Goal: Task Accomplishment & Management: Use online tool/utility

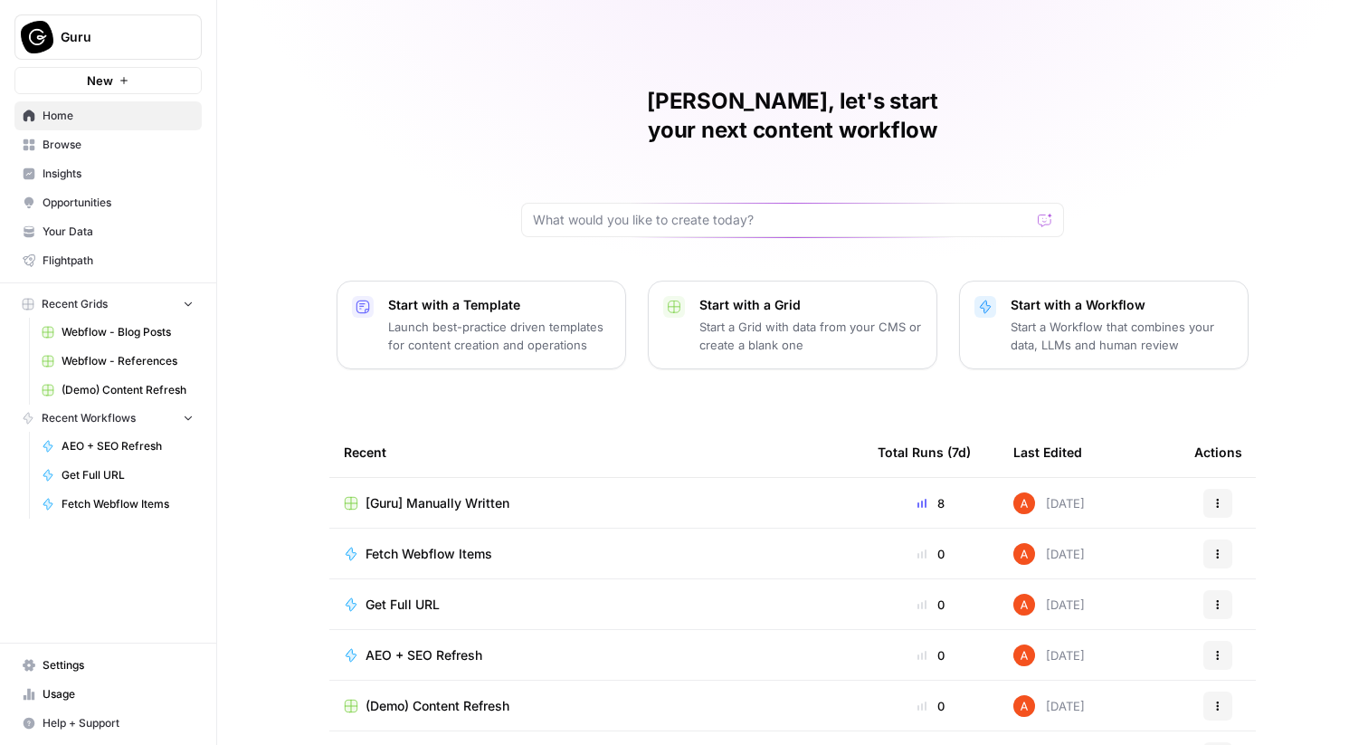
click at [129, 44] on span "Guru" at bounding box center [116, 37] width 110 height 18
type input "synth"
click at [138, 137] on span "Synthesia" at bounding box center [174, 136] width 239 height 18
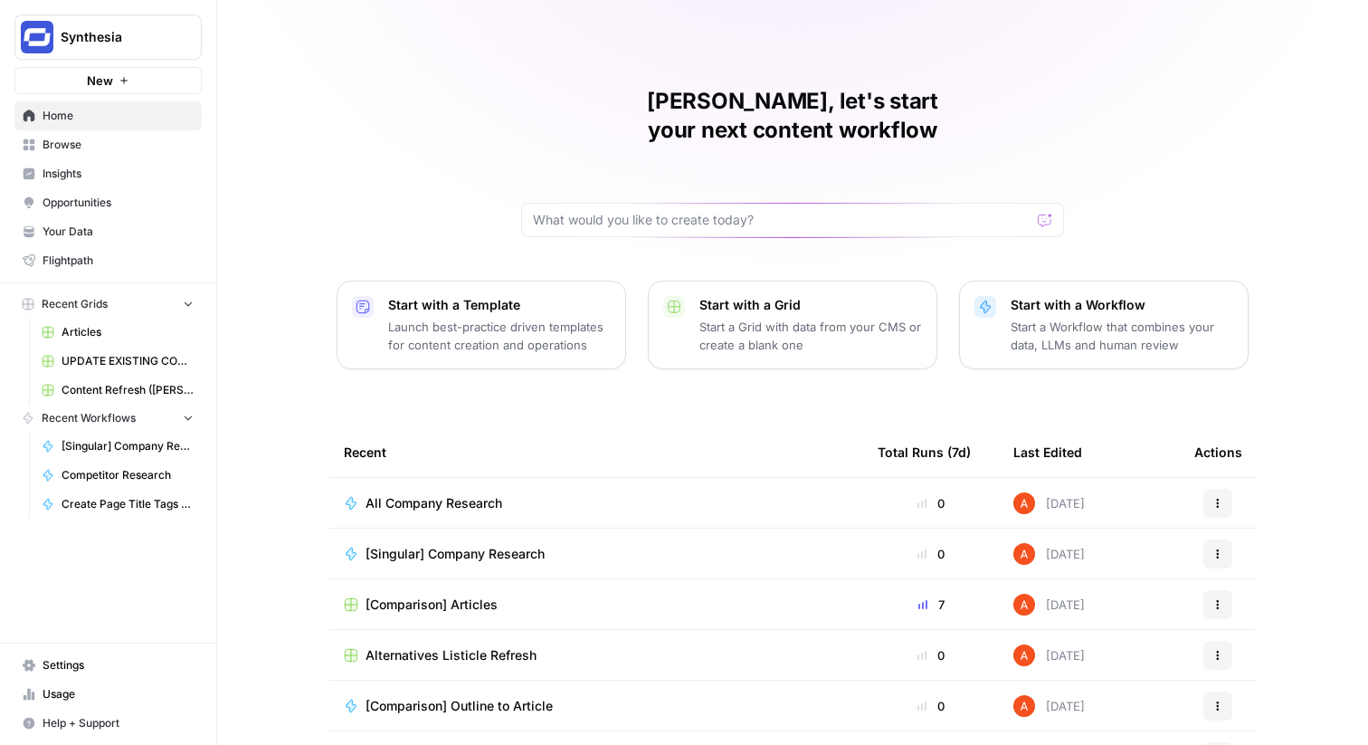
click at [464, 494] on span "All Company Research" at bounding box center [434, 503] width 137 height 18
click at [471, 545] on span "[Singular] Company Research" at bounding box center [455, 554] width 179 height 18
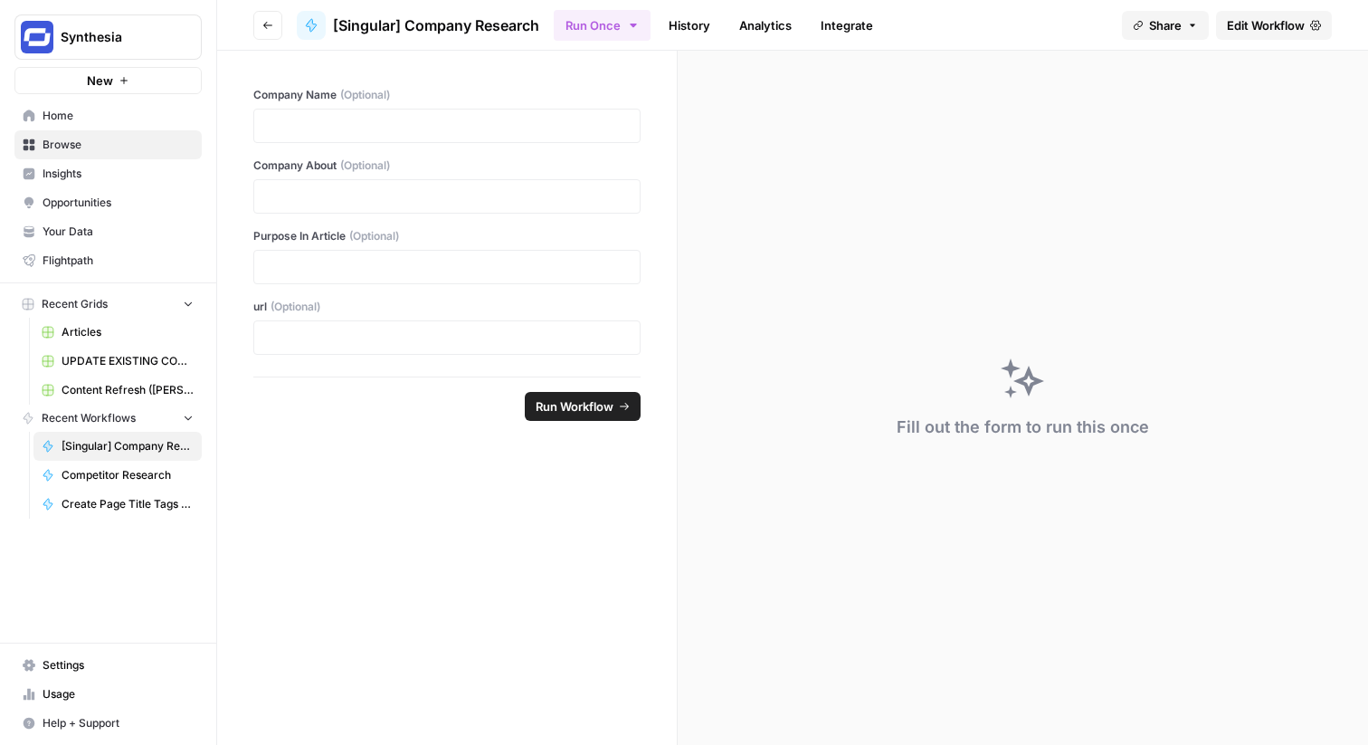
click at [1292, 14] on link "Edit Workflow" at bounding box center [1274, 25] width 116 height 29
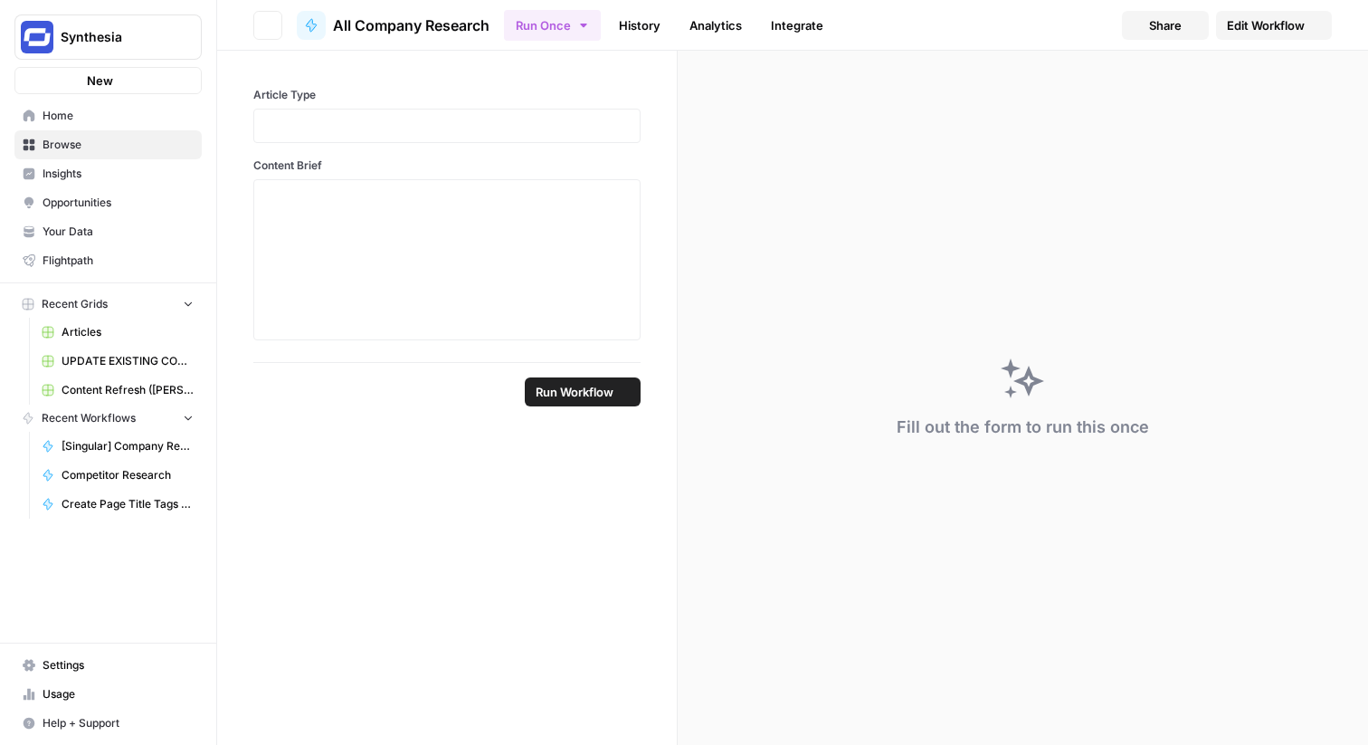
click at [1292, 14] on link "Edit Workflow" at bounding box center [1274, 25] width 116 height 29
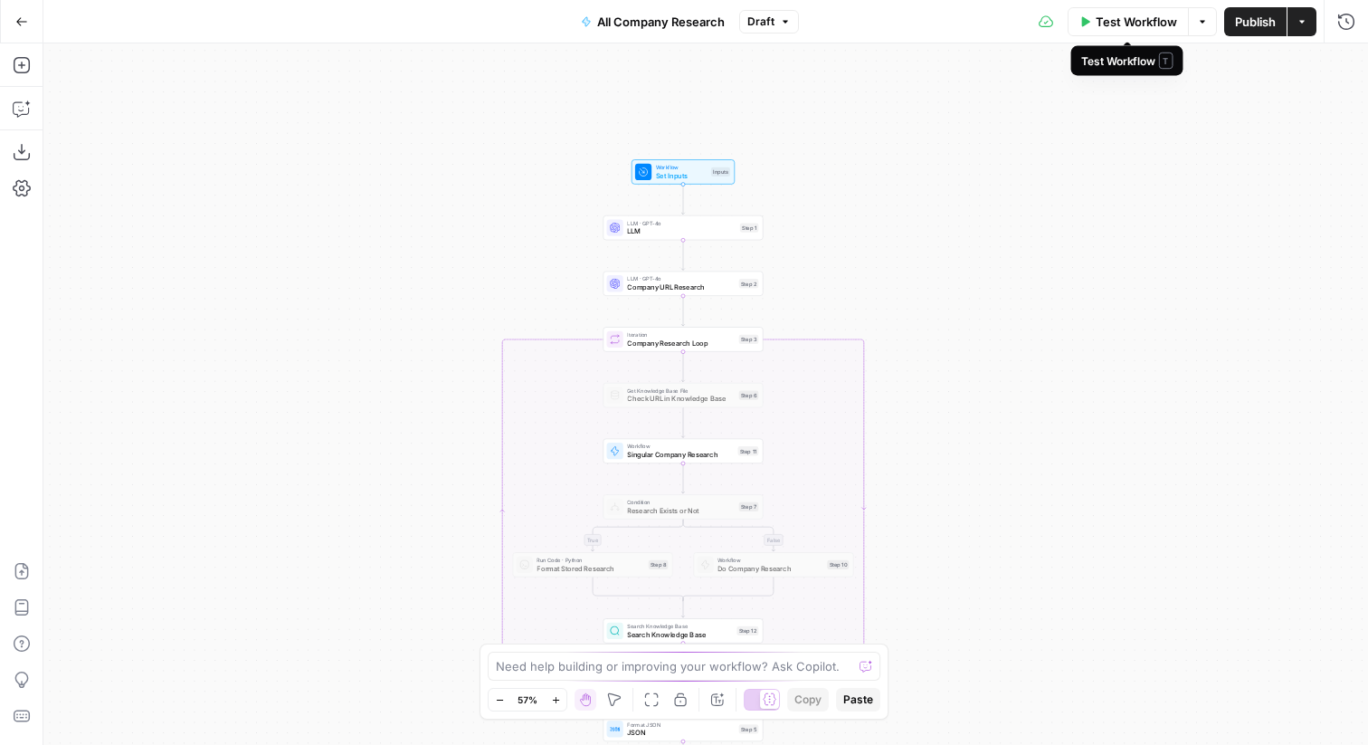
click at [1106, 22] on span "Test Workflow" at bounding box center [1136, 22] width 81 height 18
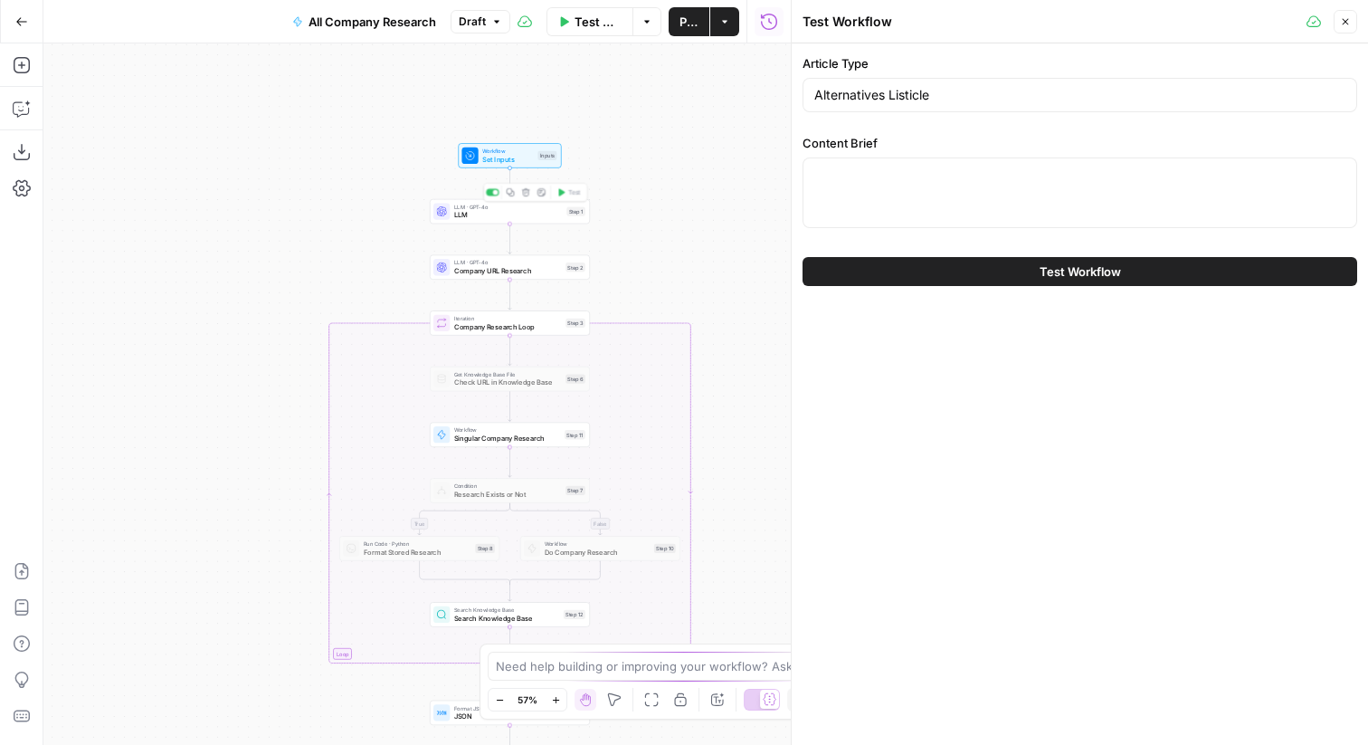
click at [570, 214] on div "Step 1" at bounding box center [576, 210] width 19 height 9
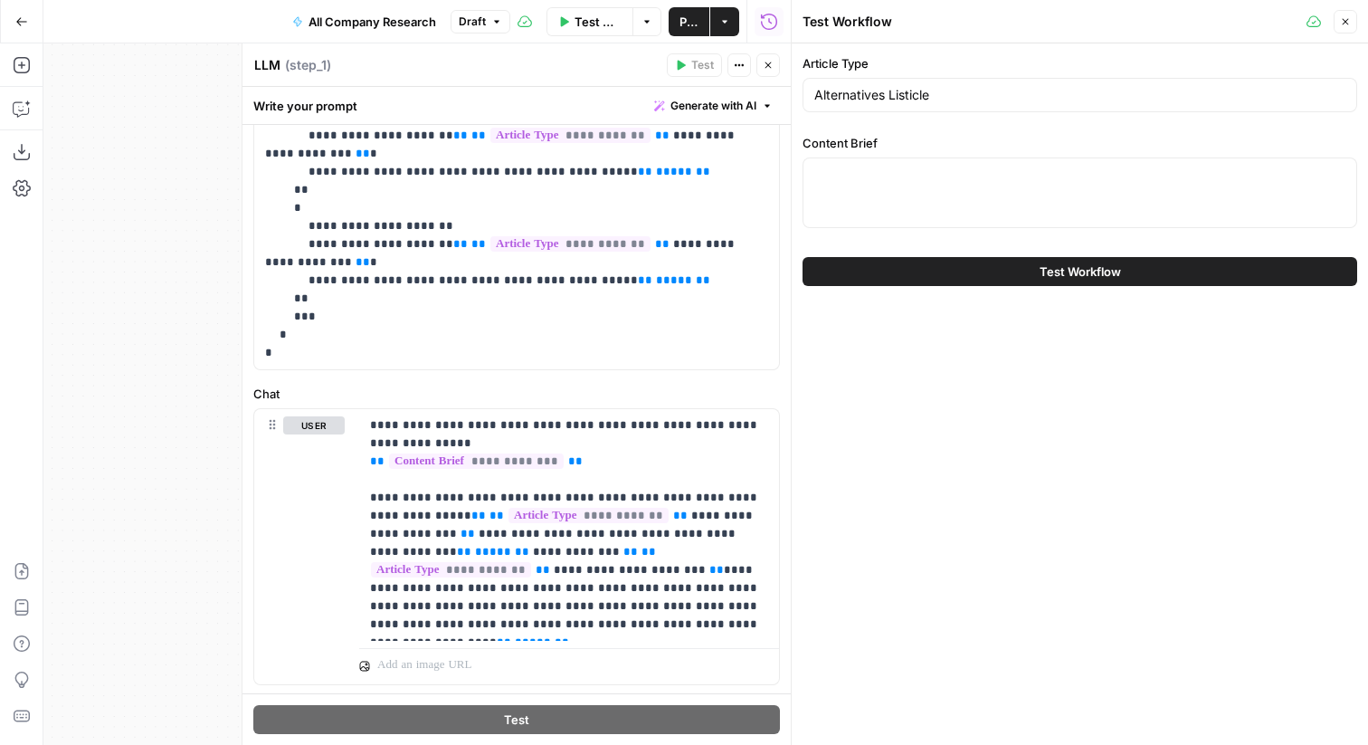
scroll to position [333, 0]
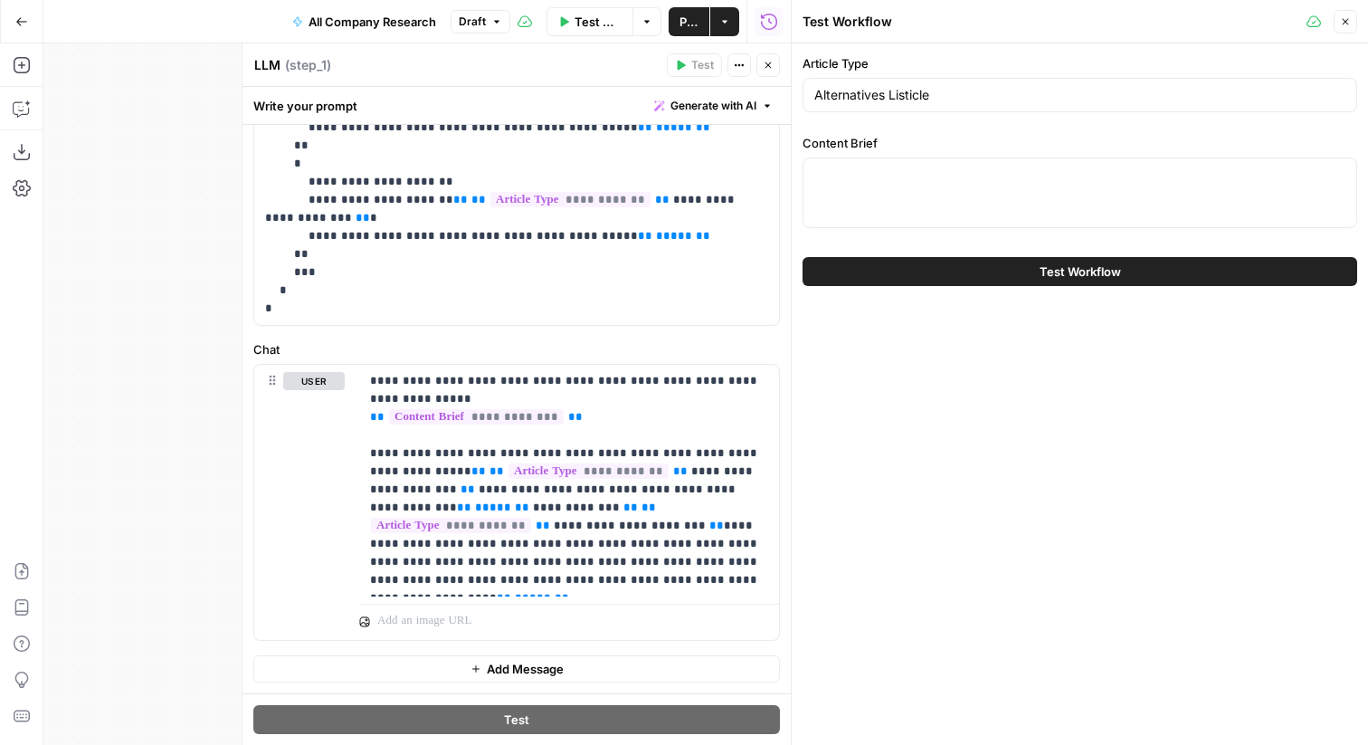
click at [767, 56] on button "Close" at bounding box center [769, 65] width 24 height 24
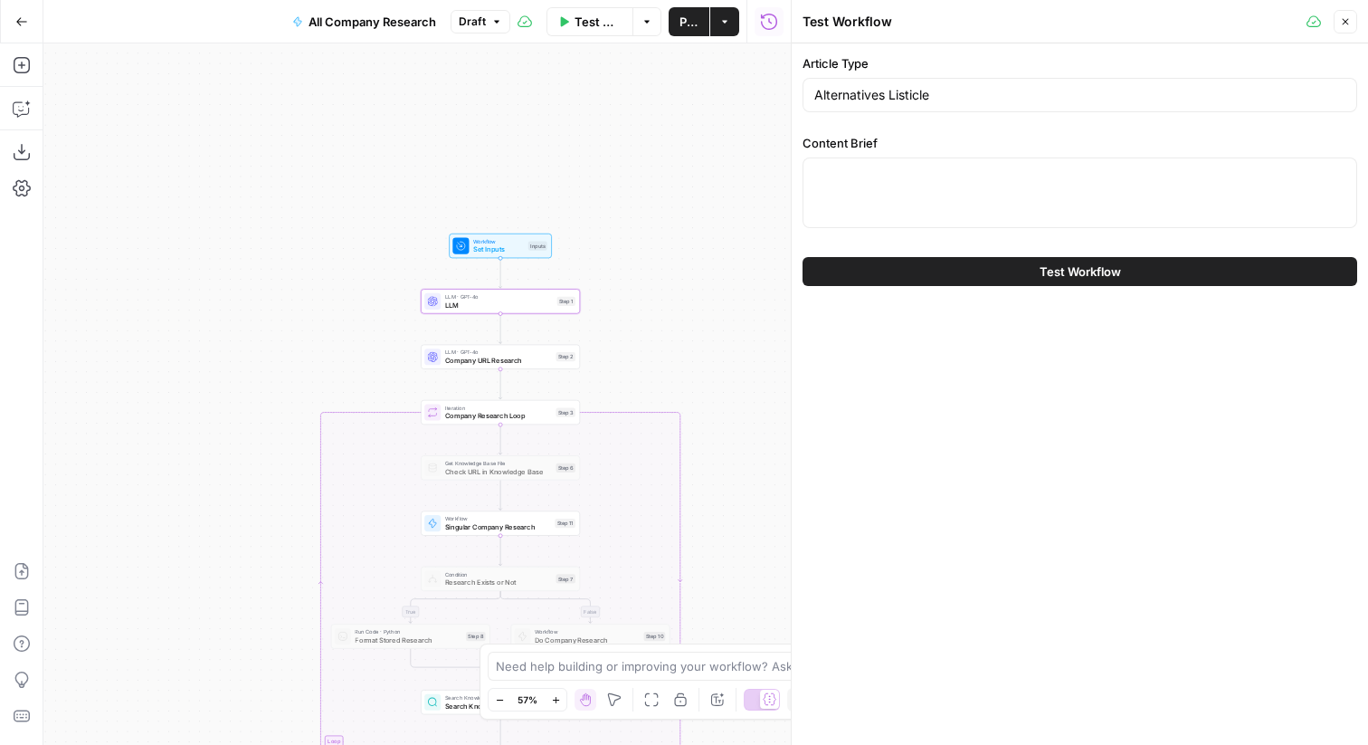
click at [1343, 23] on icon "button" at bounding box center [1345, 21] width 11 height 11
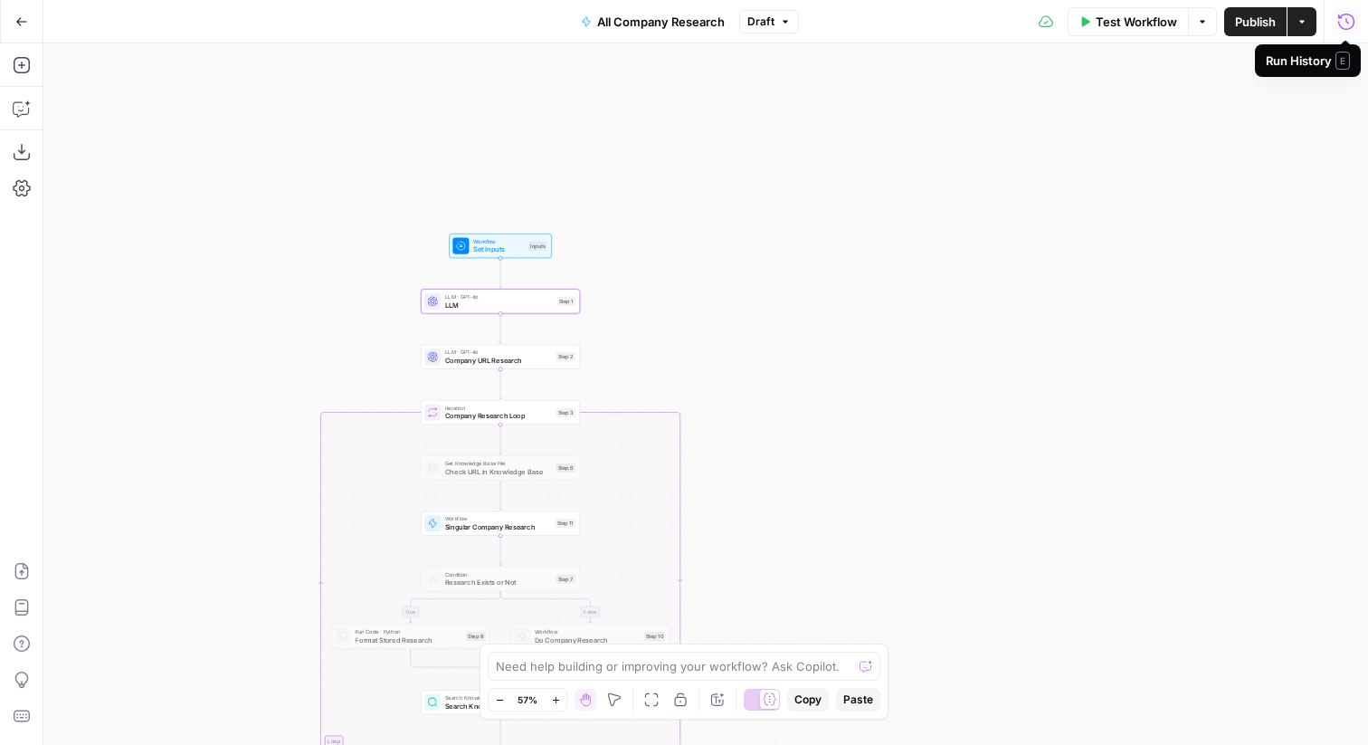
click at [544, 241] on div "Inputs" at bounding box center [538, 245] width 19 height 9
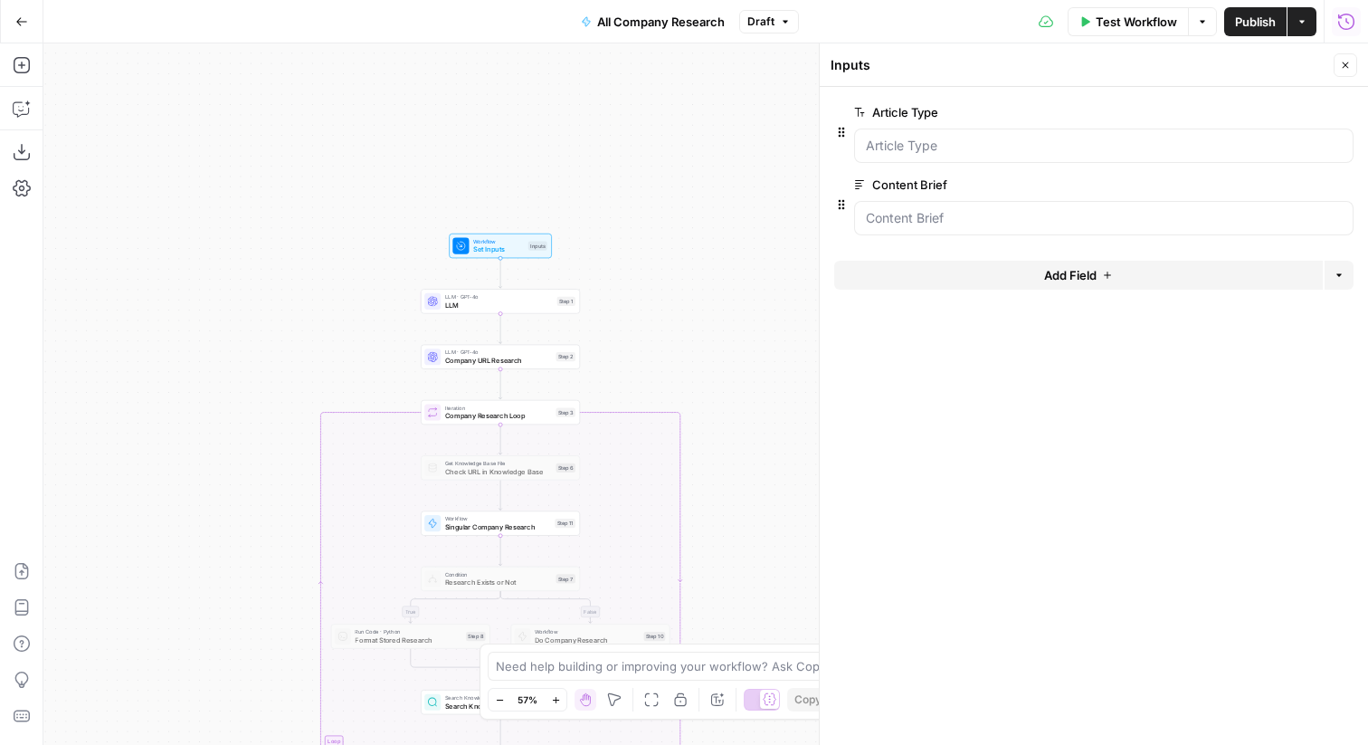
click at [1267, 188] on span "edit field" at bounding box center [1286, 184] width 40 height 14
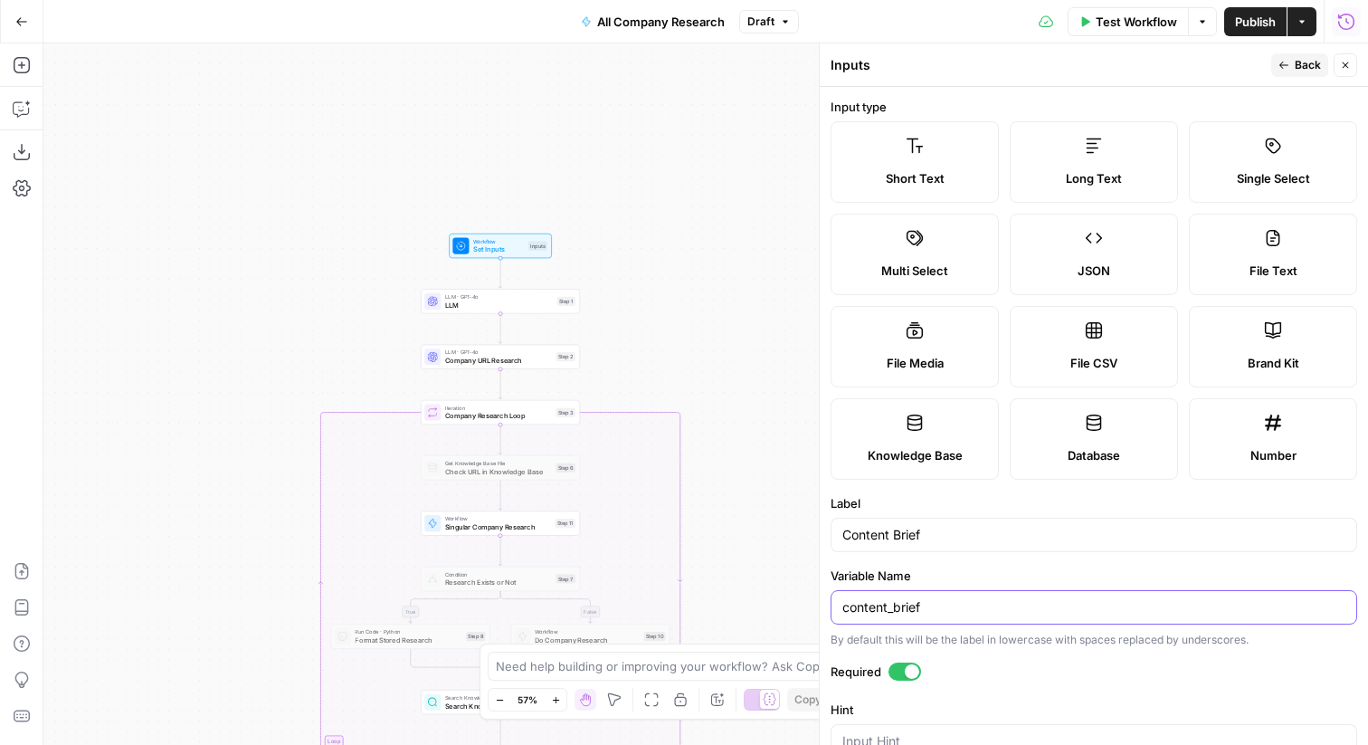
click at [913, 608] on input "content_brief" at bounding box center [1094, 607] width 503 height 18
click at [917, 539] on input "Content Brief" at bounding box center [1094, 535] width 503 height 18
type input "Article"
click at [1287, 57] on button "Back" at bounding box center [1300, 65] width 57 height 24
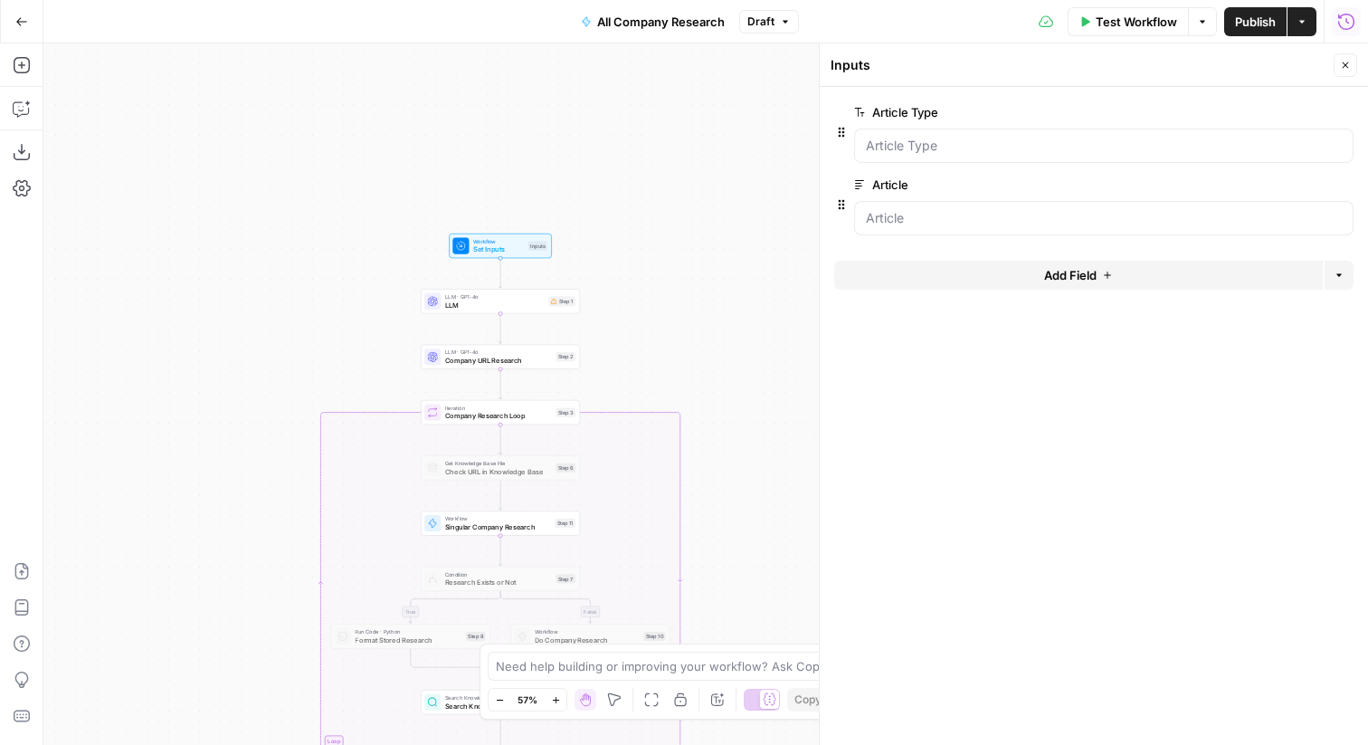
click at [1351, 64] on button "Close" at bounding box center [1346, 65] width 24 height 24
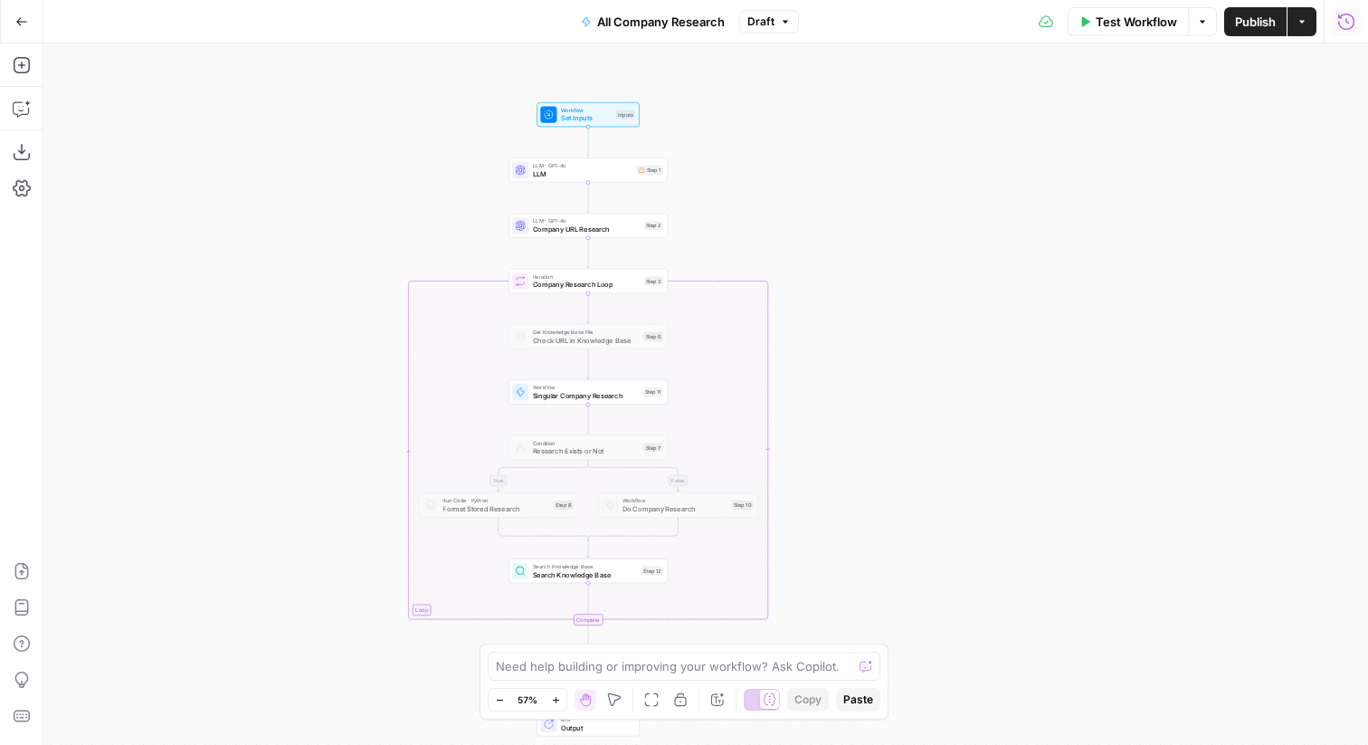
click at [634, 180] on div "LLM · GPT-4o LLM Step 1 Copy step Delete step Add Note Test" at bounding box center [588, 169] width 159 height 24
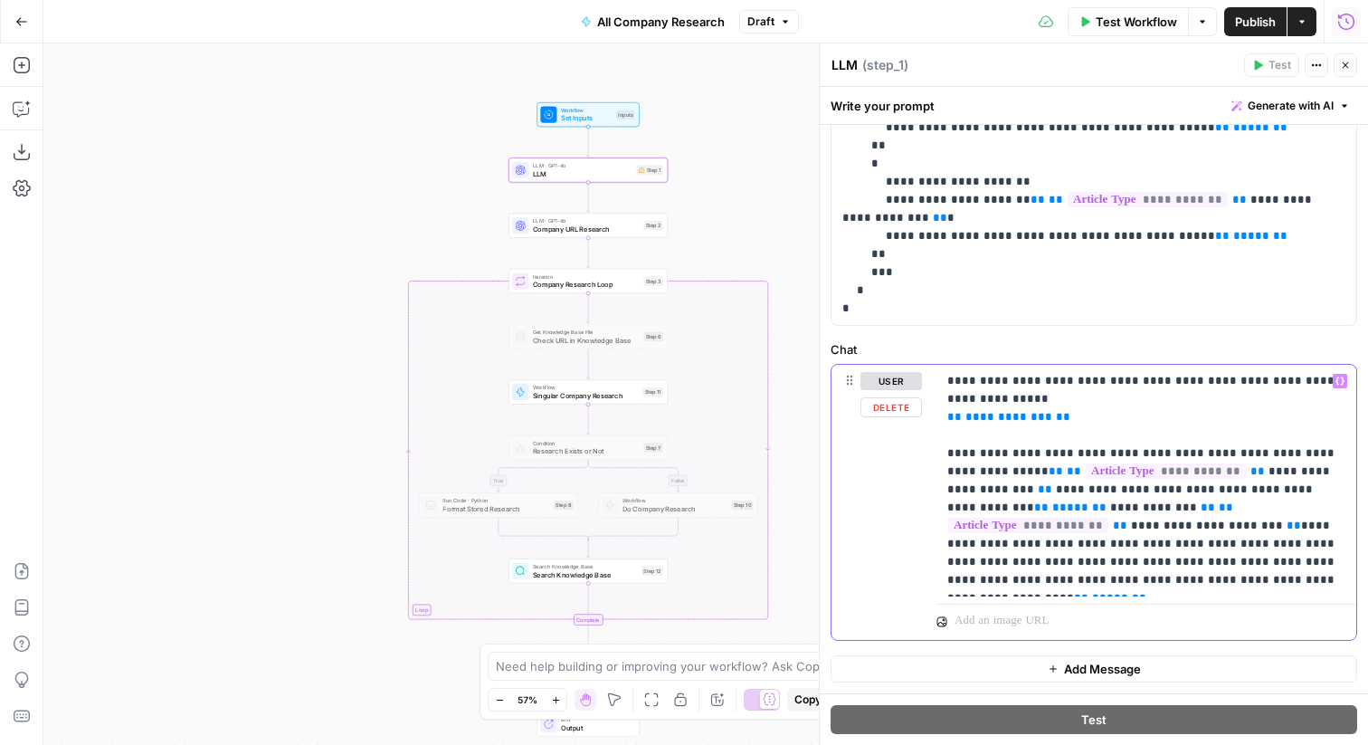
drag, startPoint x: 1063, startPoint y: 419, endPoint x: 911, endPoint y: 419, distance: 152.0
click at [911, 419] on div "**********" at bounding box center [1094, 502] width 525 height 275
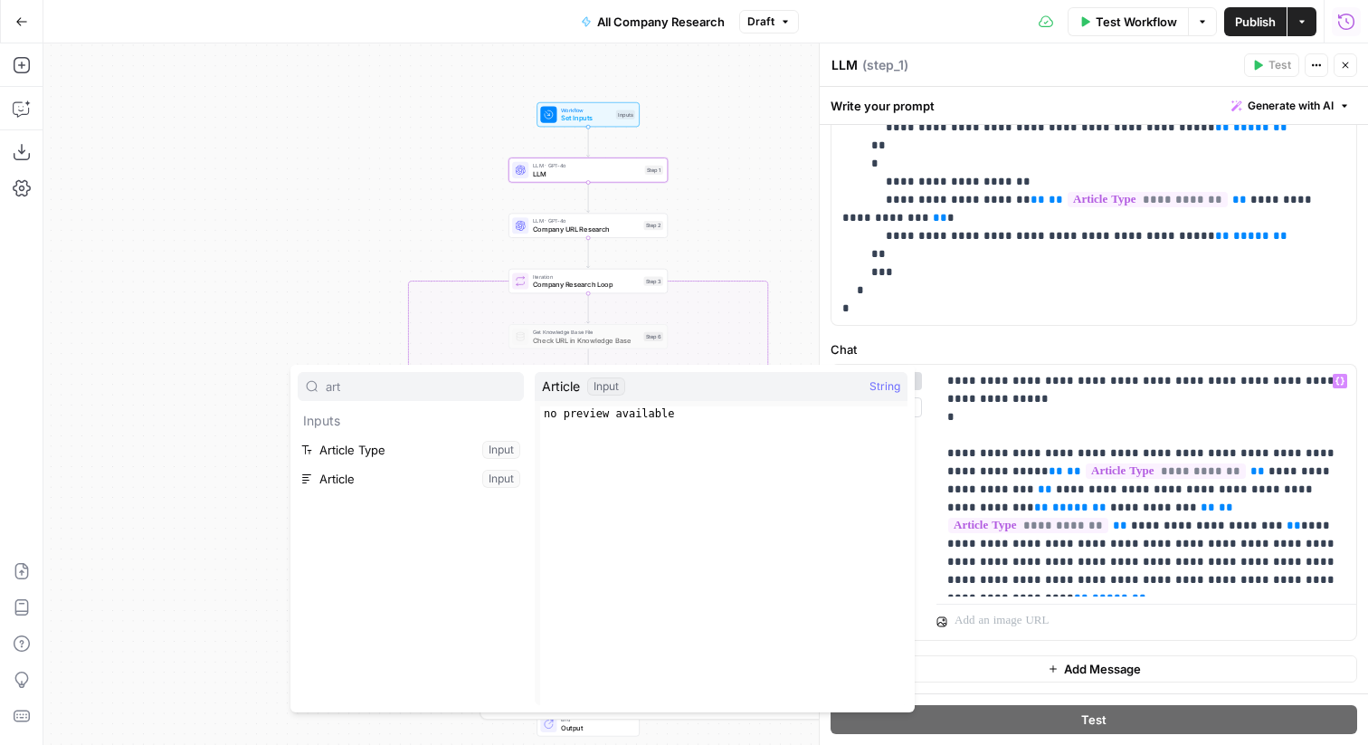
type input "art"
click at [396, 476] on button "Select variable Article" at bounding box center [411, 478] width 226 height 29
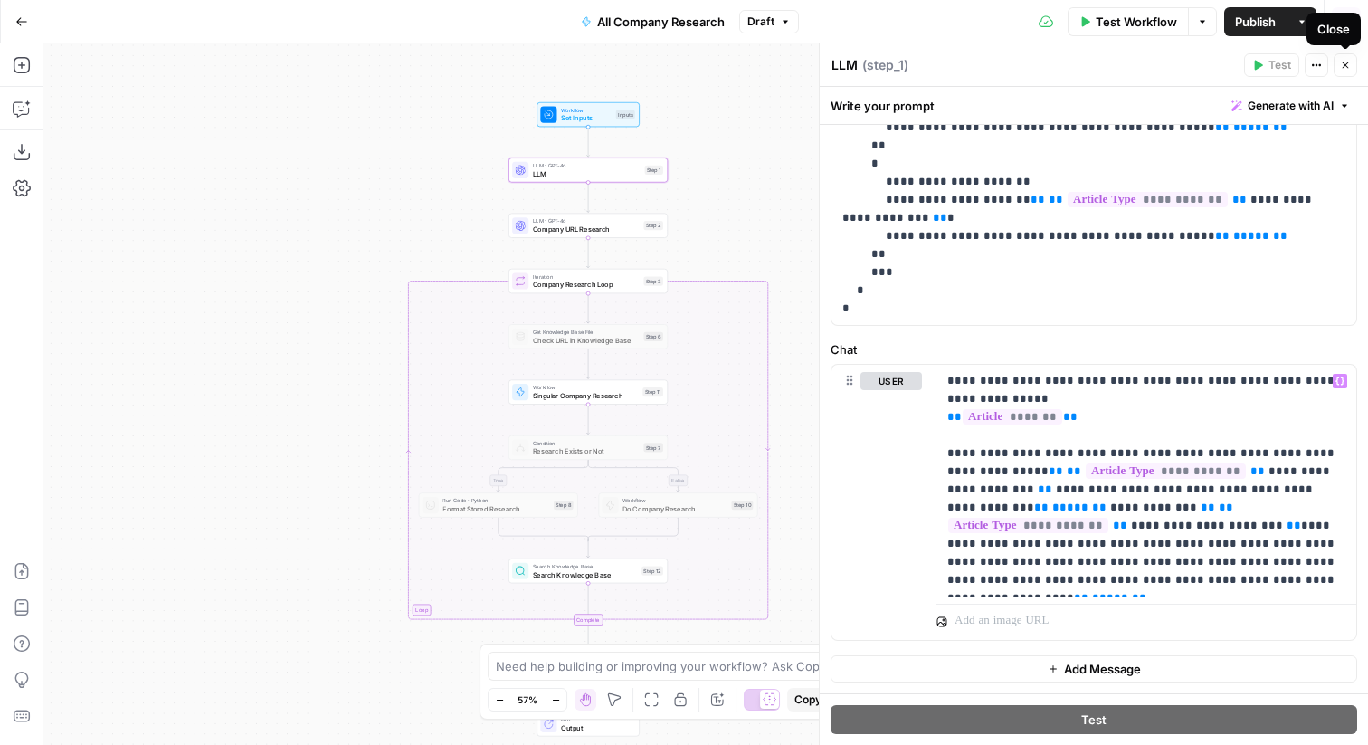
click at [1353, 74] on button "Close" at bounding box center [1346, 65] width 24 height 24
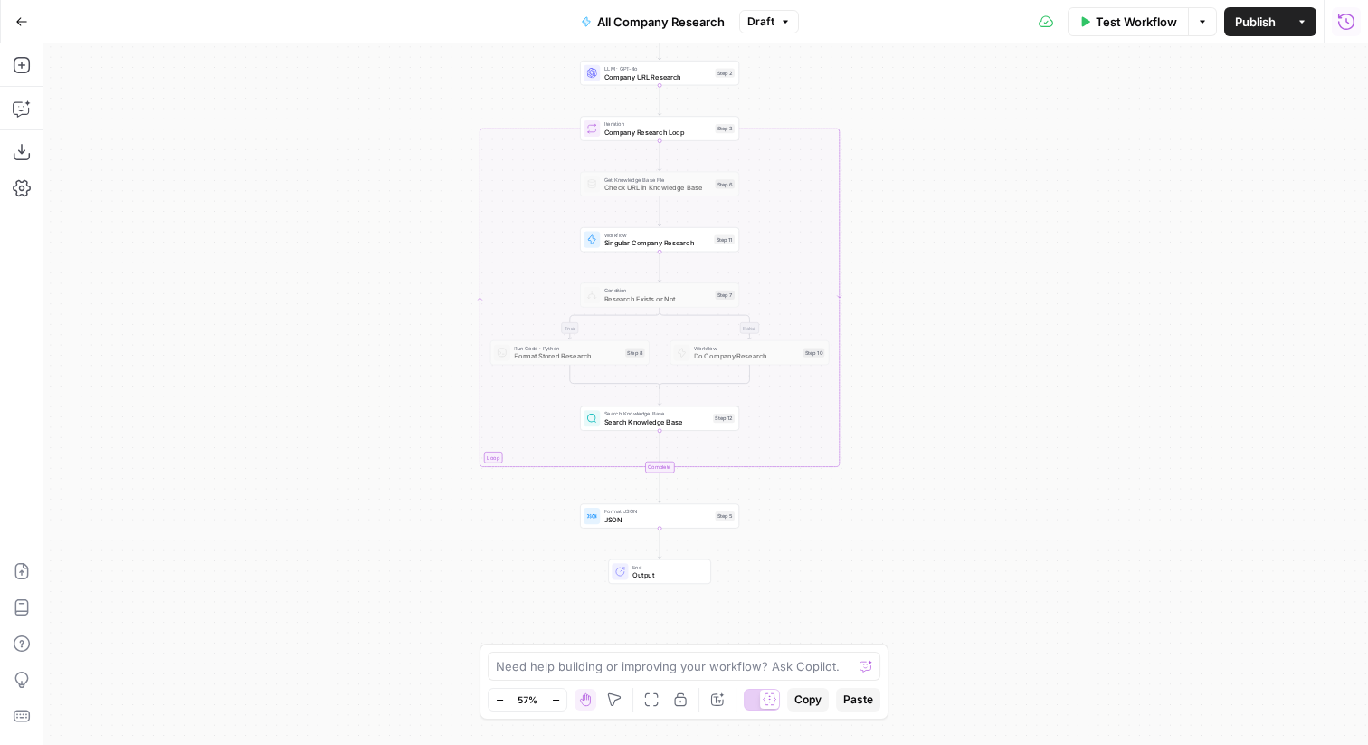
click at [1128, 16] on span "Test Workflow" at bounding box center [1136, 22] width 81 height 18
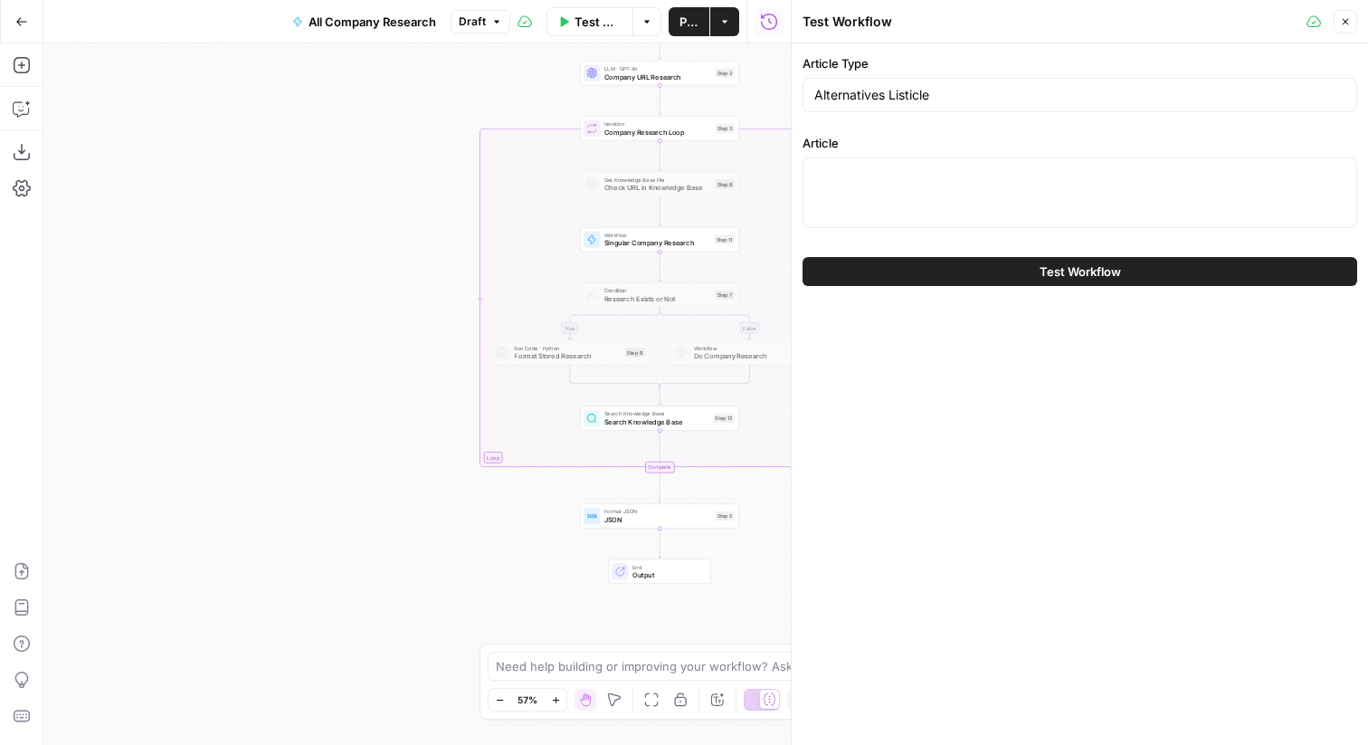
click at [948, 163] on div at bounding box center [1080, 192] width 555 height 71
paste textarea "# 5 Best HeyGen Alternatives In 2025 Our ranking of the alternatives to HeyGen:…"
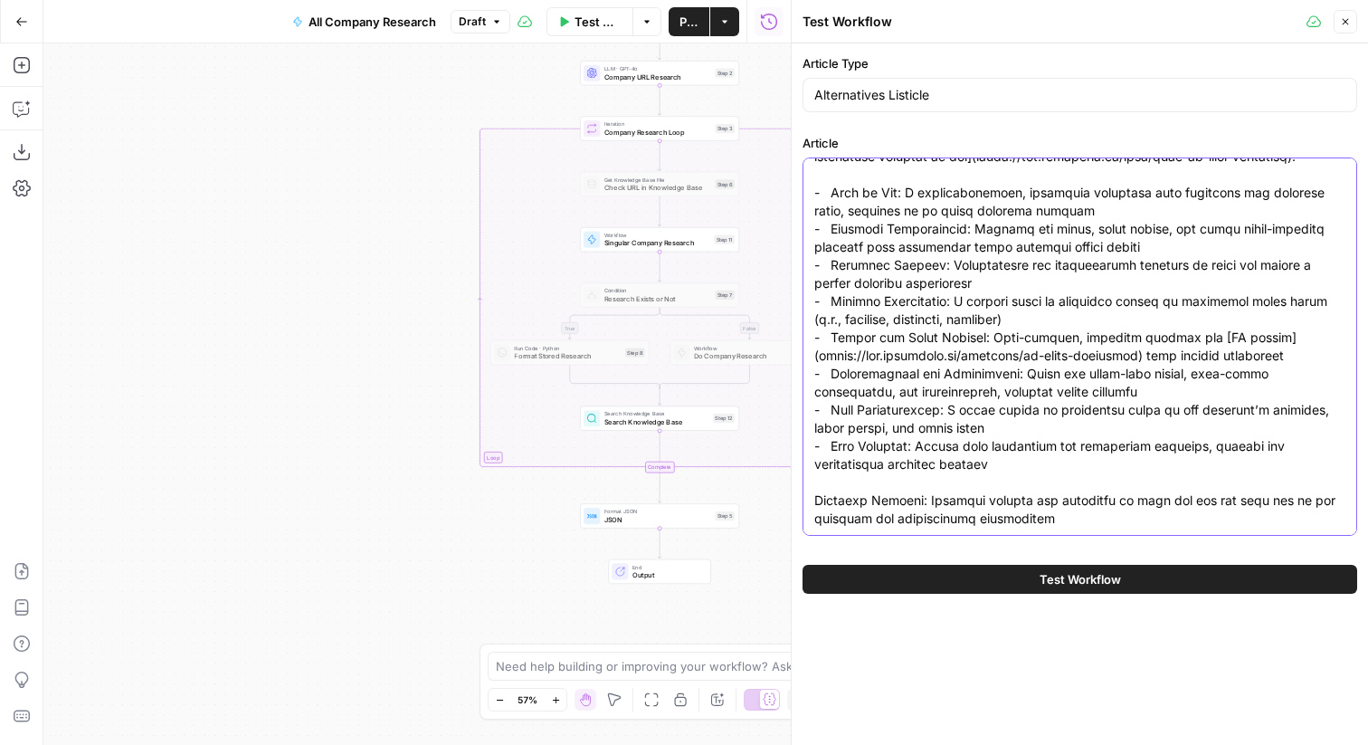
type textarea "# 5 Best HeyGen Alternatives In 2025 Our ranking of the alternatives to HeyGen:…"
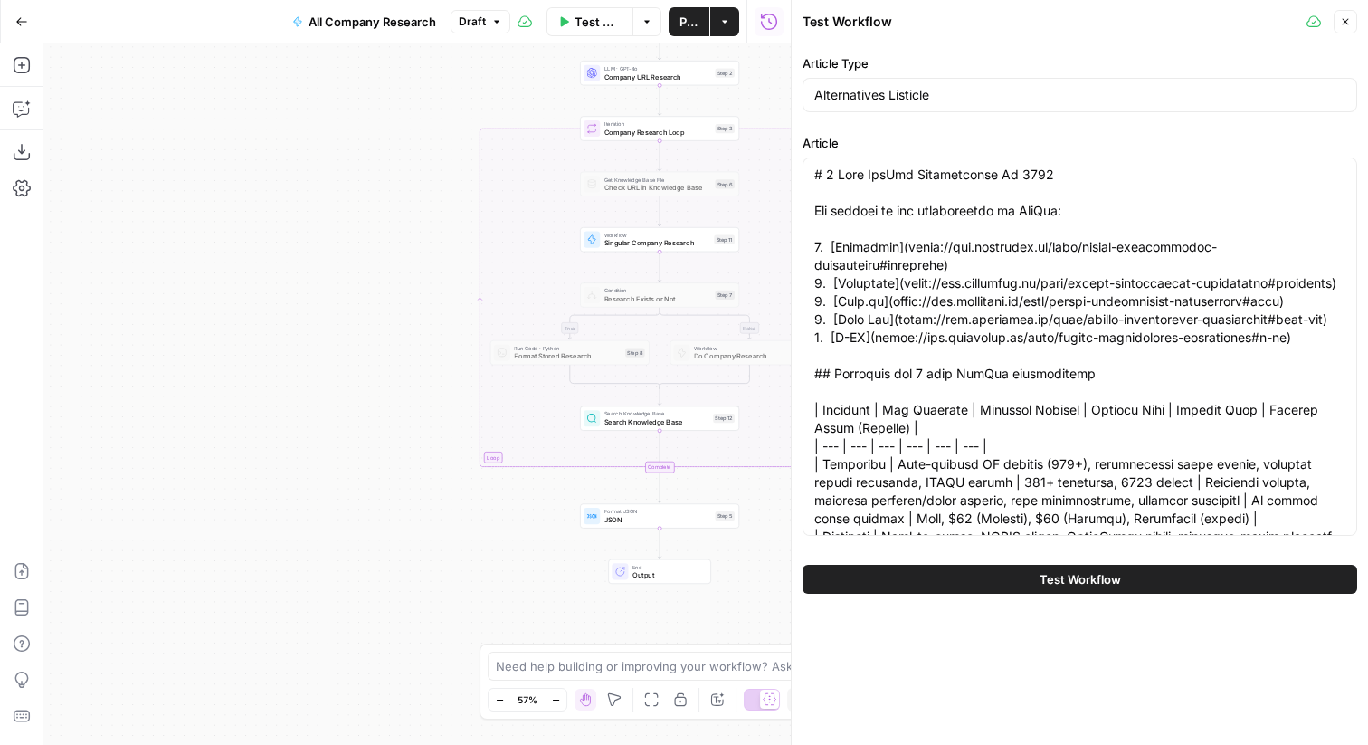
click at [1006, 580] on button "Test Workflow" at bounding box center [1080, 579] width 555 height 29
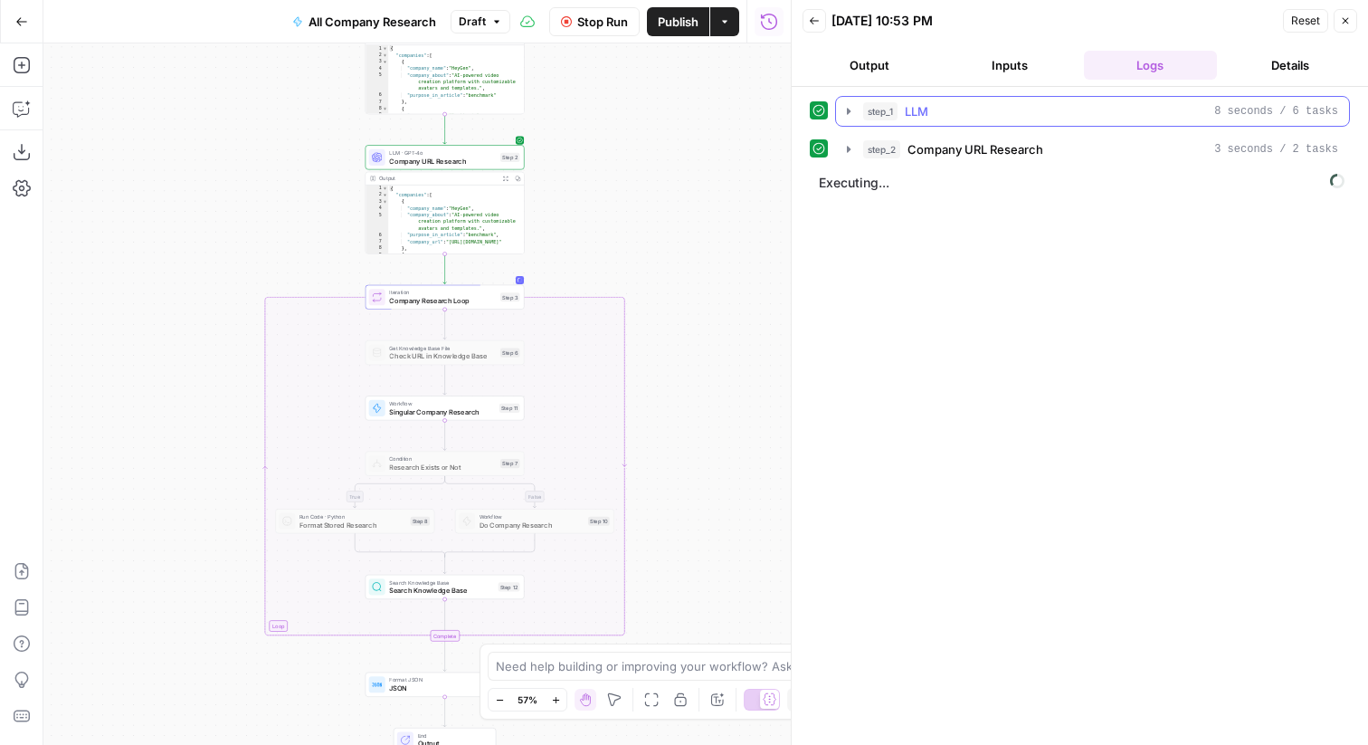
click at [995, 118] on div "step_1 LLM 8 seconds / 6 tasks" at bounding box center [1100, 111] width 475 height 18
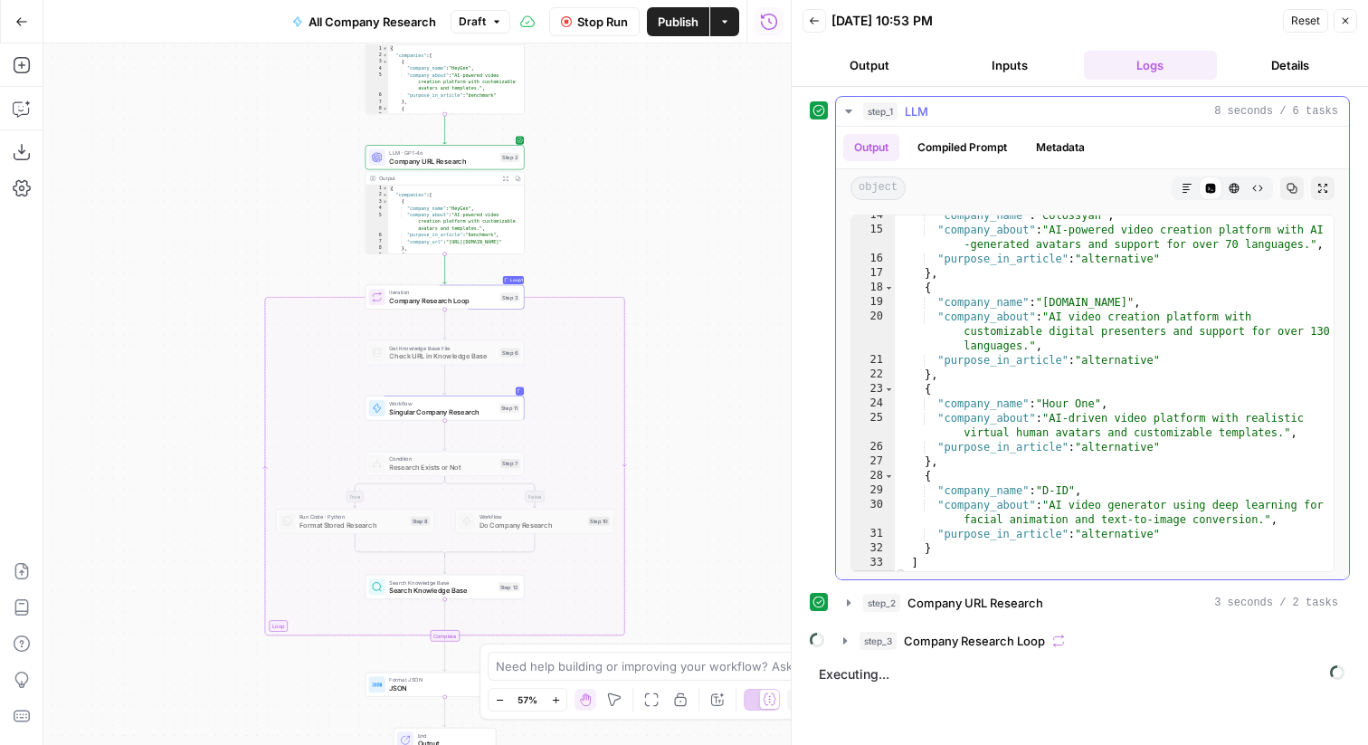
scroll to position [253, 0]
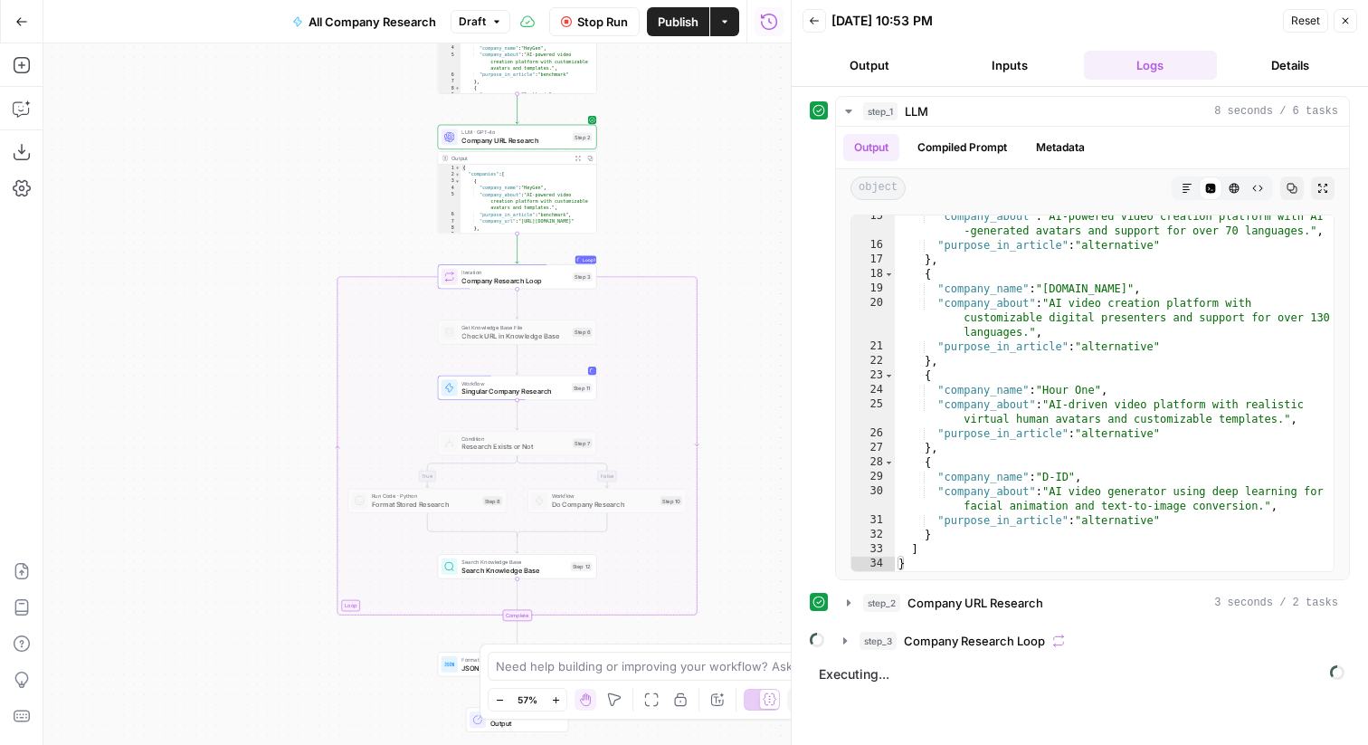
click at [590, 19] on span "Stop Run" at bounding box center [602, 22] width 51 height 18
click at [500, 311] on div at bounding box center [499, 313] width 13 height 7
click at [511, 329] on span "Get Knowledge Base File" at bounding box center [515, 327] width 107 height 8
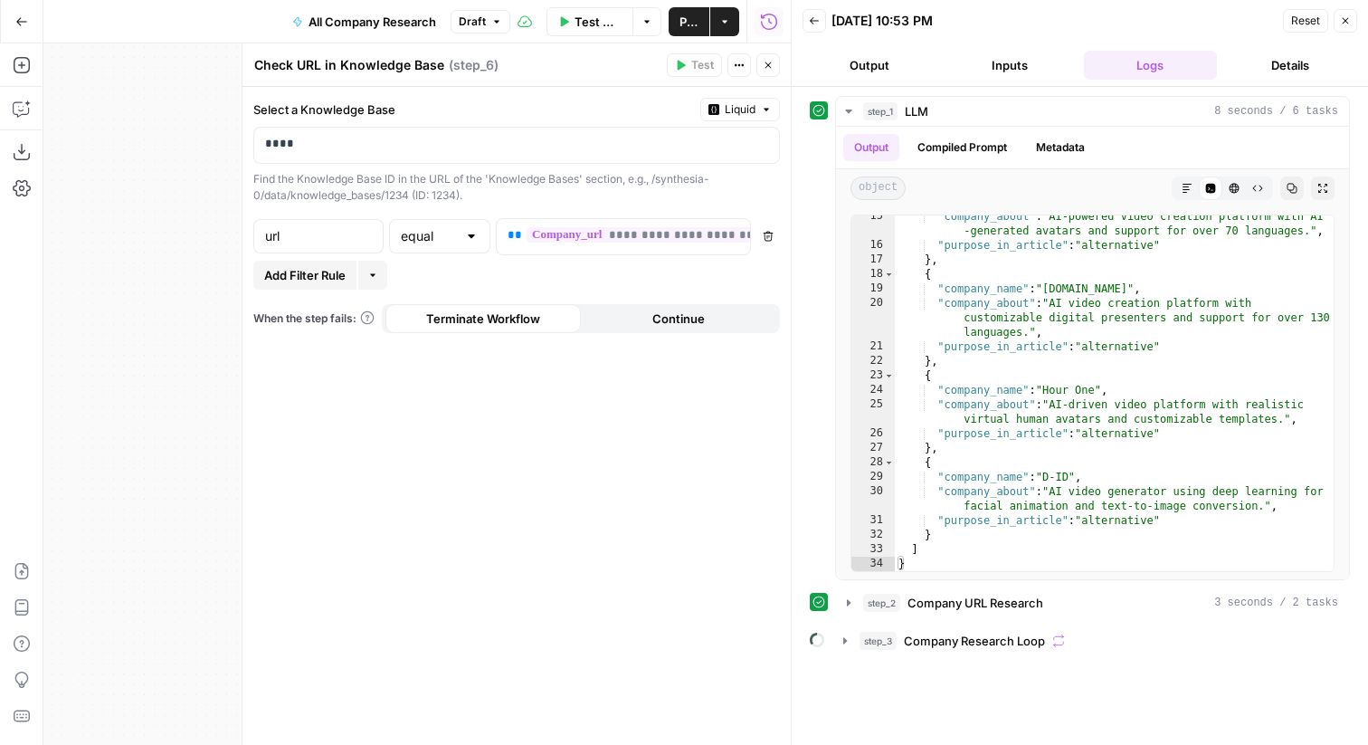
click at [1346, 19] on icon "button" at bounding box center [1345, 20] width 11 height 11
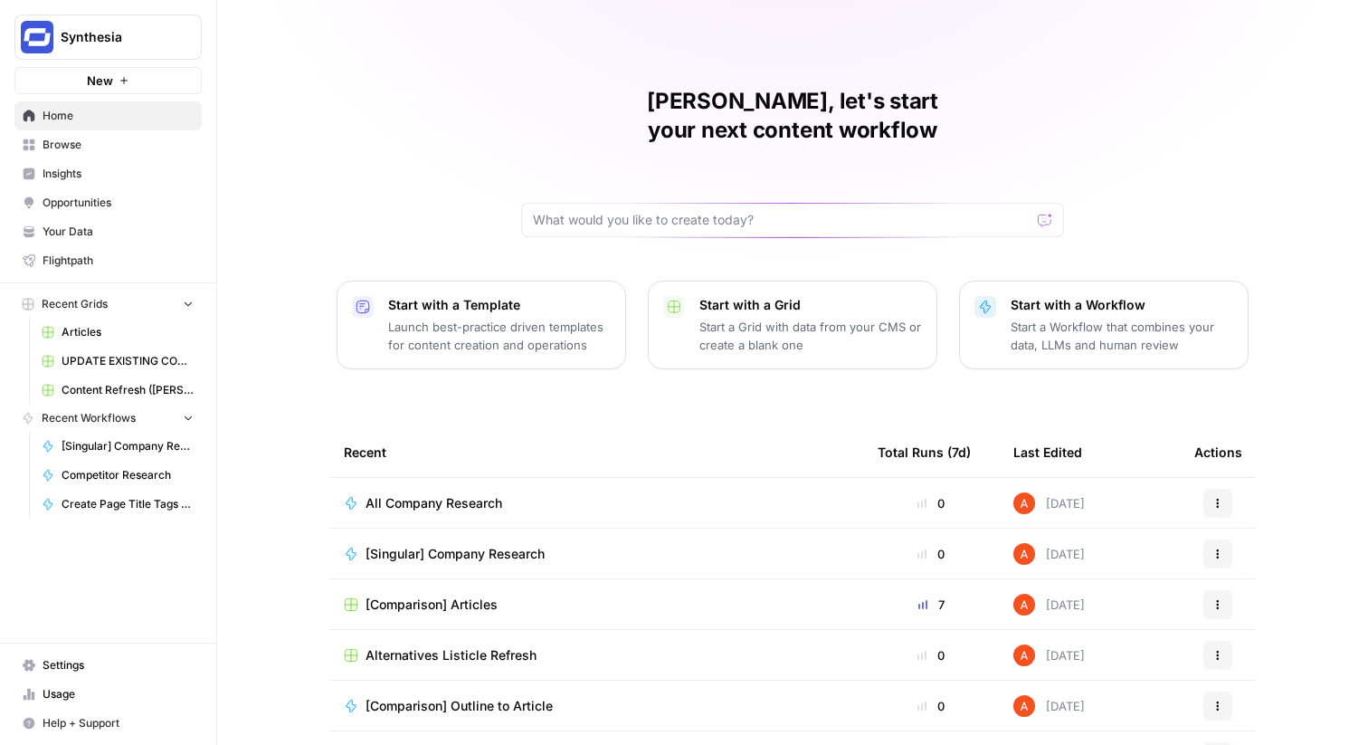
click at [120, 147] on span "Browse" at bounding box center [118, 145] width 151 height 16
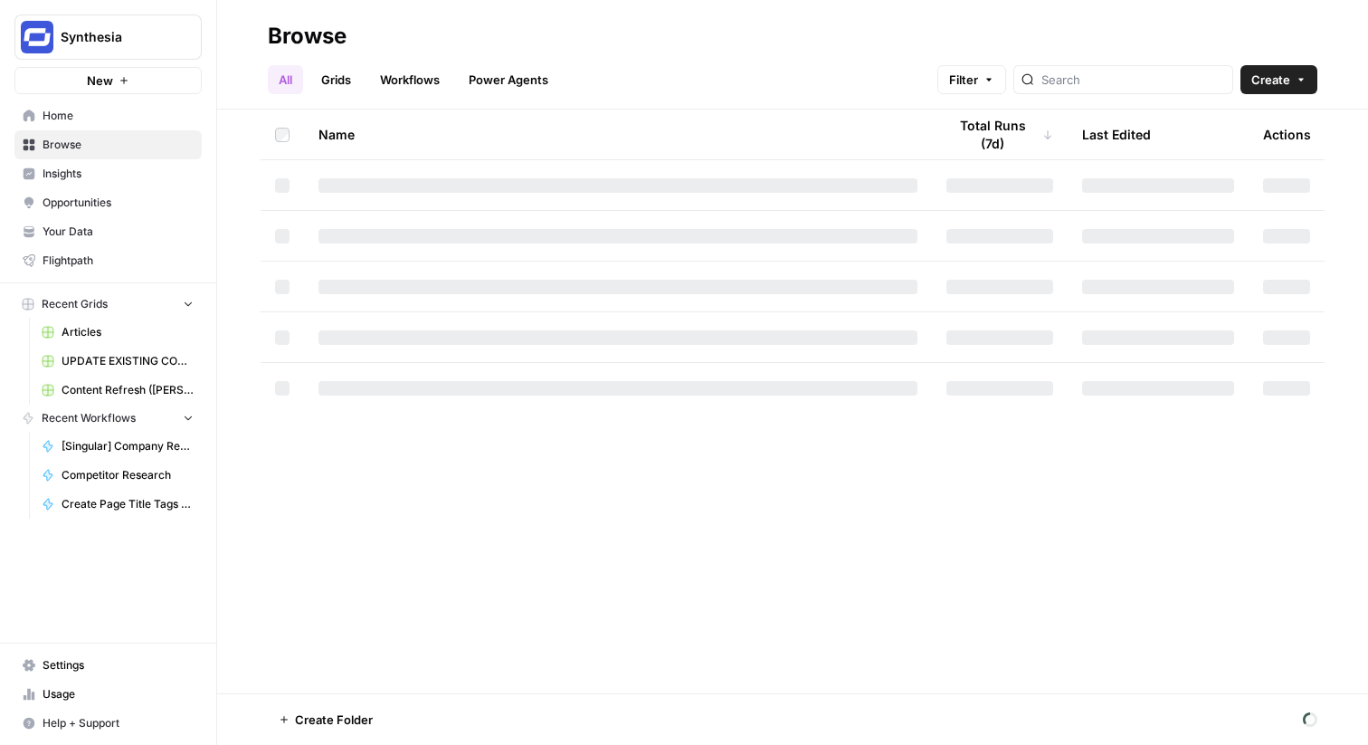
click at [136, 358] on span "UPDATE EXISTING CONTENT" at bounding box center [128, 361] width 132 height 16
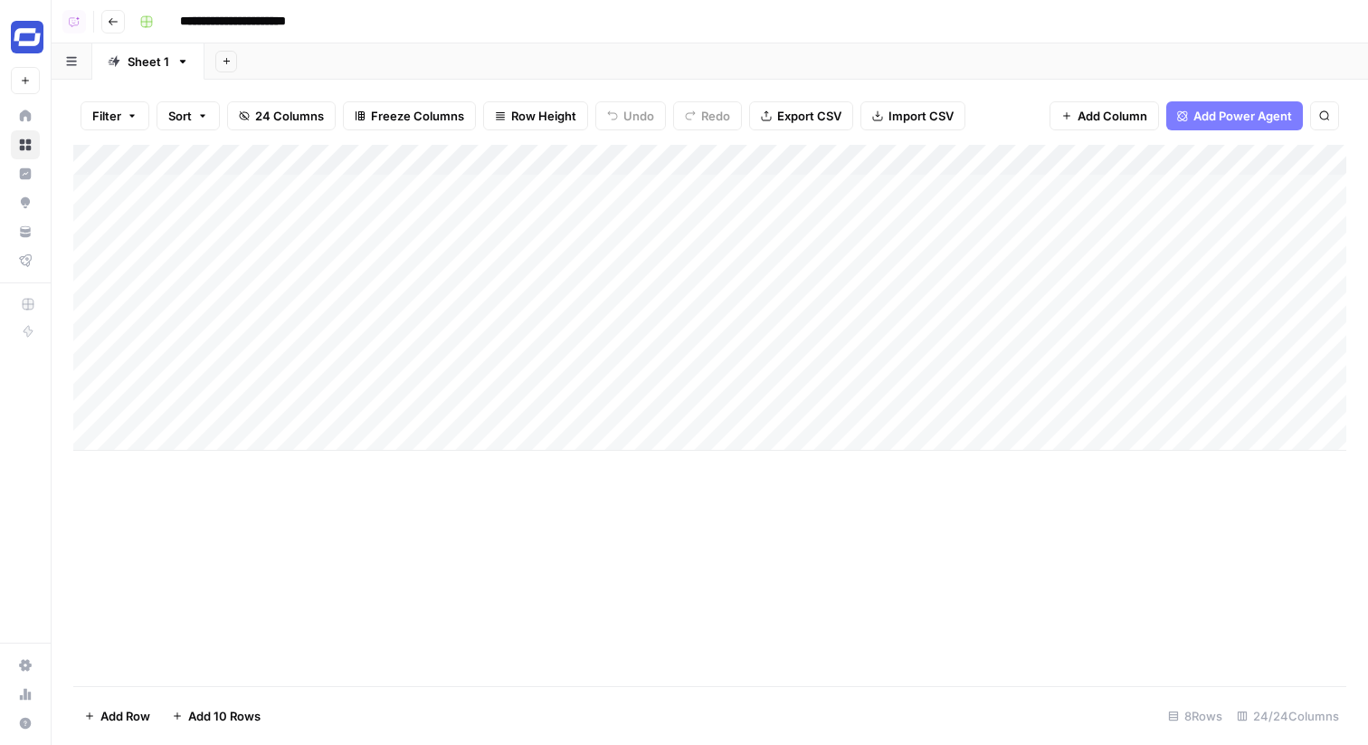
click at [216, 195] on div "Add Column" at bounding box center [709, 298] width 1273 height 306
click at [115, 29] on button "Go back" at bounding box center [113, 22] width 24 height 24
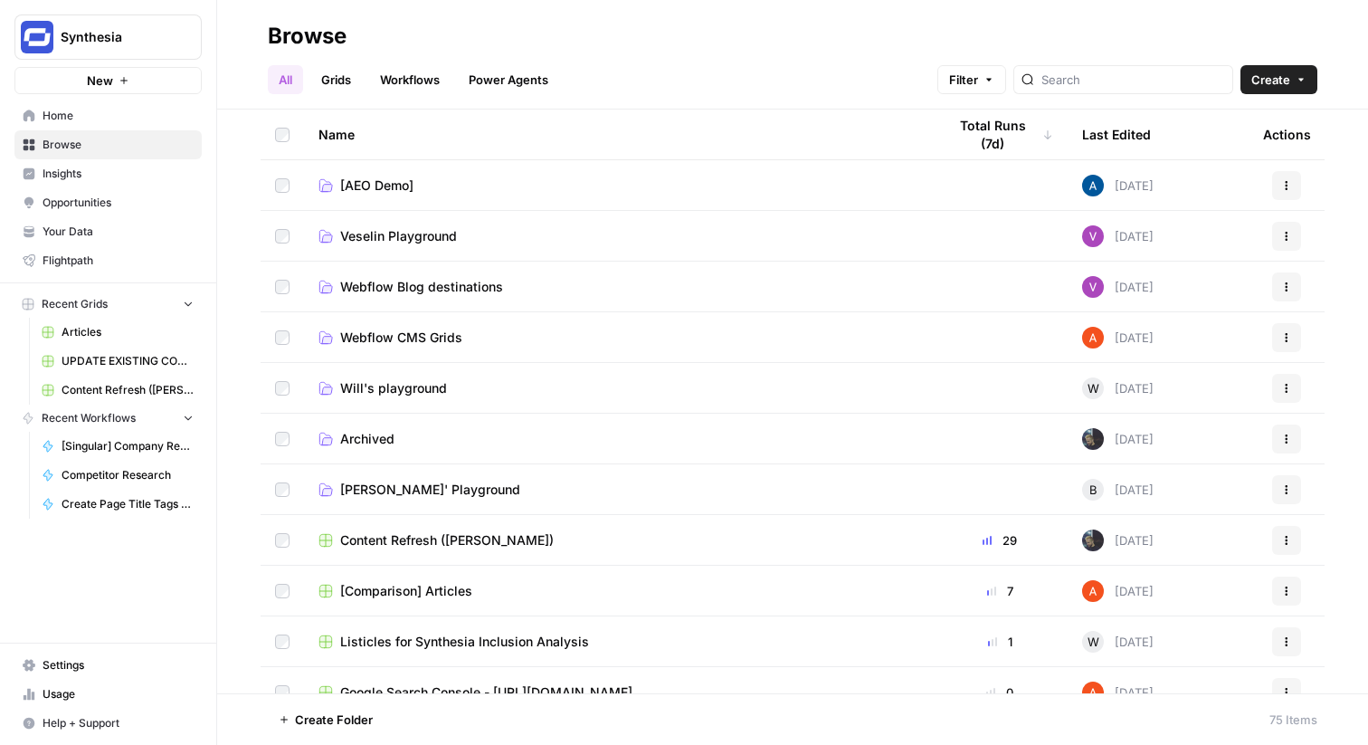
click at [349, 68] on link "Grids" at bounding box center [336, 79] width 52 height 29
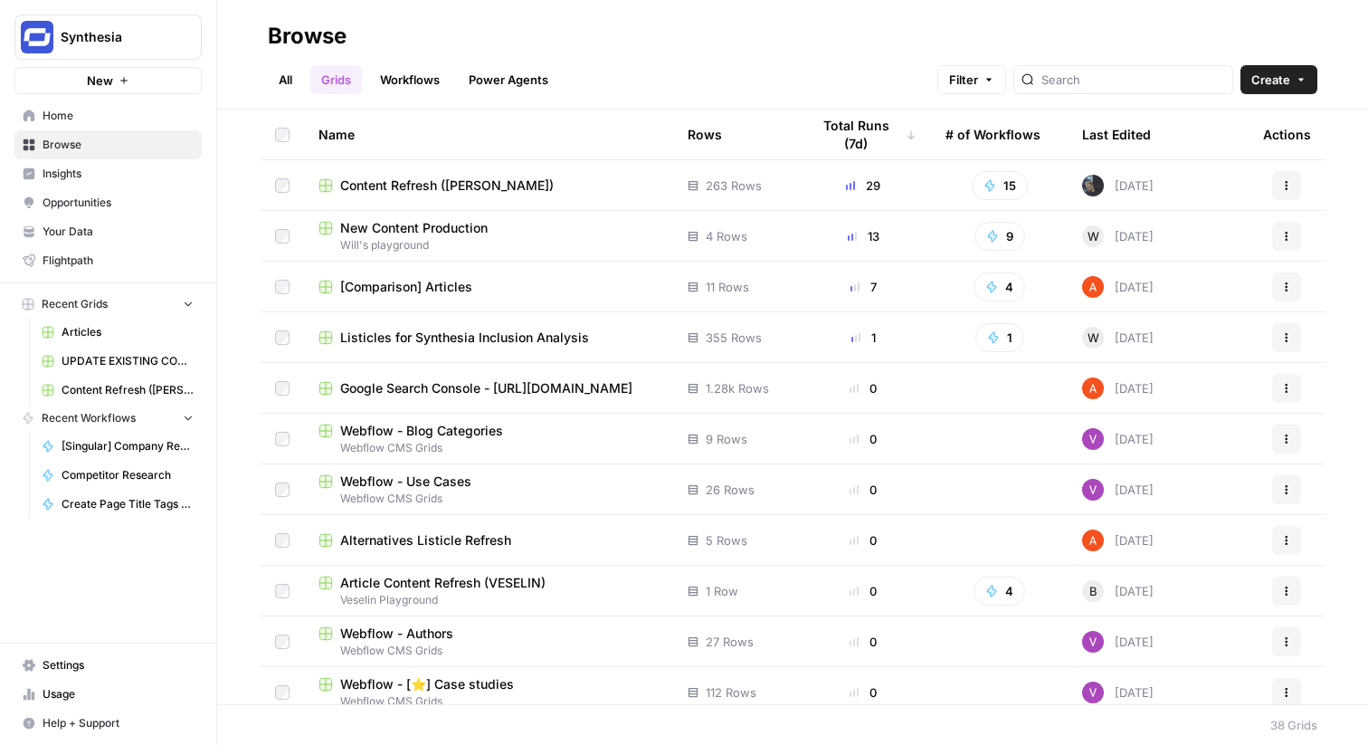
click at [461, 294] on span "[Comparison] Articles" at bounding box center [406, 287] width 132 height 18
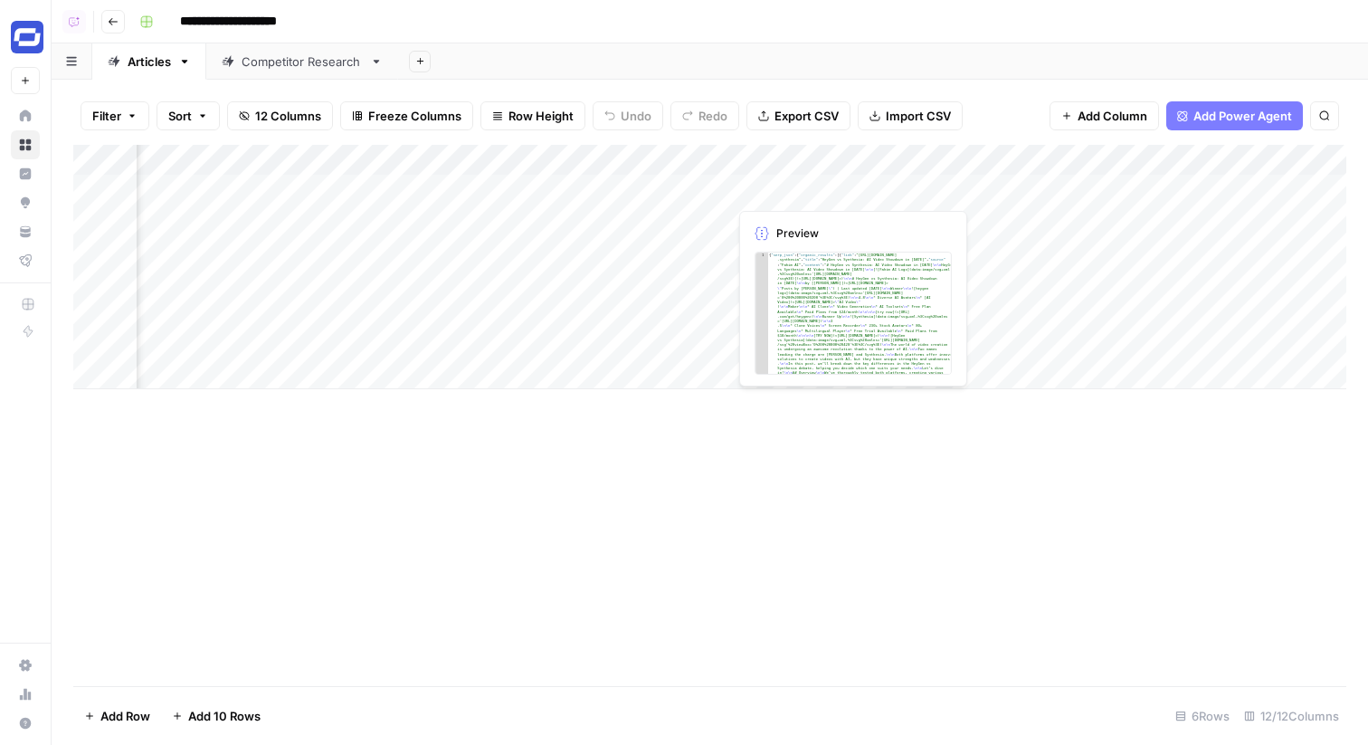
scroll to position [0, 1039]
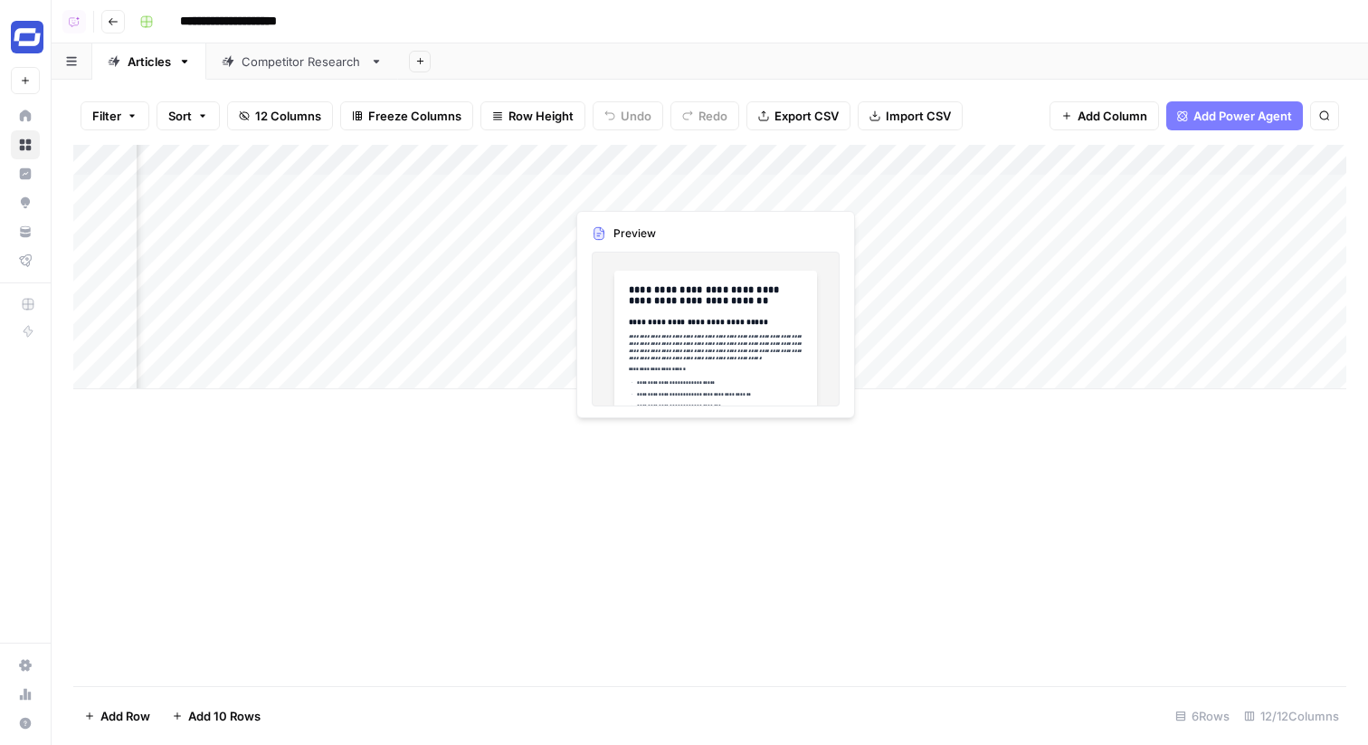
click at [673, 193] on div "Add Column" at bounding box center [709, 267] width 1273 height 244
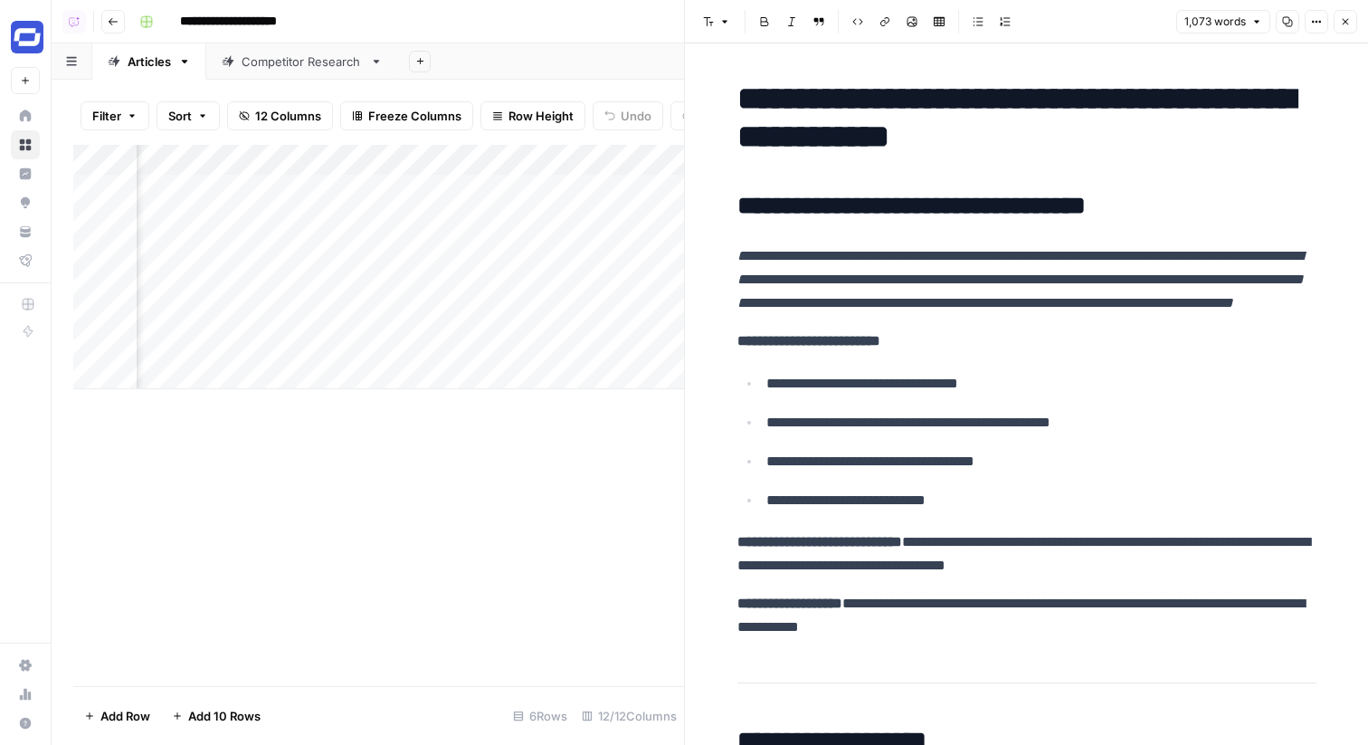
click at [1344, 18] on icon "button" at bounding box center [1345, 21] width 11 height 11
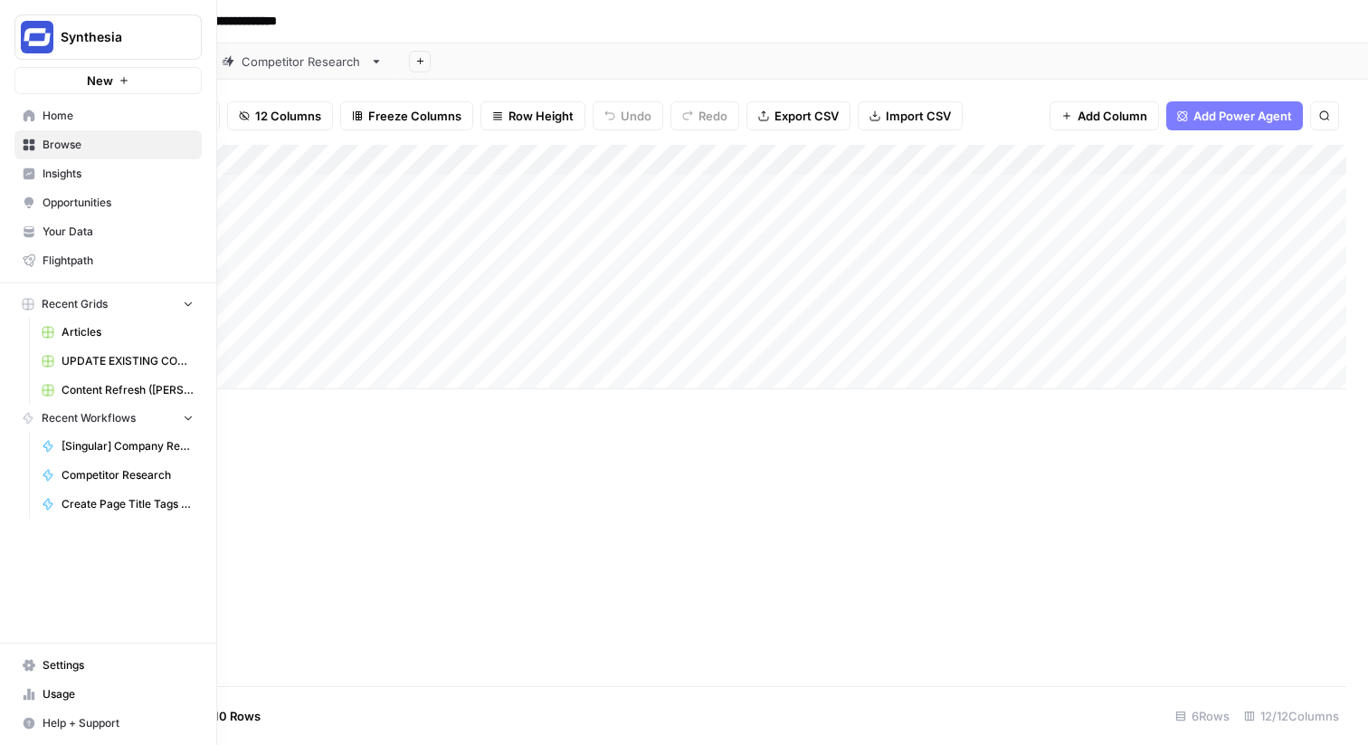
click at [69, 235] on span "Your Data" at bounding box center [118, 232] width 151 height 16
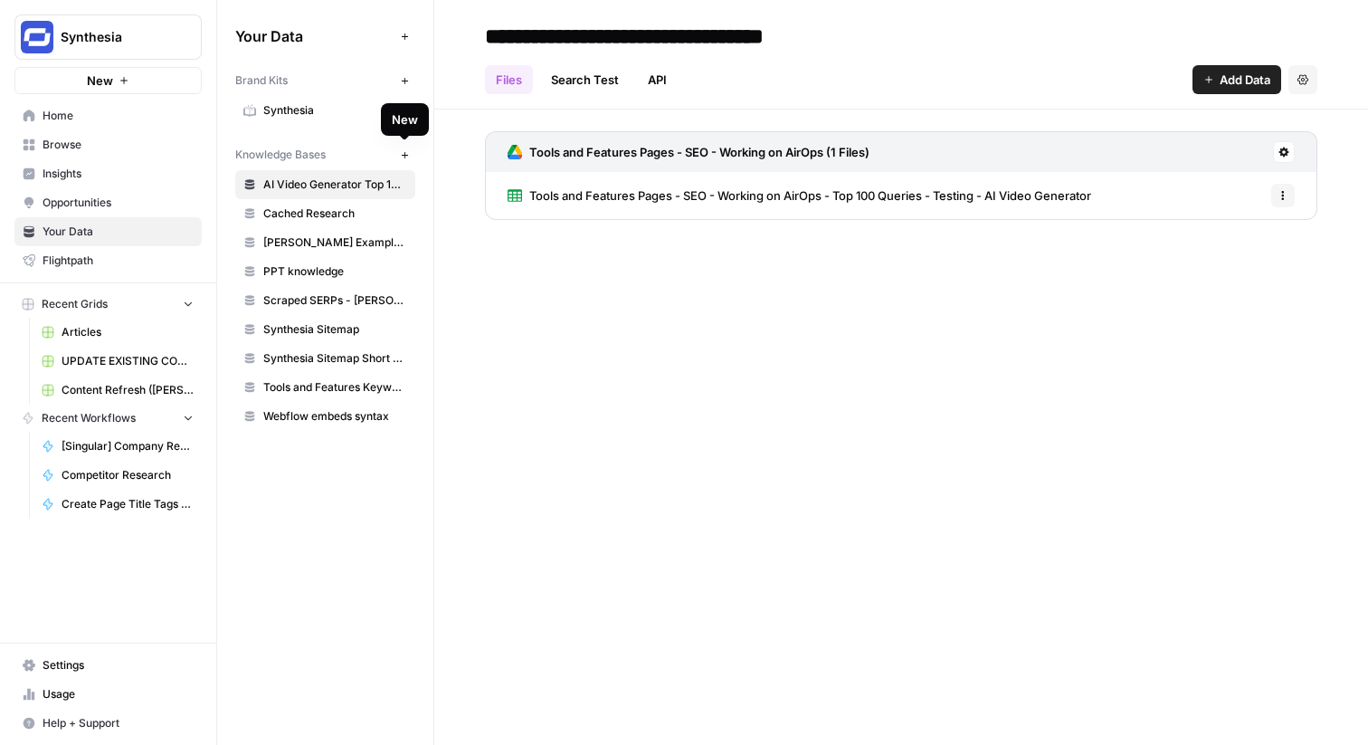
click at [406, 156] on icon "button" at bounding box center [405, 155] width 10 height 10
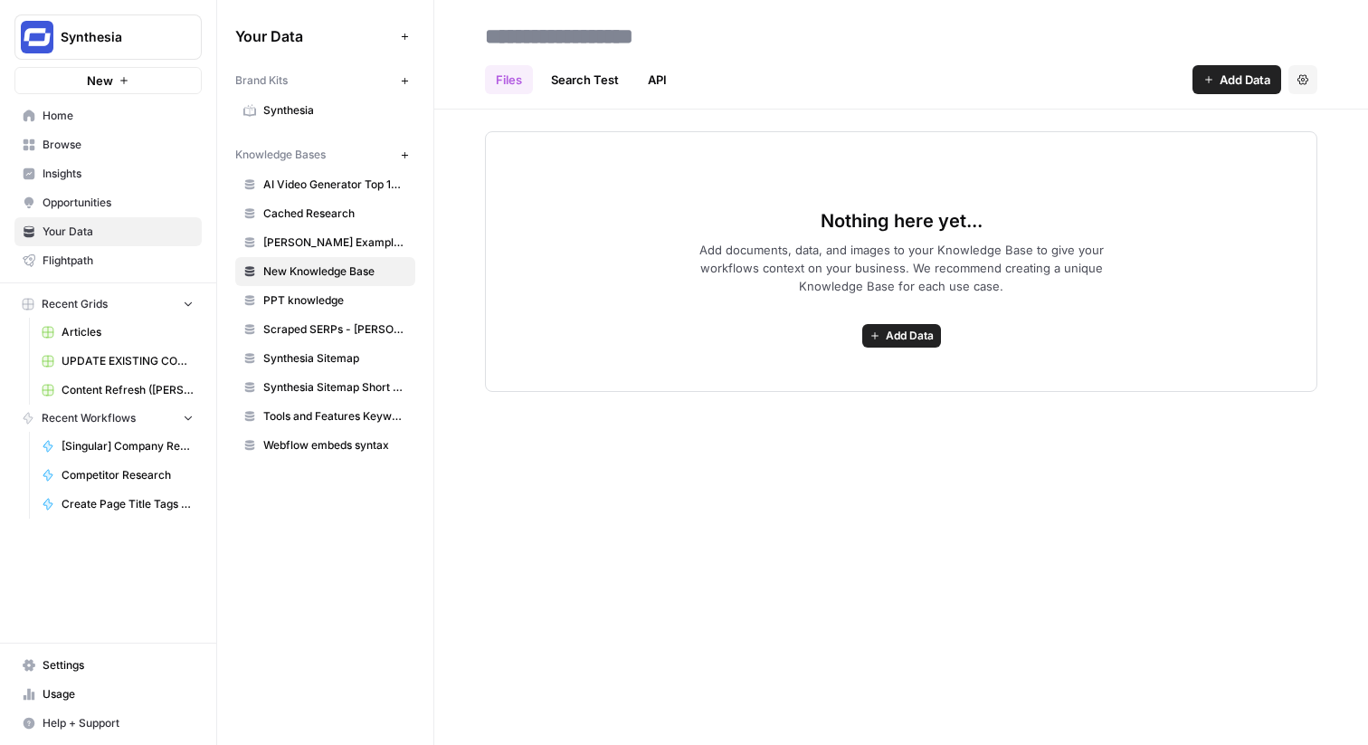
click at [541, 43] on input at bounding box center [623, 36] width 290 height 36
type input "**********"
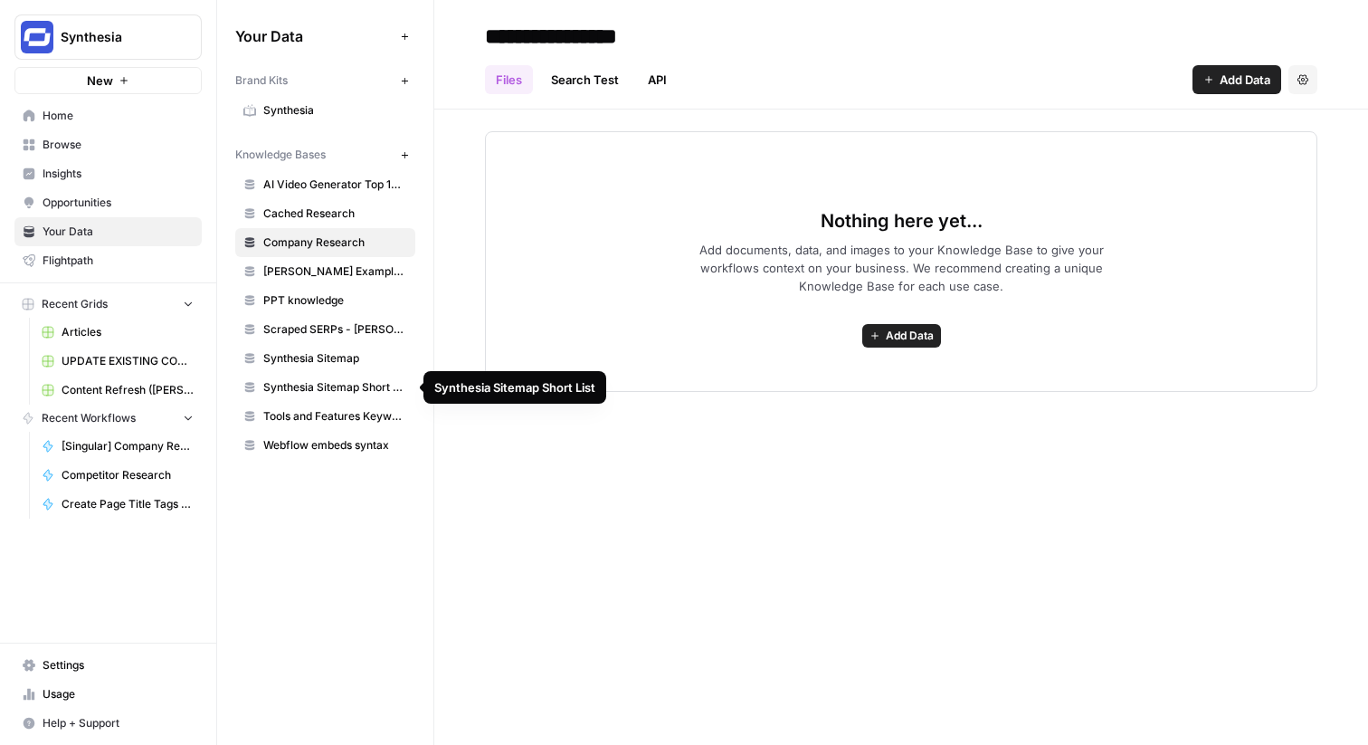
click at [360, 212] on span "Cached Research" at bounding box center [335, 213] width 144 height 16
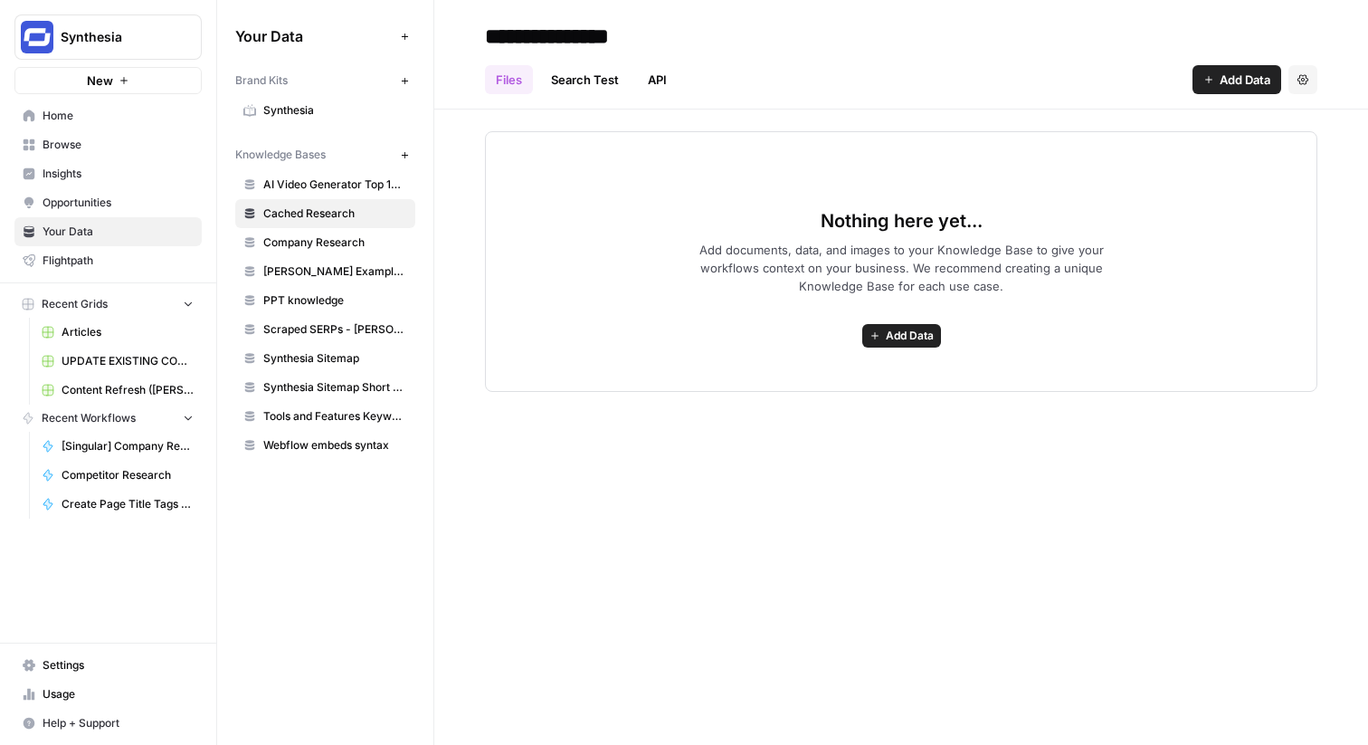
click at [364, 250] on span "Company Research" at bounding box center [335, 242] width 144 height 16
click at [1308, 82] on icon "button" at bounding box center [1303, 79] width 11 height 11
click at [1214, 129] on span "Delete Knowledge Base" at bounding box center [1229, 122] width 134 height 18
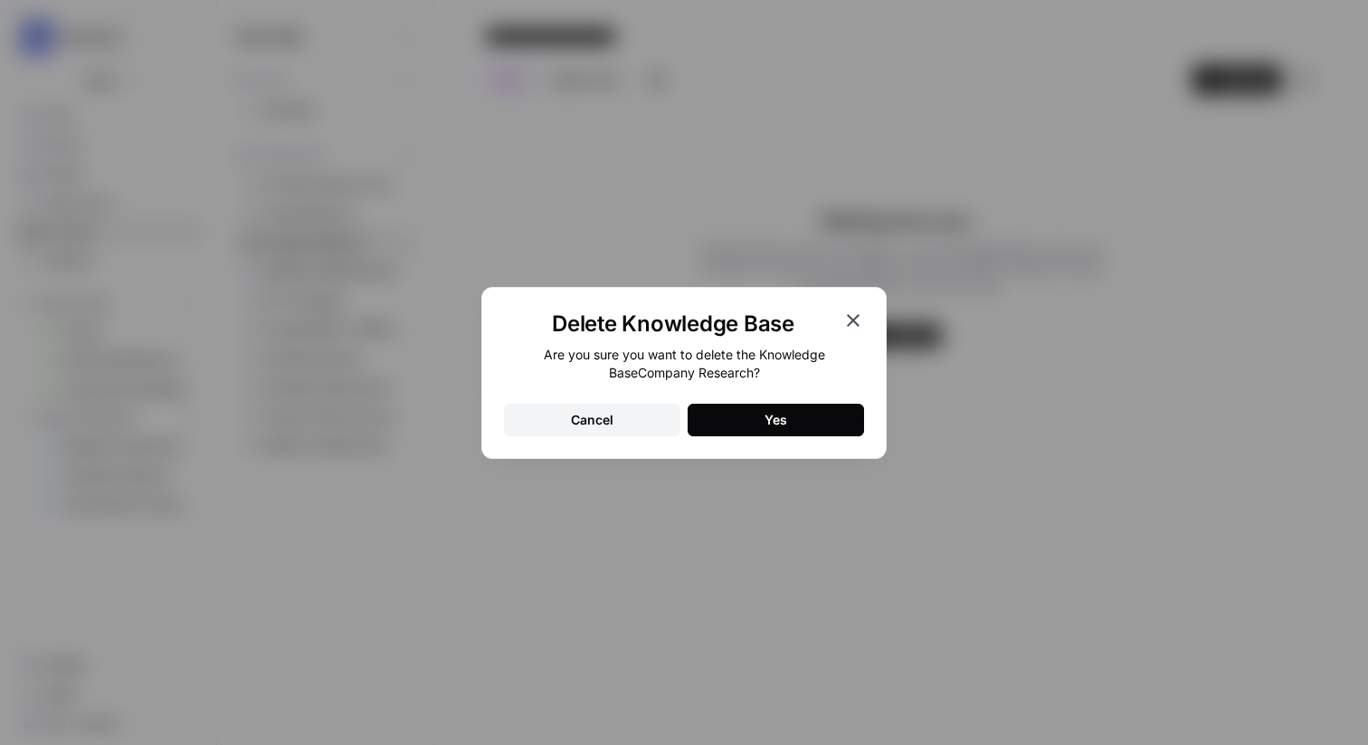
click at [808, 410] on button "Yes" at bounding box center [776, 420] width 176 height 33
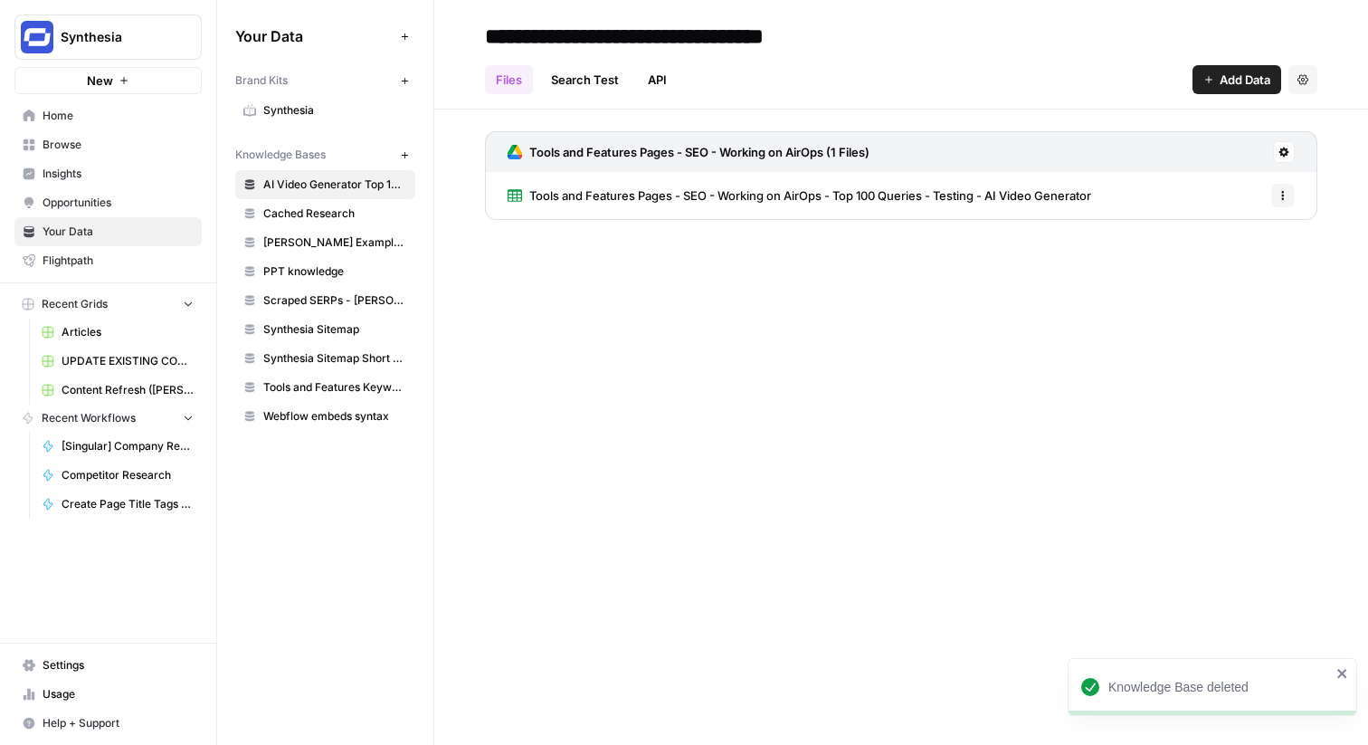
click at [387, 216] on span "Cached Research" at bounding box center [335, 213] width 144 height 16
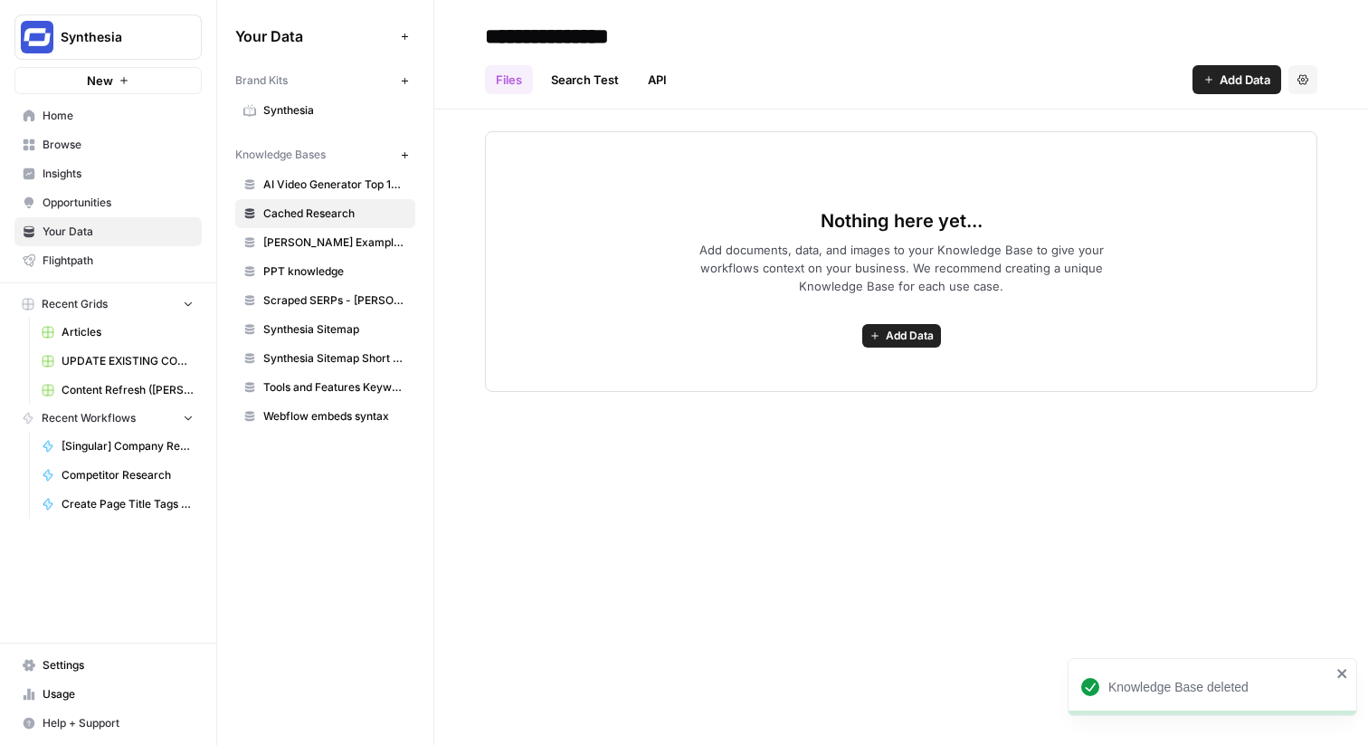
click at [86, 119] on span "Home" at bounding box center [118, 116] width 151 height 16
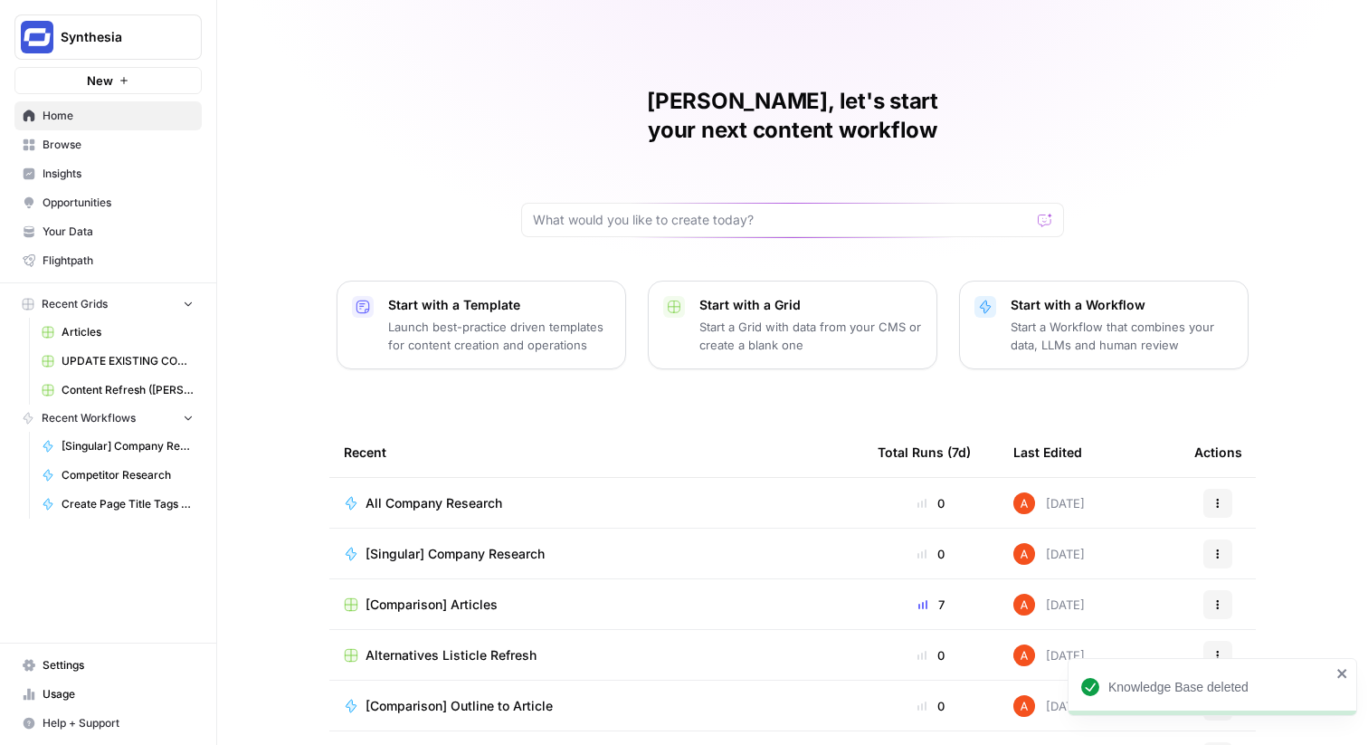
click at [386, 494] on span "All Company Research" at bounding box center [434, 503] width 137 height 18
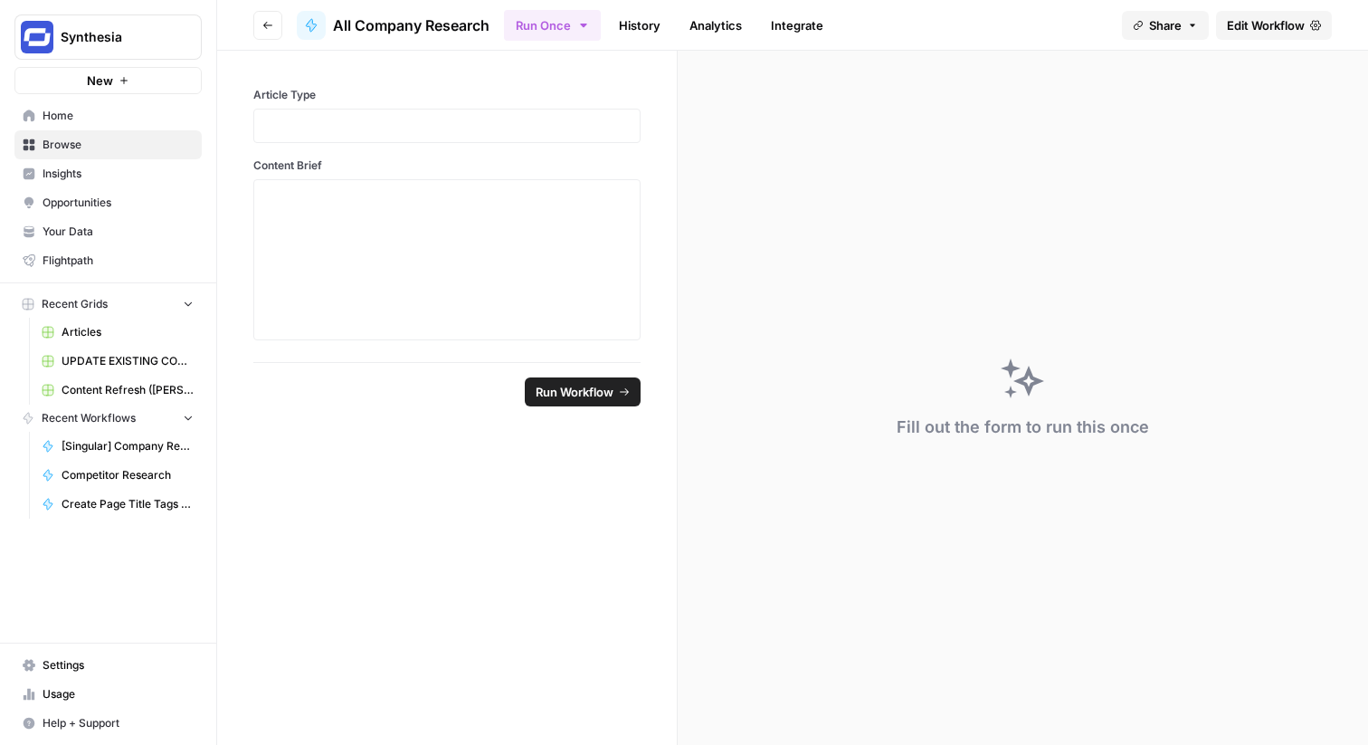
click at [1240, 34] on link "Edit Workflow" at bounding box center [1274, 25] width 116 height 29
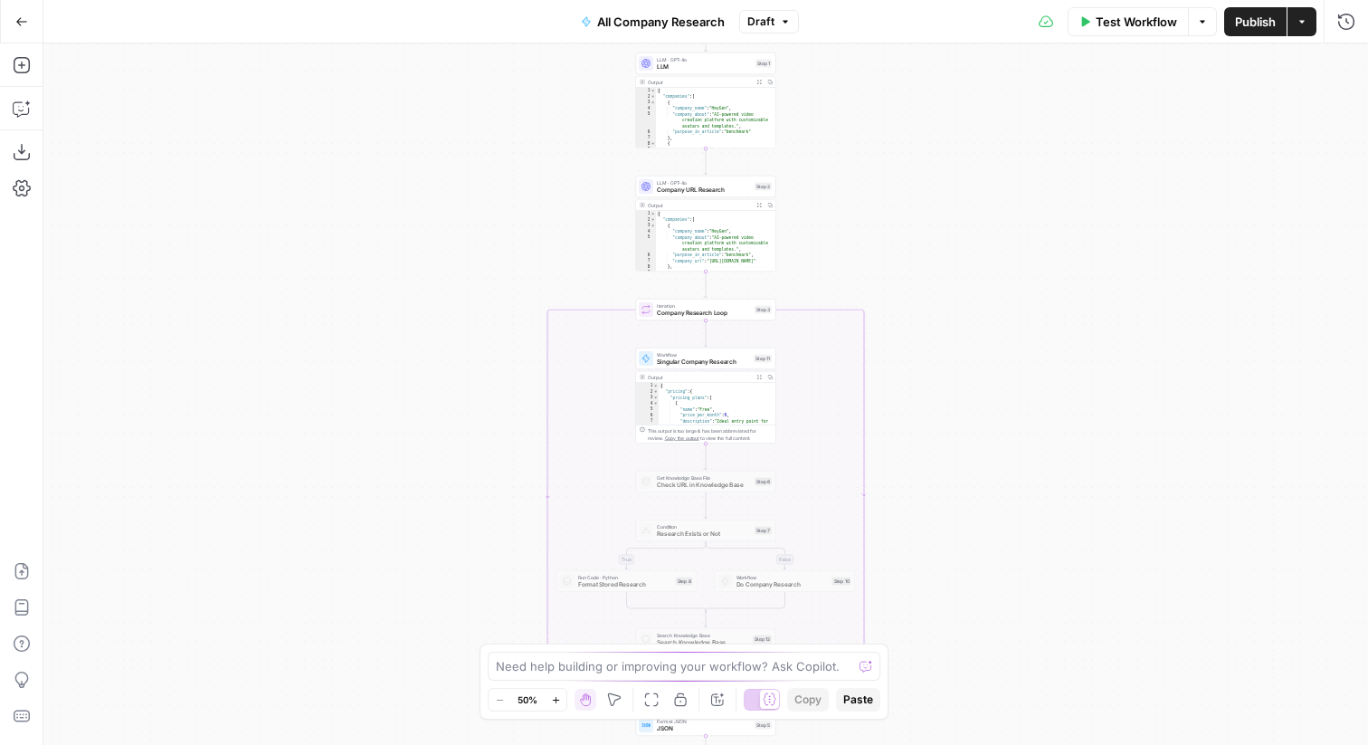
click at [1132, 23] on span "Test Workflow" at bounding box center [1136, 22] width 81 height 18
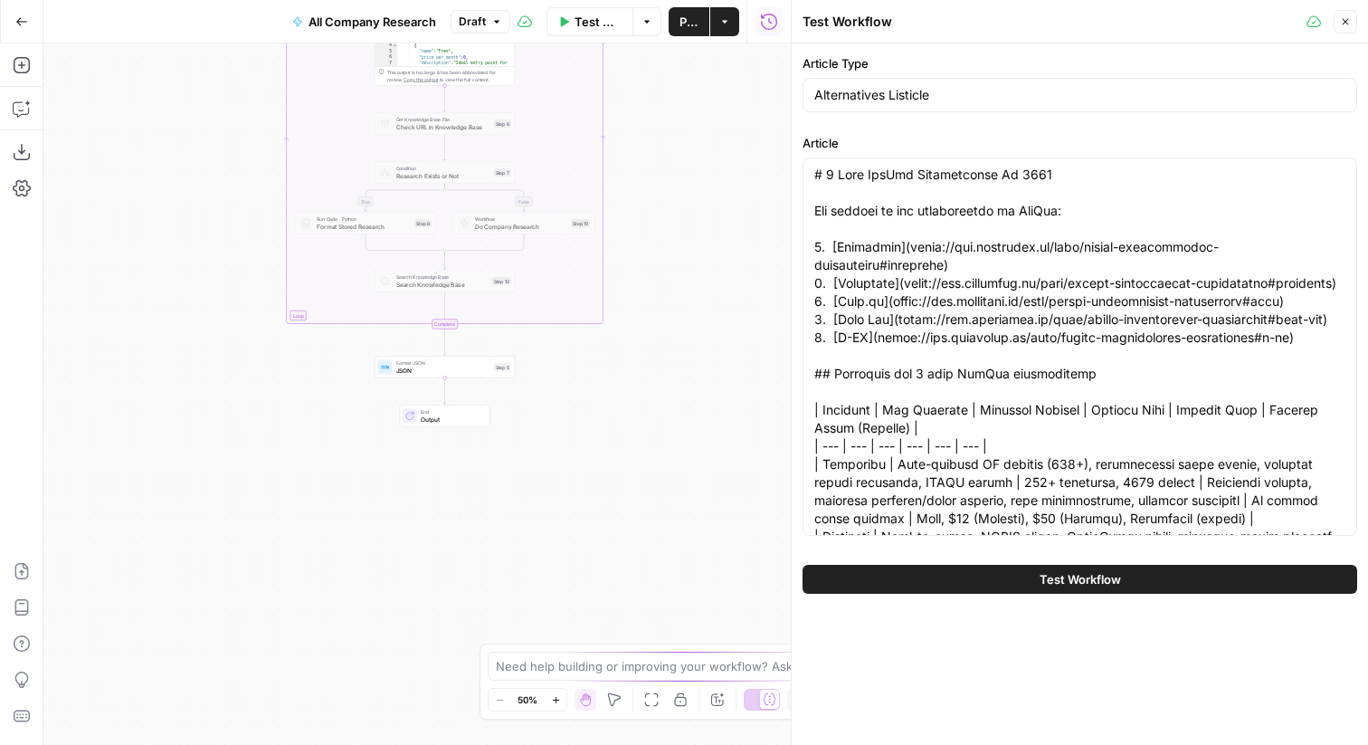
click at [484, 360] on span "Format JSON" at bounding box center [443, 362] width 94 height 7
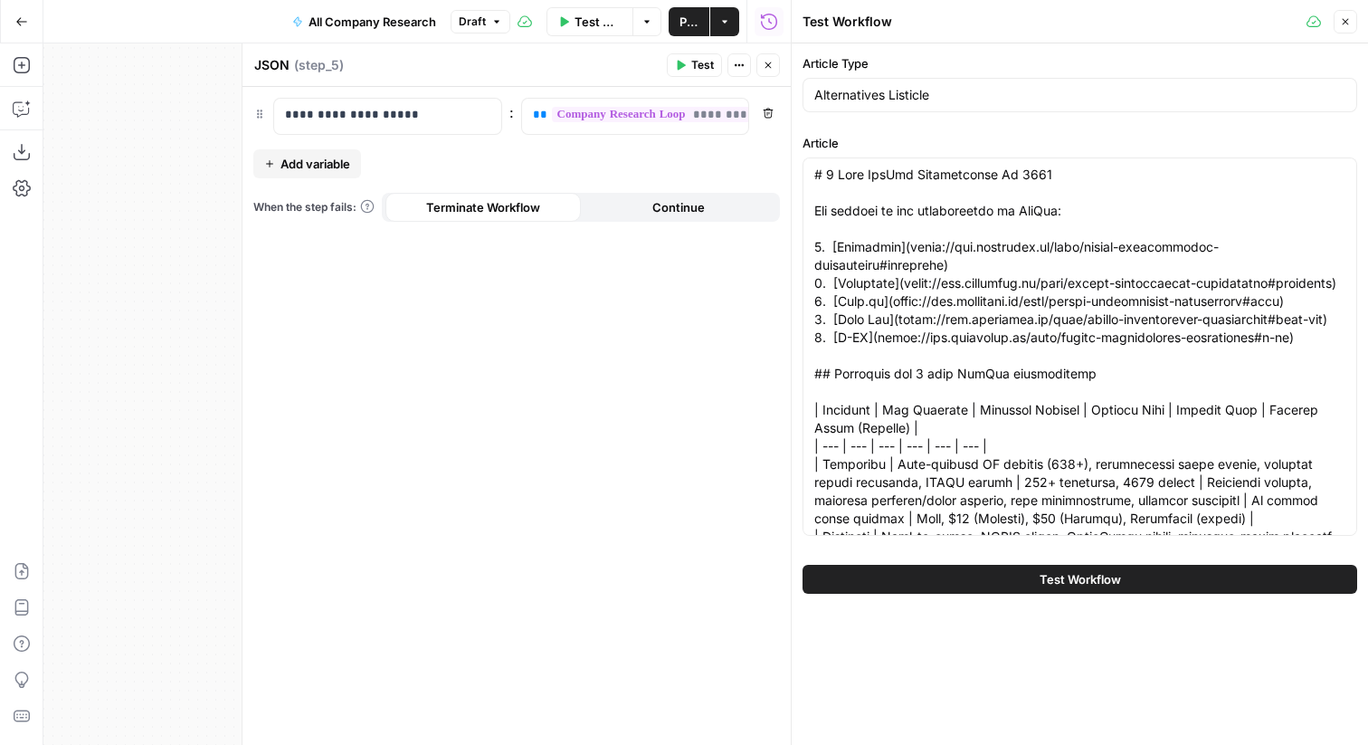
click at [776, 63] on button "Close" at bounding box center [769, 65] width 24 height 24
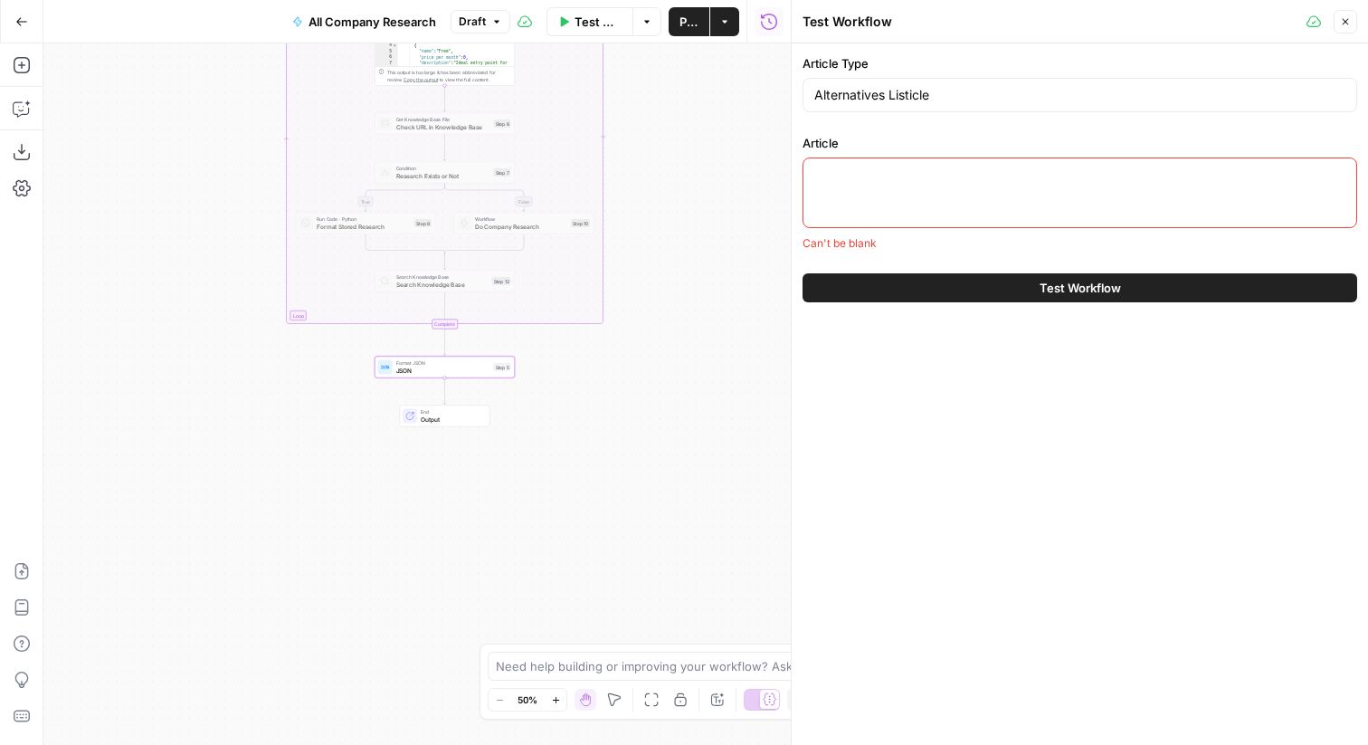
click at [1341, 28] on button "Close" at bounding box center [1346, 22] width 24 height 24
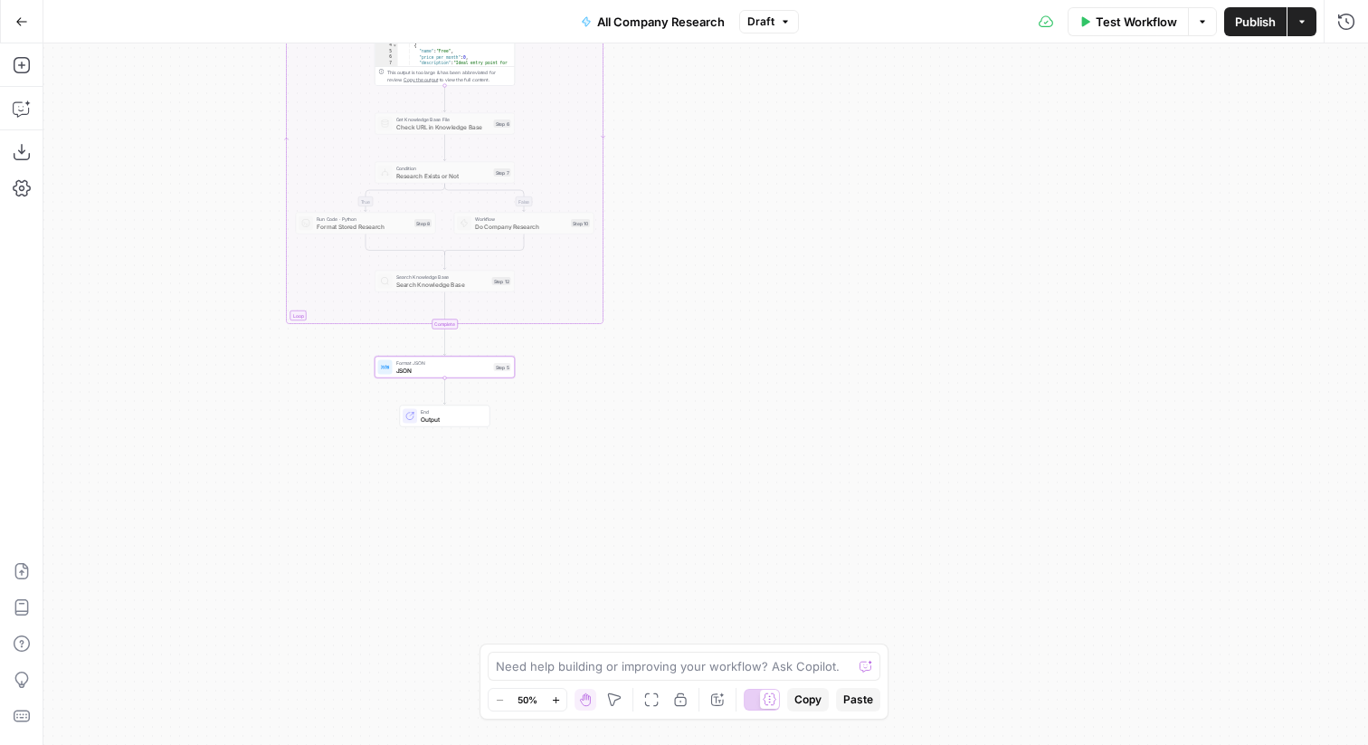
click at [1254, 24] on span "Publish" at bounding box center [1255, 22] width 41 height 18
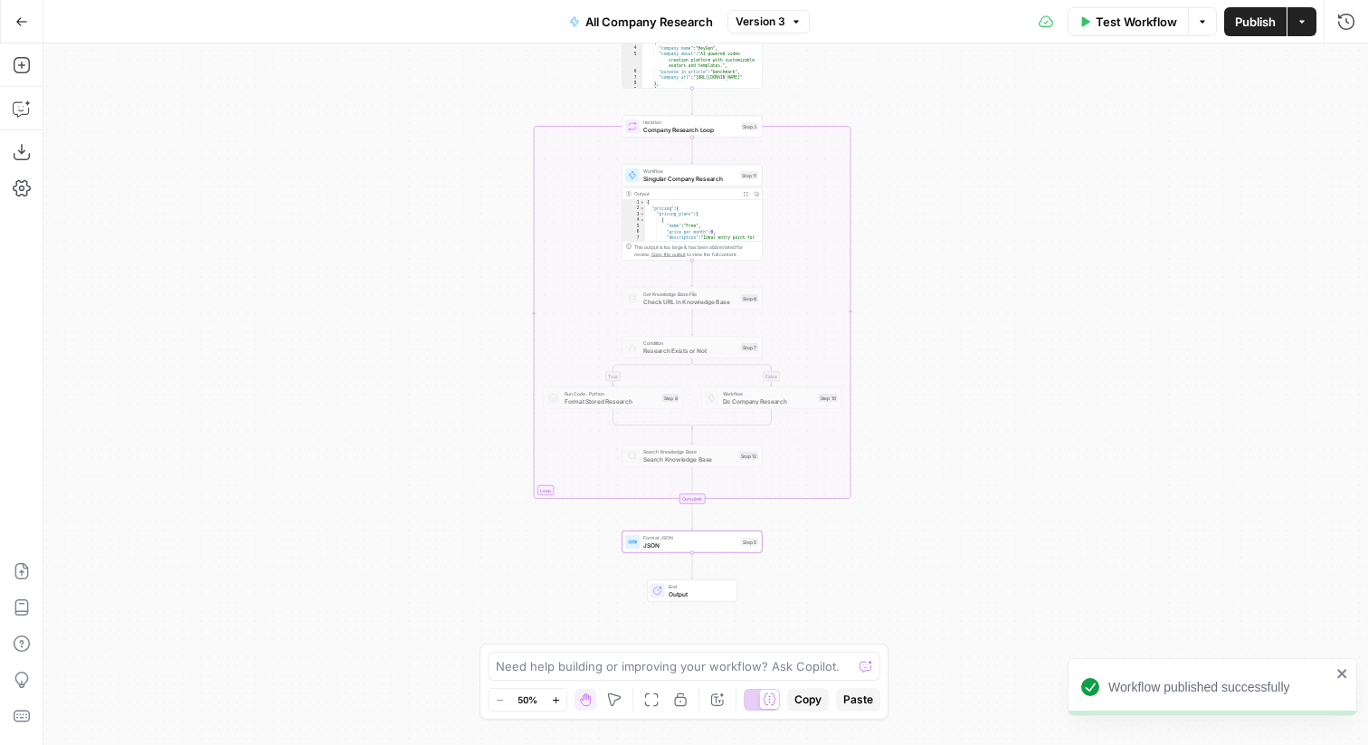
click at [718, 553] on div "true false Workflow Set Inputs Inputs LLM · GPT-4o LLM Step 1 Output Expand Out…" at bounding box center [705, 393] width 1325 height 701
click at [701, 545] on span "JSON" at bounding box center [690, 544] width 94 height 9
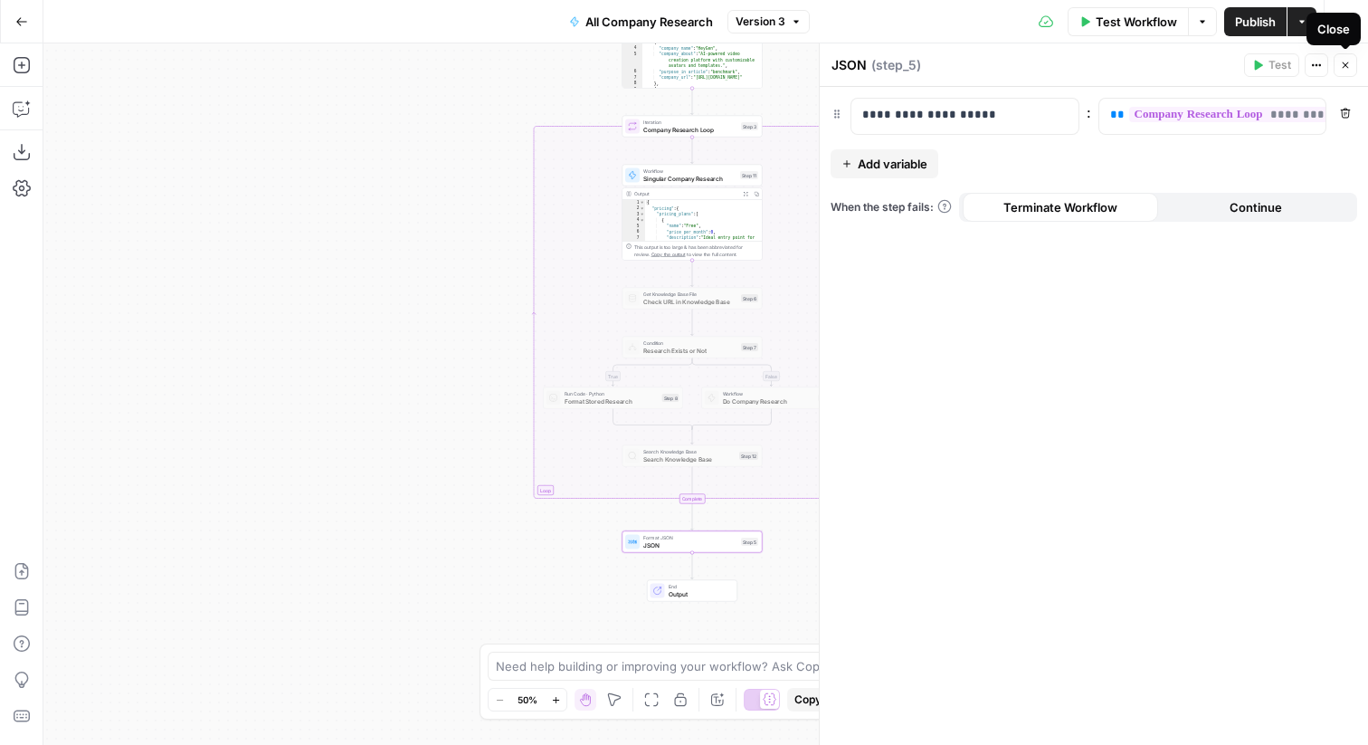
click at [1350, 60] on icon "button" at bounding box center [1345, 65] width 11 height 11
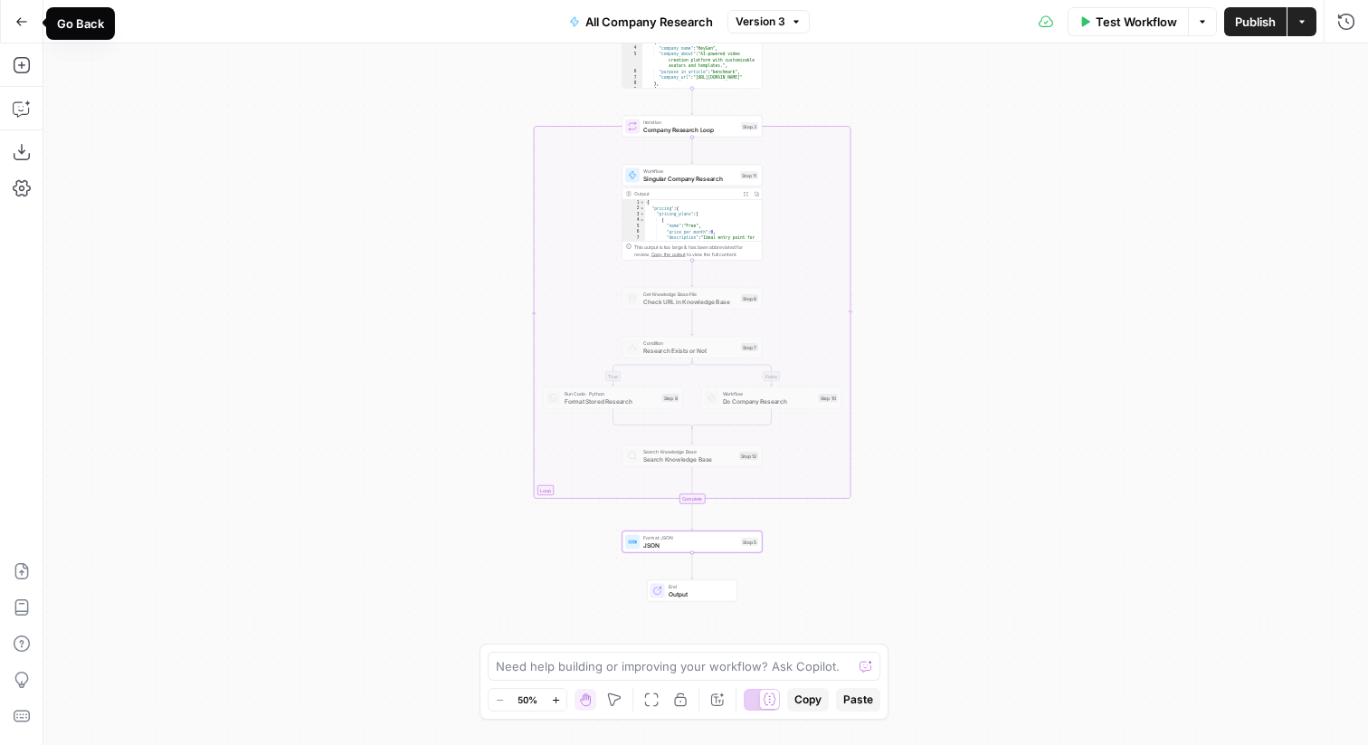
click at [20, 24] on icon "button" at bounding box center [21, 21] width 13 height 13
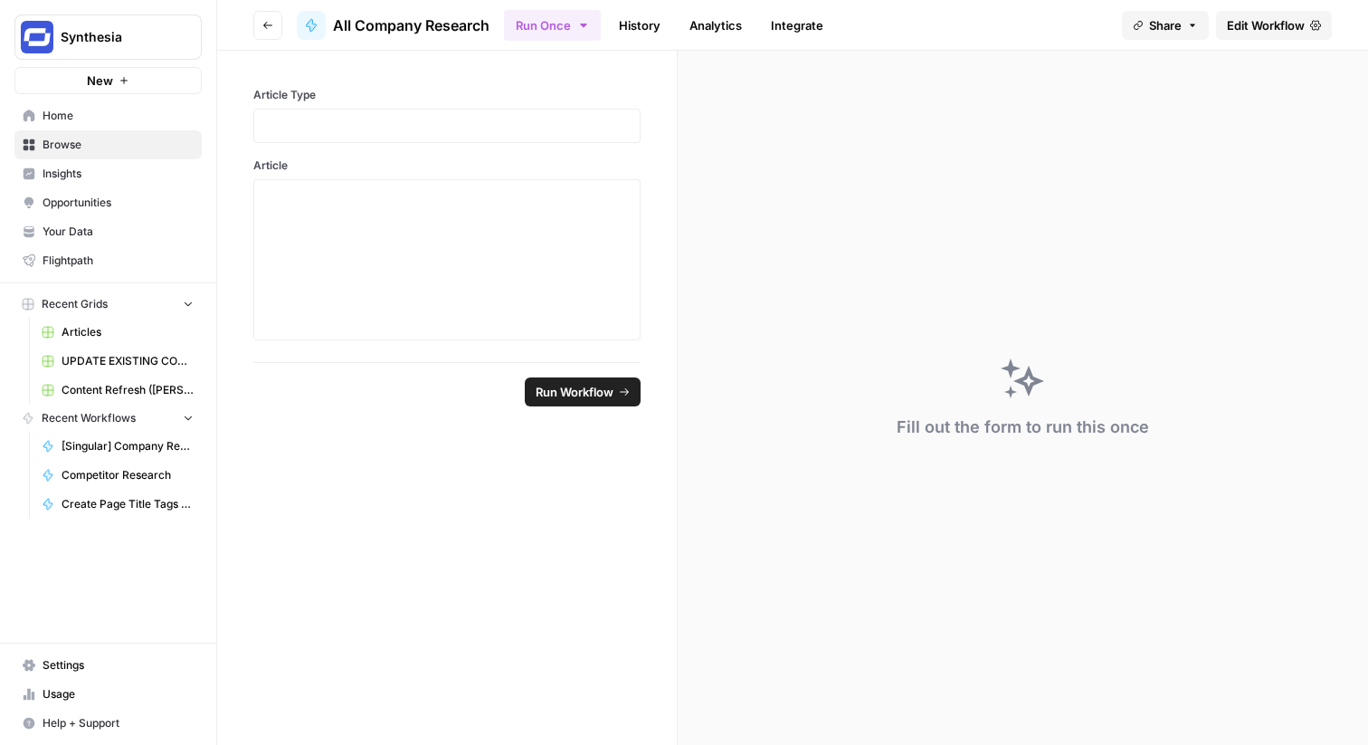
click at [139, 114] on span "Home" at bounding box center [118, 116] width 151 height 16
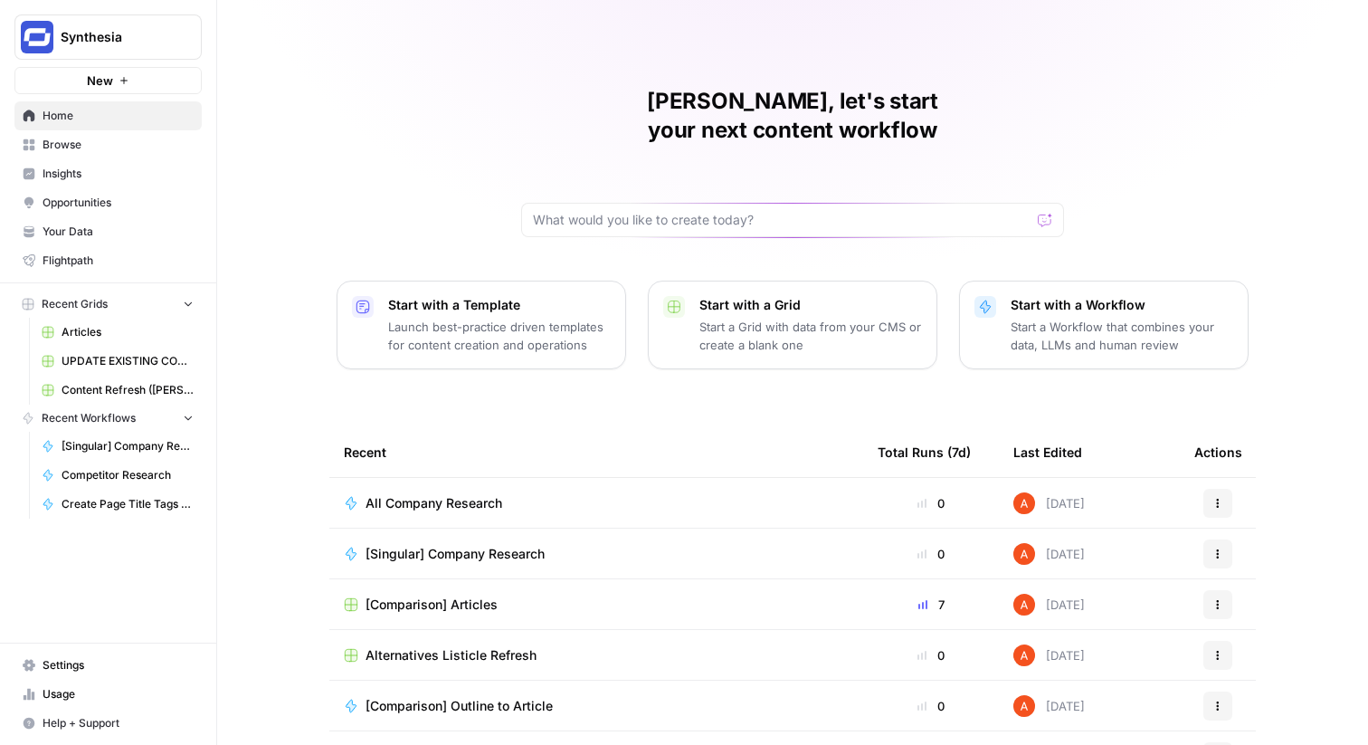
click at [443, 637] on td "Alternatives Listicle Refresh" at bounding box center [596, 655] width 534 height 50
click at [433, 596] on span "[Comparison] Articles" at bounding box center [432, 605] width 132 height 18
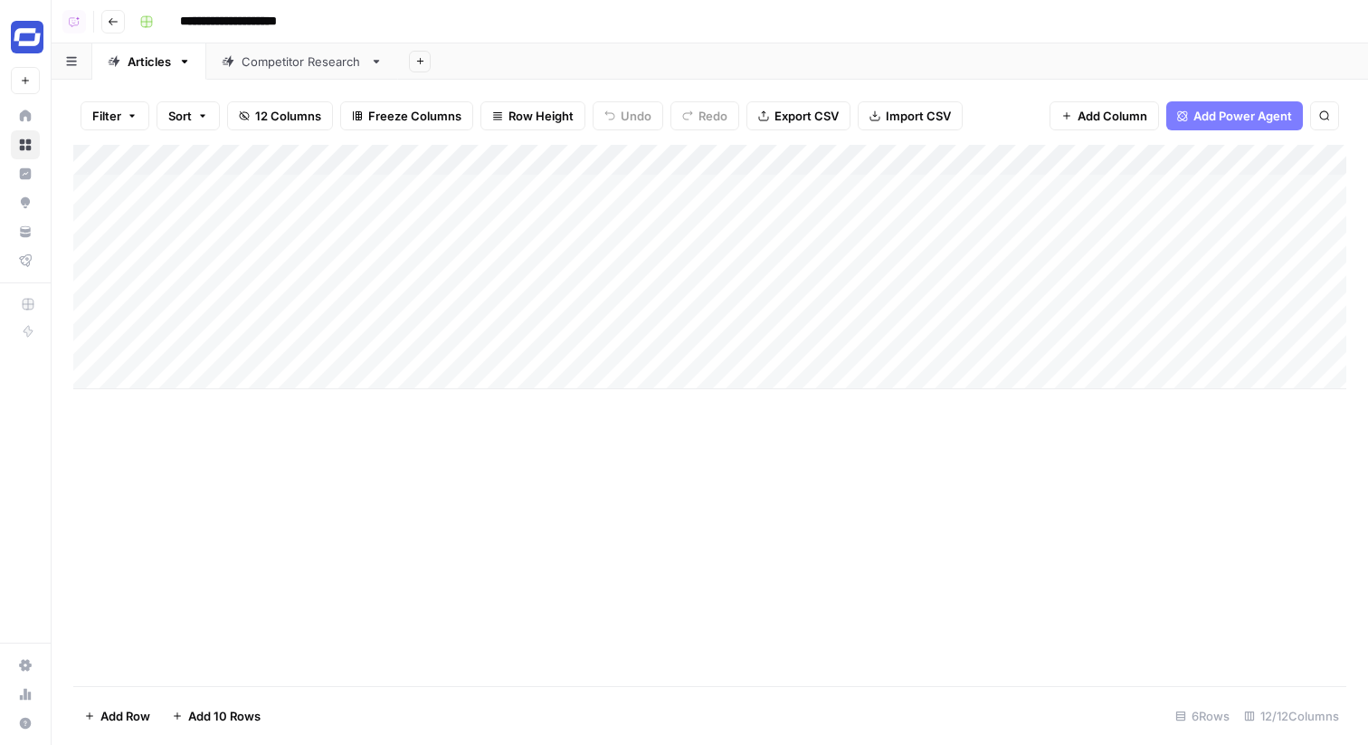
click at [288, 21] on input "**********" at bounding box center [247, 21] width 151 height 29
click at [291, 21] on input "**********" at bounding box center [247, 21] width 151 height 29
click at [316, 22] on input "**********" at bounding box center [247, 21] width 151 height 29
type input "**********"
click at [328, 57] on div "Competitor Research" at bounding box center [302, 61] width 121 height 18
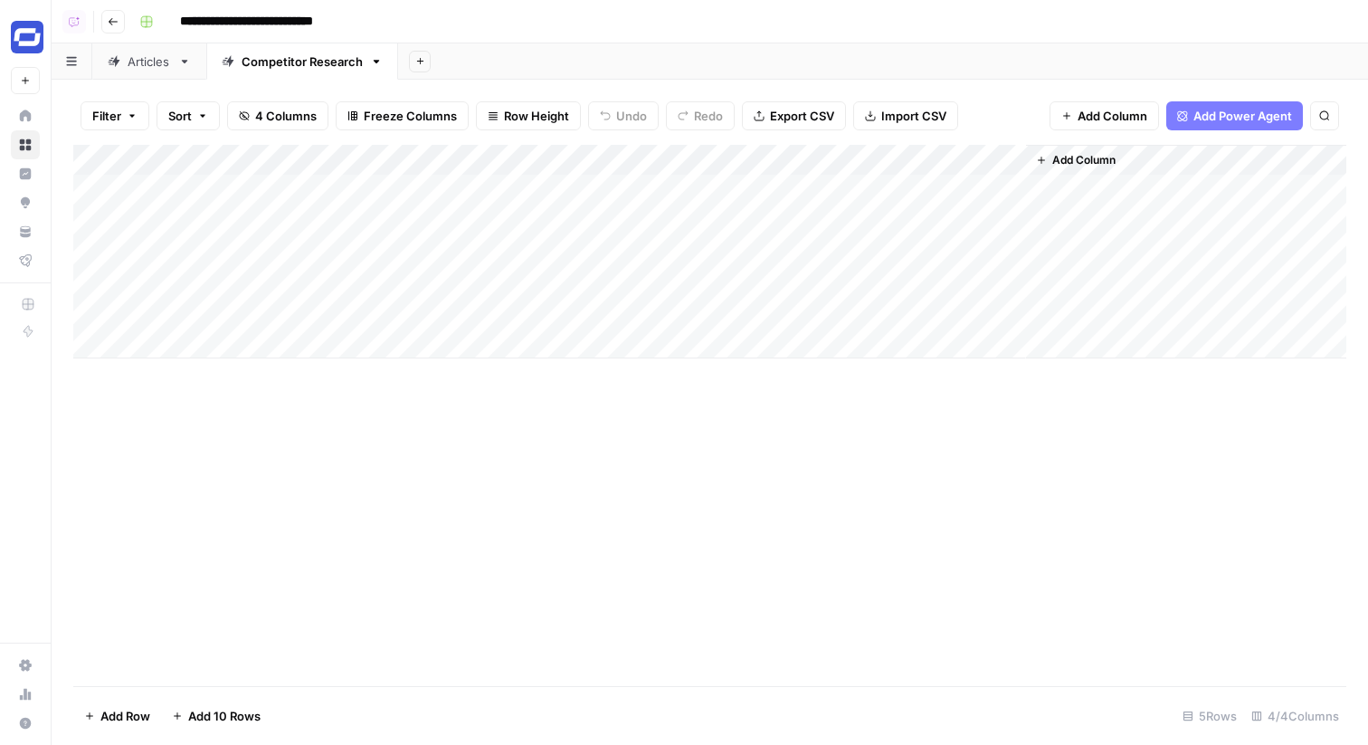
click at [149, 69] on div "Articles" at bounding box center [149, 61] width 43 height 18
click at [154, 58] on div "Articles" at bounding box center [149, 61] width 43 height 18
type input "*********"
drag, startPoint x: 331, startPoint y: 74, endPoint x: 184, endPoint y: 72, distance: 147.5
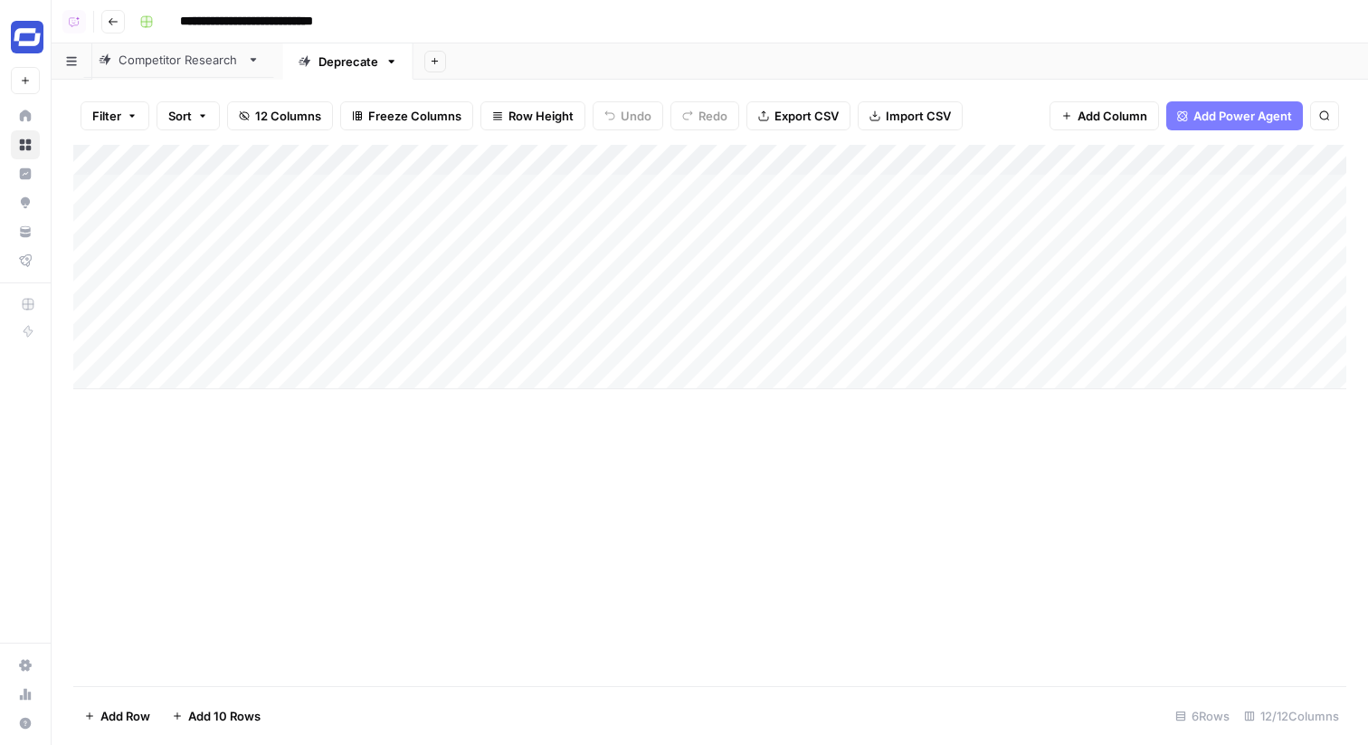
click at [184, 72] on div "Deprecate Competitor Research Add Sheet" at bounding box center [710, 61] width 1317 height 36
click at [184, 72] on link "Competitor Research" at bounding box center [188, 61] width 192 height 36
click at [348, 167] on div "Add Column" at bounding box center [709, 252] width 1273 height 214
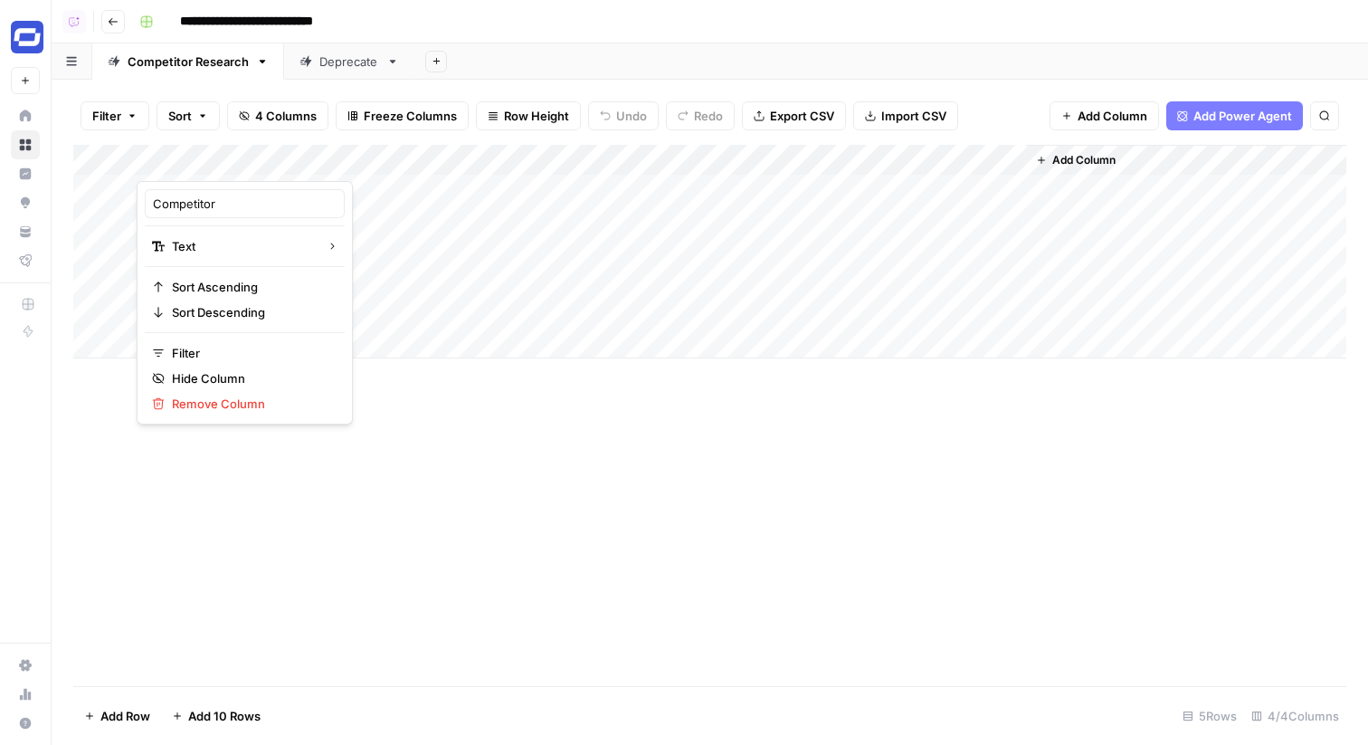
click at [348, 167] on div at bounding box center [268, 163] width 262 height 36
click at [262, 200] on input "Competitor" at bounding box center [245, 204] width 184 height 18
type input "z"
type input "Article"
drag, startPoint x: 279, startPoint y: 156, endPoint x: 510, endPoint y: 167, distance: 231.1
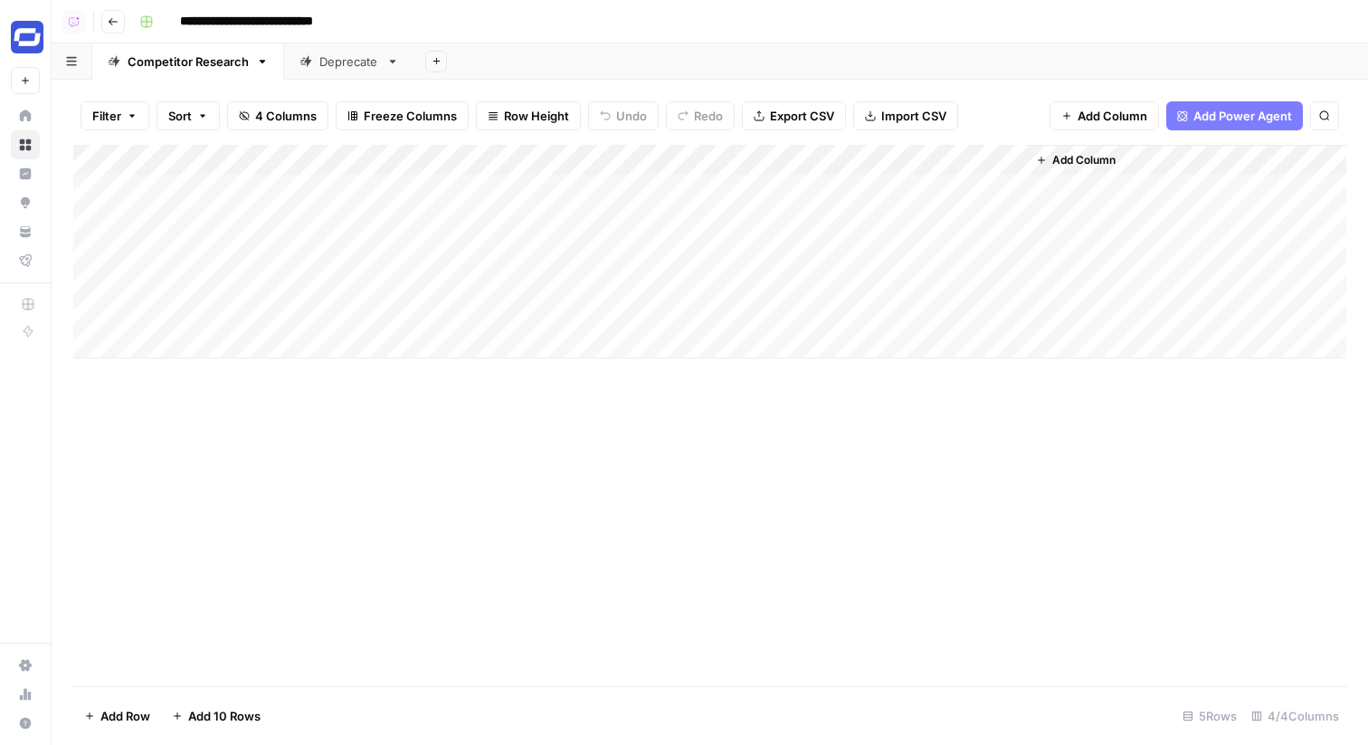
click at [510, 167] on div "Add Column" at bounding box center [709, 252] width 1273 height 214
click at [307, 166] on div "Add Column" at bounding box center [709, 252] width 1273 height 214
click at [527, 189] on div "Add Column" at bounding box center [709, 252] width 1273 height 214
click at [553, 157] on div "Add Column" at bounding box center [709, 252] width 1273 height 214
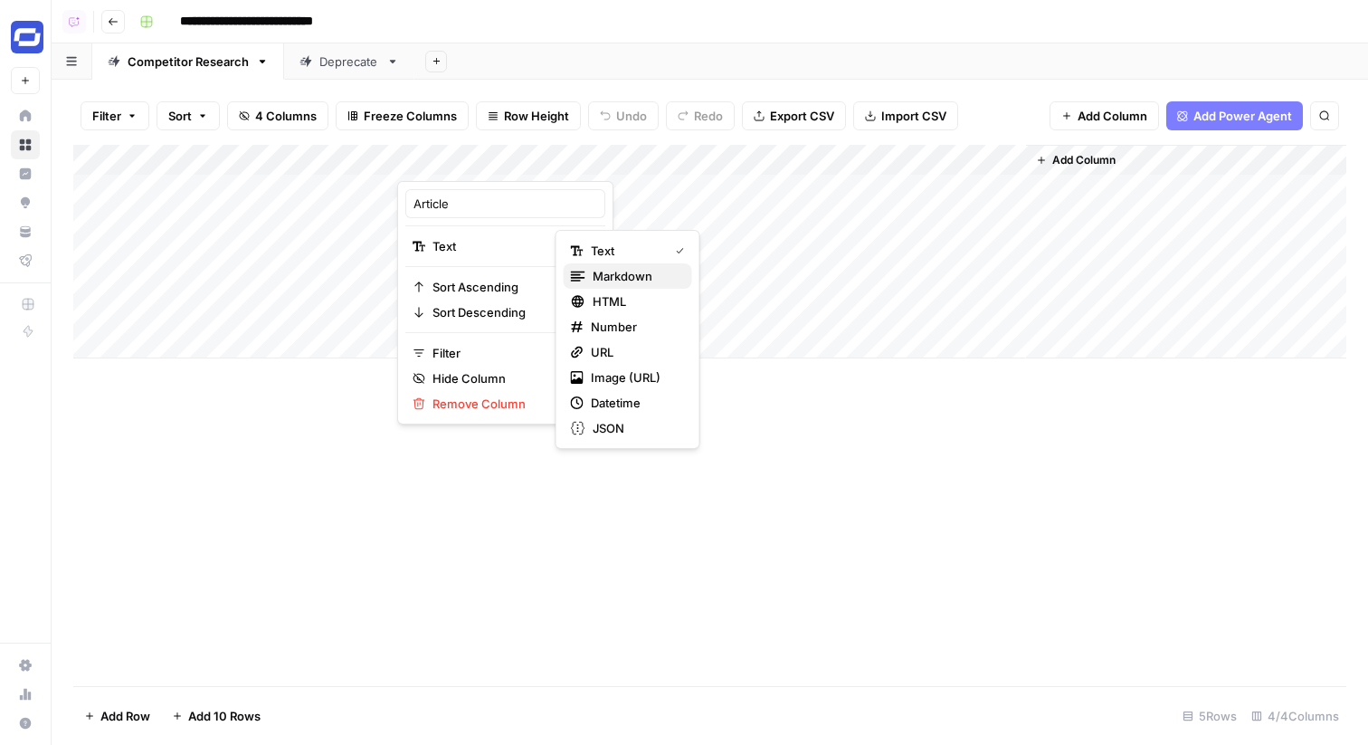
click at [607, 280] on span "Markdown" at bounding box center [635, 276] width 85 height 18
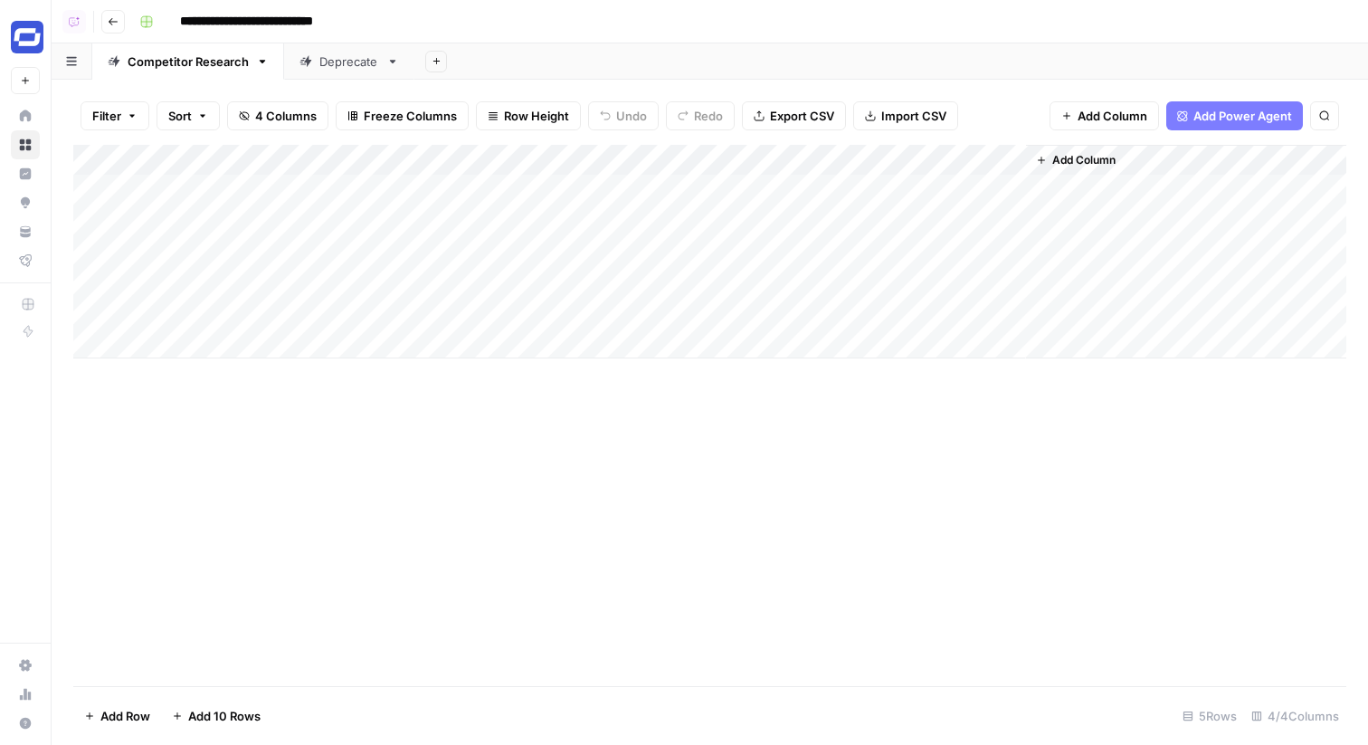
click at [573, 190] on div "Add Column" at bounding box center [709, 252] width 1273 height 214
click at [640, 183] on div "Add Column" at bounding box center [709, 252] width 1273 height 214
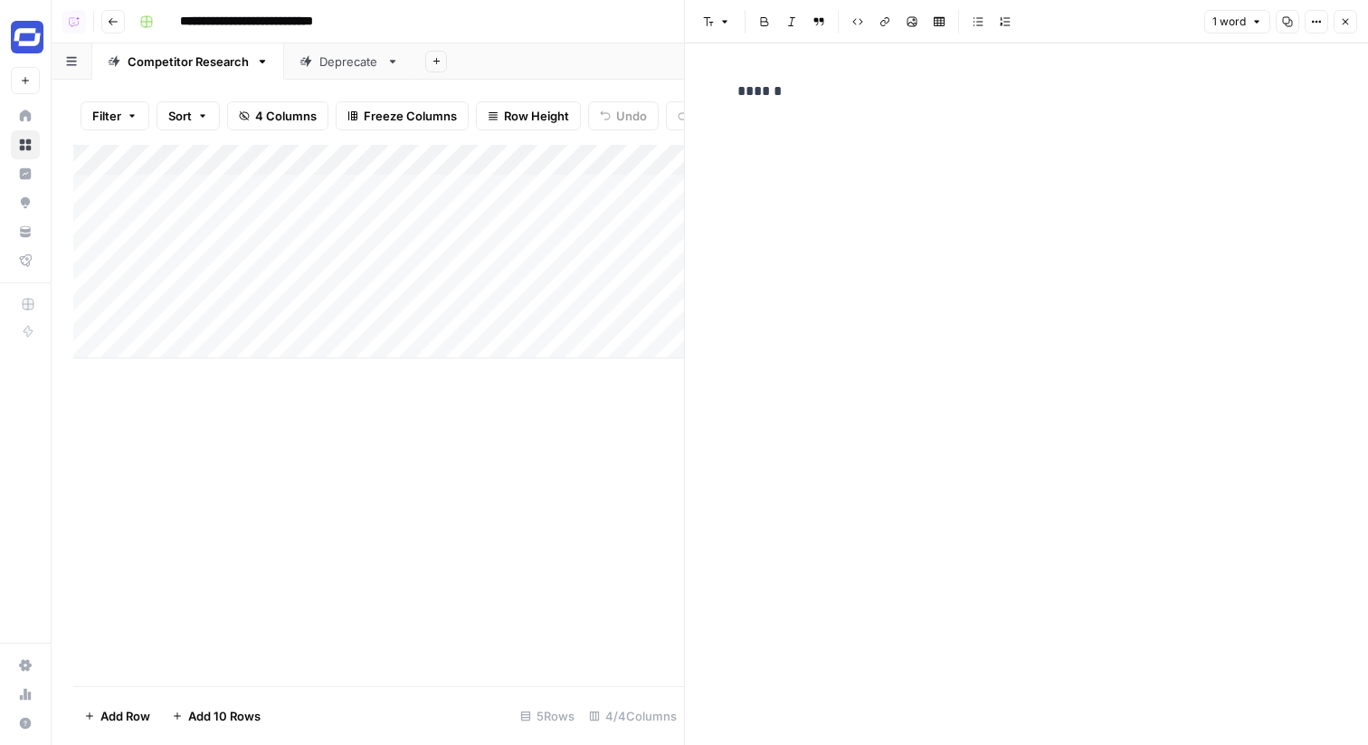
click at [1317, 22] on icon "button" at bounding box center [1317, 22] width 3 height 3
click at [1242, 195] on span "Code" at bounding box center [1262, 192] width 87 height 18
click at [1133, 97] on textarea "******" at bounding box center [1027, 104] width 601 height 65
paste textarea "**********"
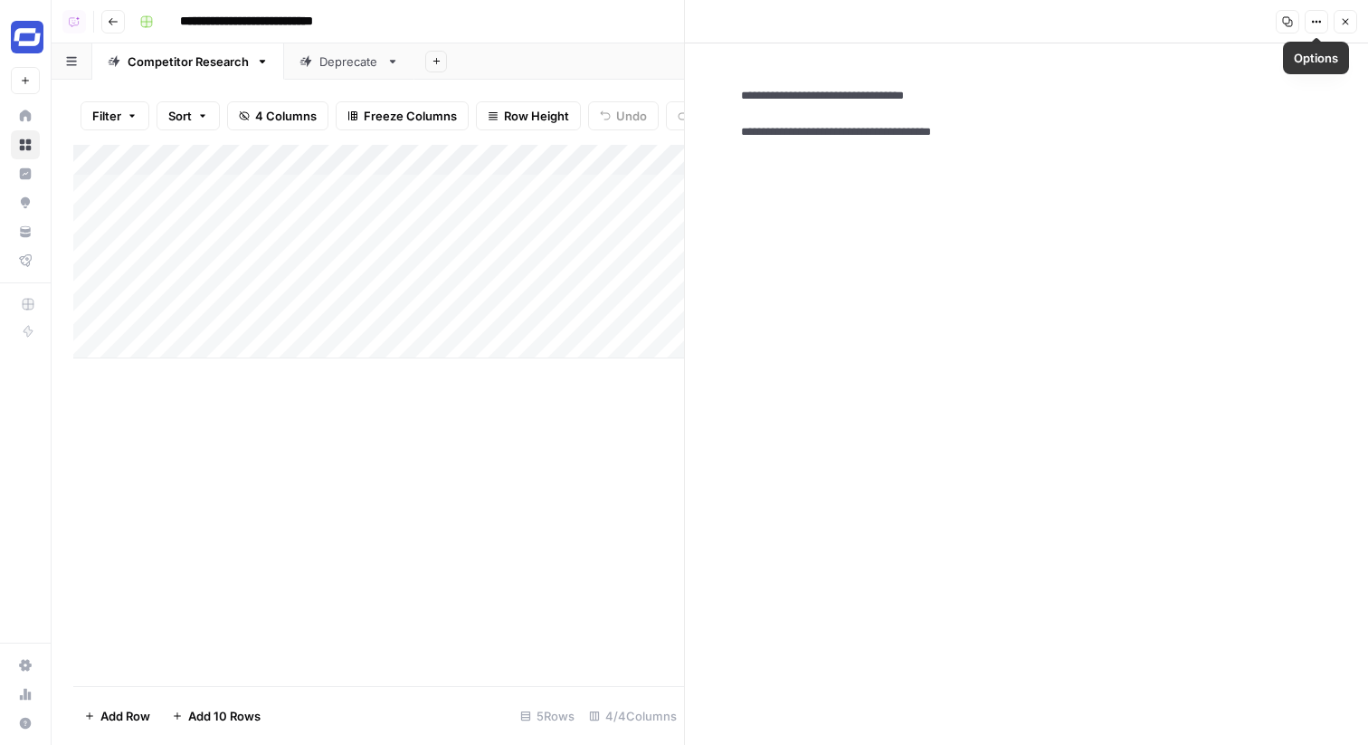
scroll to position [8752, 0]
type textarea "**********"
click at [1342, 28] on button "Close" at bounding box center [1346, 22] width 24 height 24
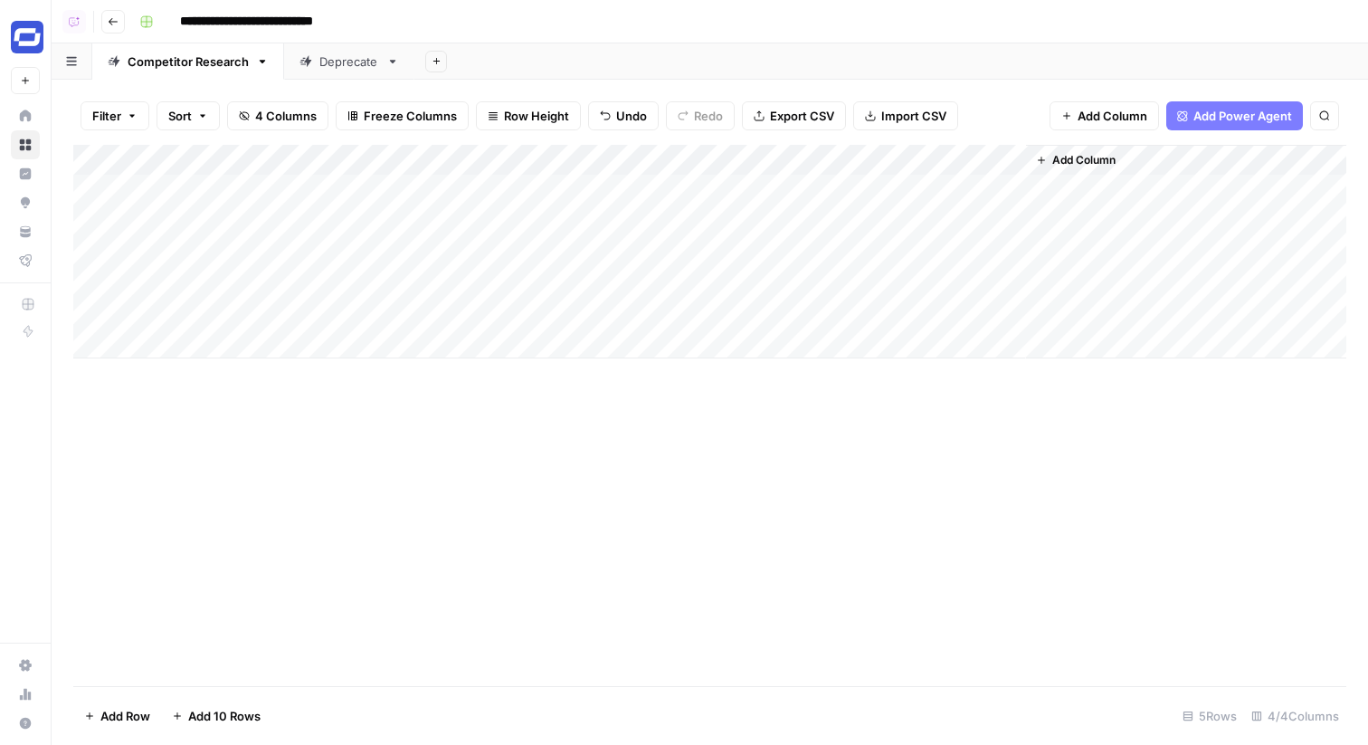
click at [635, 186] on div "Add Column" at bounding box center [709, 252] width 1273 height 214
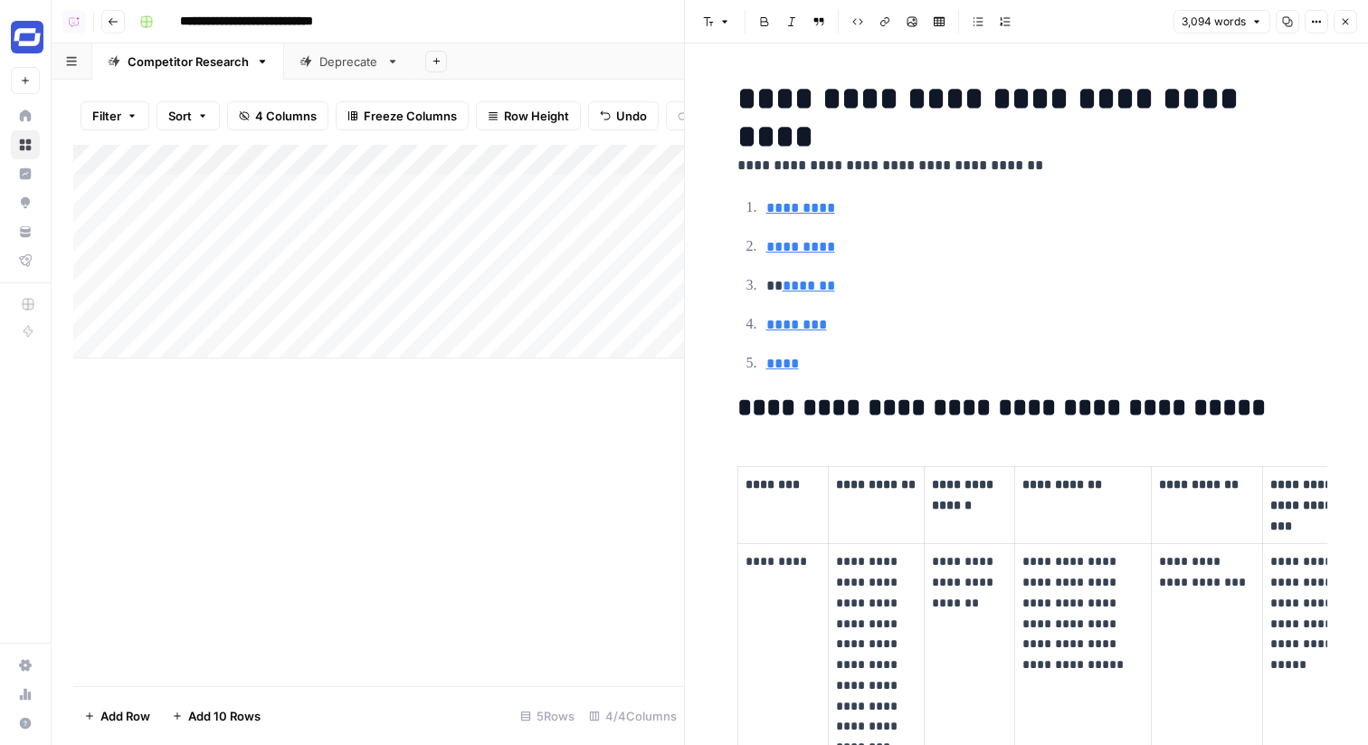
click at [1349, 24] on icon "button" at bounding box center [1345, 21] width 11 height 11
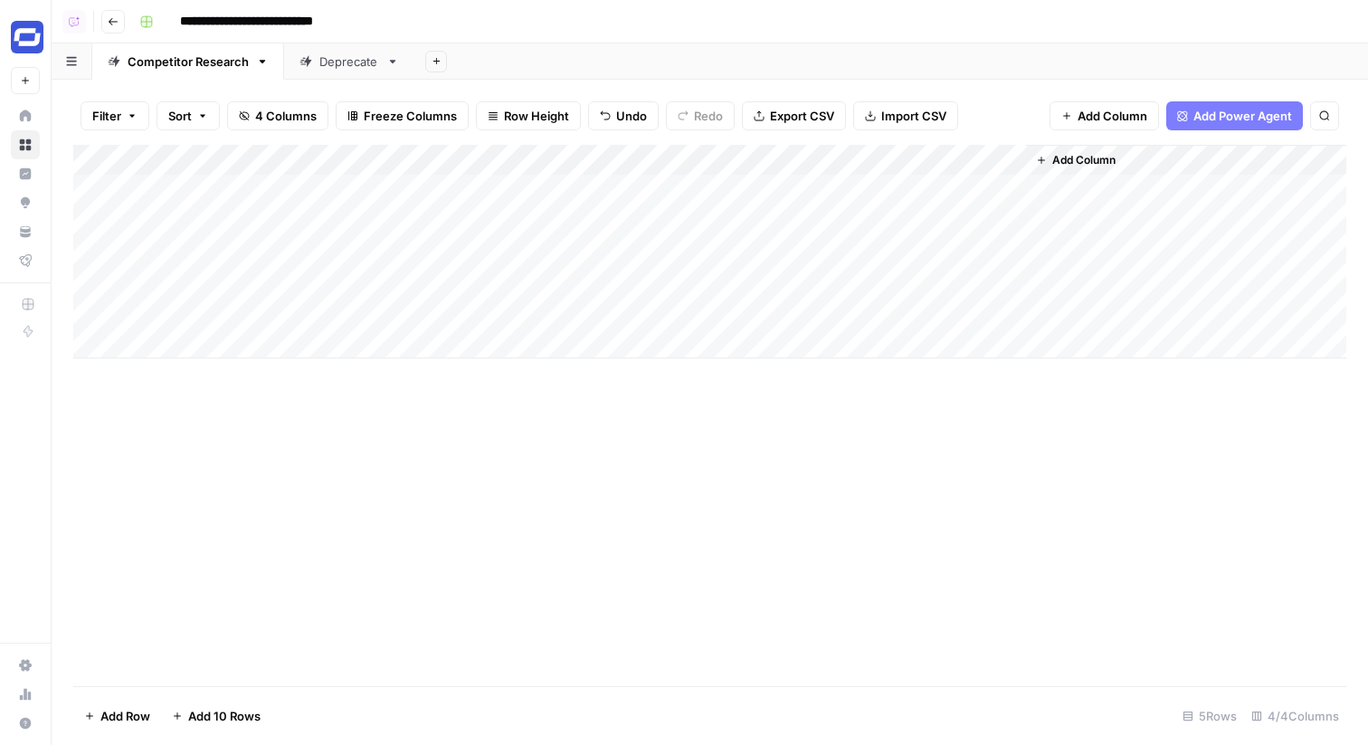
click at [301, 163] on div "Add Column" at bounding box center [709, 252] width 1273 height 214
click at [250, 210] on input "Competitor URL" at bounding box center [245, 204] width 184 height 18
click at [381, 157] on div "Add Column" at bounding box center [709, 252] width 1273 height 214
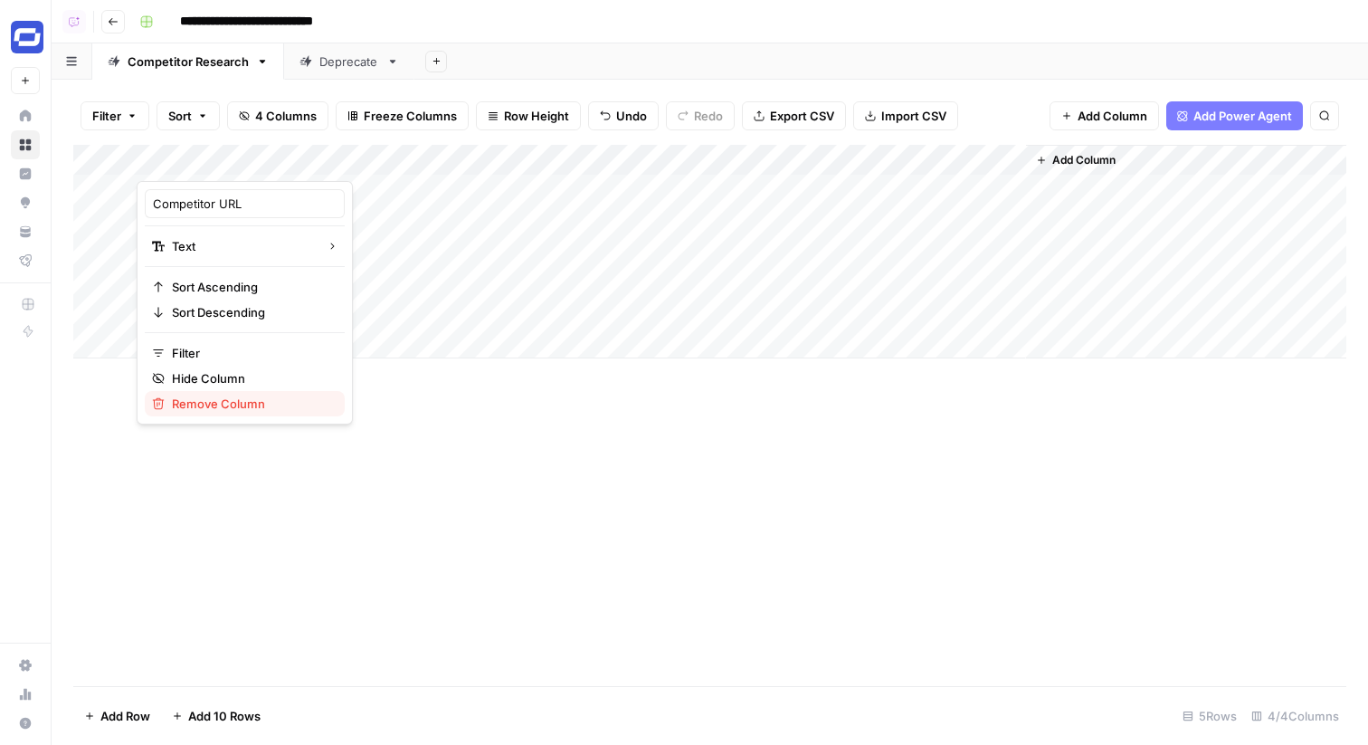
click at [249, 401] on span "Remove Column" at bounding box center [251, 404] width 158 height 18
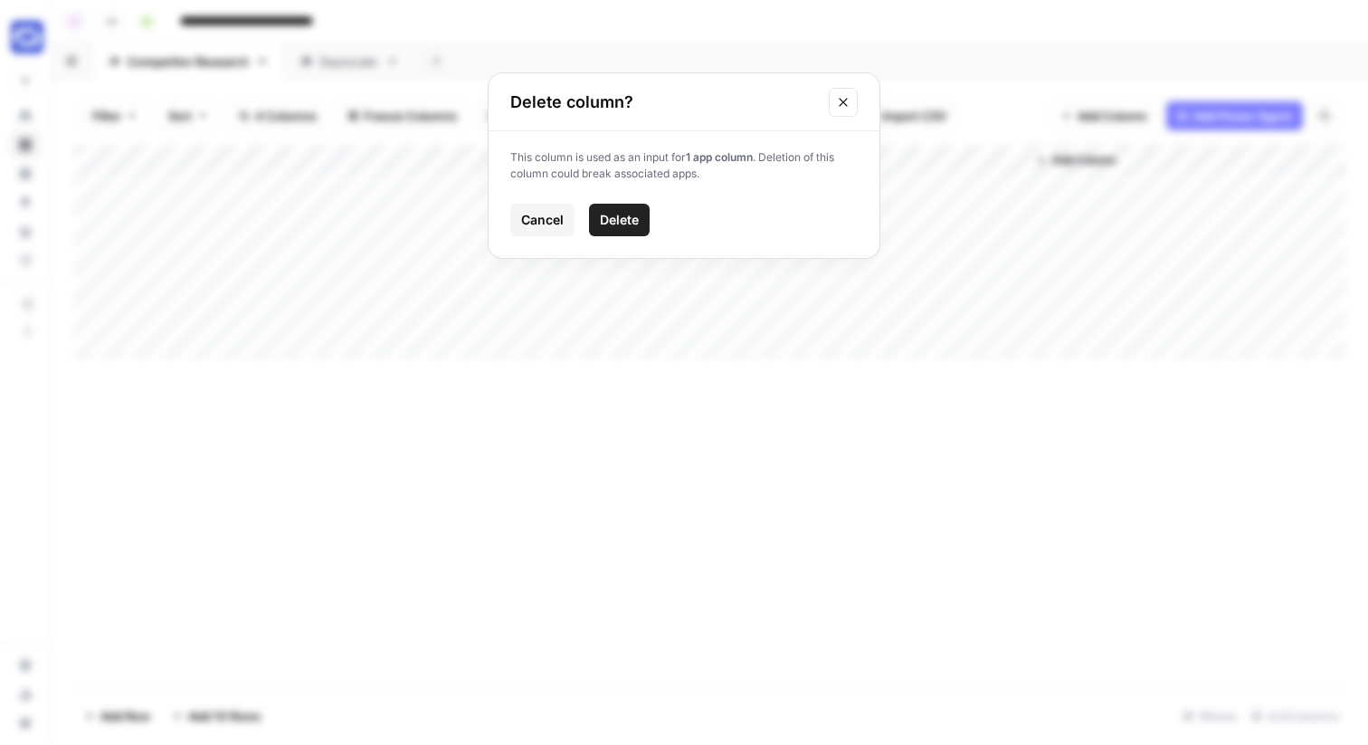
click at [627, 219] on span "Delete" at bounding box center [619, 220] width 39 height 18
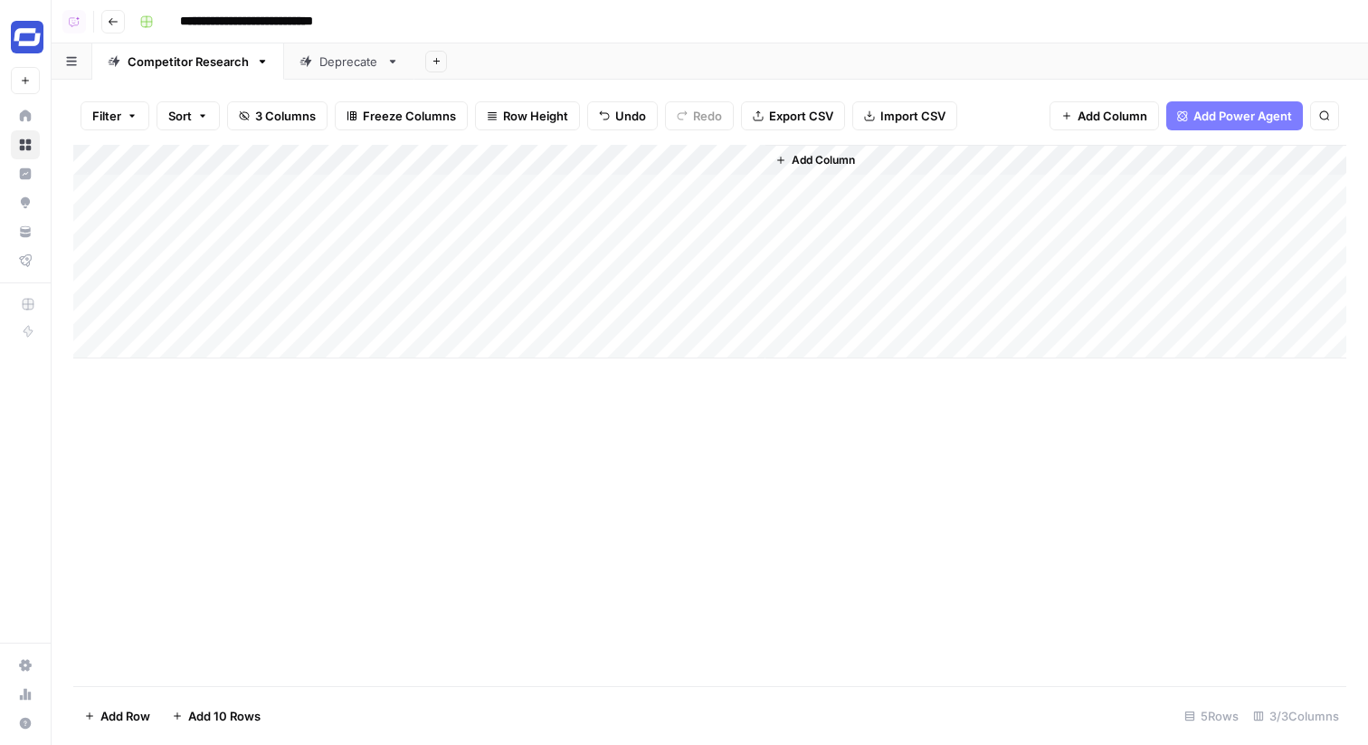
click at [531, 156] on div "Add Column" at bounding box center [709, 252] width 1273 height 214
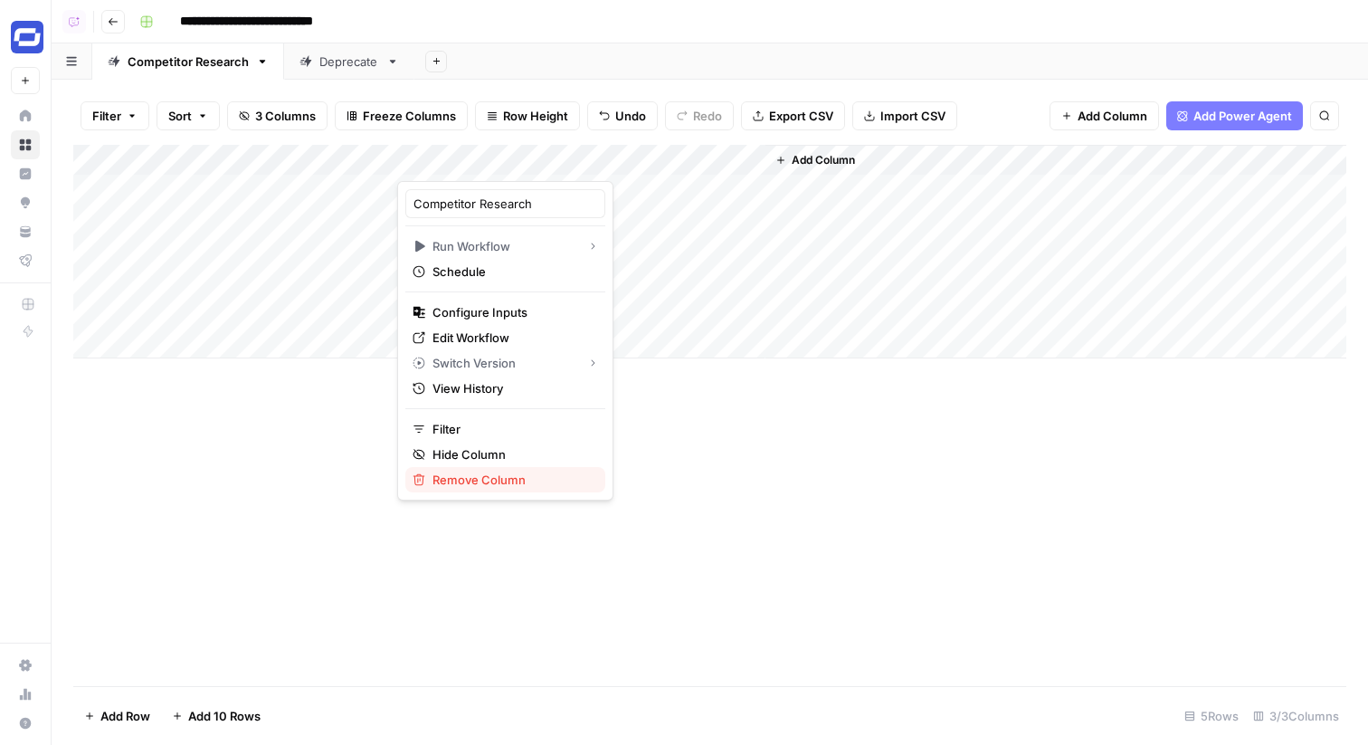
click at [491, 474] on span "Remove Column" at bounding box center [512, 480] width 158 height 18
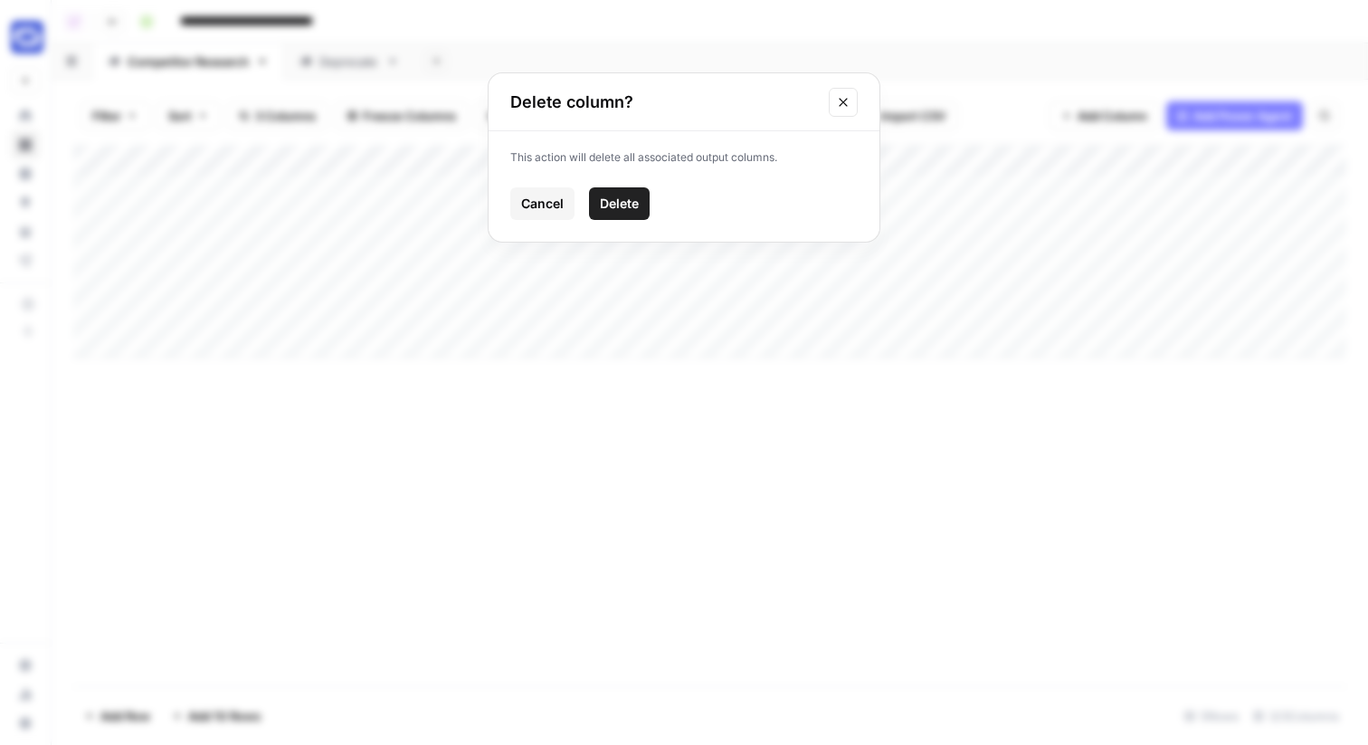
click at [605, 209] on span "Delete" at bounding box center [619, 204] width 39 height 18
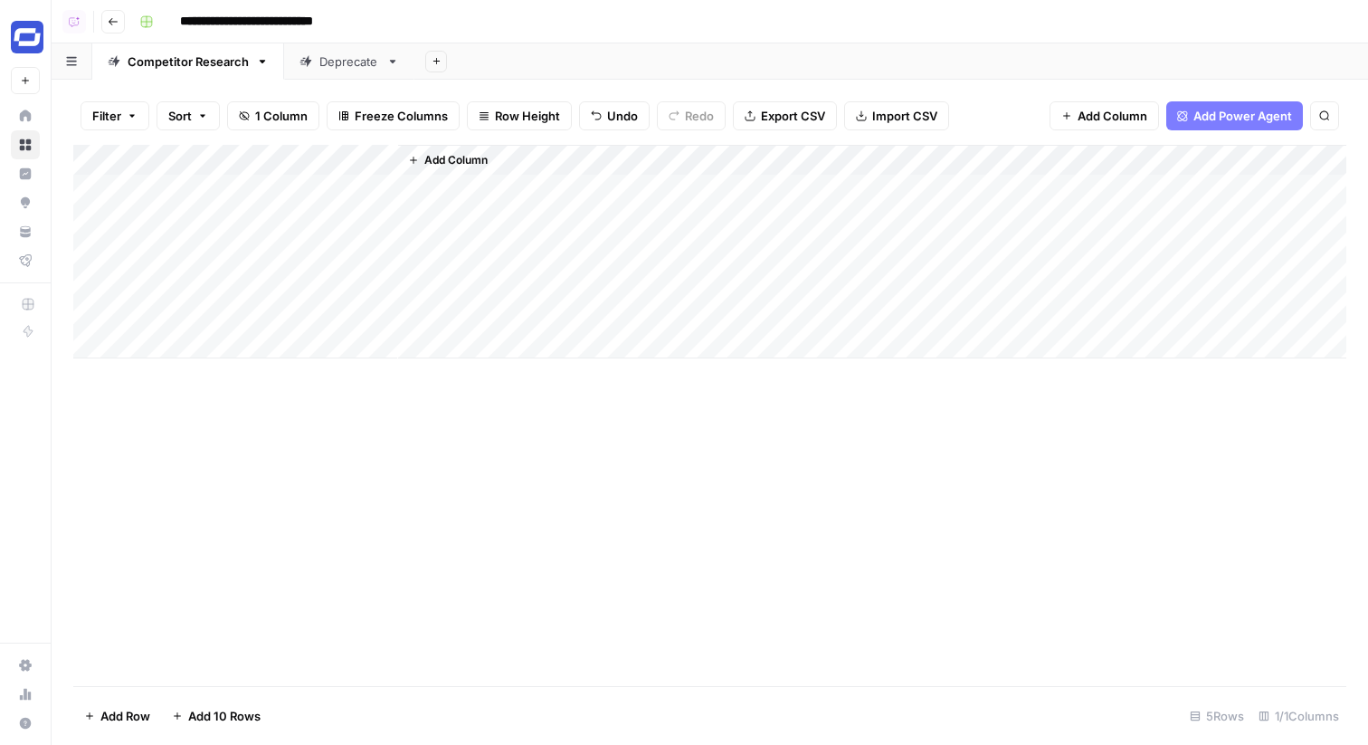
click at [457, 153] on span "Add Column" at bounding box center [455, 160] width 63 height 16
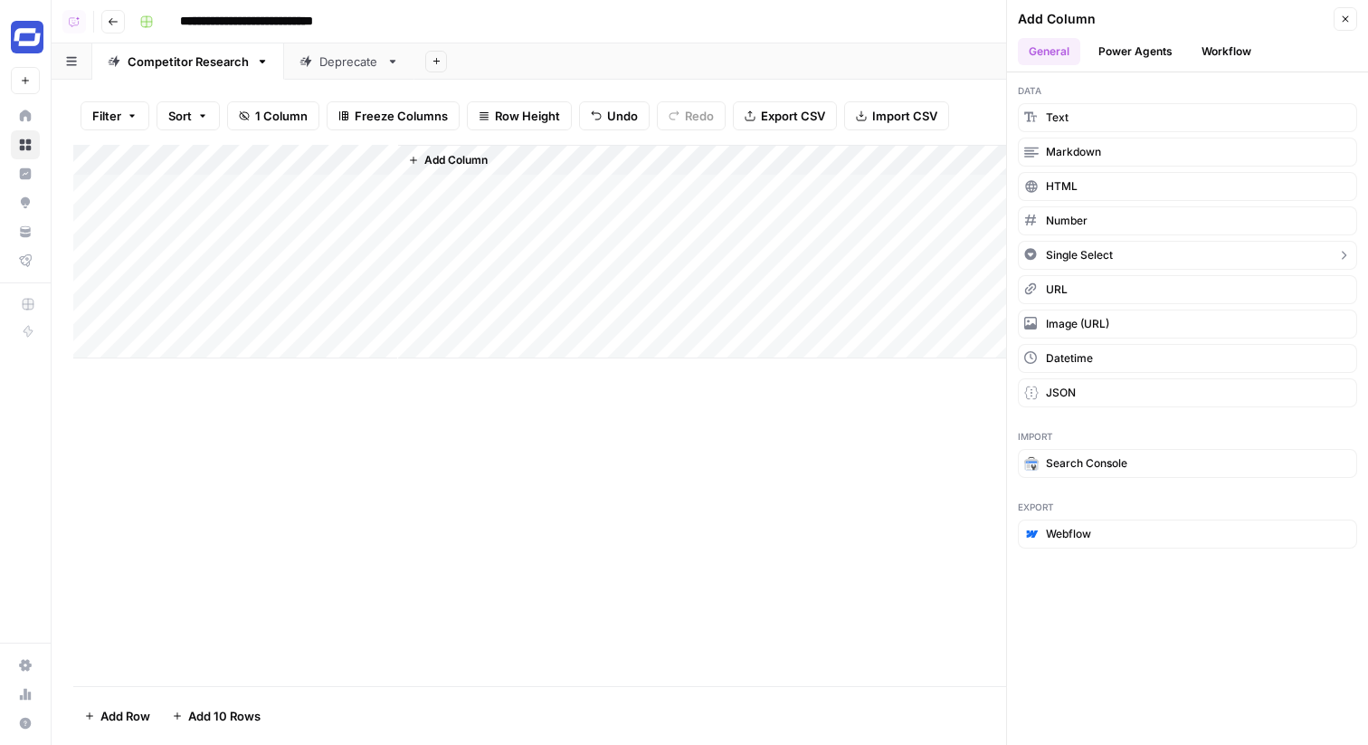
click at [1139, 254] on button "Single Select" at bounding box center [1187, 255] width 339 height 29
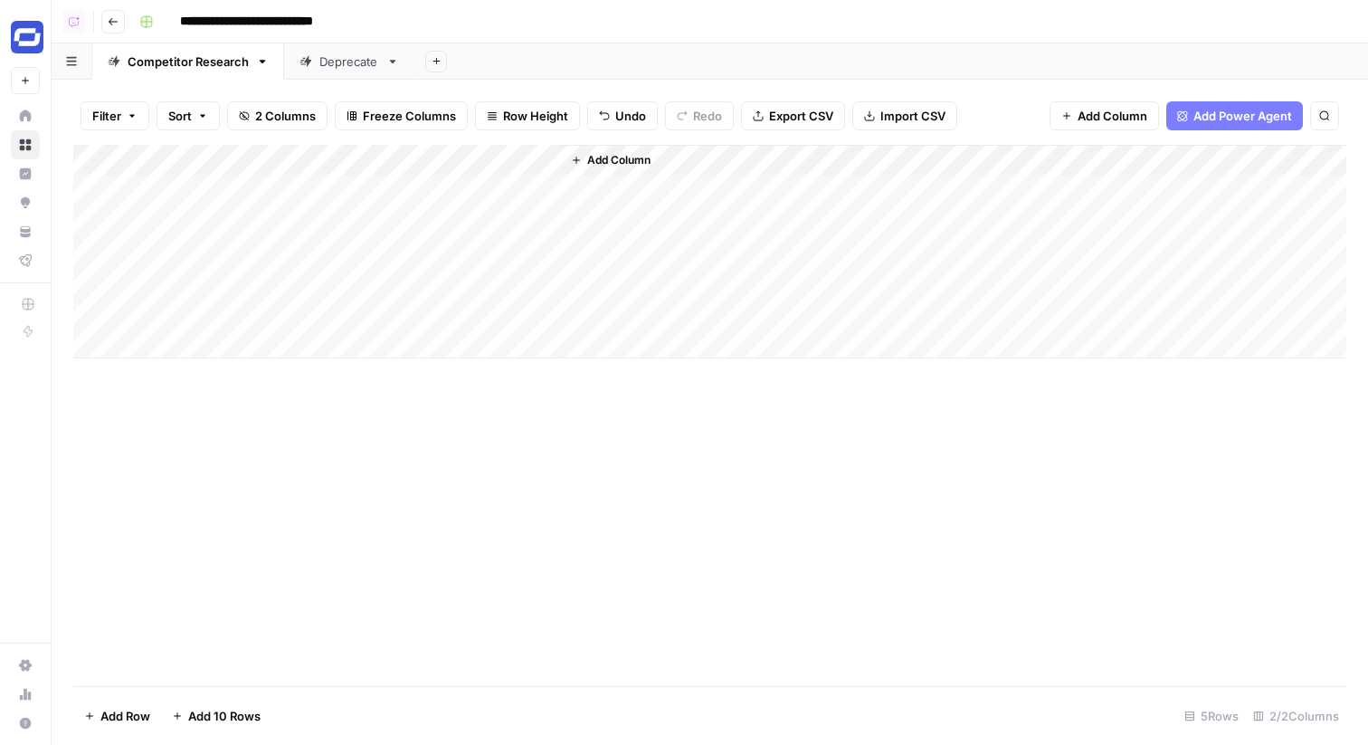
click at [485, 155] on div "Add Column" at bounding box center [709, 252] width 1273 height 214
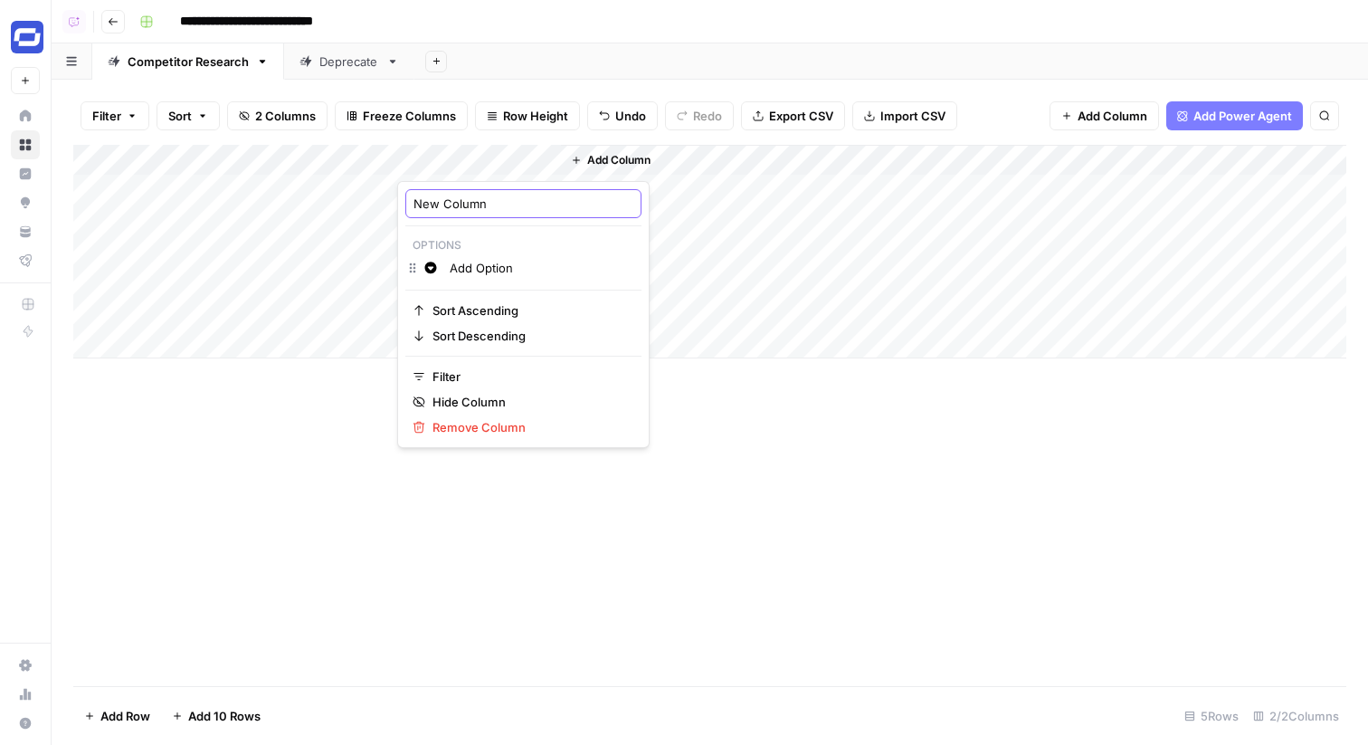
click at [473, 199] on input "New Column" at bounding box center [524, 204] width 220 height 18
type input "Content Type"
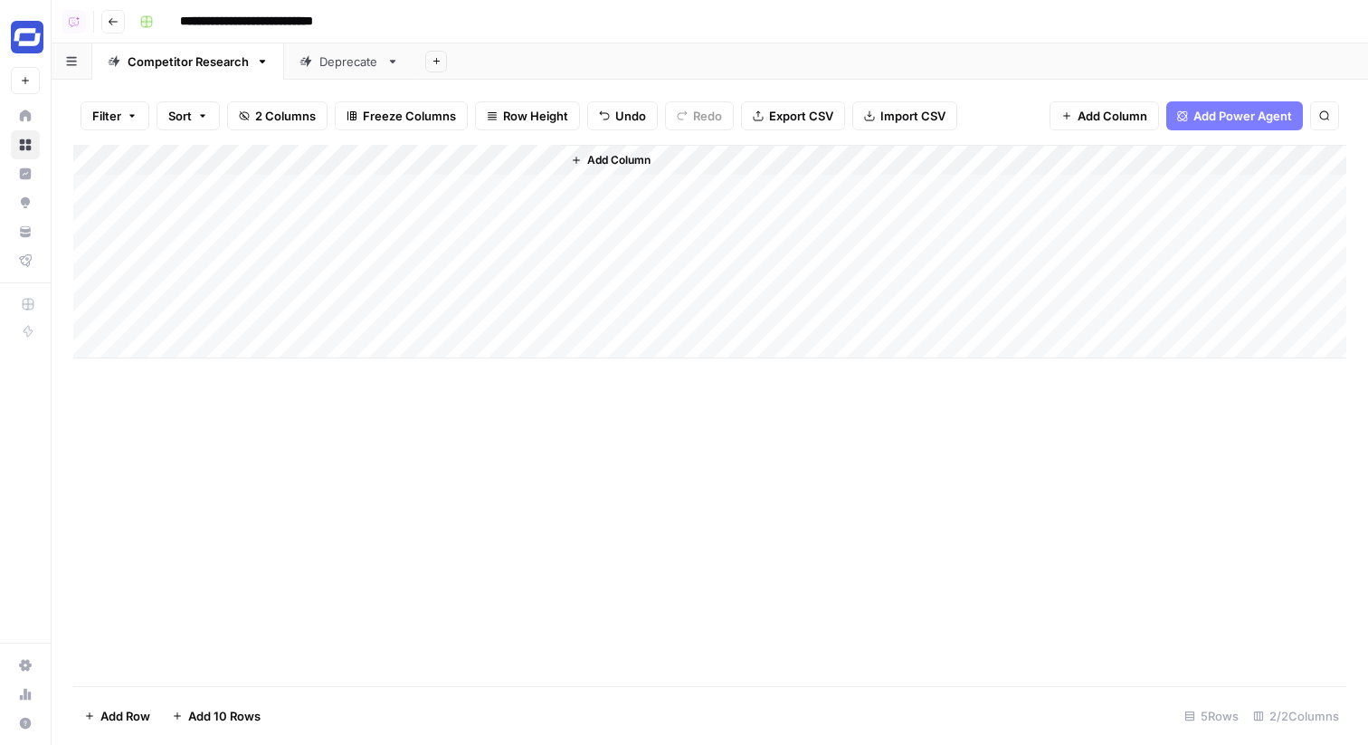
click at [465, 186] on div "Add Column" at bounding box center [709, 252] width 1273 height 214
type input "Alternatives Listicle"
click at [479, 163] on div "Add Column" at bounding box center [709, 252] width 1273 height 214
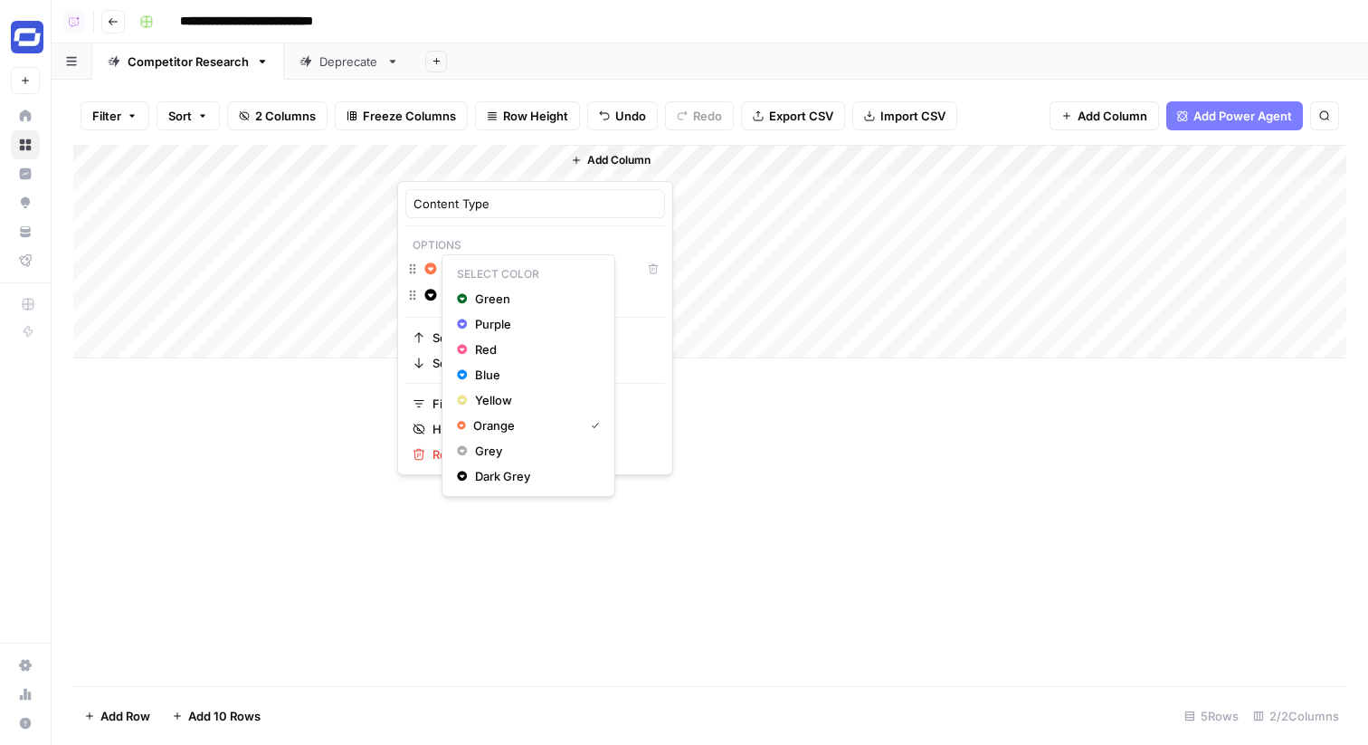
click at [432, 270] on icon "button" at bounding box center [431, 268] width 12 height 12
click at [481, 371] on span "Blue" at bounding box center [534, 375] width 118 height 18
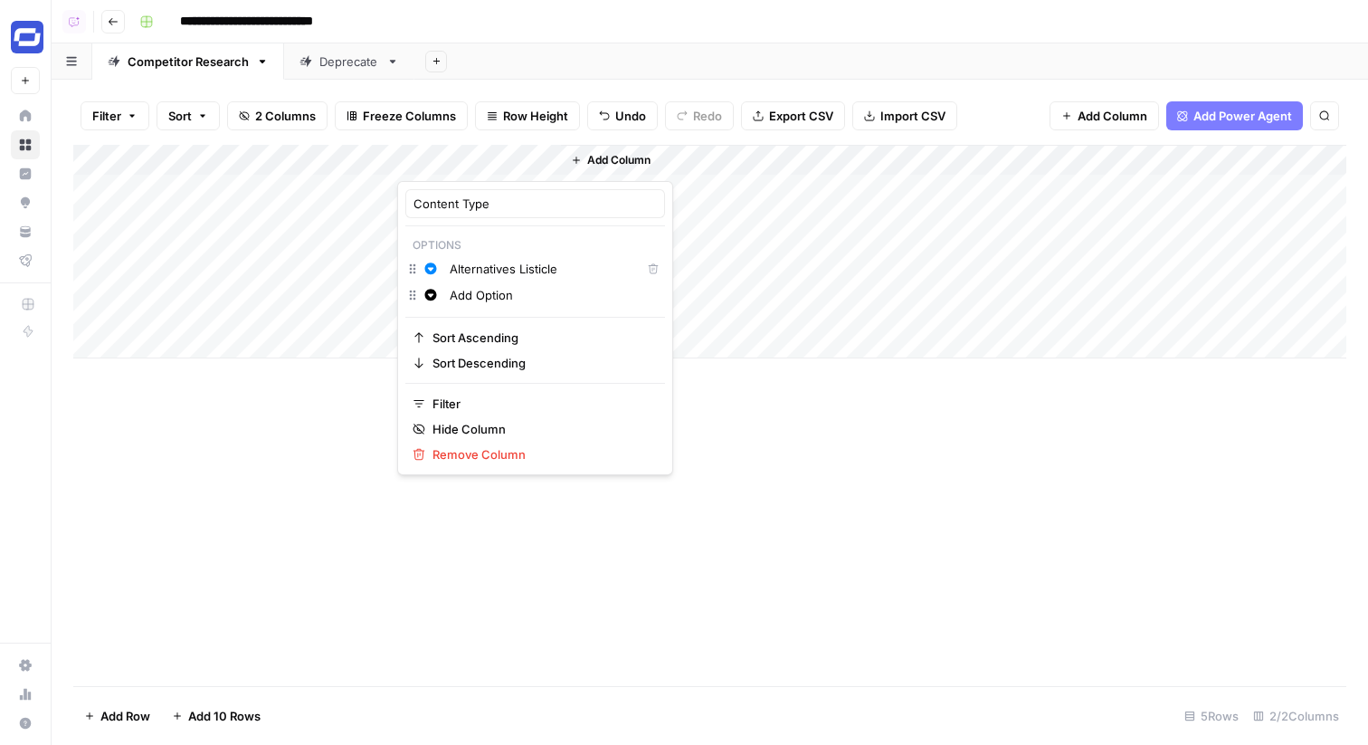
click at [482, 294] on input "Add Option" at bounding box center [553, 295] width 207 height 18
type input "Listicle"
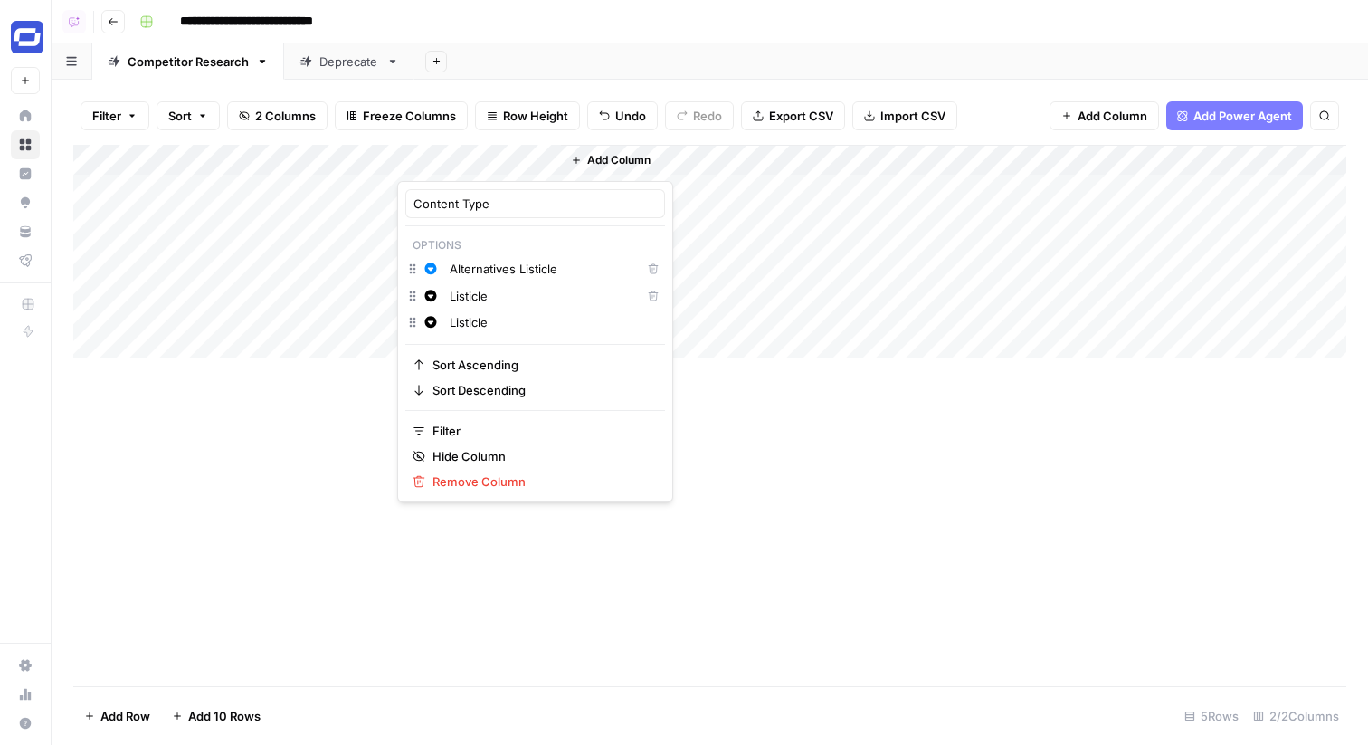
click at [438, 298] on button "Change color" at bounding box center [431, 296] width 22 height 22
click at [472, 372] on div "Red" at bounding box center [528, 376] width 143 height 18
click at [369, 570] on div "Add Column" at bounding box center [709, 415] width 1273 height 541
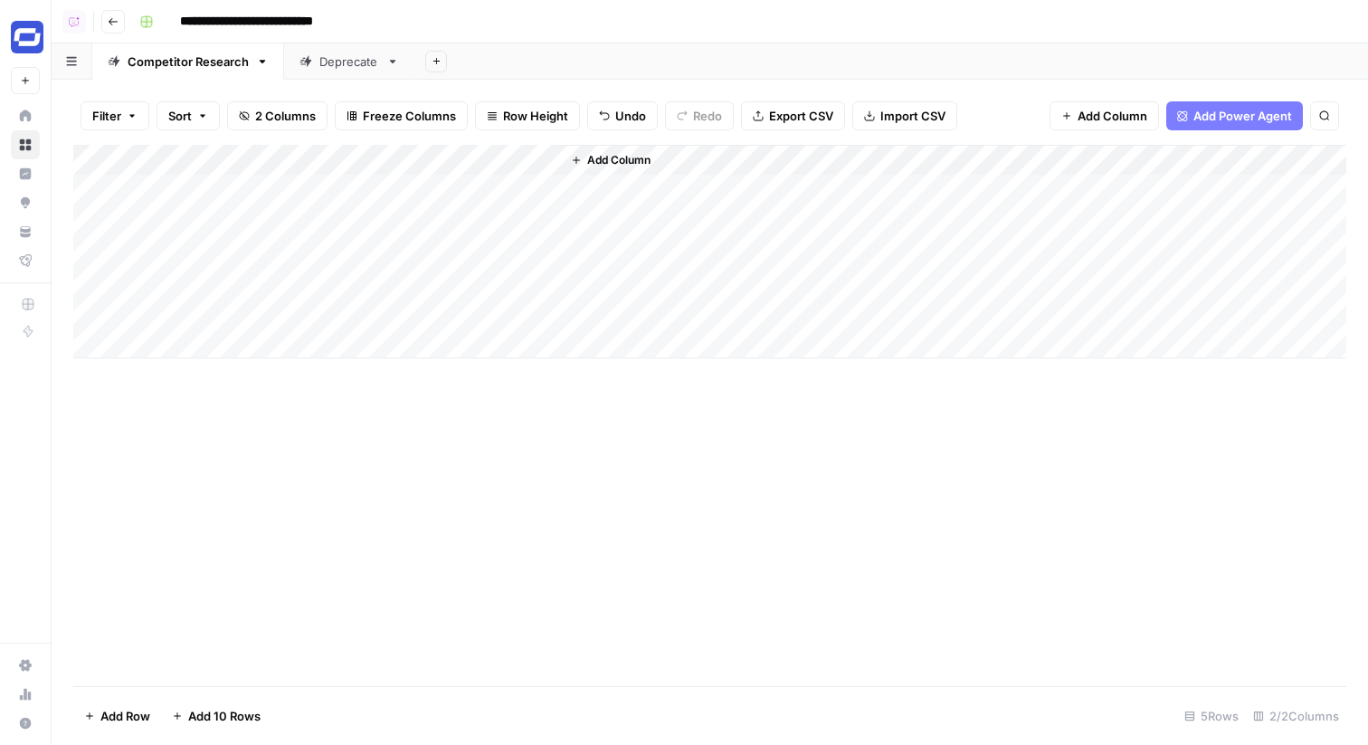
click at [597, 160] on span "Add Column" at bounding box center [618, 160] width 63 height 16
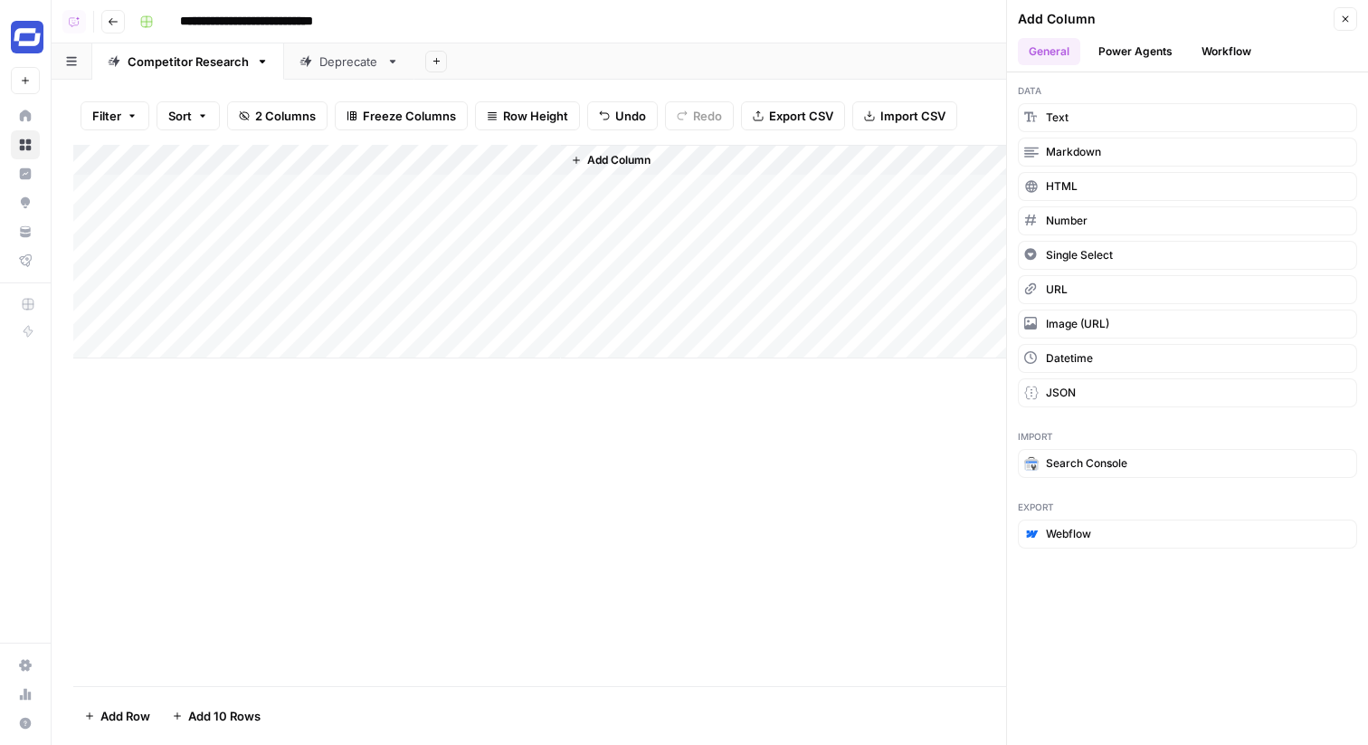
click at [1197, 49] on button "Workflow" at bounding box center [1226, 51] width 71 height 27
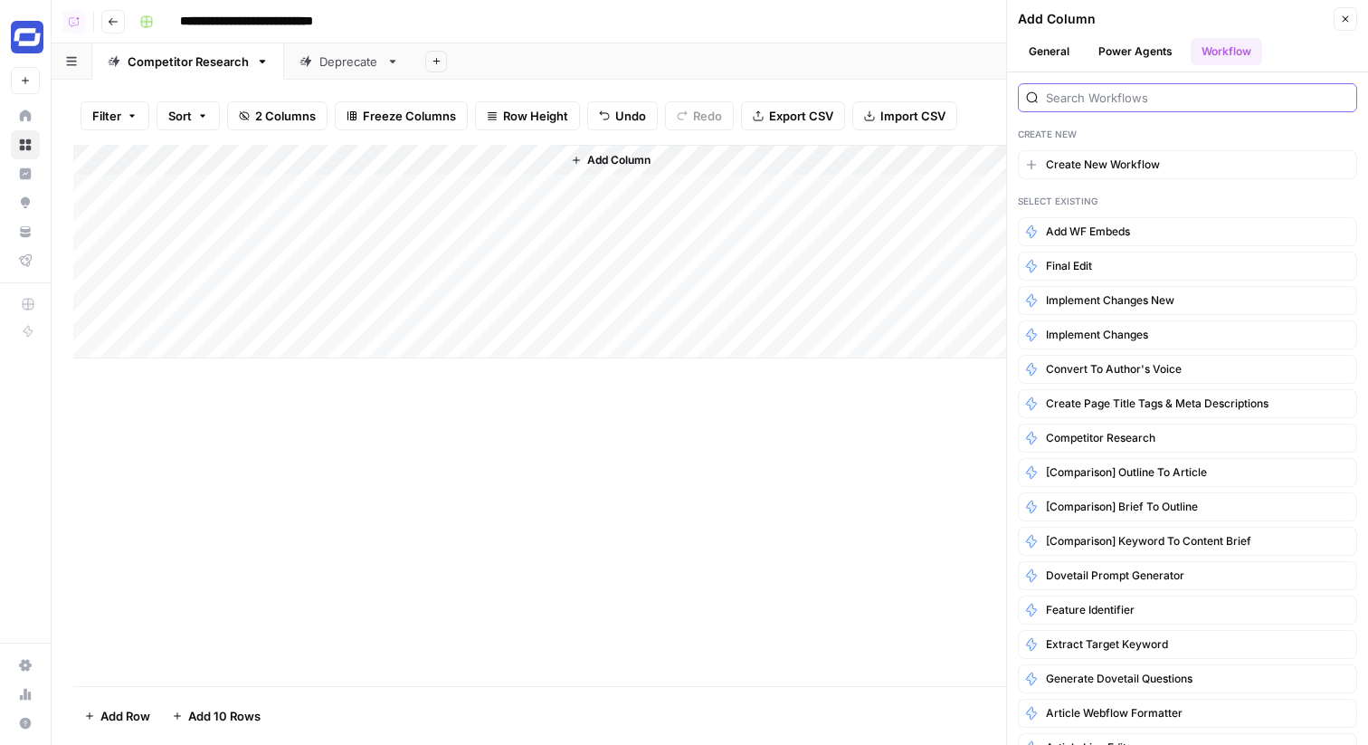
click at [1087, 100] on input "search" at bounding box center [1197, 98] width 303 height 18
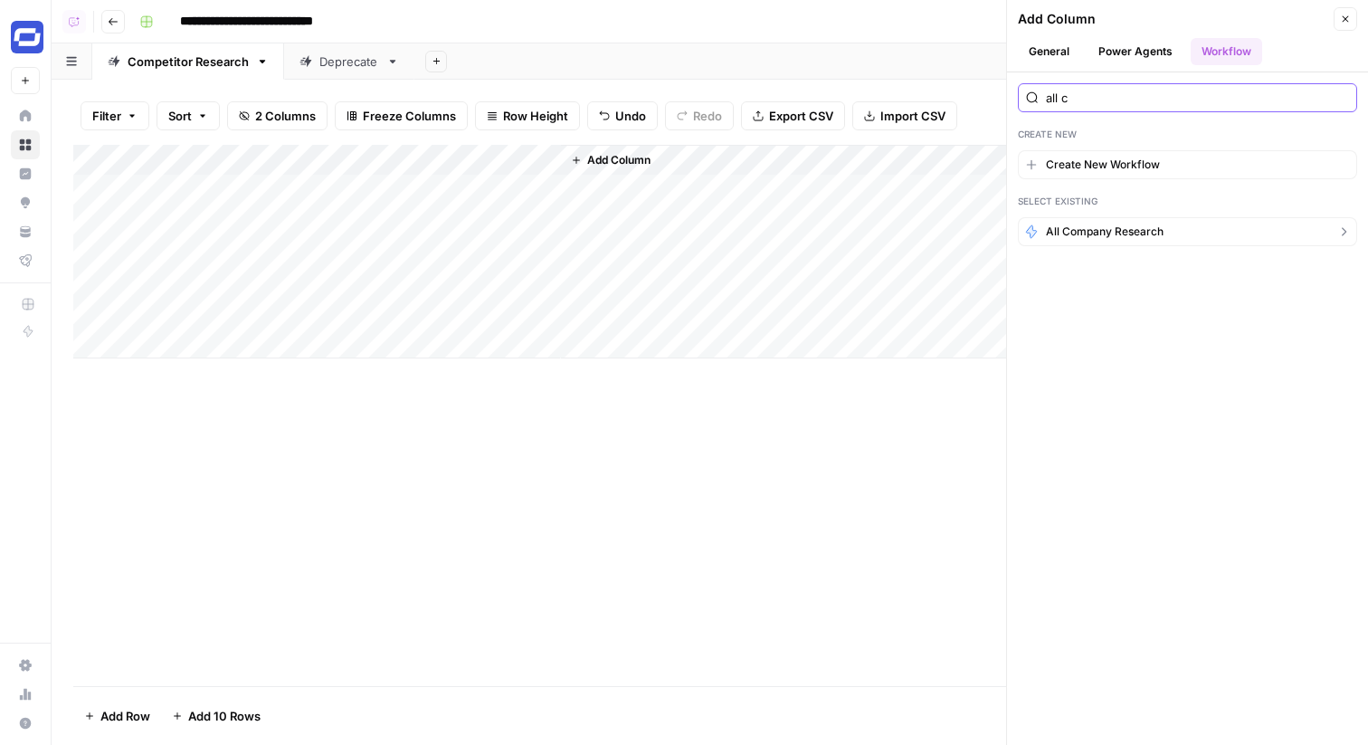
type input "all c"
click at [1077, 224] on span "All Company Research" at bounding box center [1105, 232] width 118 height 16
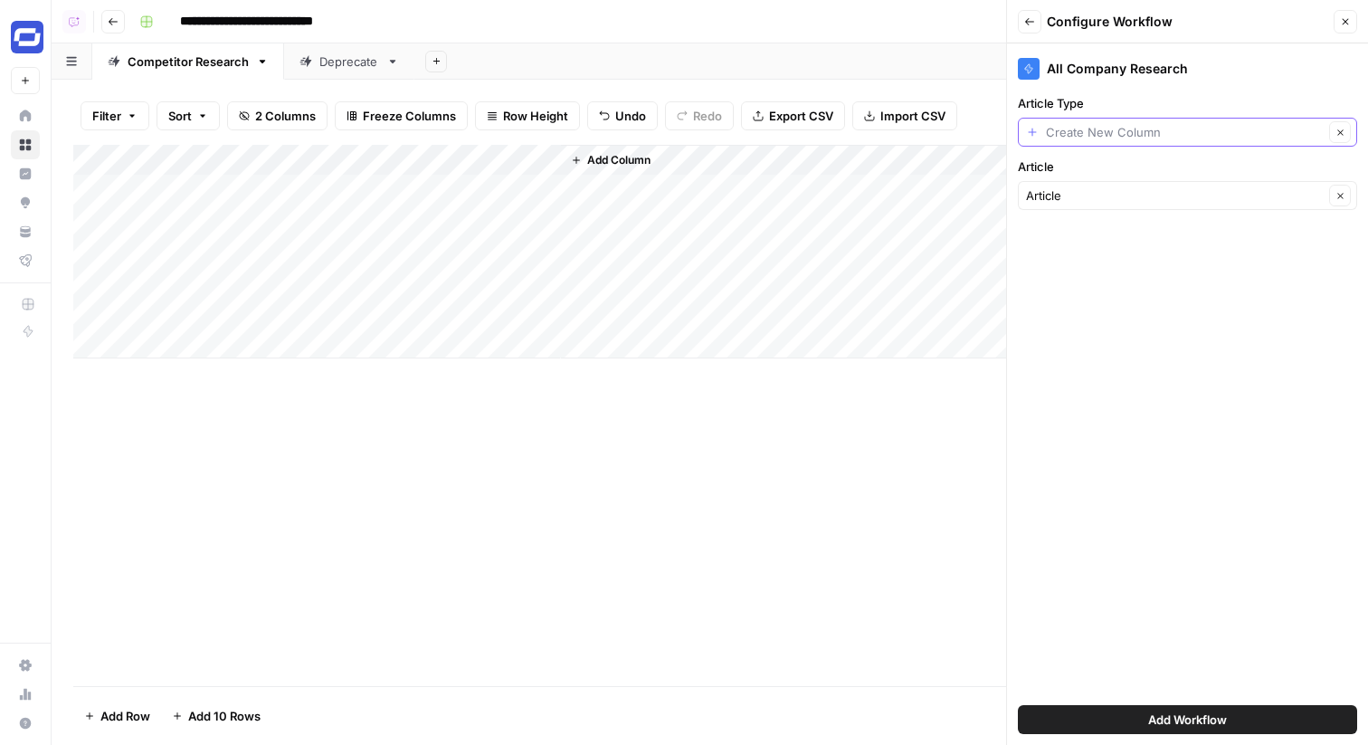
click at [1102, 128] on input "Article Type" at bounding box center [1185, 132] width 278 height 18
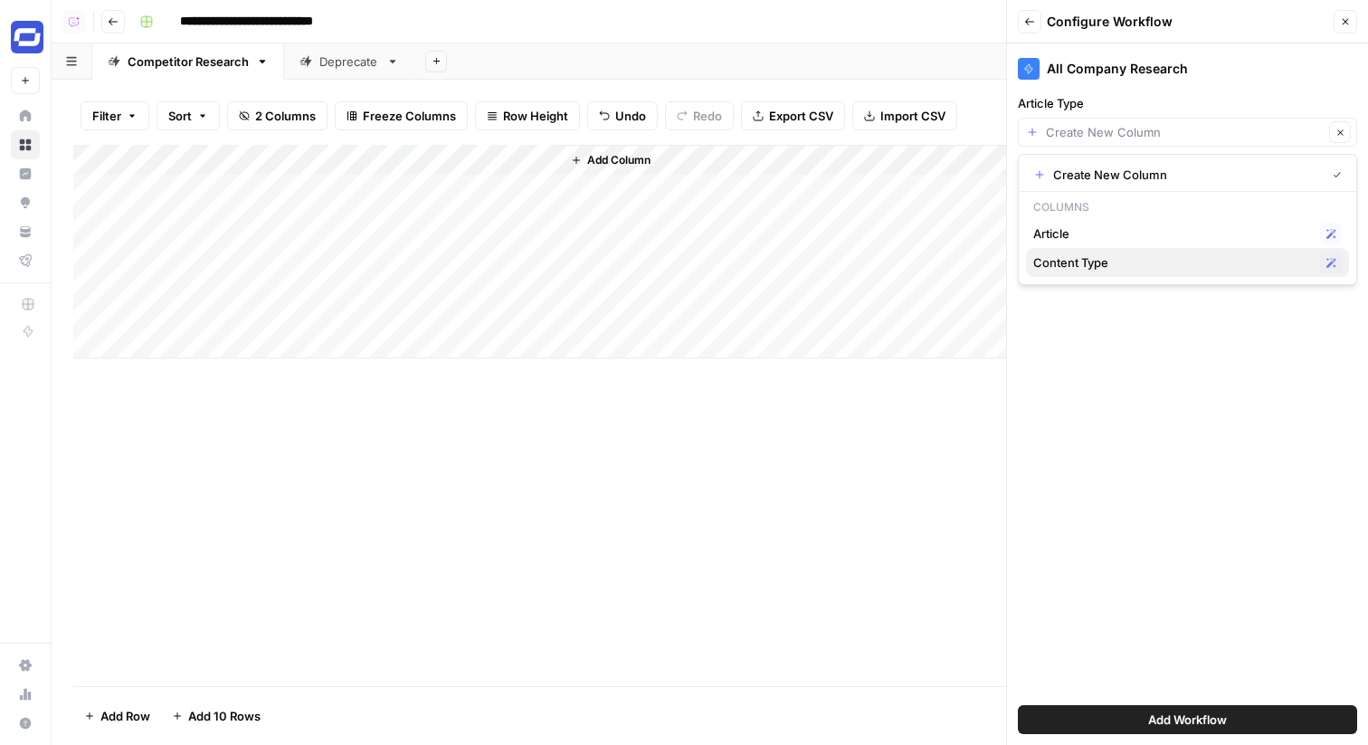
click at [1097, 267] on span "Content Type" at bounding box center [1174, 262] width 280 height 18
type input "Content Type"
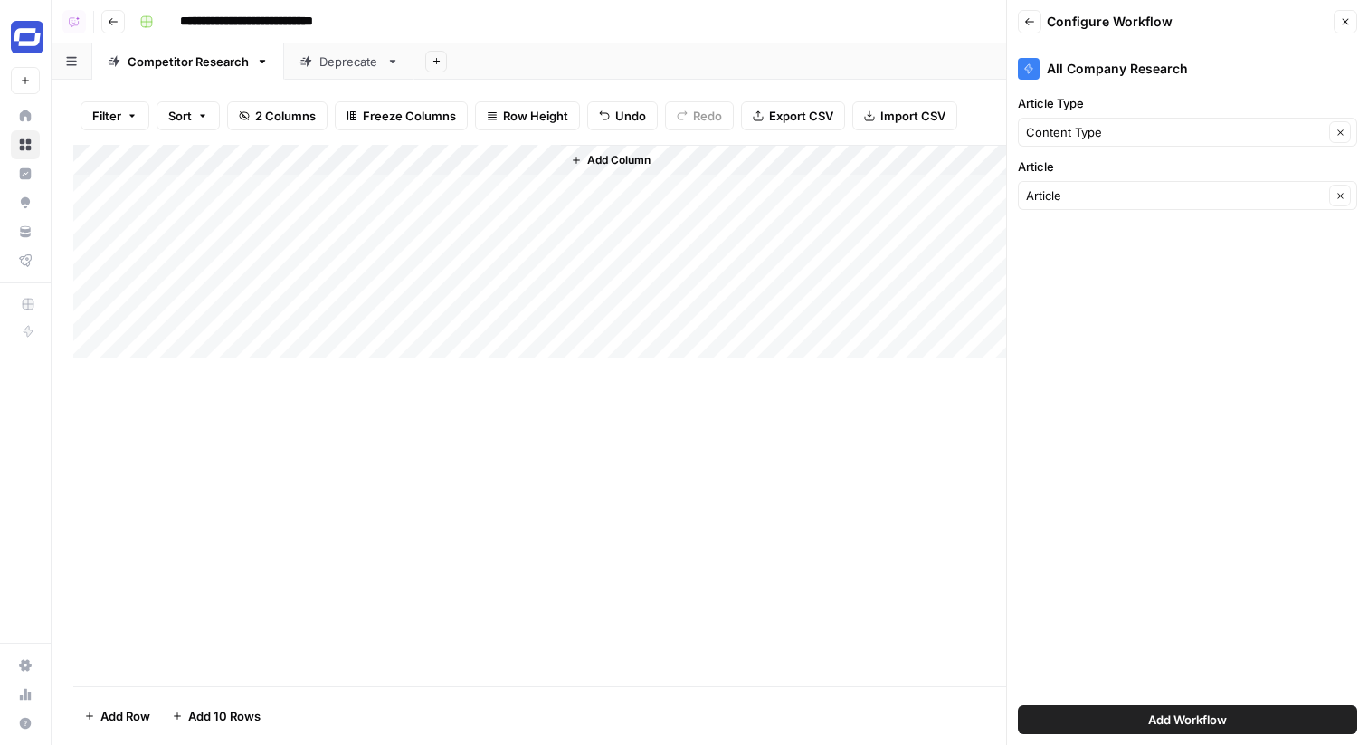
click at [1184, 719] on span "Add Workflow" at bounding box center [1188, 719] width 79 height 18
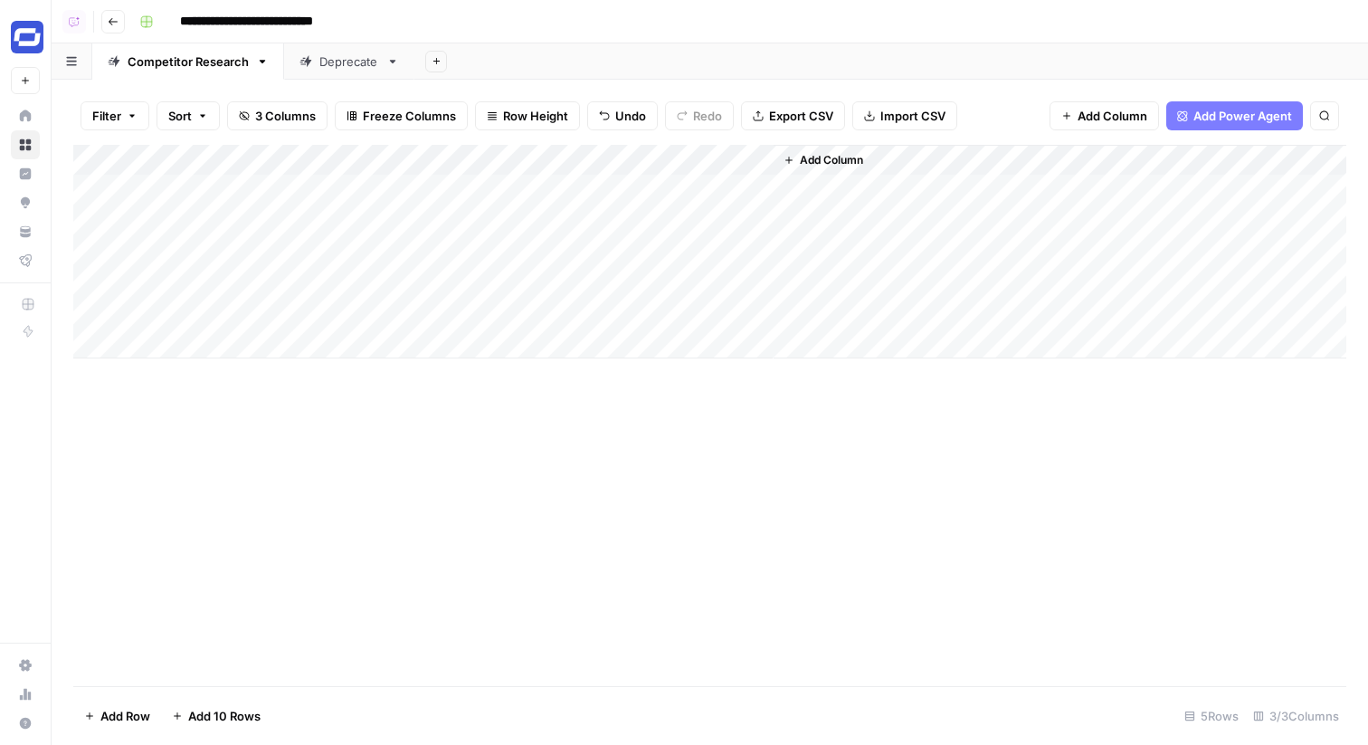
click at [672, 192] on div "Add Column" at bounding box center [709, 252] width 1273 height 214
click at [350, 65] on div "Deprecate" at bounding box center [349, 61] width 60 height 18
click at [221, 65] on div "Competitor Research" at bounding box center [188, 61] width 121 height 18
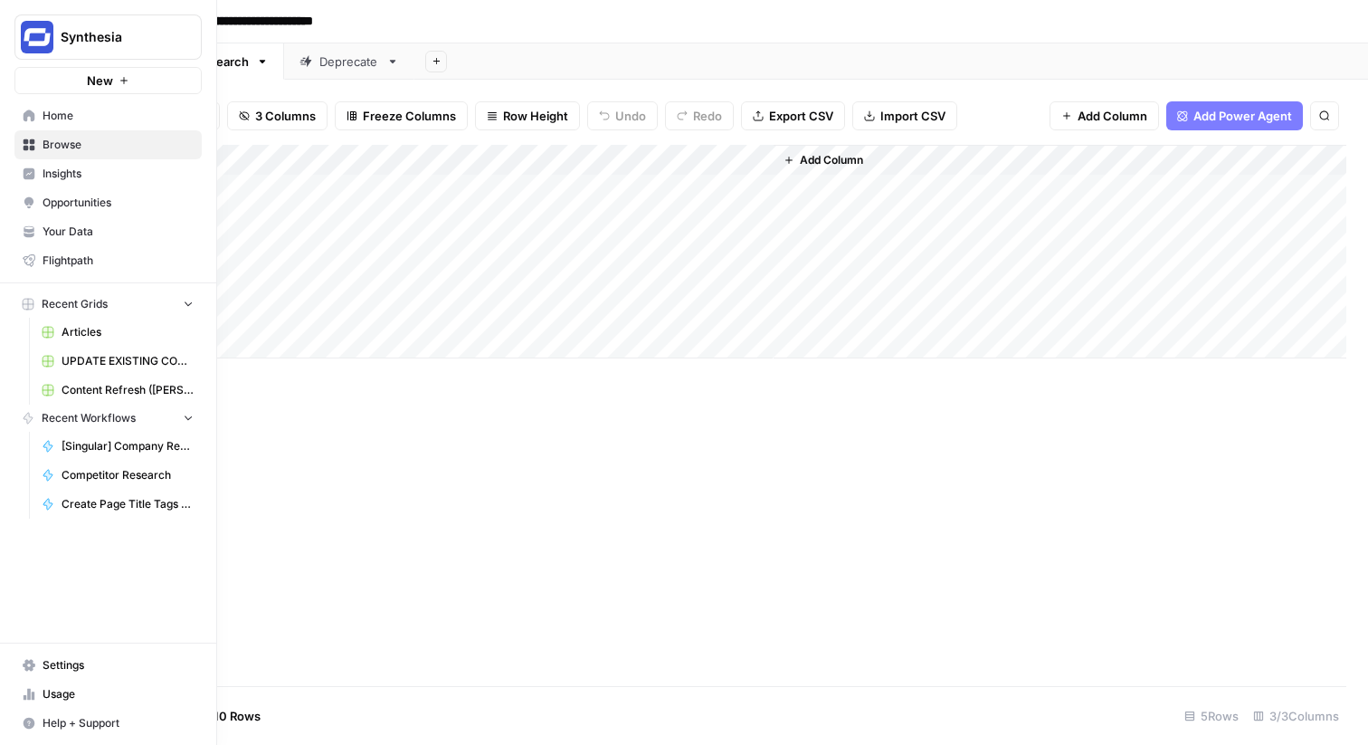
click at [40, 116] on link "Home" at bounding box center [107, 115] width 187 height 29
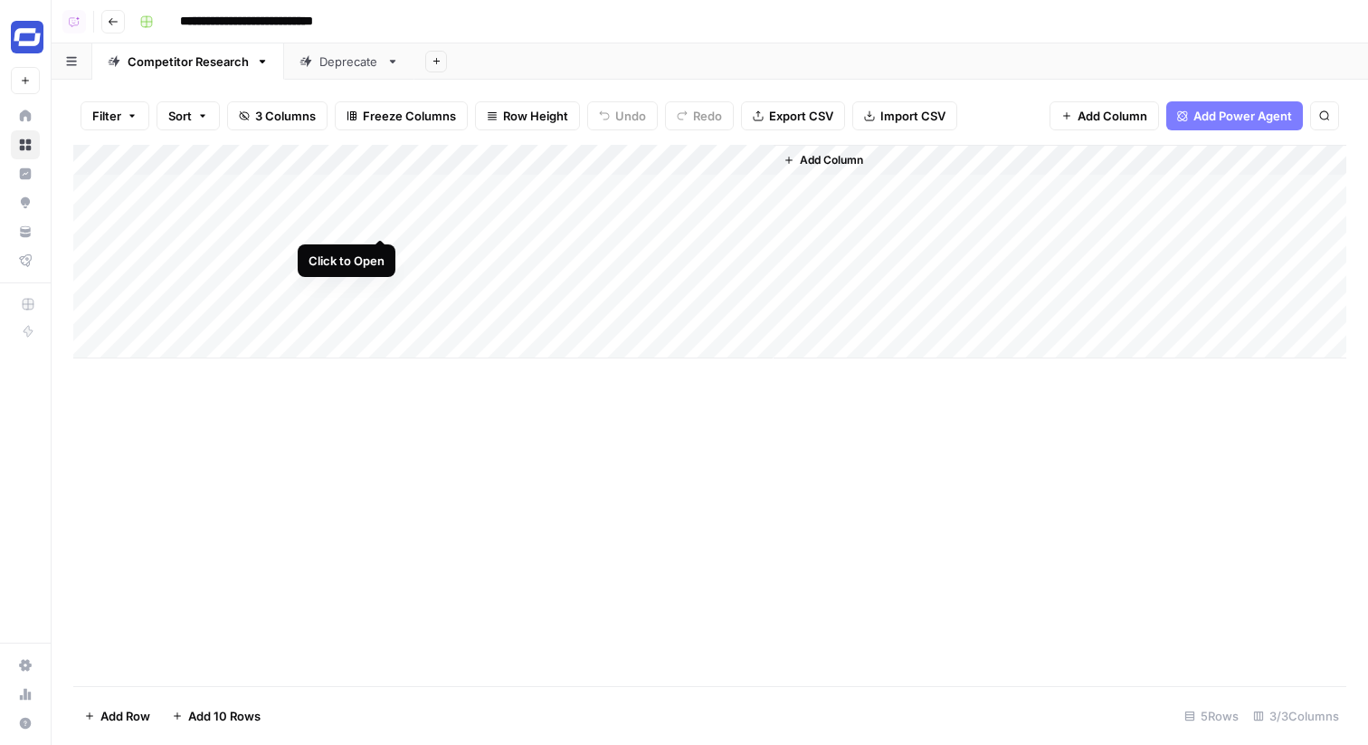
click at [386, 224] on div "Add Column" at bounding box center [709, 252] width 1273 height 214
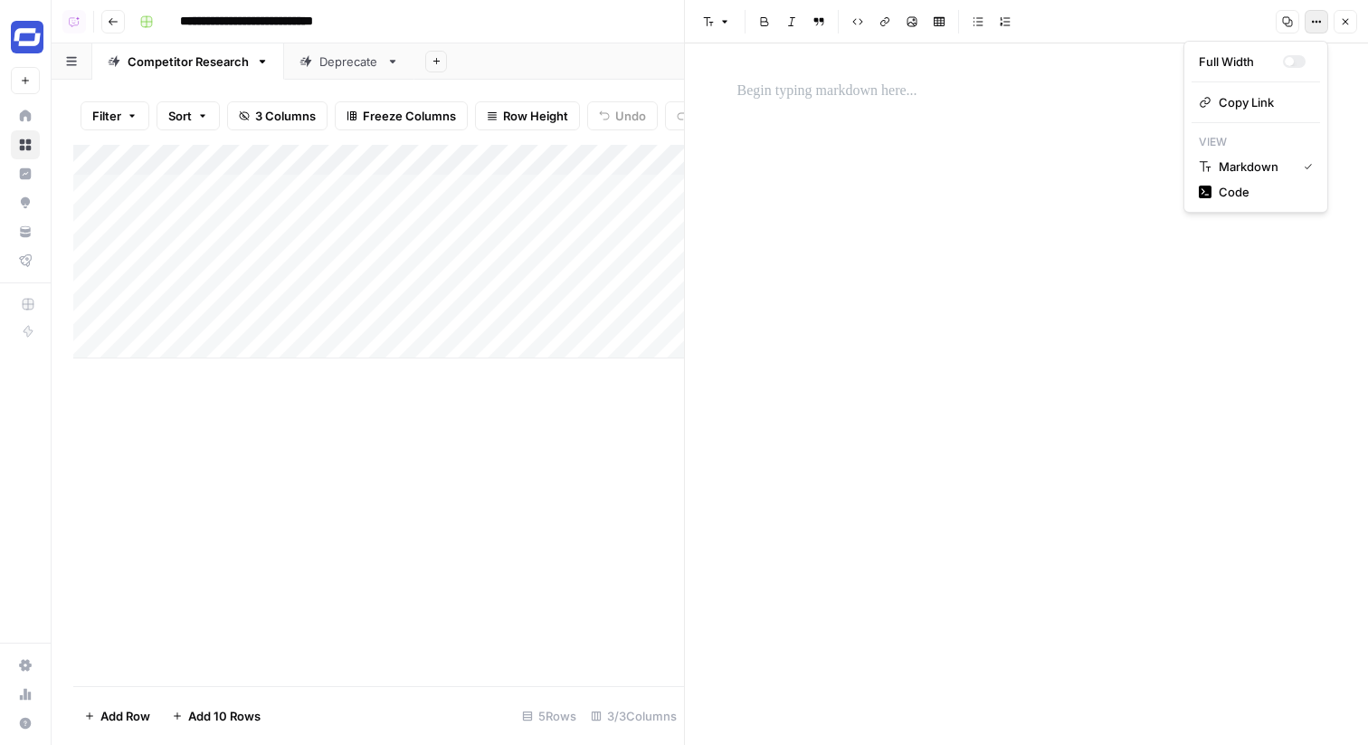
click at [1311, 27] on button "Options" at bounding box center [1317, 22] width 24 height 24
click at [1244, 184] on span "Code" at bounding box center [1262, 192] width 87 height 18
click at [1099, 91] on textarea at bounding box center [1027, 104] width 601 height 65
paste textarea "**********"
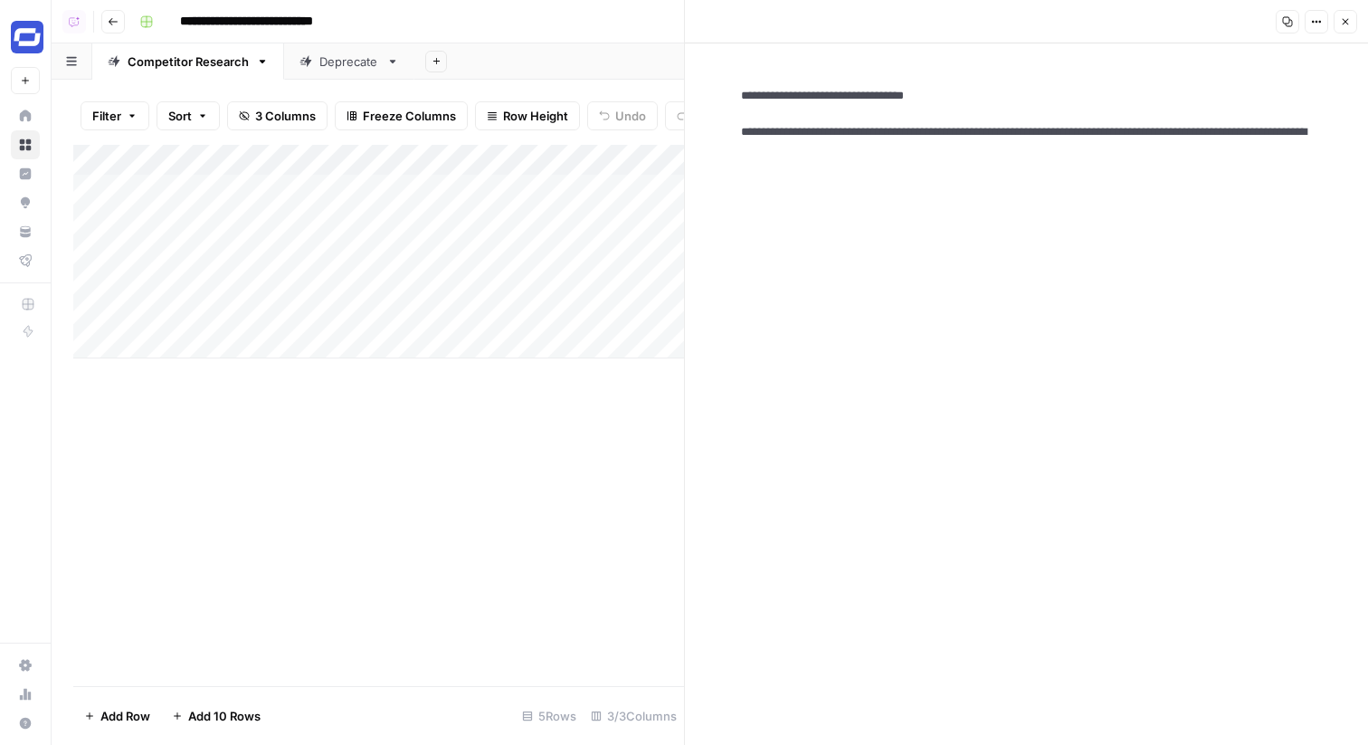
scroll to position [6399, 0]
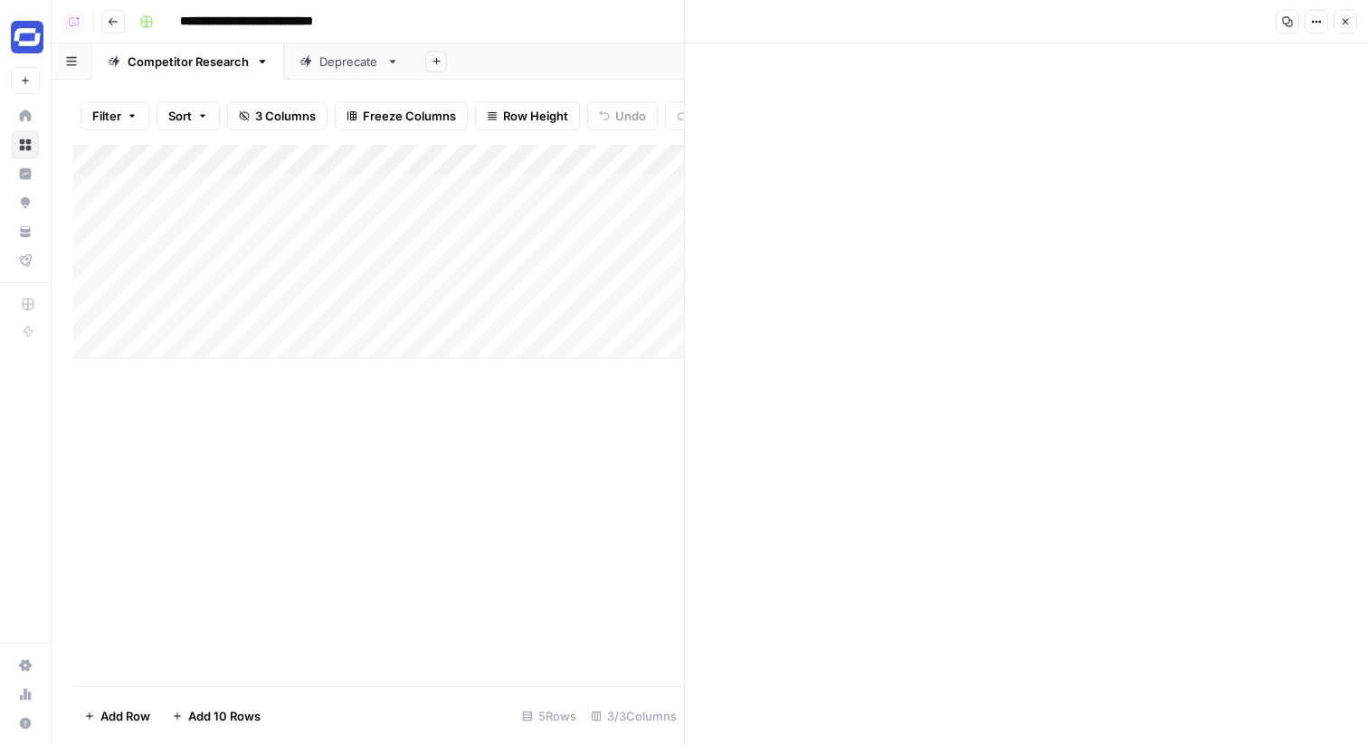
type textarea "**********"
click at [1350, 18] on icon "button" at bounding box center [1345, 21] width 11 height 11
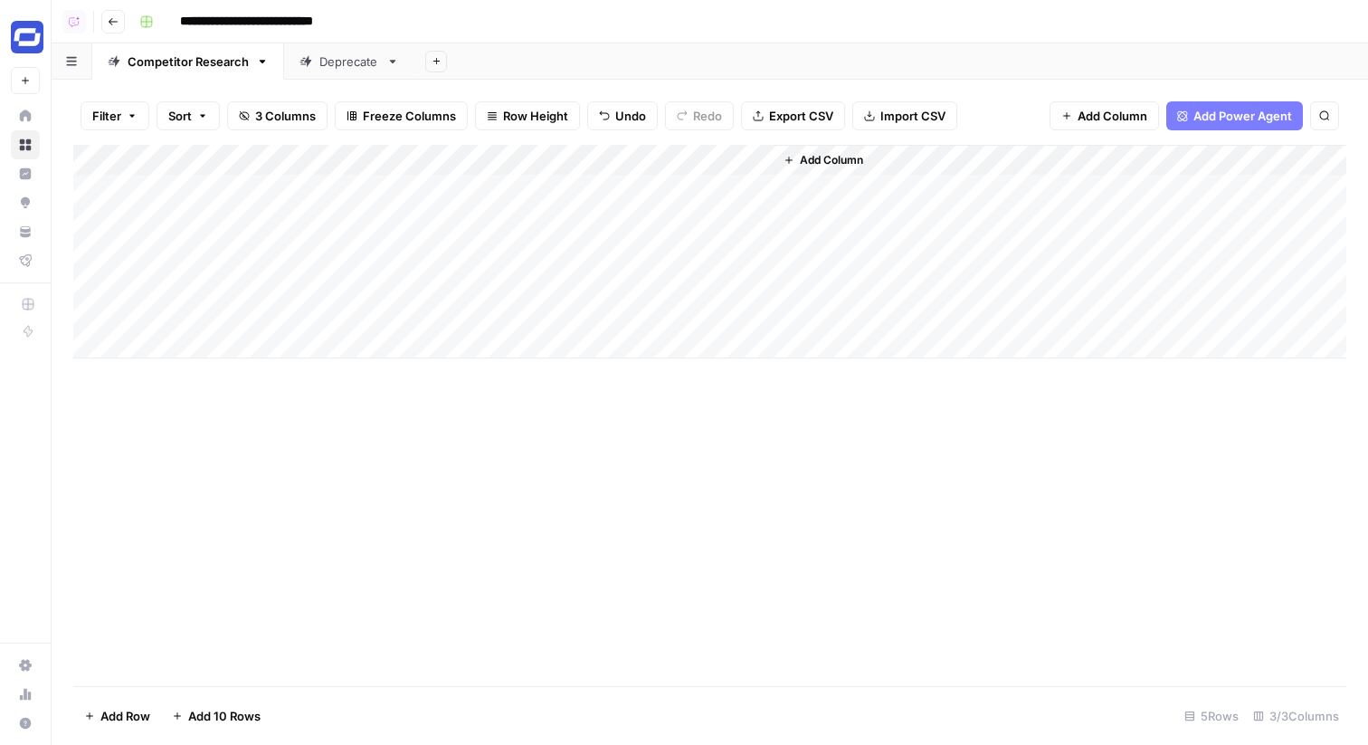
click at [483, 215] on div "Add Column" at bounding box center [709, 252] width 1273 height 214
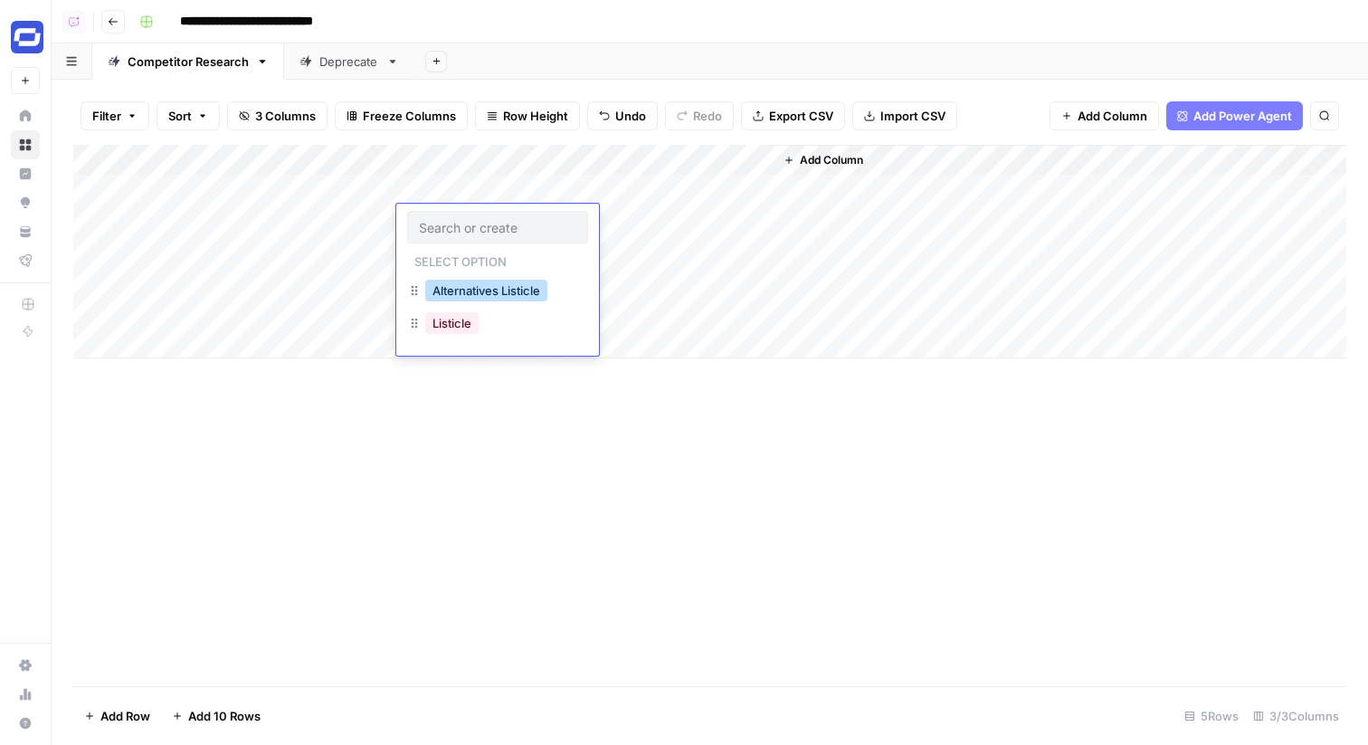
click at [491, 286] on button "Alternatives Listicle" at bounding box center [486, 291] width 122 height 22
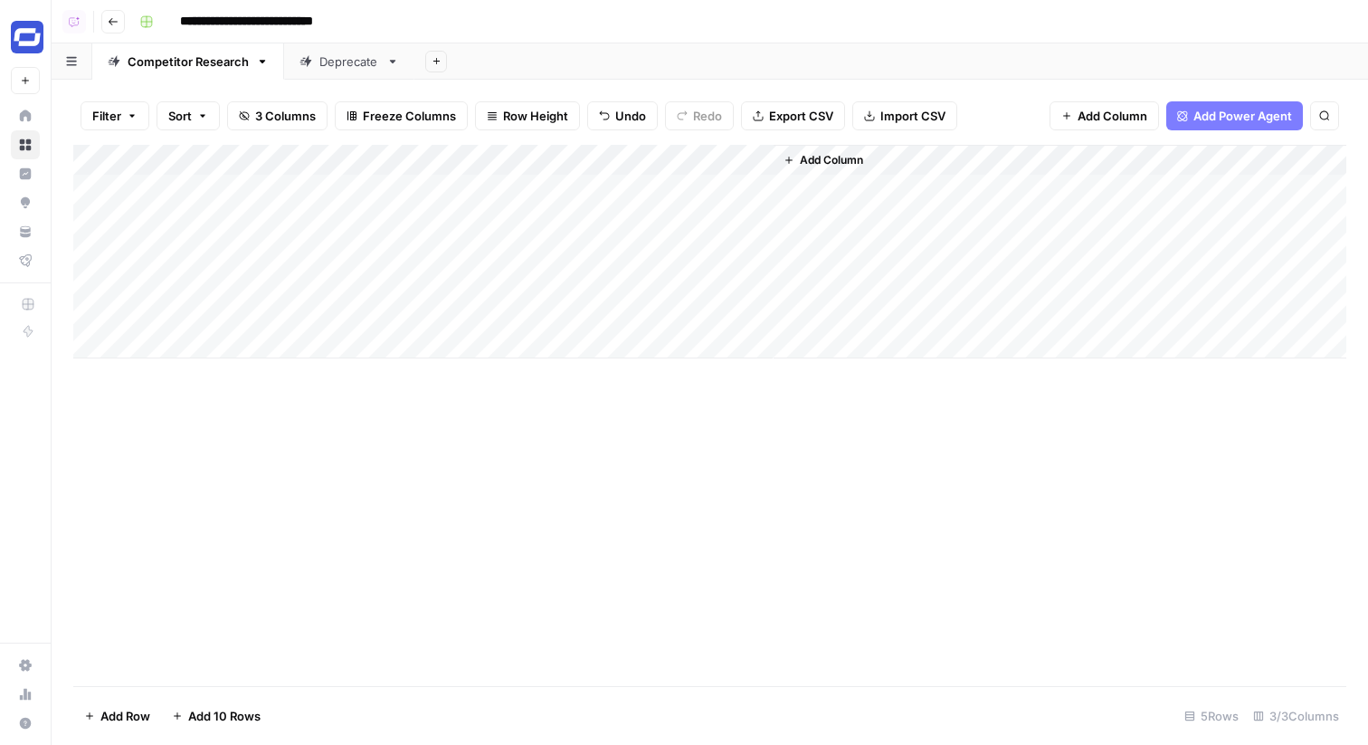
click at [524, 466] on div "Add Column" at bounding box center [709, 415] width 1273 height 541
click at [735, 188] on div "Add Column" at bounding box center [709, 252] width 1273 height 214
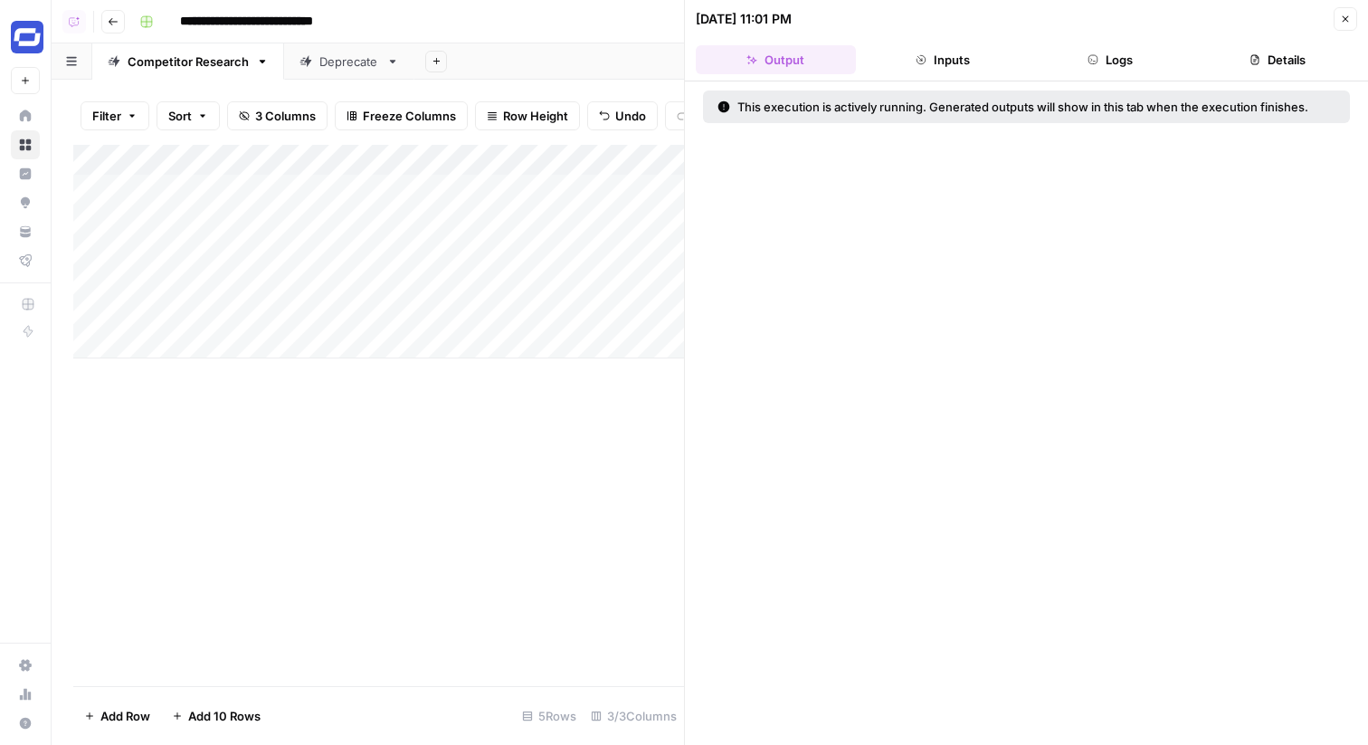
click at [1120, 65] on button "Logs" at bounding box center [1111, 59] width 160 height 29
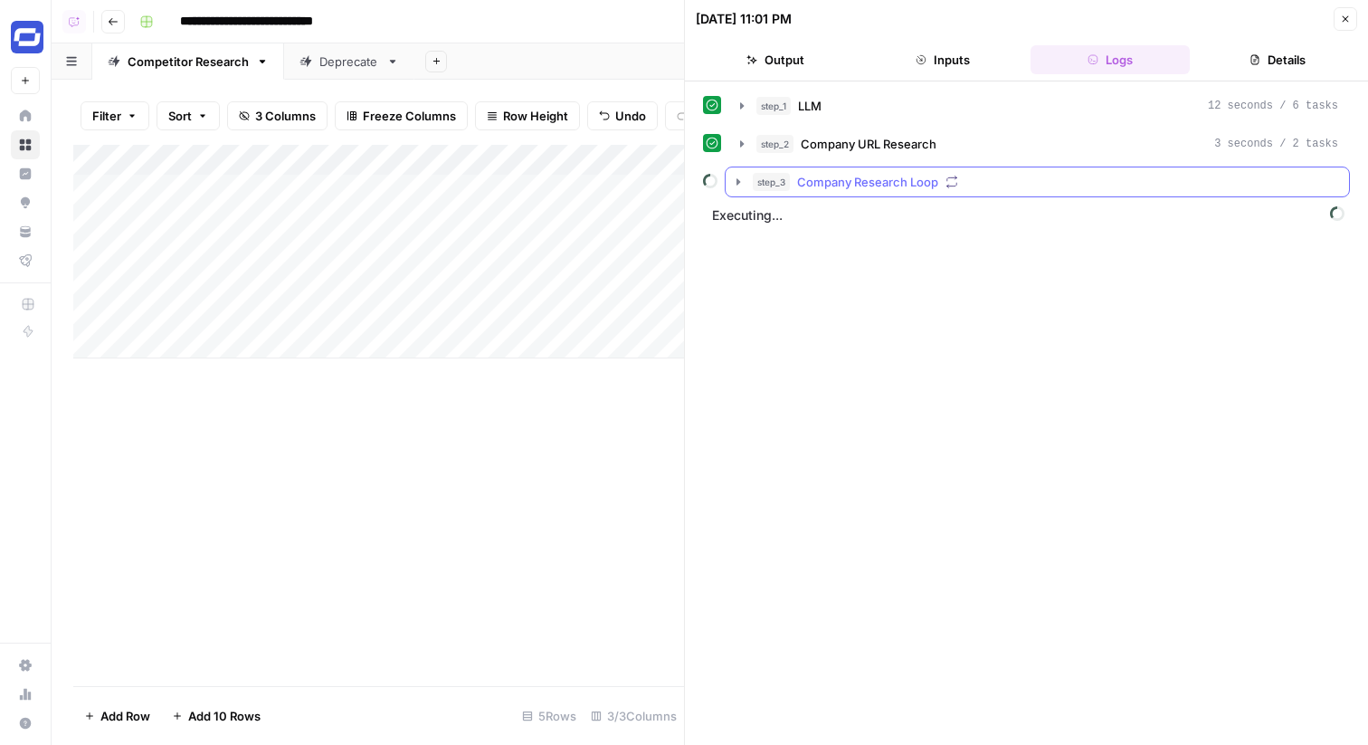
click at [945, 177] on div "step_3 Company Research Loop" at bounding box center [1046, 182] width 586 height 18
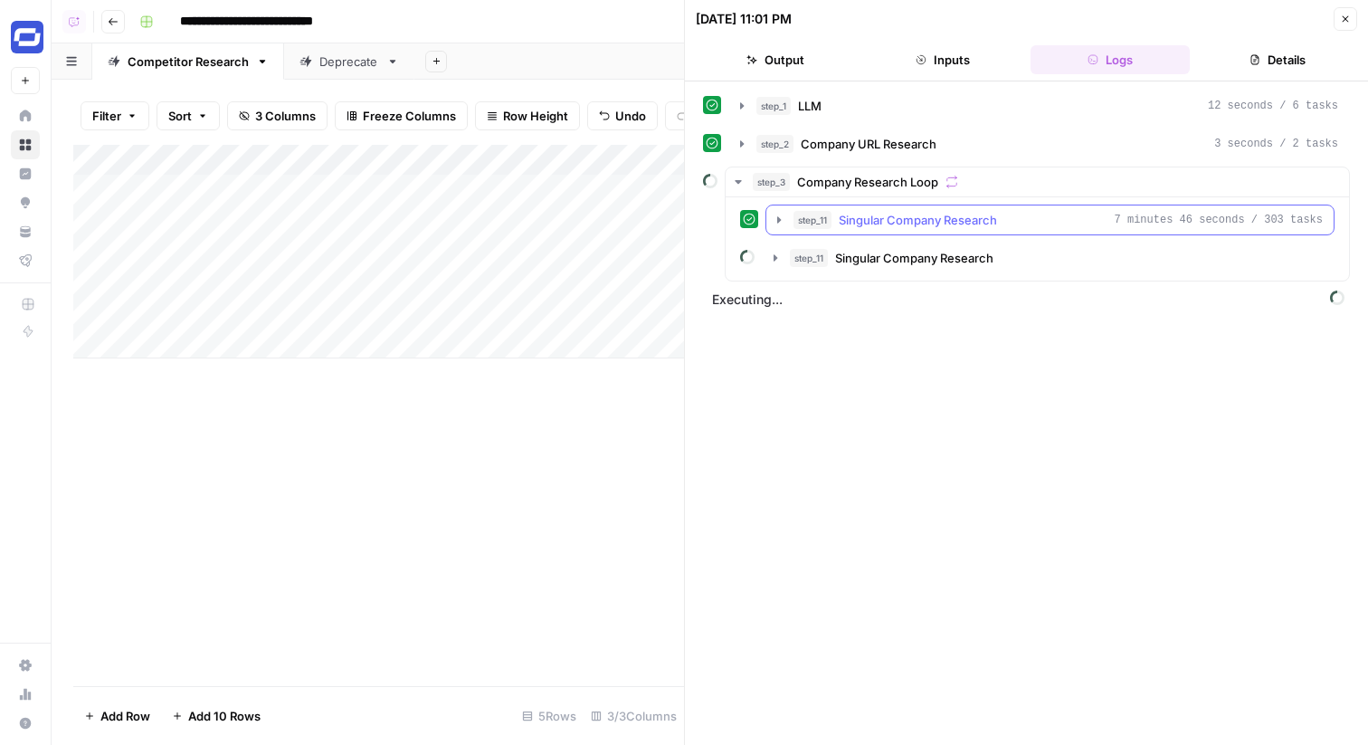
click at [959, 226] on span "Singular Company Research" at bounding box center [918, 220] width 158 height 18
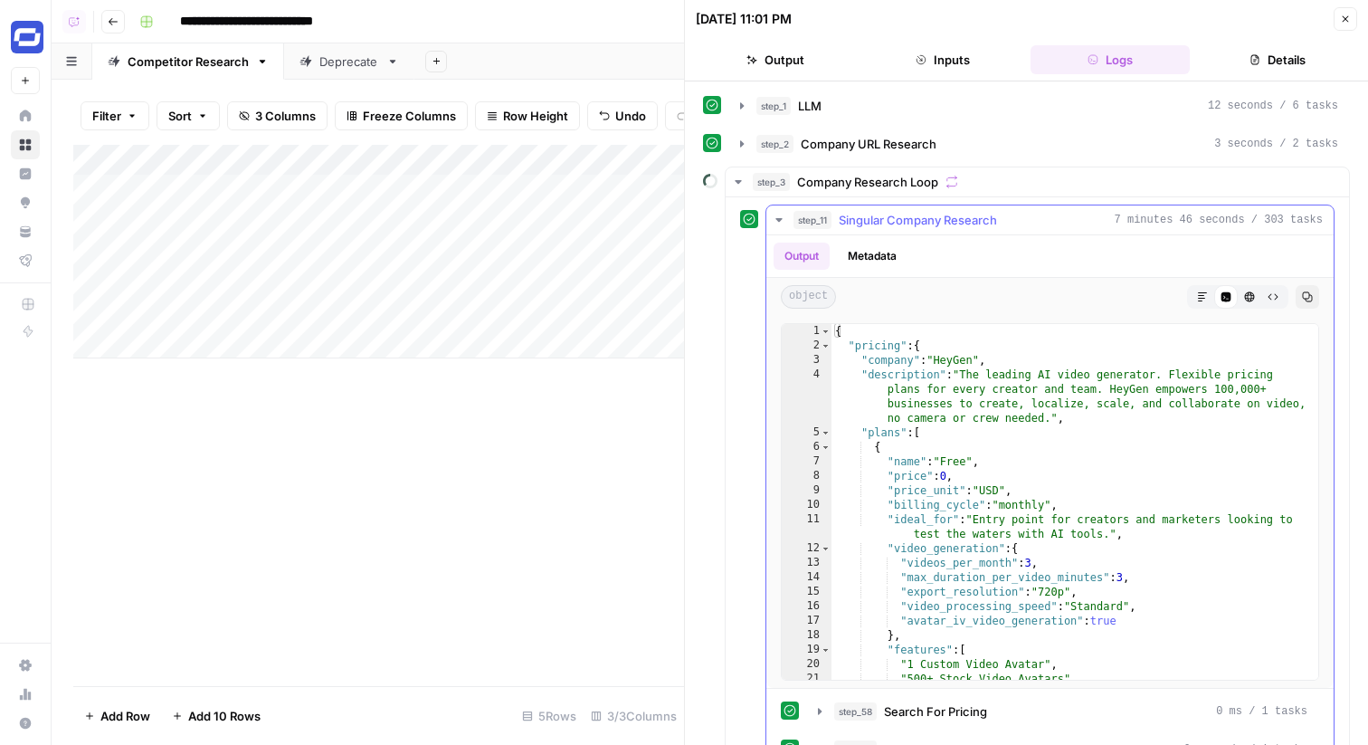
click at [787, 223] on button "step_11 Singular Company Research 7 minutes 46 seconds / 303 tasks" at bounding box center [1050, 219] width 567 height 29
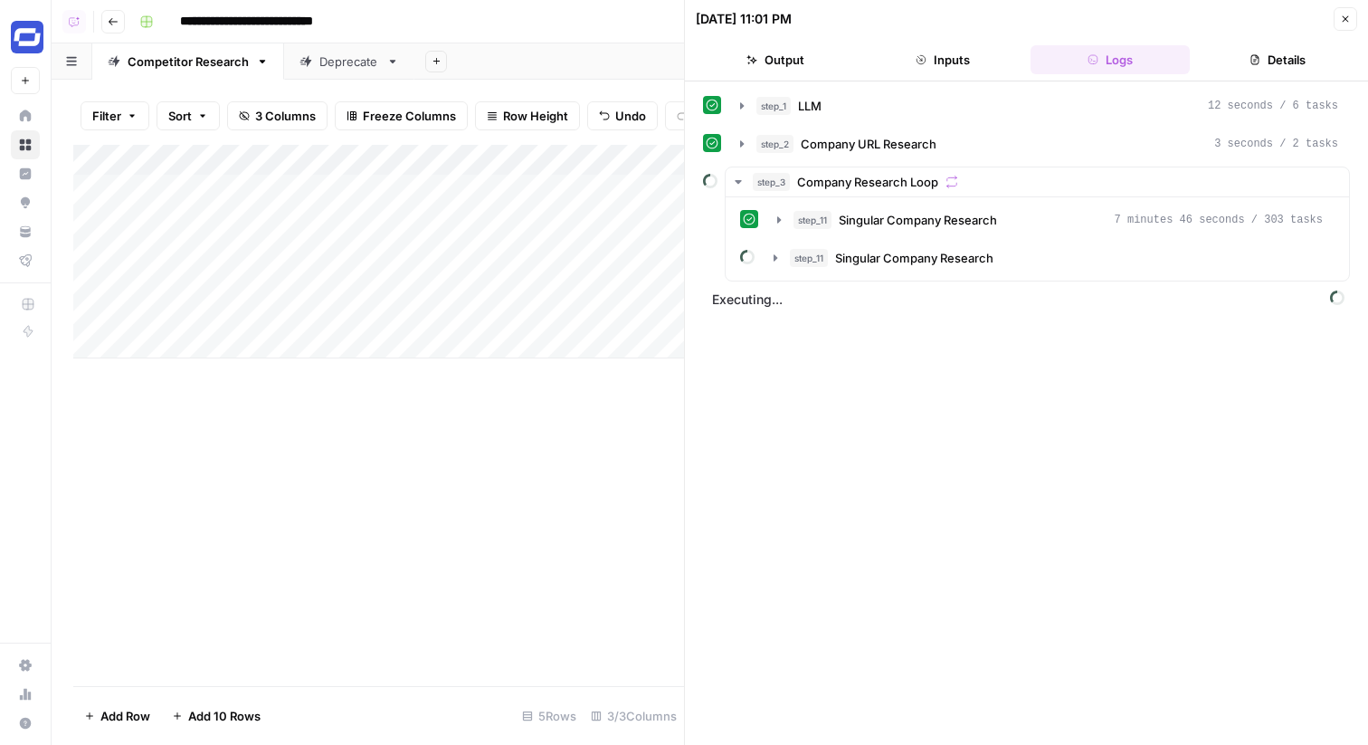
click at [271, 308] on div "Add Column" at bounding box center [378, 252] width 611 height 214
click at [253, 26] on input "**********" at bounding box center [273, 21] width 202 height 29
click at [268, 13] on input "**********" at bounding box center [273, 21] width 202 height 29
paste input
type input "**********"
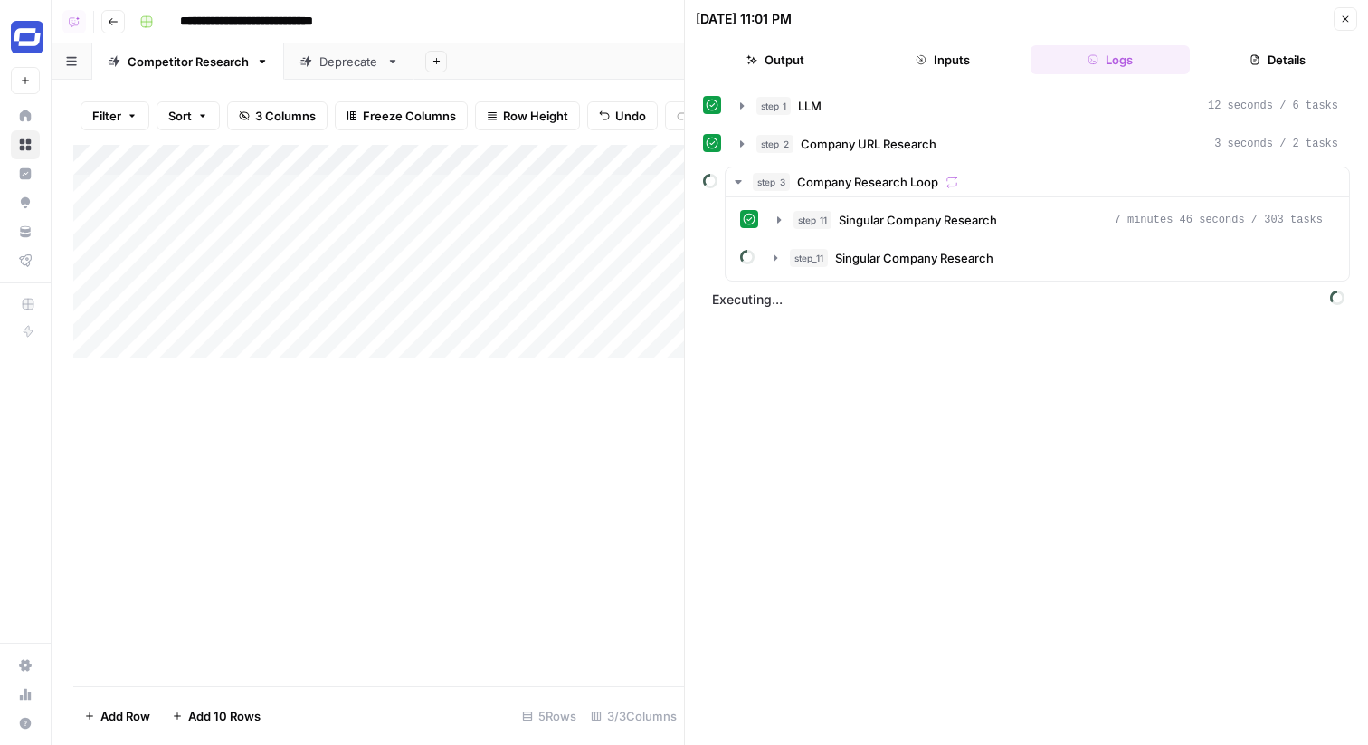
click at [434, 19] on div "**********" at bounding box center [741, 21] width 1218 height 29
click at [221, 62] on div "Competitor Research" at bounding box center [188, 61] width 121 height 18
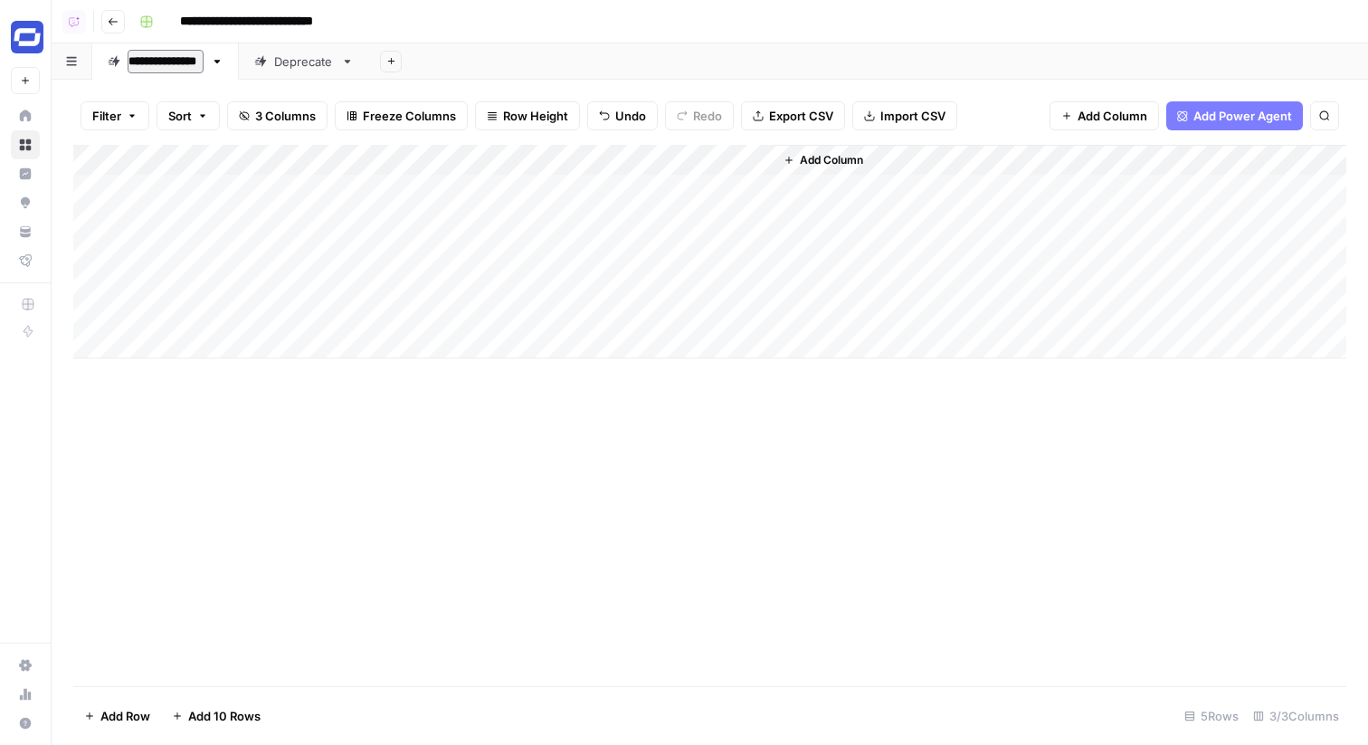
type input "**********"
click at [729, 191] on div "Add Column" at bounding box center [709, 252] width 1273 height 214
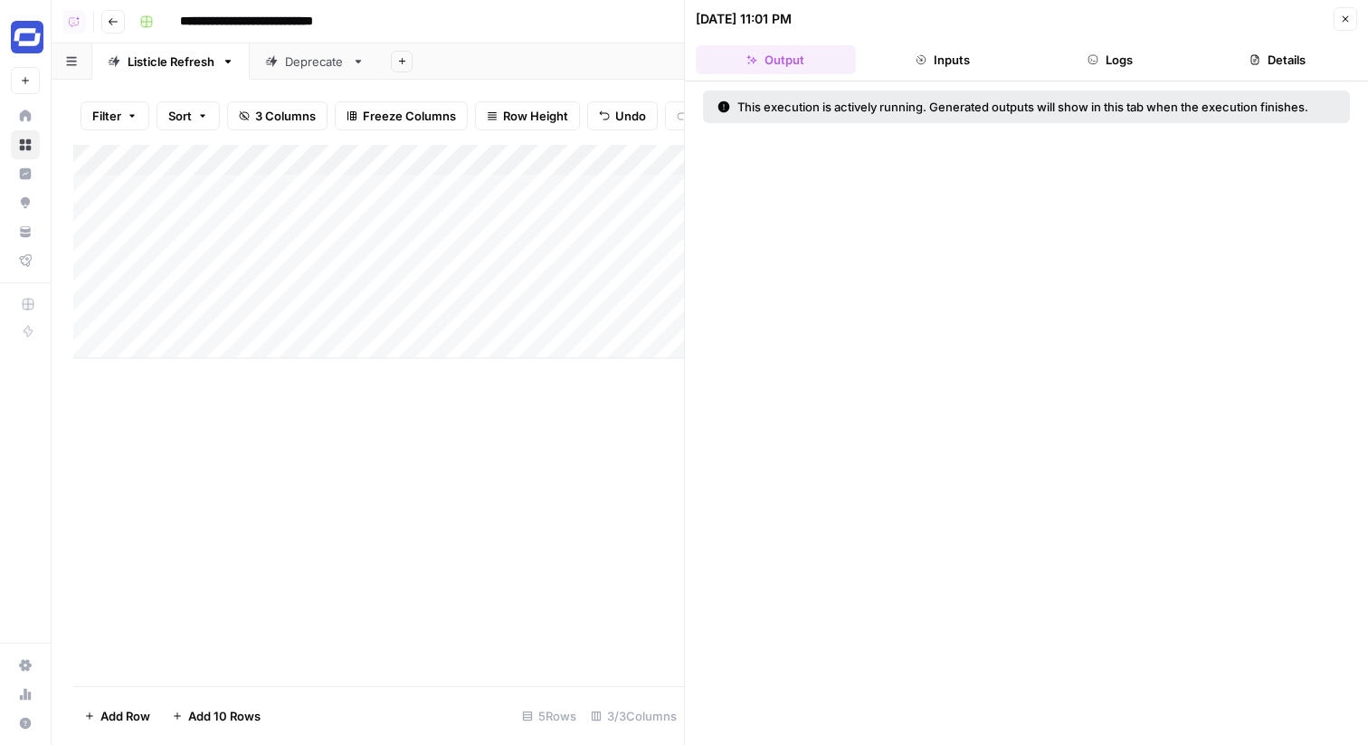
click at [1123, 53] on button "Logs" at bounding box center [1111, 59] width 160 height 29
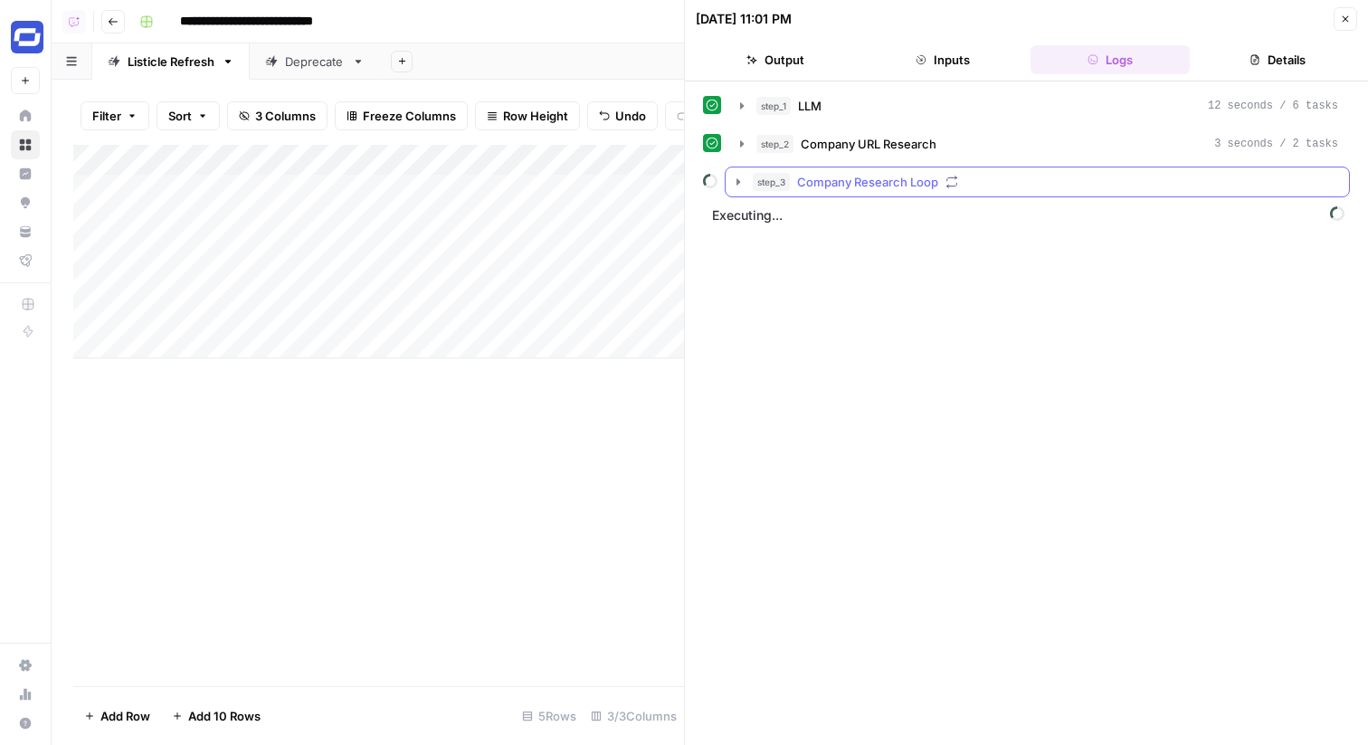
click at [1009, 186] on div "step_3 Company Research Loop" at bounding box center [1046, 182] width 586 height 18
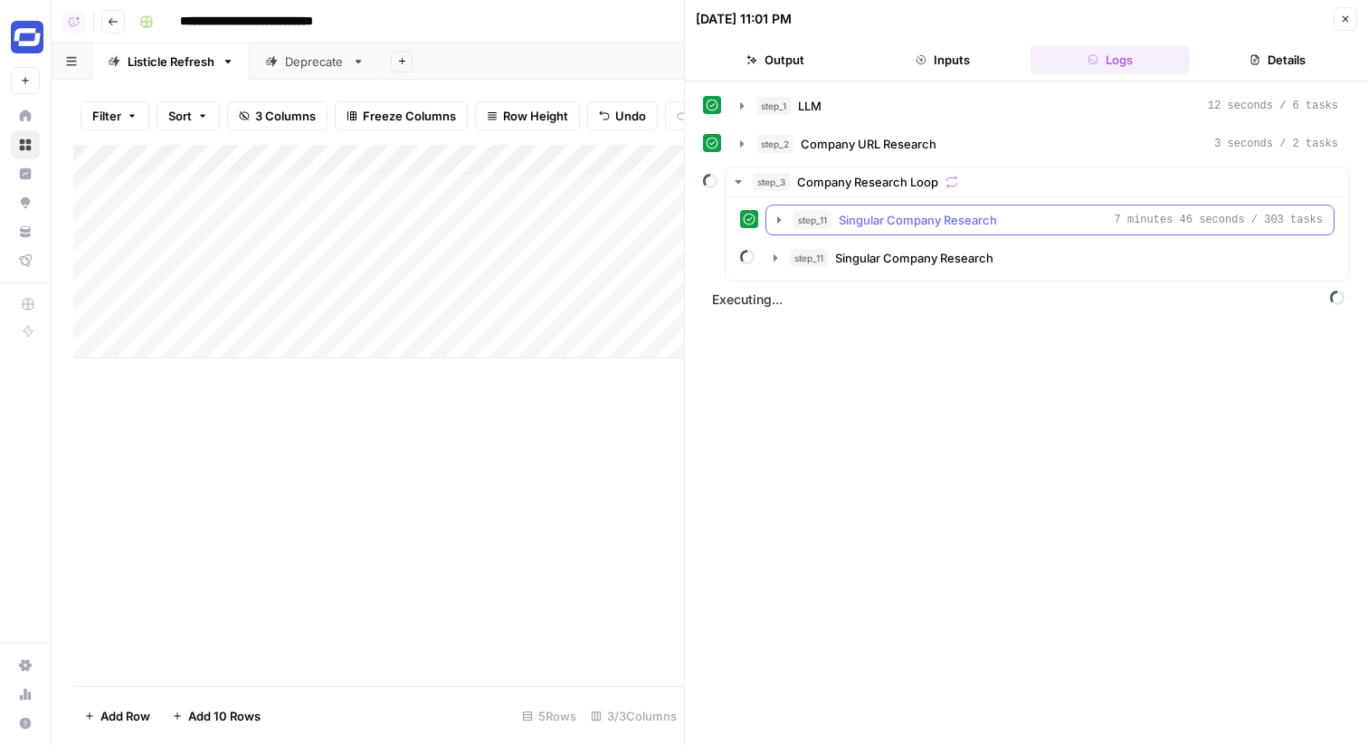
click at [1066, 216] on div "step_11 Singular Company Research 7 minutes 46 seconds / 303 tasks" at bounding box center [1058, 220] width 529 height 18
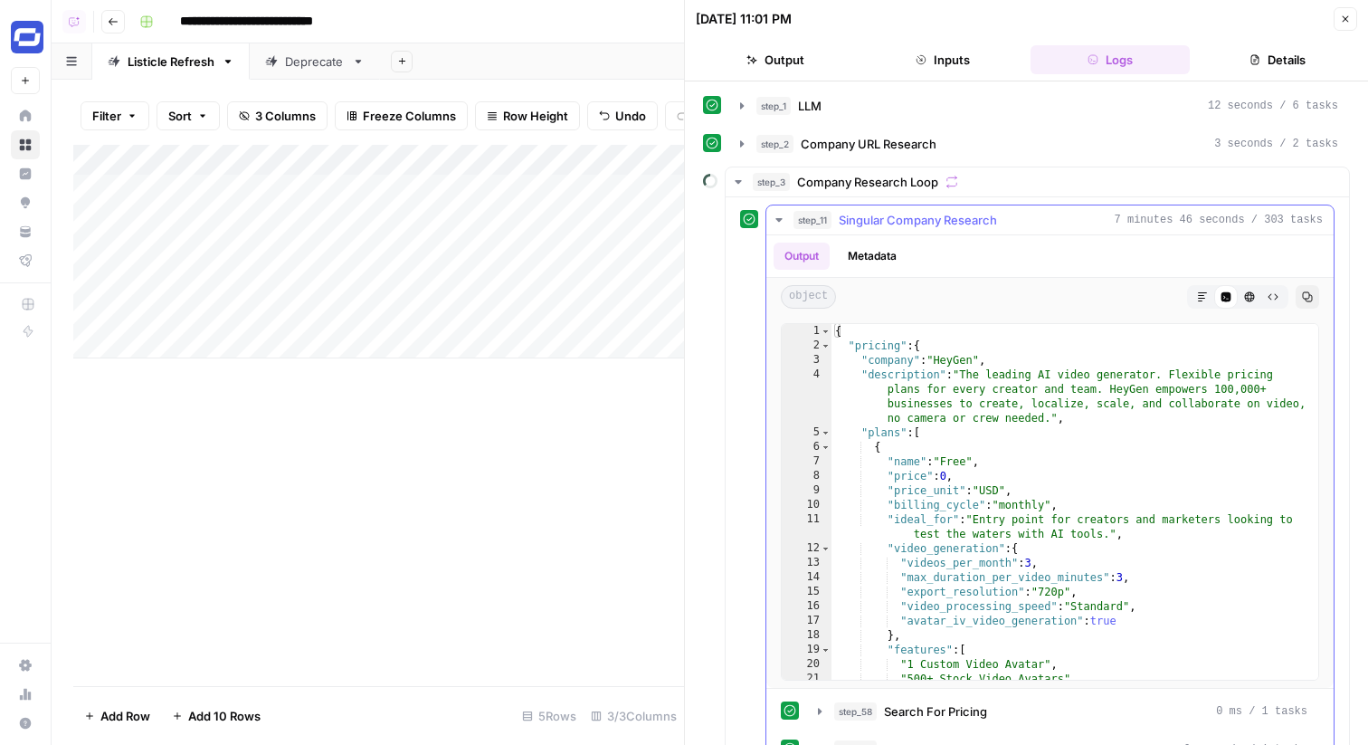
click at [1066, 216] on div "step_11 Singular Company Research 7 minutes 46 seconds / 303 tasks" at bounding box center [1058, 220] width 529 height 18
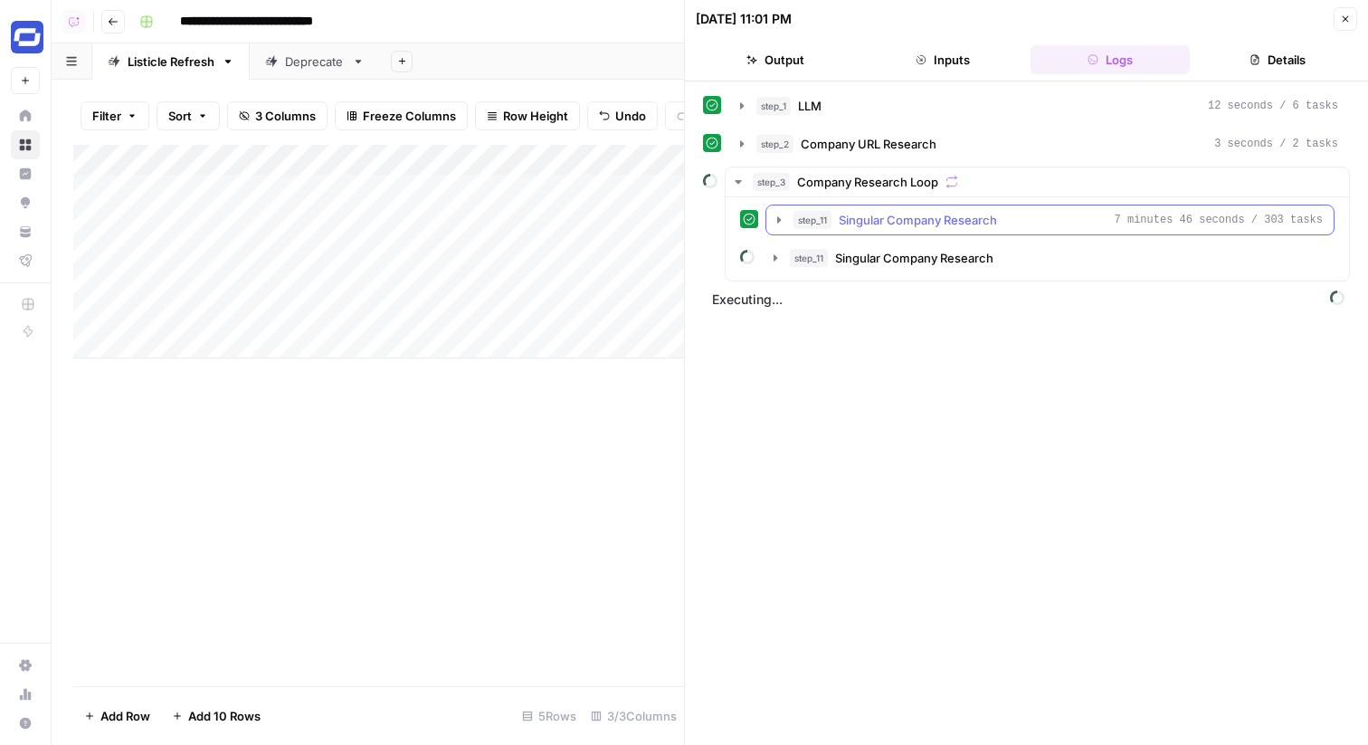
click at [1066, 216] on div "step_11 Singular Company Research 7 minutes 46 seconds / 303 tasks" at bounding box center [1058, 220] width 529 height 18
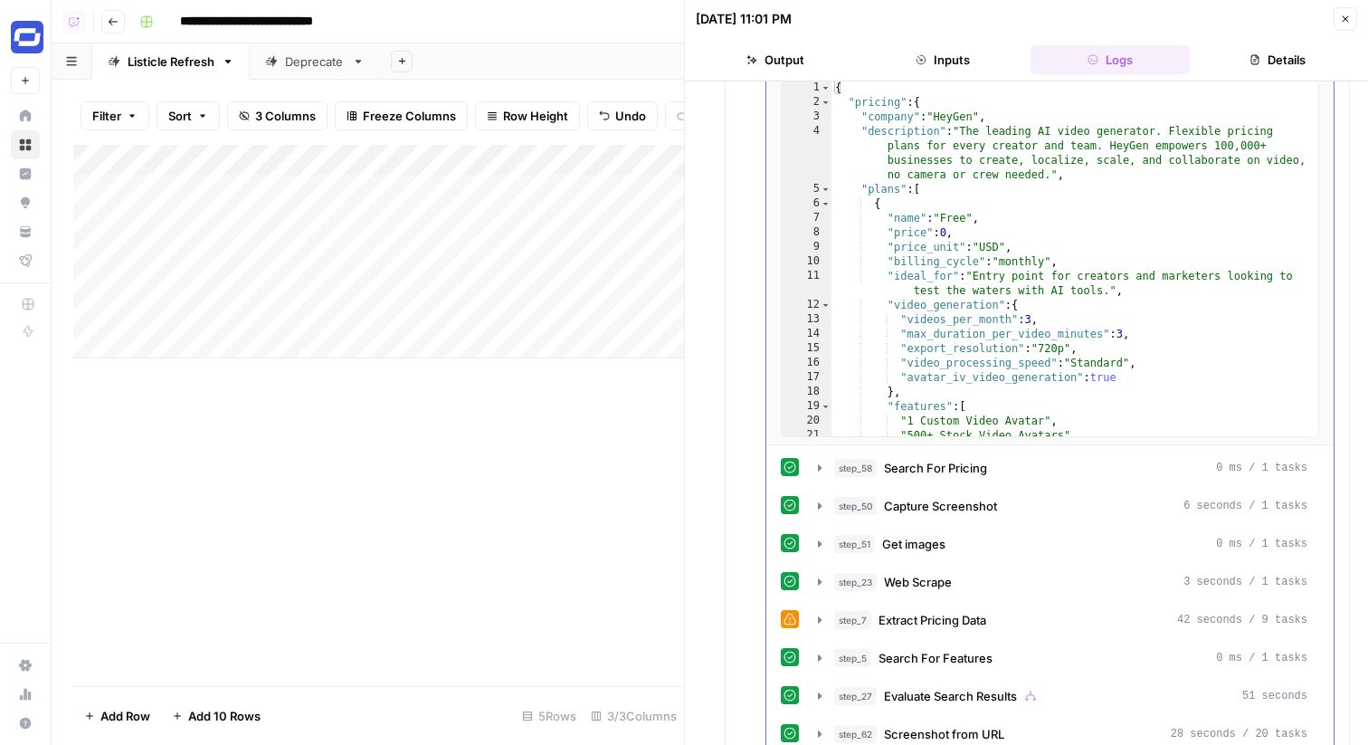
scroll to position [496, 0]
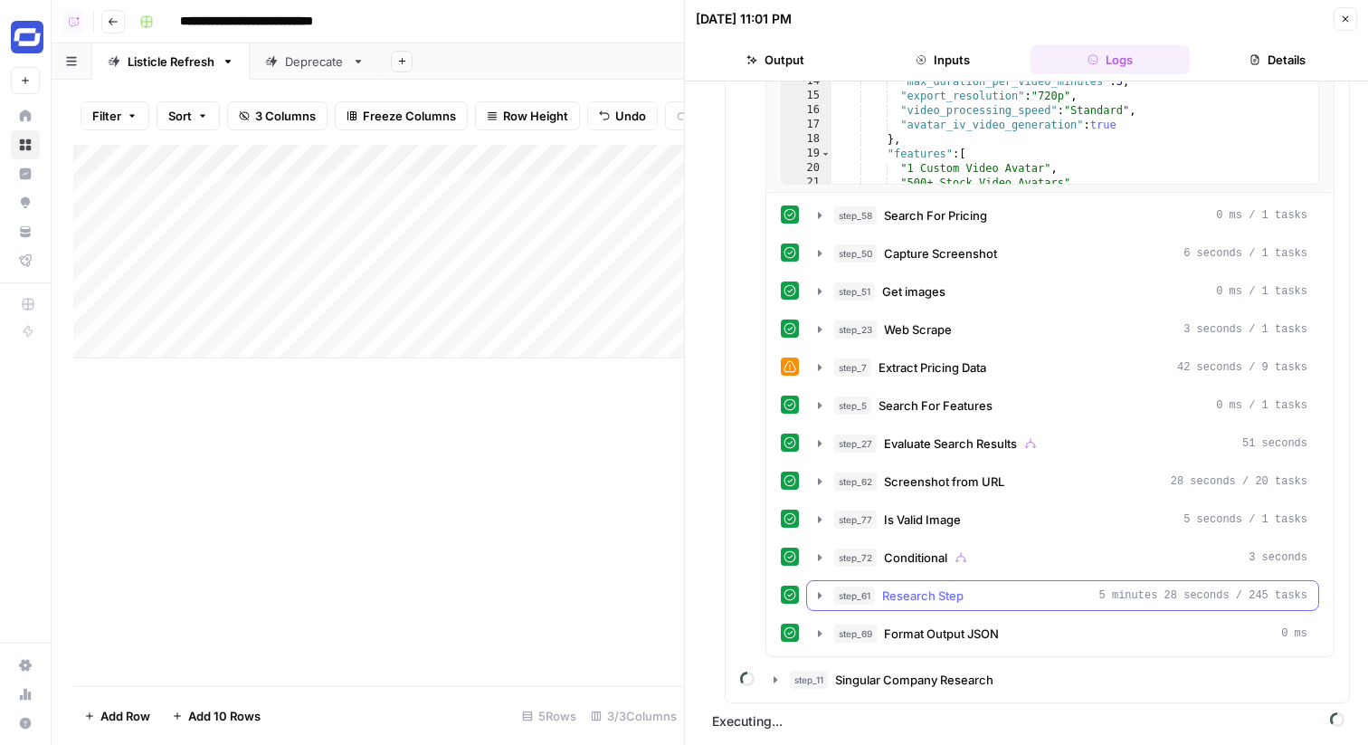
click at [968, 589] on div "step_61 Research Step 5 minutes 28 seconds / 245 tasks" at bounding box center [1070, 595] width 473 height 18
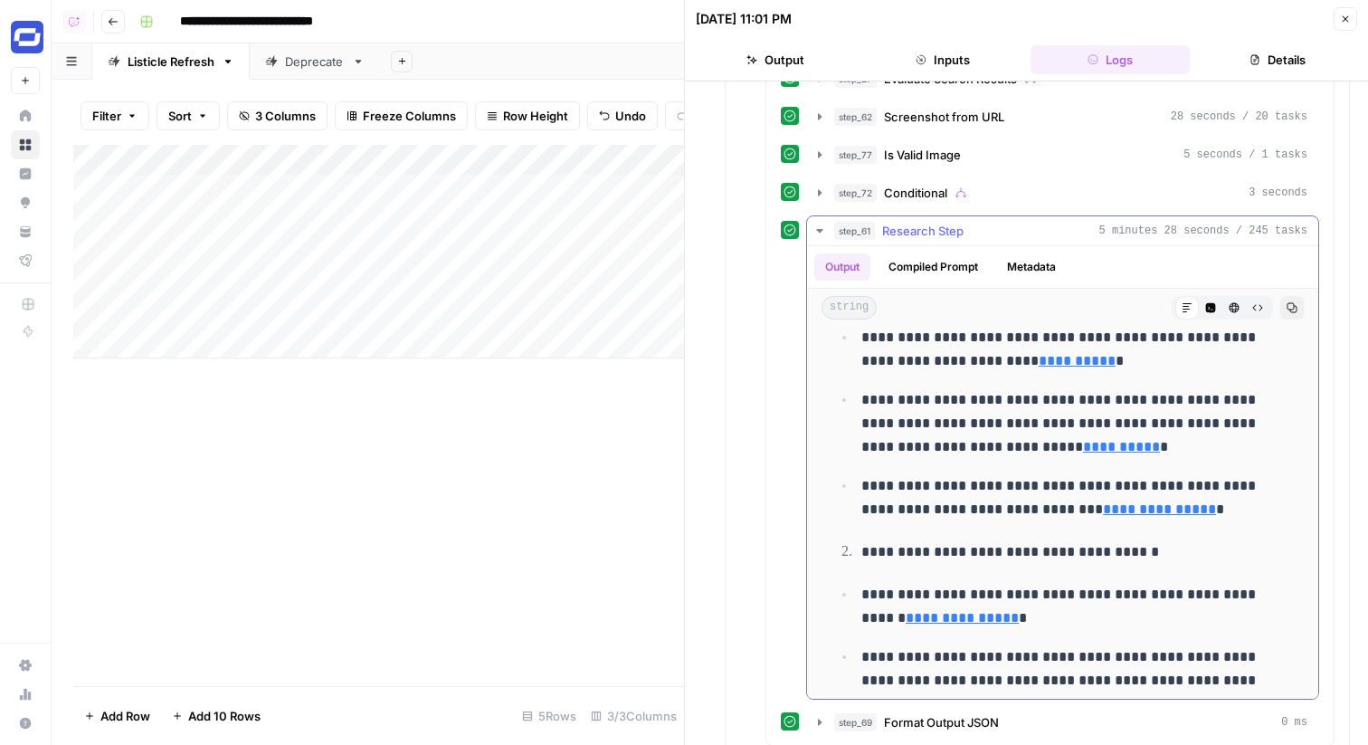
scroll to position [0, 0]
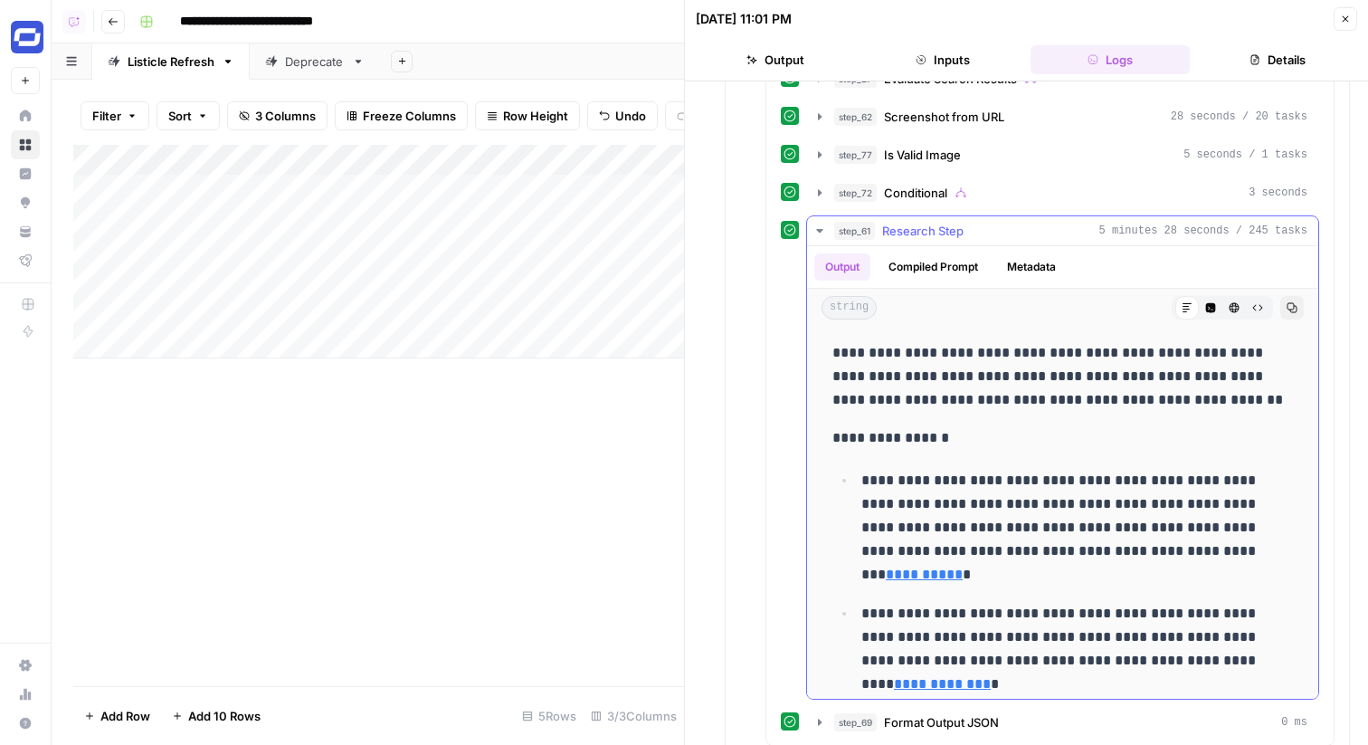
click at [981, 227] on div "step_61 Research Step 5 minutes 28 seconds / 245 tasks" at bounding box center [1070, 231] width 473 height 18
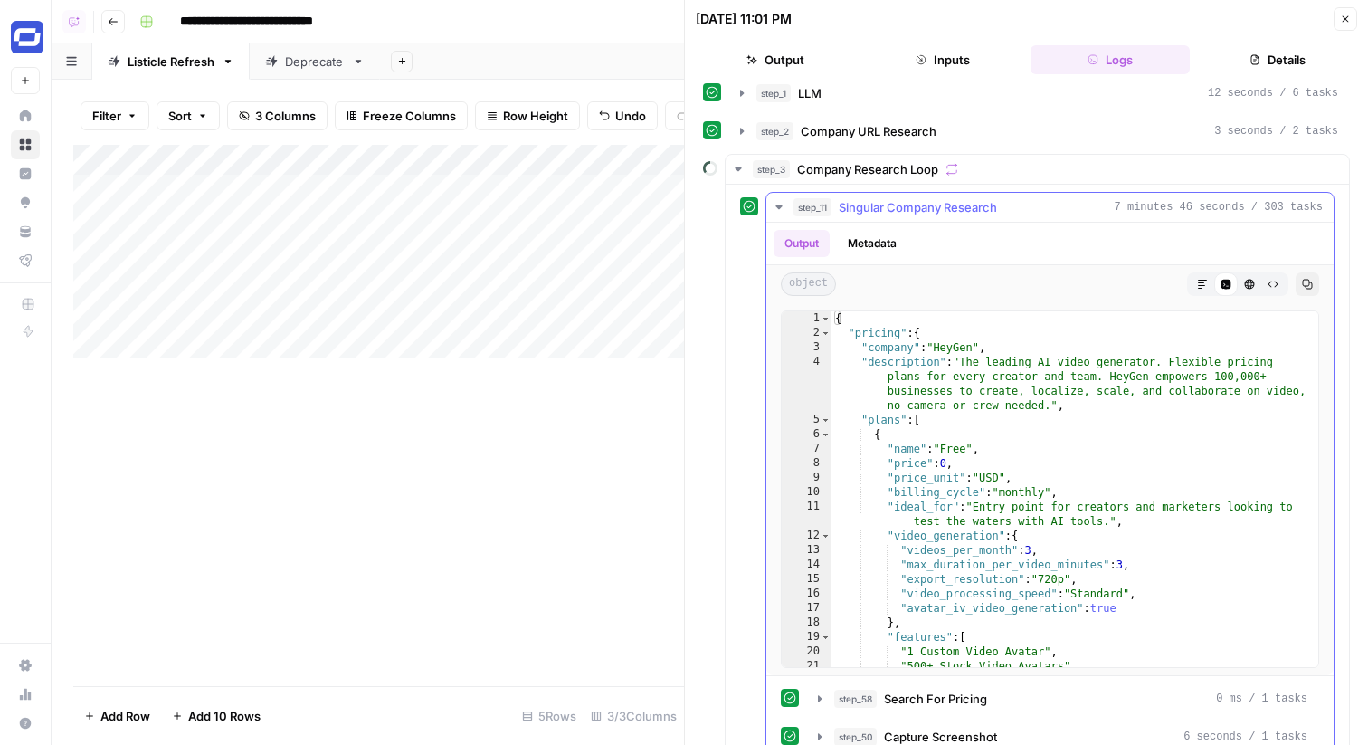
scroll to position [12, 0]
click at [972, 182] on button "step_3 Company Research Loop" at bounding box center [1038, 170] width 624 height 29
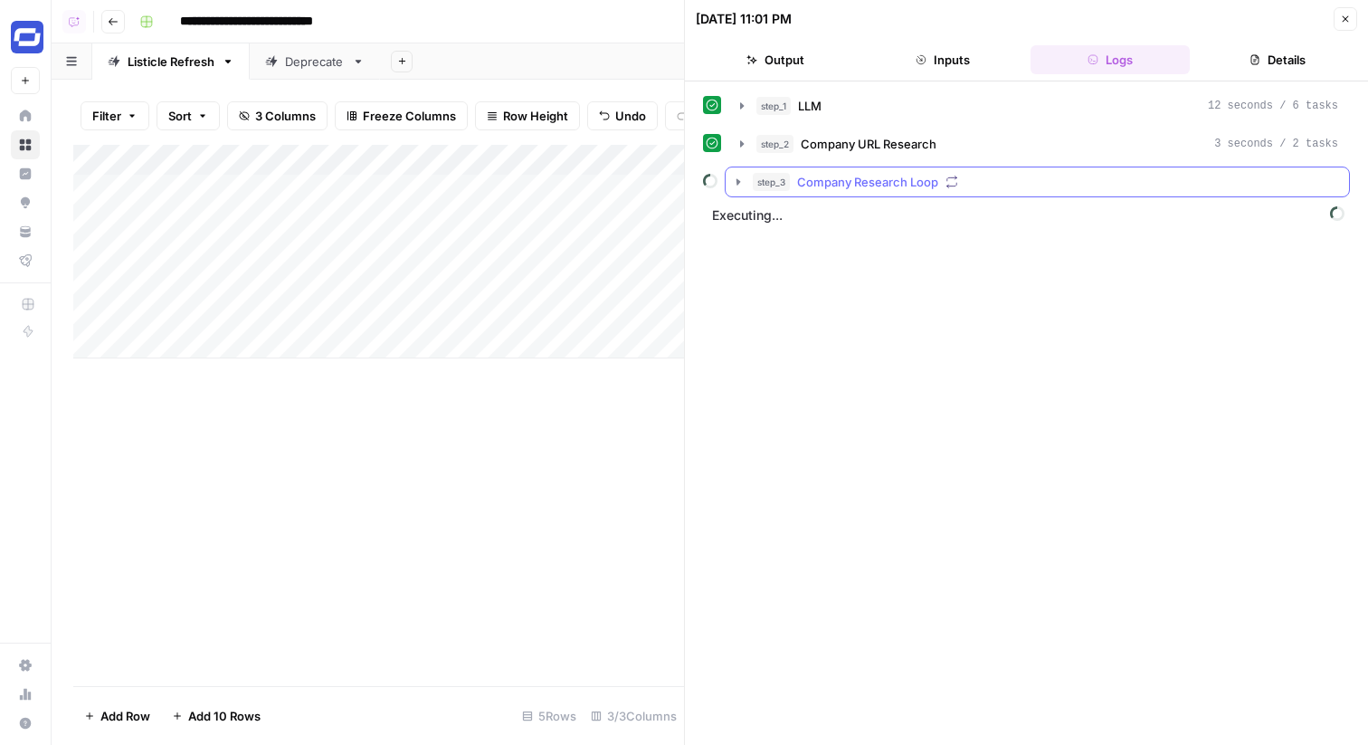
scroll to position [0, 0]
click at [1197, 175] on div "step_3 Company Research Loop" at bounding box center [1046, 182] width 586 height 18
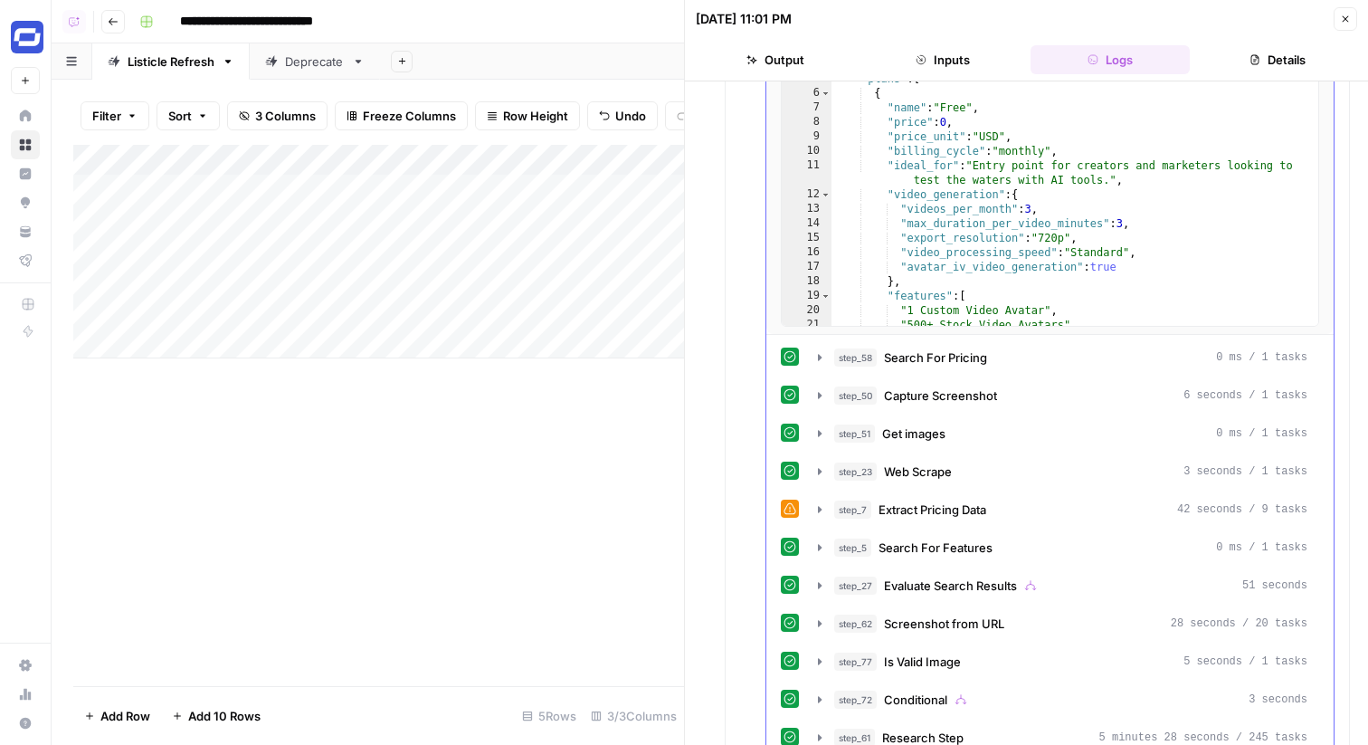
scroll to position [496, 0]
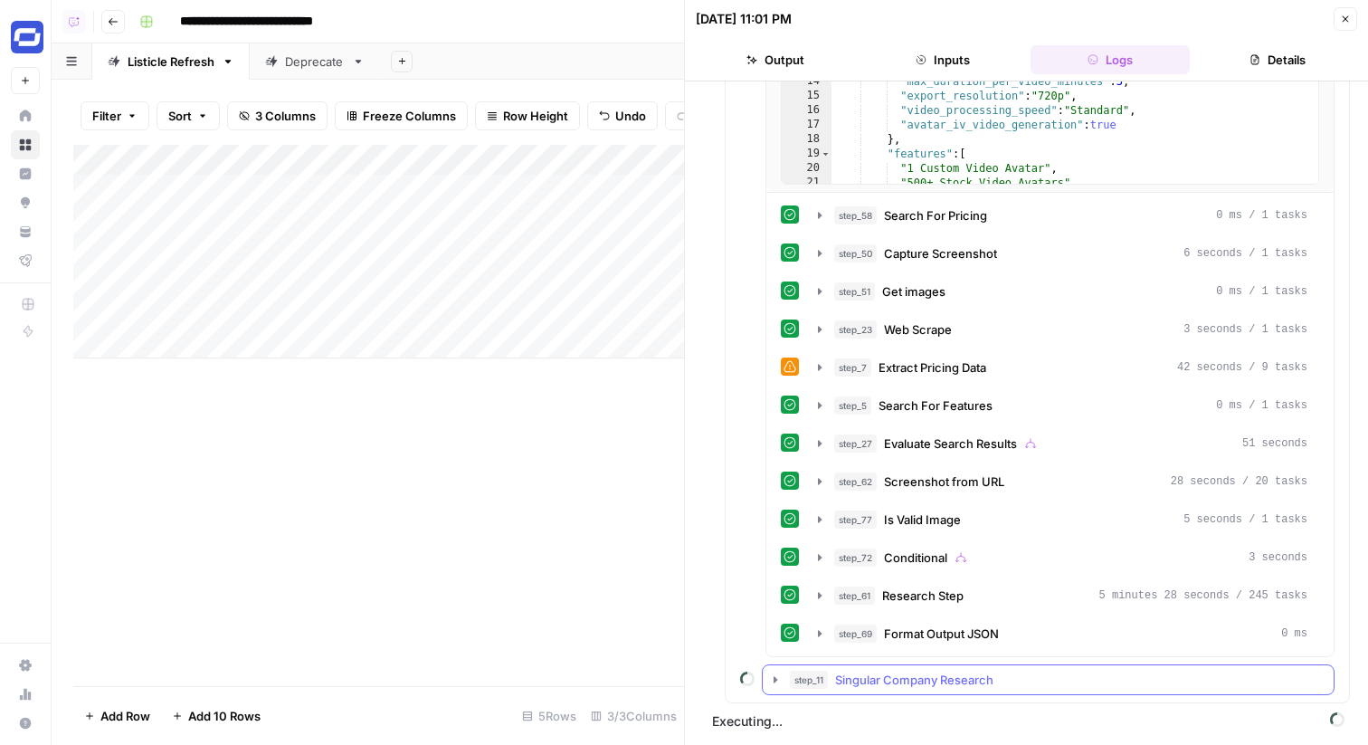
click at [908, 675] on span "Singular Company Research" at bounding box center [914, 680] width 158 height 18
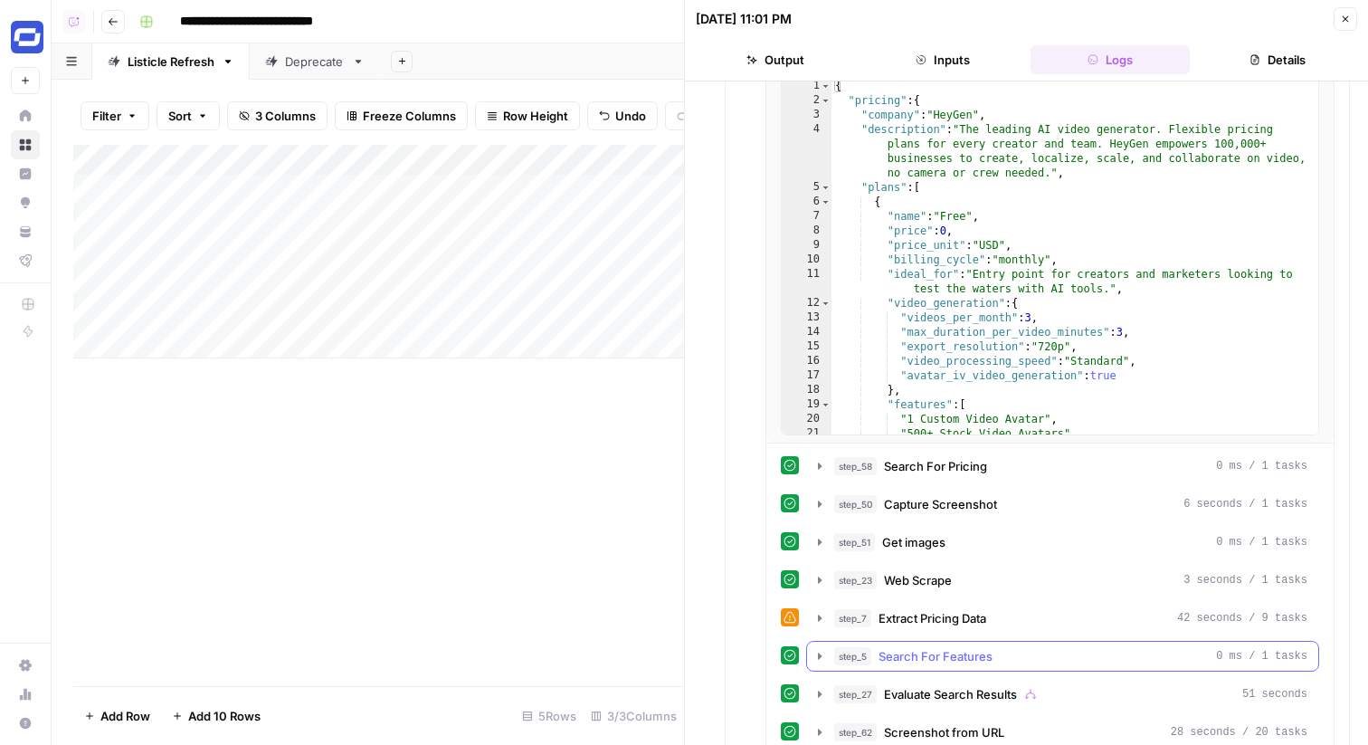
scroll to position [0, 0]
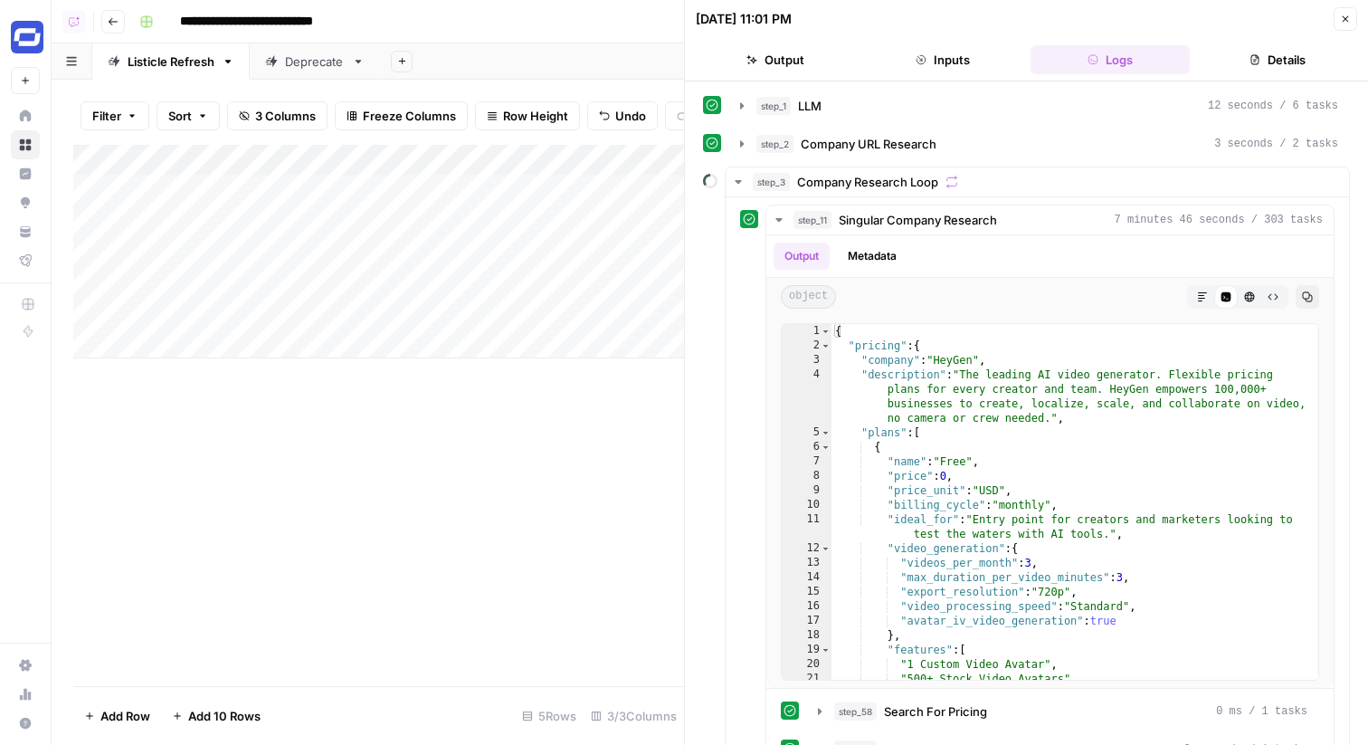
click at [1334, 15] on button "Close" at bounding box center [1346, 19] width 24 height 24
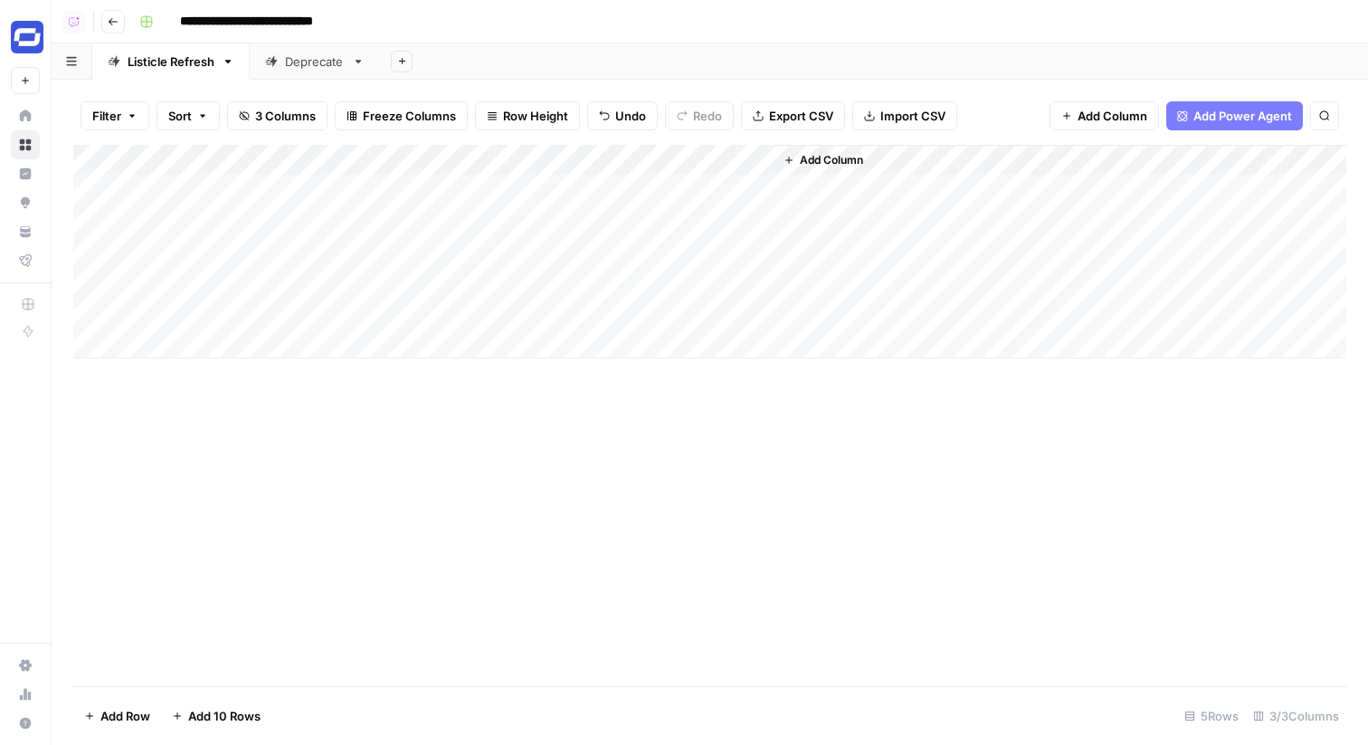
click at [760, 181] on div "Add Column" at bounding box center [709, 252] width 1273 height 214
click at [683, 165] on div "Add Column" at bounding box center [709, 252] width 1273 height 214
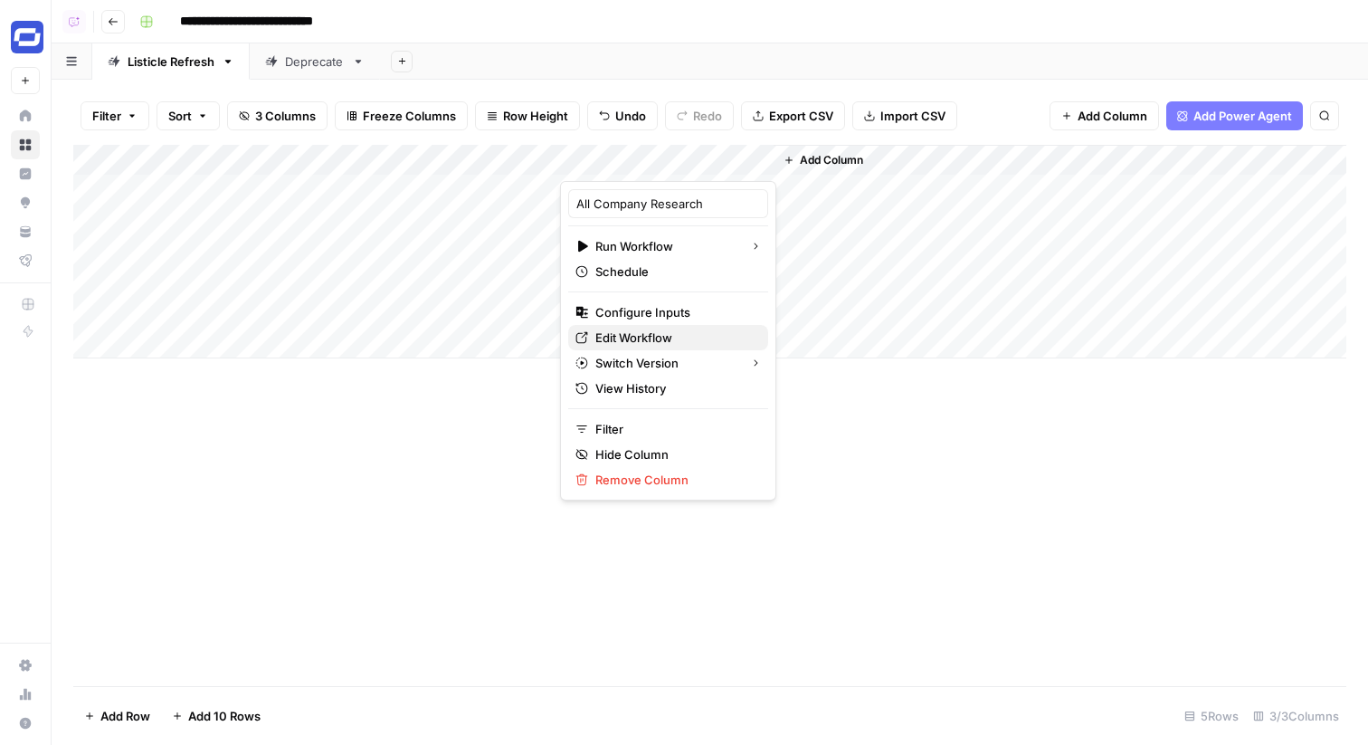
click at [658, 340] on span "Edit Workflow" at bounding box center [675, 338] width 158 height 18
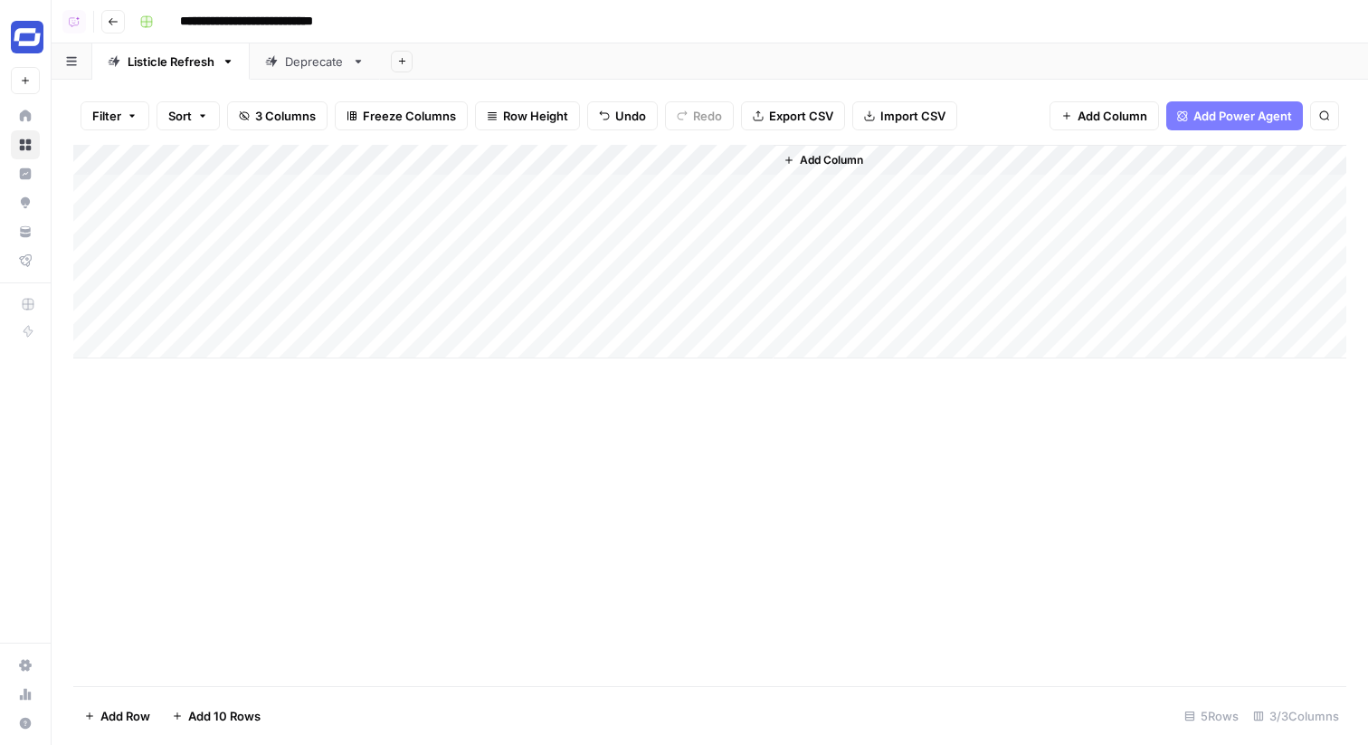
click at [661, 161] on div "Add Column" at bounding box center [709, 252] width 1273 height 214
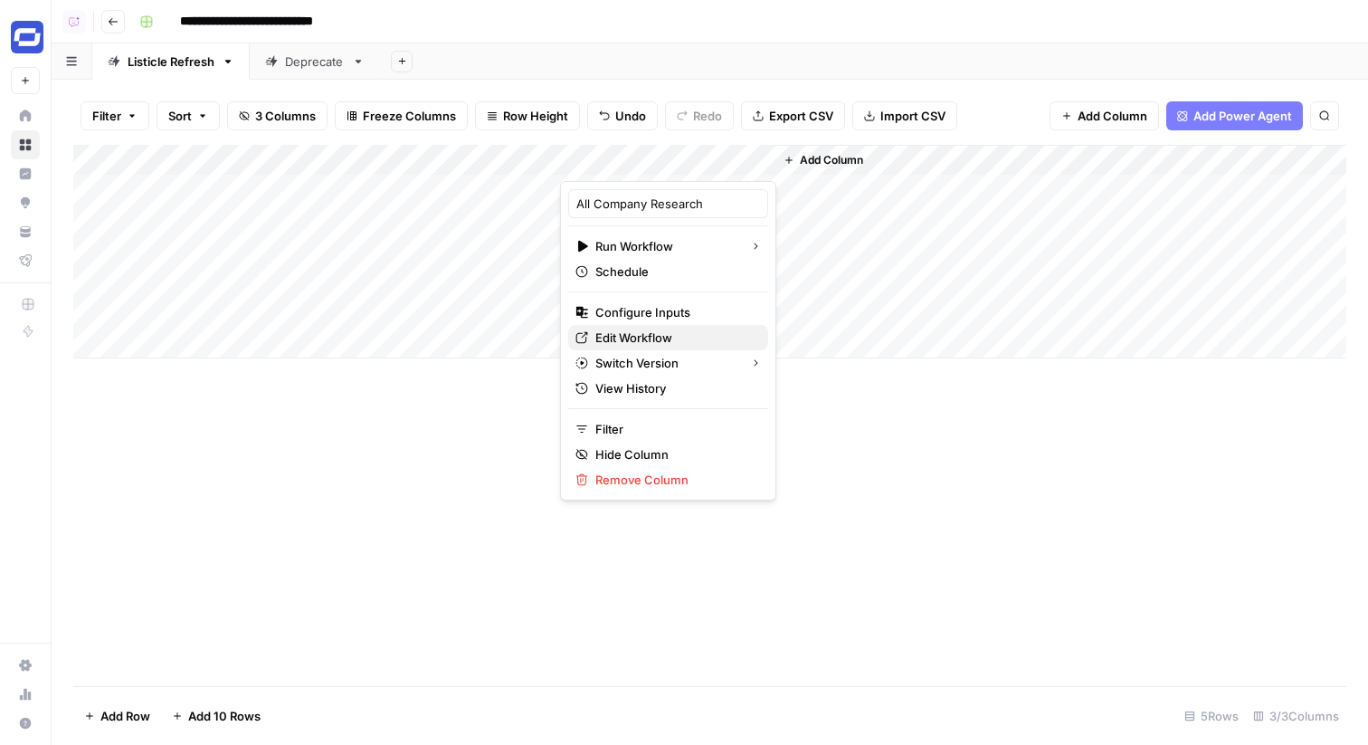
click at [644, 341] on span "Edit Workflow" at bounding box center [675, 338] width 158 height 18
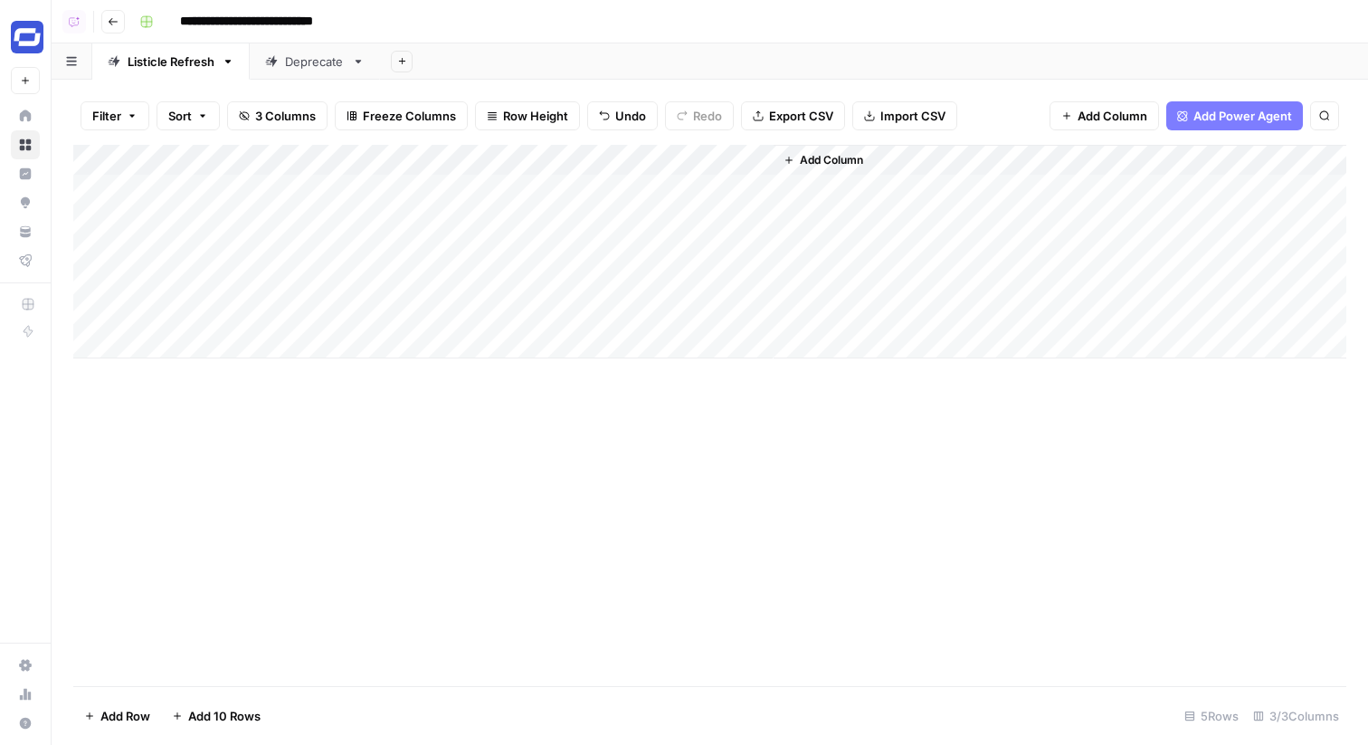
click at [296, 304] on div "Add Column" at bounding box center [709, 252] width 1273 height 214
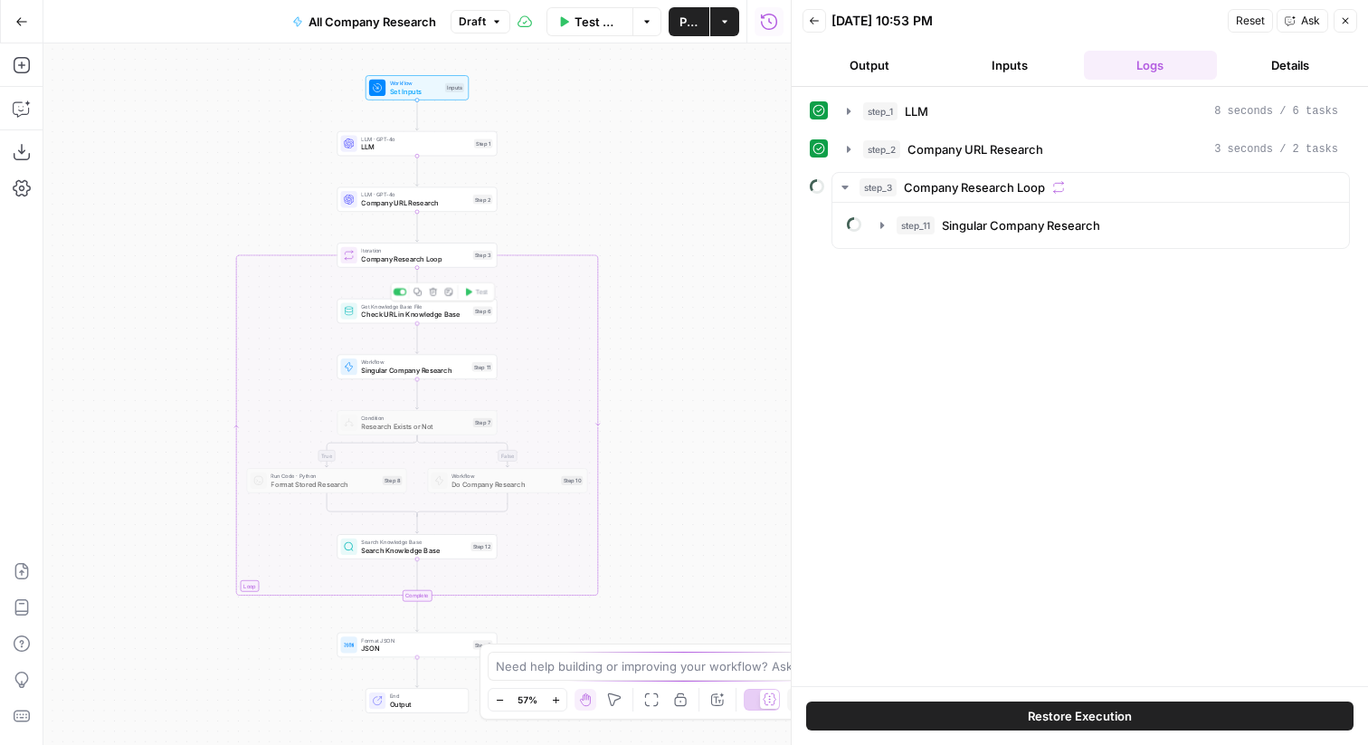
click at [473, 304] on div "Get Knowledge Base File Check URL in Knowledge Base Step 6 Copy step Delete ste…" at bounding box center [417, 310] width 152 height 17
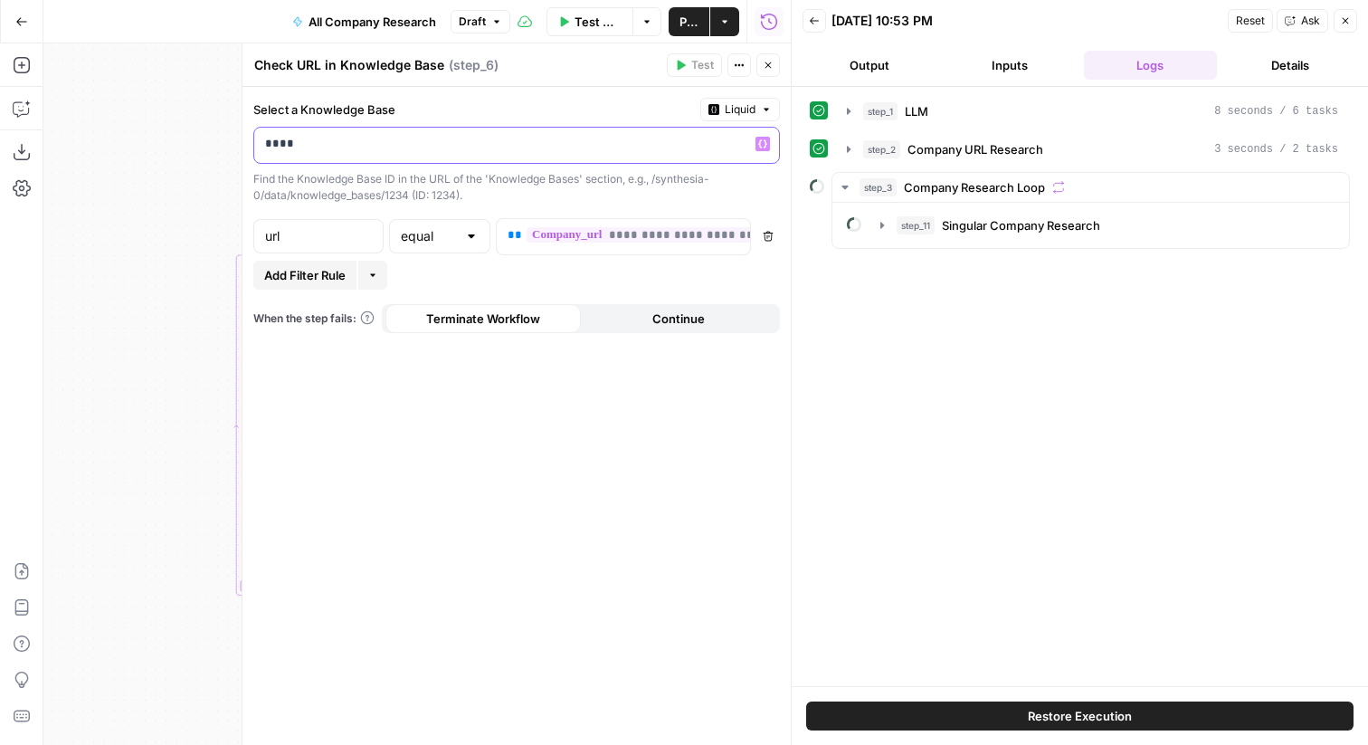
click at [653, 148] on p "****" at bounding box center [502, 144] width 474 height 18
click at [748, 110] on span "Liquid" at bounding box center [740, 109] width 31 height 16
click at [687, 163] on div "Choose from a list" at bounding box center [693, 165] width 142 height 16
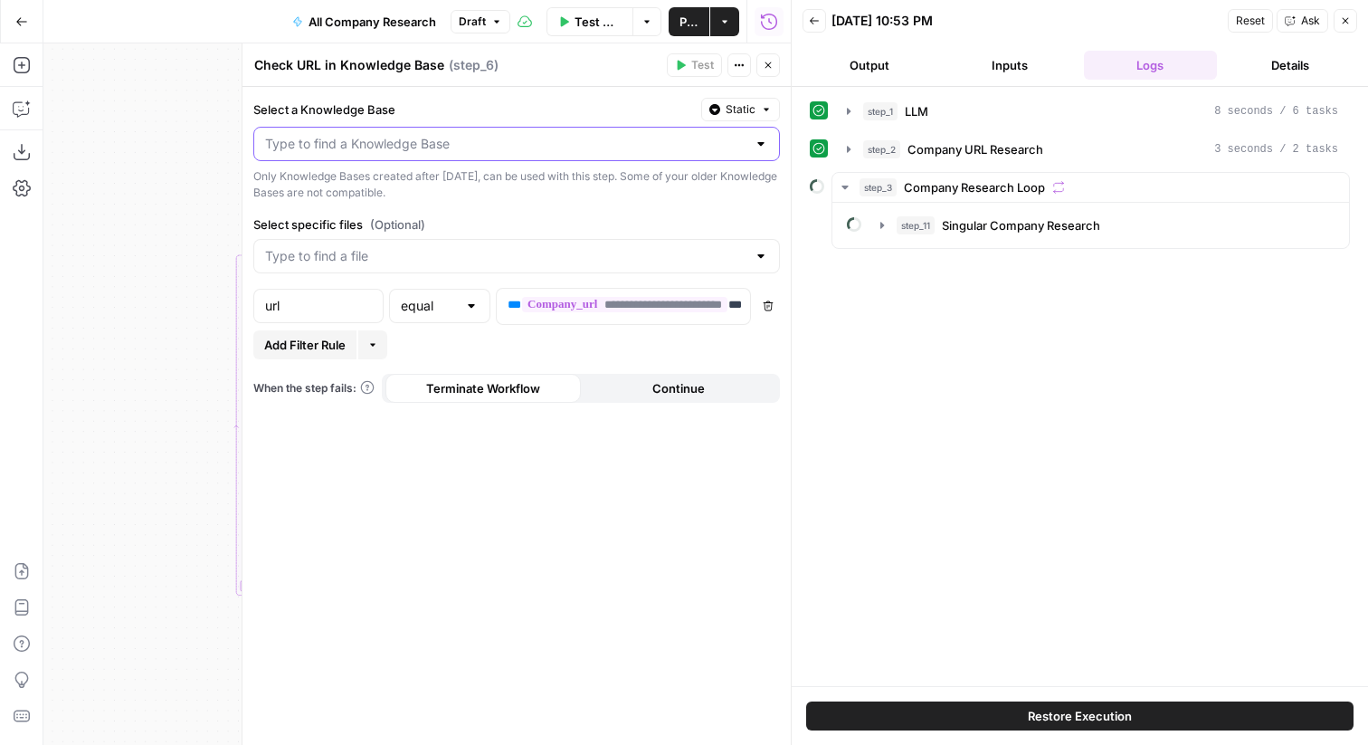
click at [562, 138] on input "Select a Knowledge Base" at bounding box center [505, 144] width 481 height 18
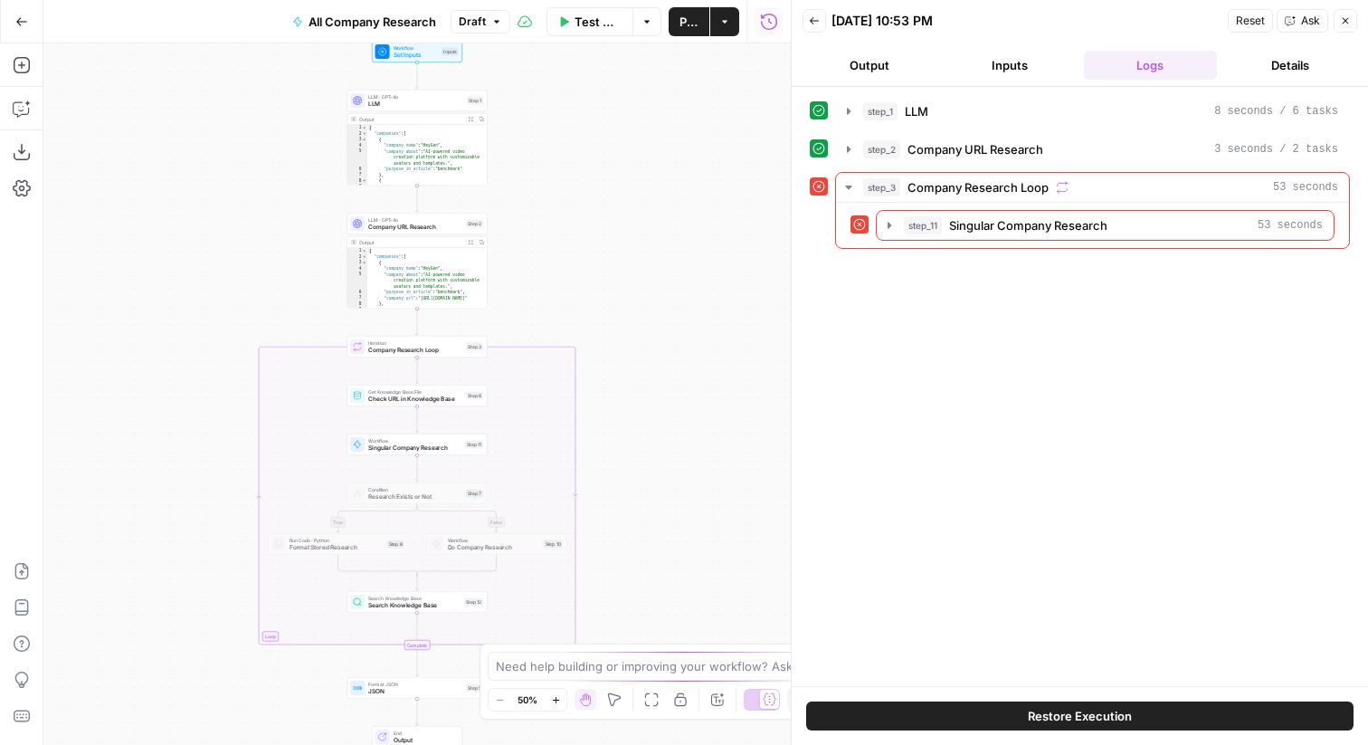
click at [437, 396] on span "Check URL in Knowledge Base" at bounding box center [415, 399] width 94 height 9
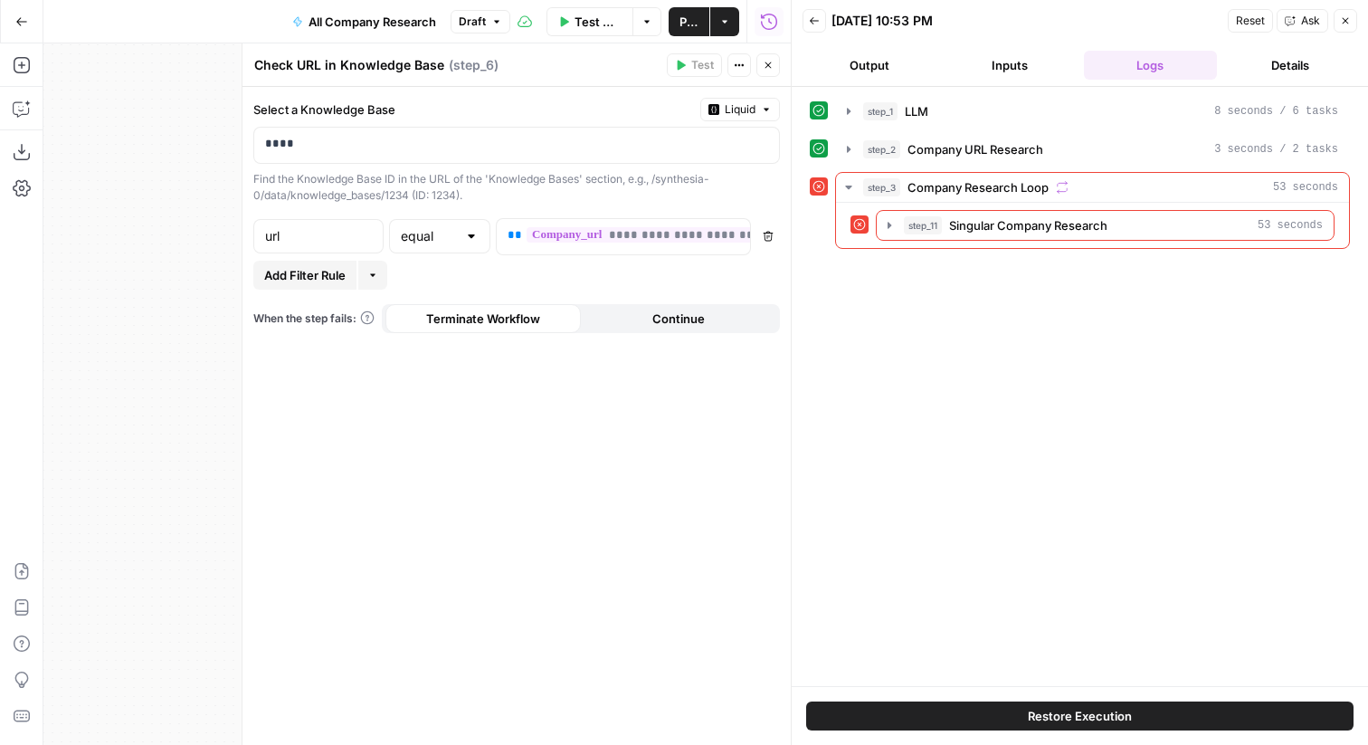
click at [396, 163] on div "****" at bounding box center [516, 145] width 527 height 37
click at [751, 99] on button "Liquid" at bounding box center [741, 110] width 80 height 24
click at [664, 155] on span "Static" at bounding box center [699, 147] width 115 height 18
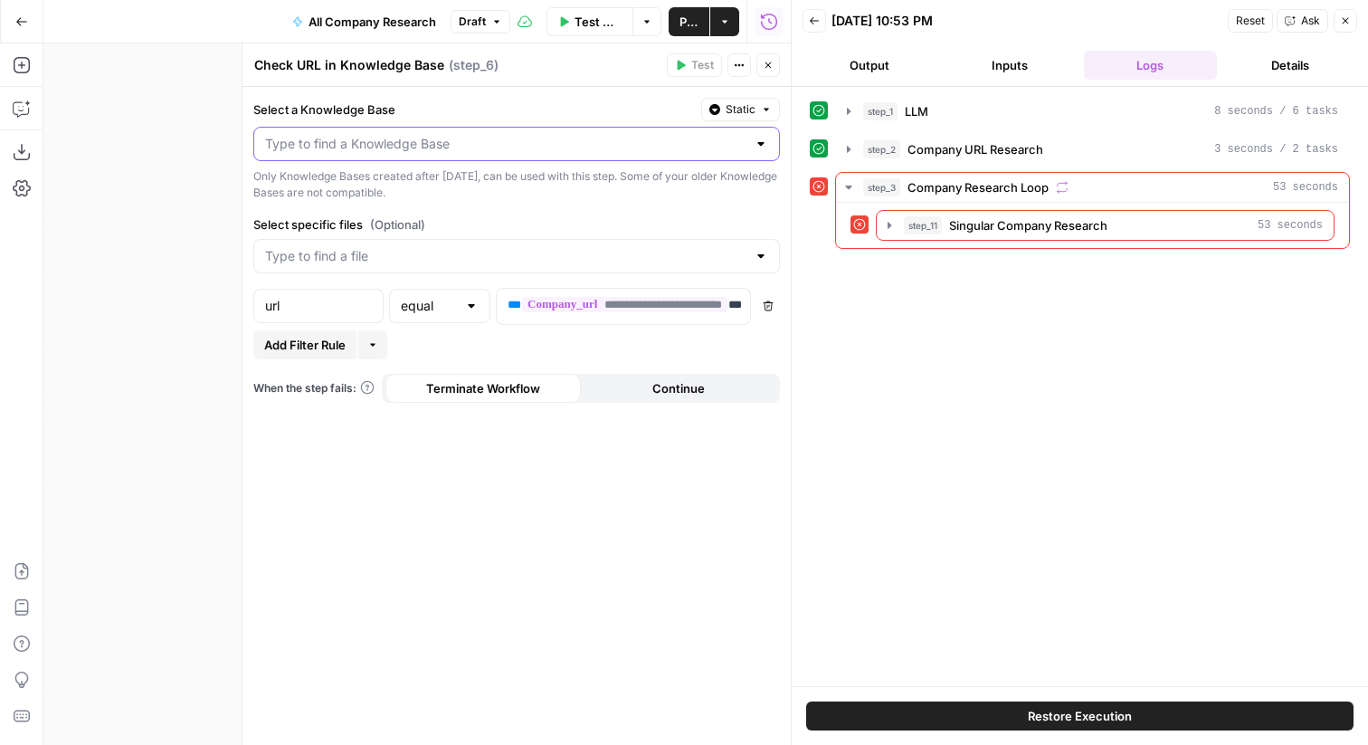
click at [598, 140] on input "Select a Knowledge Base" at bounding box center [505, 144] width 481 height 18
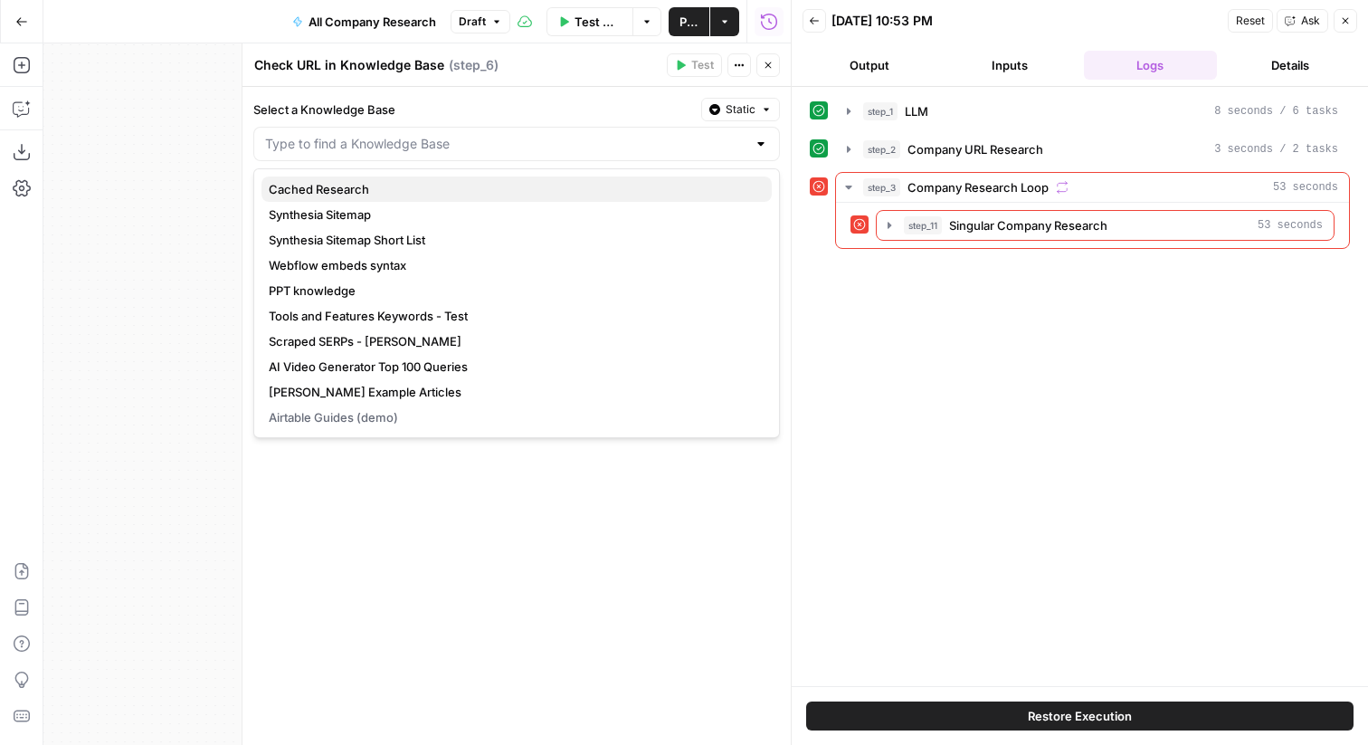
click at [393, 201] on button "Cached Research" at bounding box center [517, 188] width 510 height 25
type input "Cached Research"
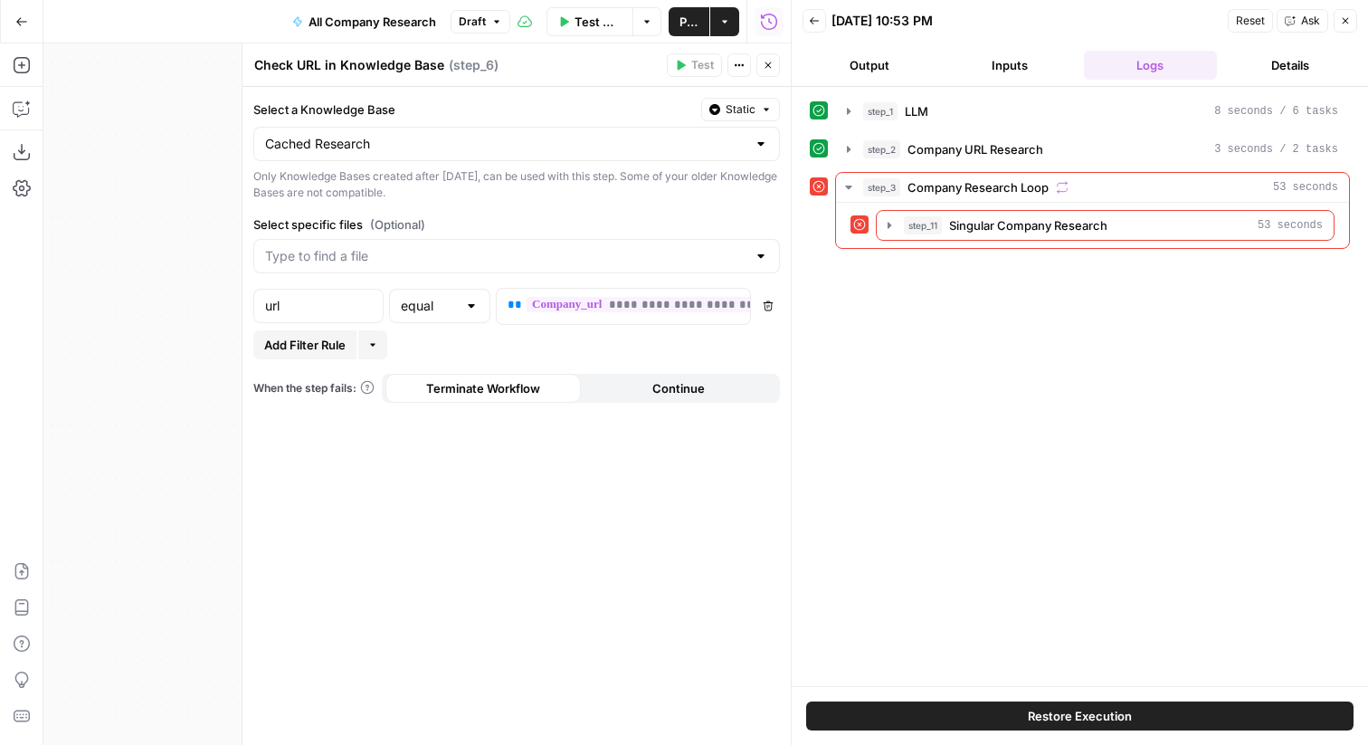
click at [389, 246] on div at bounding box center [516, 256] width 527 height 34
click at [387, 198] on div "Only Knowledge Bases created after June 1st, 2024, can be used with this step. …" at bounding box center [516, 184] width 527 height 33
click at [770, 61] on icon "button" at bounding box center [768, 65] width 11 height 11
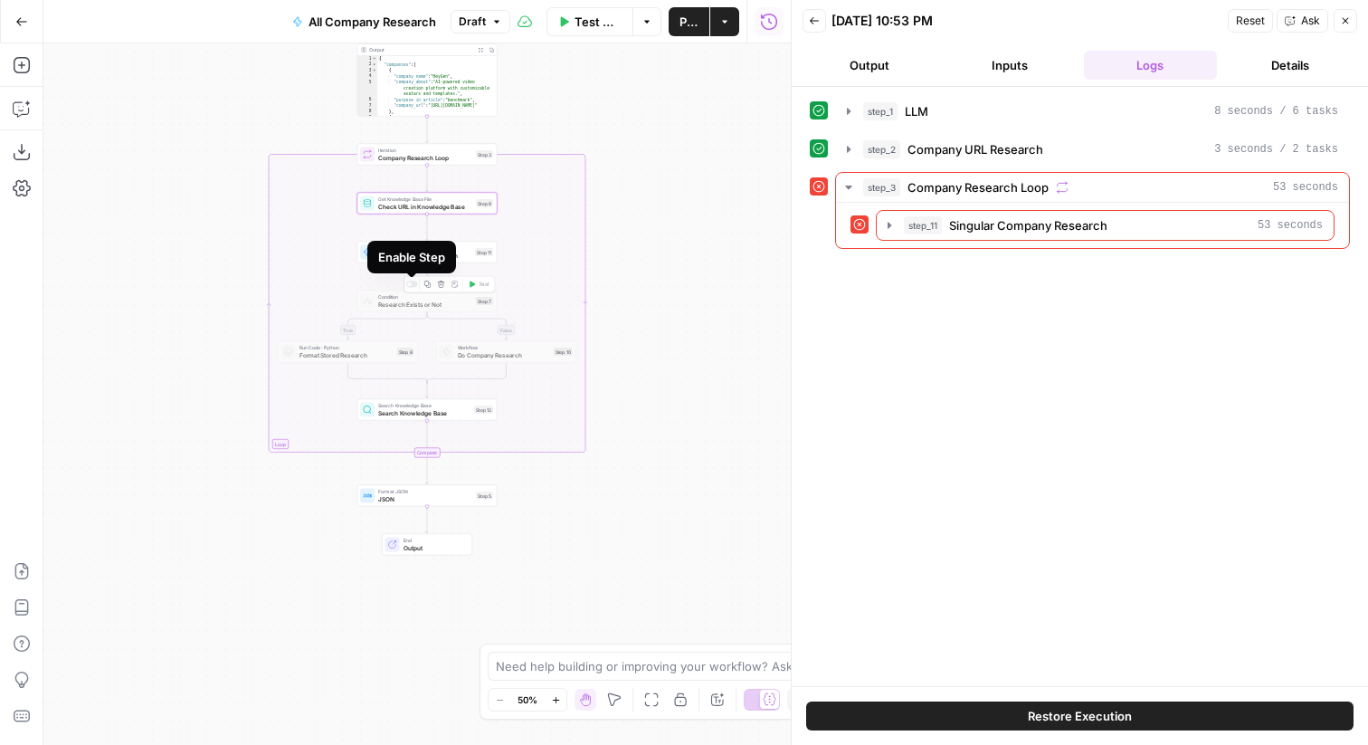
click at [412, 283] on div at bounding box center [412, 284] width 12 height 6
click at [385, 354] on span "Format Stored Research" at bounding box center [347, 354] width 94 height 9
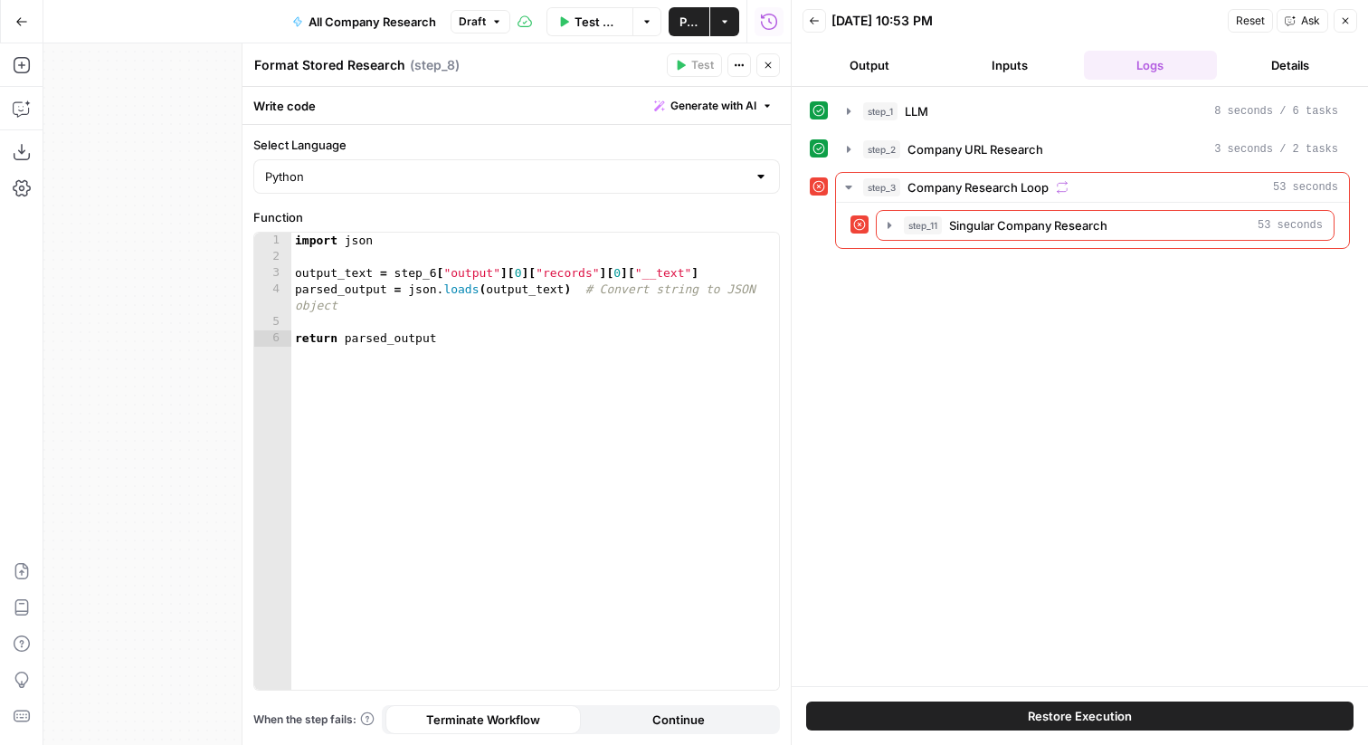
click at [773, 70] on icon "button" at bounding box center [768, 65] width 11 height 11
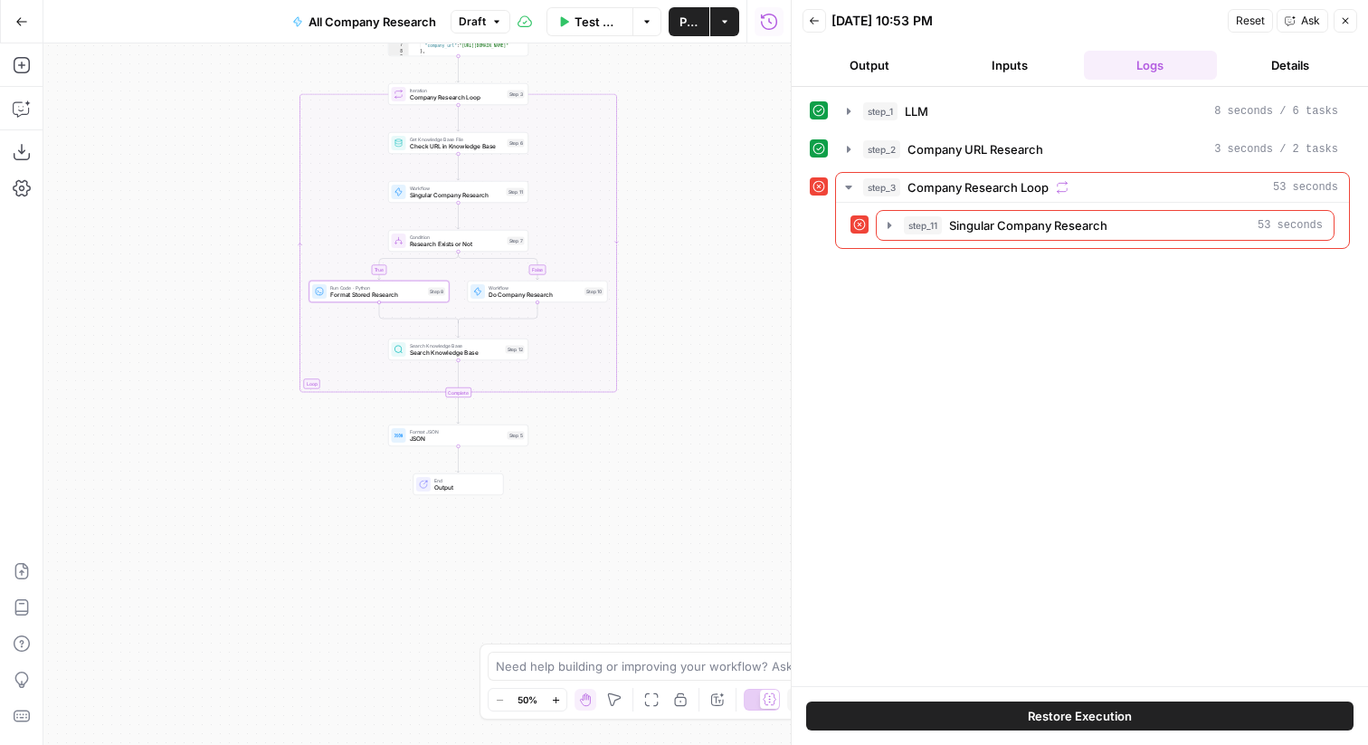
click at [476, 236] on span "Condition" at bounding box center [457, 237] width 94 height 7
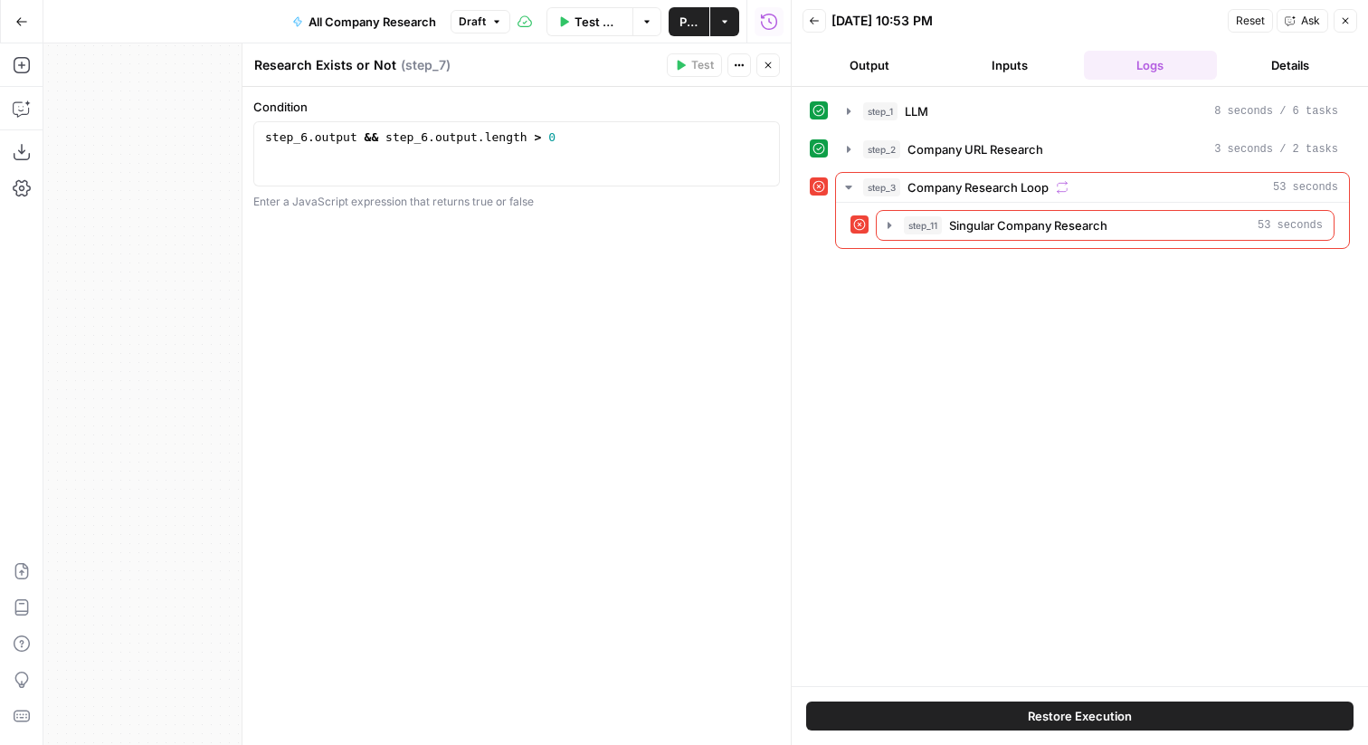
click at [760, 68] on button "Close" at bounding box center [769, 65] width 24 height 24
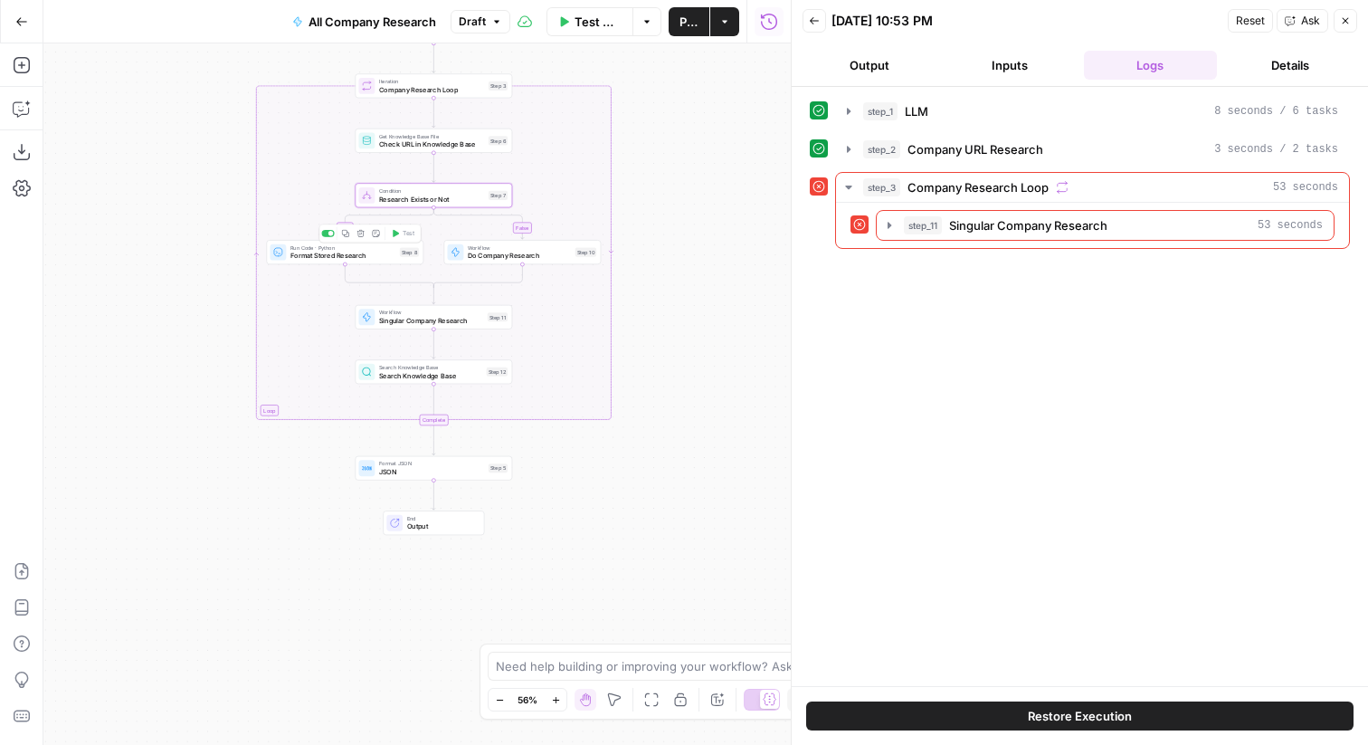
click at [406, 256] on div "Step 8" at bounding box center [409, 252] width 19 height 9
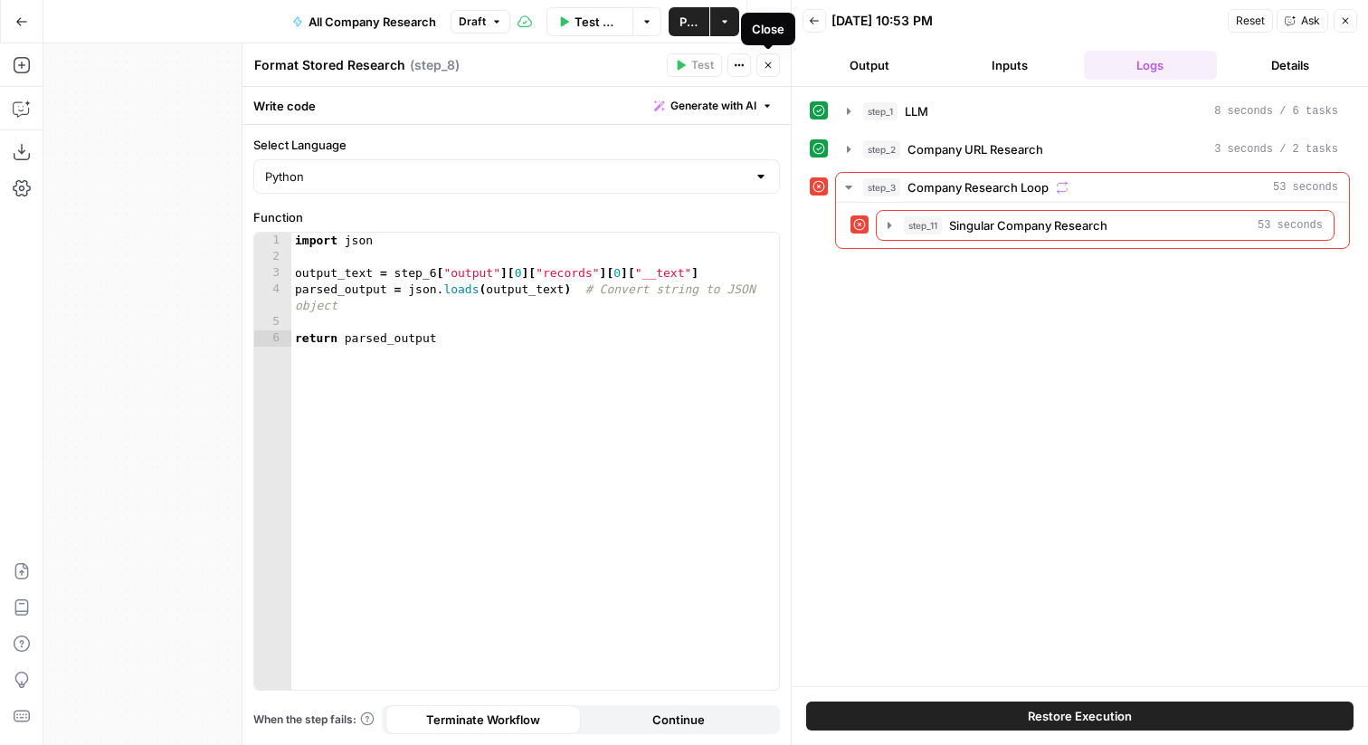
click at [763, 62] on icon "button" at bounding box center [768, 65] width 11 height 11
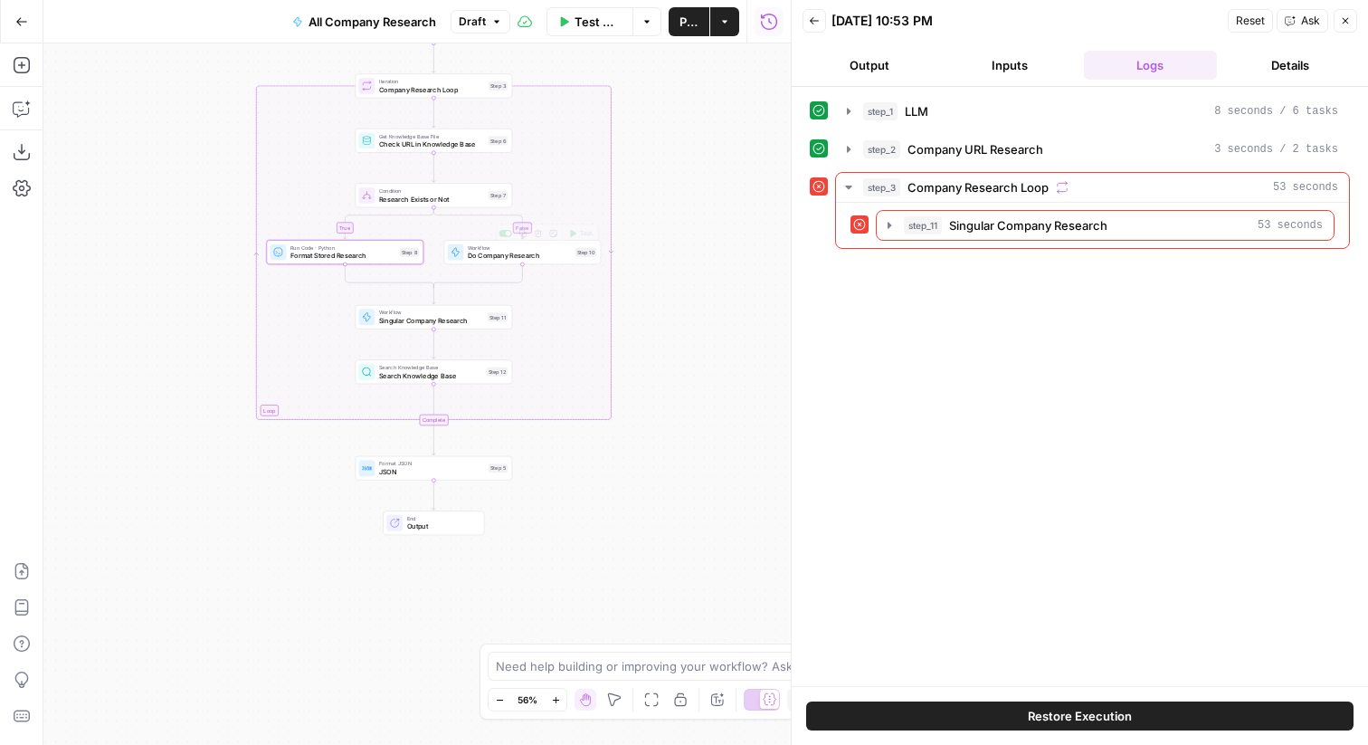
click at [389, 248] on span "Run Code · Python" at bounding box center [344, 247] width 106 height 8
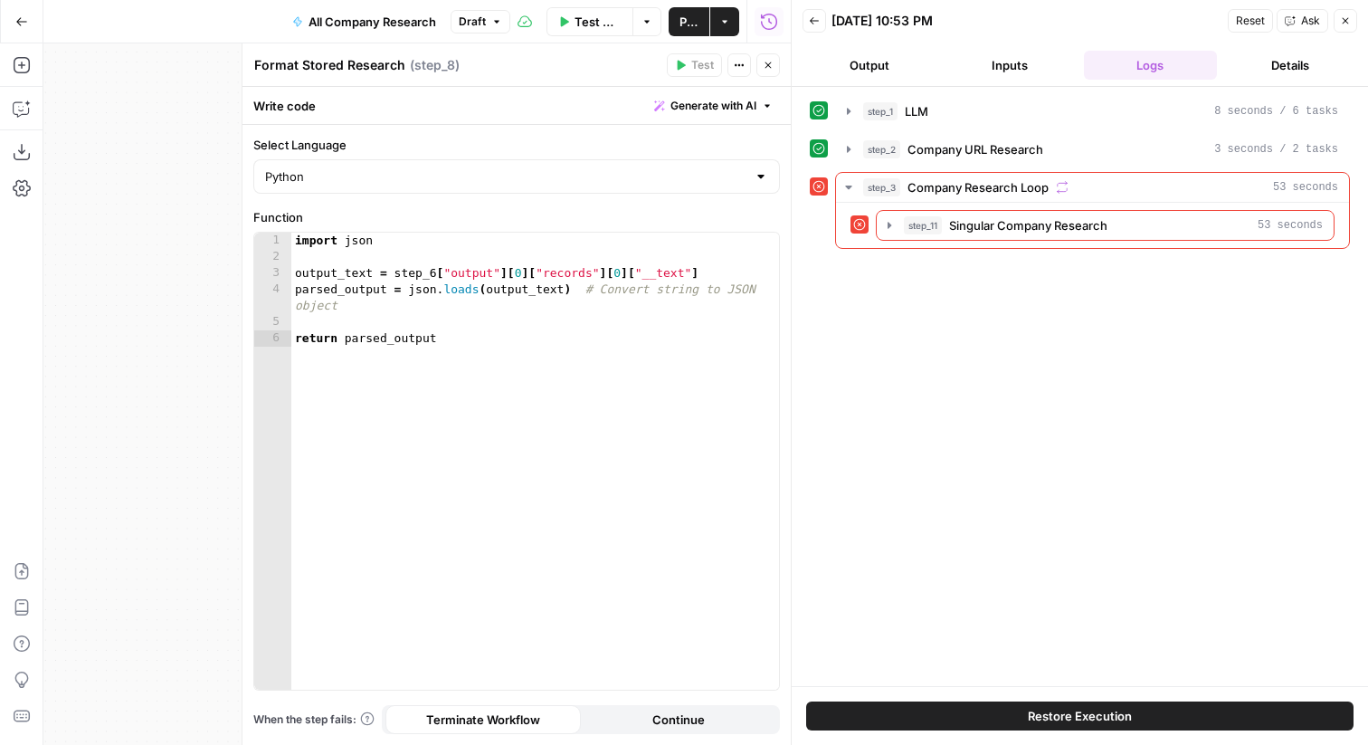
click at [784, 56] on div at bounding box center [792, 372] width 18 height 745
click at [759, 56] on button "Close" at bounding box center [769, 65] width 24 height 24
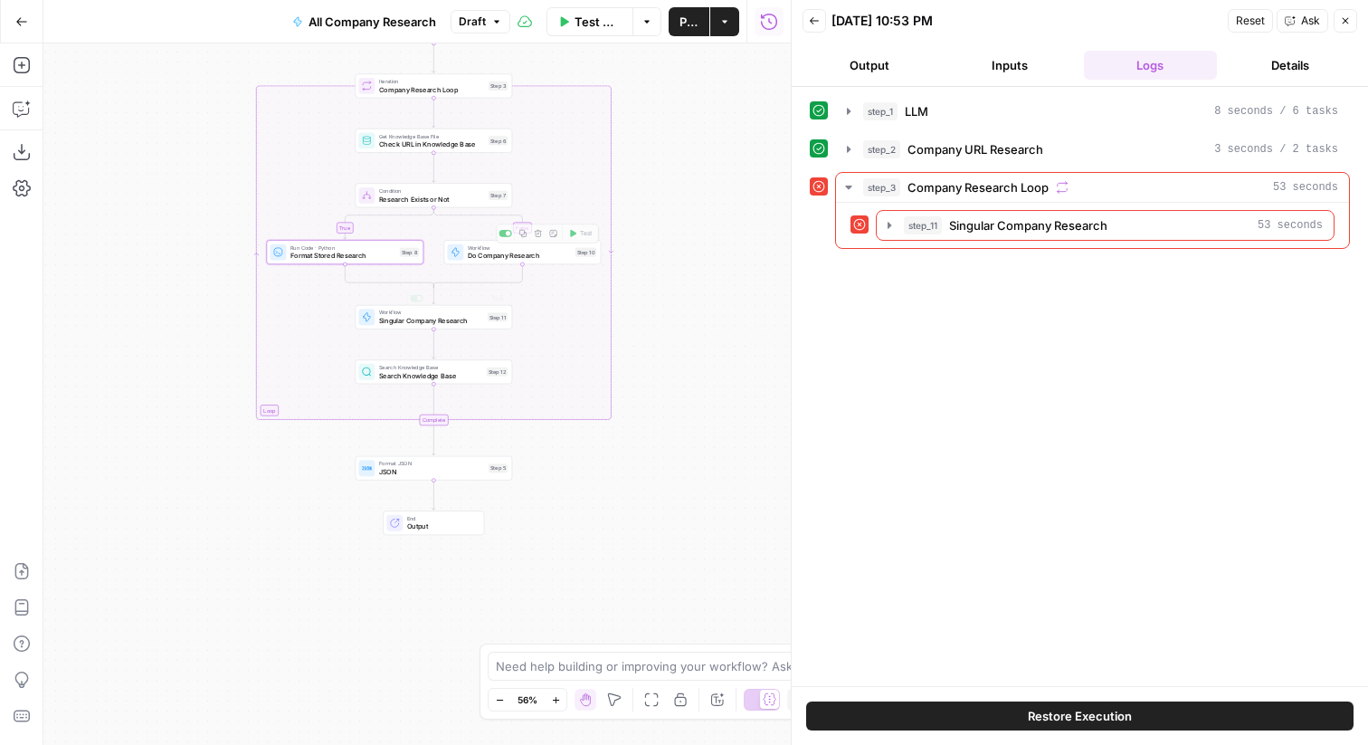
click at [474, 366] on span "Search Knowledge Base" at bounding box center [430, 367] width 103 height 8
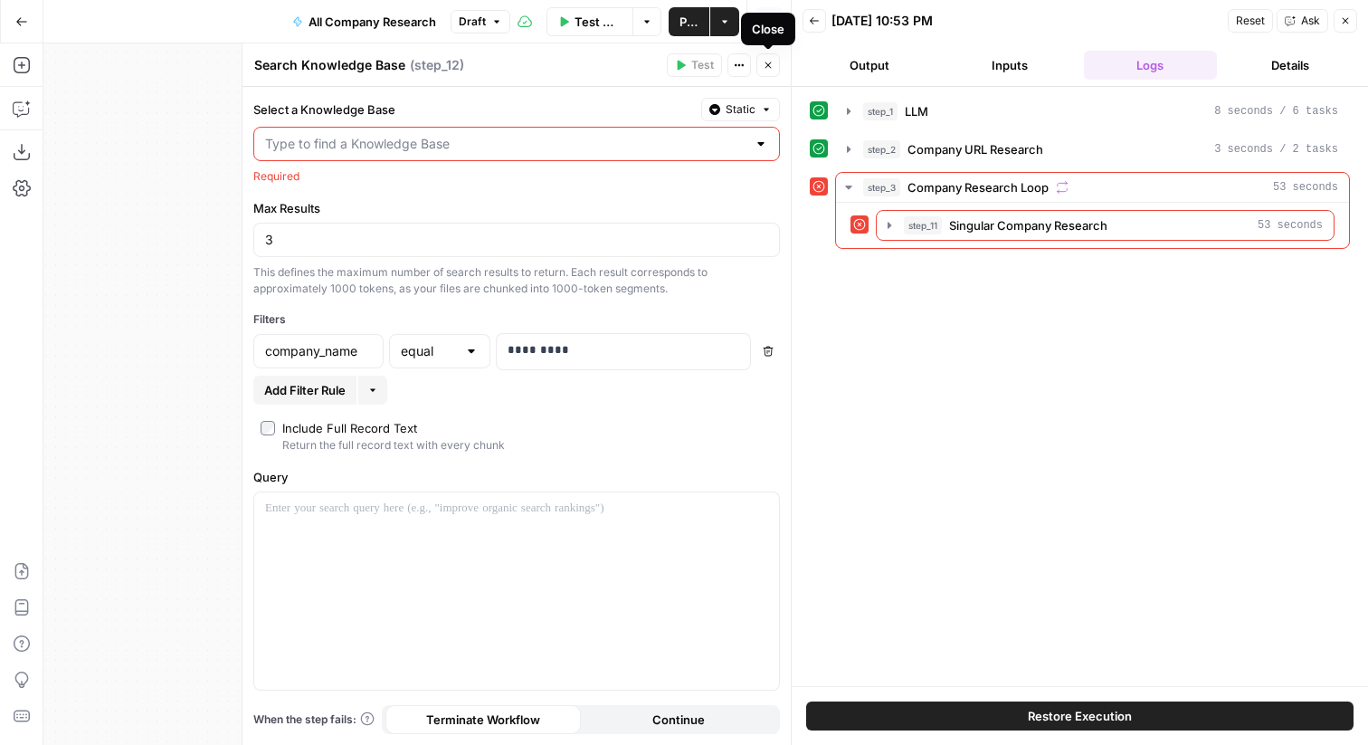
click at [766, 62] on icon "button" at bounding box center [769, 65] width 6 height 6
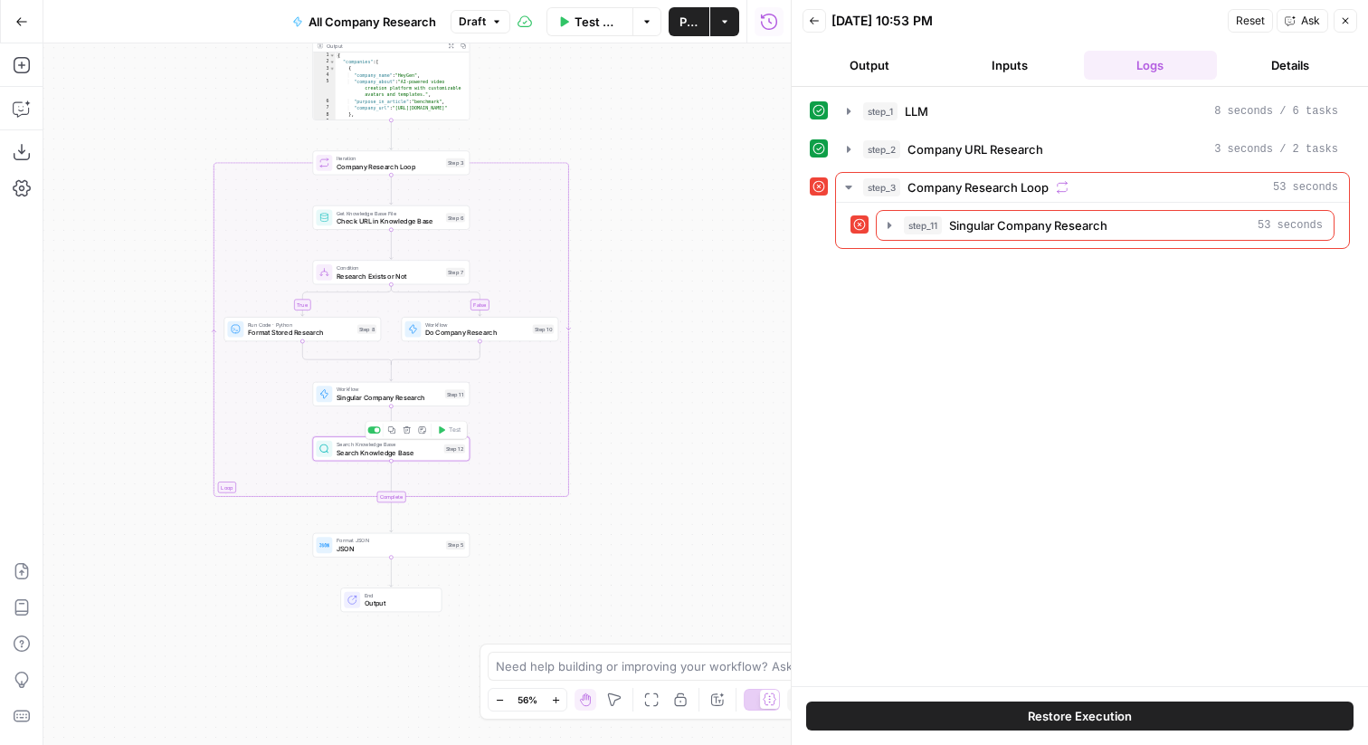
click at [375, 433] on div at bounding box center [373, 429] width 13 height 7
click at [504, 337] on span "Do Company Research" at bounding box center [476, 333] width 103 height 10
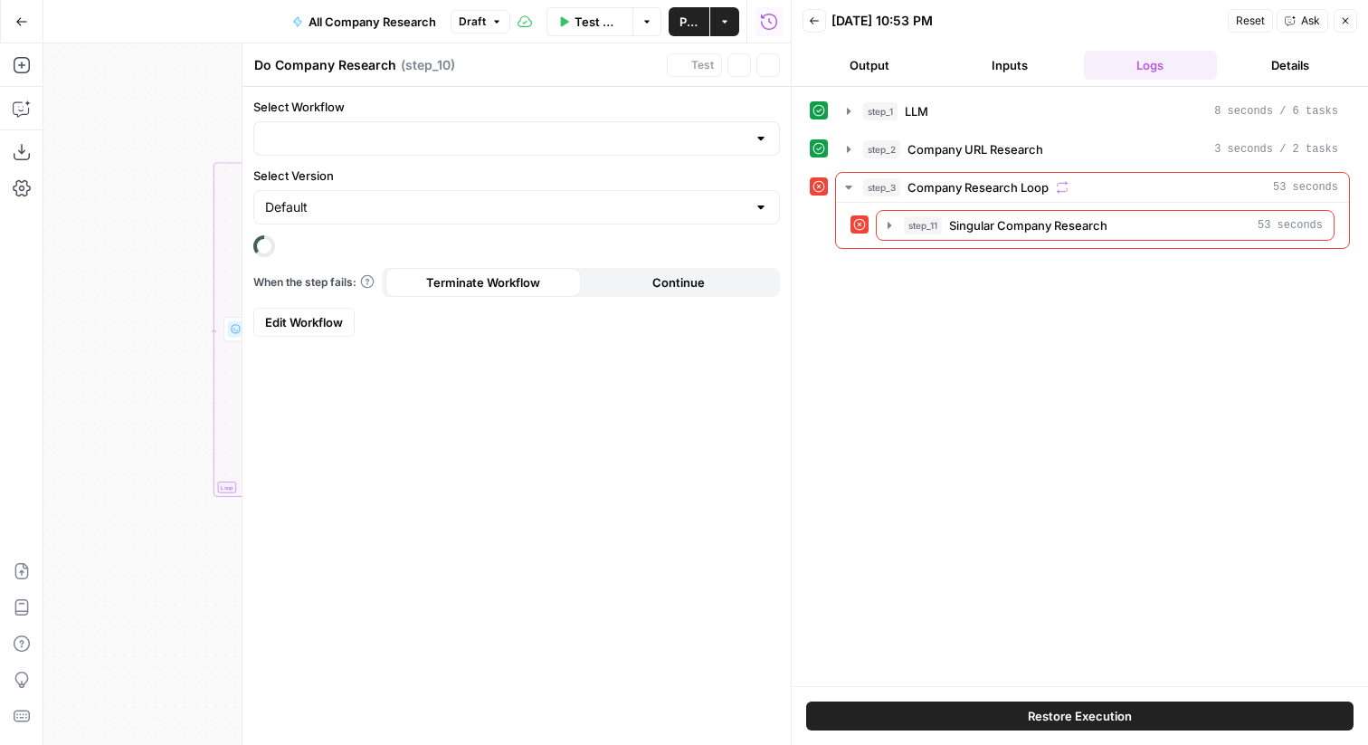
type input "[Singular] Company Research"
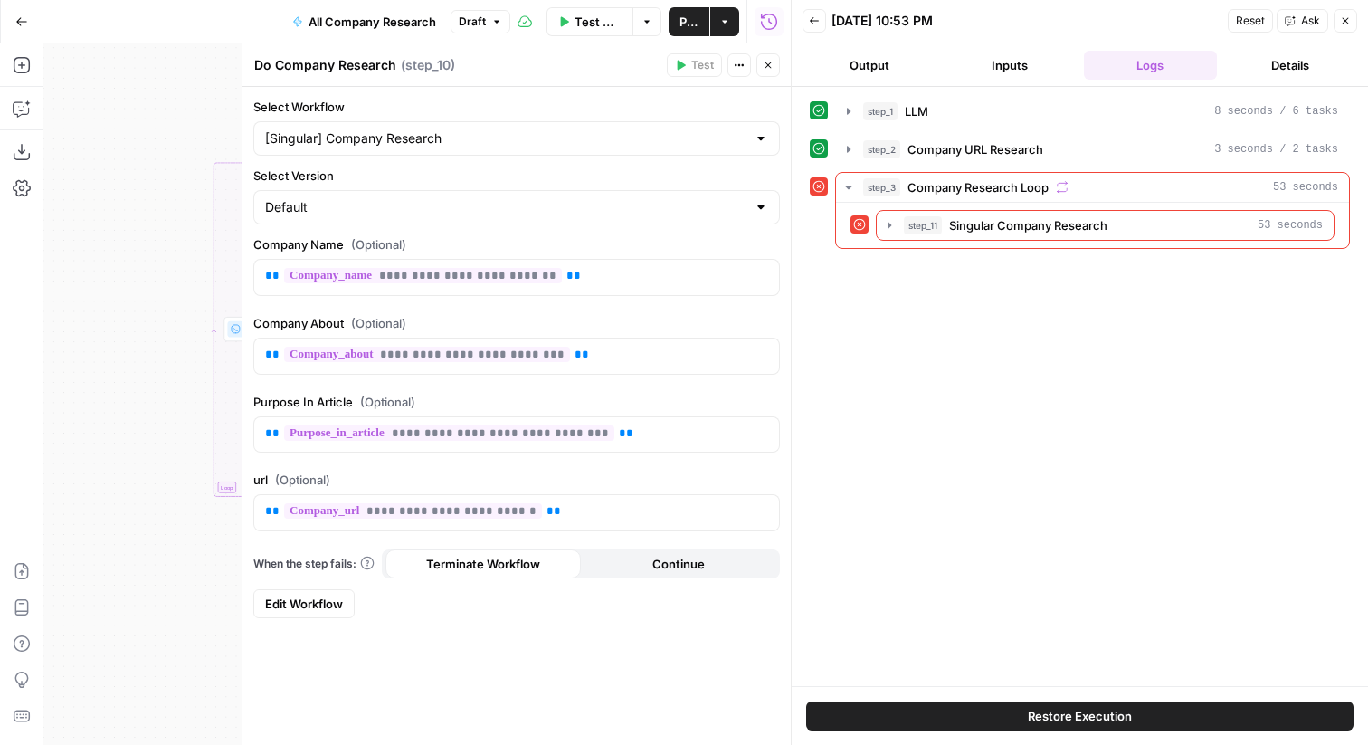
click at [775, 66] on button "Close" at bounding box center [769, 65] width 24 height 24
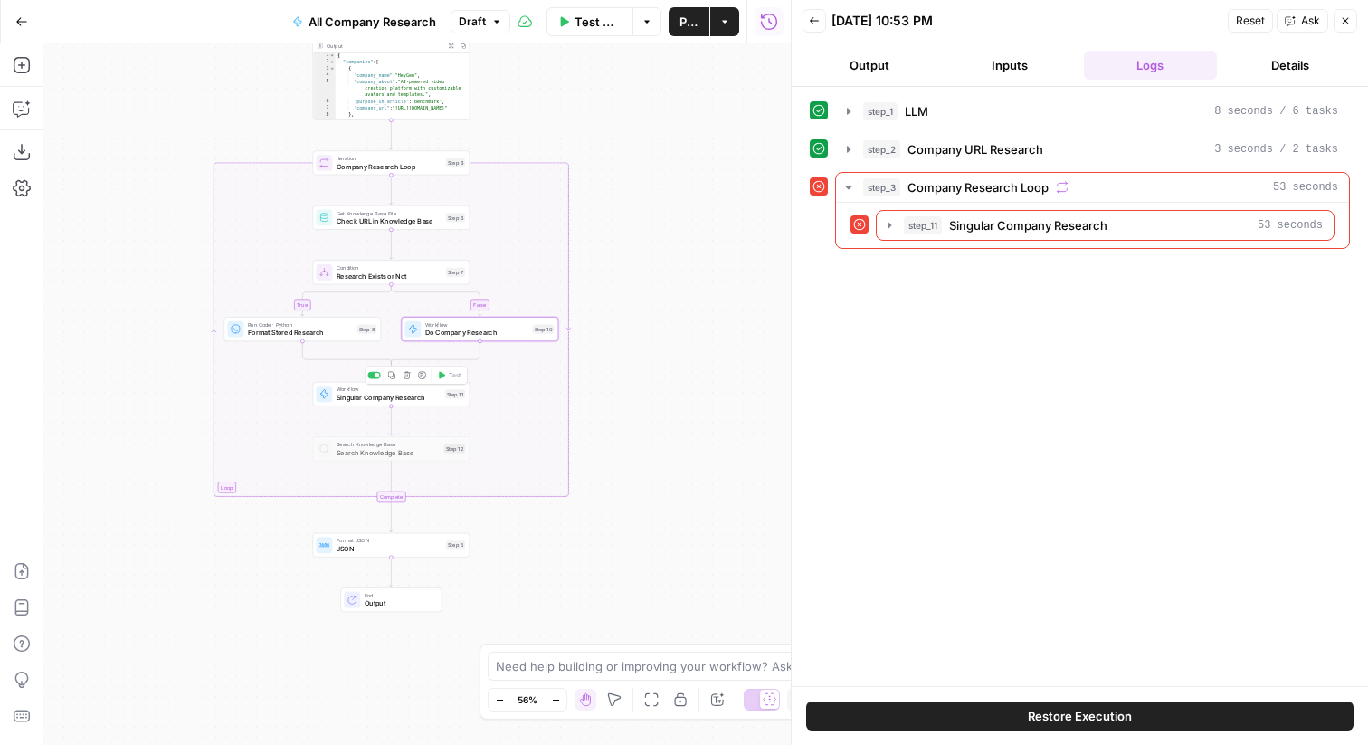
click at [392, 401] on span "Singular Company Research" at bounding box center [389, 398] width 104 height 10
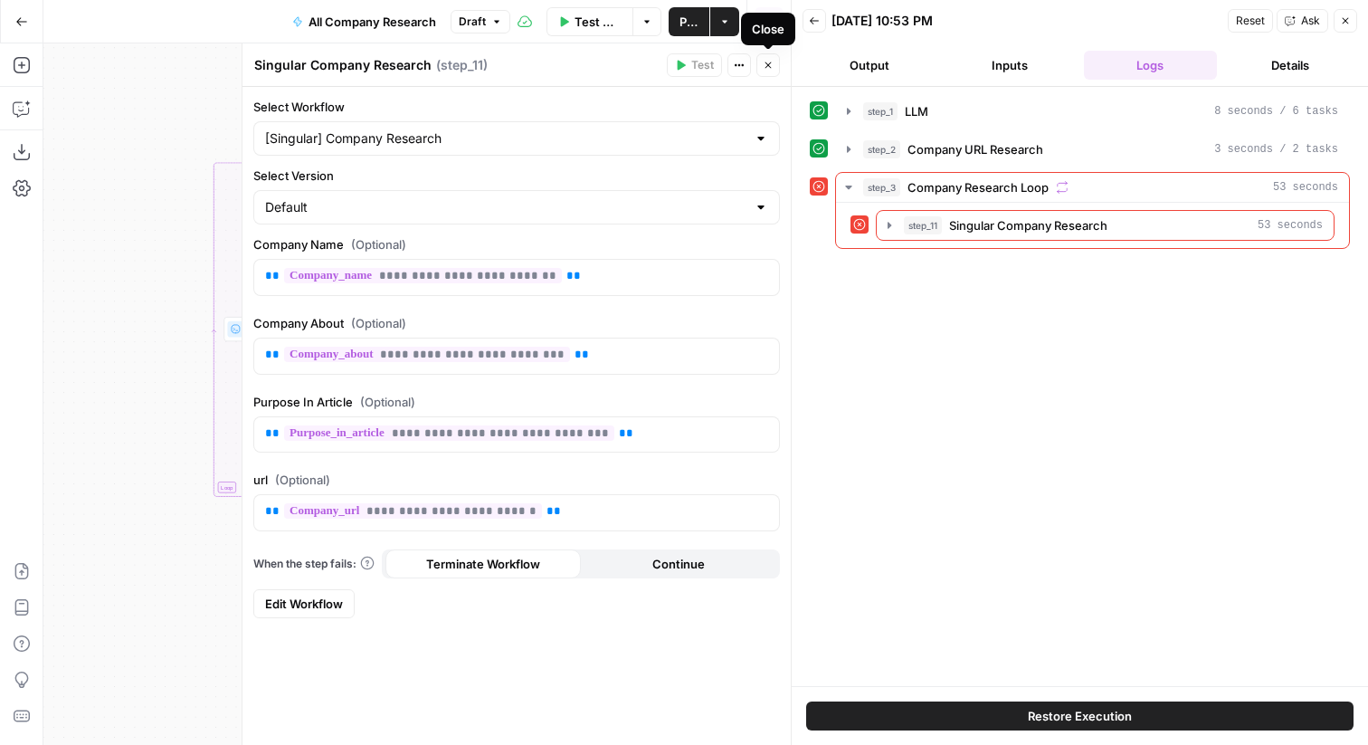
click at [766, 62] on icon "button" at bounding box center [769, 65] width 6 height 6
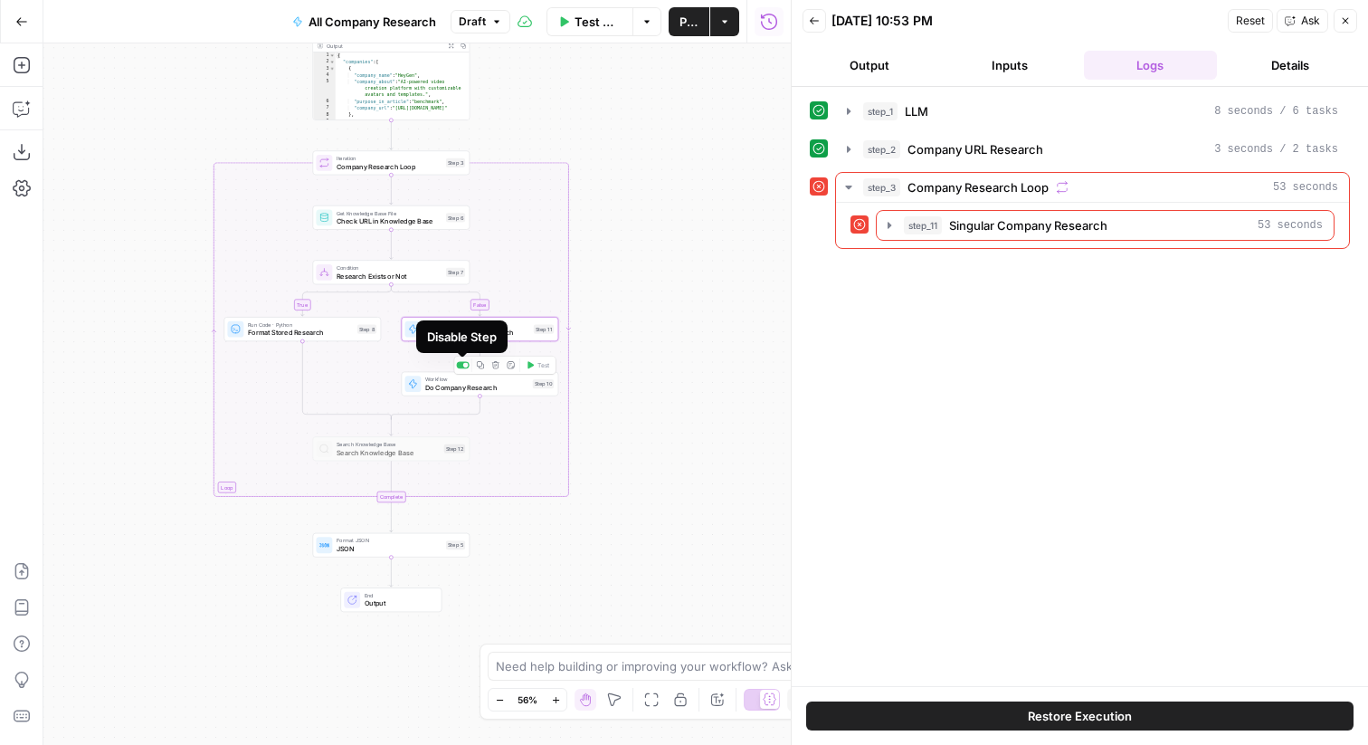
click at [465, 364] on div at bounding box center [465, 365] width 5 height 5
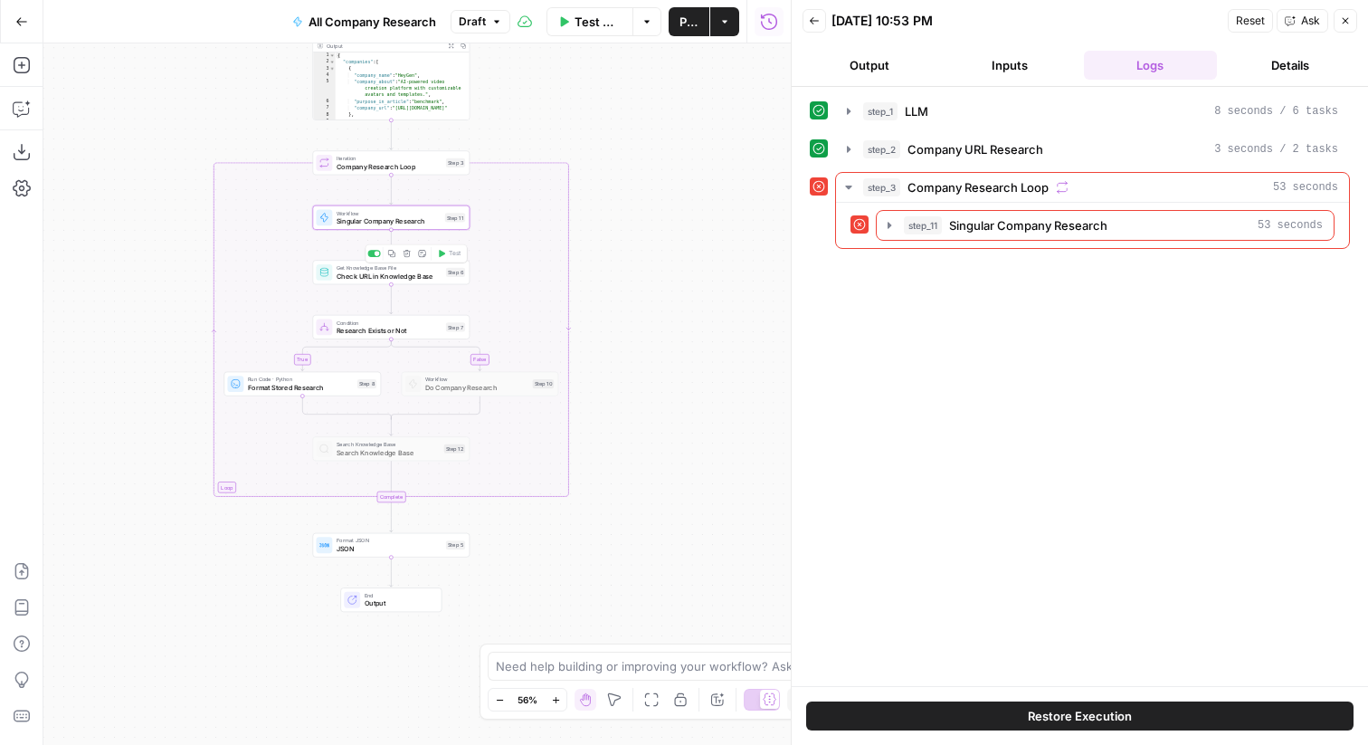
click at [372, 253] on div at bounding box center [373, 253] width 13 height 7
click at [372, 306] on div at bounding box center [373, 308] width 13 height 7
click at [635, 249] on div "true false Workflow Set Inputs Inputs LLM · GPT-4o LLM Step 1 Output Expand Out…" at bounding box center [417, 393] width 748 height 701
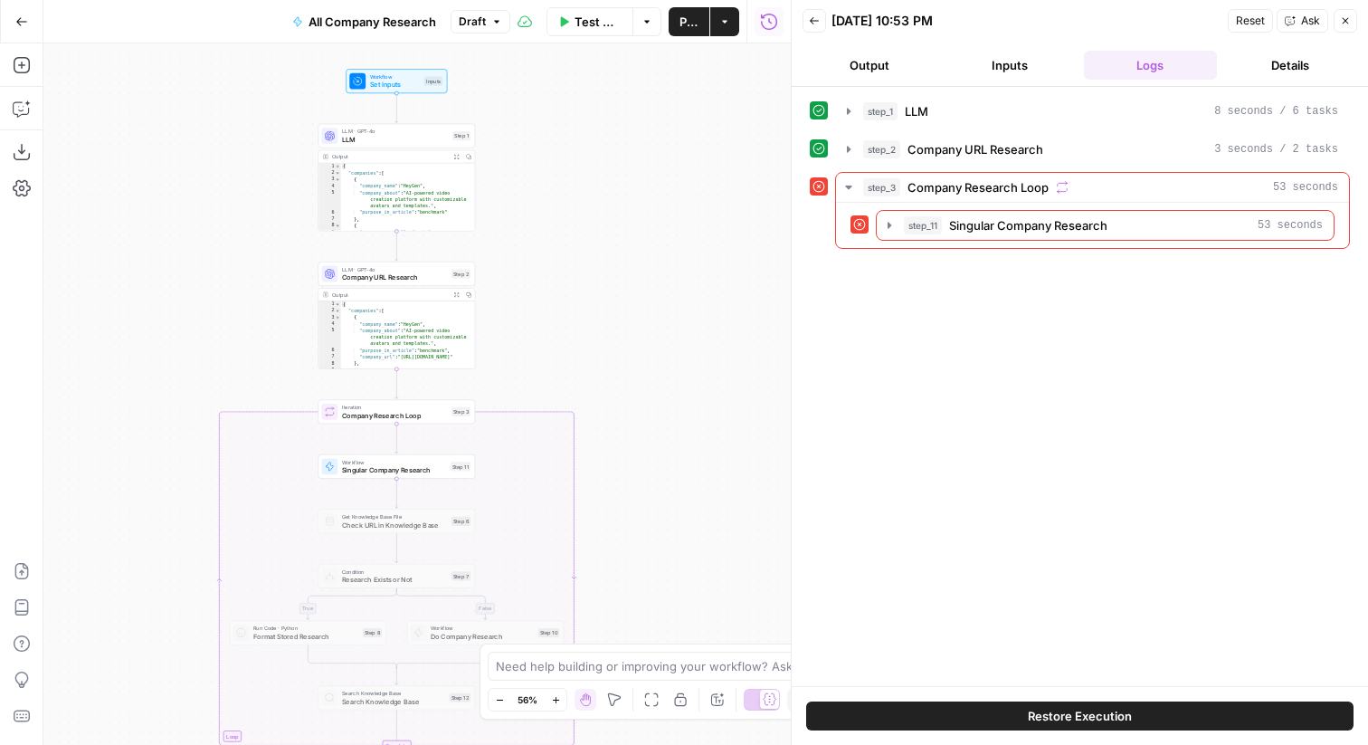
click at [604, 25] on span "Test Workflow" at bounding box center [598, 22] width 47 height 18
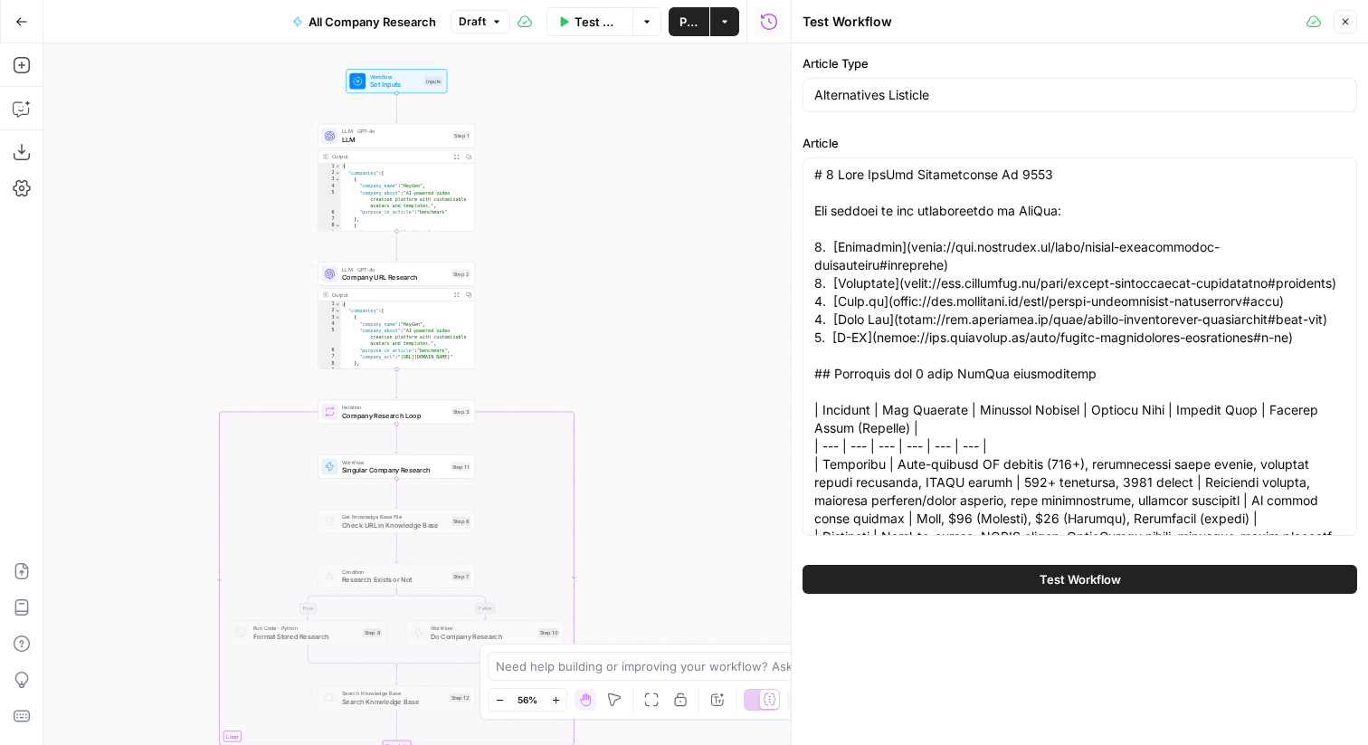
click at [942, 578] on button "Test Workflow" at bounding box center [1080, 579] width 555 height 29
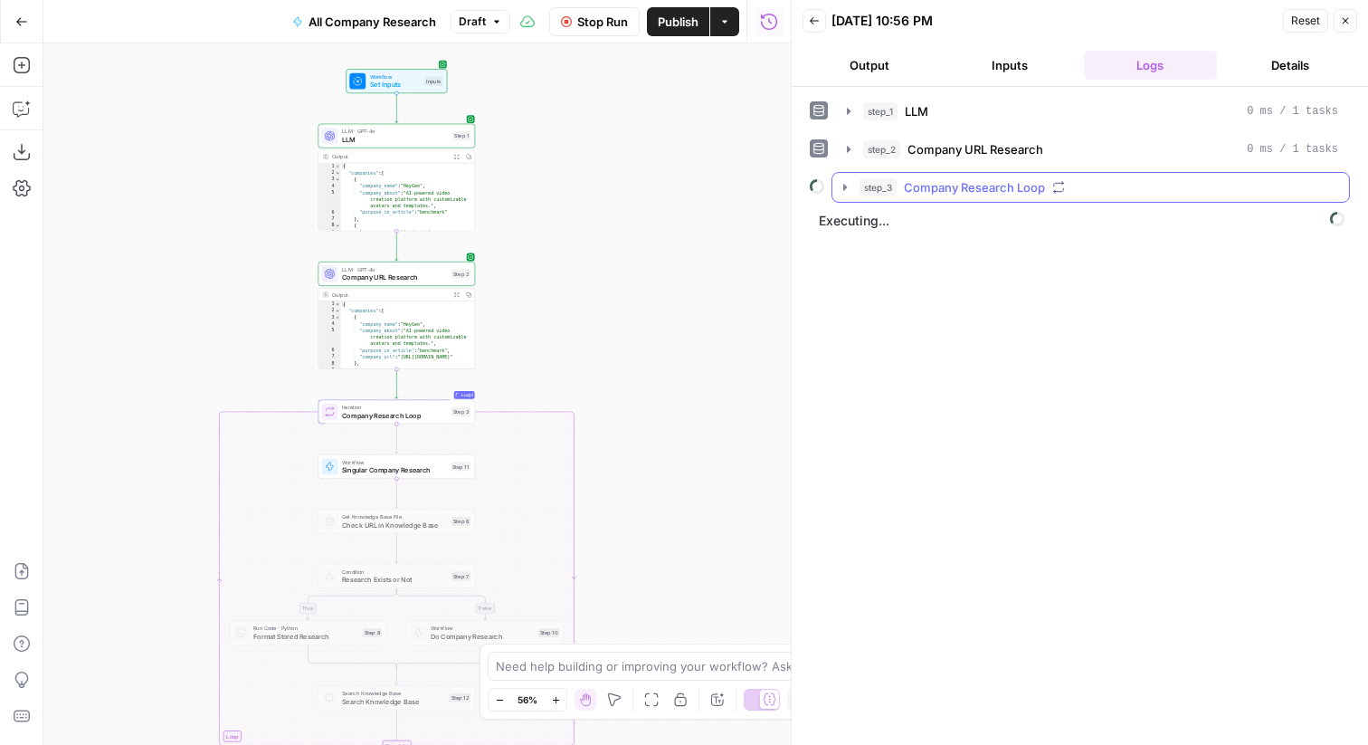
click at [1034, 191] on span "Company Research Loop" at bounding box center [974, 187] width 141 height 18
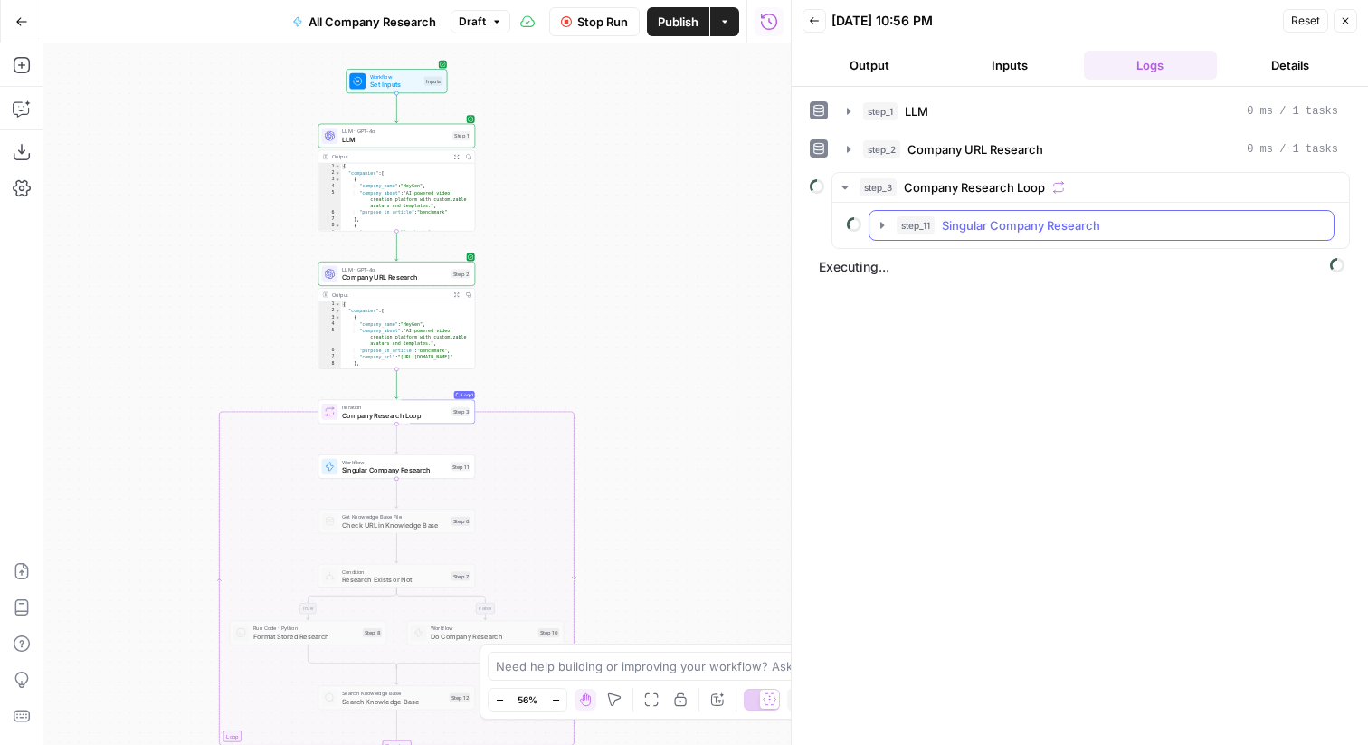
click at [1044, 222] on span "Singular Company Research" at bounding box center [1021, 225] width 158 height 18
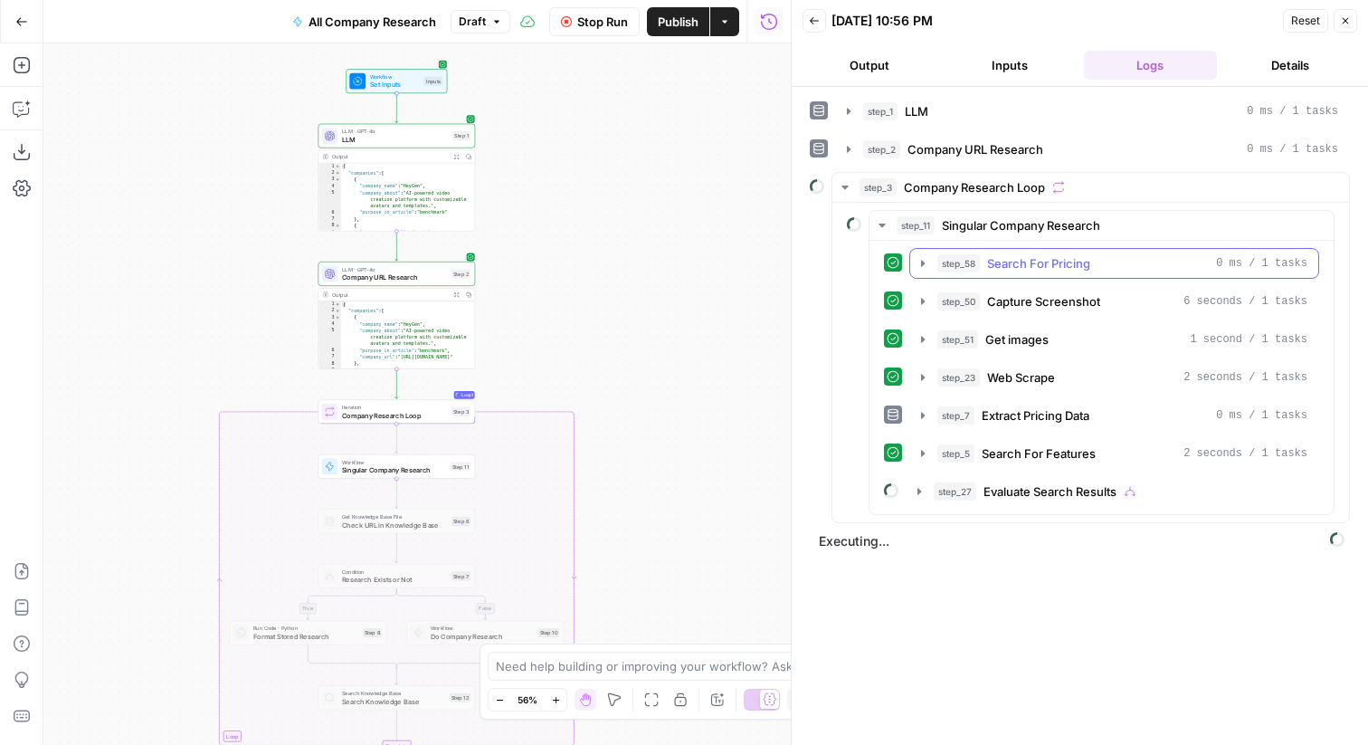
click at [1049, 269] on span "Search For Pricing" at bounding box center [1038, 263] width 103 height 18
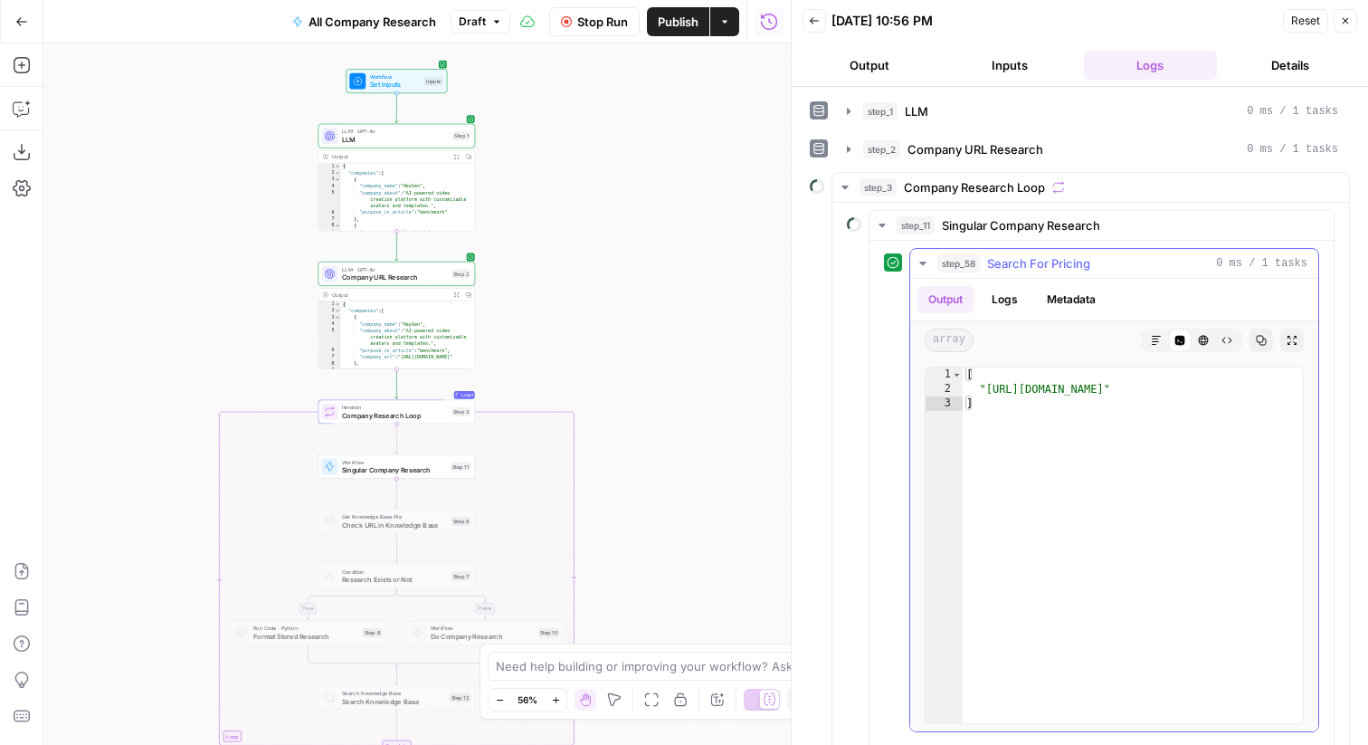
click at [1049, 269] on span "Search For Pricing" at bounding box center [1038, 263] width 103 height 18
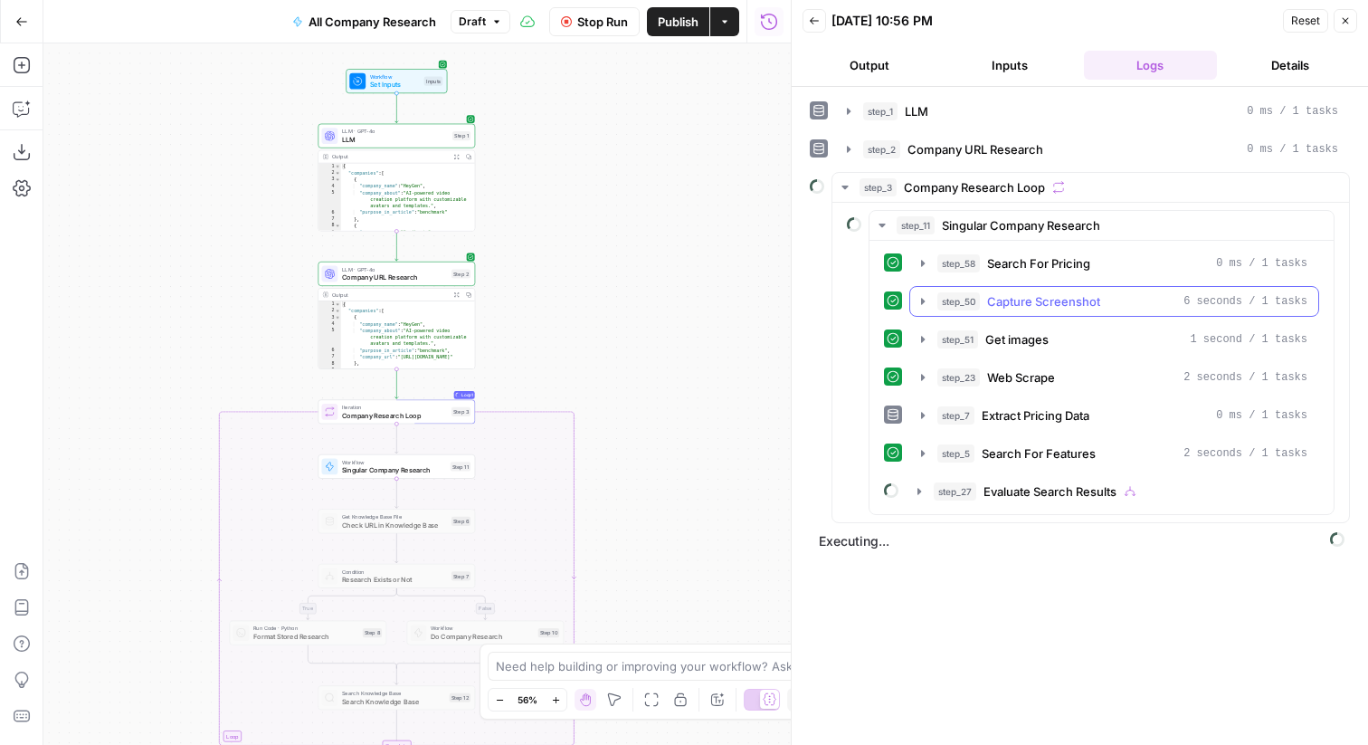
click at [1053, 298] on span "Capture Screenshot" at bounding box center [1043, 301] width 113 height 18
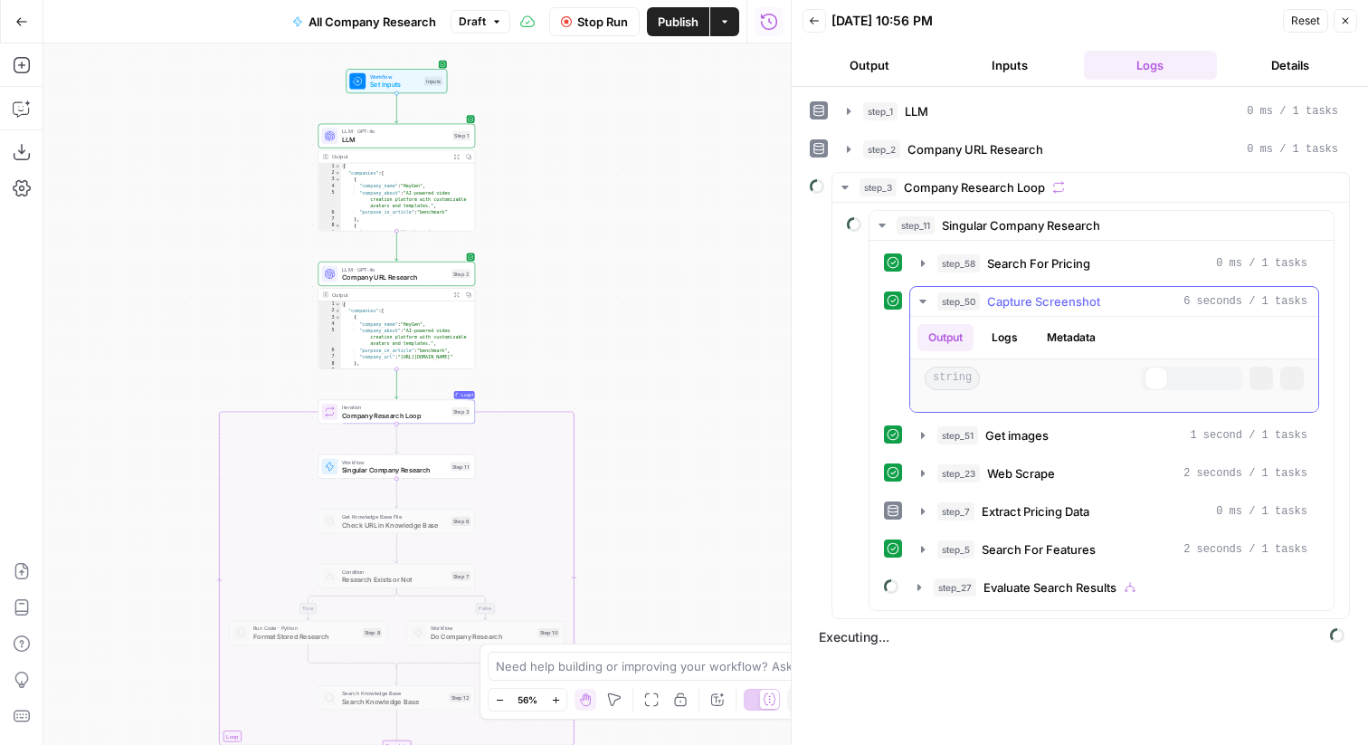
click at [1053, 298] on span "Capture Screenshot" at bounding box center [1043, 301] width 113 height 18
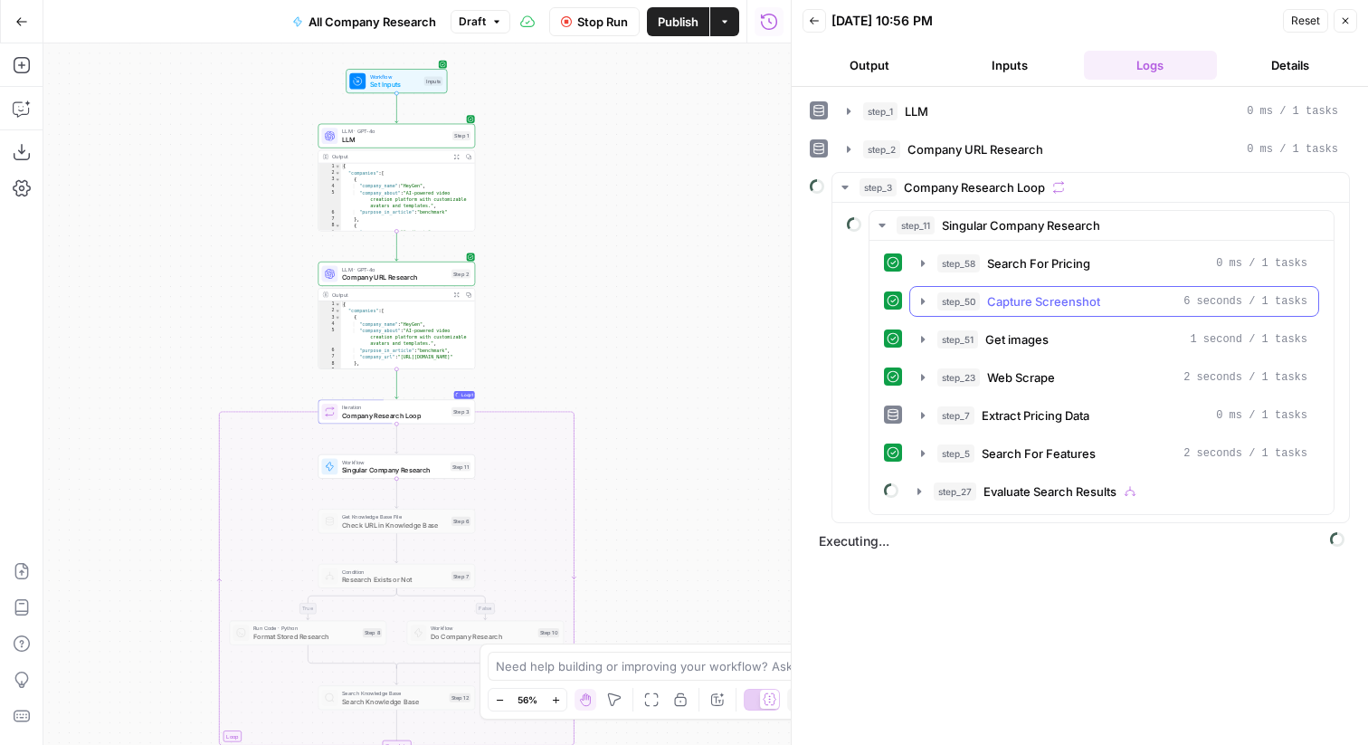
click at [1053, 298] on span "Capture Screenshot" at bounding box center [1043, 301] width 113 height 18
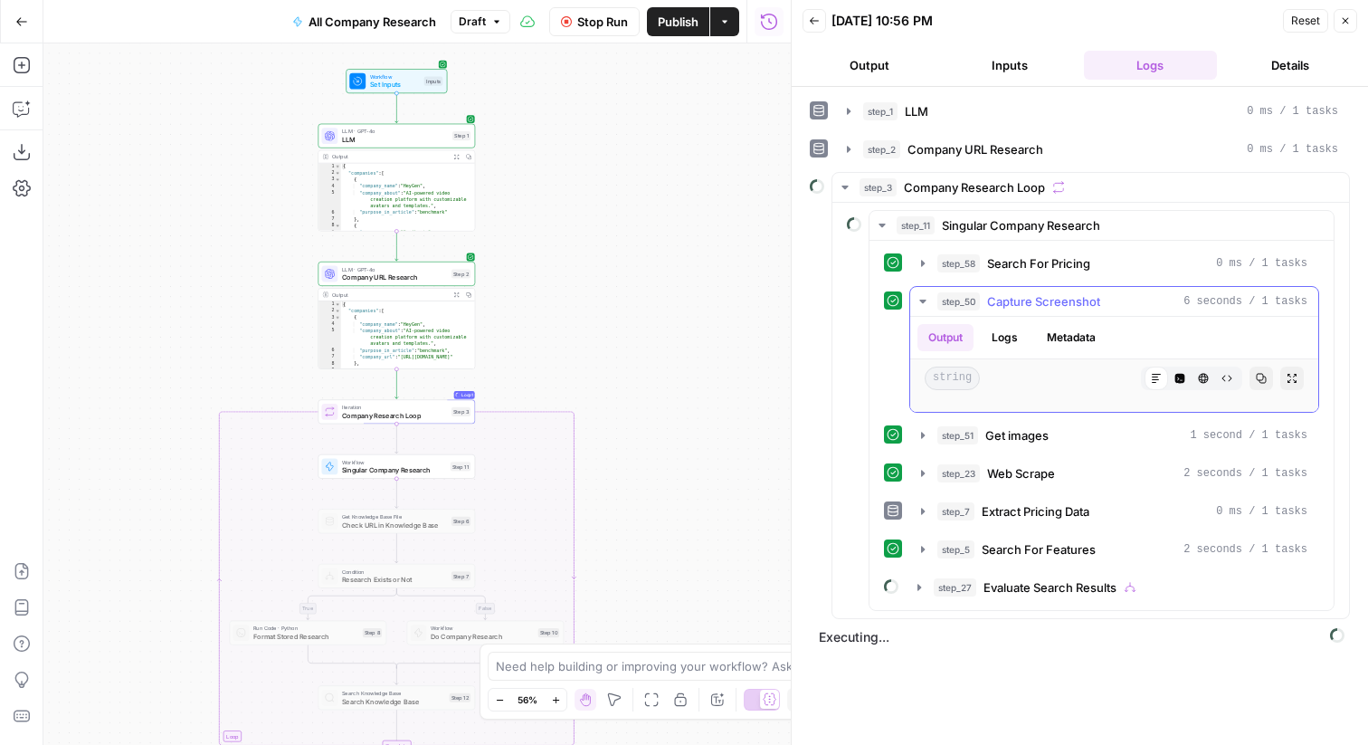
click at [1225, 385] on button "Raw Output" at bounding box center [1227, 379] width 24 height 24
click at [1021, 303] on span "Capture Screenshot" at bounding box center [1043, 301] width 113 height 18
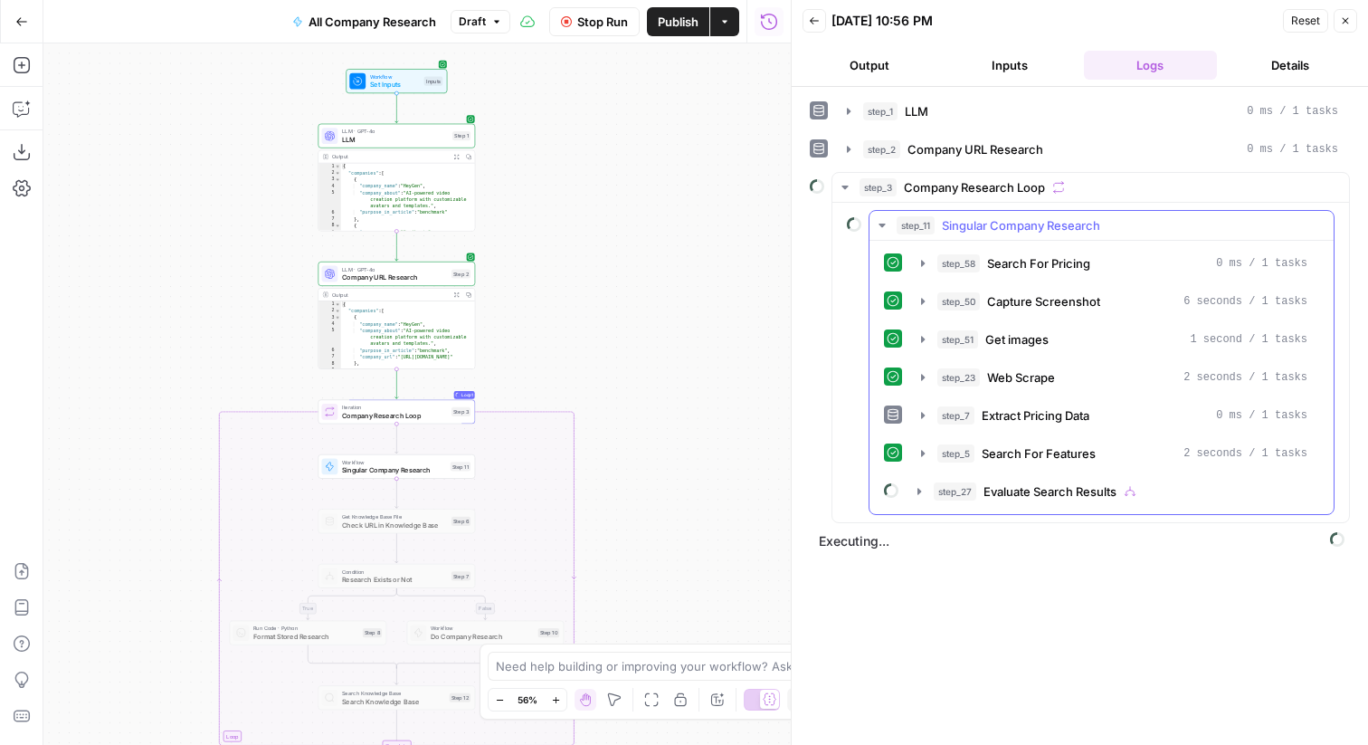
click at [1019, 324] on div "step_51 Get images 1 second / 1 tasks" at bounding box center [1115, 339] width 410 height 31
click at [1026, 338] on span "Get images" at bounding box center [1017, 339] width 63 height 18
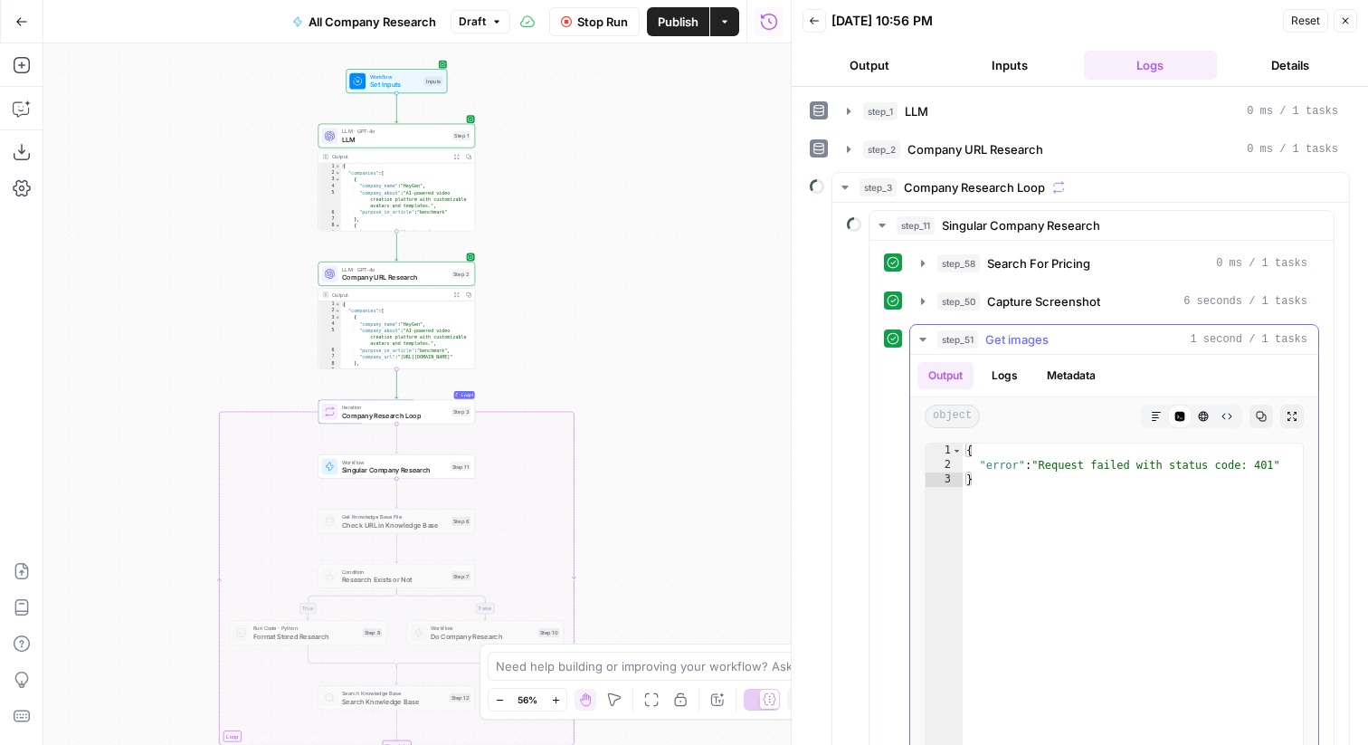
click at [1026, 338] on span "Get images" at bounding box center [1017, 339] width 63 height 18
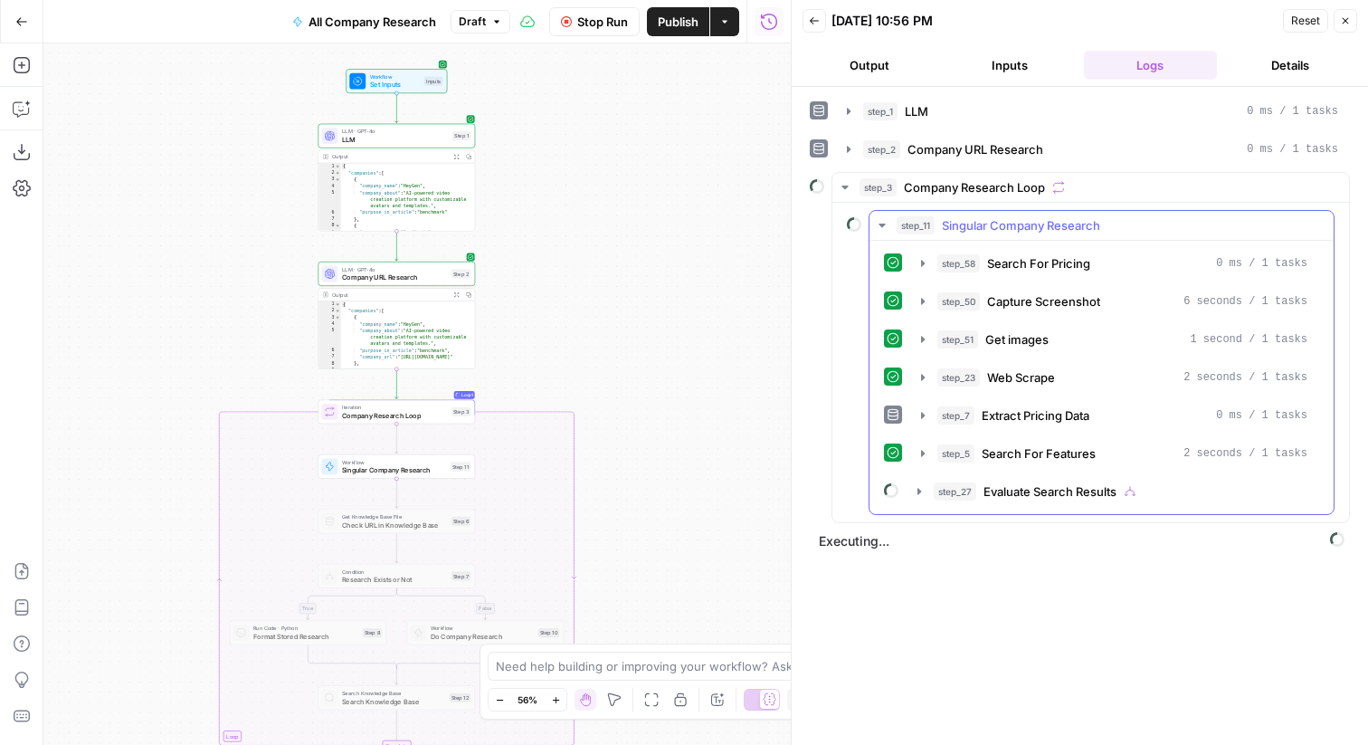
click at [1038, 368] on span "Web Scrape" at bounding box center [1021, 377] width 68 height 18
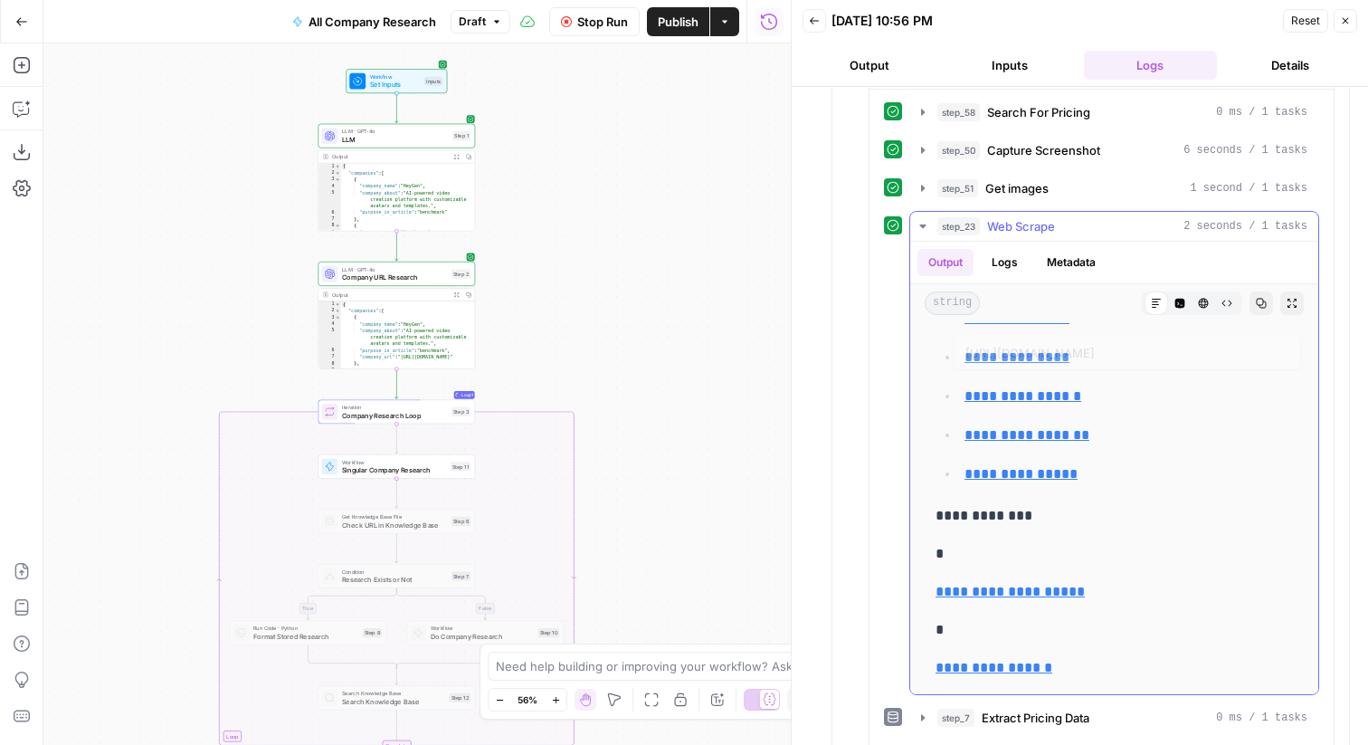
scroll to position [20909, 0]
click at [1015, 229] on span "Web Scrape" at bounding box center [1021, 226] width 68 height 18
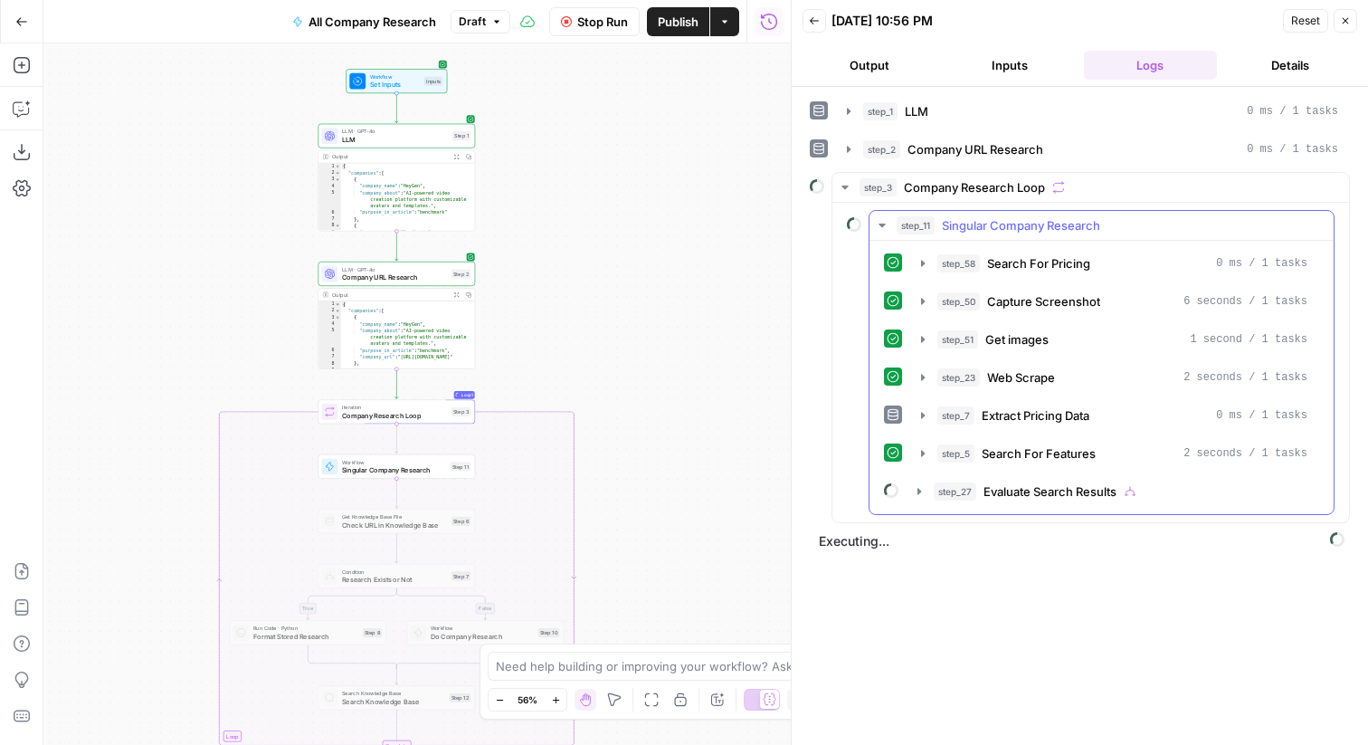
scroll to position [0, 0]
click at [1025, 423] on span "Extract Pricing Data" at bounding box center [1036, 415] width 108 height 18
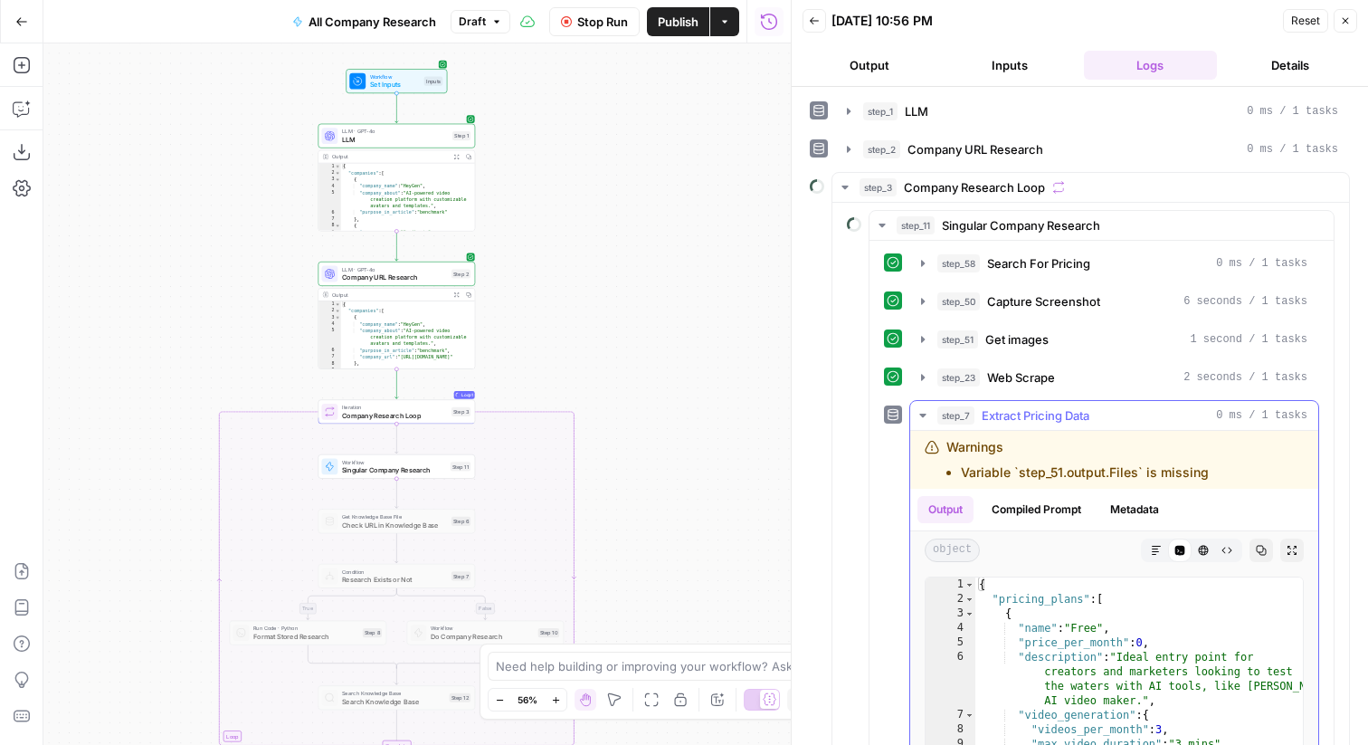
click at [1025, 423] on span "Extract Pricing Data" at bounding box center [1036, 415] width 108 height 18
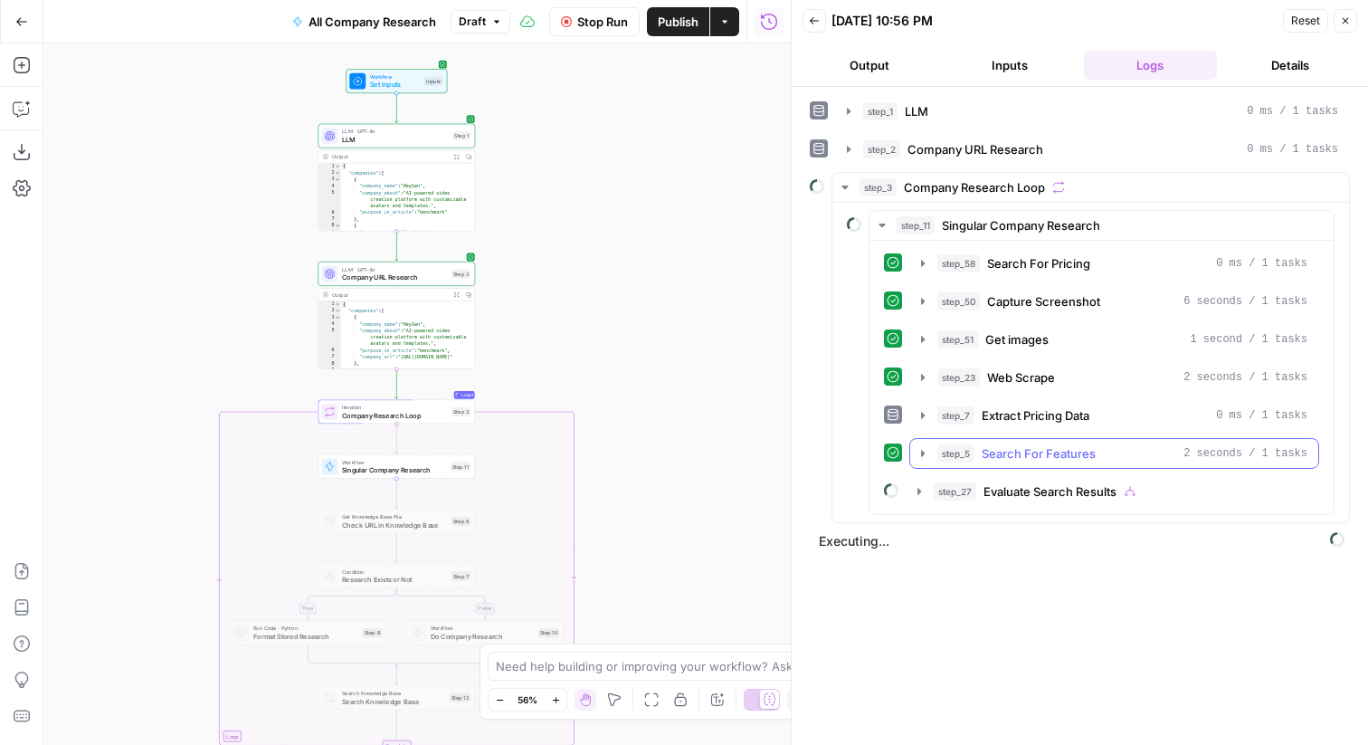
click at [1040, 448] on span "Search For Features" at bounding box center [1039, 453] width 114 height 18
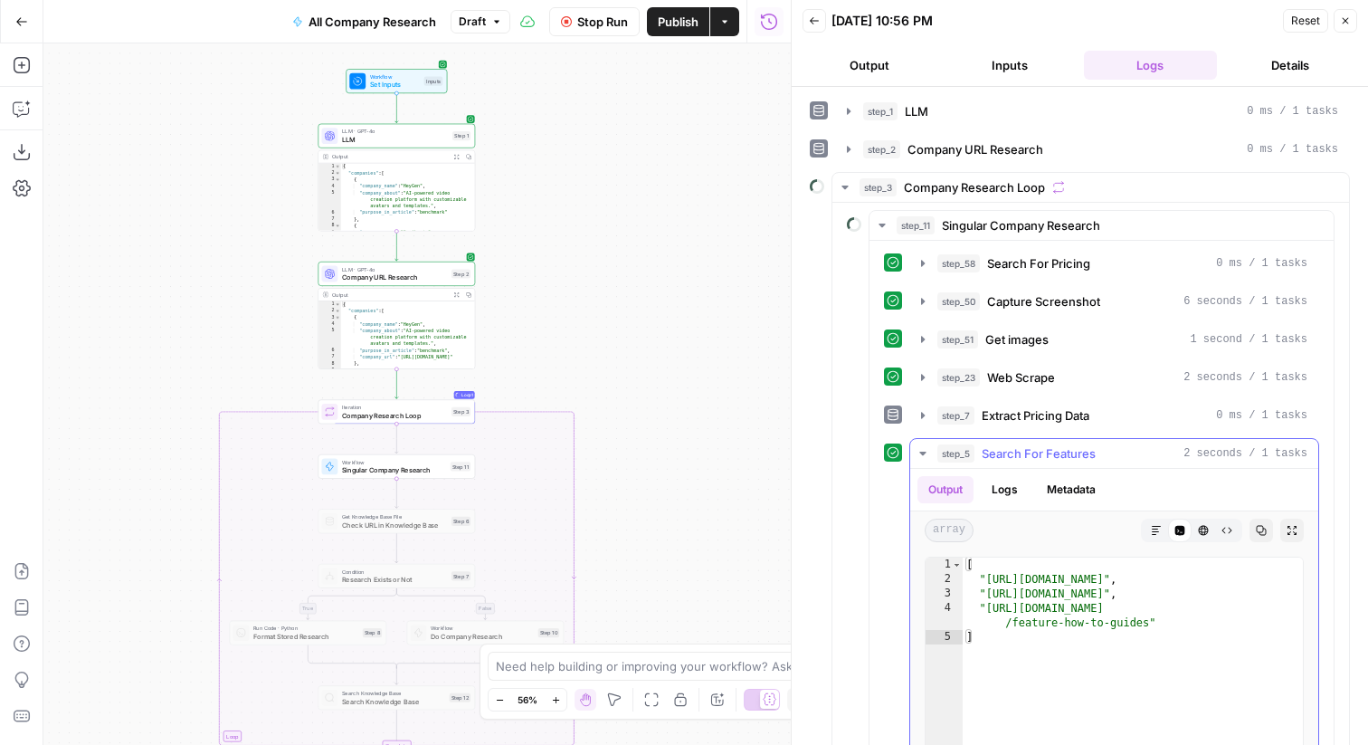
click at [1015, 444] on span "Search For Features" at bounding box center [1039, 453] width 114 height 18
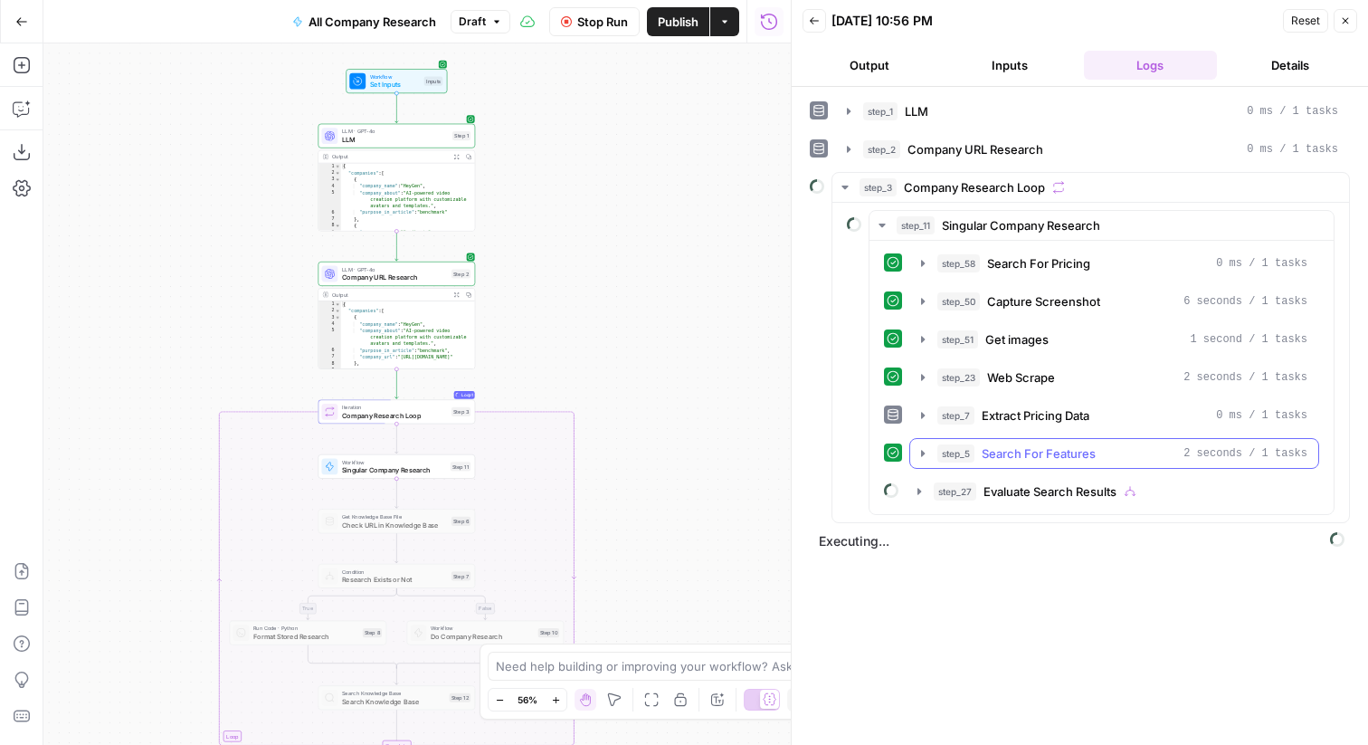
click at [1031, 457] on span "Search For Features" at bounding box center [1039, 453] width 114 height 18
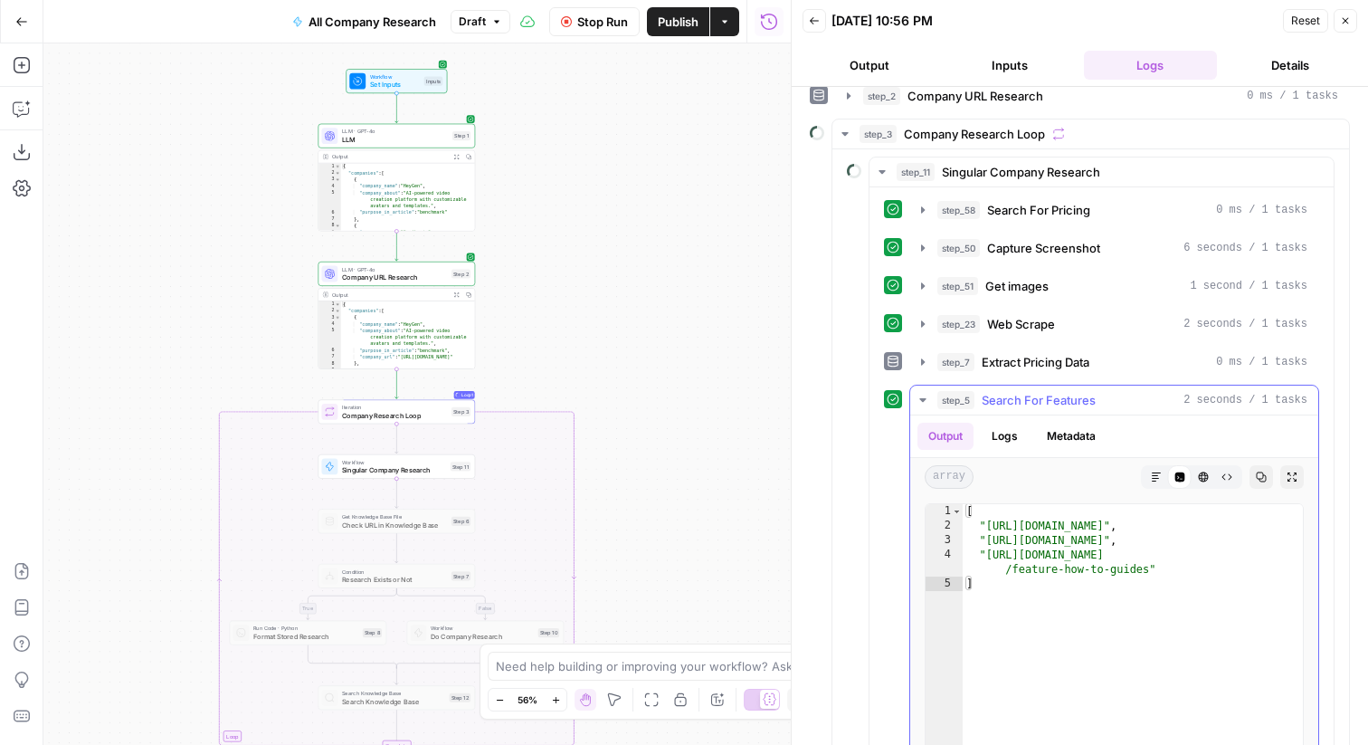
scroll to position [54, 0]
click at [1032, 398] on span "Search For Features" at bounding box center [1039, 399] width 114 height 18
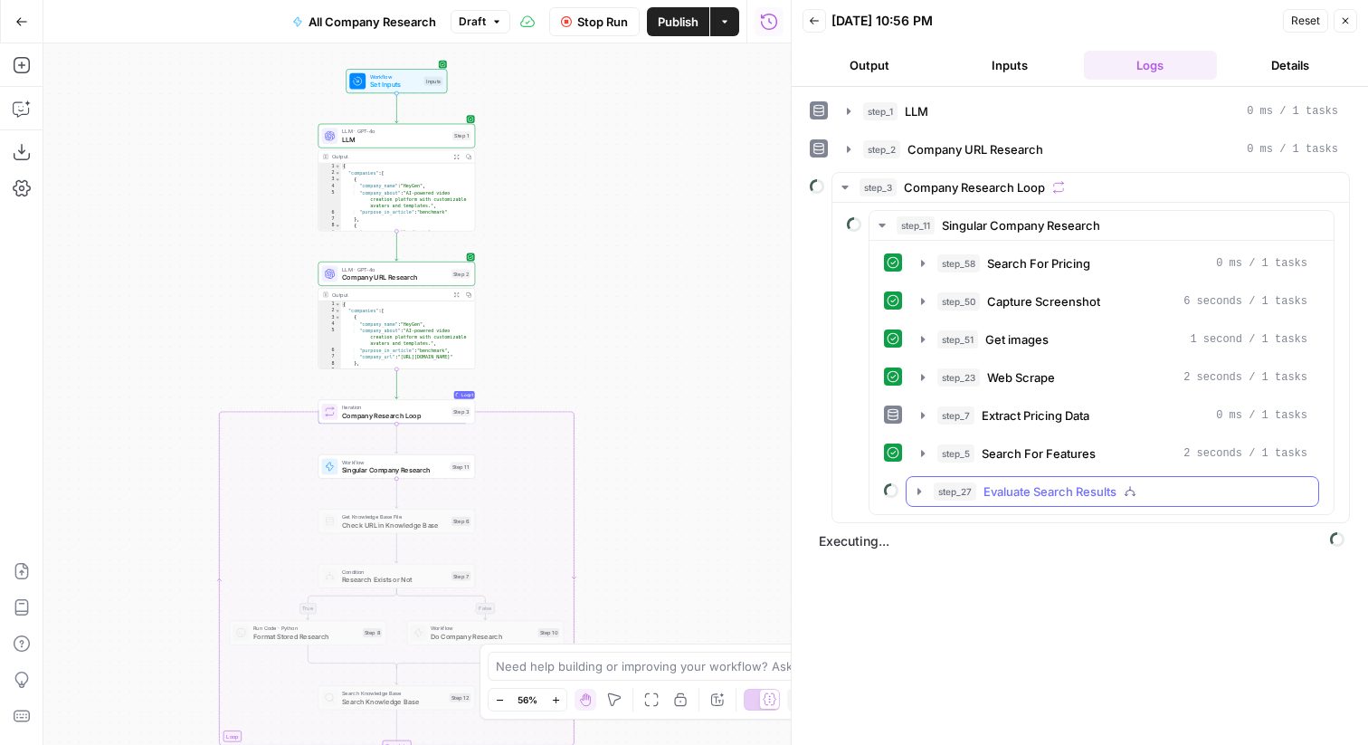
click at [1088, 498] on span "Evaluate Search Results" at bounding box center [1050, 491] width 133 height 18
click at [1053, 493] on span "Evaluate Search Results" at bounding box center [1050, 491] width 133 height 18
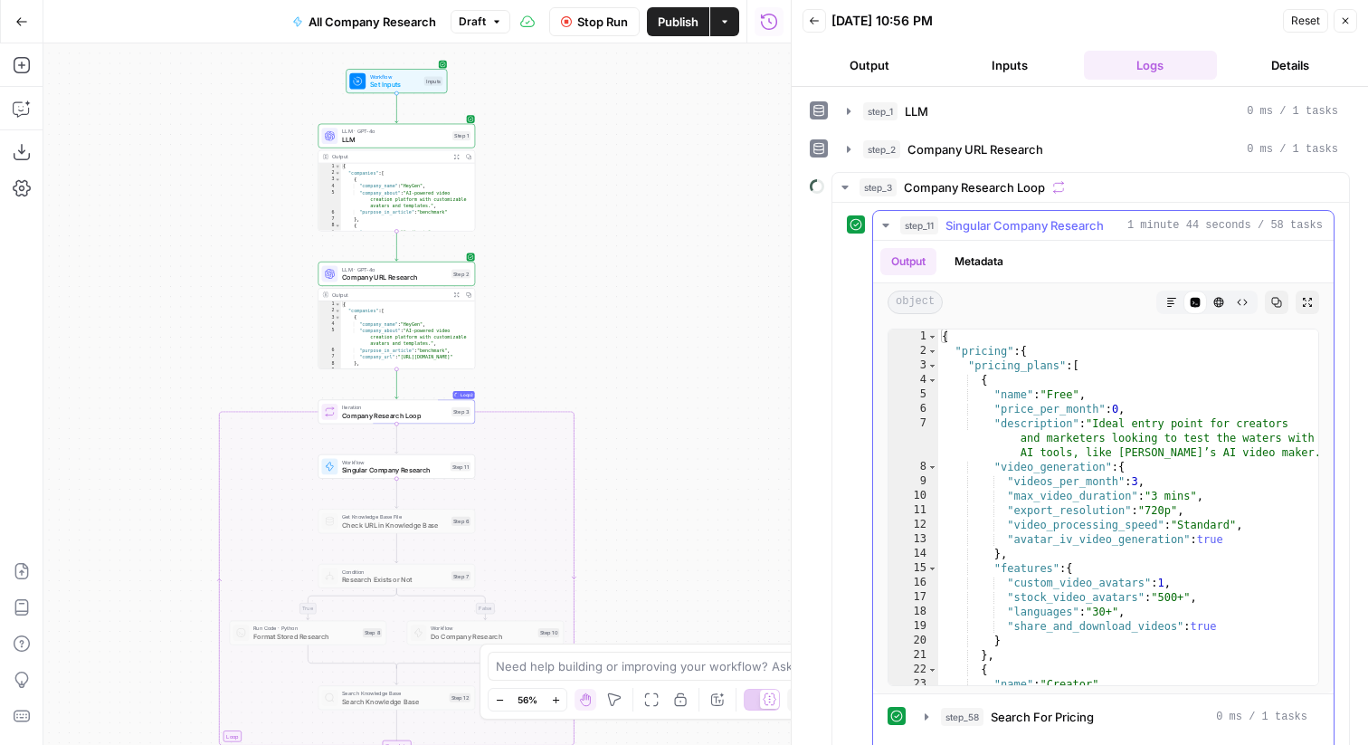
click at [1087, 223] on span "Singular Company Research" at bounding box center [1025, 225] width 158 height 18
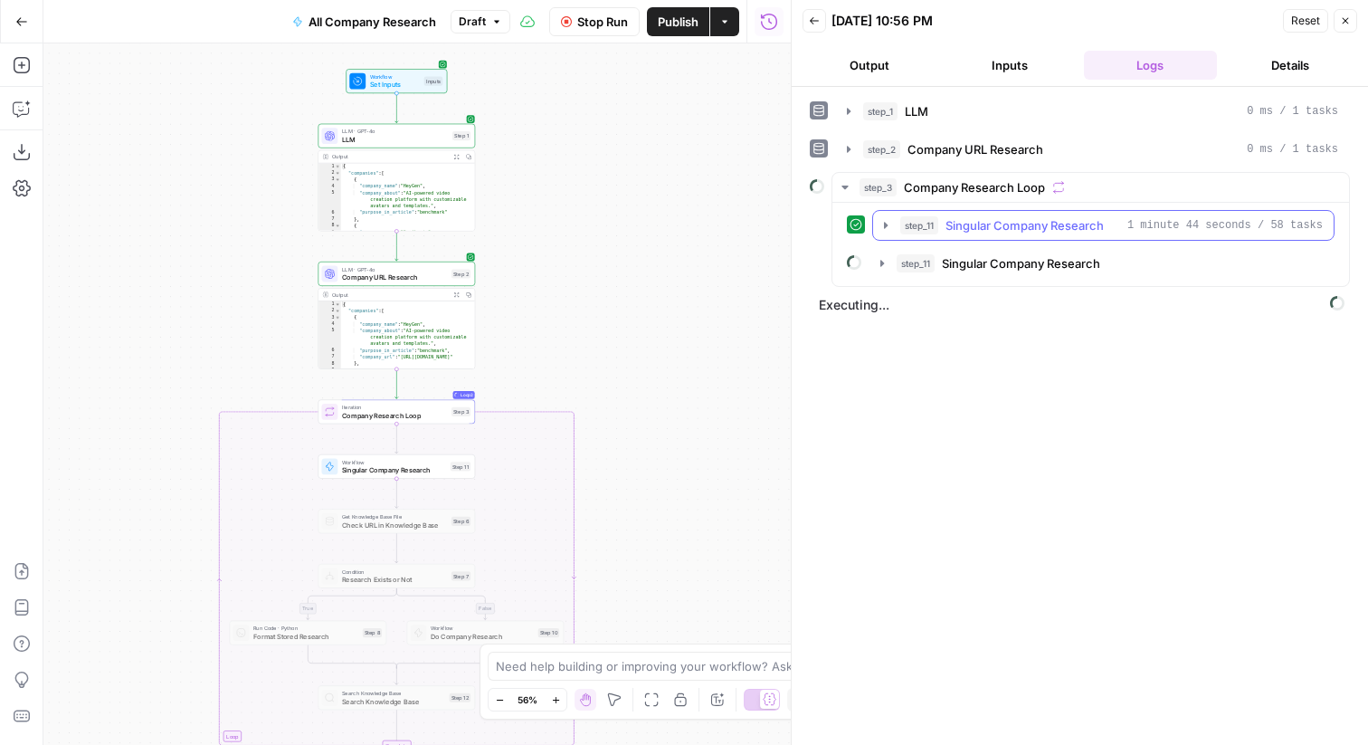
click at [1032, 223] on span "Singular Company Research" at bounding box center [1025, 225] width 158 height 18
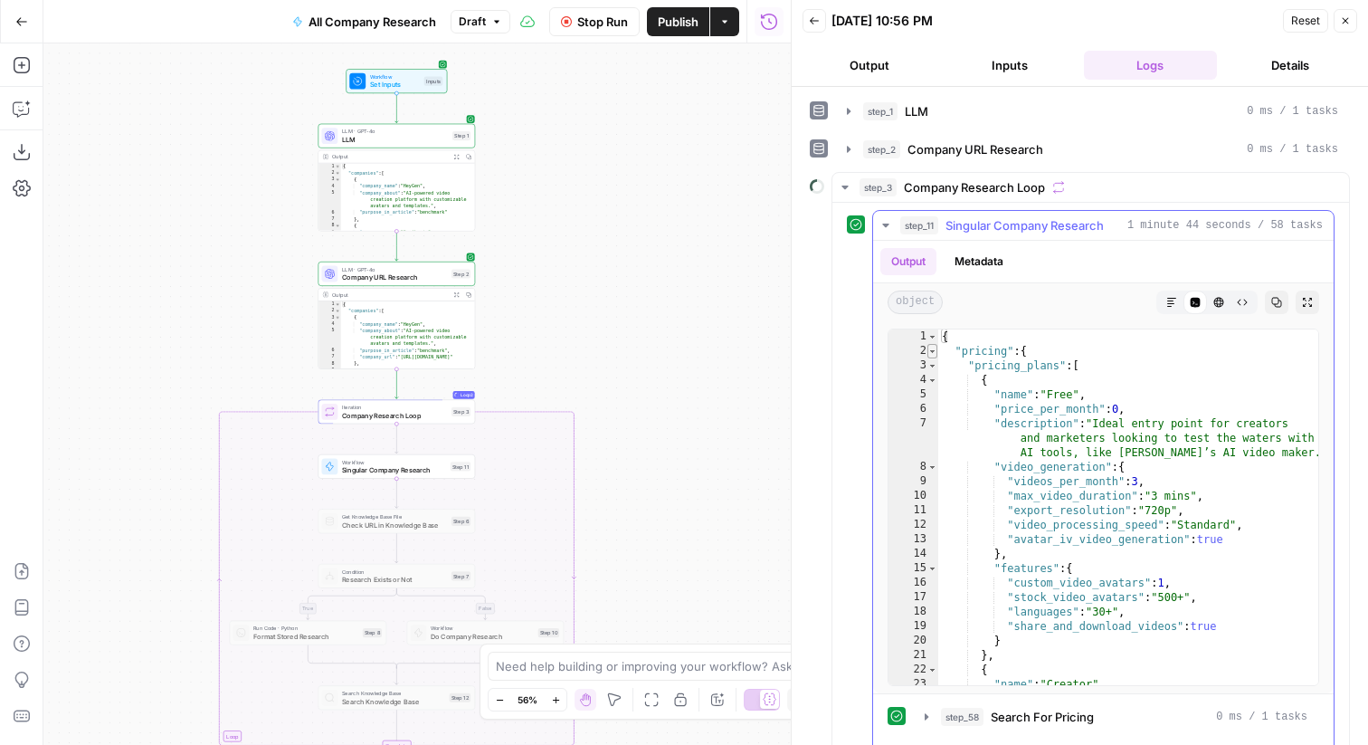
type textarea "*"
click at [933, 352] on span "Toggle code folding, rows 2 through 266" at bounding box center [933, 351] width 10 height 14
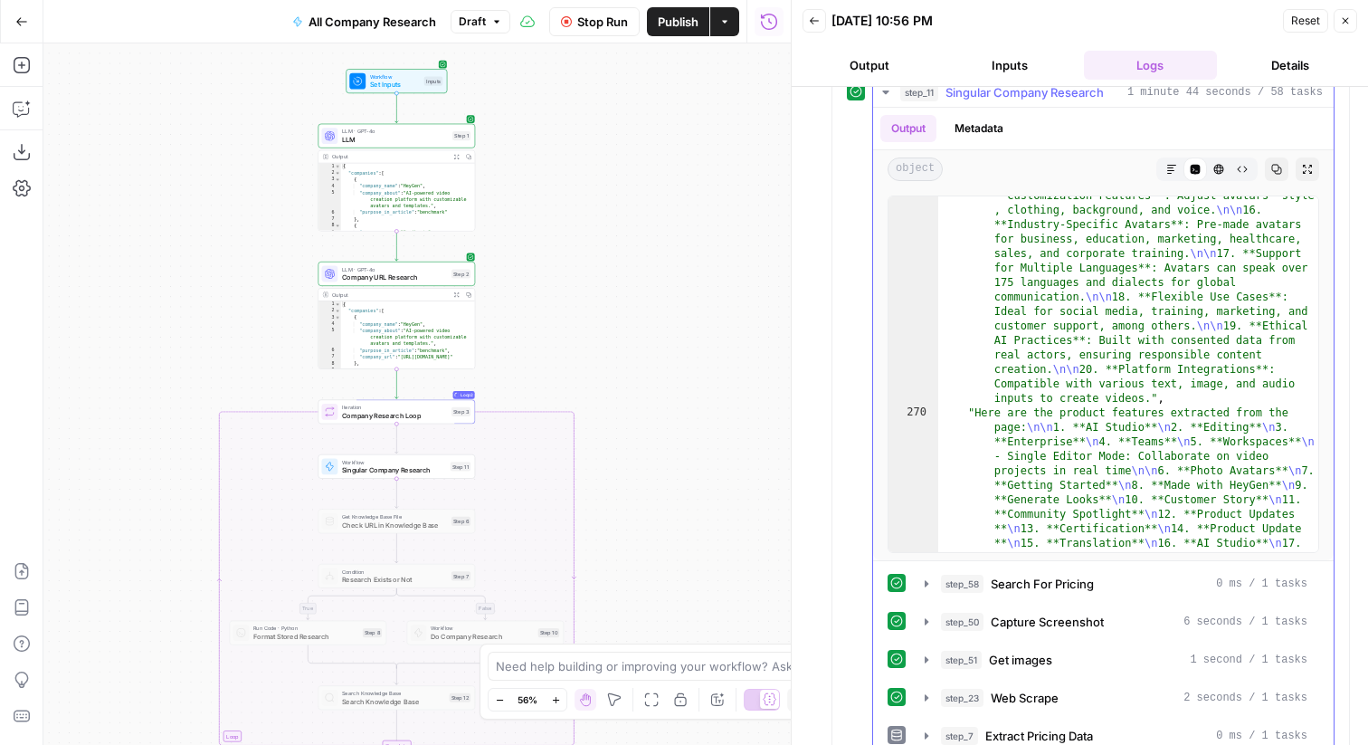
scroll to position [1470, 0]
click at [610, 9] on button "Stop Run" at bounding box center [594, 21] width 91 height 29
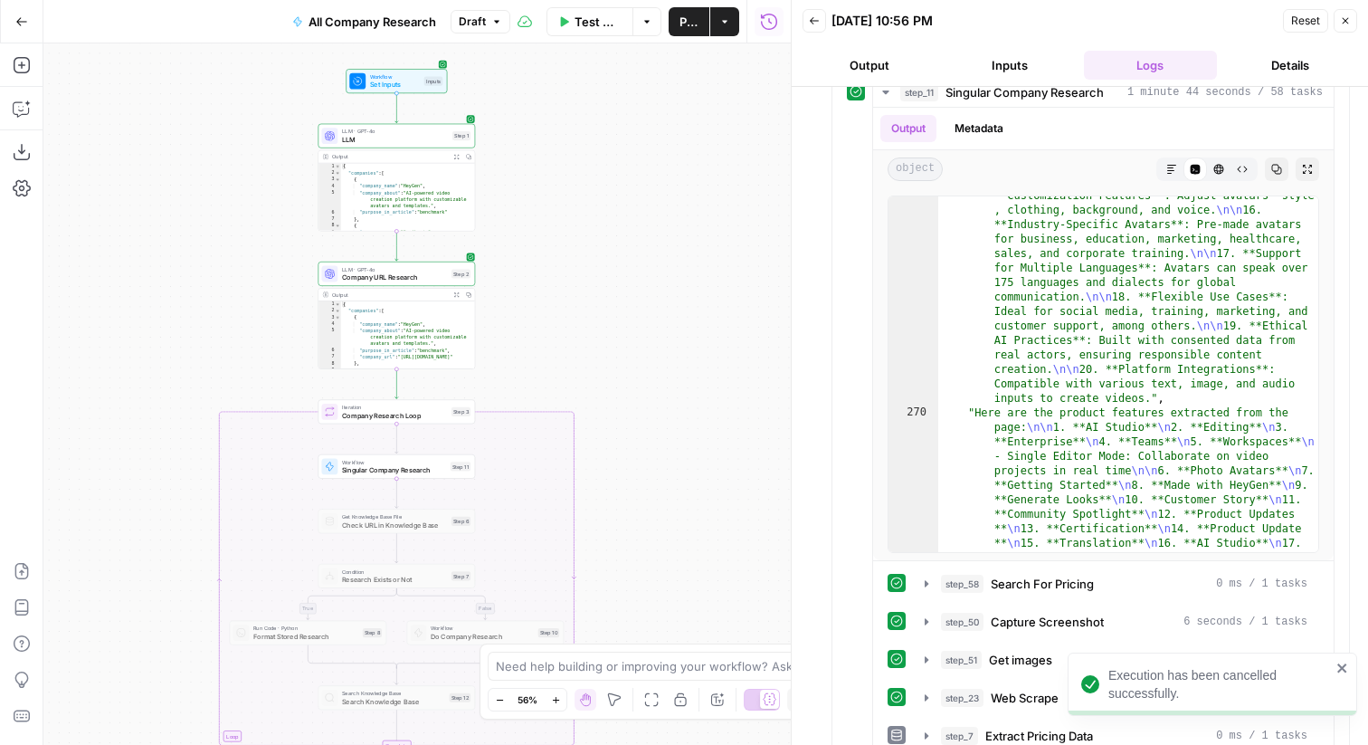
click at [445, 471] on span "Singular Company Research" at bounding box center [394, 470] width 104 height 10
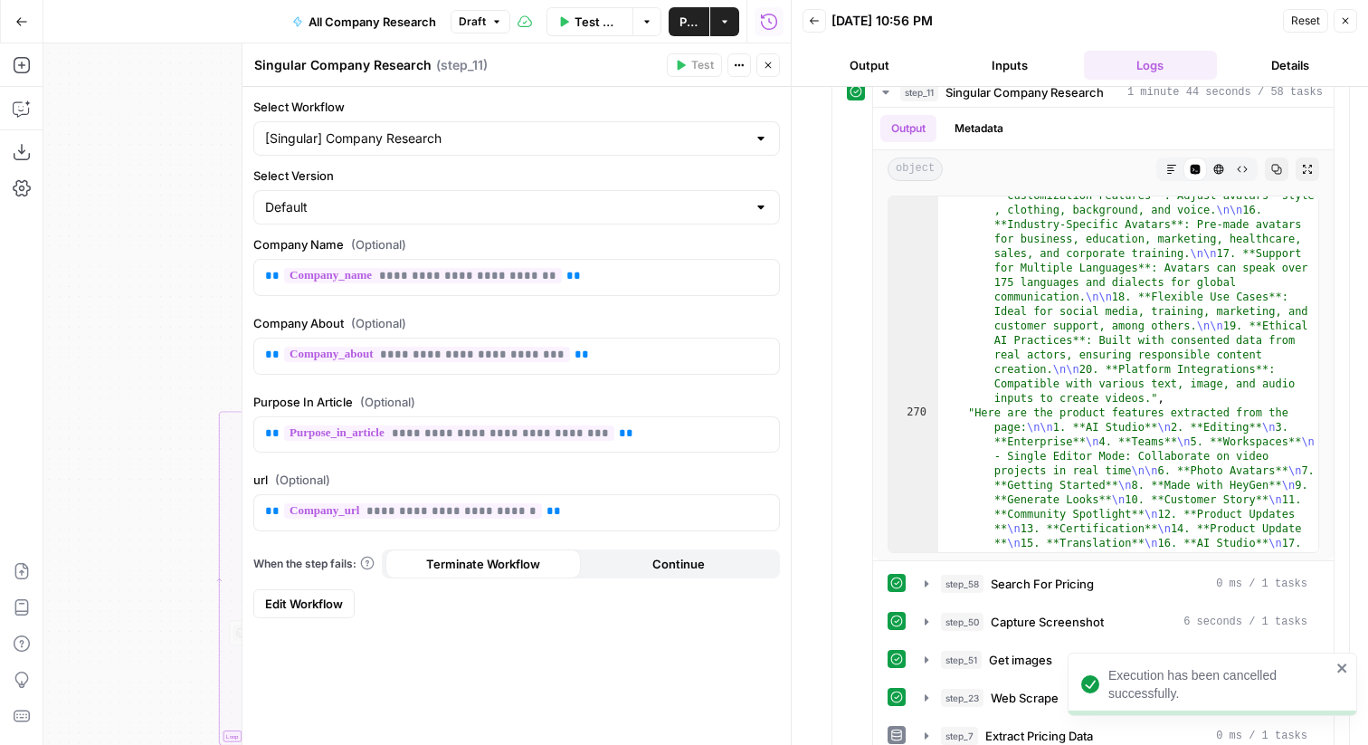
click at [324, 597] on span "Edit Workflow" at bounding box center [304, 604] width 78 height 18
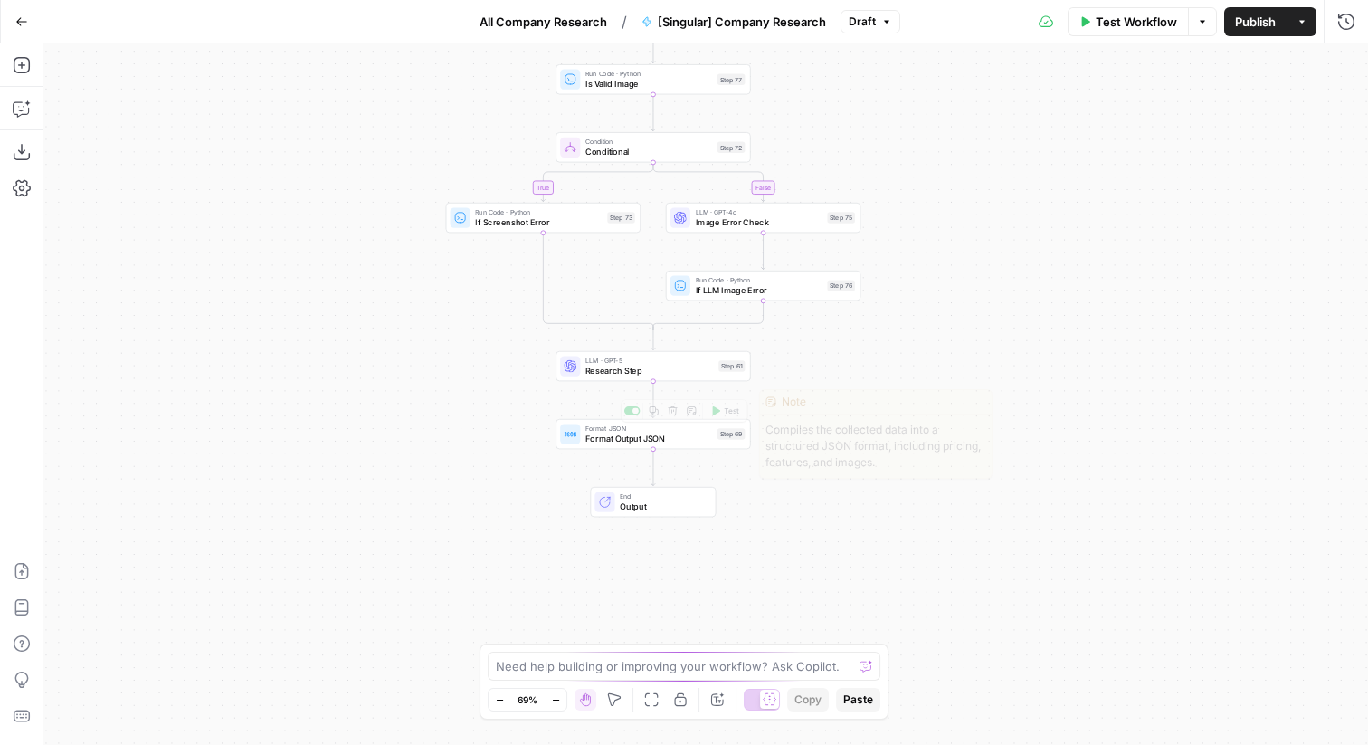
click at [691, 439] on span "Format Output JSON" at bounding box center [649, 439] width 127 height 13
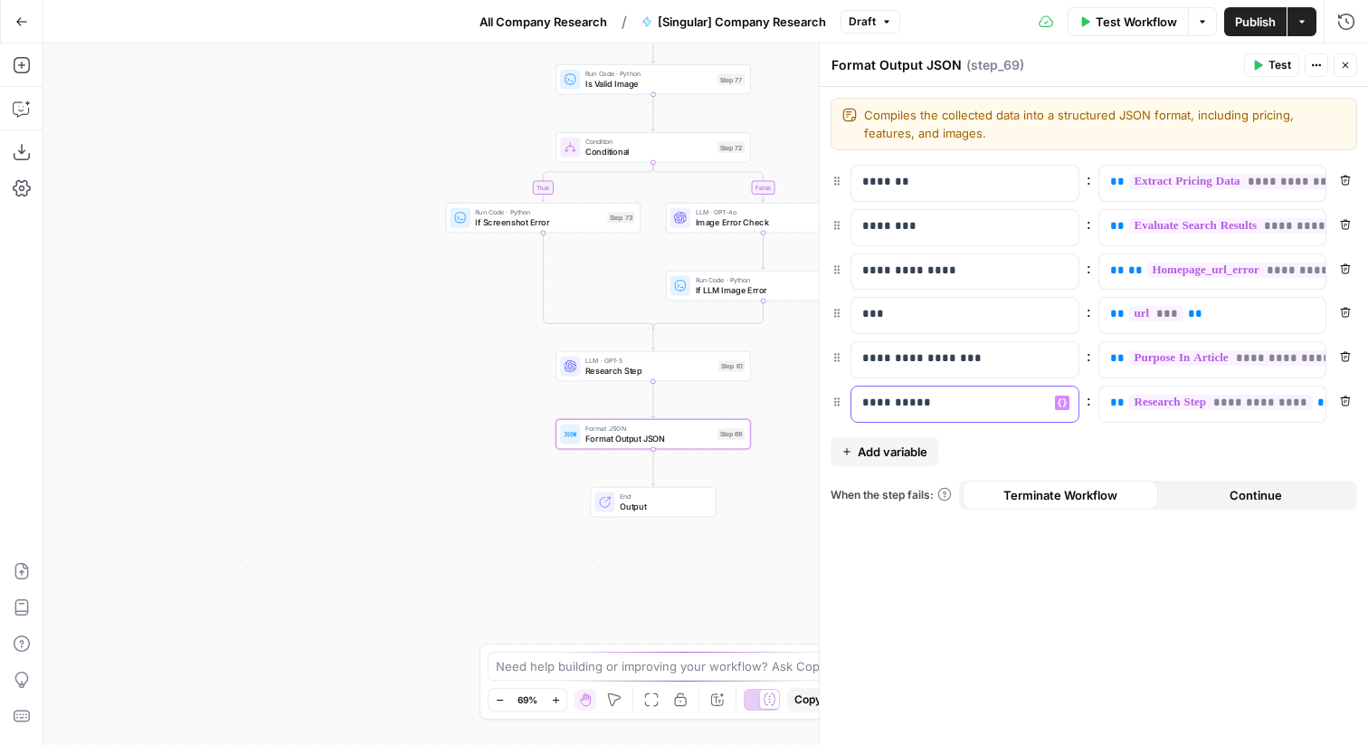
click at [939, 403] on p "**********" at bounding box center [965, 403] width 205 height 18
click at [1352, 67] on button "Close" at bounding box center [1346, 65] width 24 height 24
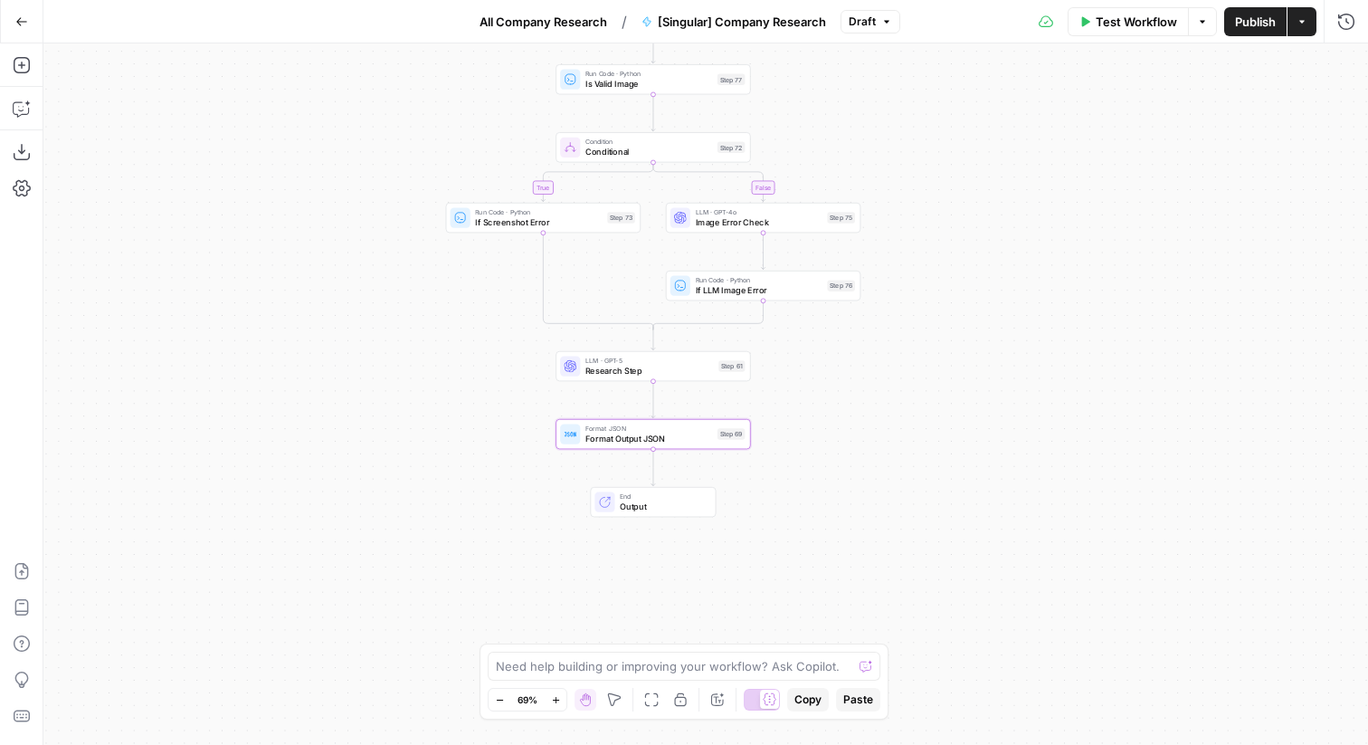
click at [1222, 24] on div "Test Workflow Options Publish Actions Run History" at bounding box center [1135, 21] width 469 height 43
click at [1242, 18] on span "Publish" at bounding box center [1255, 22] width 41 height 18
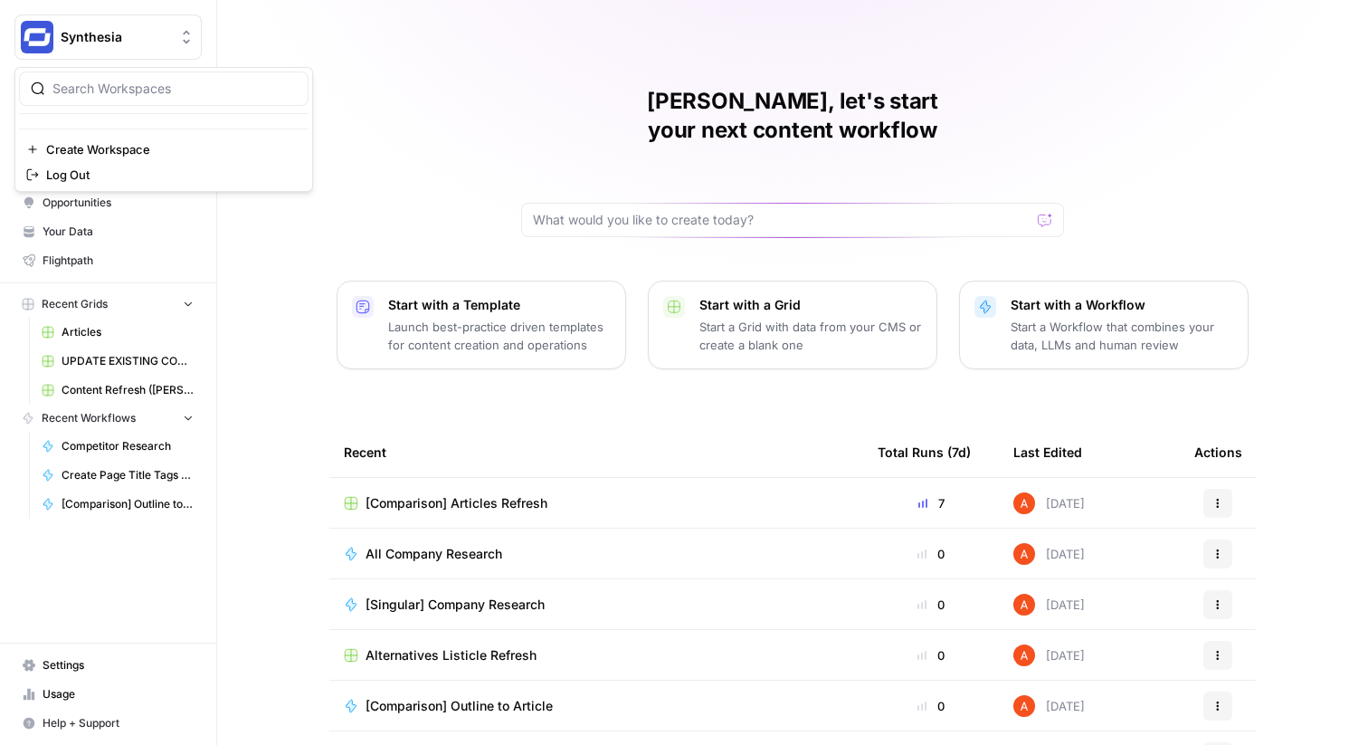
click at [146, 31] on span "Synthesia" at bounding box center [116, 37] width 110 height 18
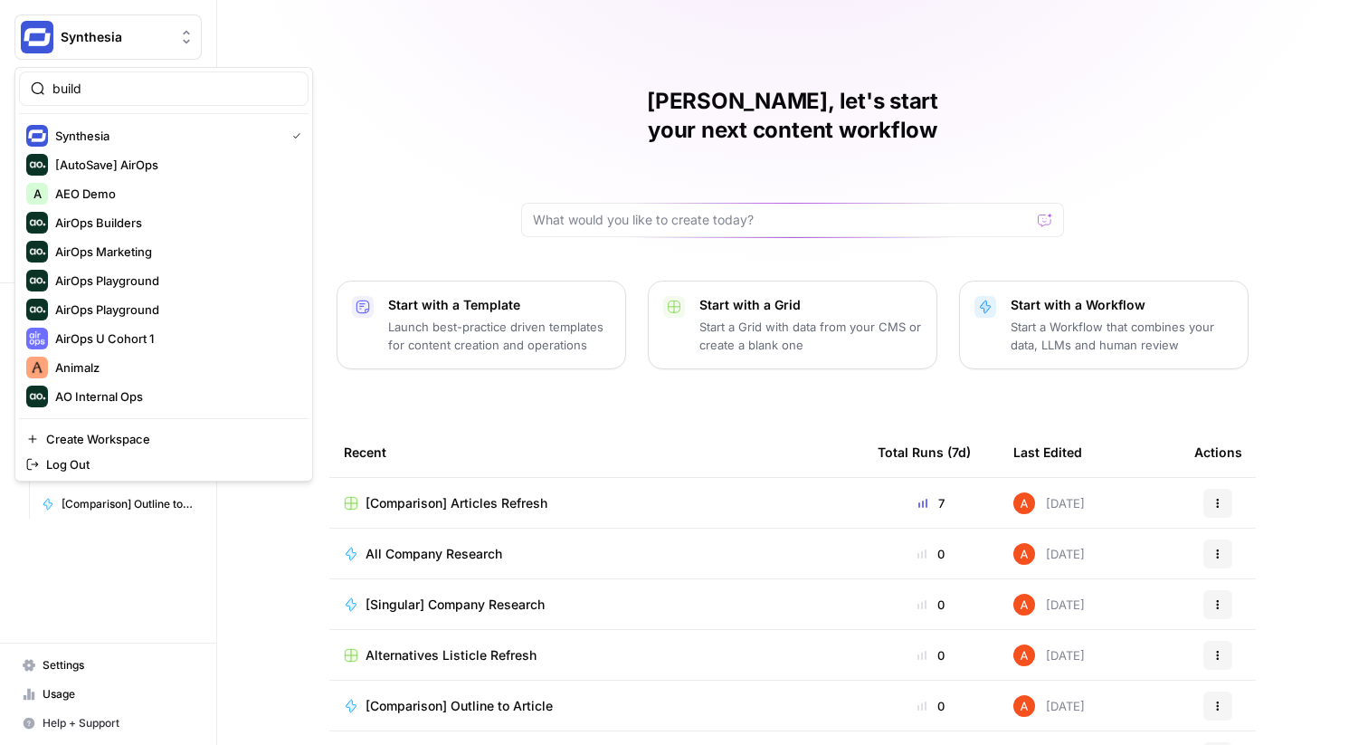
type input "build"
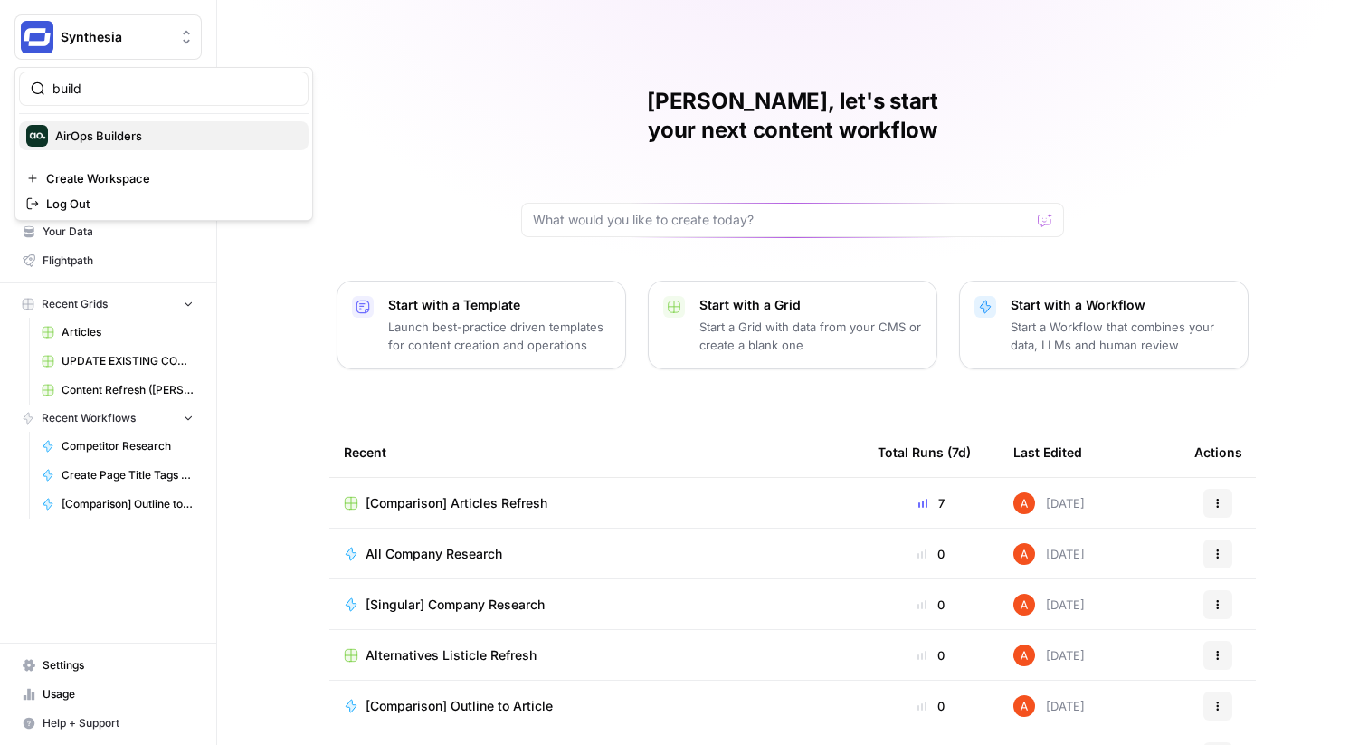
click at [104, 145] on div "AirOps Builders" at bounding box center [163, 136] width 275 height 22
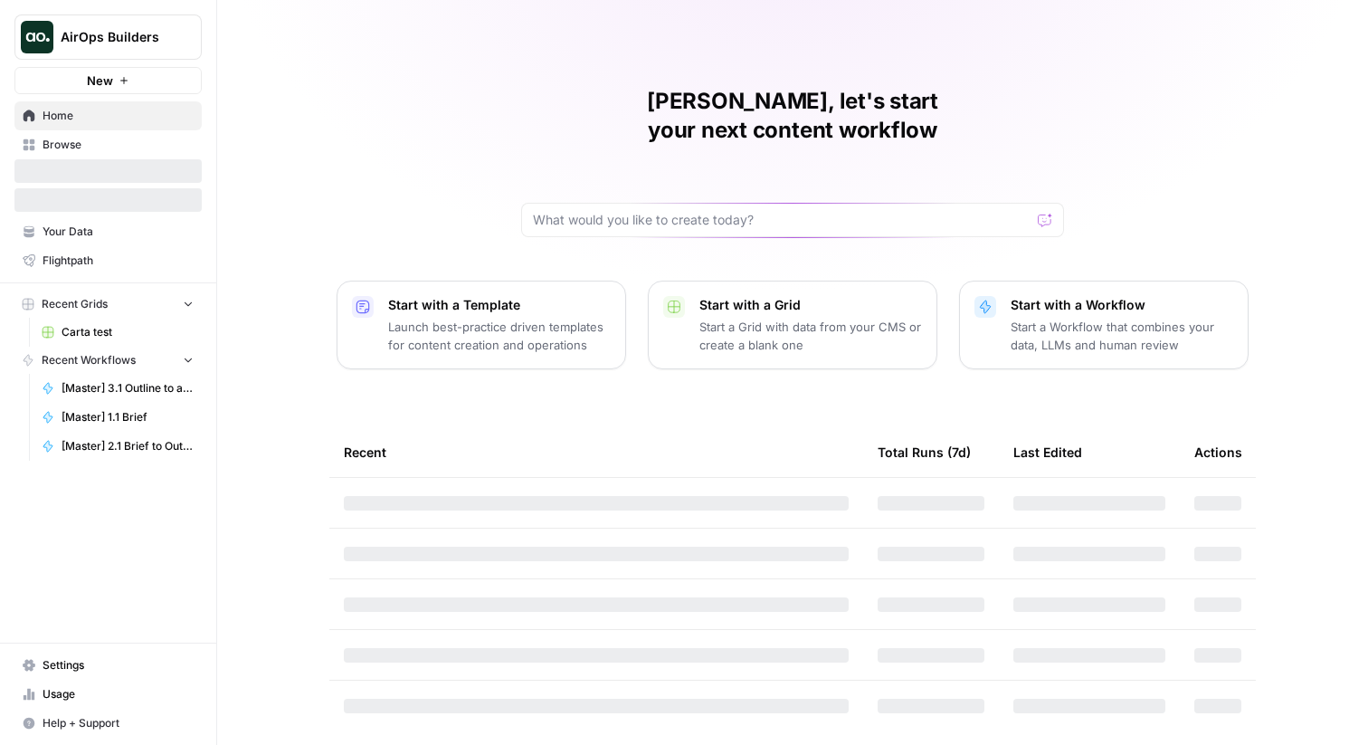
click at [114, 147] on span "Browse" at bounding box center [118, 145] width 151 height 16
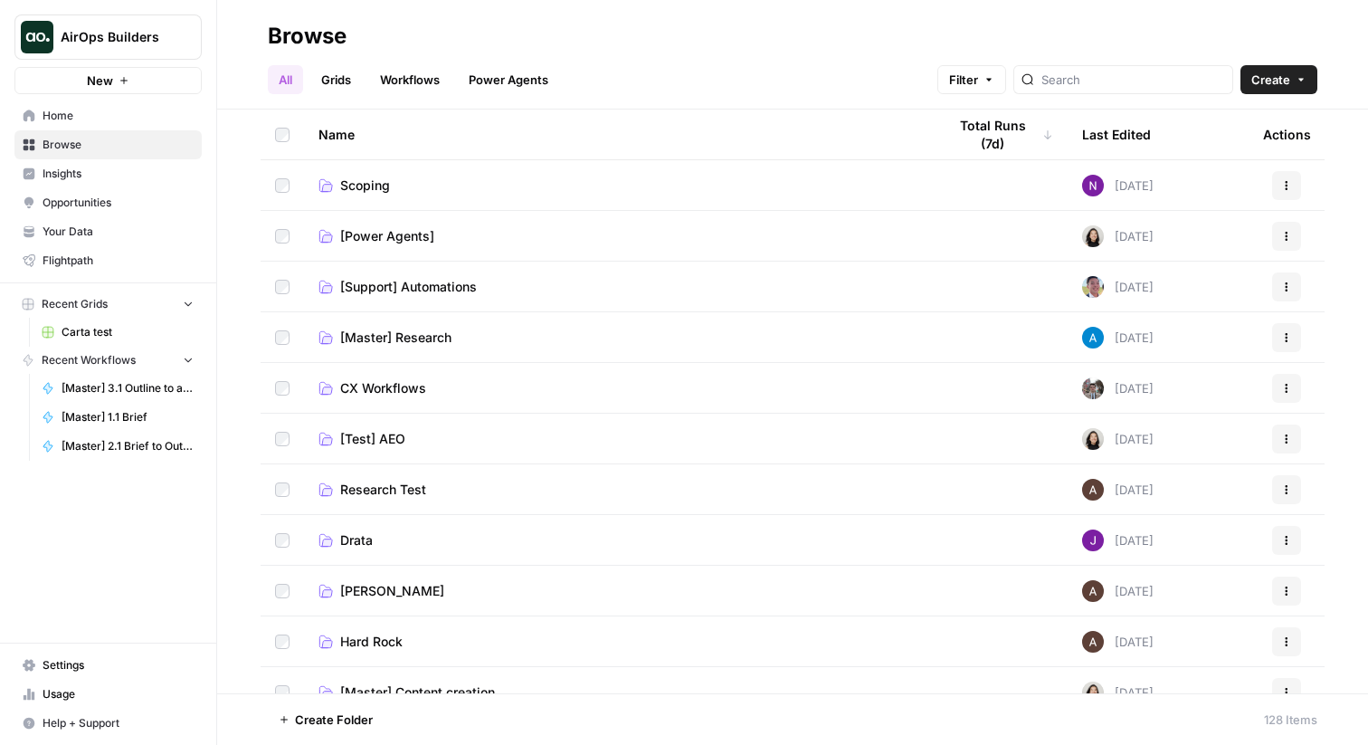
click at [348, 70] on link "Grids" at bounding box center [336, 79] width 52 height 29
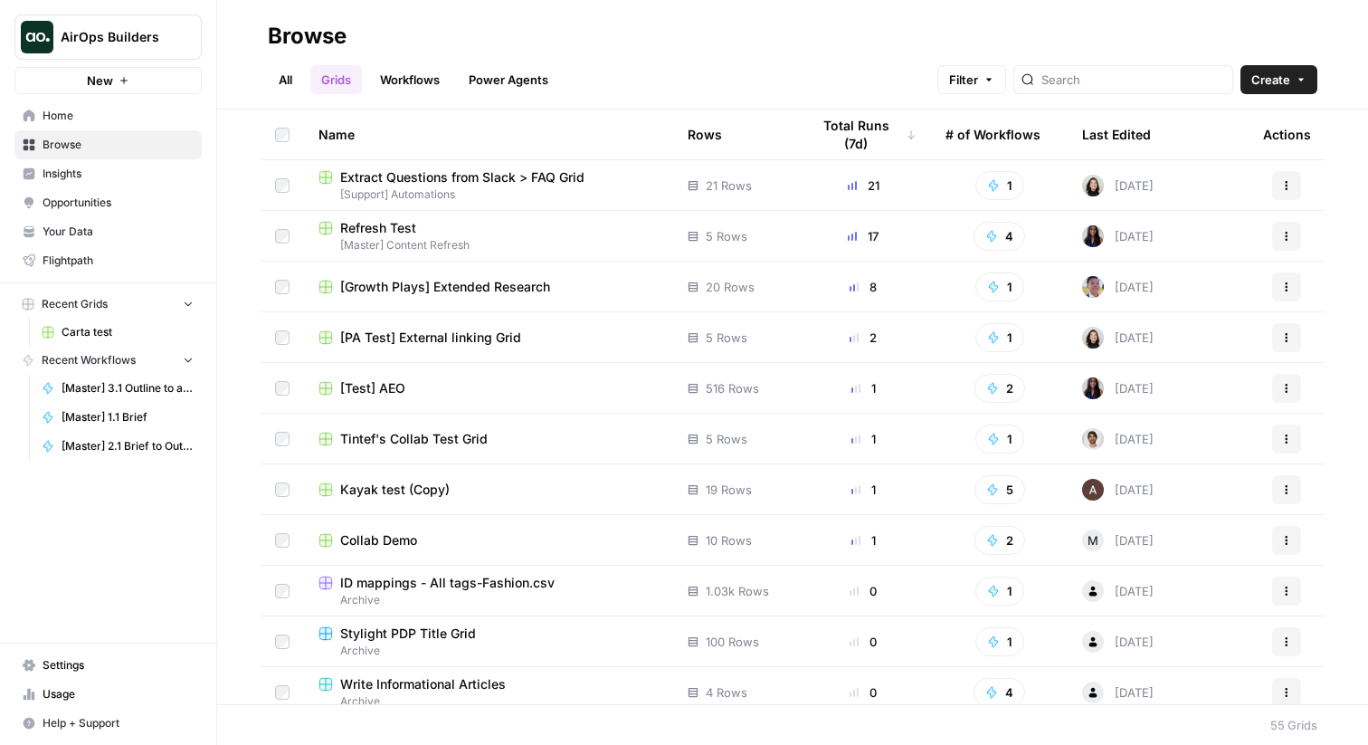
click at [387, 76] on link "Workflows" at bounding box center [409, 79] width 81 height 29
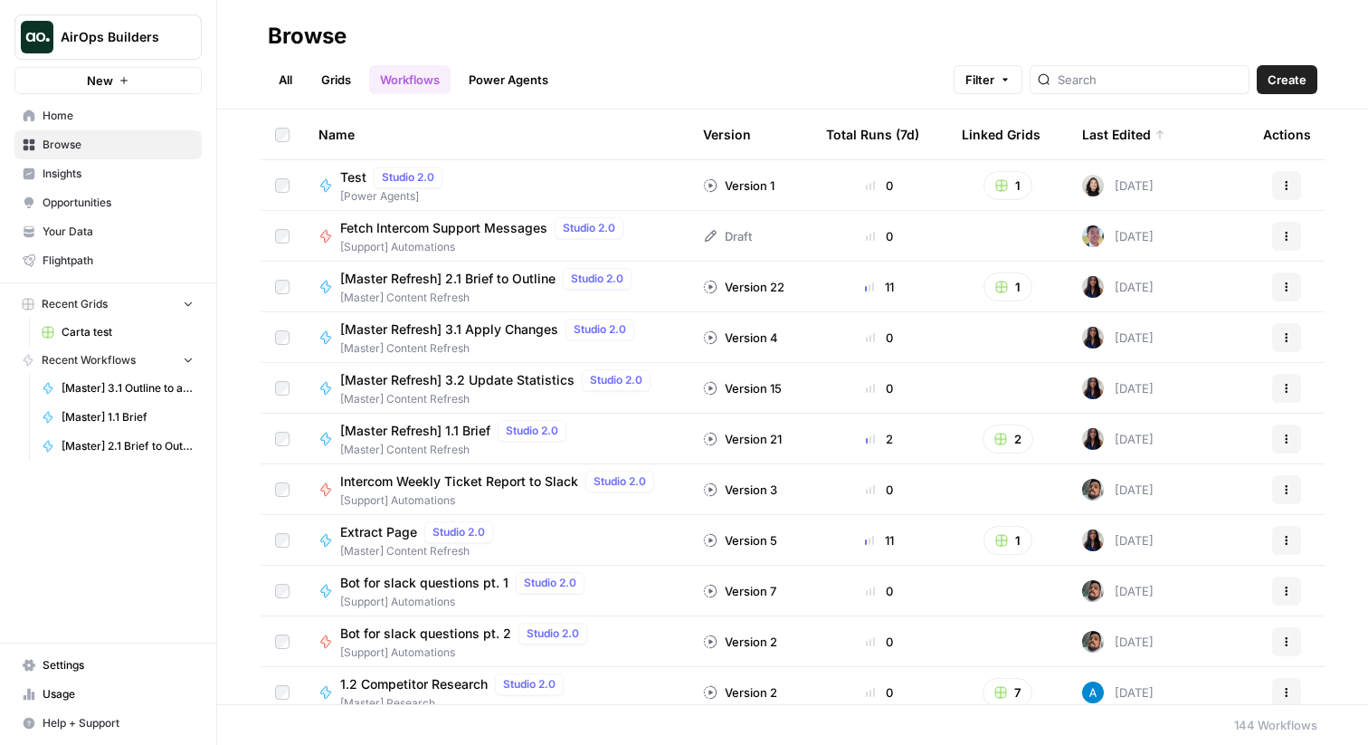
click at [290, 76] on link "All" at bounding box center [285, 79] width 35 height 29
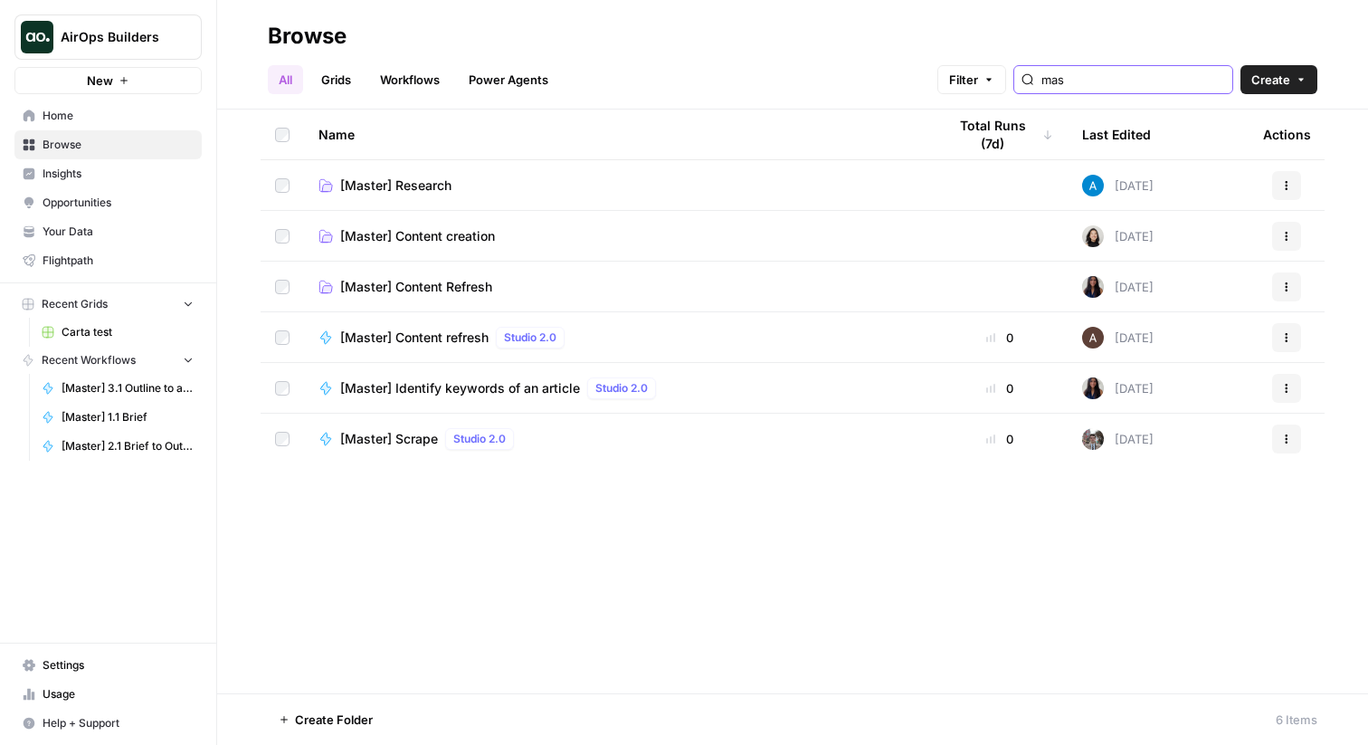
type input "mas"
click at [410, 285] on span "[Master] Content Refresh" at bounding box center [416, 287] width 152 height 18
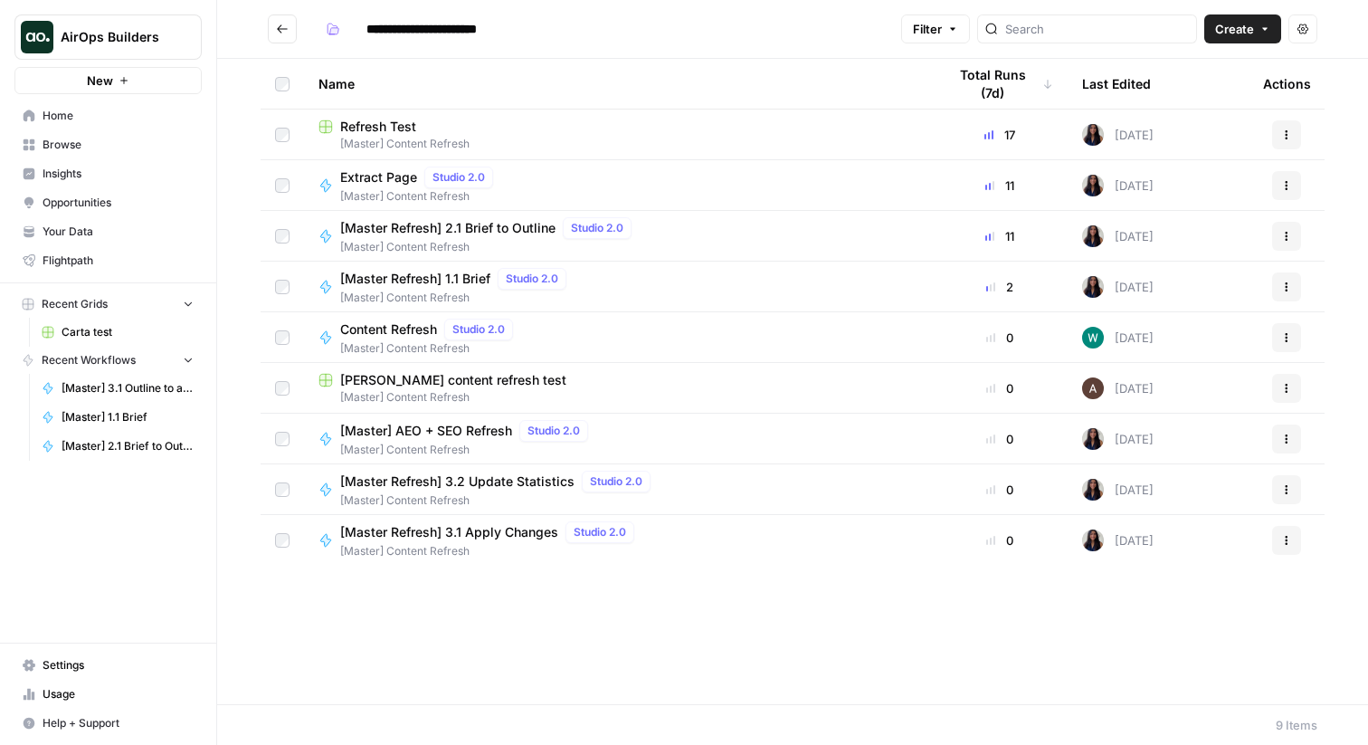
click at [424, 278] on span "[Master Refresh] 1.1 Brief" at bounding box center [415, 279] width 150 height 18
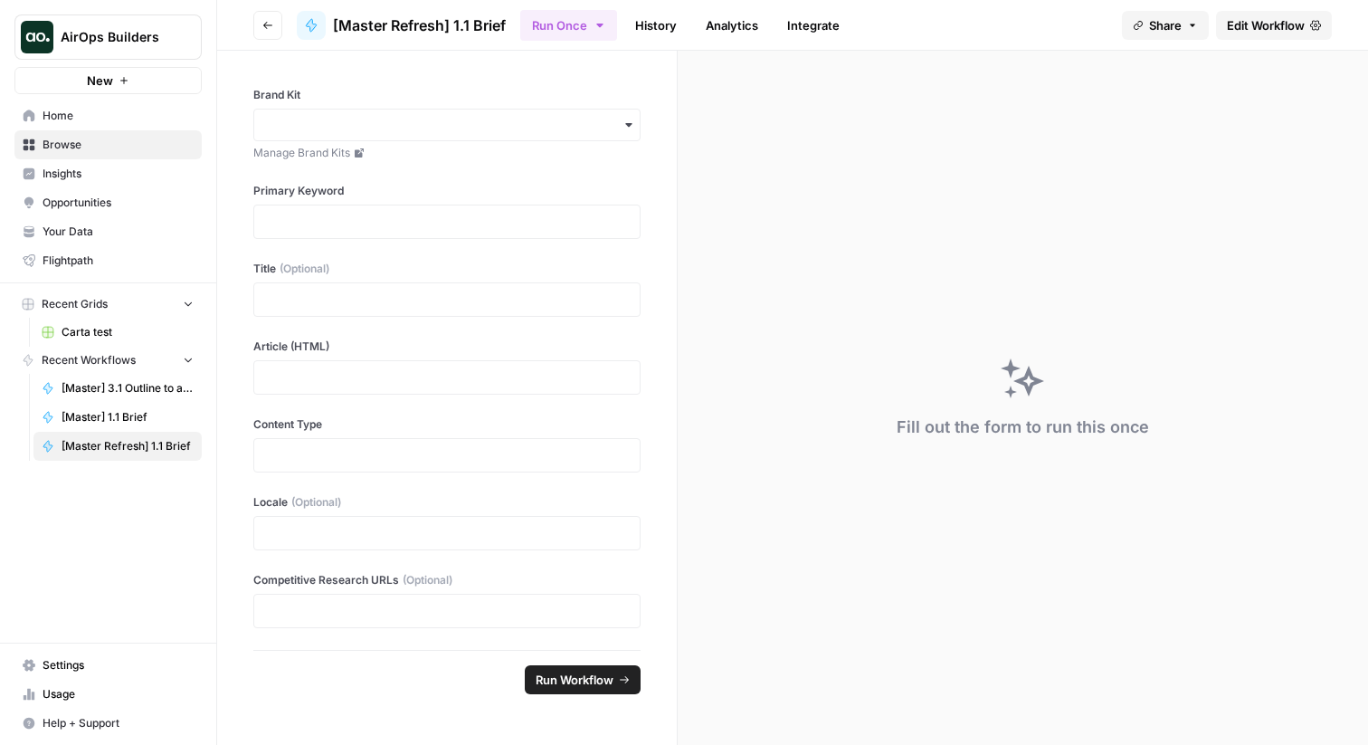
click at [1293, 26] on span "Edit Workflow" at bounding box center [1266, 25] width 78 height 18
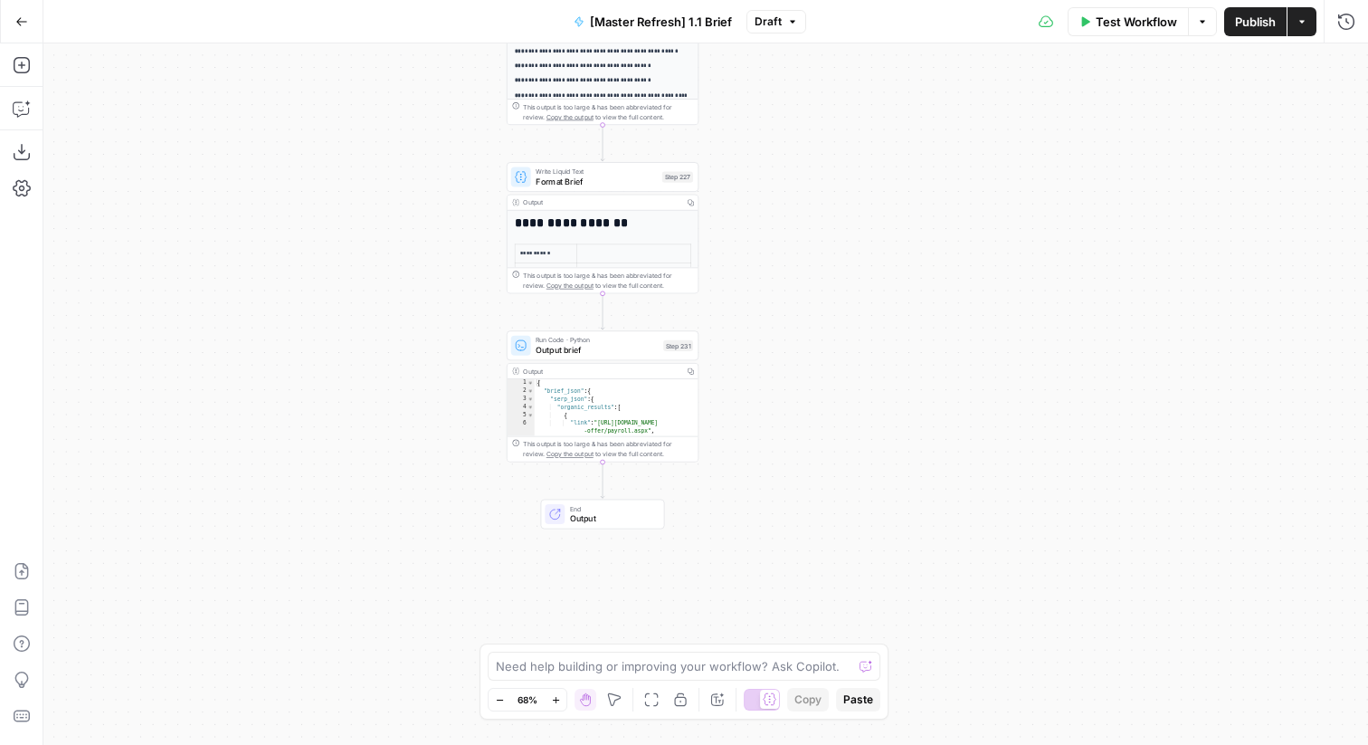
click at [688, 372] on icon "button" at bounding box center [691, 370] width 7 height 7
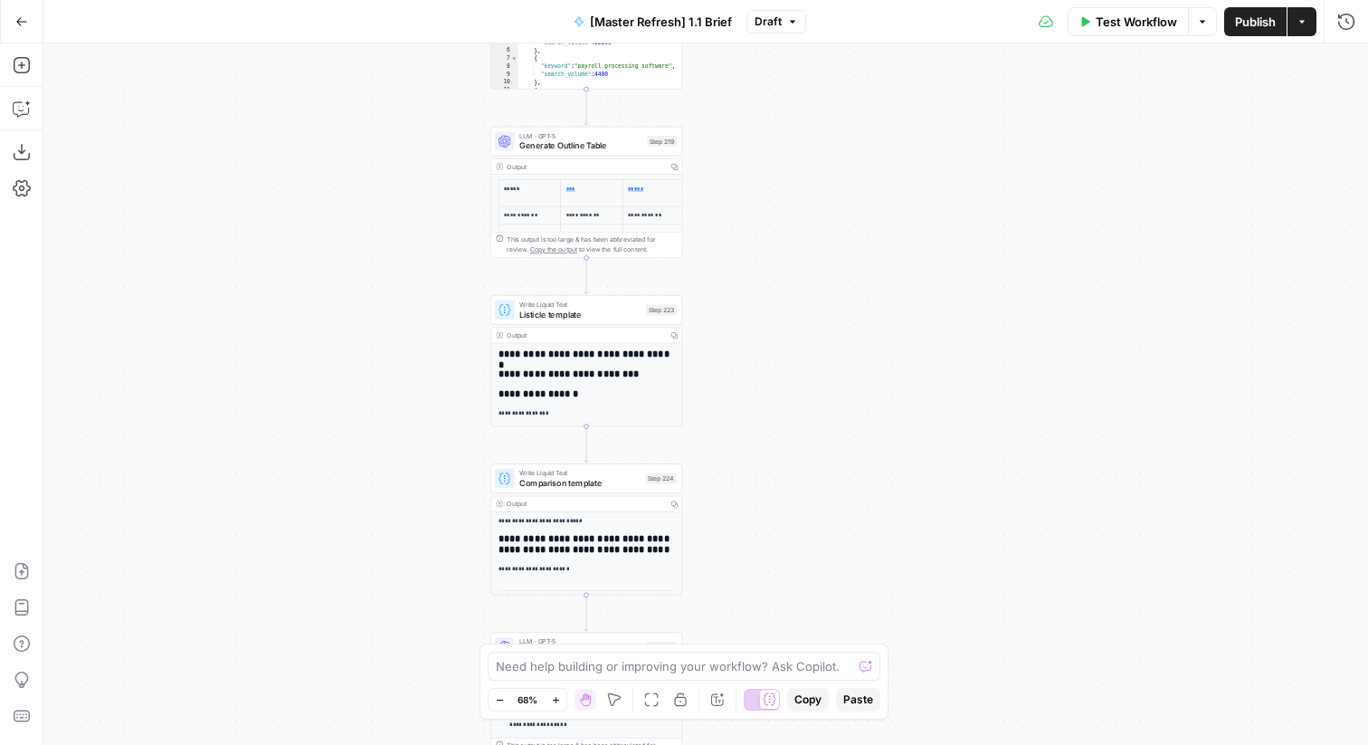
click at [624, 326] on div "**********" at bounding box center [587, 360] width 192 height 131
click at [622, 317] on span "Listicle template" at bounding box center [580, 314] width 121 height 13
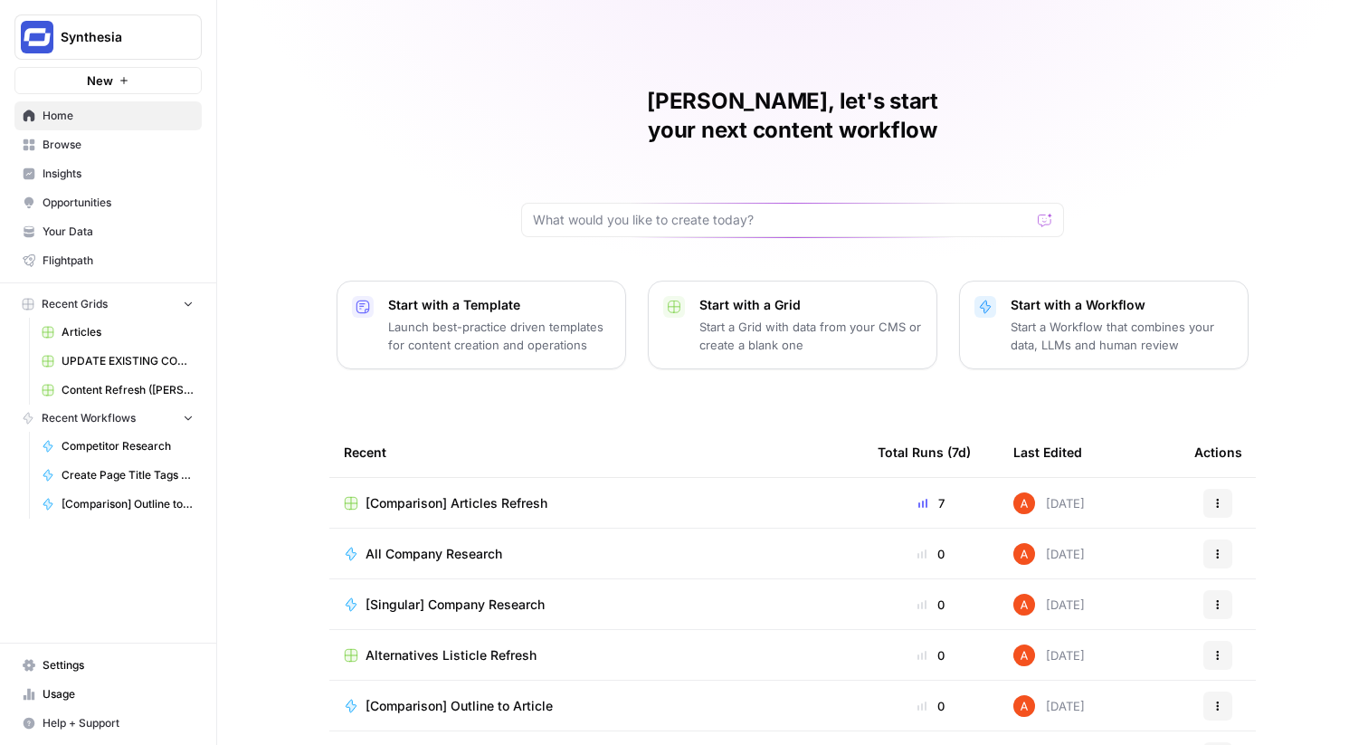
scroll to position [88, 0]
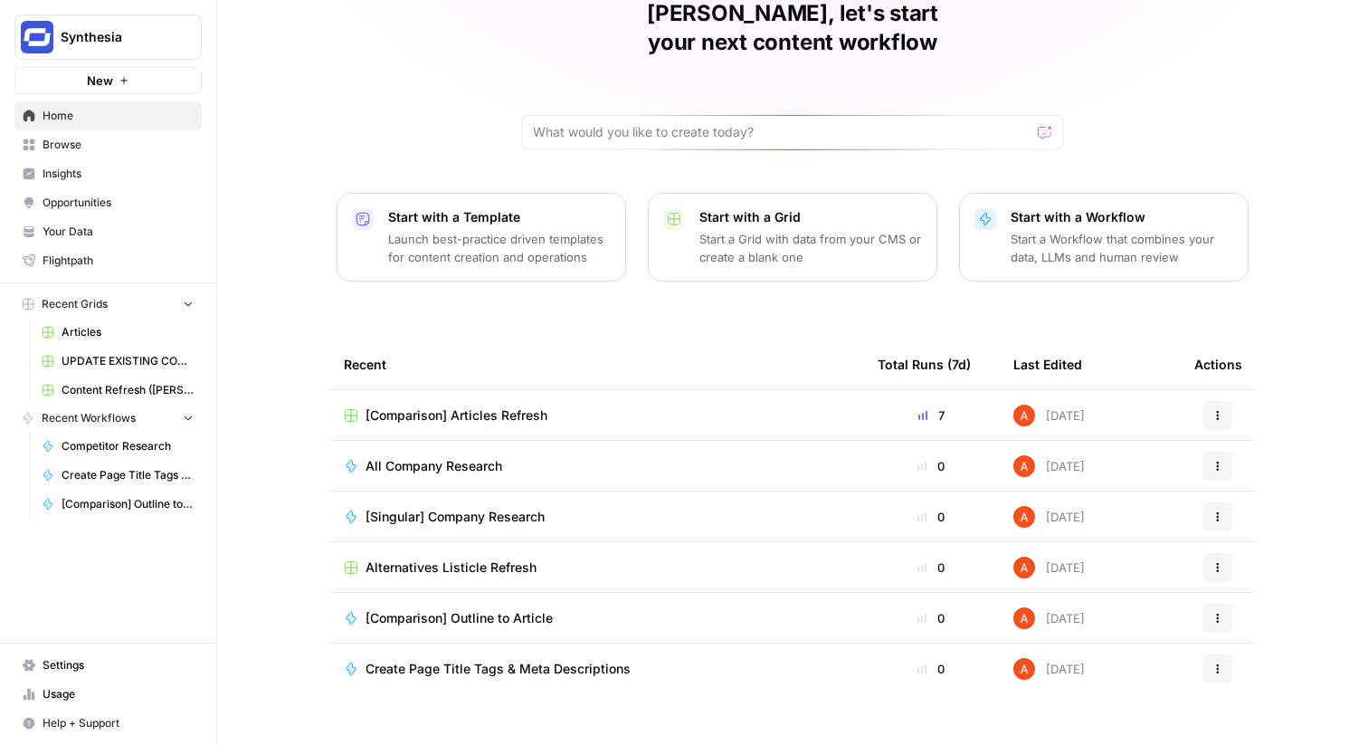
click at [520, 558] on span "Alternatives Listicle Refresh" at bounding box center [451, 567] width 171 height 18
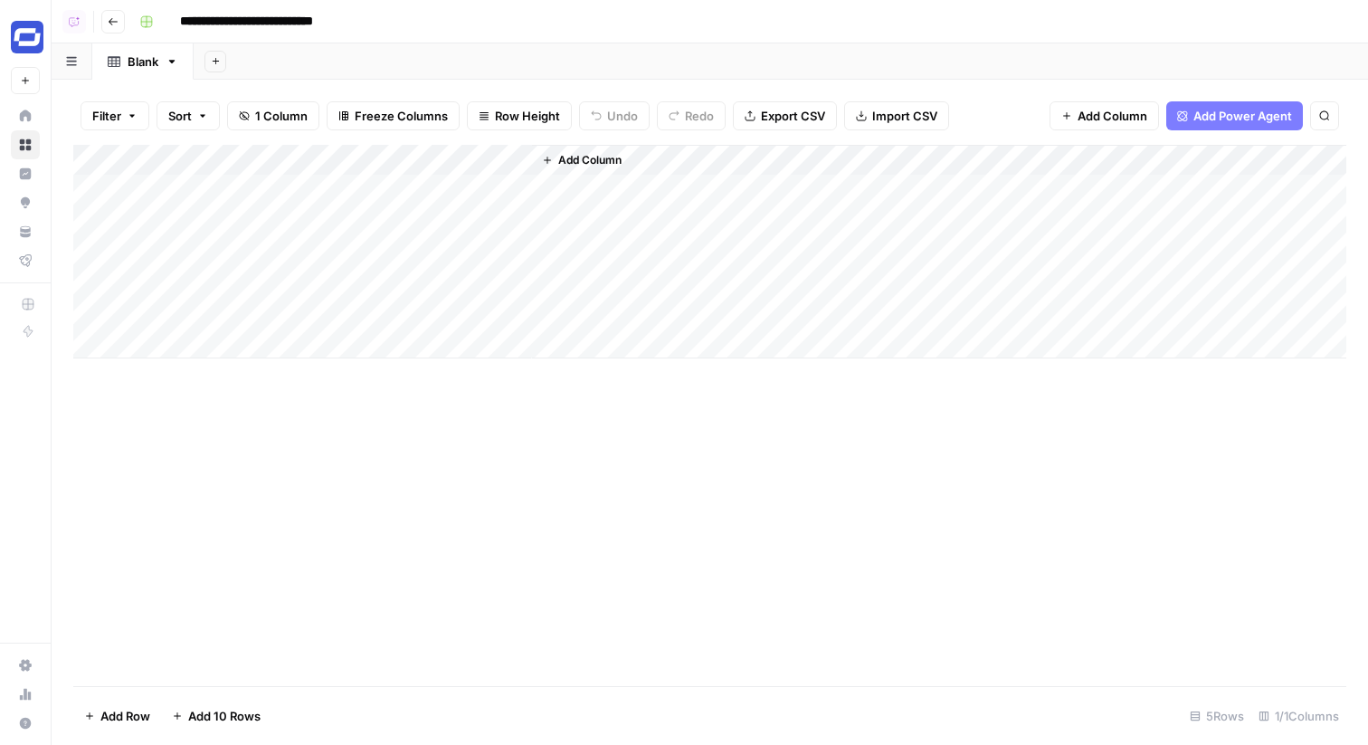
click at [258, 24] on input "**********" at bounding box center [266, 21] width 188 height 29
click at [287, 182] on div "Add Column" at bounding box center [709, 252] width 1273 height 214
click at [268, 24] on input "**********" at bounding box center [266, 21] width 188 height 29
click at [277, 194] on div "Add Column" at bounding box center [709, 252] width 1273 height 214
click at [305, 24] on input "**********" at bounding box center [266, 21] width 188 height 29
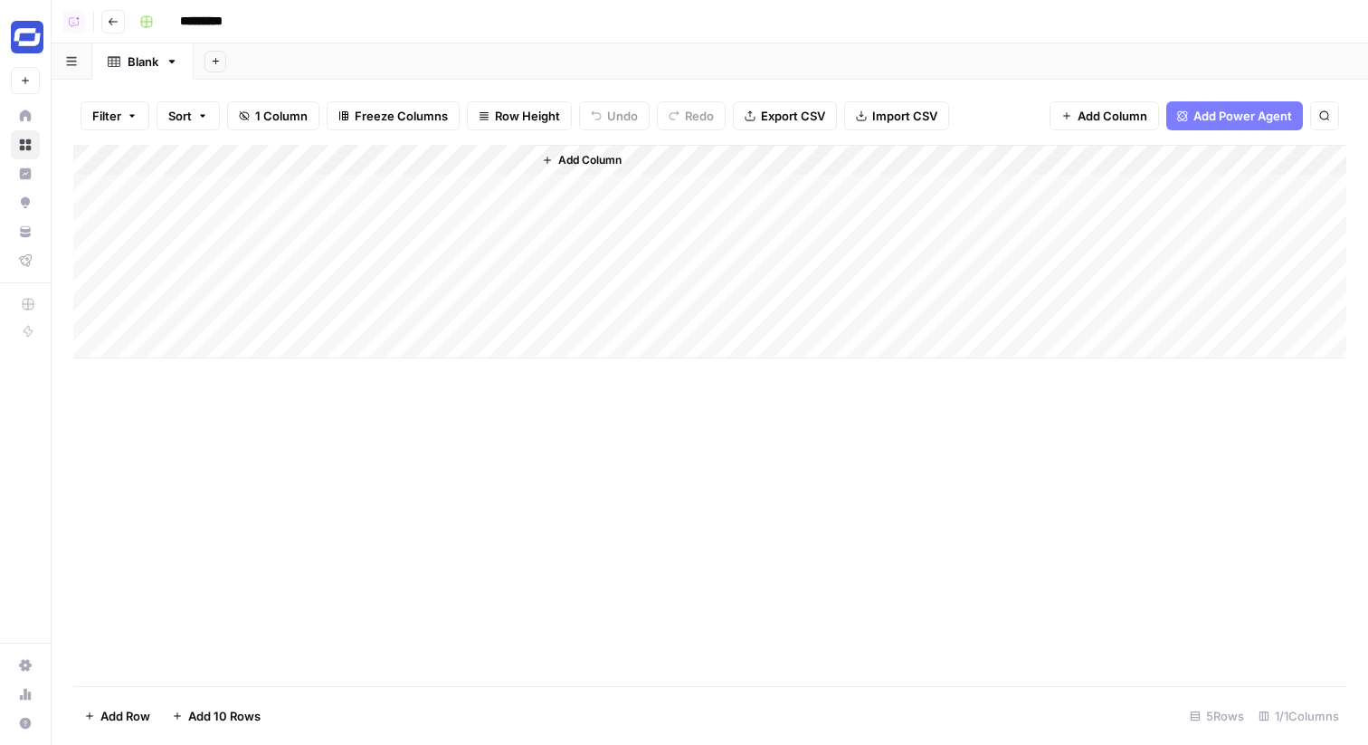
type input "*********"
click at [111, 23] on icon "button" at bounding box center [113, 21] width 11 height 11
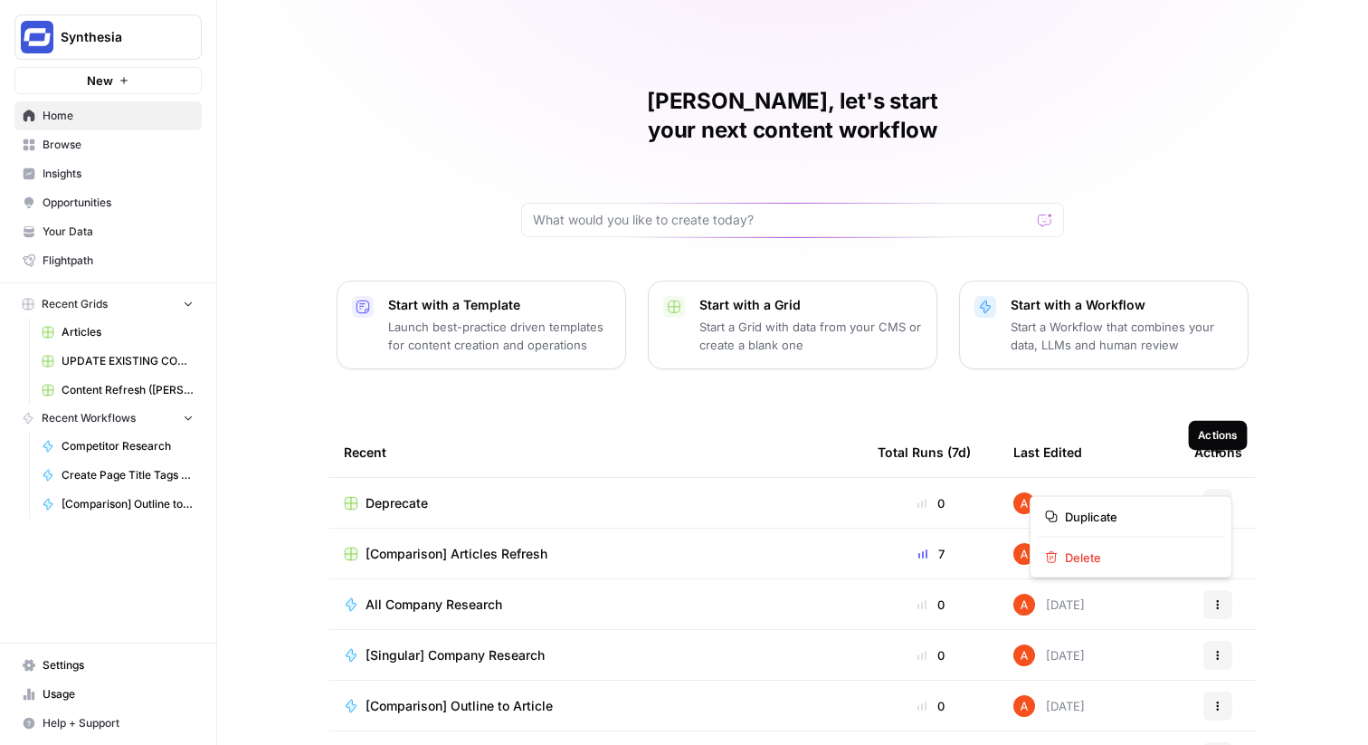
click at [1208, 489] on button "Actions" at bounding box center [1218, 503] width 29 height 29
click at [1113, 564] on span "Delete" at bounding box center [1137, 557] width 145 height 18
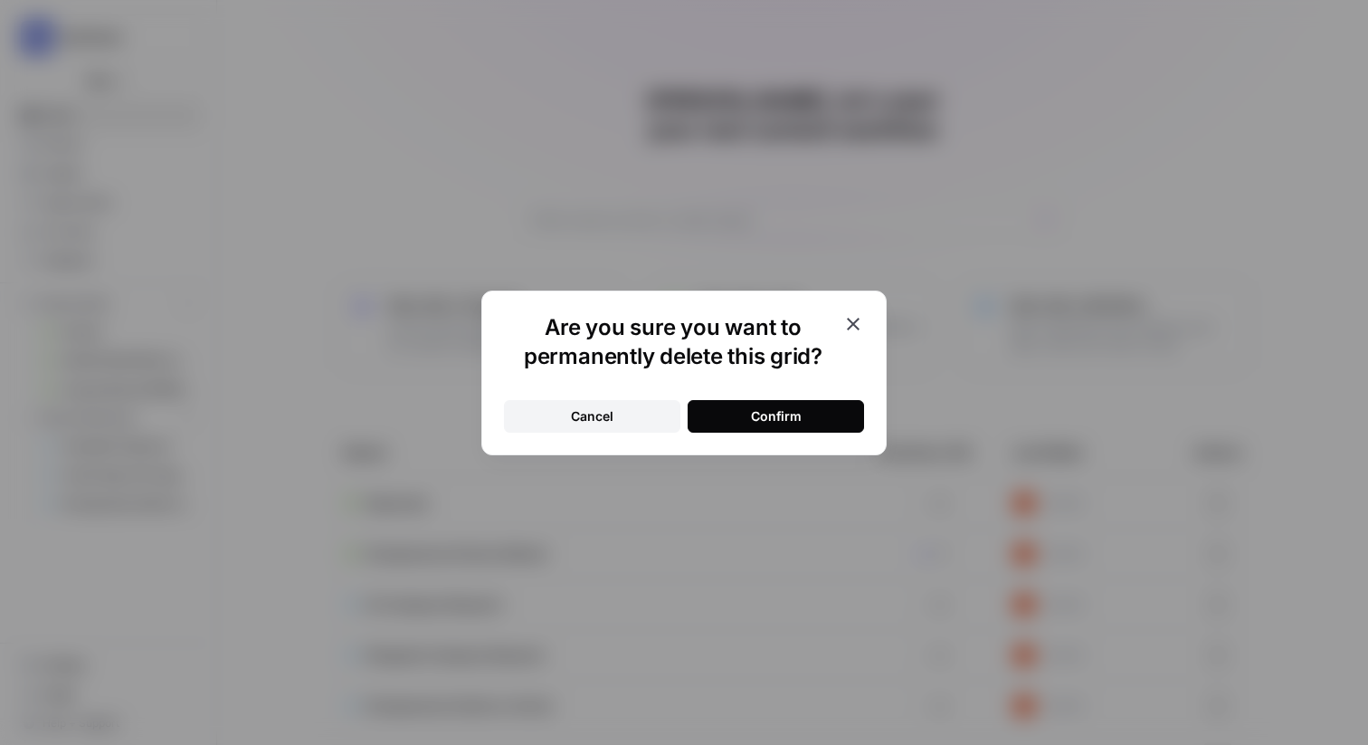
click at [796, 413] on div "Confirm" at bounding box center [776, 416] width 51 height 18
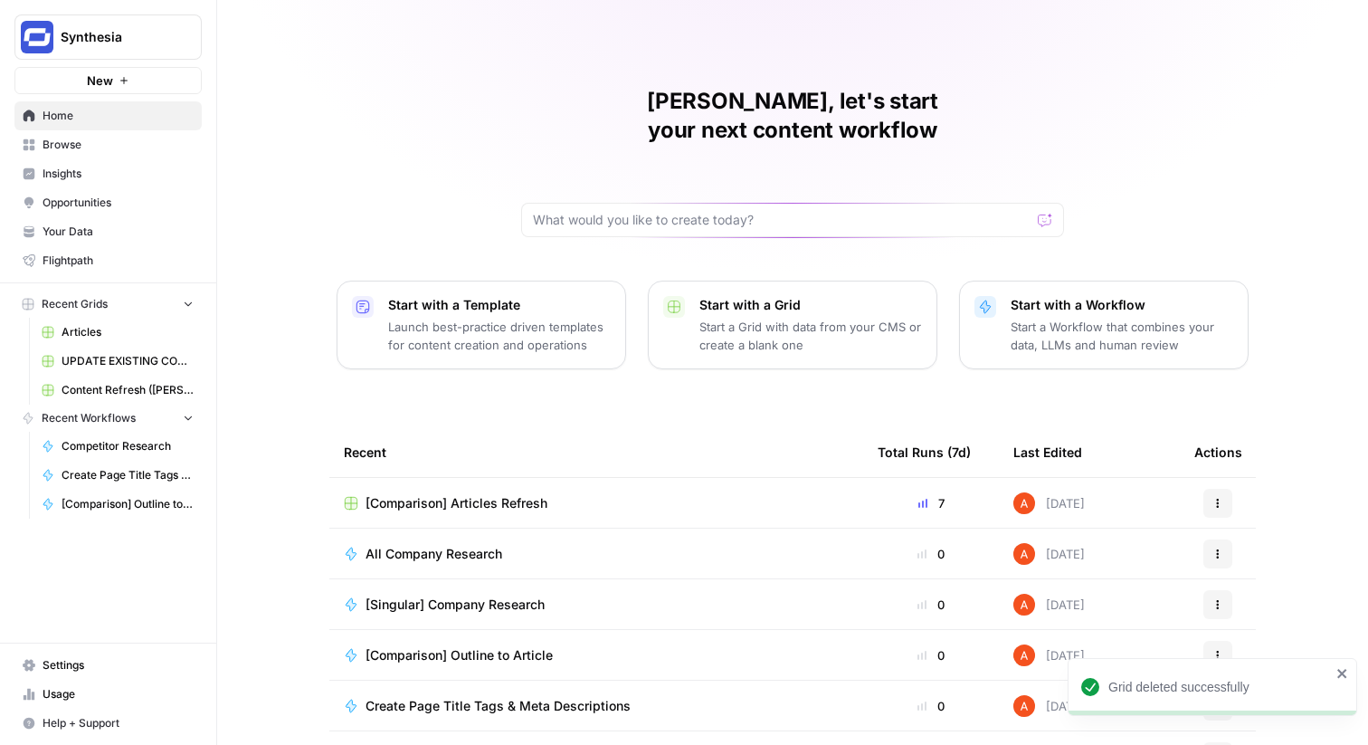
click at [434, 494] on span "[Comparison] Articles Refresh" at bounding box center [457, 503] width 182 height 18
click at [74, 31] on span "Synthesia" at bounding box center [116, 37] width 110 height 18
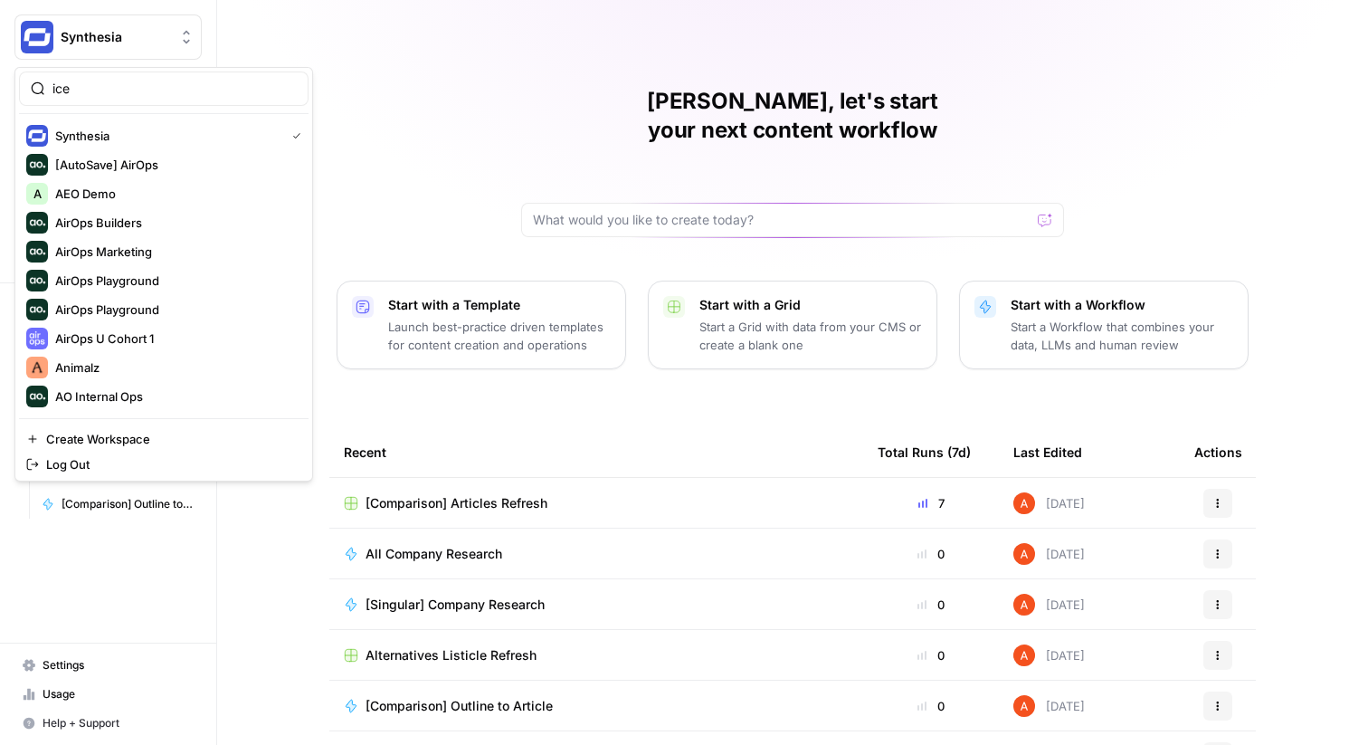
type input "ice"
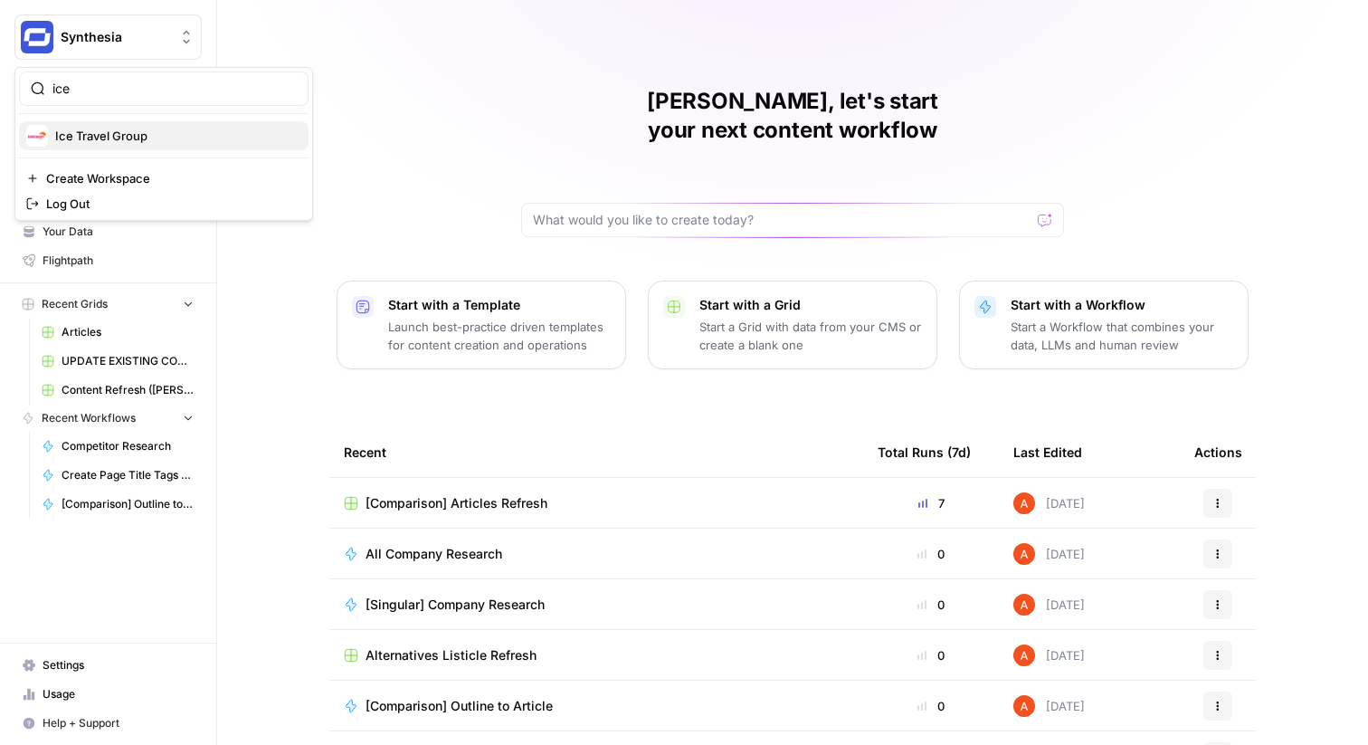
click at [72, 129] on span "Ice Travel Group" at bounding box center [174, 136] width 239 height 18
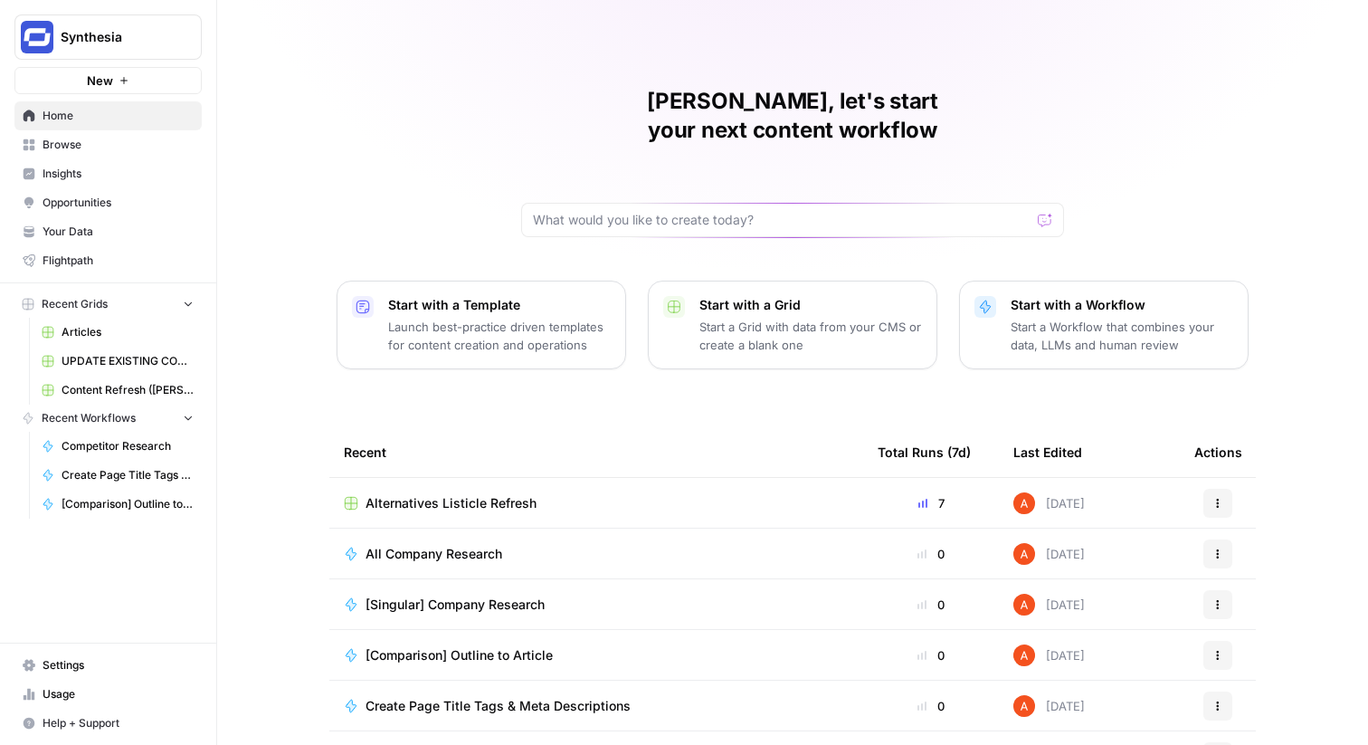
click at [100, 124] on link "Home" at bounding box center [107, 115] width 187 height 29
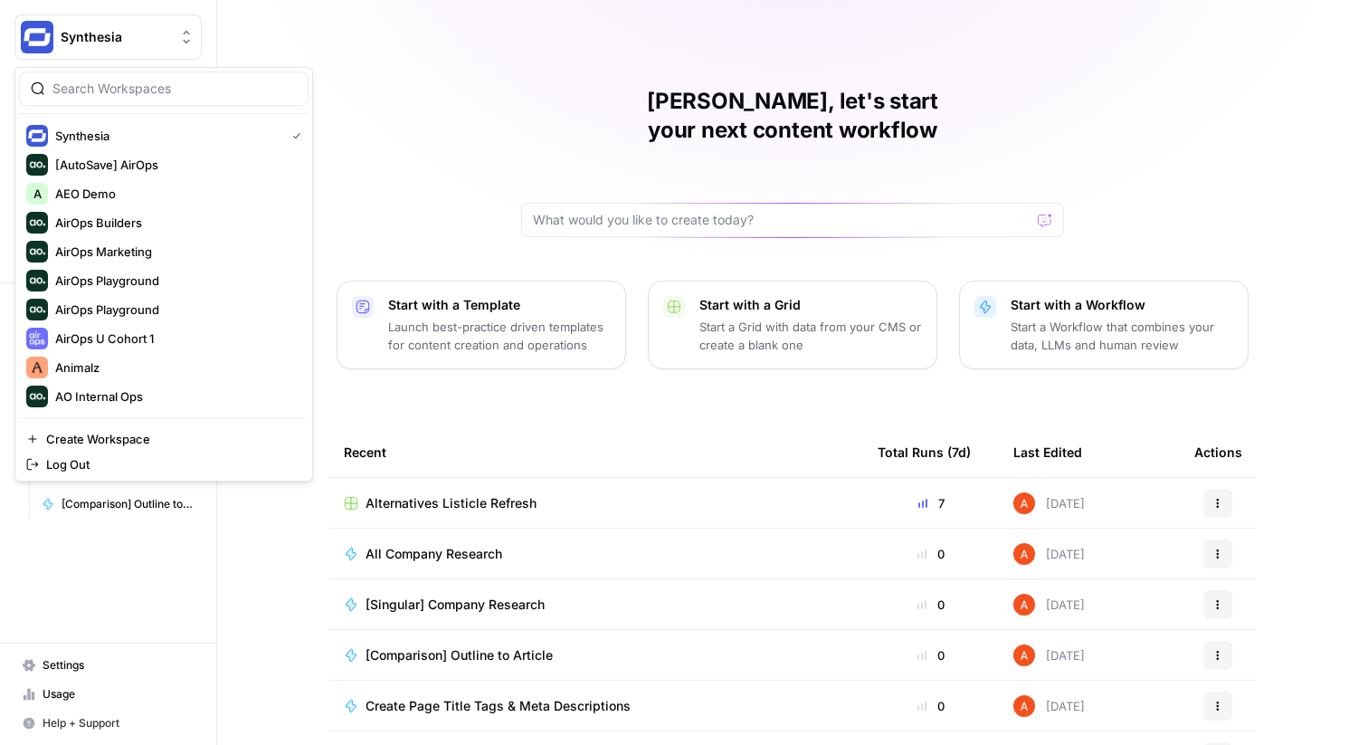
click at [92, 48] on button "Synthesia" at bounding box center [107, 36] width 187 height 45
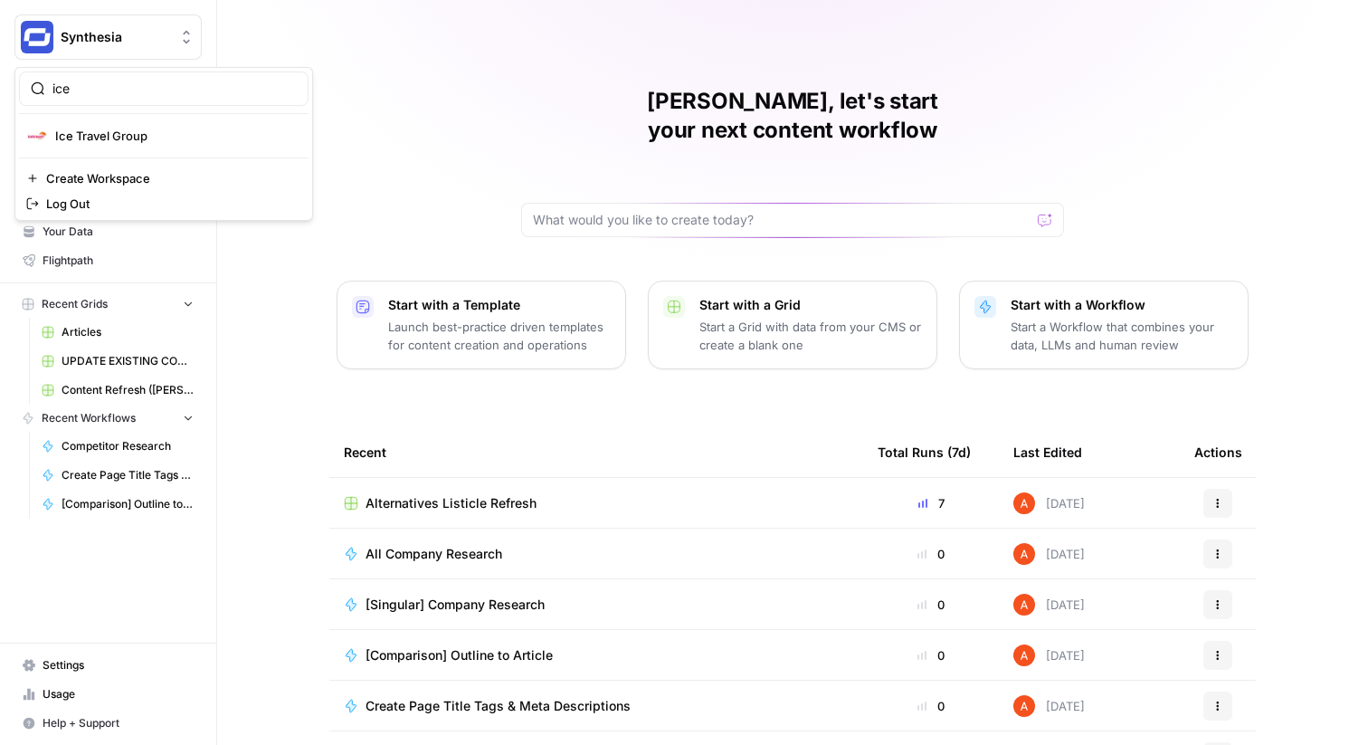
type input "ice"
click at [117, 145] on div "Ice Travel Group" at bounding box center [163, 136] width 275 height 22
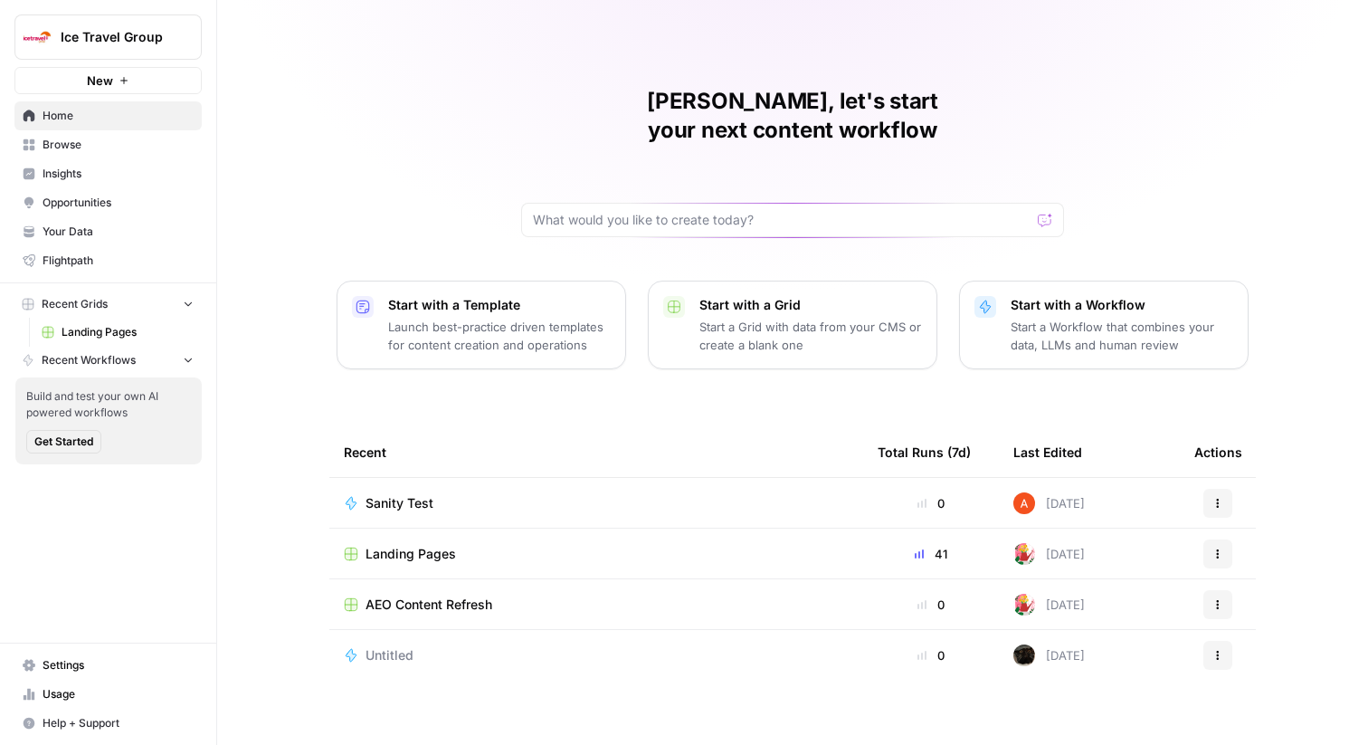
click at [128, 148] on span "Browse" at bounding box center [118, 145] width 151 height 16
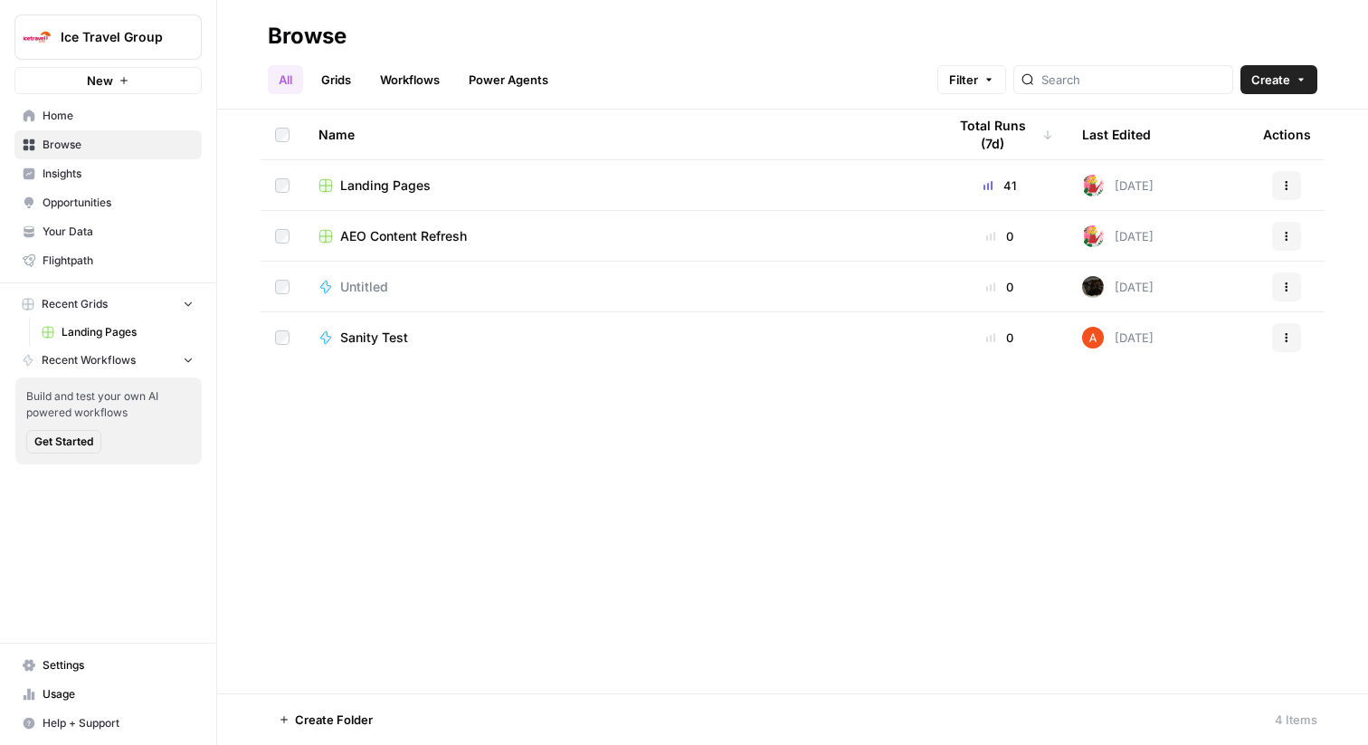
click at [336, 82] on link "Grids" at bounding box center [336, 79] width 52 height 29
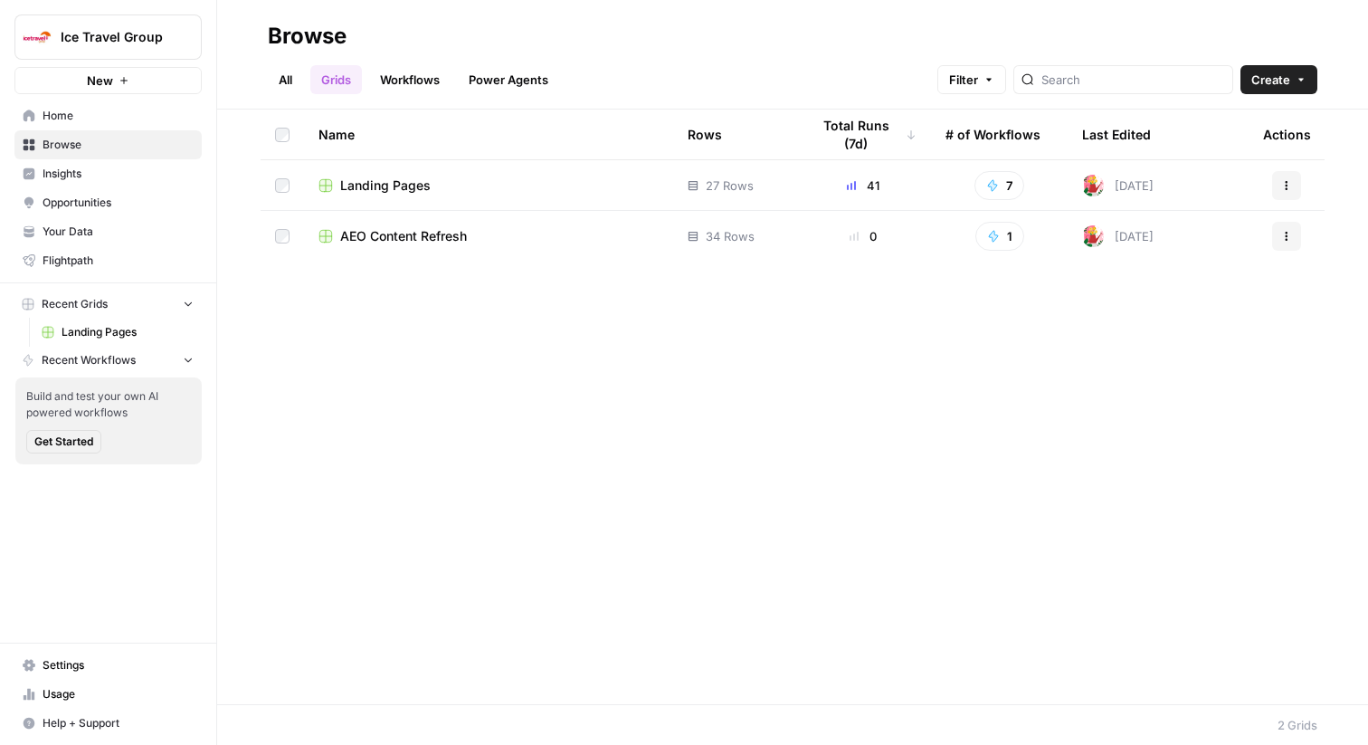
click at [395, 181] on span "Landing Pages" at bounding box center [385, 185] width 91 height 18
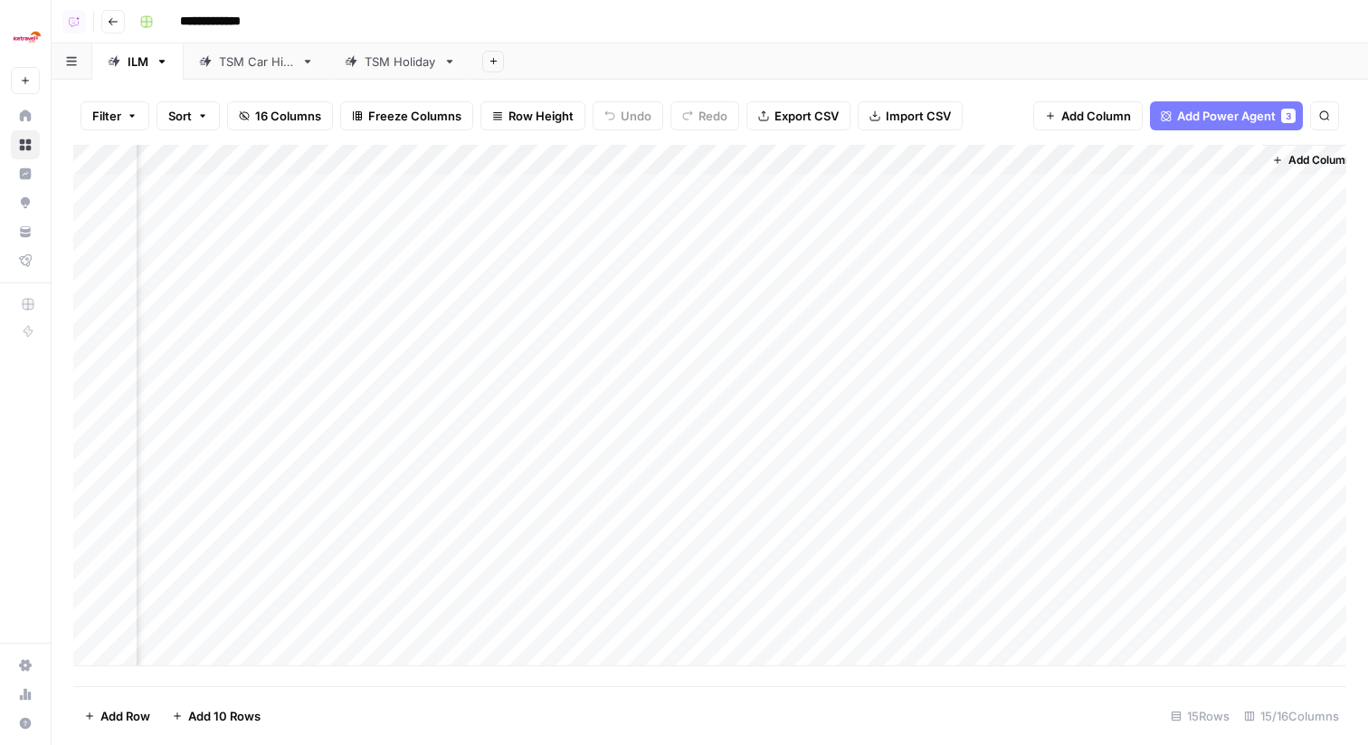
scroll to position [0, 1603]
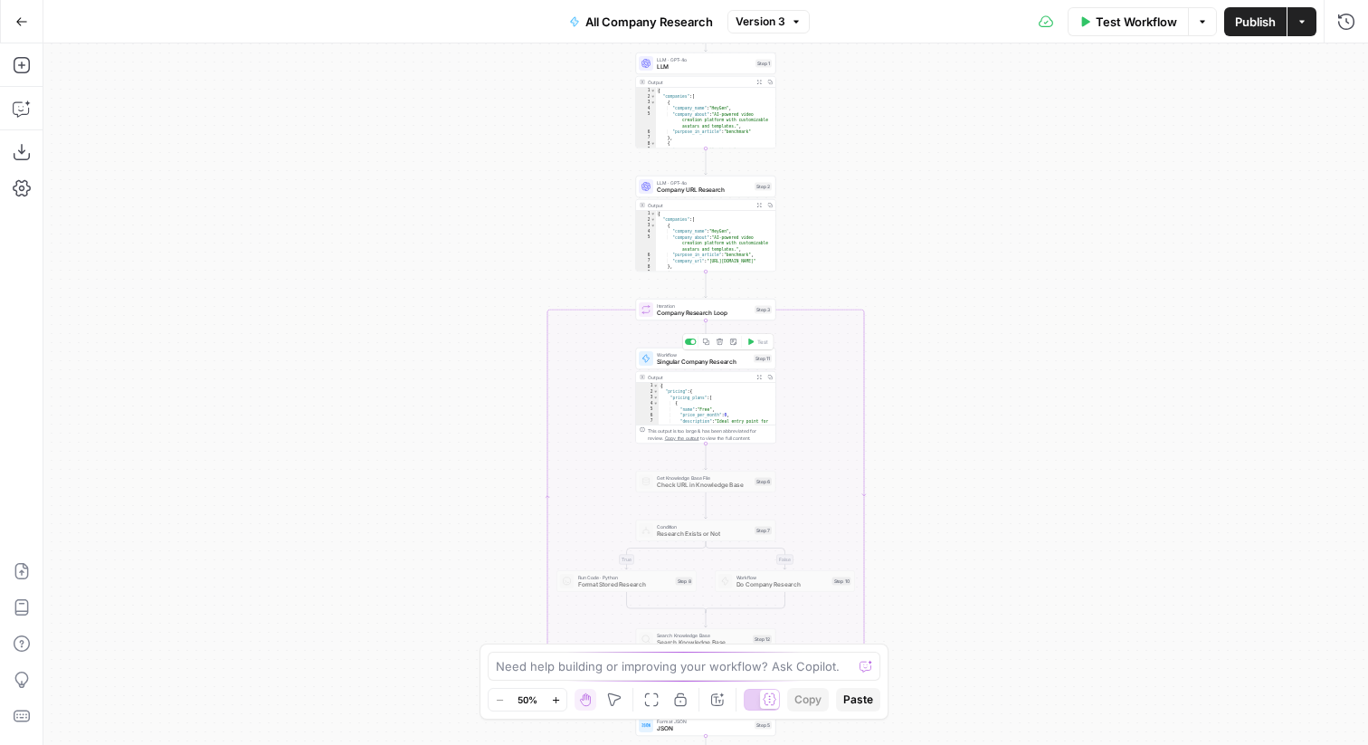
click at [729, 355] on span "Workflow" at bounding box center [703, 354] width 93 height 7
type input "[Singular] Company Research"
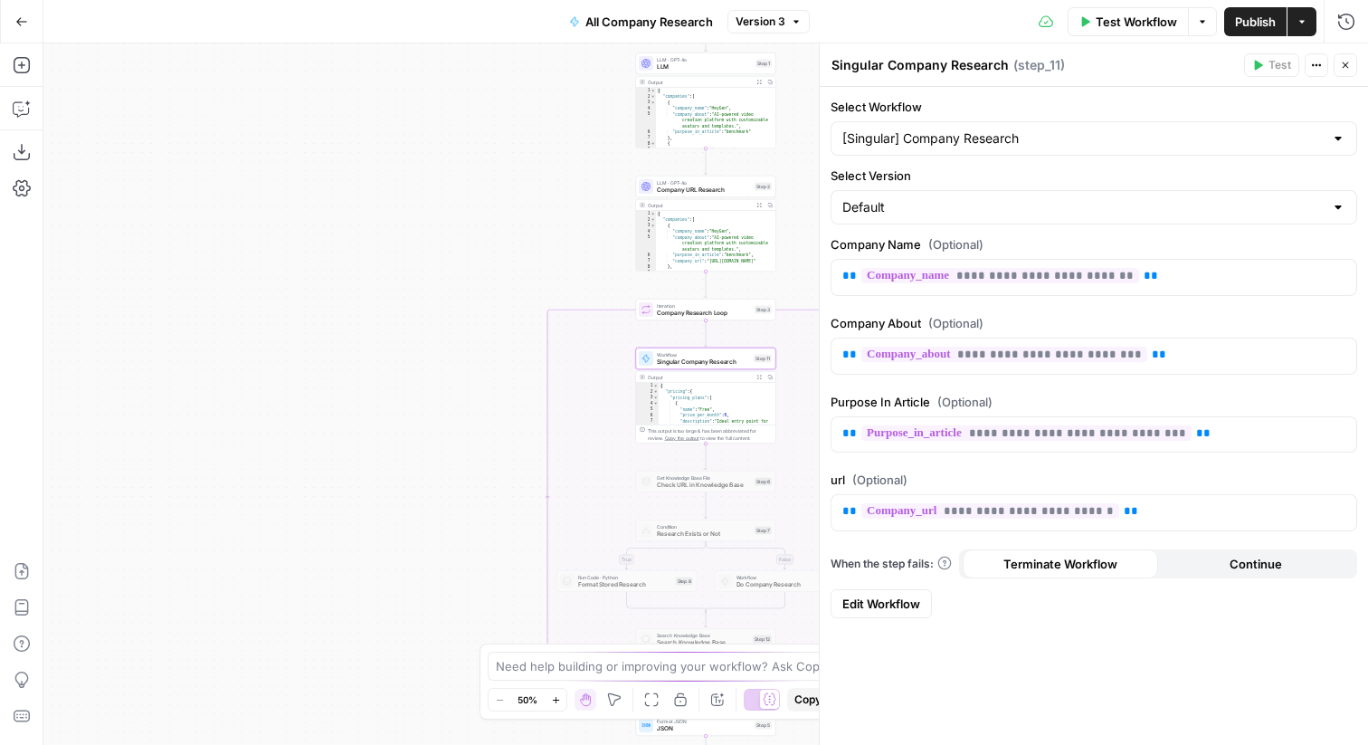
click at [901, 602] on span "Edit Workflow" at bounding box center [882, 604] width 78 height 18
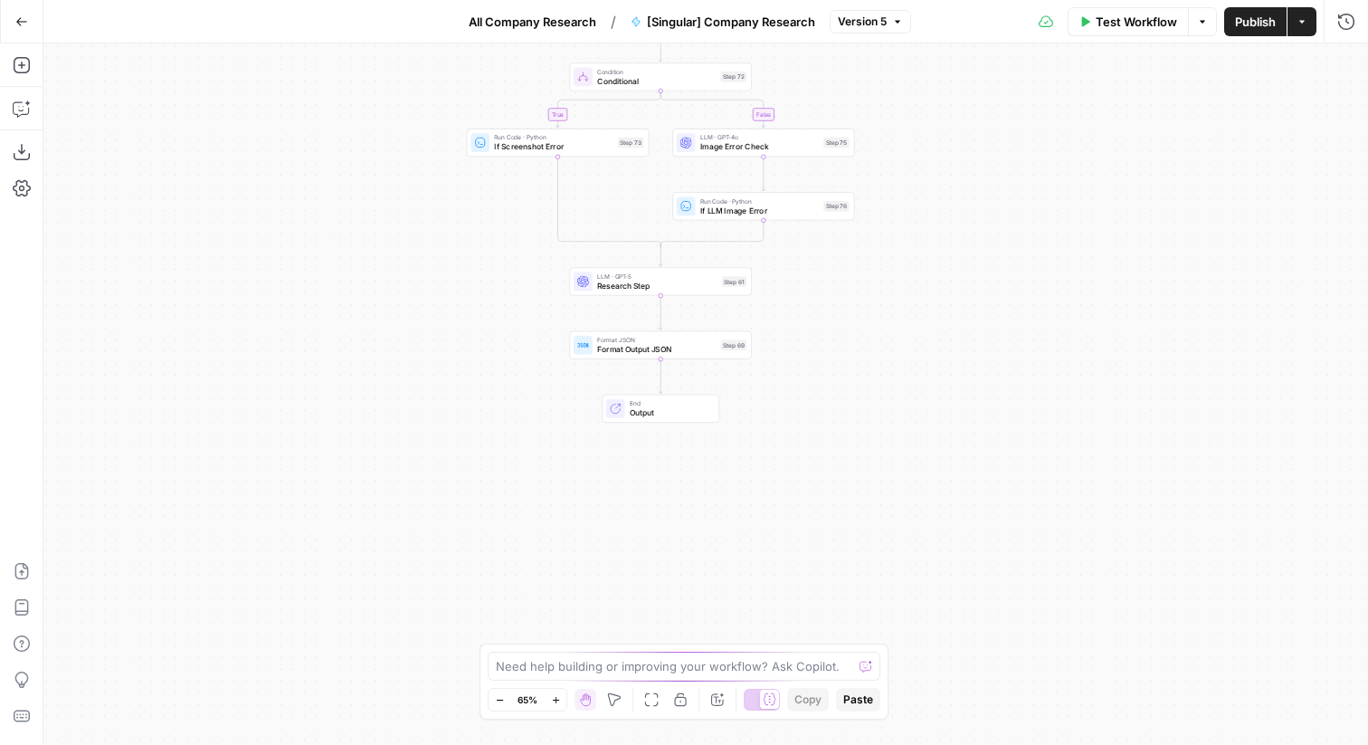
click at [708, 295] on div "LLM · GPT-5 Research Step Step 61" at bounding box center [660, 281] width 182 height 28
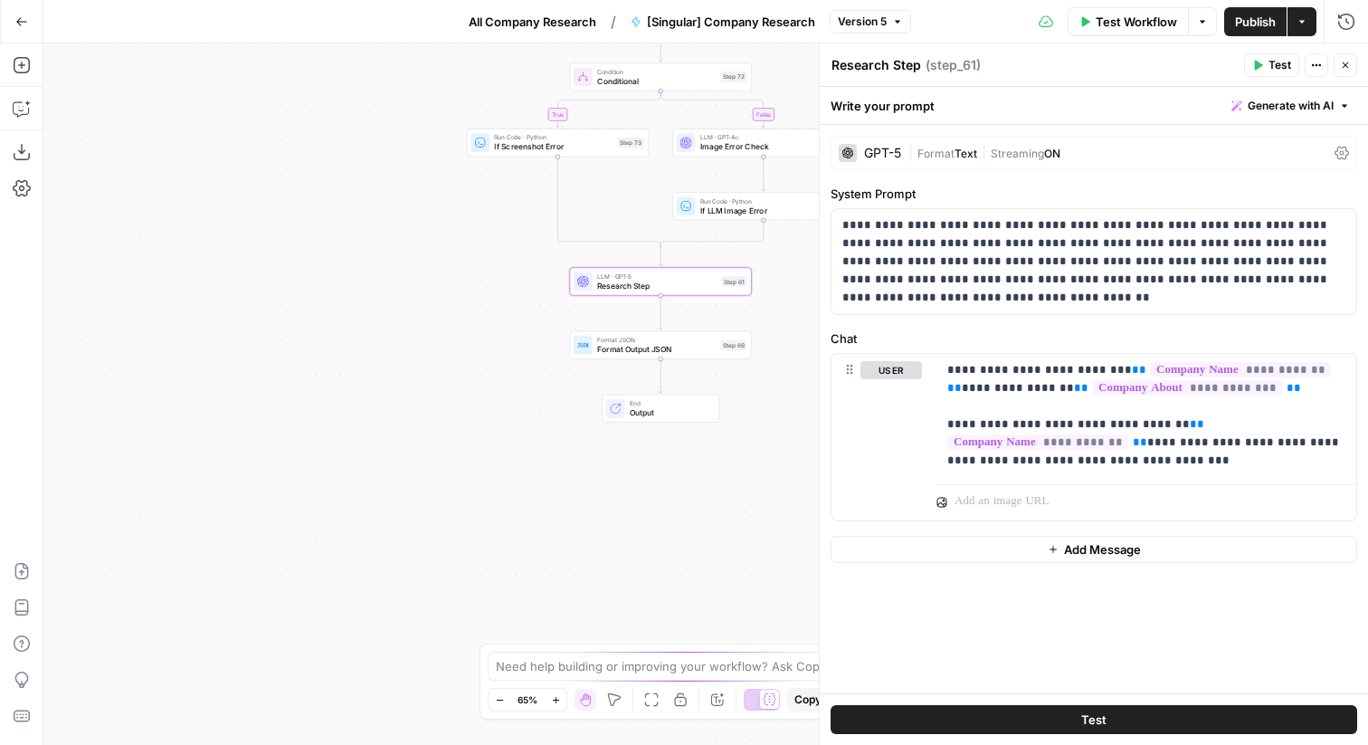
click at [1351, 71] on button "Close" at bounding box center [1346, 65] width 24 height 24
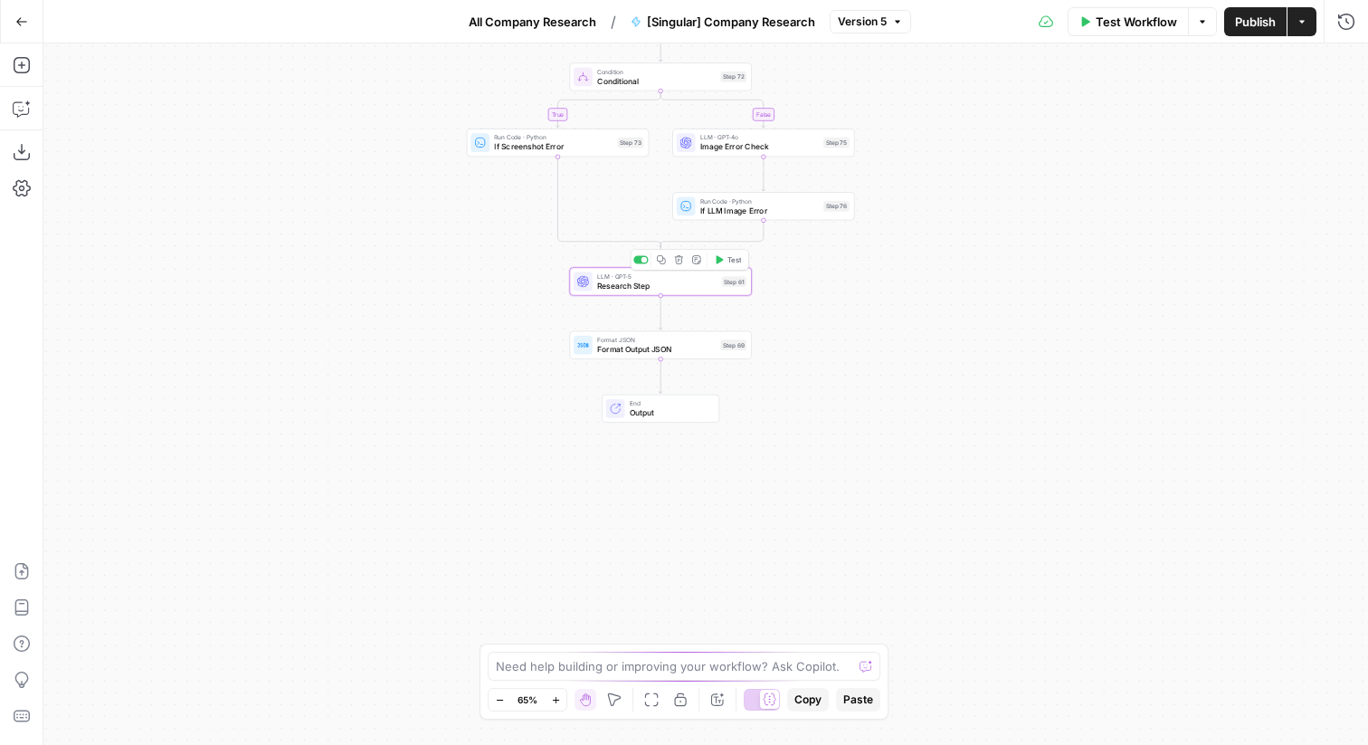
click at [637, 262] on div at bounding box center [641, 259] width 14 height 8
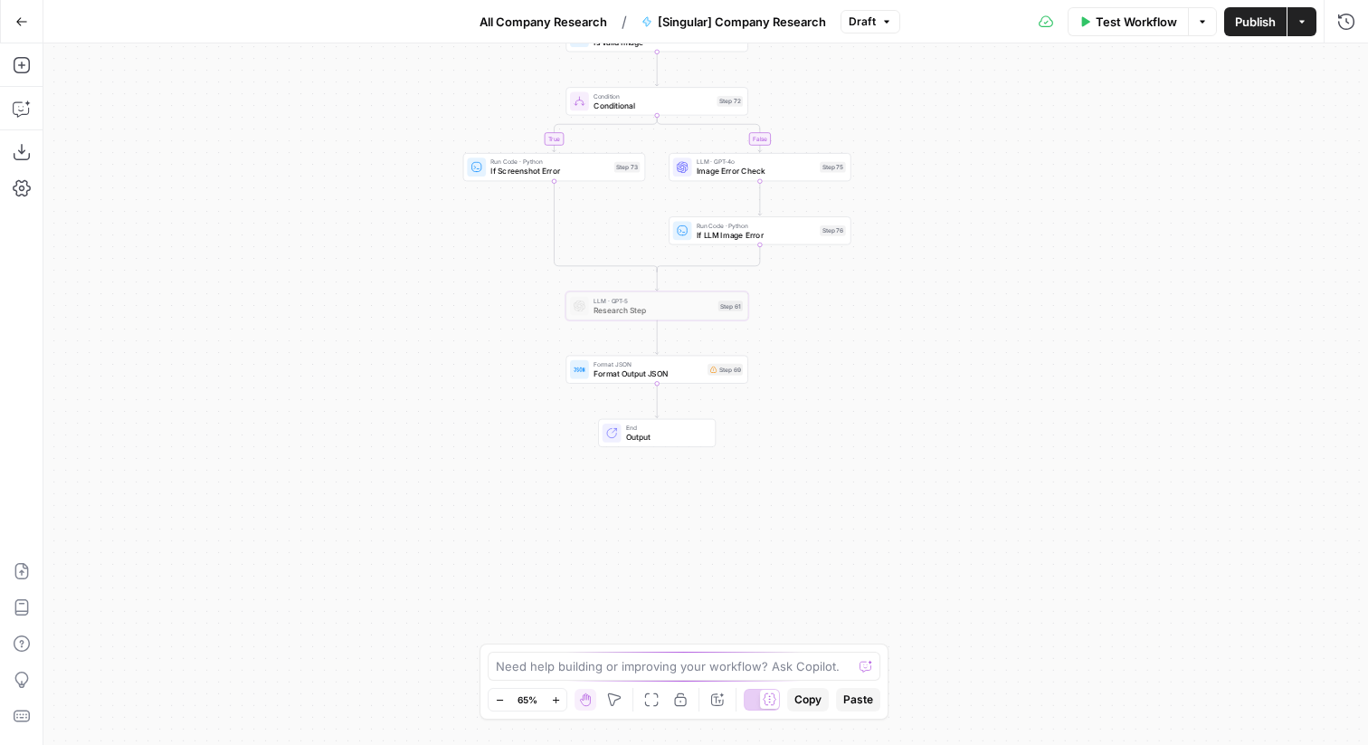
click at [666, 370] on span "Format Output JSON" at bounding box center [649, 373] width 110 height 12
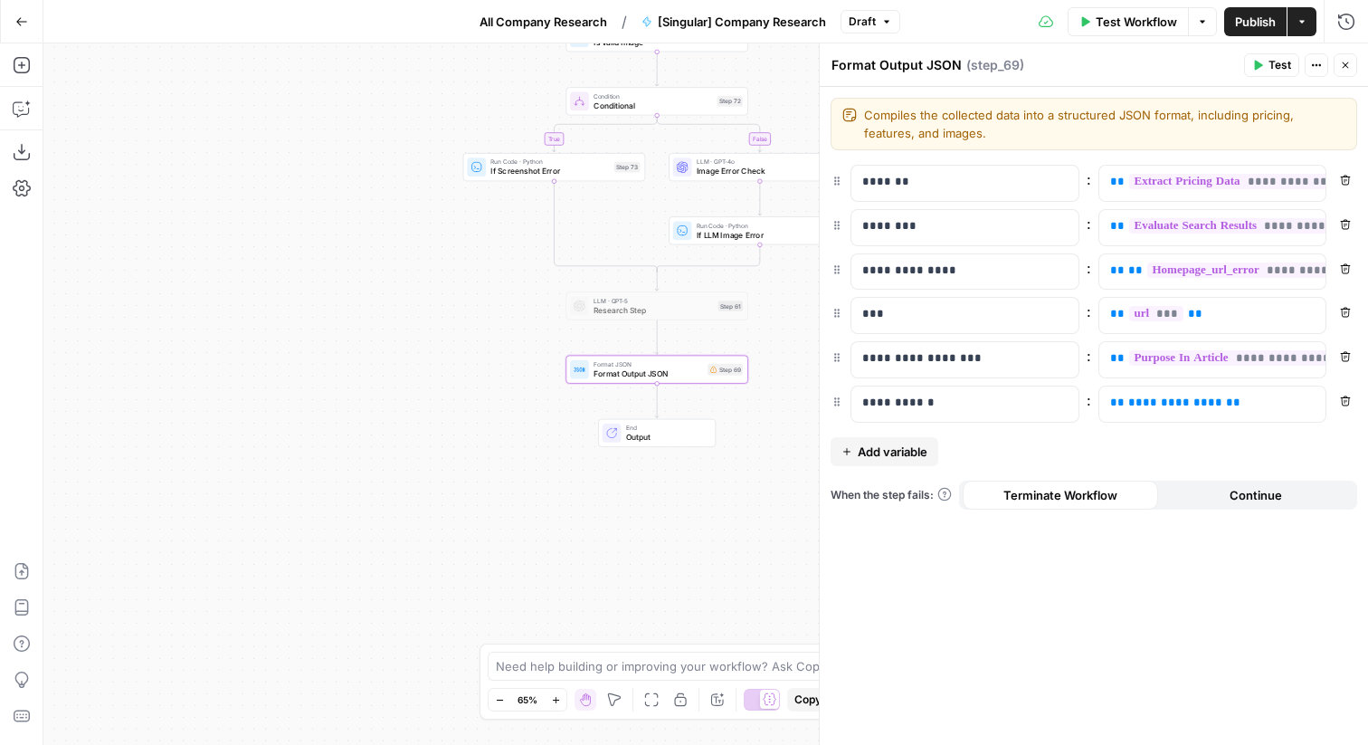
click at [1341, 65] on icon "button" at bounding box center [1345, 65] width 11 height 11
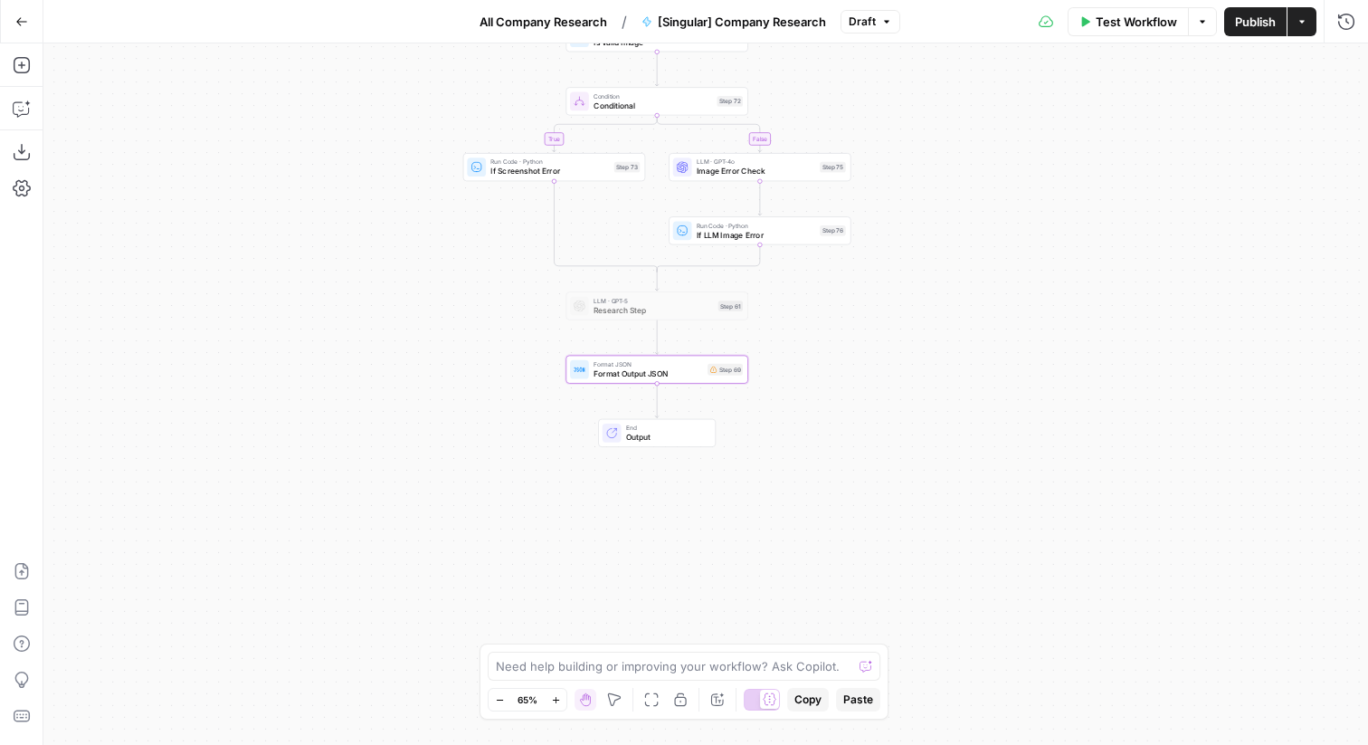
click at [1262, 23] on span "Publish" at bounding box center [1255, 22] width 41 height 18
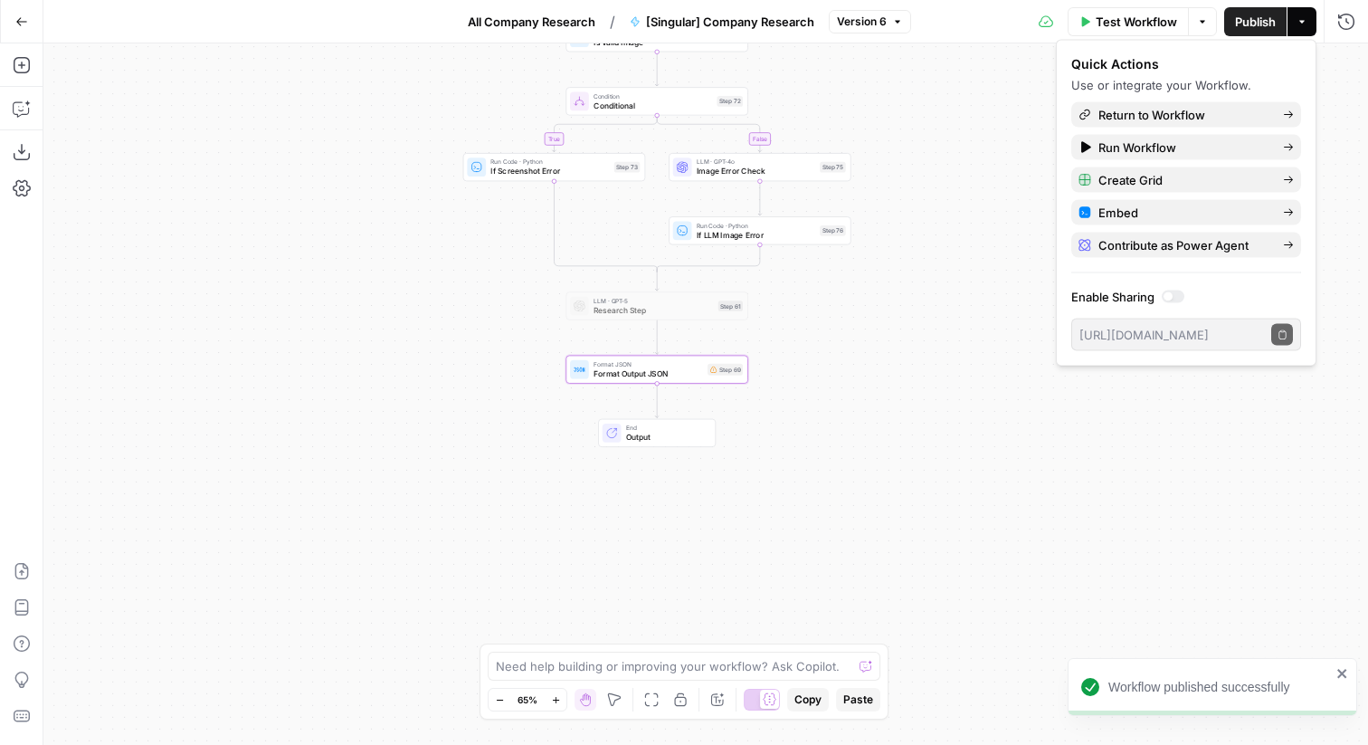
click at [14, 25] on button "Go Back" at bounding box center [21, 21] width 33 height 33
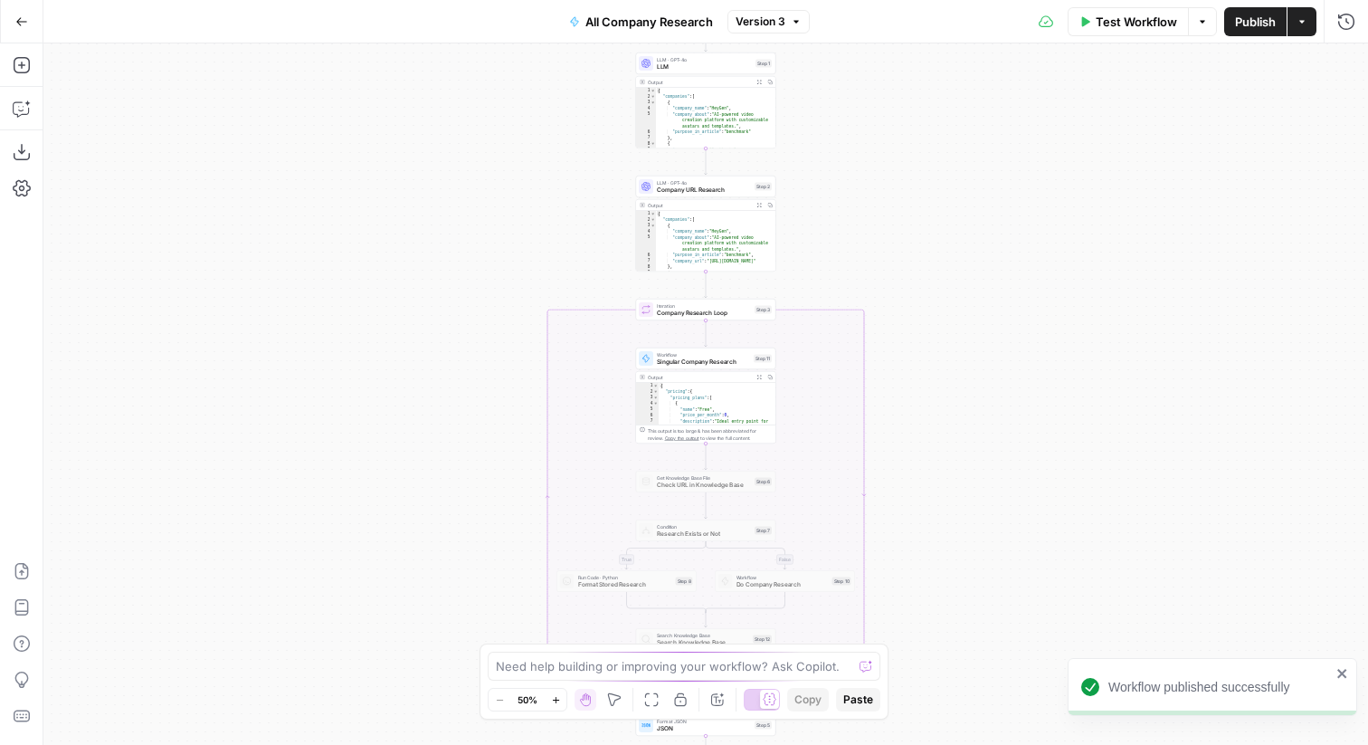
click at [1237, 23] on span "Publish" at bounding box center [1255, 22] width 41 height 18
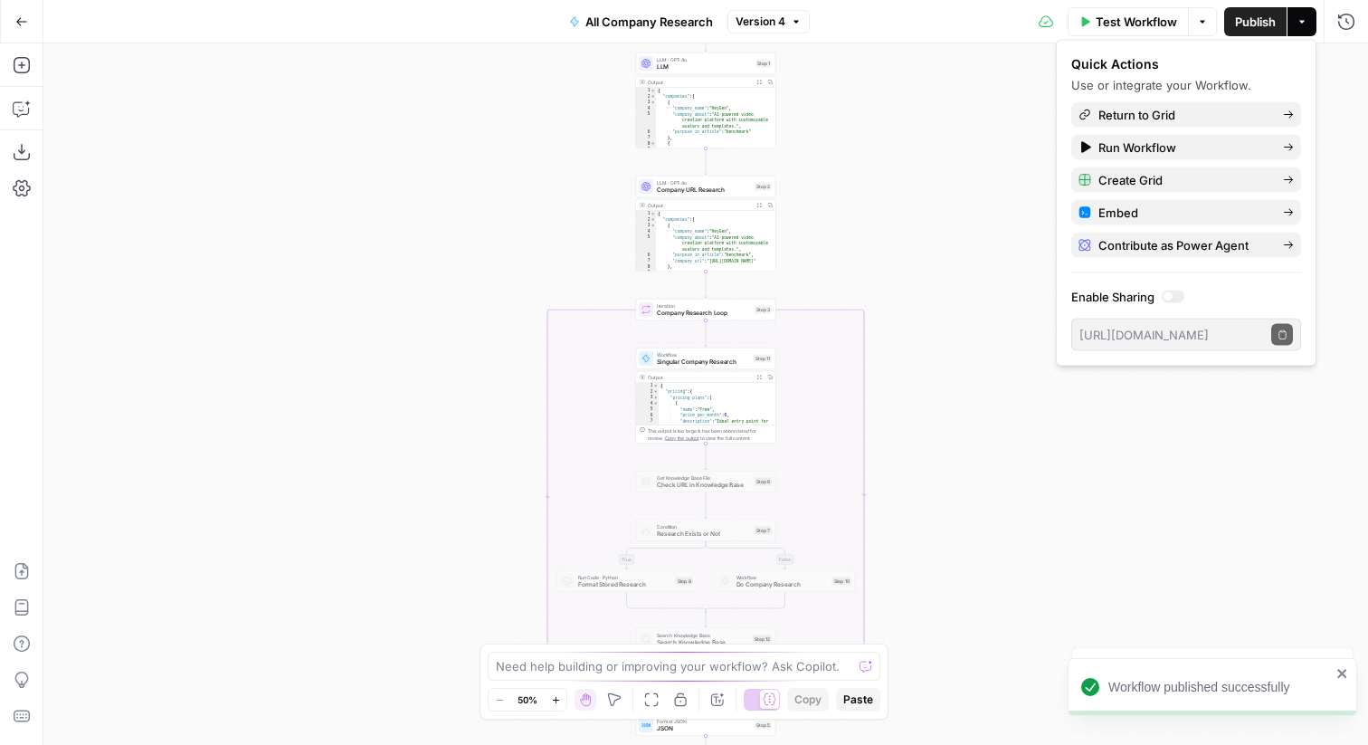
click at [12, 19] on button "Go Back" at bounding box center [21, 21] width 33 height 33
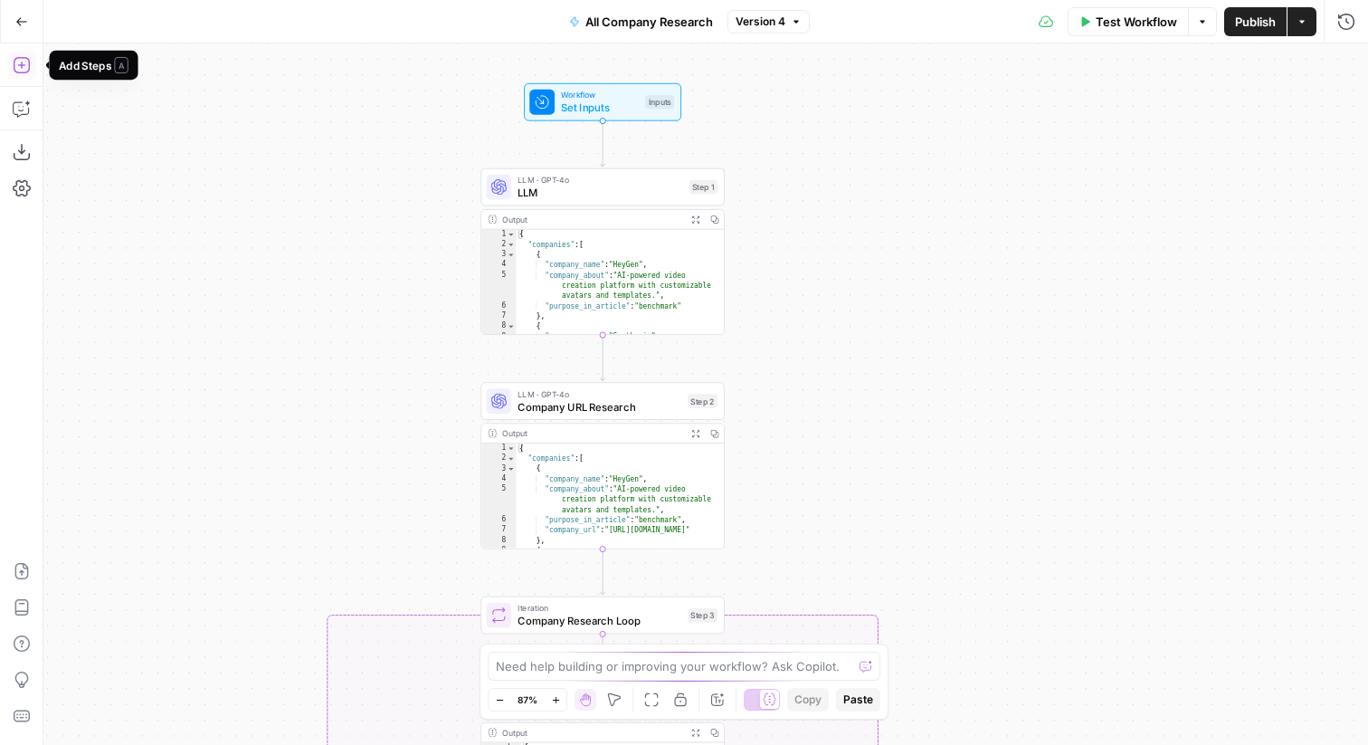
click at [31, 58] on button "Add Steps" at bounding box center [21, 65] width 29 height 29
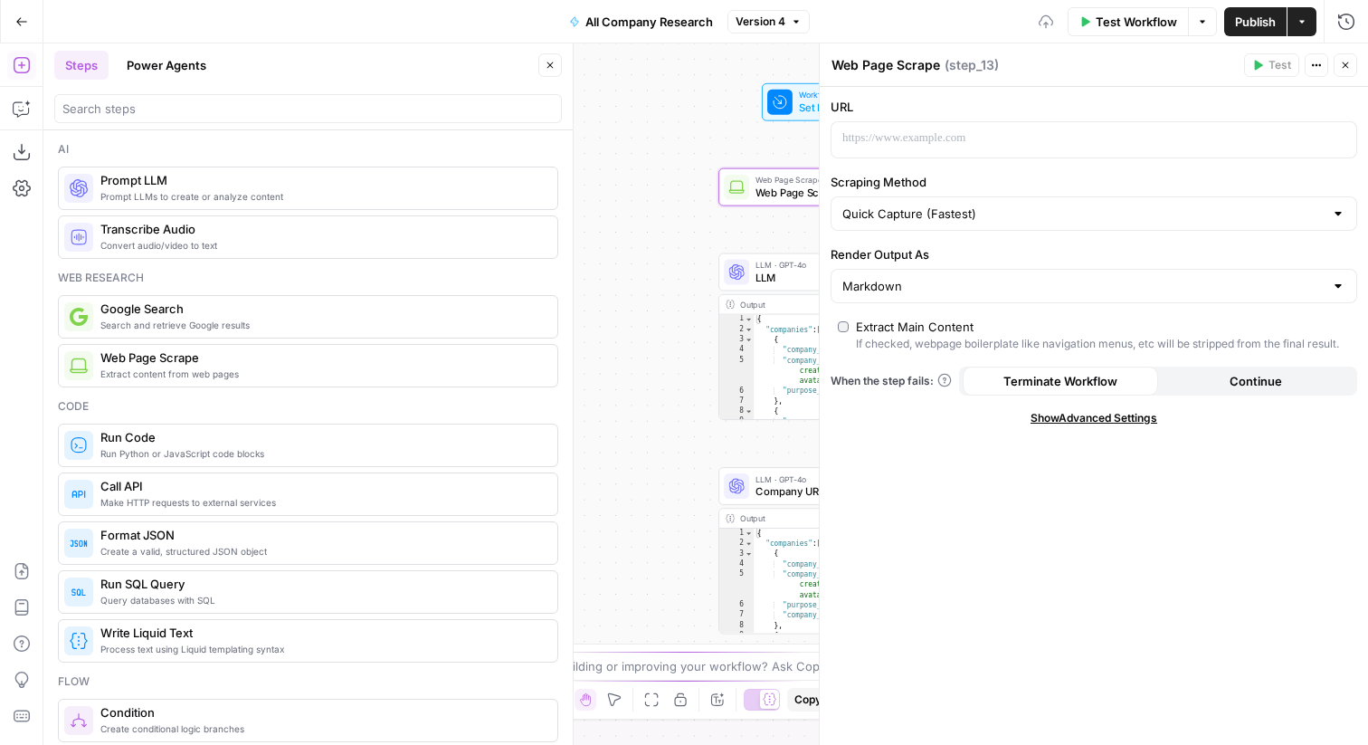
click at [858, 98] on label "URL" at bounding box center [1094, 107] width 527 height 18
click at [795, 102] on div "Workflow Set Inputs Inputs Test Step" at bounding box center [839, 102] width 145 height 27
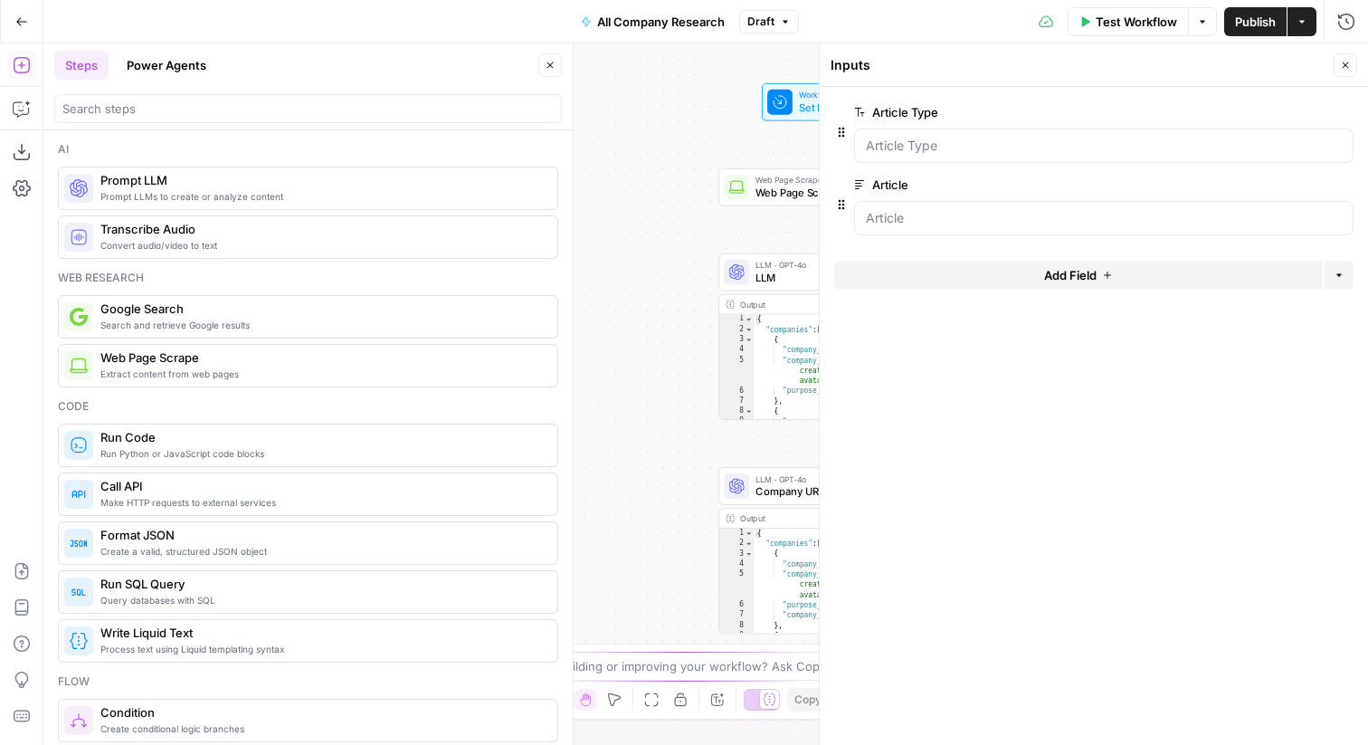
click at [1284, 182] on span "edit field" at bounding box center [1286, 184] width 40 height 14
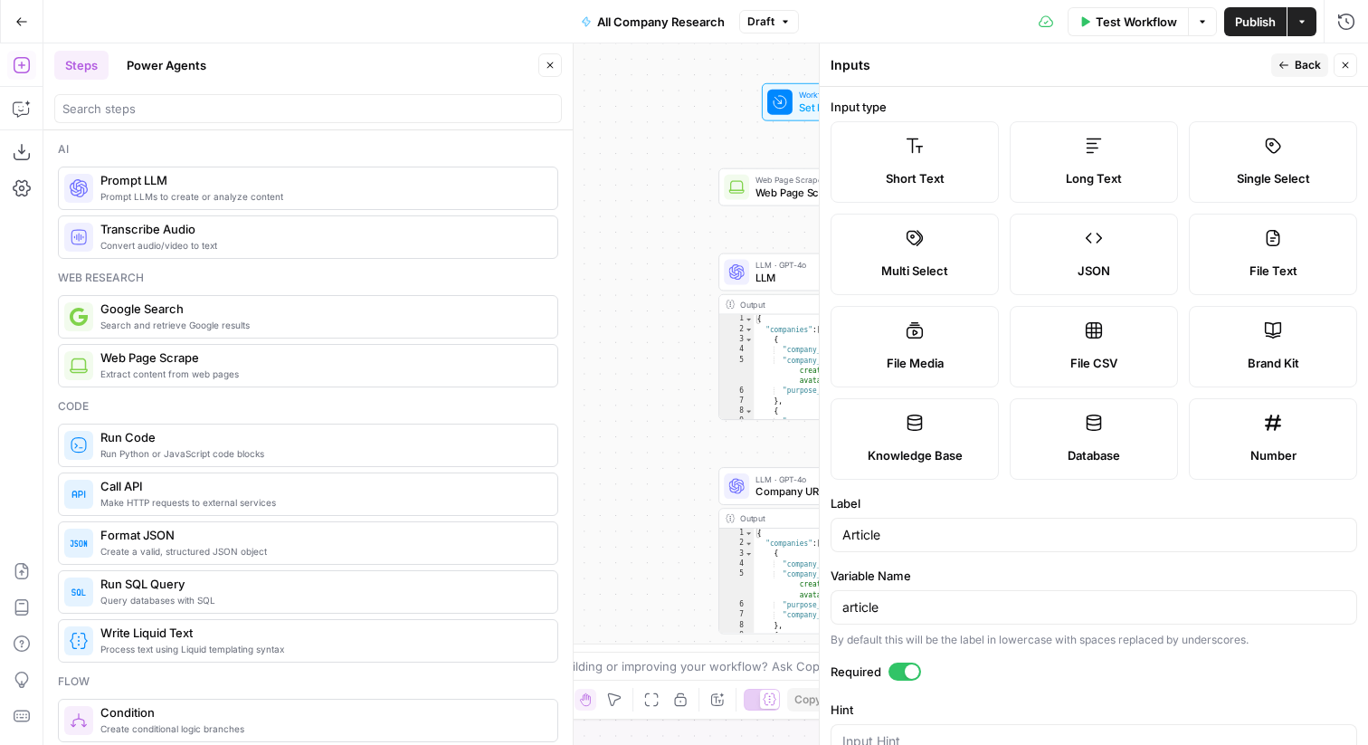
click at [892, 666] on div at bounding box center [905, 671] width 33 height 18
click at [1282, 61] on icon "button" at bounding box center [1284, 65] width 11 height 11
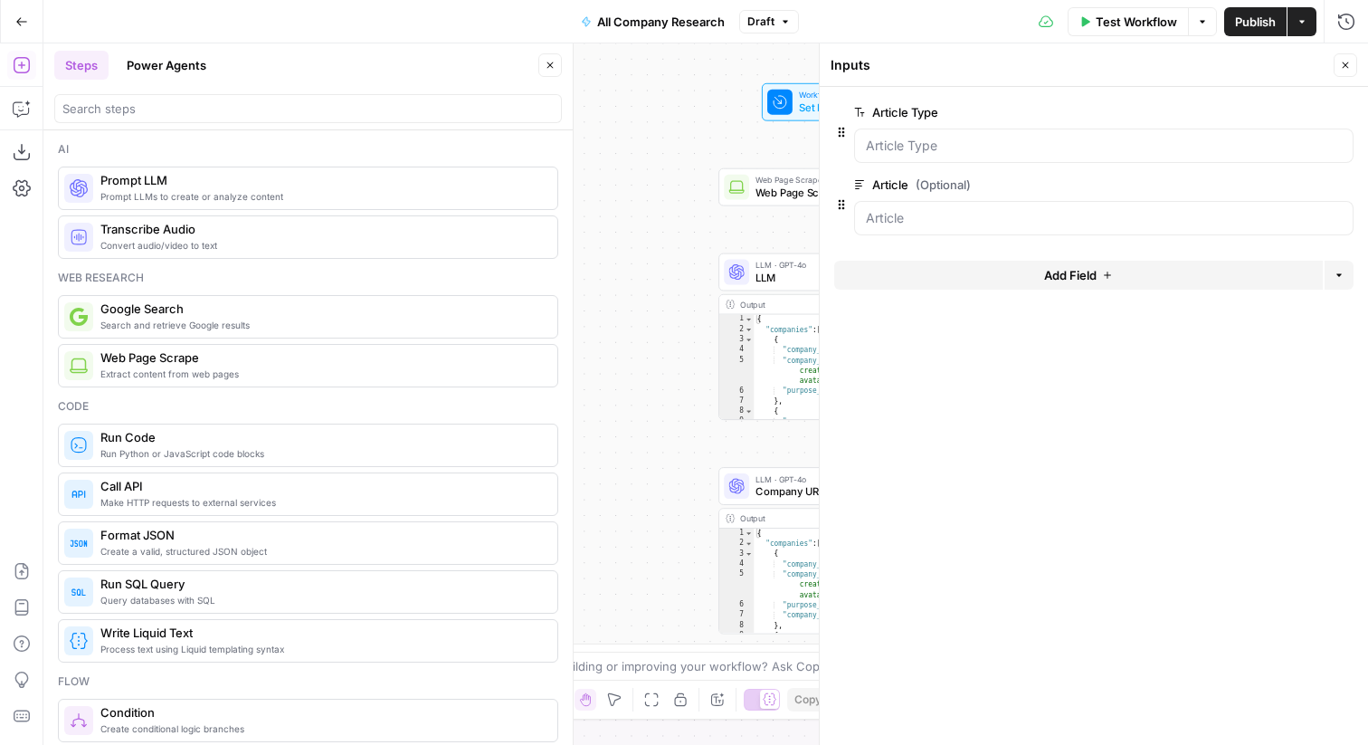
click at [985, 270] on button "Add Field" at bounding box center [1078, 275] width 489 height 29
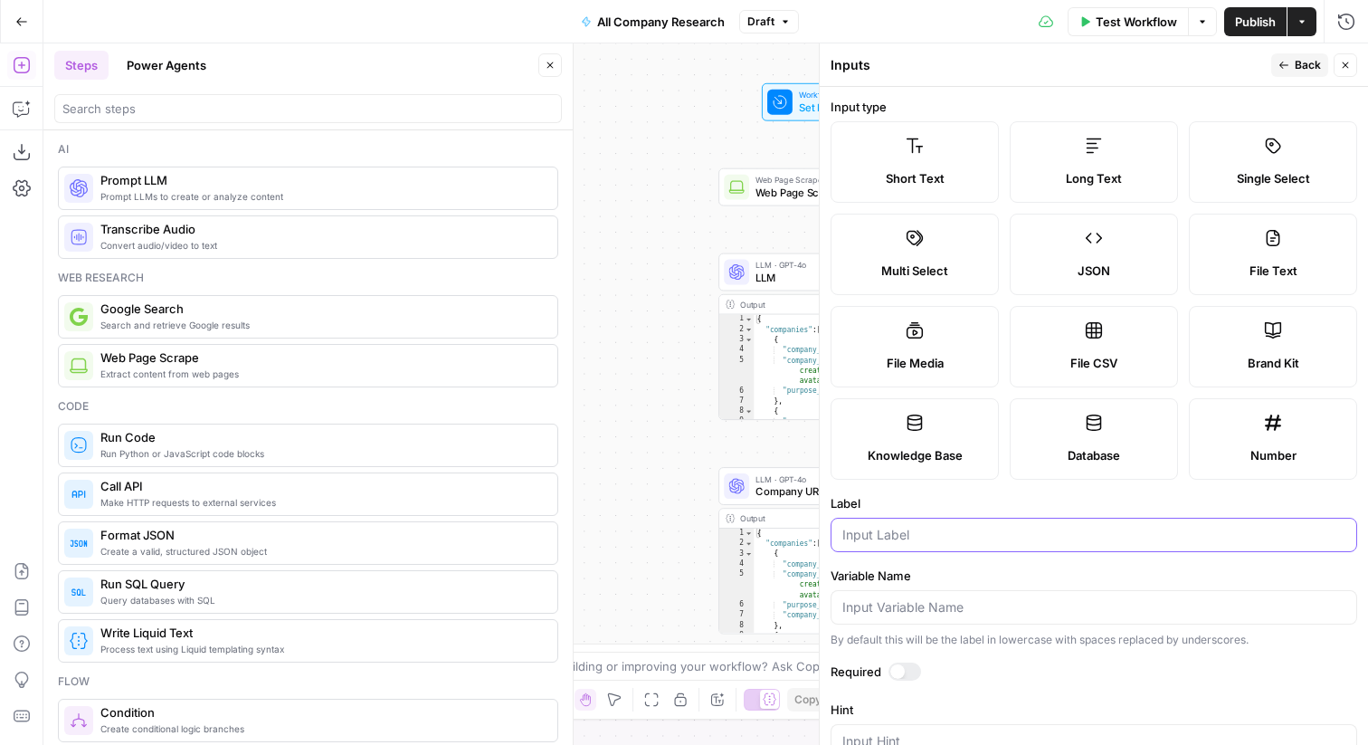
click at [929, 536] on input "Label" at bounding box center [1094, 535] width 503 height 18
type input "URL"
click at [1289, 62] on icon "button" at bounding box center [1284, 65] width 11 height 11
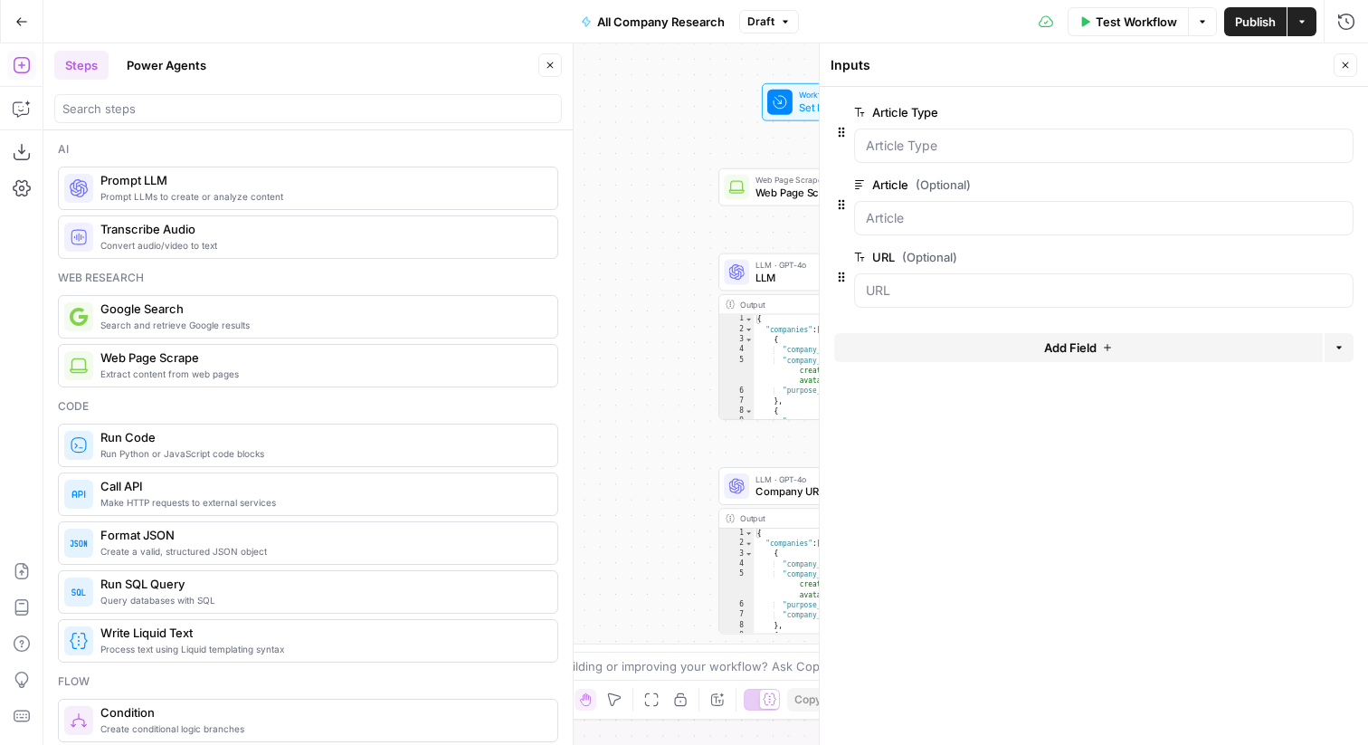
click at [1343, 62] on icon "button" at bounding box center [1345, 65] width 11 height 11
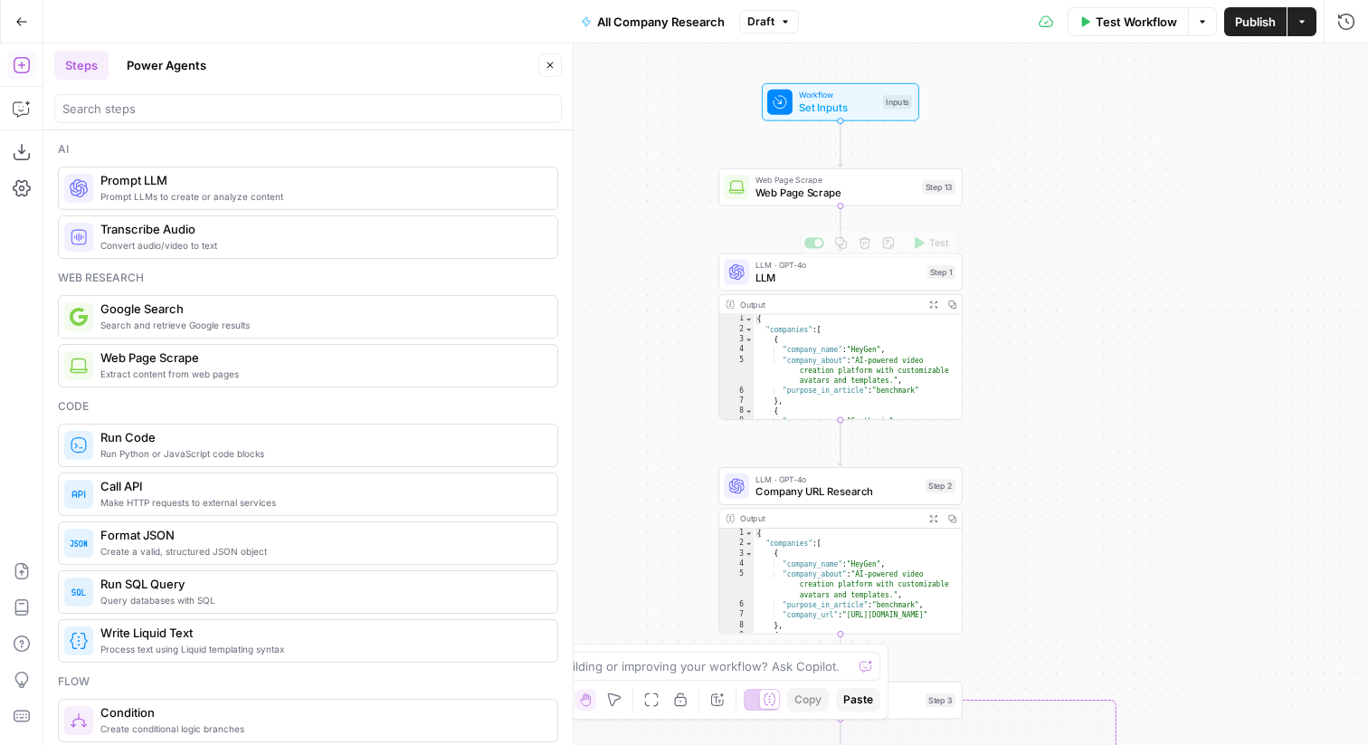
click at [815, 196] on span "Web Page Scrape" at bounding box center [836, 192] width 160 height 15
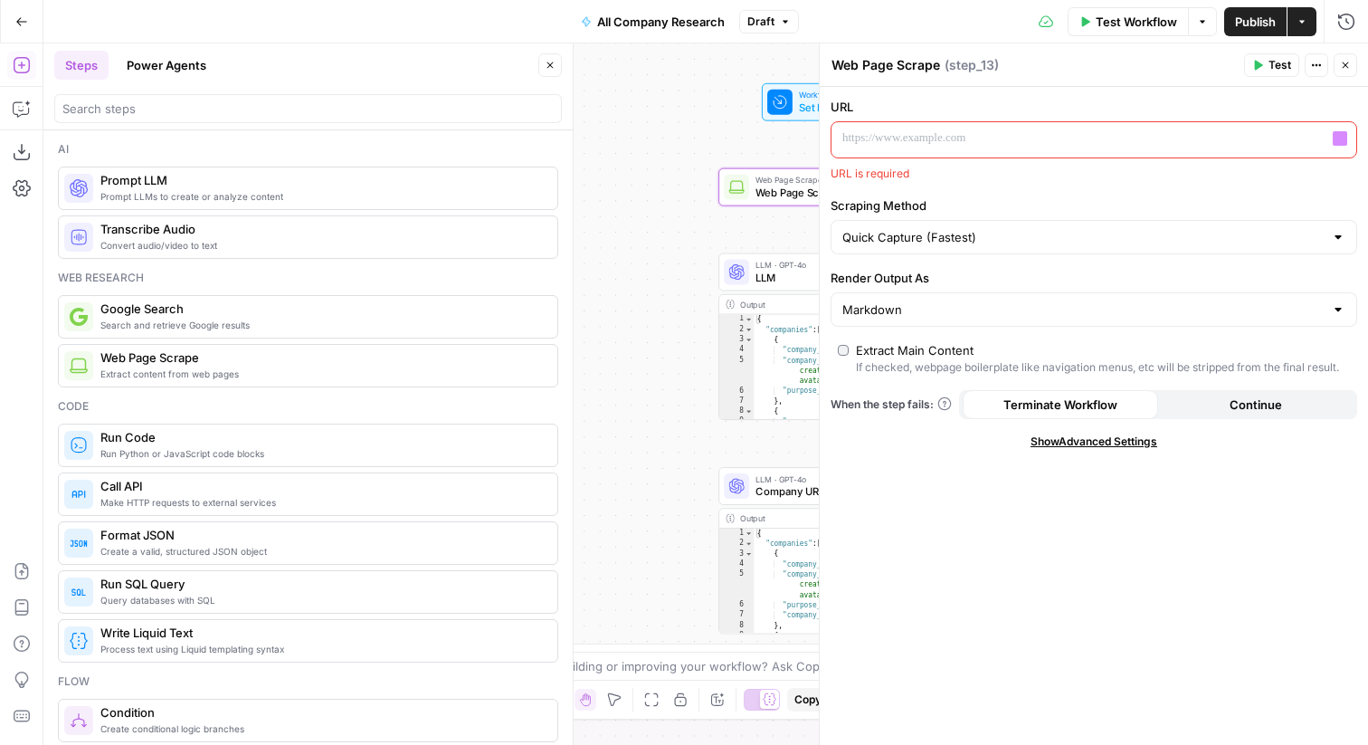
click at [1056, 133] on p at bounding box center [1080, 138] width 474 height 18
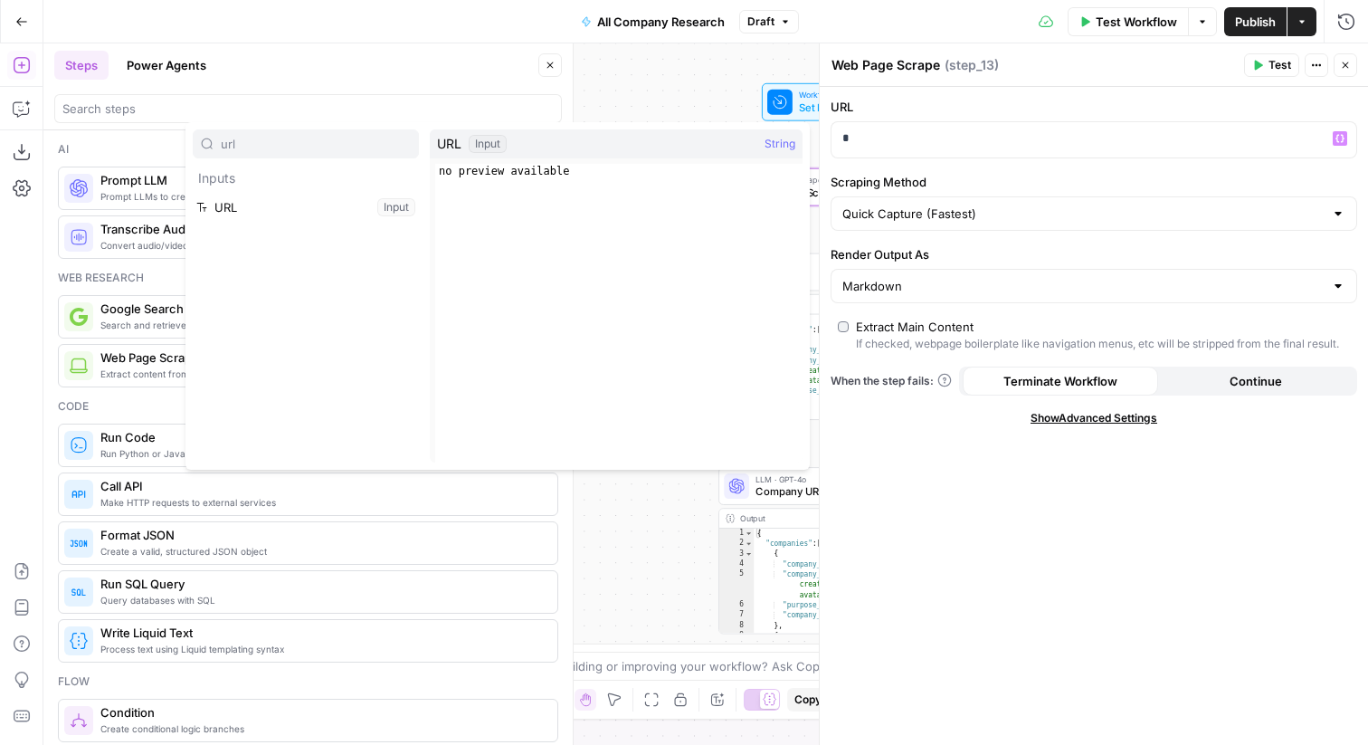
type input "url"
click at [261, 215] on button "Select variable URL" at bounding box center [306, 207] width 226 height 29
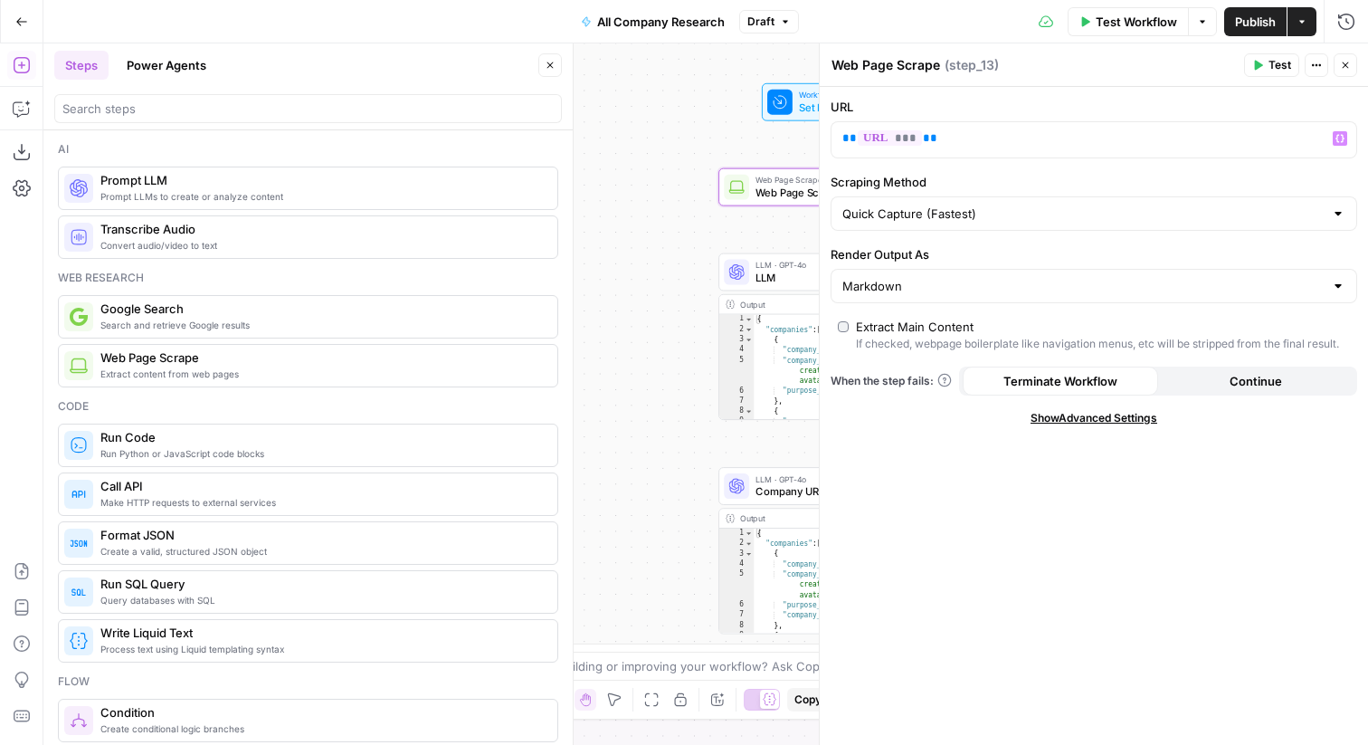
click at [1350, 61] on icon "button" at bounding box center [1345, 65] width 11 height 11
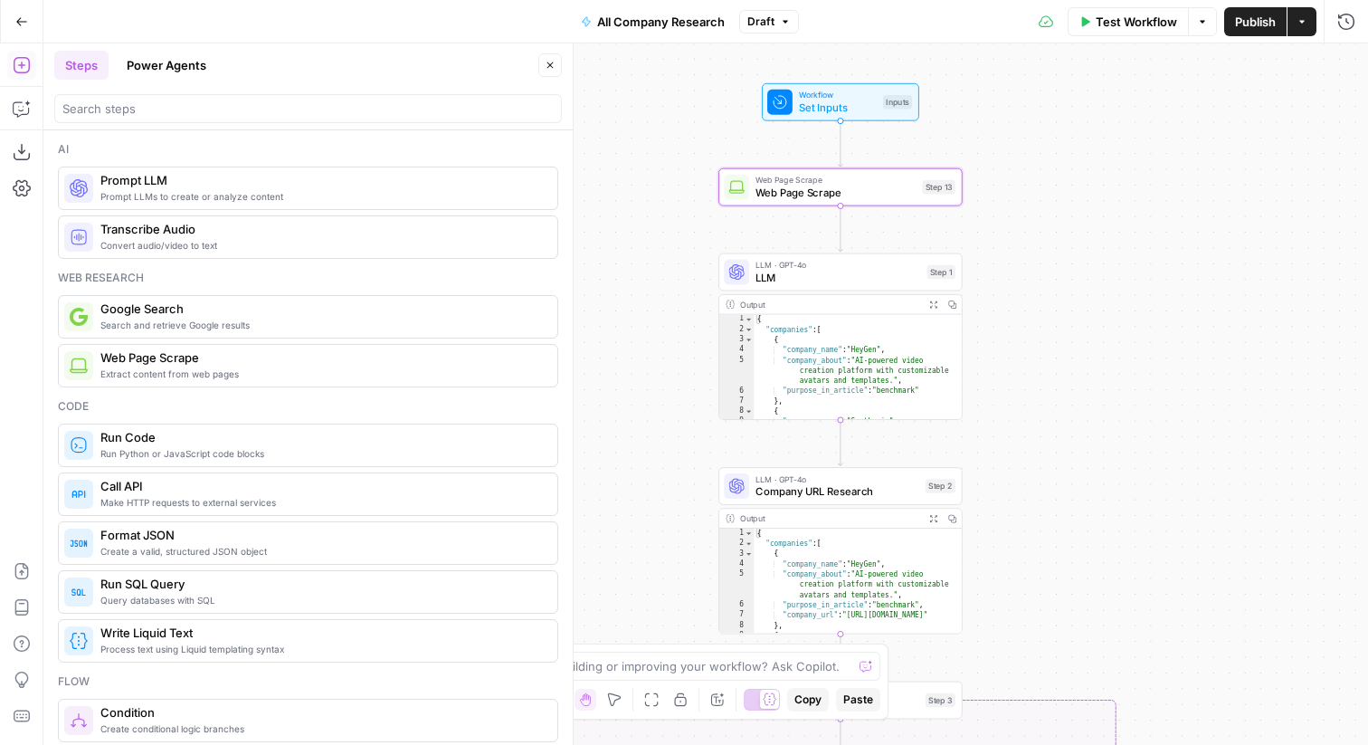
click at [886, 185] on span "Web Page Scrape" at bounding box center [836, 192] width 160 height 15
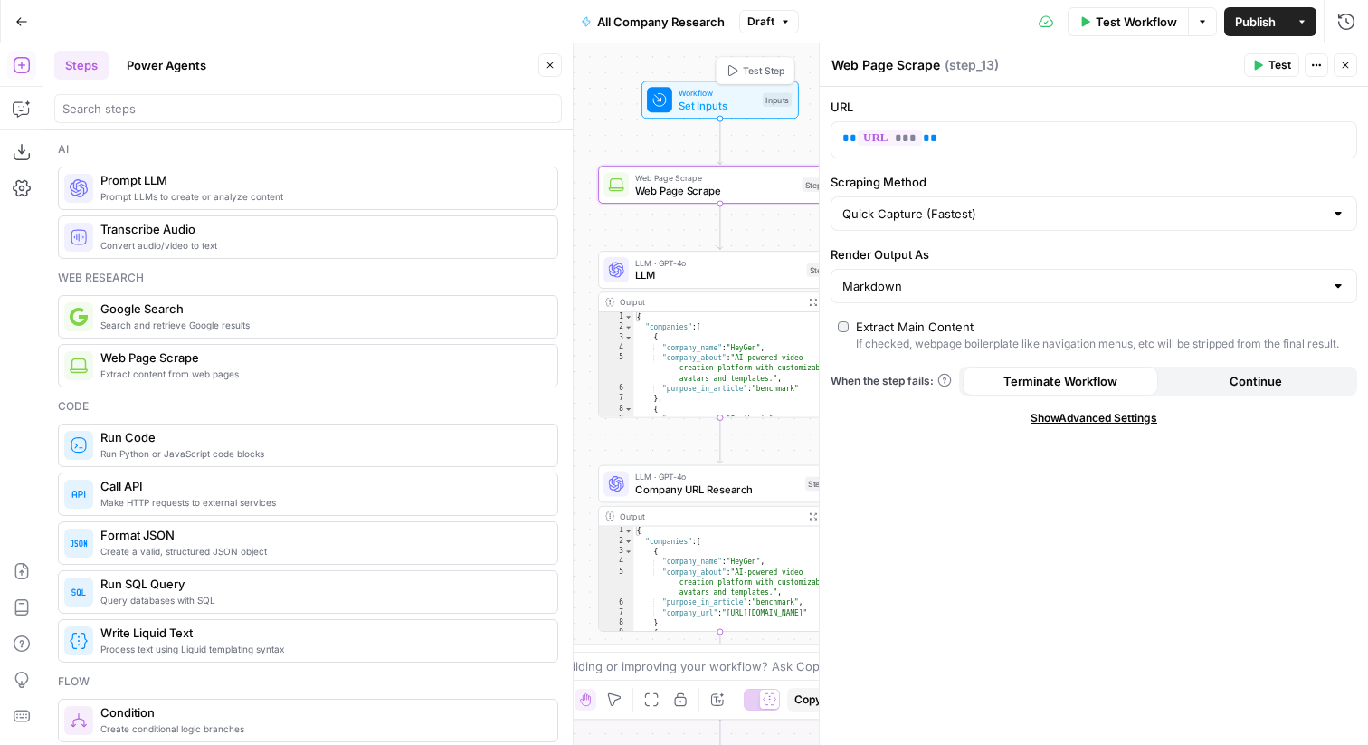
click at [771, 69] on span "Test Step" at bounding box center [764, 70] width 42 height 14
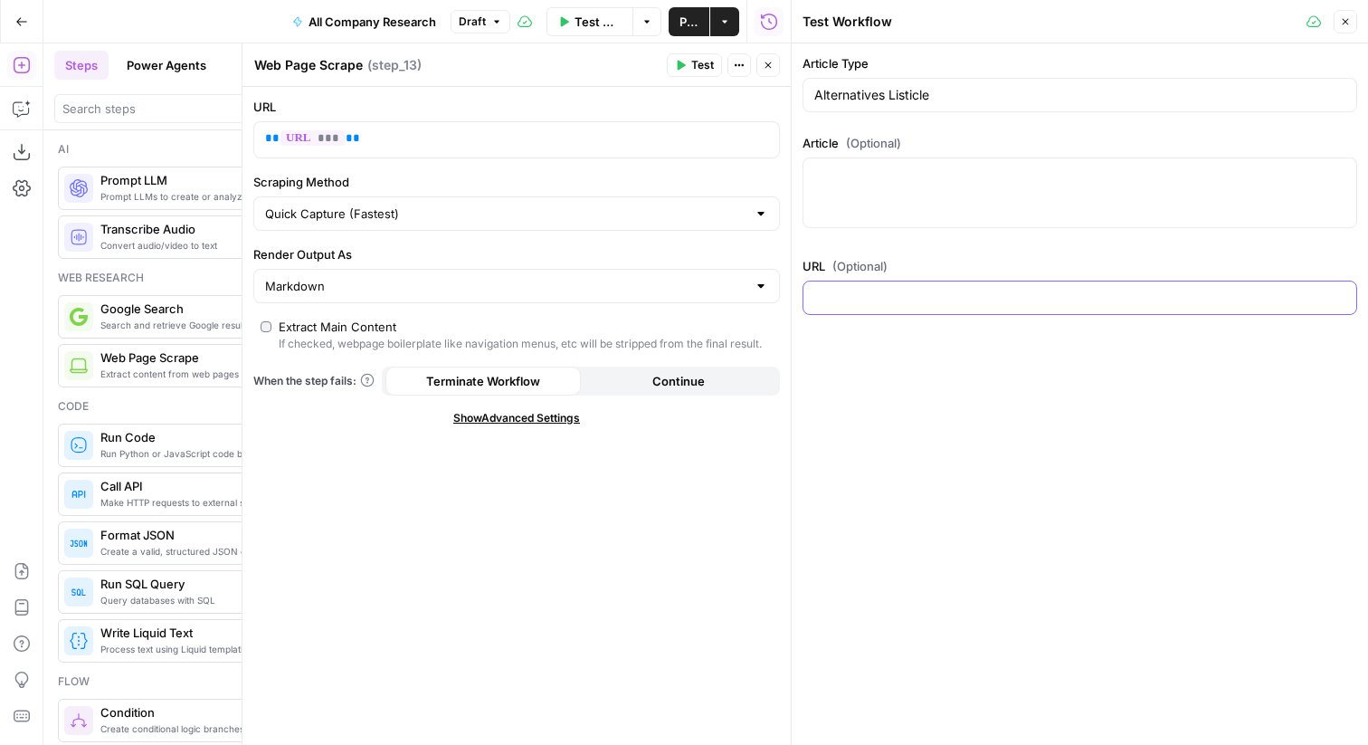
click at [909, 291] on input "URL (Optional)" at bounding box center [1080, 298] width 531 height 18
paste input "https://www.synthesia.io/post/veed-alternatives"
type input "https://www.synthesia.io/post/veed-alternatives"
click at [1346, 21] on icon "button" at bounding box center [1346, 22] width 6 height 6
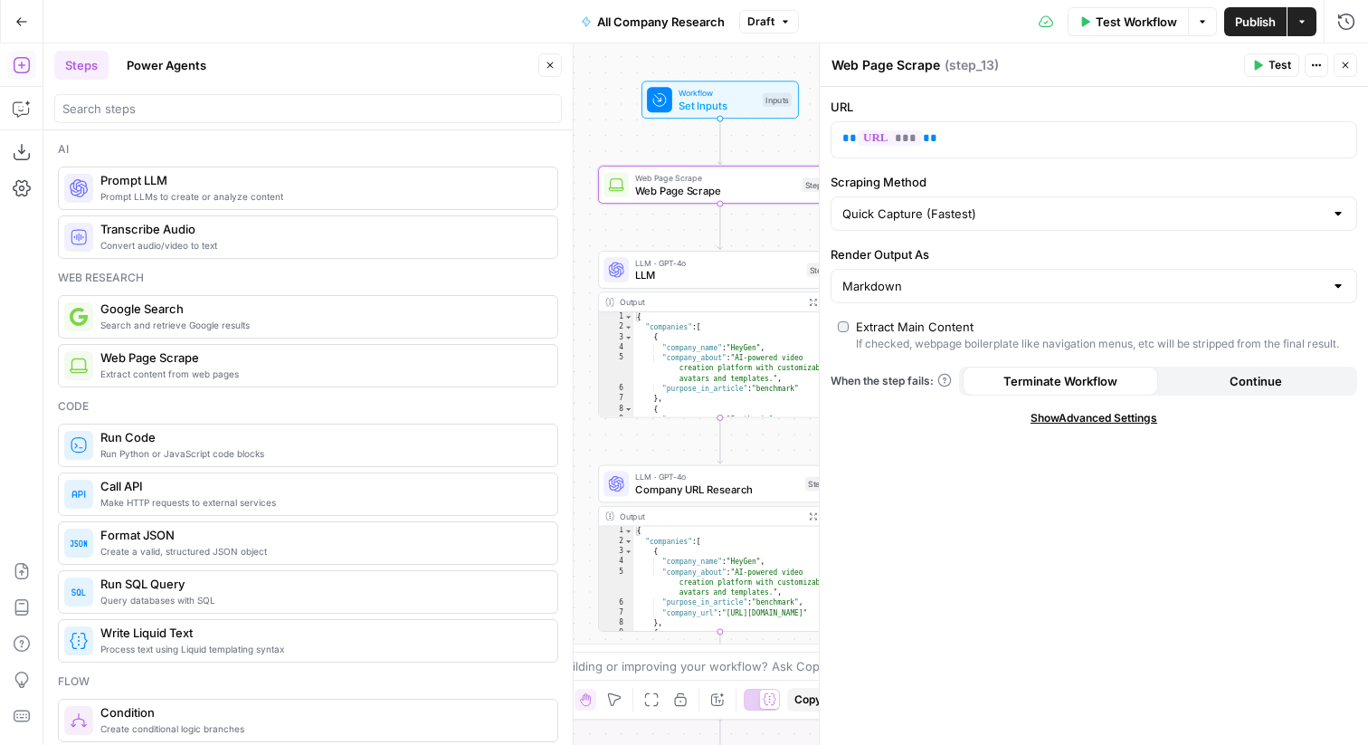
click at [1263, 55] on button "Test" at bounding box center [1271, 65] width 55 height 24
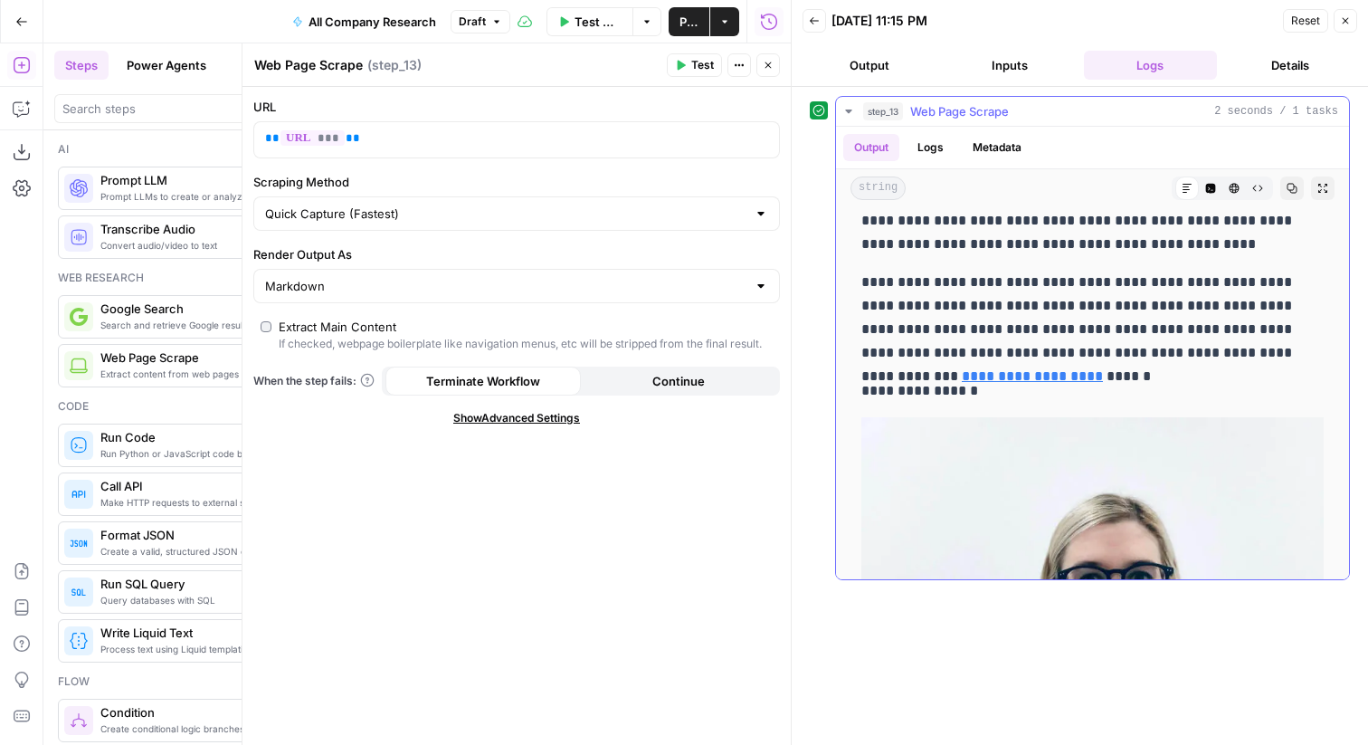
scroll to position [14770, 0]
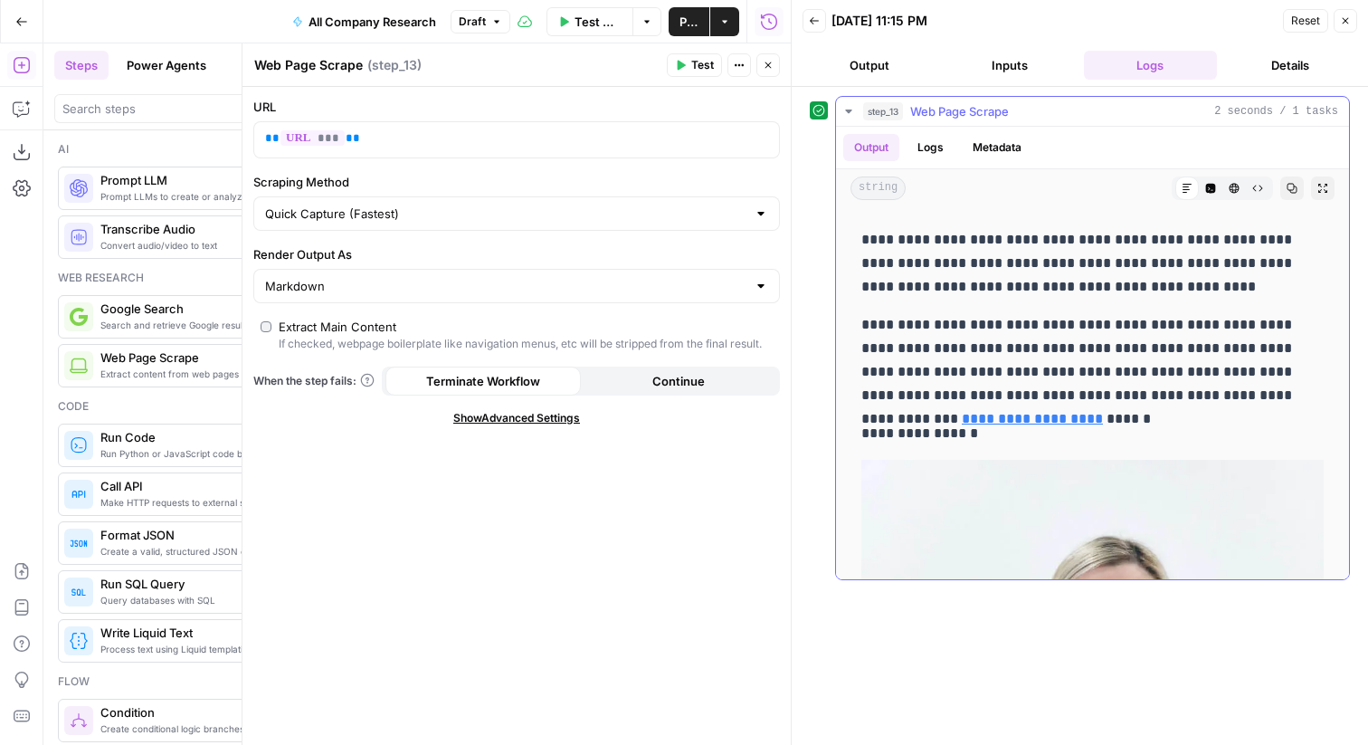
drag, startPoint x: 992, startPoint y: 441, endPoint x: 857, endPoint y: 441, distance: 134.9
copy p "**********"
click at [1352, 24] on button "Close" at bounding box center [1346, 21] width 24 height 24
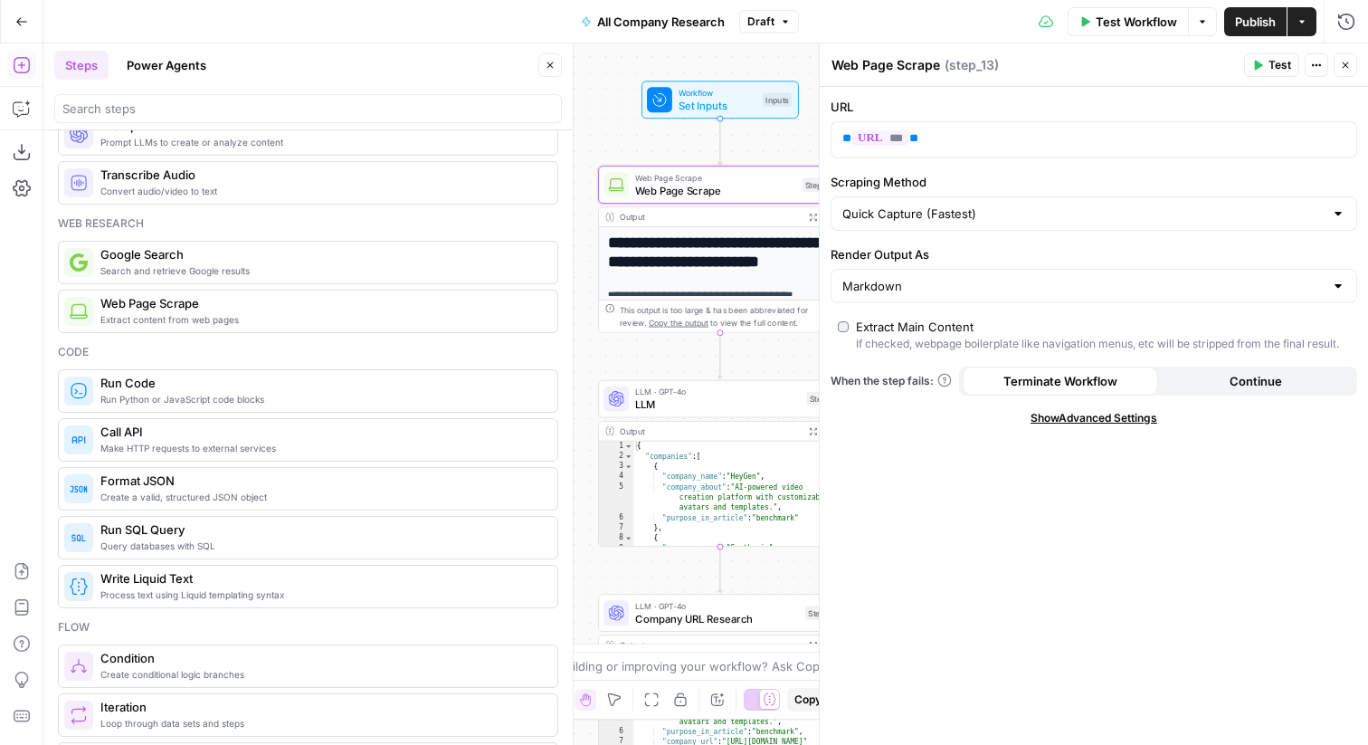
scroll to position [0, 0]
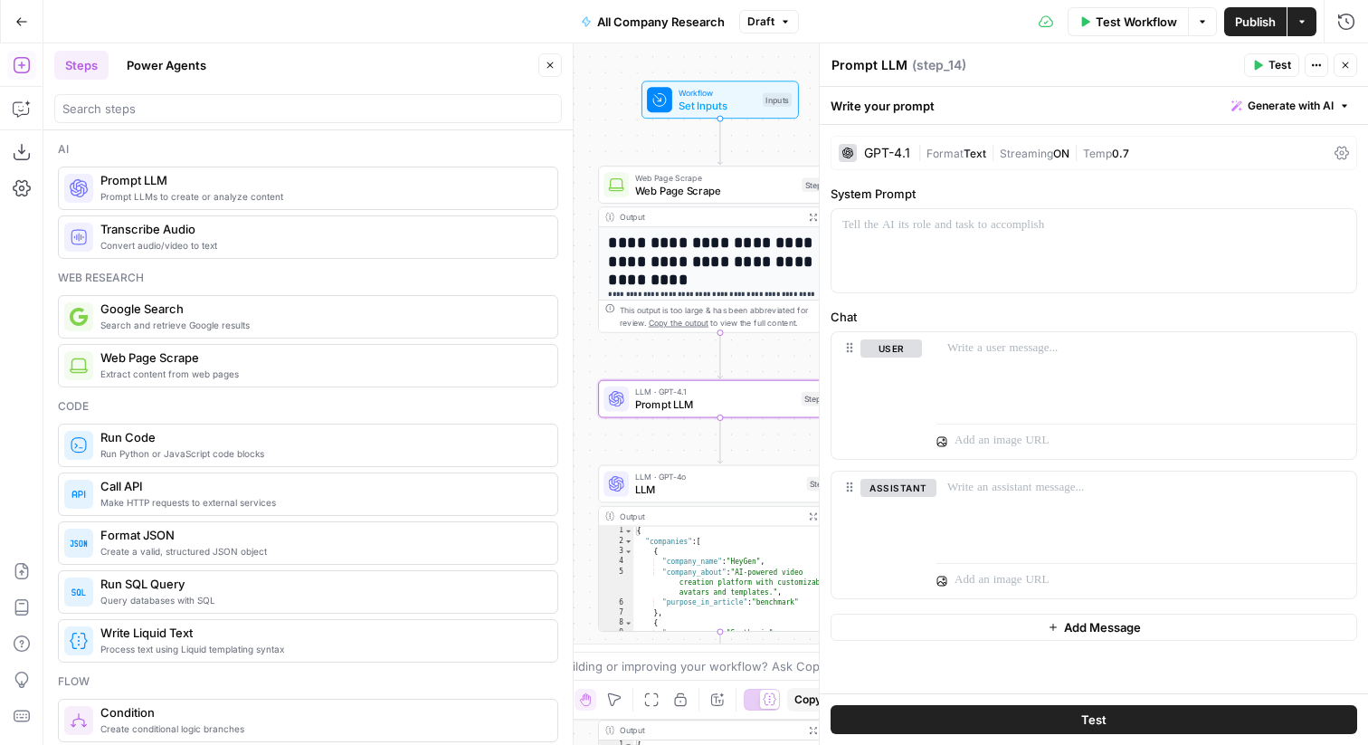
click at [886, 68] on textarea "Prompt LLM" at bounding box center [870, 65] width 76 height 18
type textarea "Clean"
click at [894, 518] on button "Delete" at bounding box center [899, 514] width 76 height 20
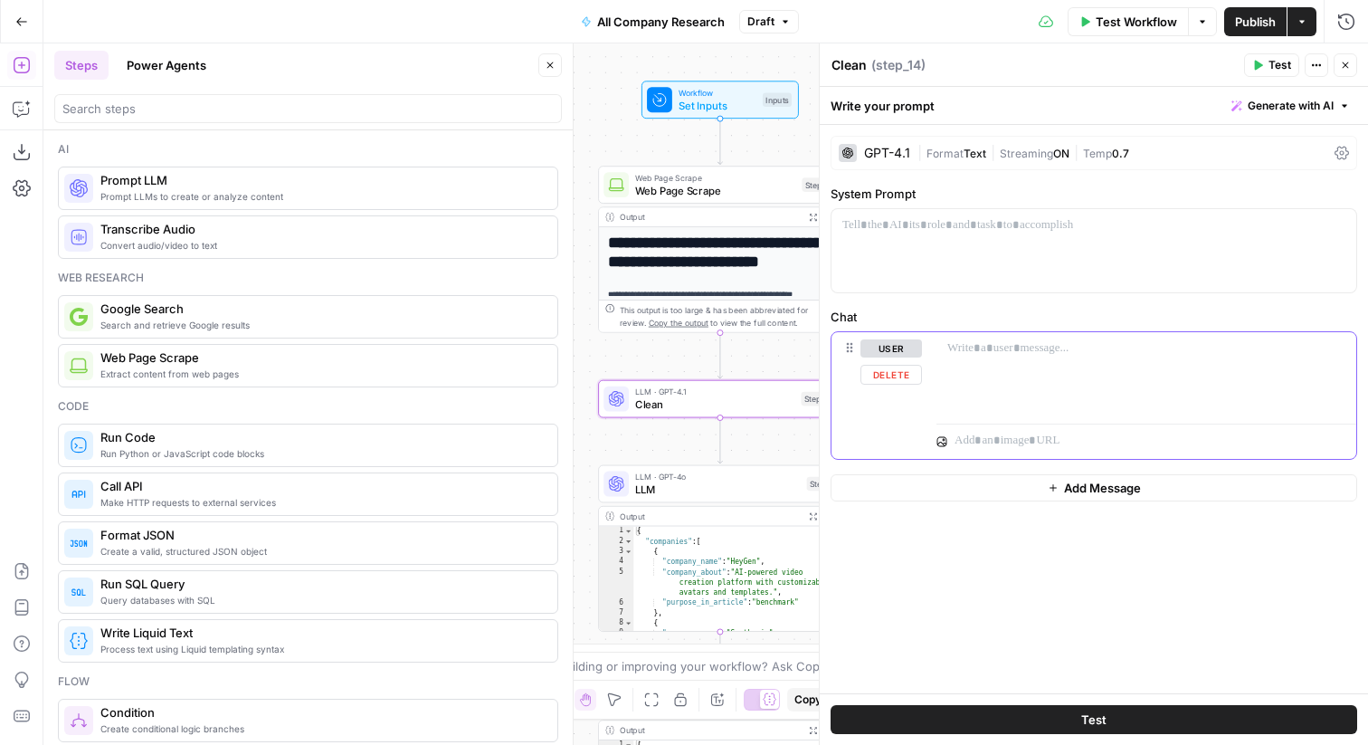
click at [1034, 366] on div at bounding box center [1147, 373] width 420 height 83
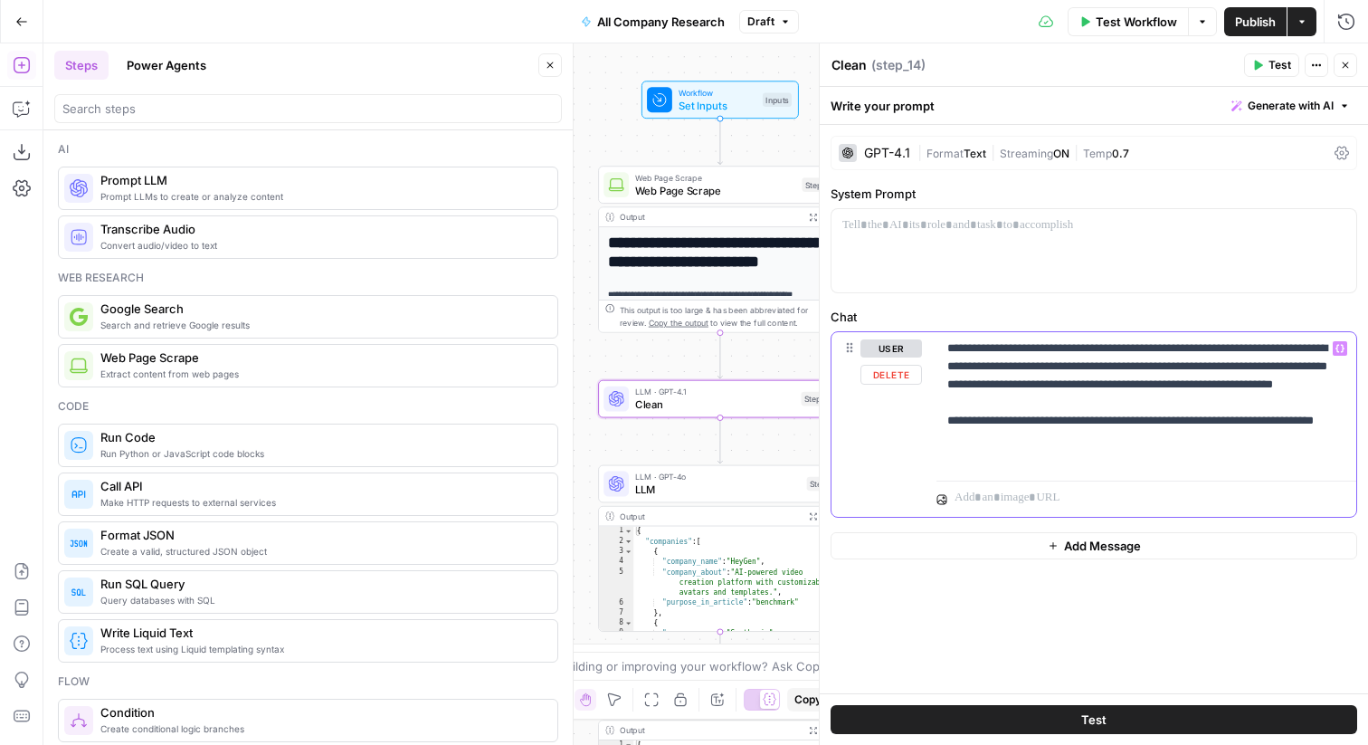
drag, startPoint x: 1232, startPoint y: 466, endPoint x: 1244, endPoint y: 443, distance: 26.3
click at [1244, 443] on div "**********" at bounding box center [1147, 402] width 420 height 141
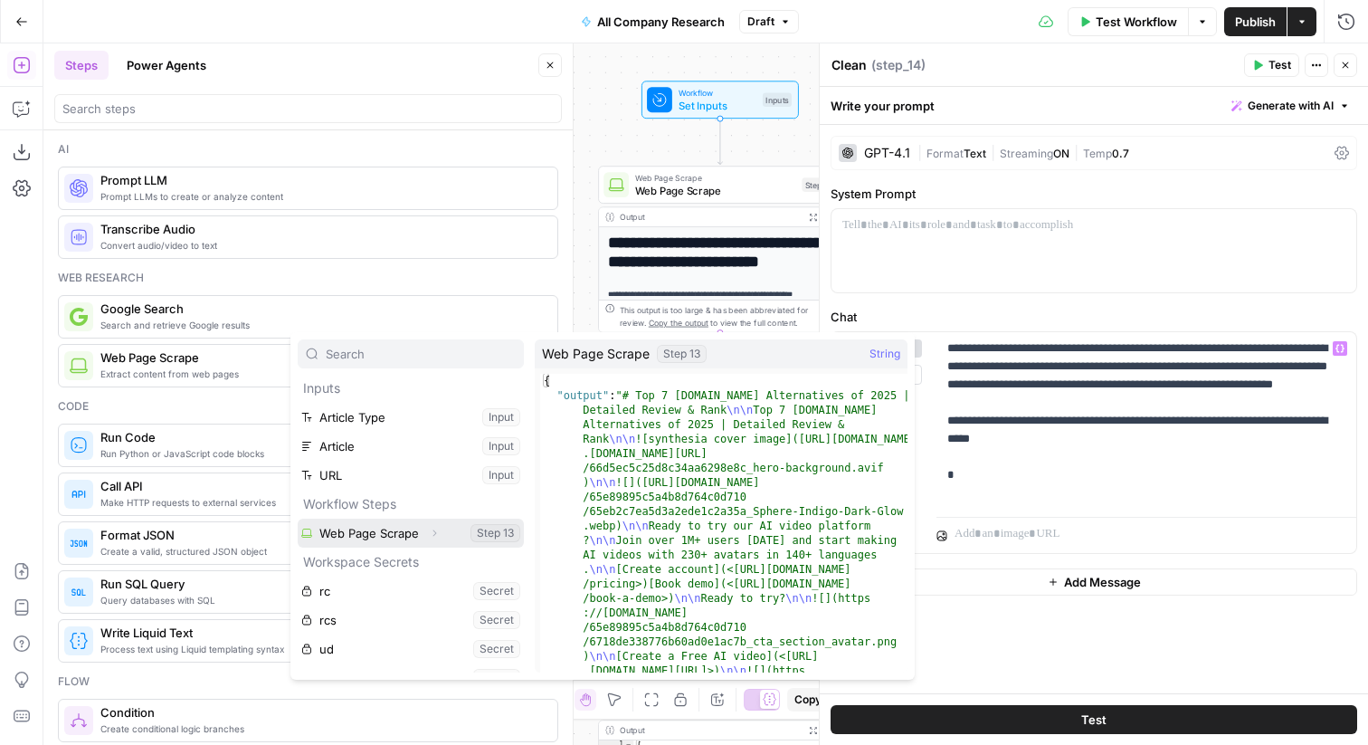
click at [434, 533] on icon "button" at bounding box center [434, 533] width 11 height 11
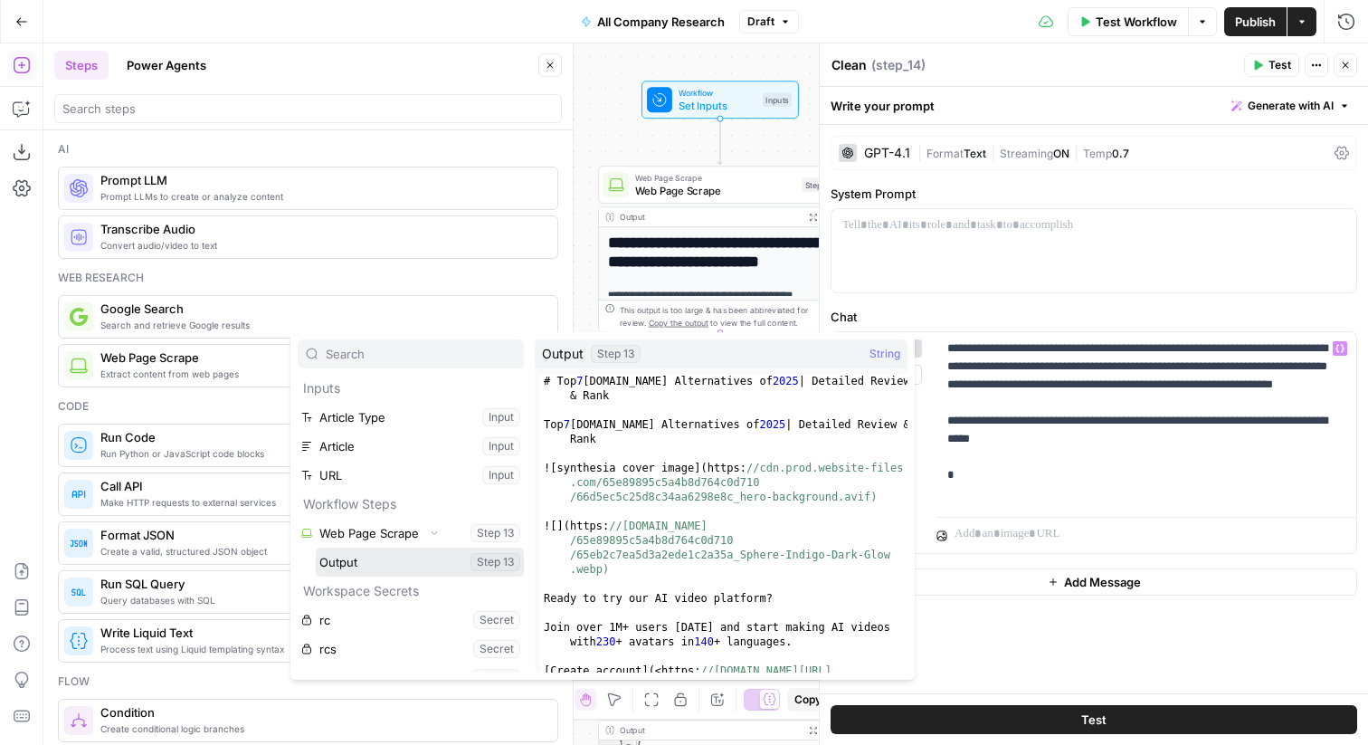
click at [400, 559] on button "Select variable Output" at bounding box center [420, 562] width 208 height 29
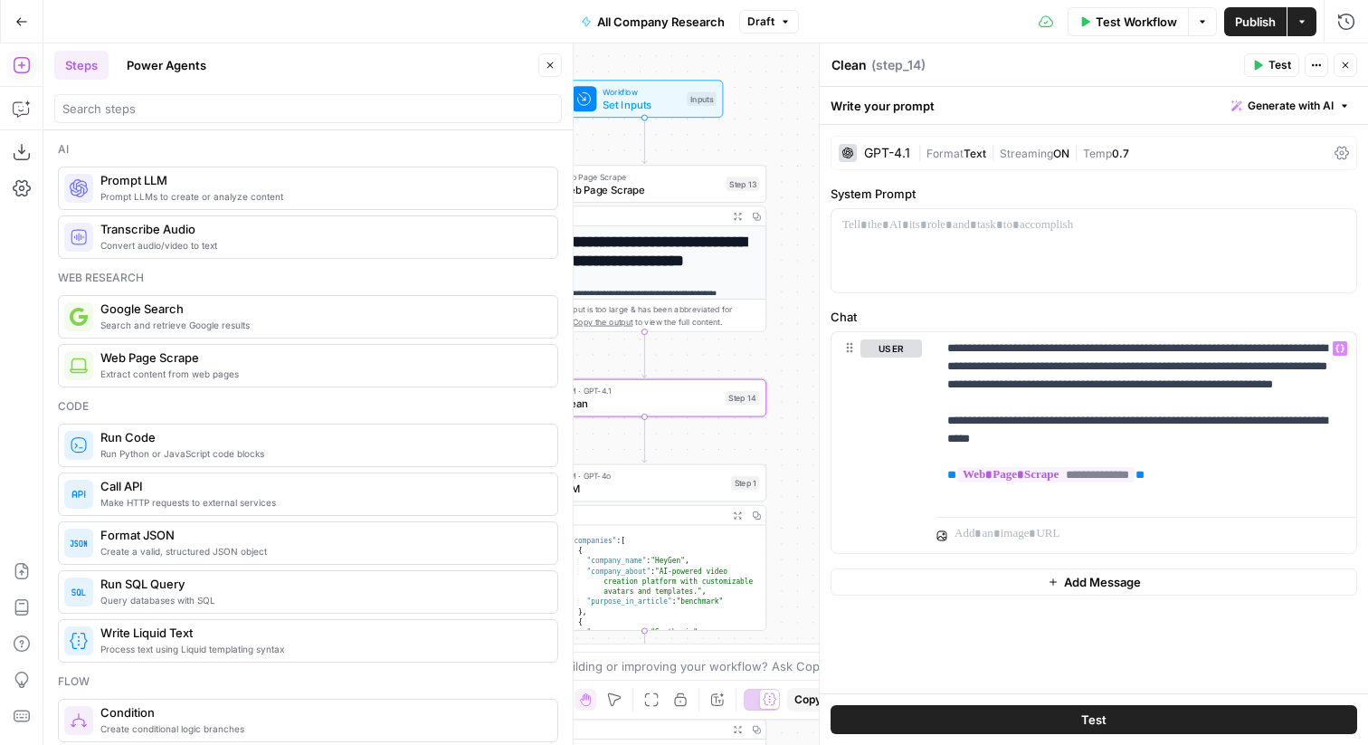
click at [1104, 157] on span "Temp" at bounding box center [1097, 154] width 29 height 14
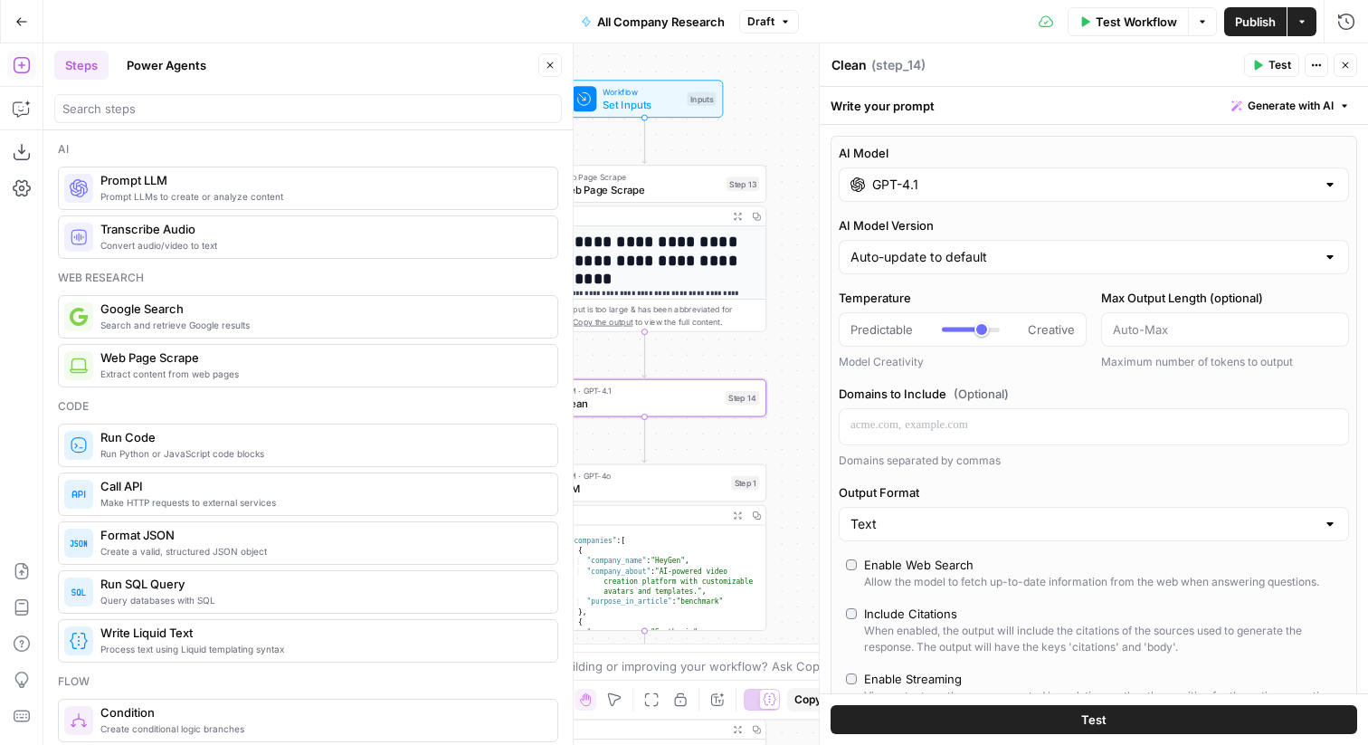
click at [974, 189] on input "GPT-4.1" at bounding box center [1093, 185] width 443 height 18
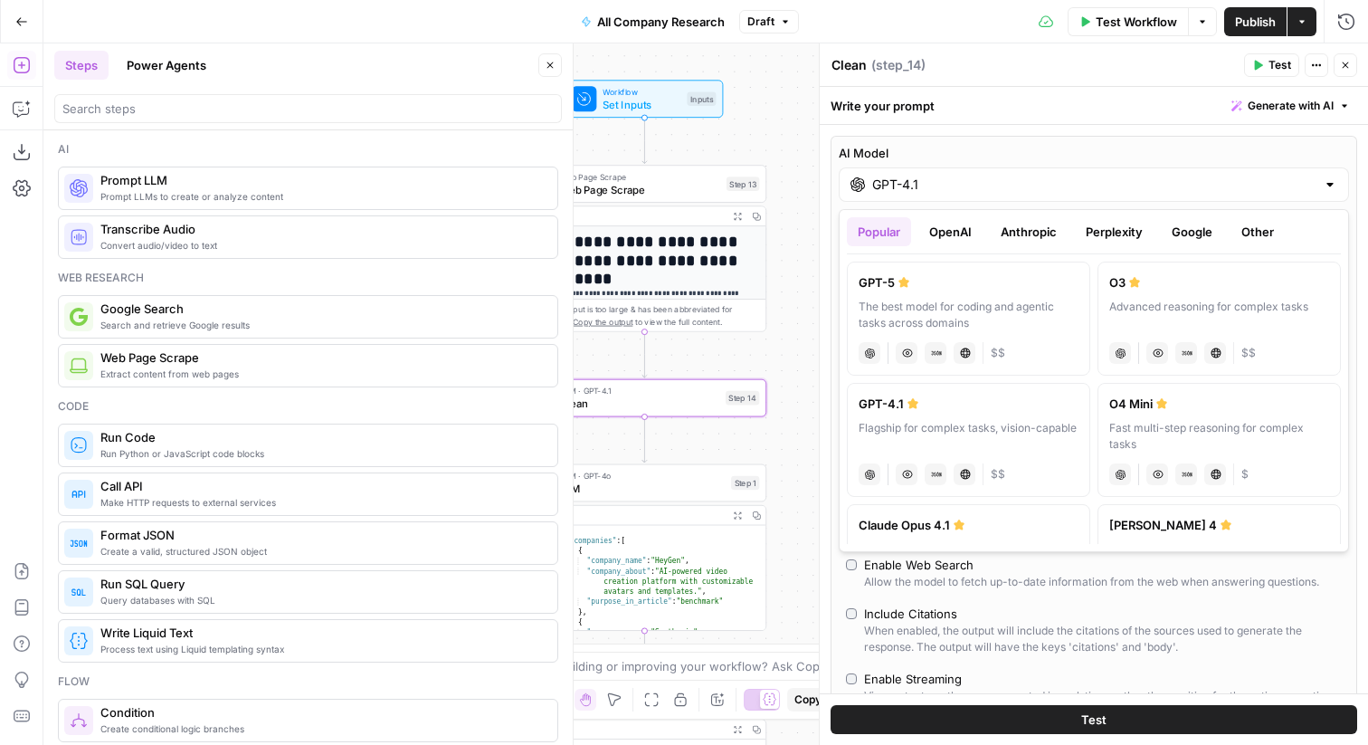
click at [1020, 234] on button "Anthropic" at bounding box center [1029, 231] width 78 height 29
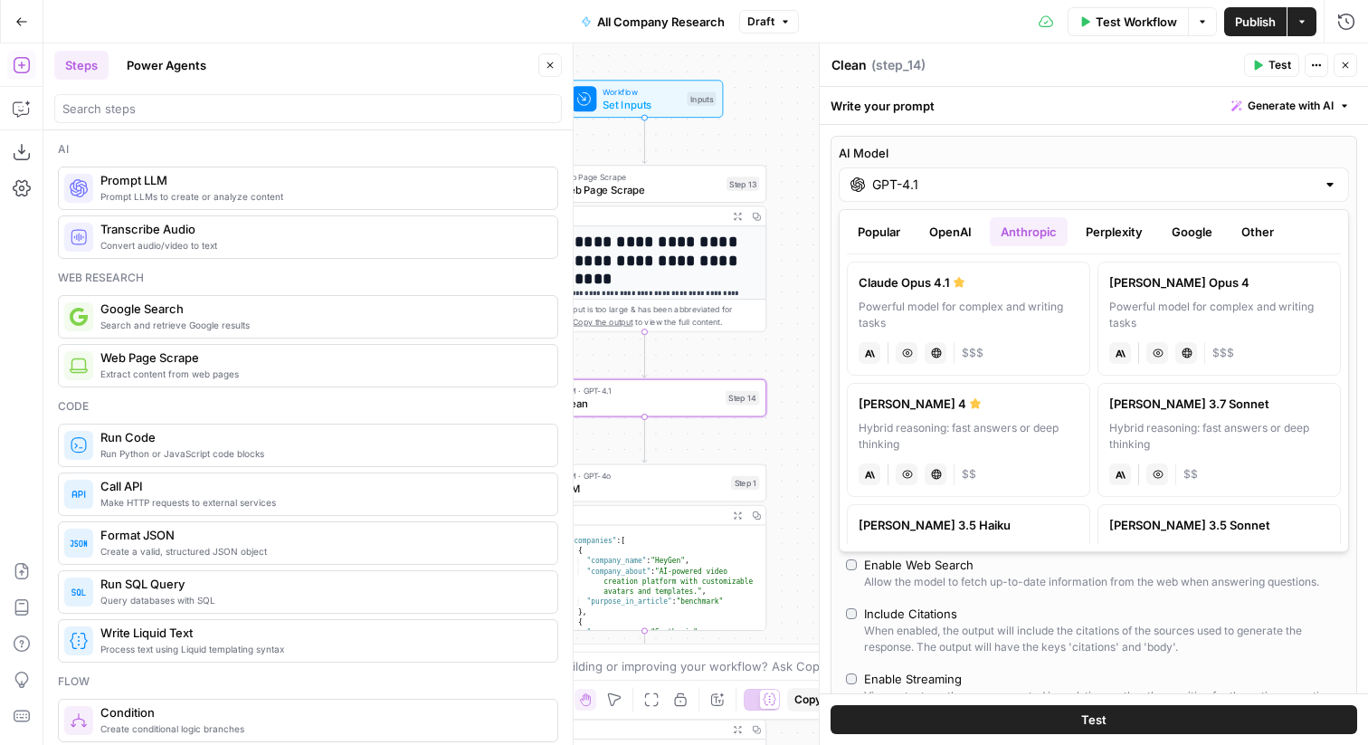
click at [1000, 289] on div "Claude Opus 4.1" at bounding box center [969, 282] width 220 height 18
type input "Claude Opus 4.1"
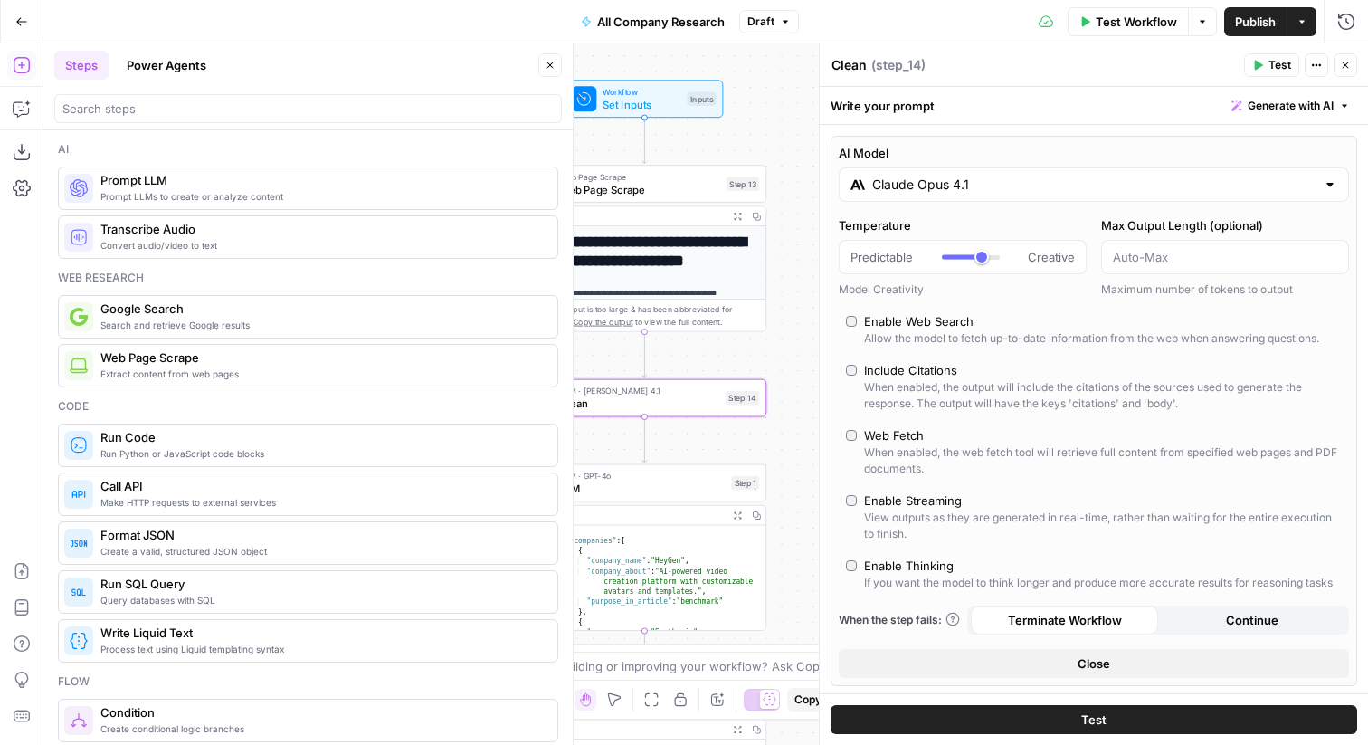
click at [1049, 660] on button "Close" at bounding box center [1094, 663] width 510 height 29
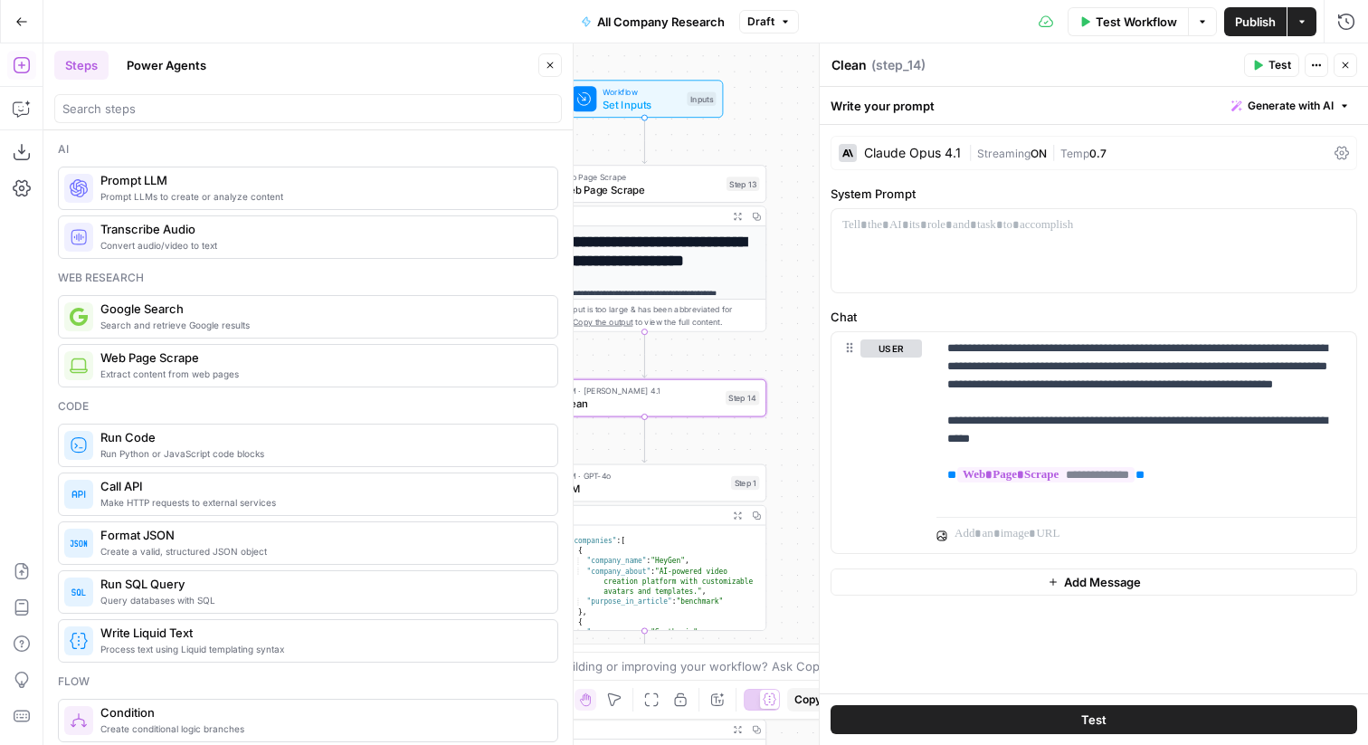
click at [748, 374] on span "Test" at bounding box center [743, 369] width 19 height 14
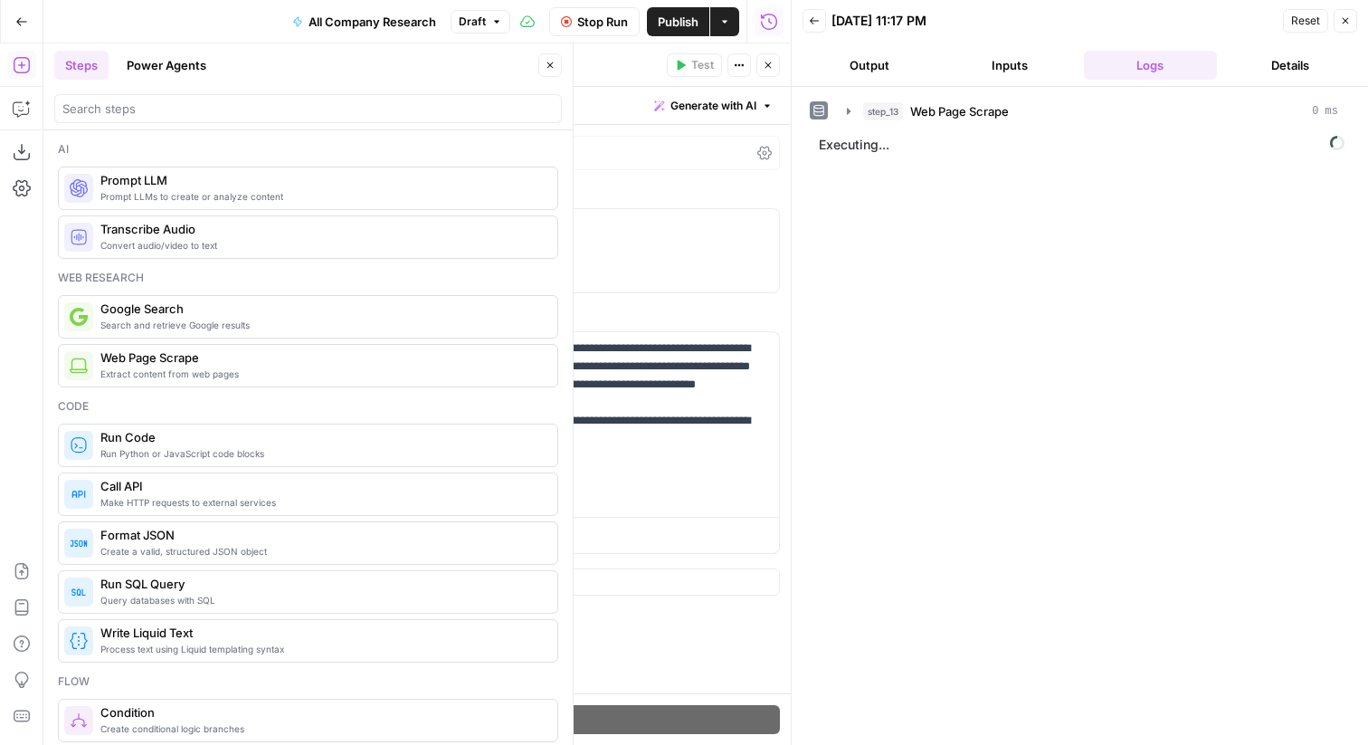
click at [545, 70] on icon "button" at bounding box center [550, 65] width 11 height 11
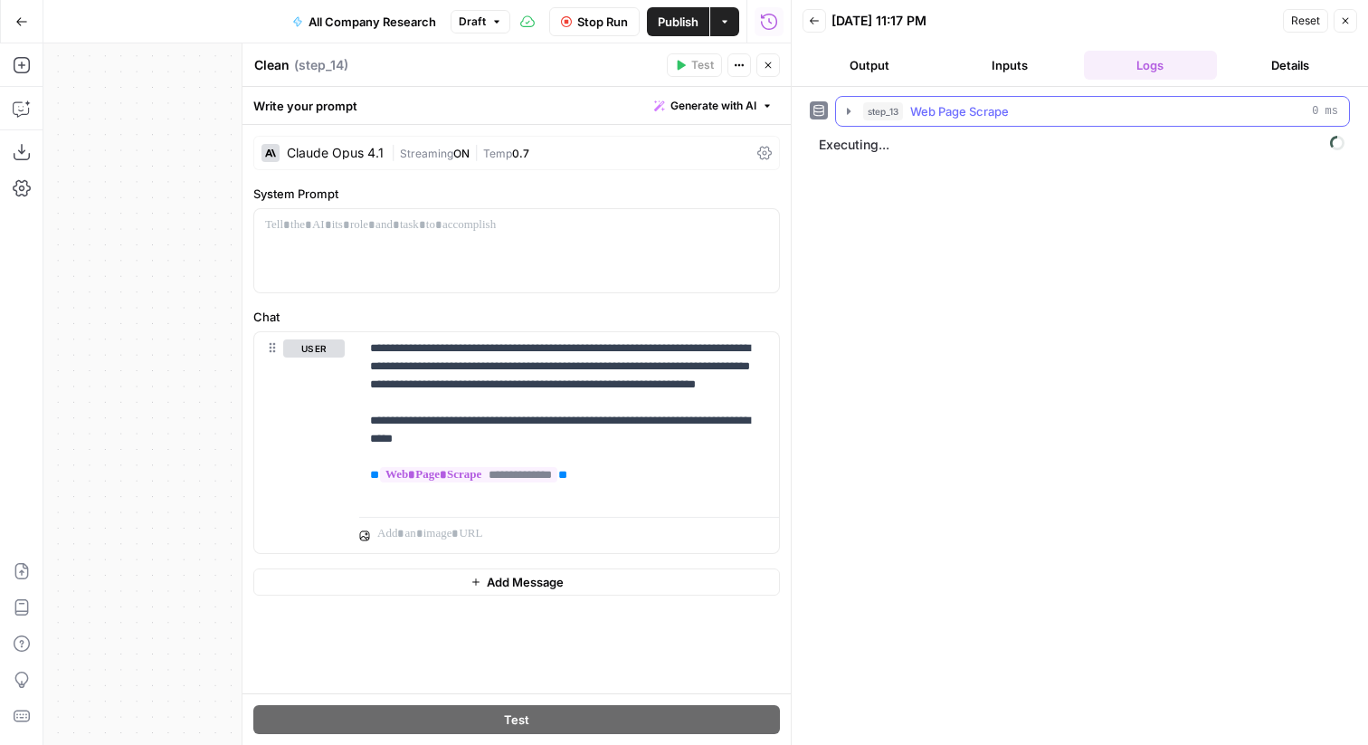
click at [955, 118] on span "Web Page Scrape" at bounding box center [959, 111] width 99 height 18
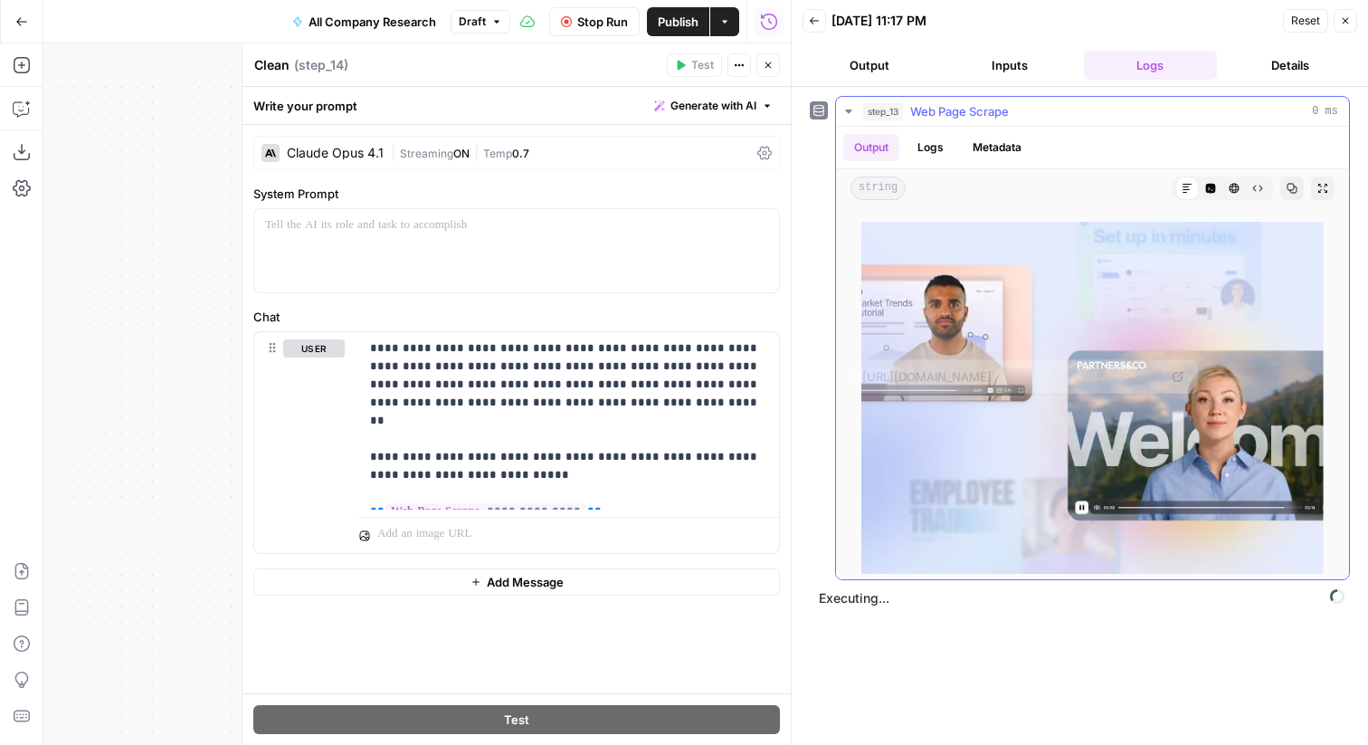
scroll to position [22745, 0]
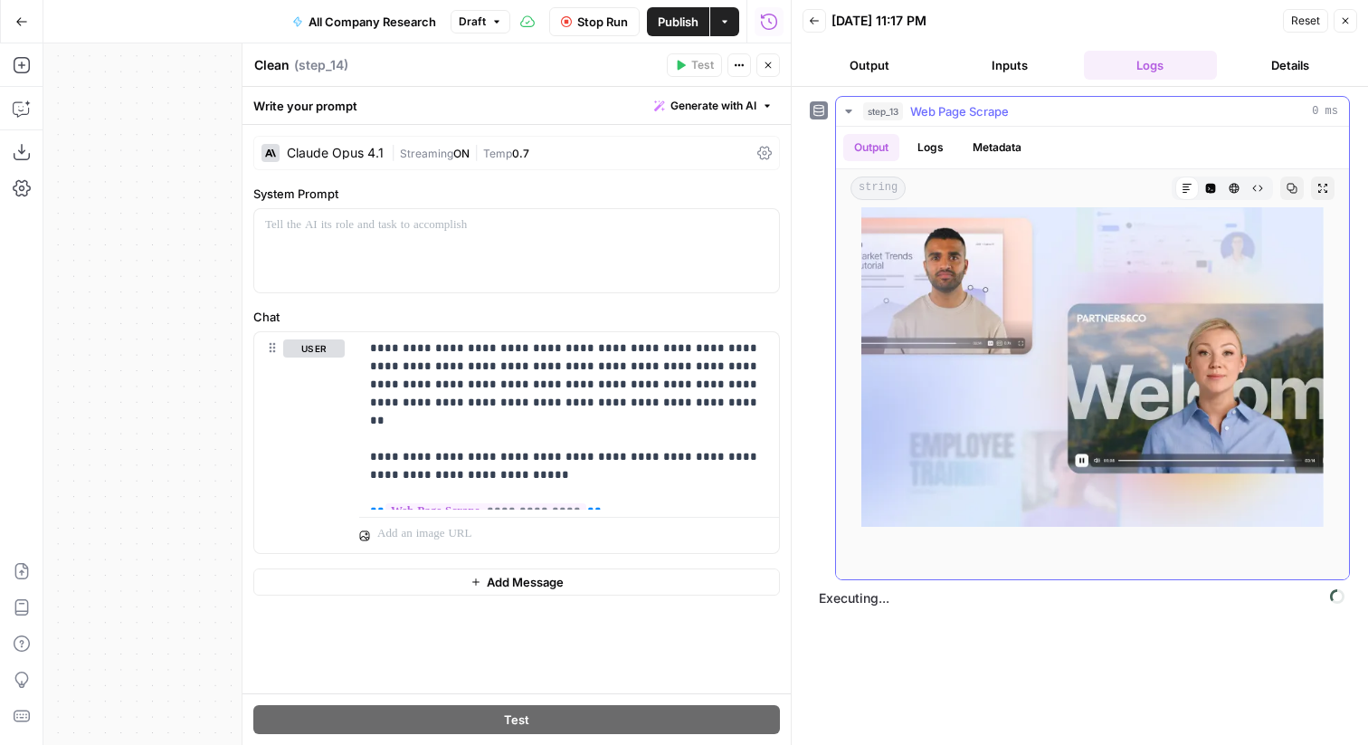
click at [995, 116] on span "Web Page Scrape" at bounding box center [959, 111] width 99 height 18
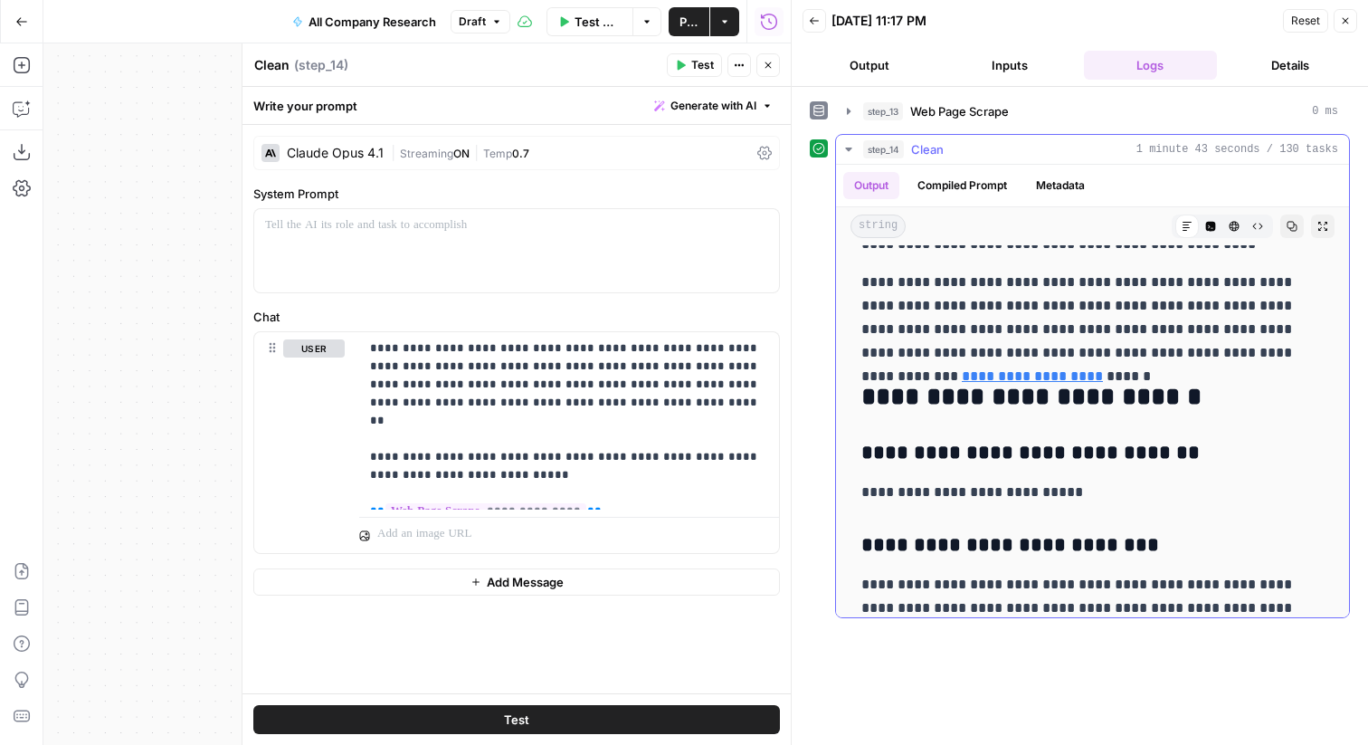
scroll to position [11064, 0]
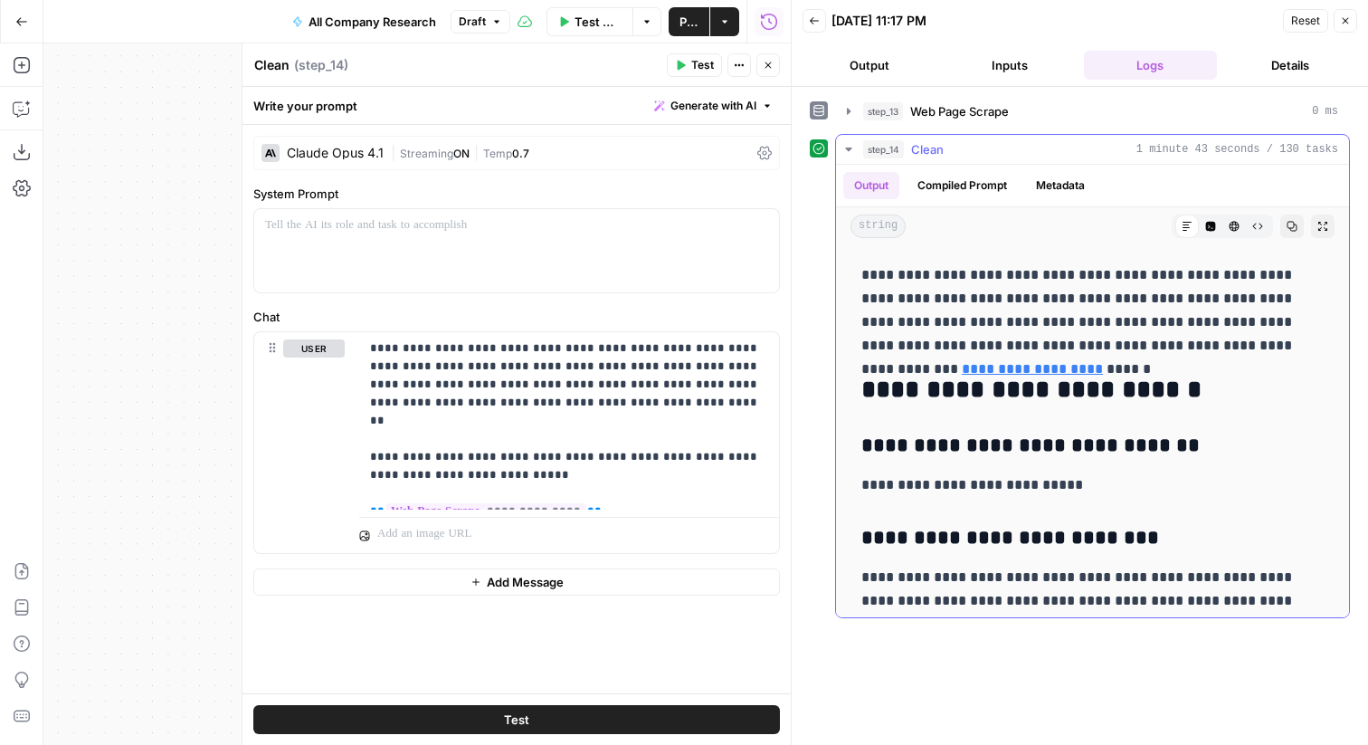
drag, startPoint x: 857, startPoint y: 448, endPoint x: 1172, endPoint y: 450, distance: 315.0
copy h3 "**********"
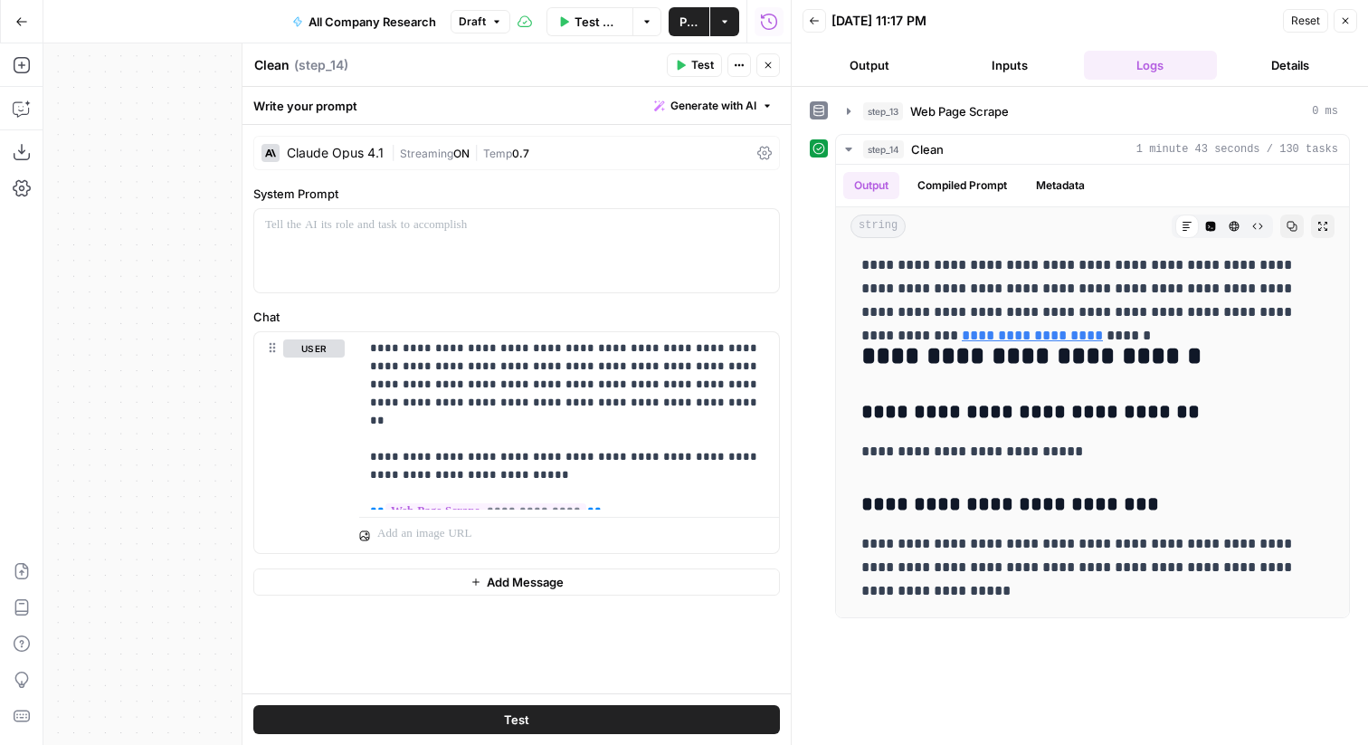
click at [1358, 29] on header "Back 09/22/25 at 11:17 PM Reset Close Output Inputs Logs Details" at bounding box center [1080, 43] width 577 height 87
click at [1347, 24] on icon "button" at bounding box center [1345, 20] width 11 height 11
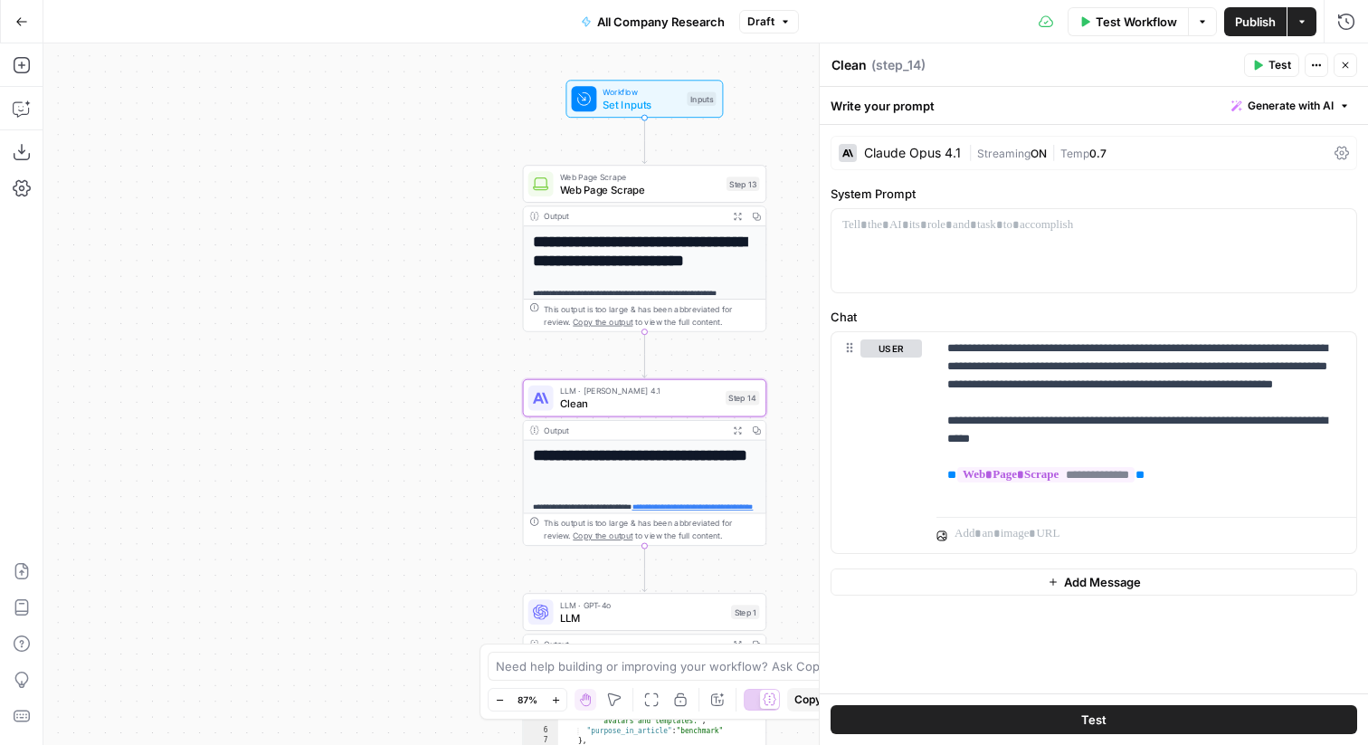
click at [1345, 64] on icon "button" at bounding box center [1345, 65] width 11 height 11
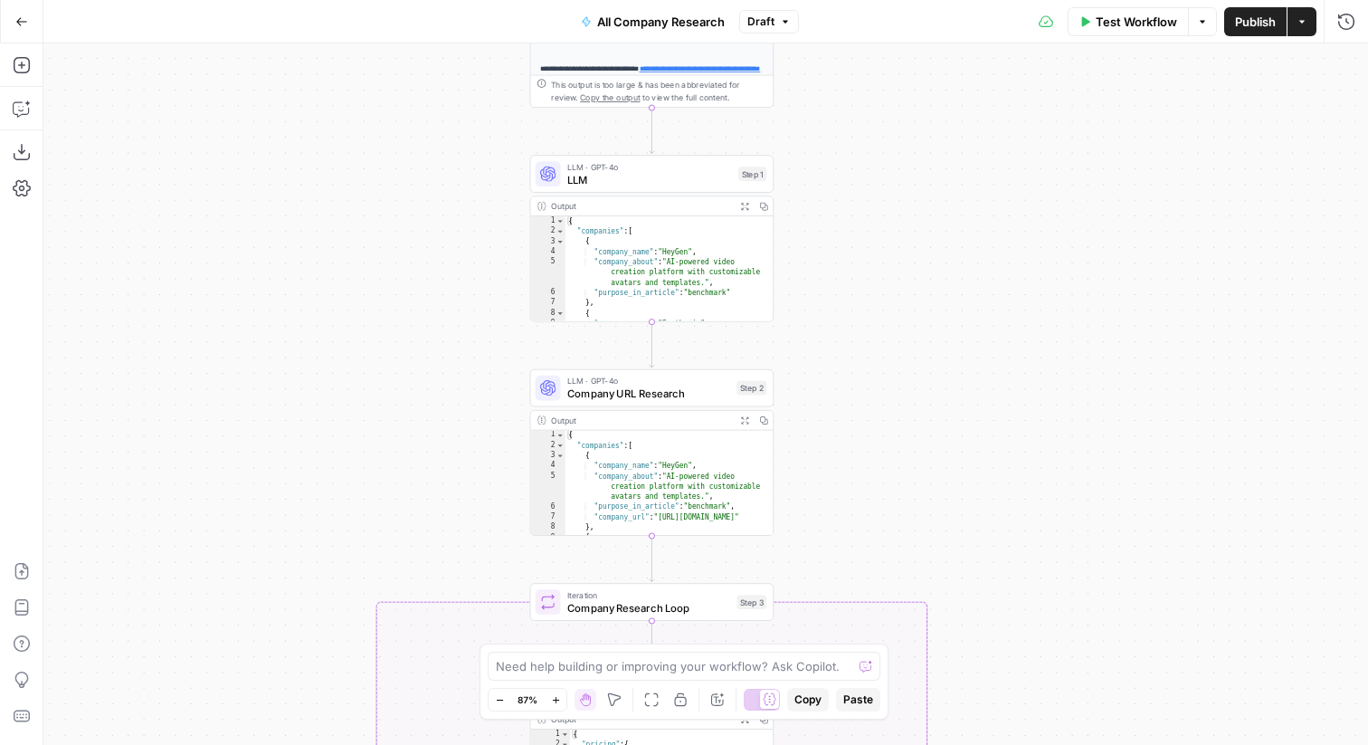
click at [705, 170] on span "LLM · GPT-4o" at bounding box center [650, 166] width 166 height 13
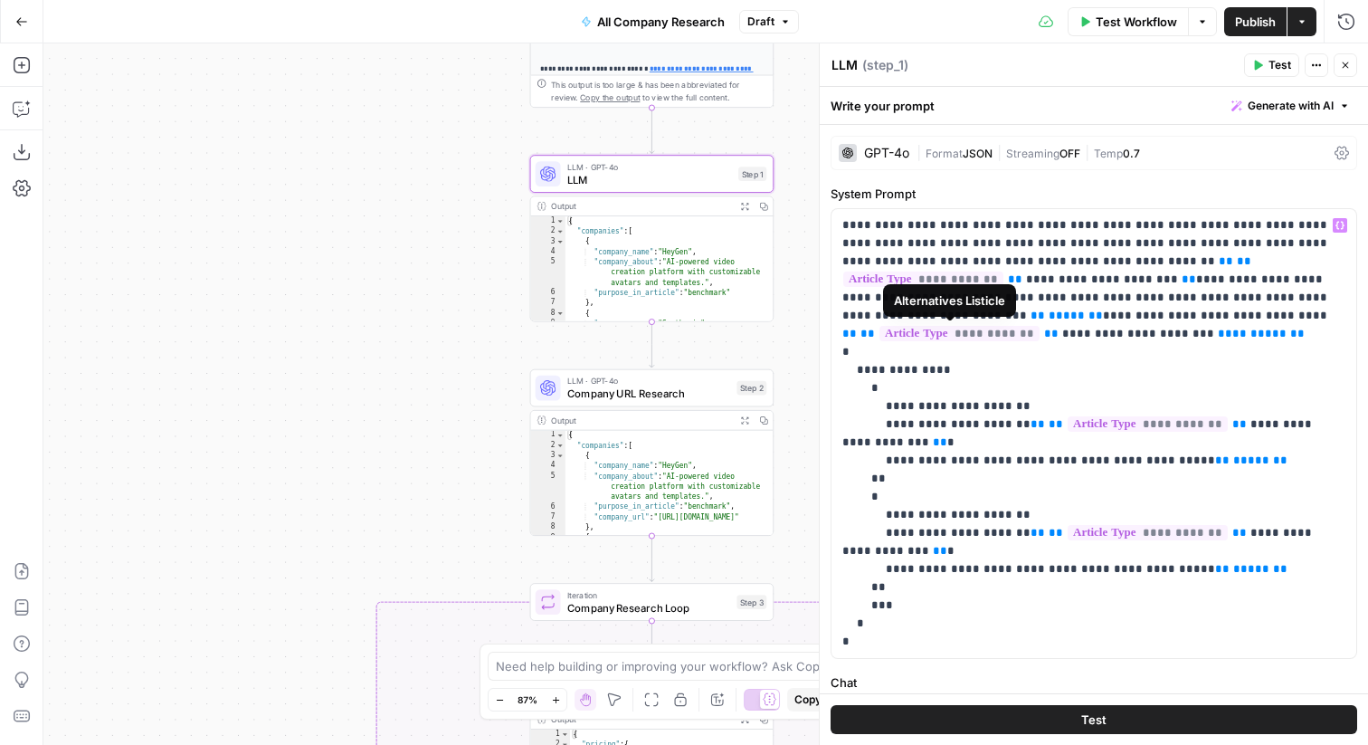
scroll to position [333, 0]
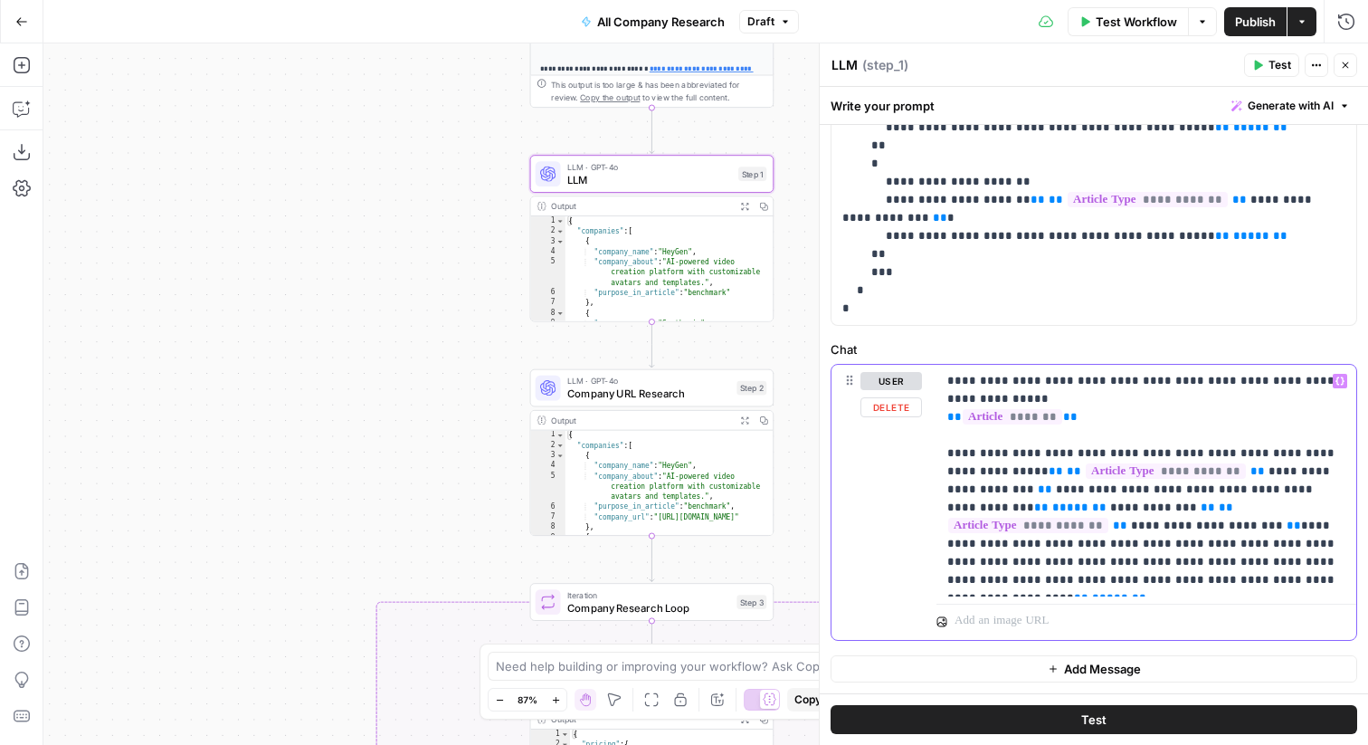
drag, startPoint x: 1075, startPoint y: 422, endPoint x: 934, endPoint y: 419, distance: 141.2
click at [934, 419] on div "**********" at bounding box center [1094, 502] width 525 height 275
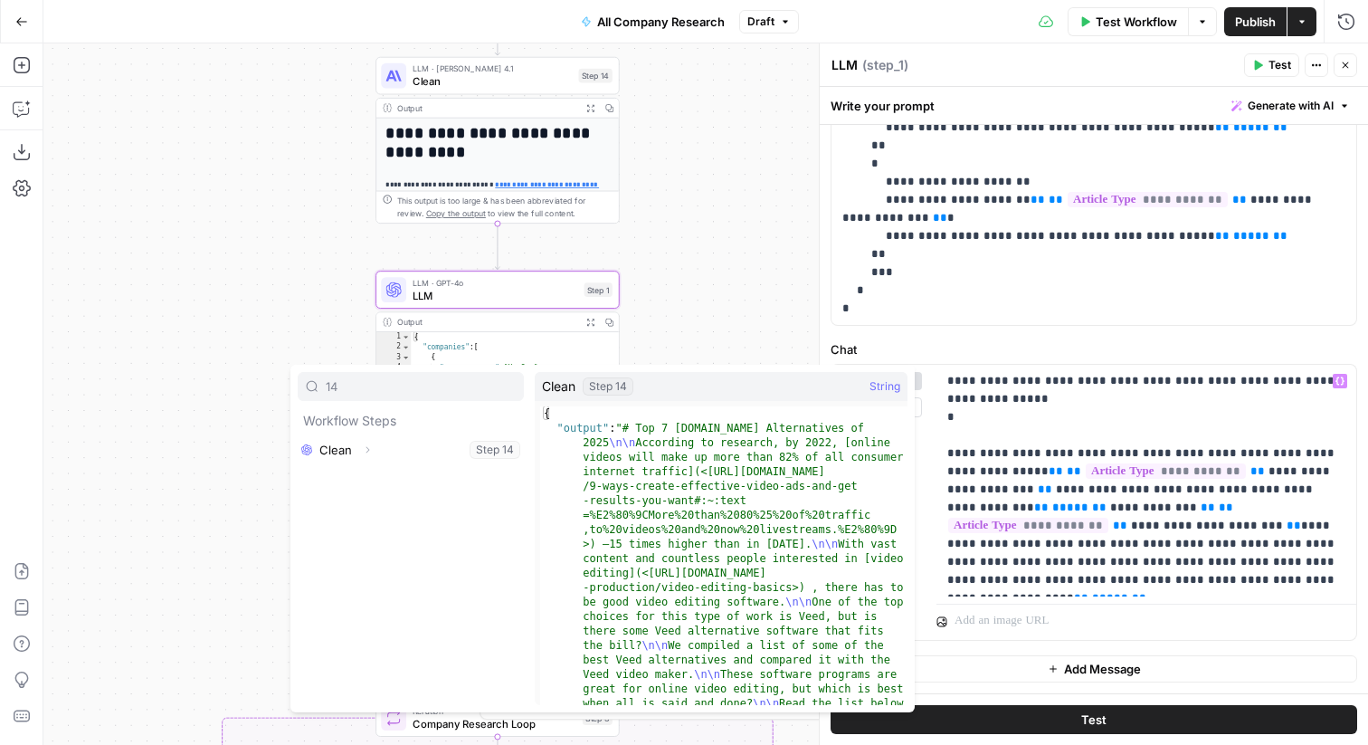
type input "14"
click at [369, 450] on icon "button" at bounding box center [367, 449] width 11 height 11
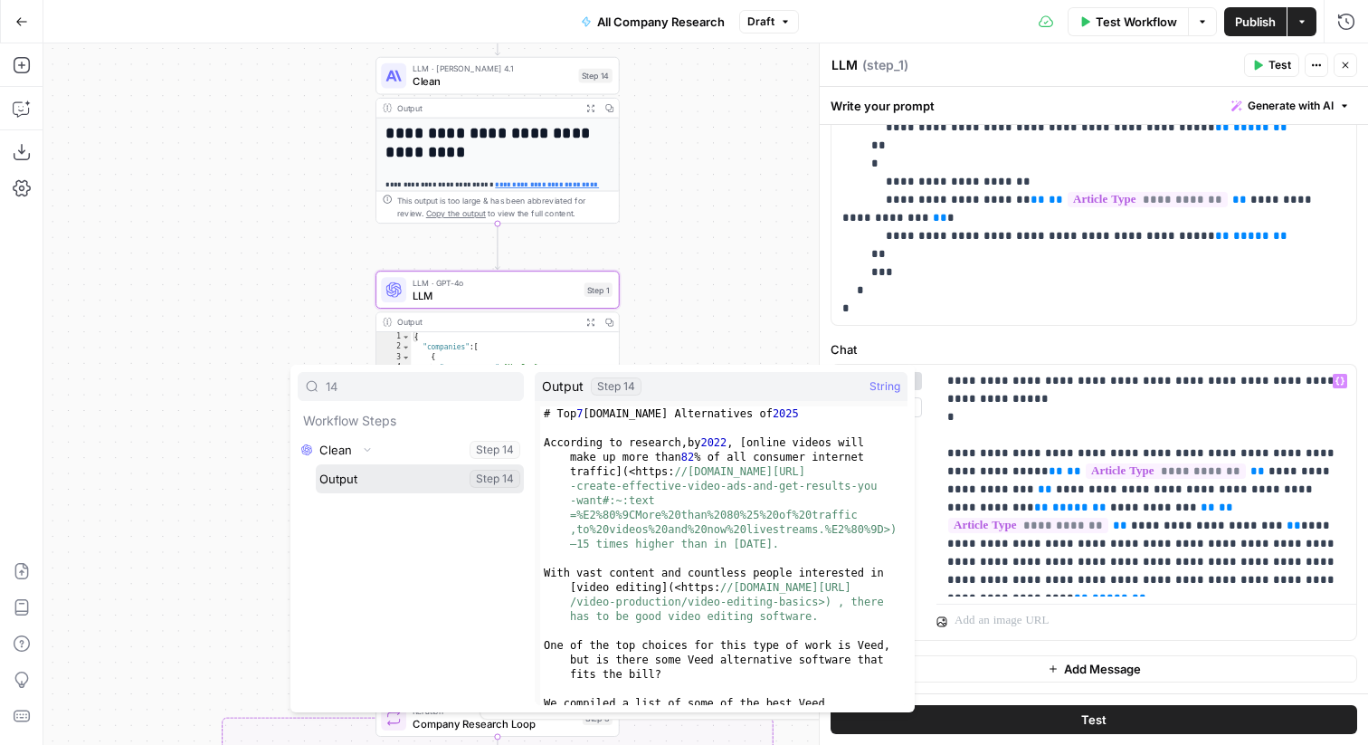
click at [369, 484] on button "Select variable Output" at bounding box center [420, 478] width 208 height 29
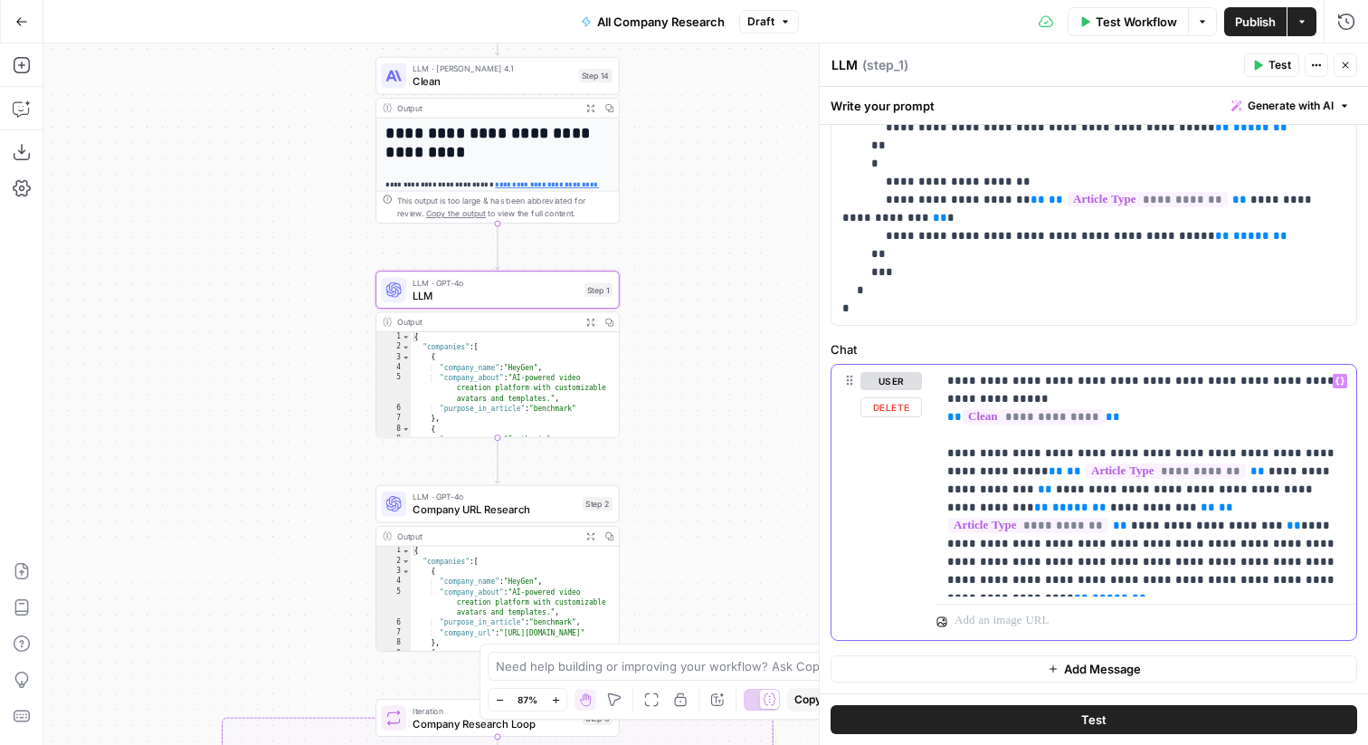
click at [1095, 392] on p "**********" at bounding box center [1147, 480] width 398 height 217
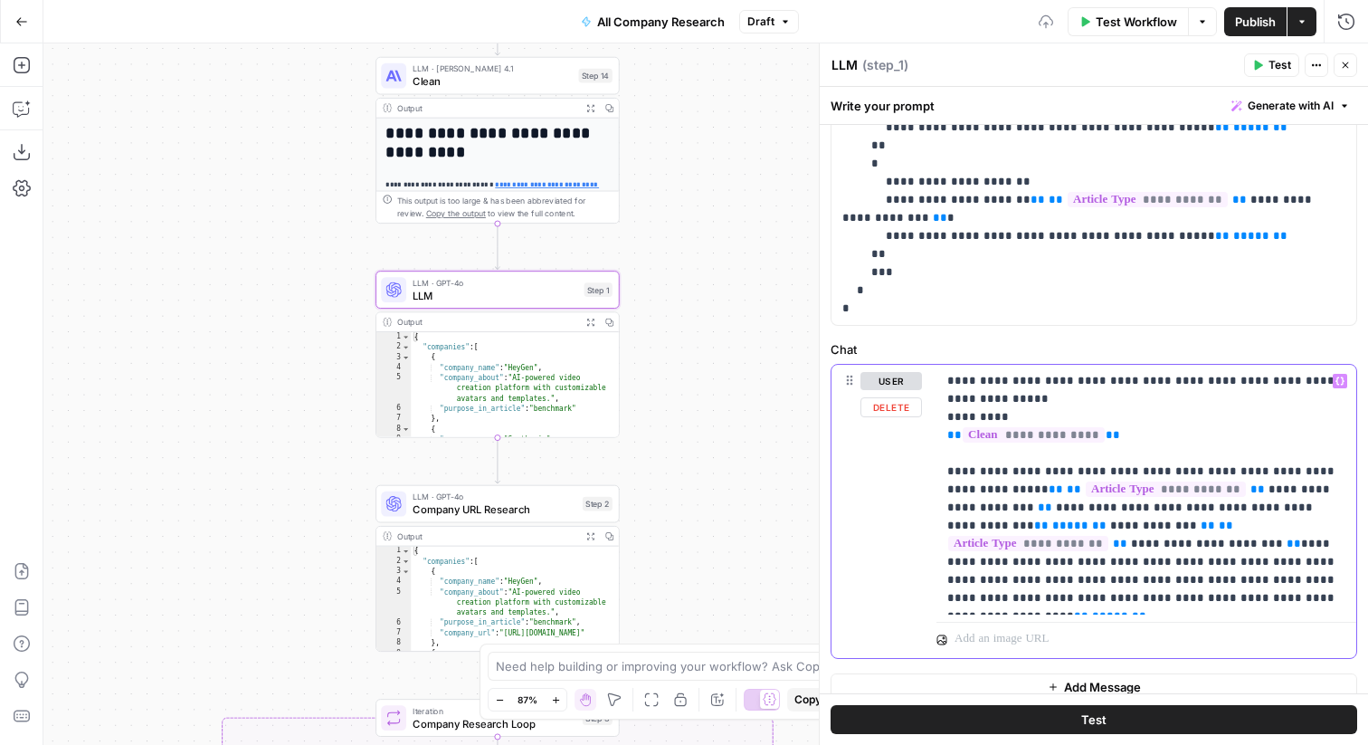
drag, startPoint x: 1007, startPoint y: 418, endPoint x: 927, endPoint y: 418, distance: 80.5
click at [927, 418] on div "**********" at bounding box center [1094, 511] width 525 height 293
copy p "*********"
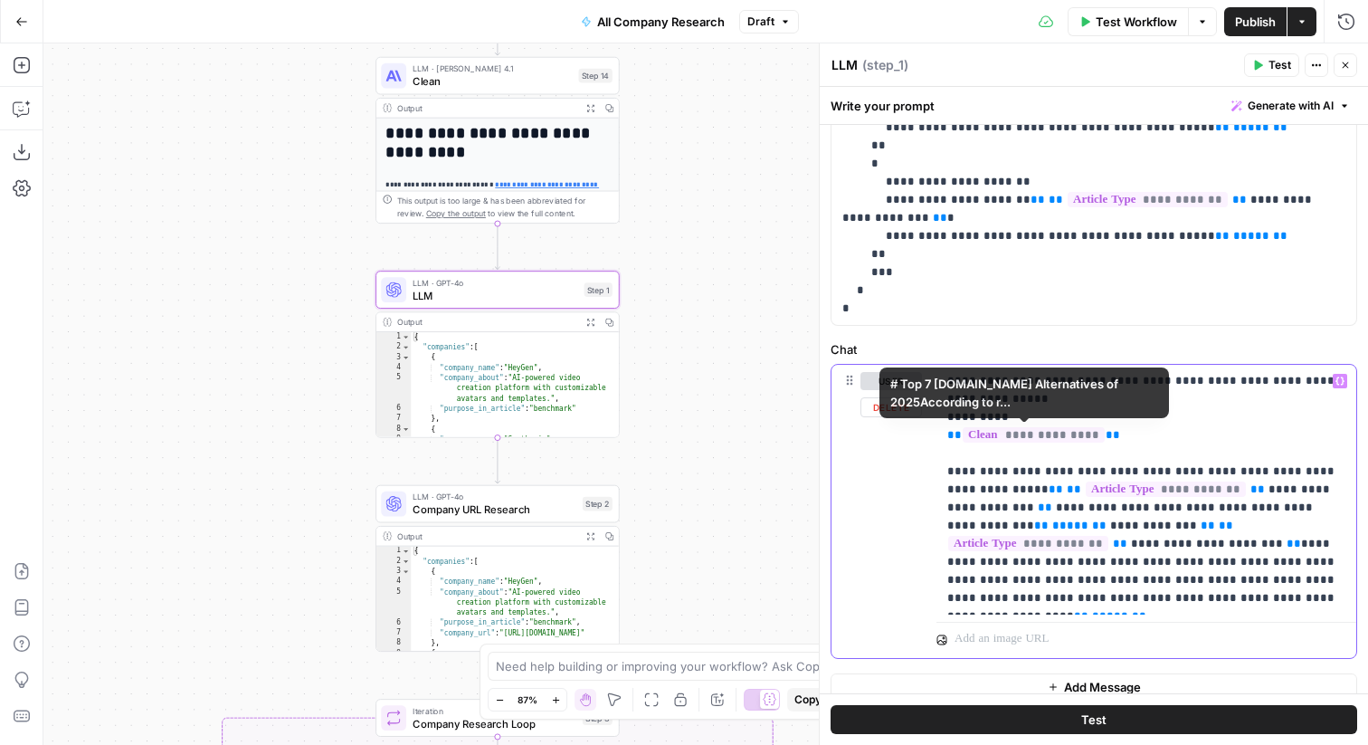
click at [973, 445] on p "**********" at bounding box center [1147, 489] width 398 height 235
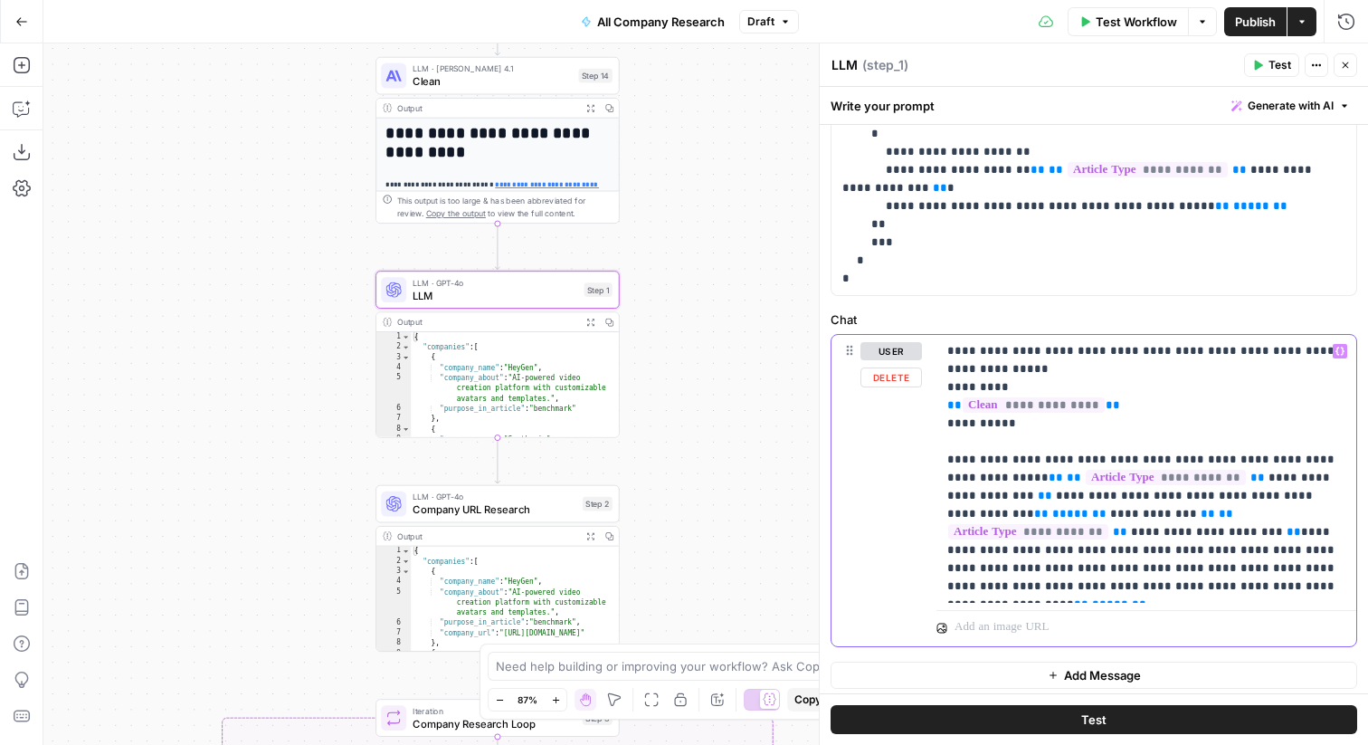
scroll to position [369, 0]
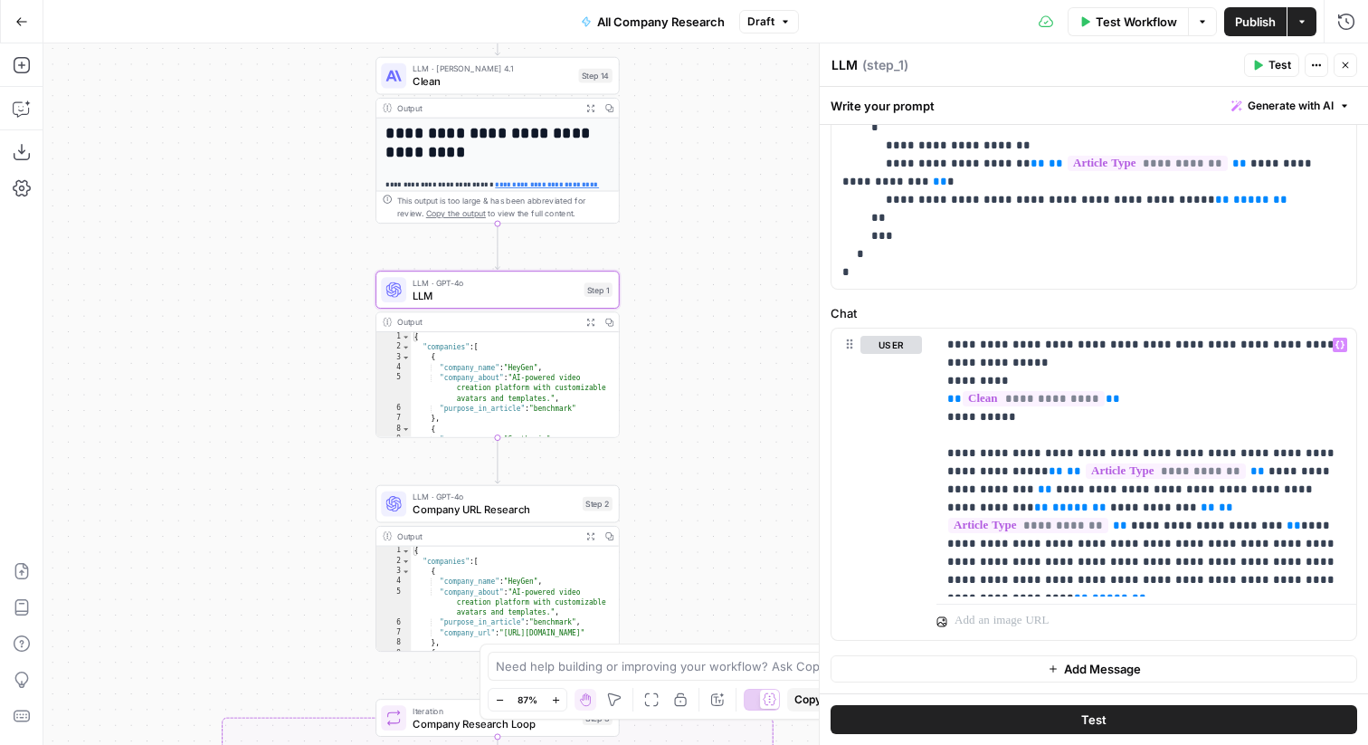
click at [1346, 64] on icon "button" at bounding box center [1345, 65] width 11 height 11
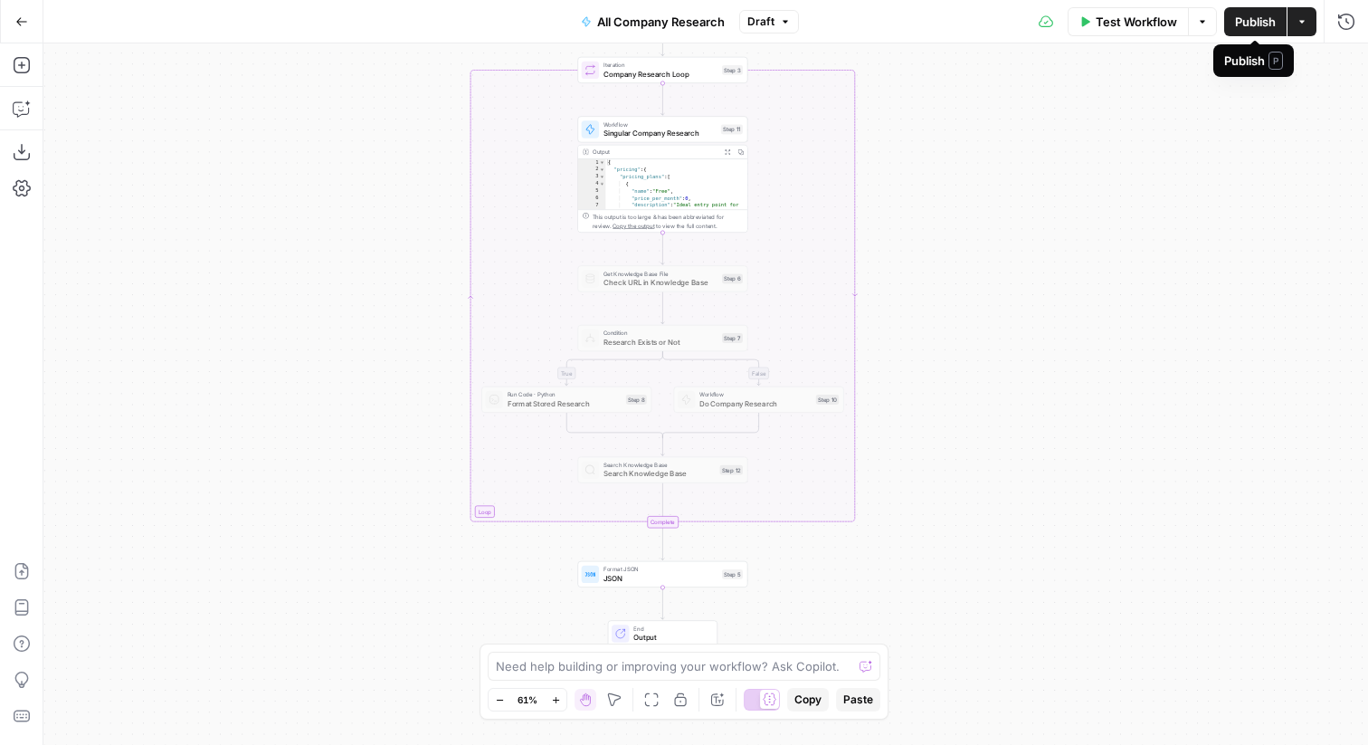
click at [1232, 25] on button "Publish" at bounding box center [1256, 21] width 62 height 29
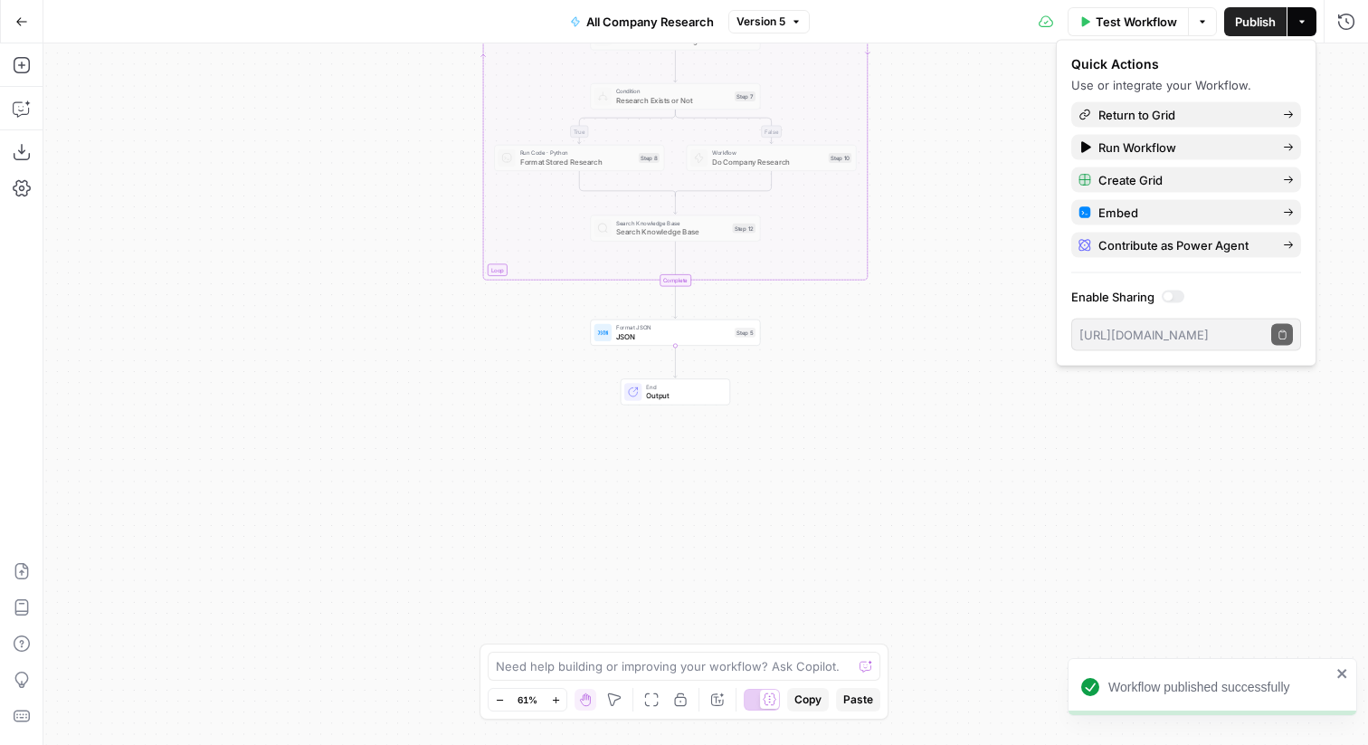
click at [710, 333] on span "JSON" at bounding box center [673, 336] width 114 height 11
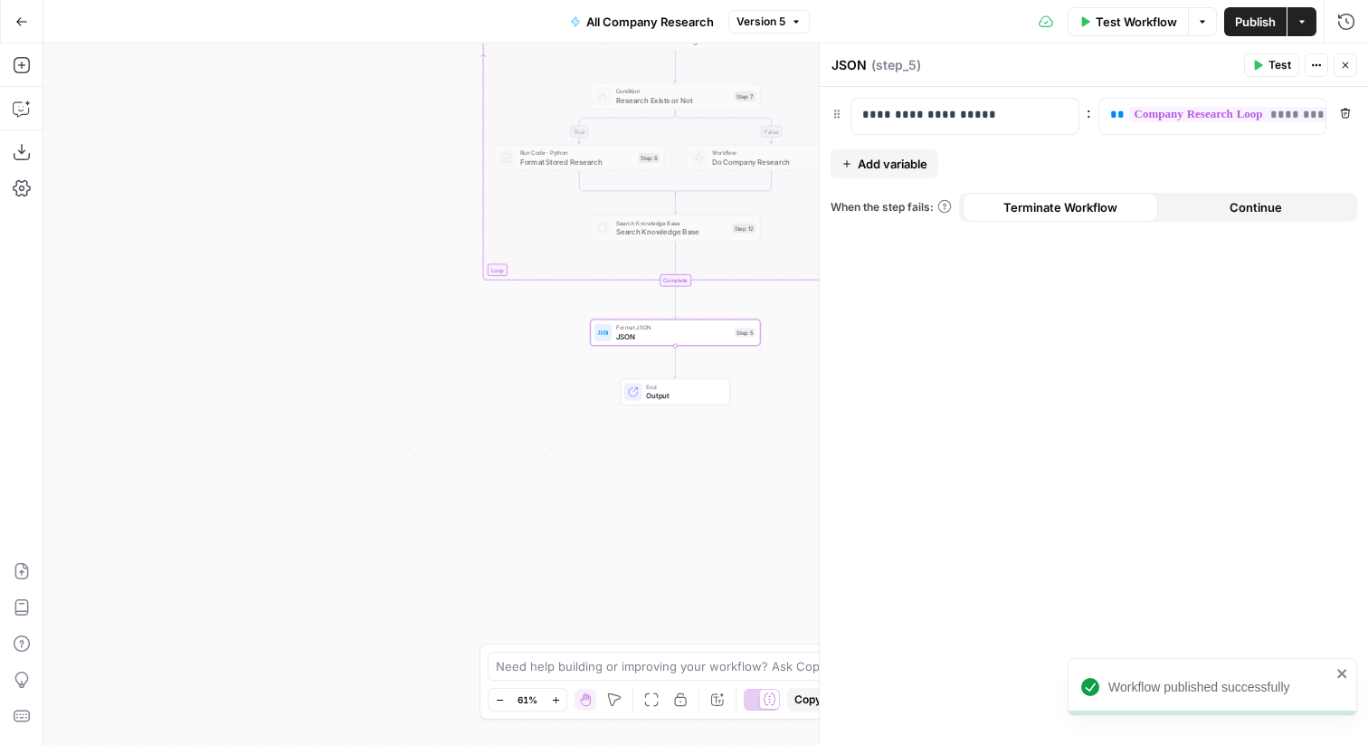
click at [912, 171] on span "Add variable" at bounding box center [893, 164] width 70 height 18
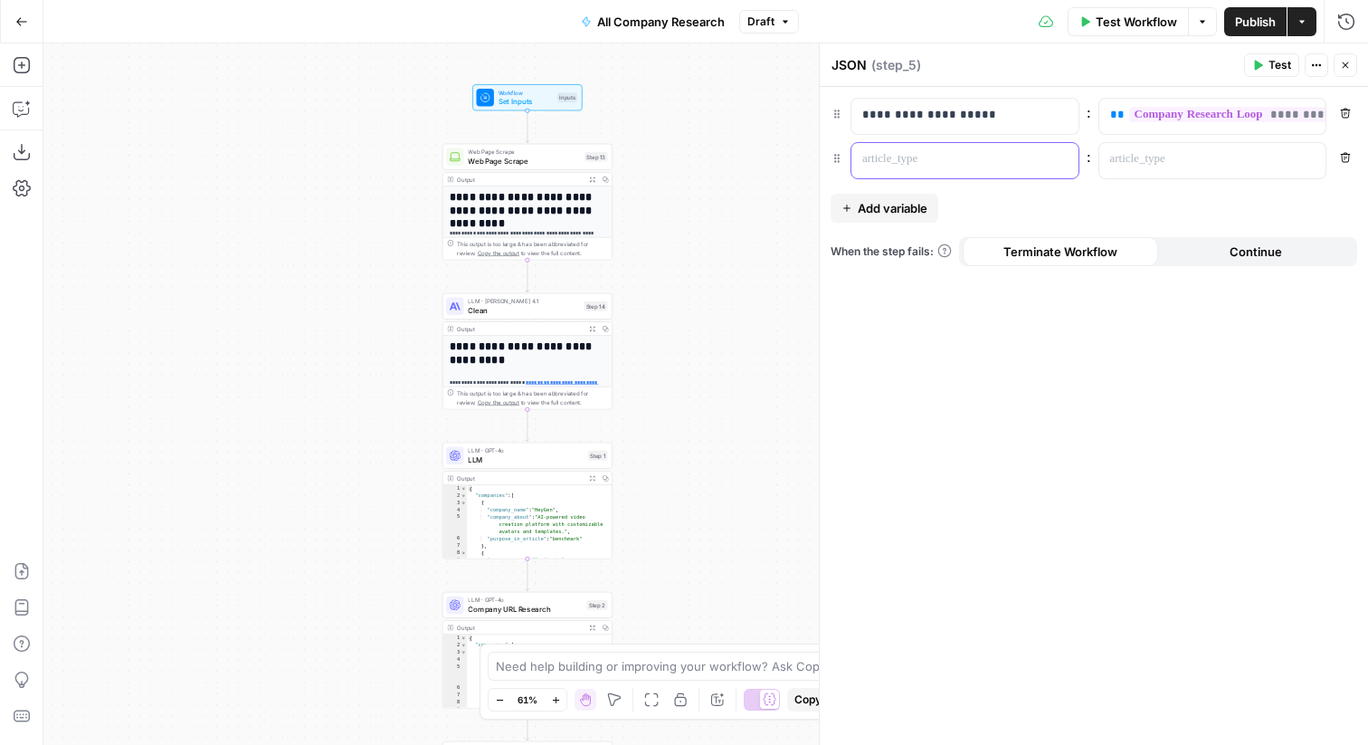
click at [901, 167] on p at bounding box center [951, 159] width 176 height 18
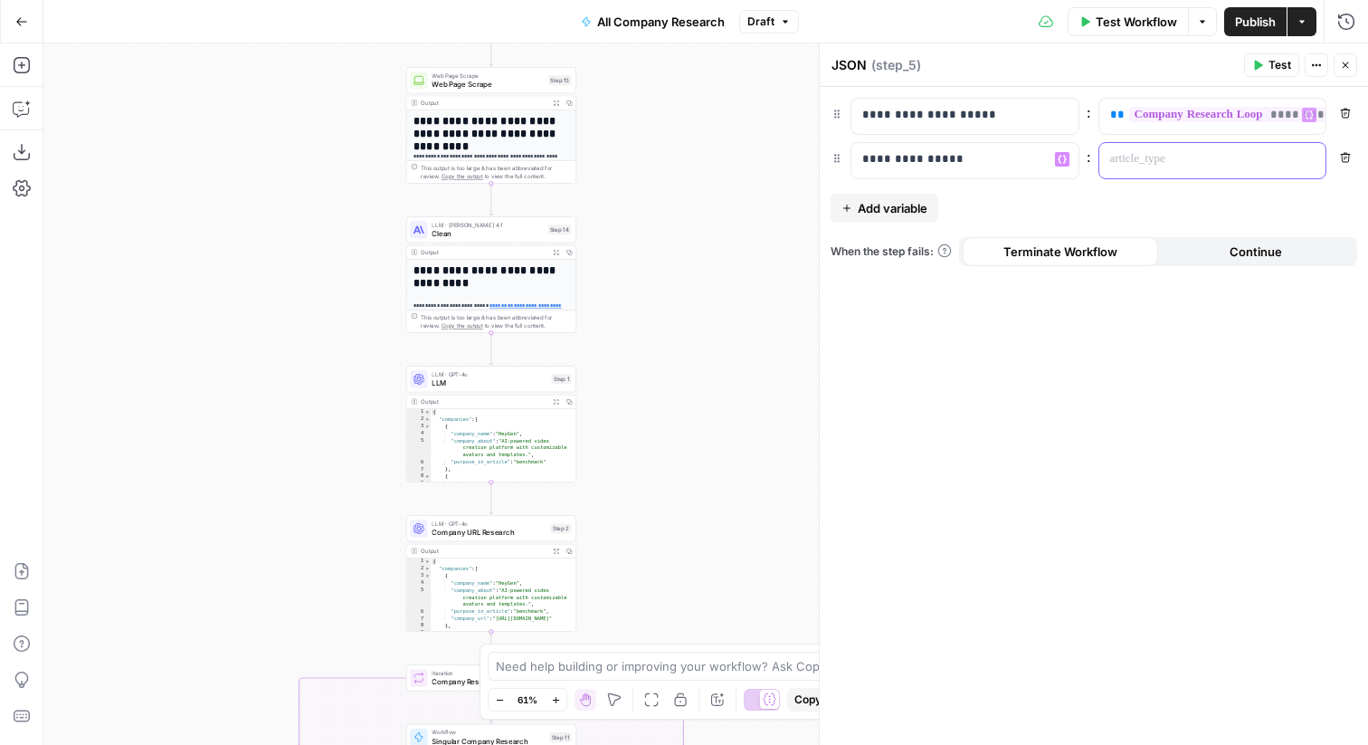
click at [1182, 153] on p at bounding box center [1198, 159] width 176 height 18
click at [1309, 152] on button "Variables Menu" at bounding box center [1309, 159] width 14 height 14
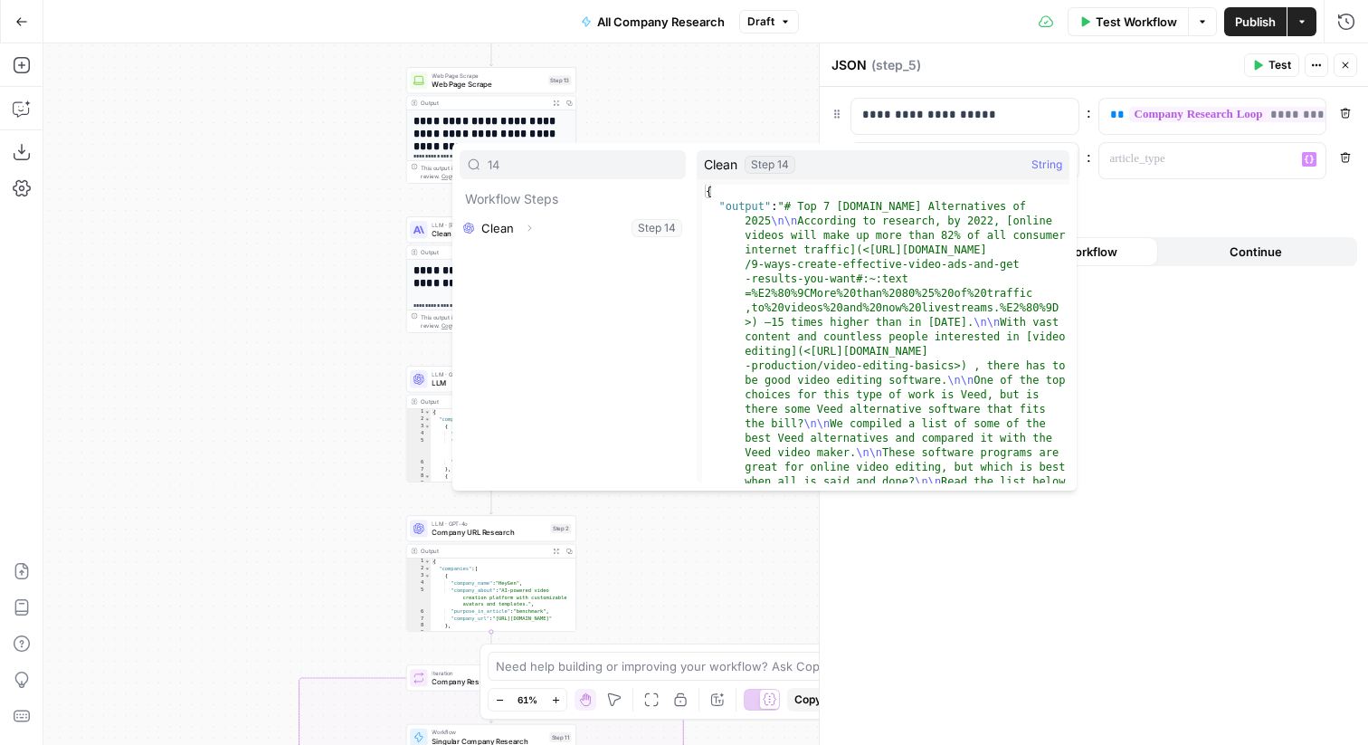
type input "14"
click at [532, 231] on icon "button" at bounding box center [529, 228] width 11 height 11
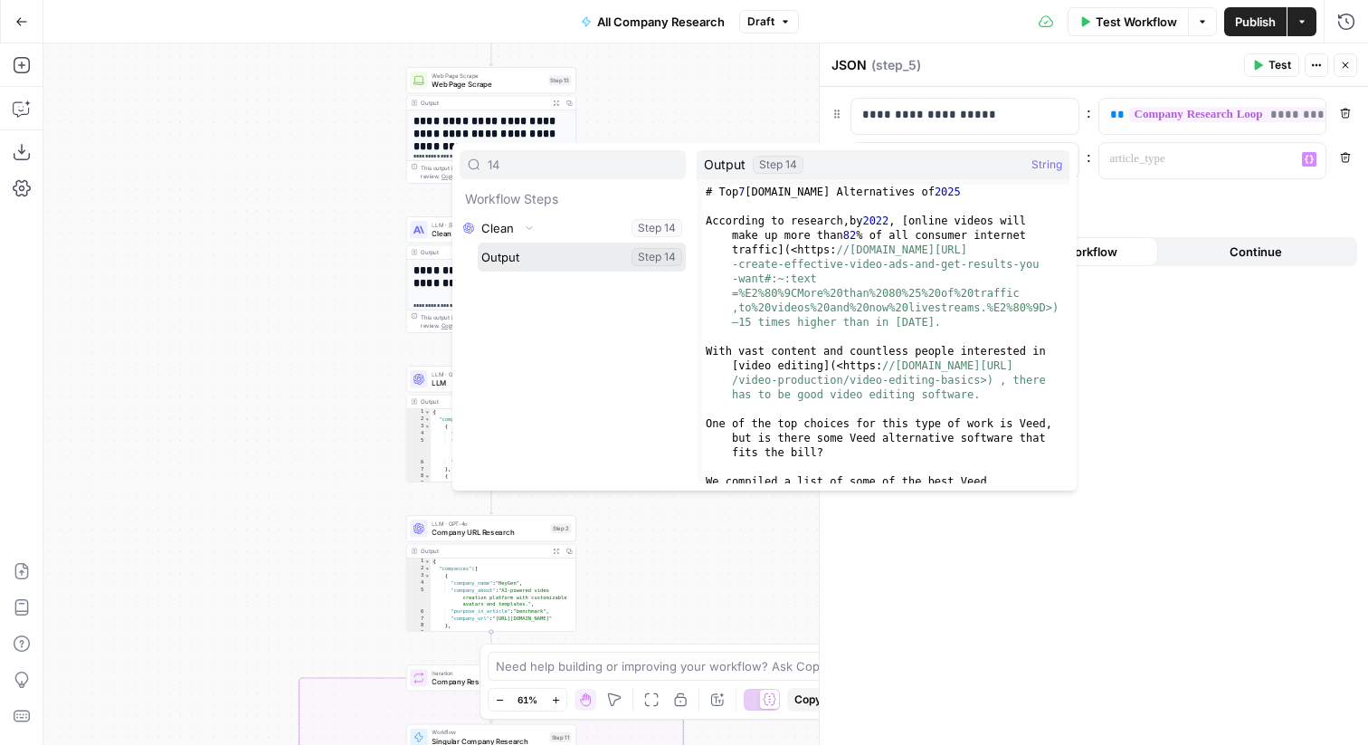
click at [518, 260] on button "Select variable Output" at bounding box center [582, 257] width 208 height 29
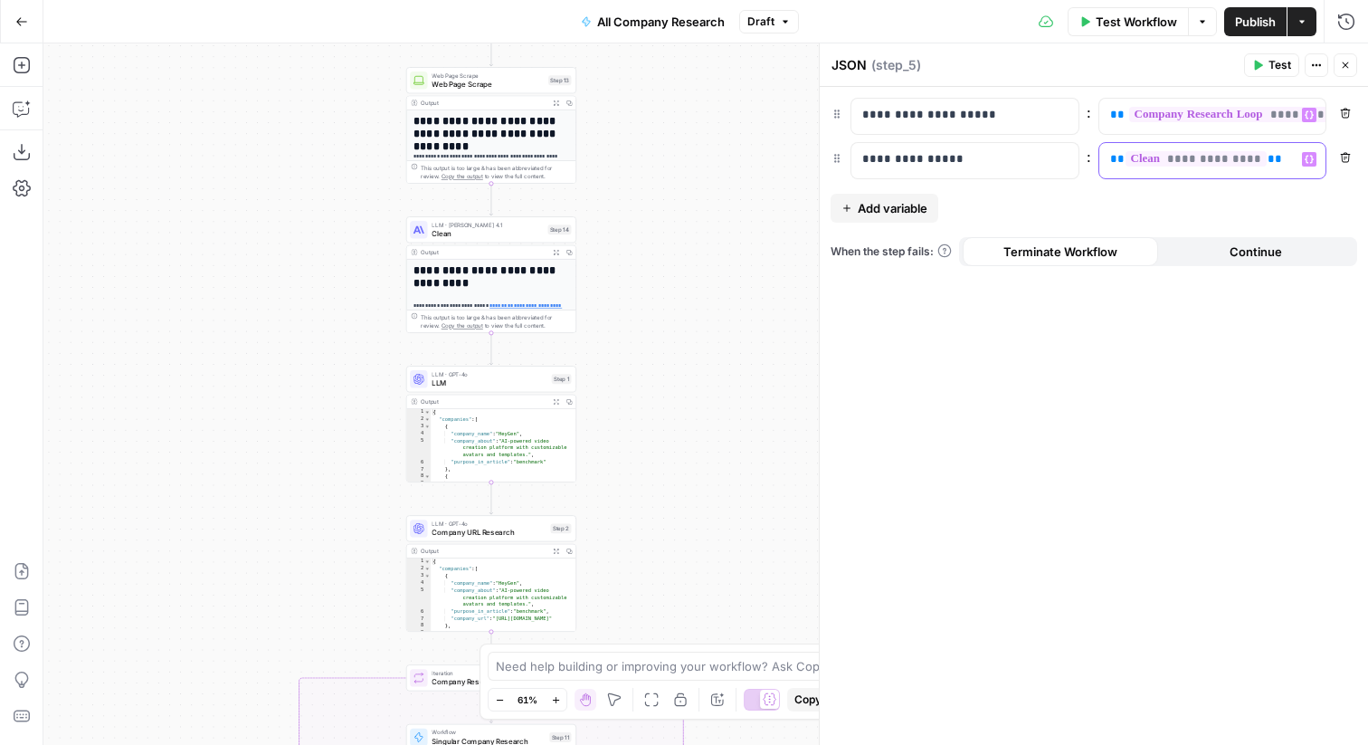
scroll to position [0, 48]
click at [1347, 60] on icon "button" at bounding box center [1345, 65] width 11 height 11
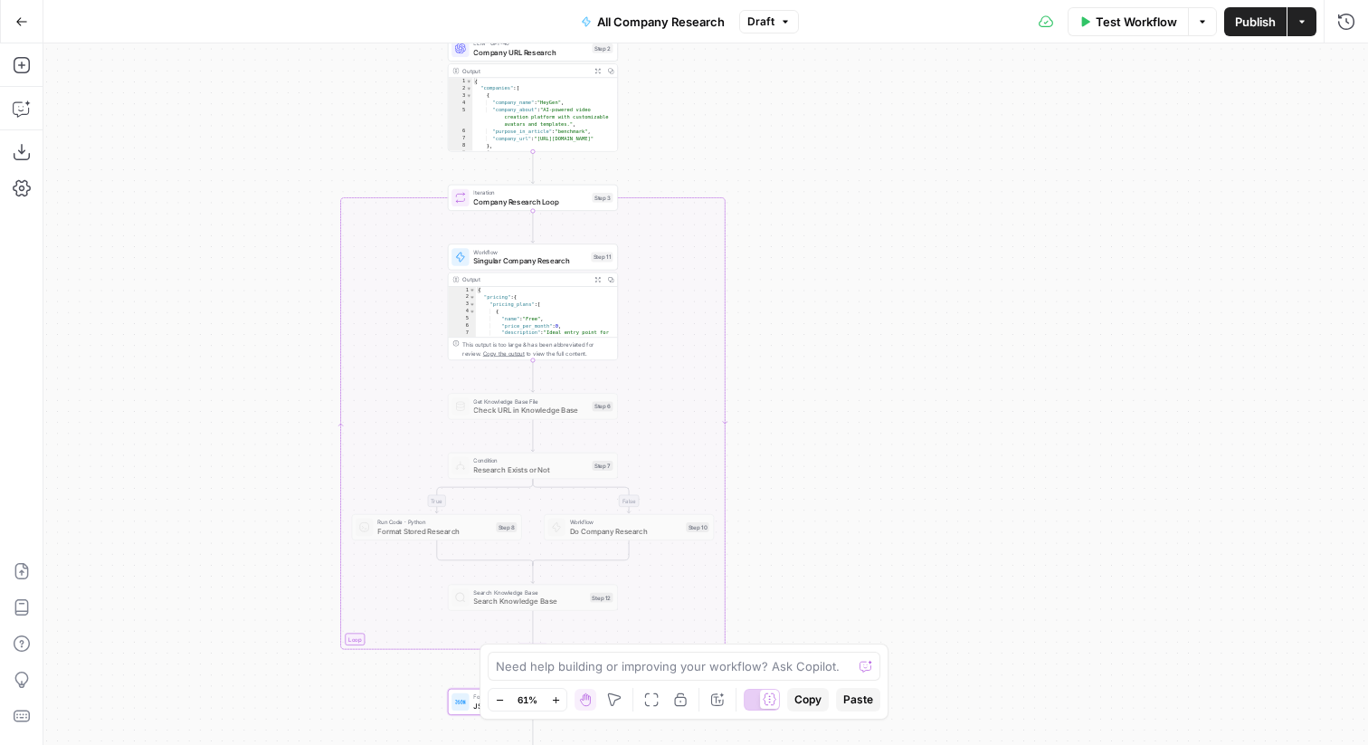
click at [1250, 9] on button "Publish" at bounding box center [1256, 21] width 62 height 29
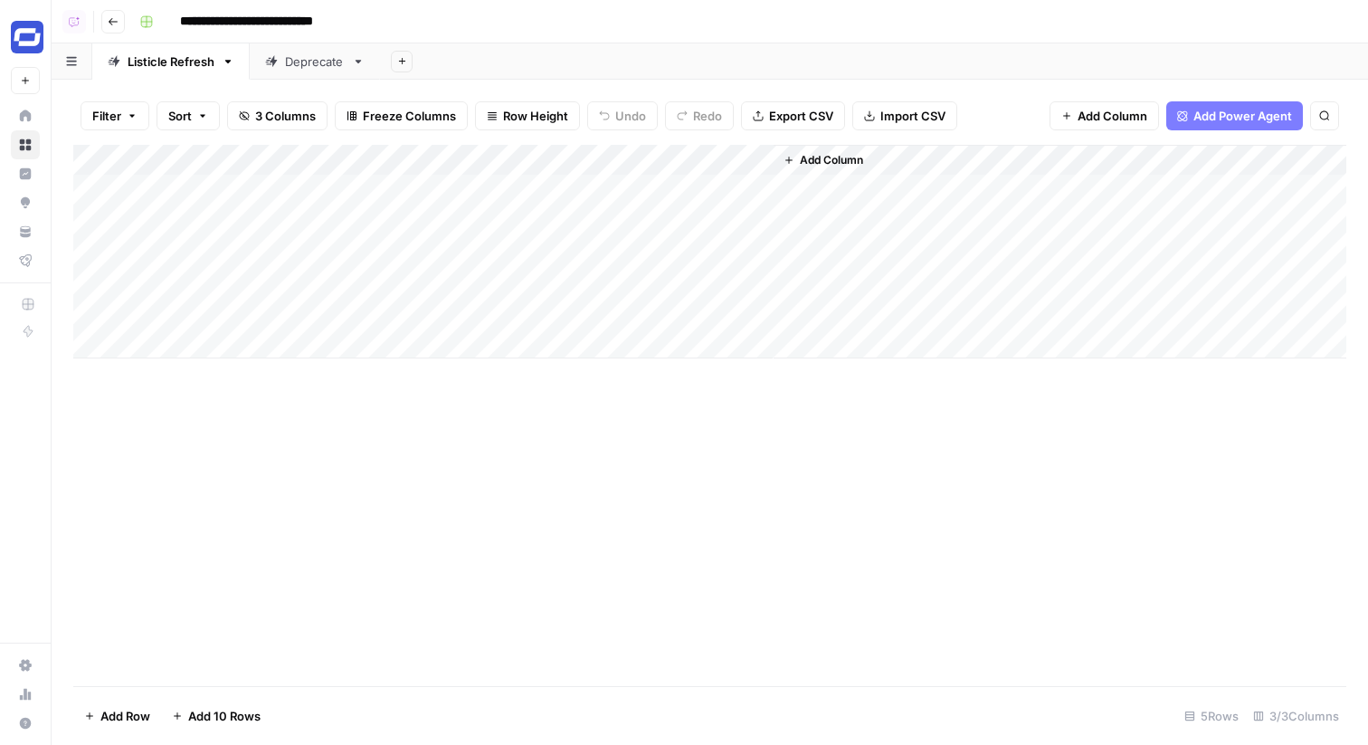
click at [264, 163] on div "Add Column" at bounding box center [709, 252] width 1273 height 214
click at [240, 204] on input "Article" at bounding box center [245, 204] width 184 height 18
type input "Article URL"
click at [302, 316] on div "Add Column" at bounding box center [709, 252] width 1273 height 214
click at [236, 215] on div "Add Column" at bounding box center [709, 252] width 1273 height 214
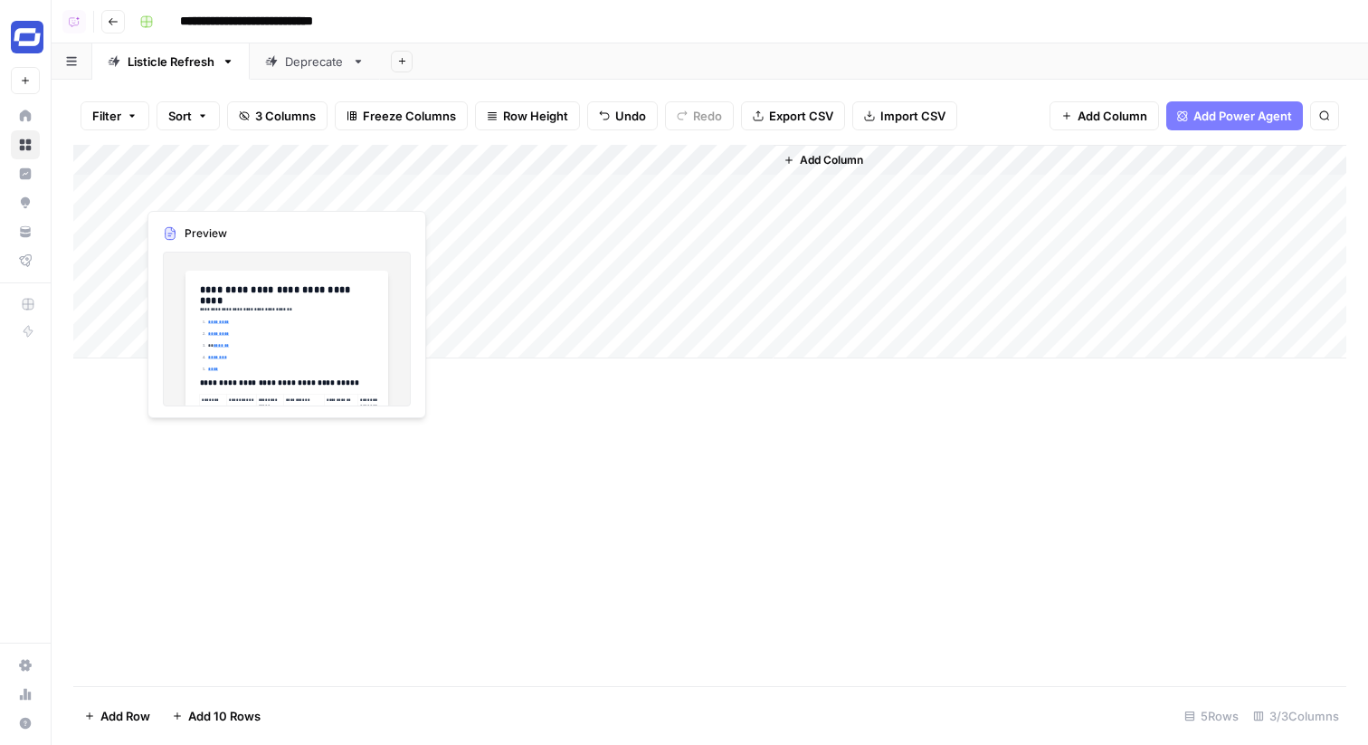
click at [306, 184] on div "Add Column" at bounding box center [709, 252] width 1273 height 214
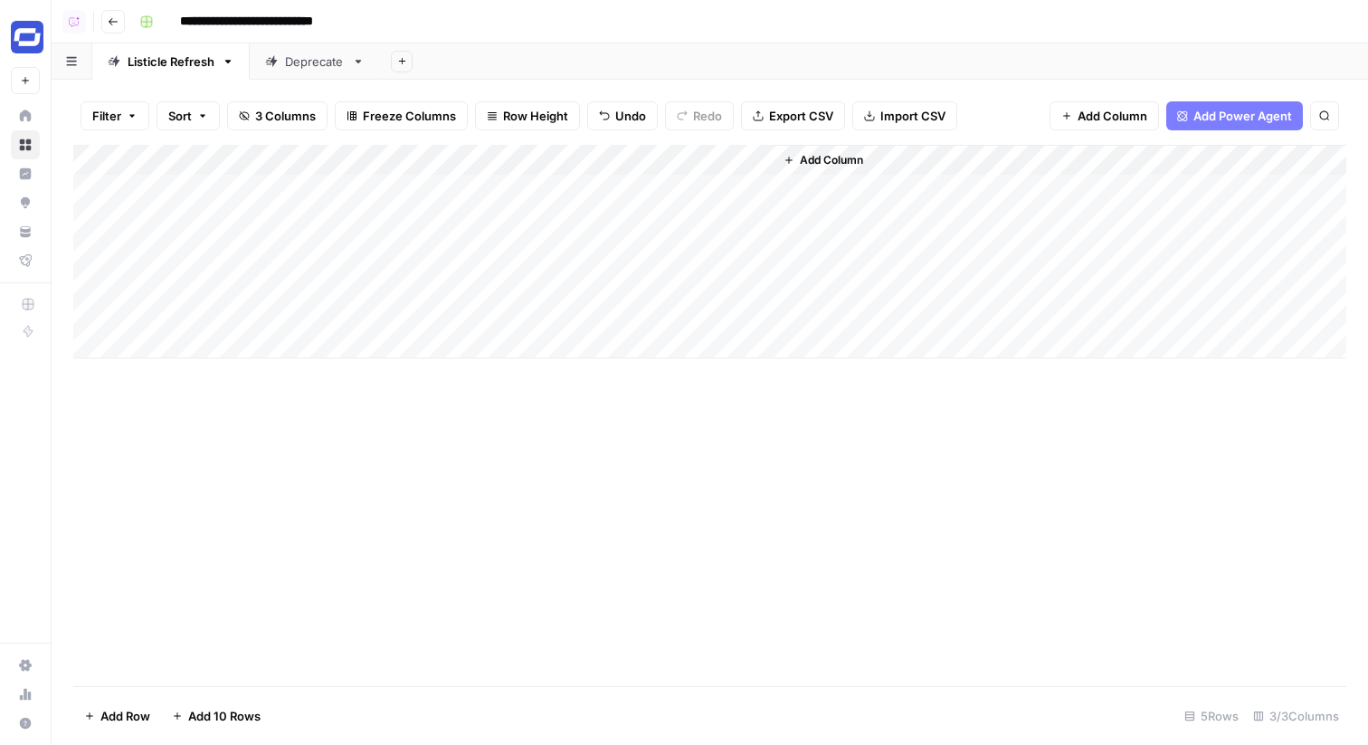
click at [267, 244] on div "Add Column" at bounding box center [709, 252] width 1273 height 214
click at [278, 220] on div "Add Column" at bounding box center [709, 252] width 1273 height 214
click at [321, 189] on div "Add Column" at bounding box center [709, 252] width 1273 height 214
click at [295, 244] on div "Add Column" at bounding box center [709, 252] width 1273 height 214
click at [286, 218] on div "Add Column" at bounding box center [709, 252] width 1273 height 214
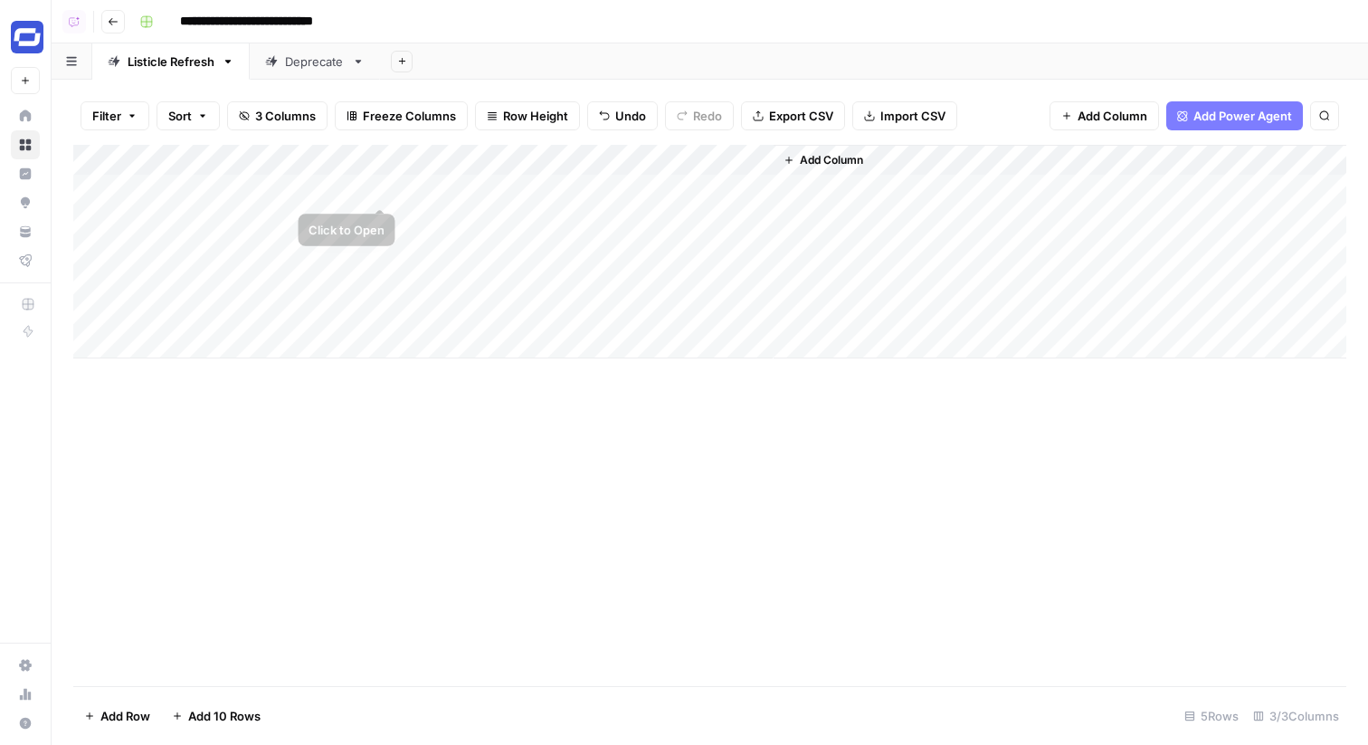
click at [608, 167] on div "Add Column" at bounding box center [709, 252] width 1273 height 214
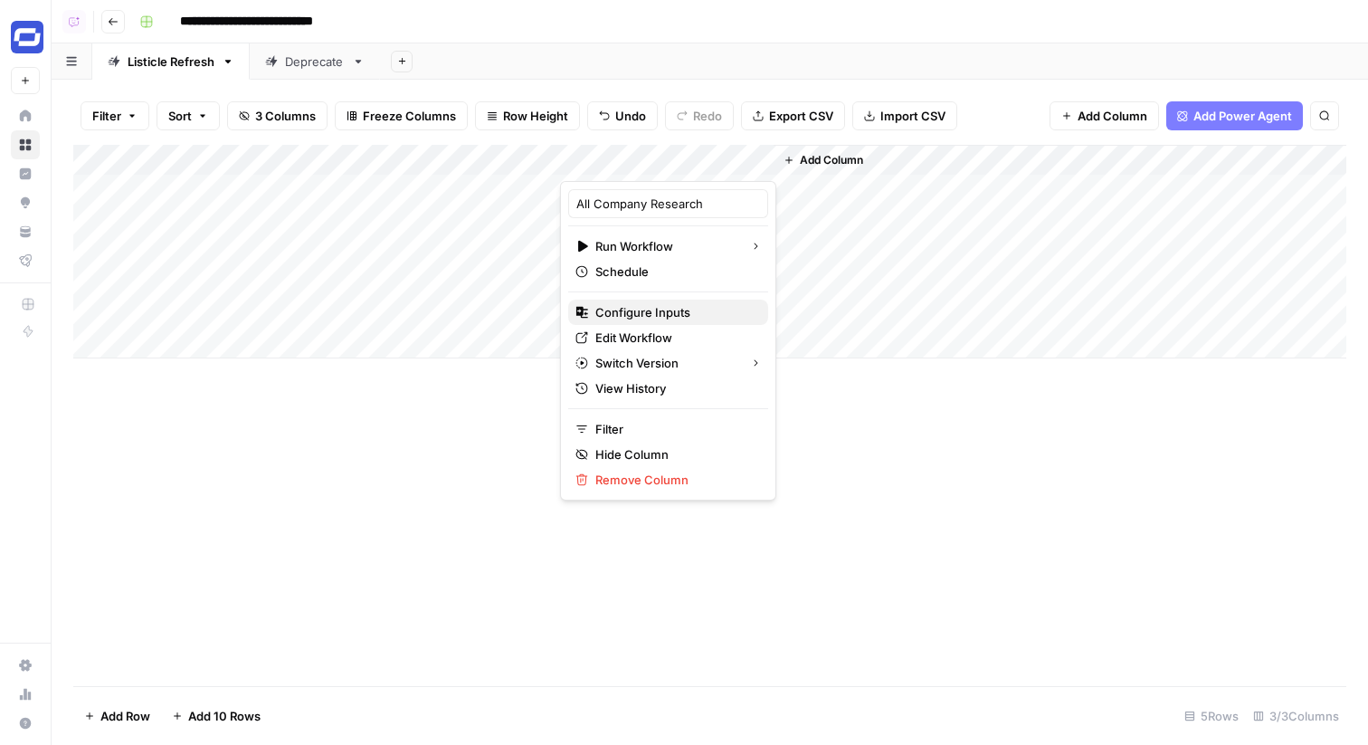
click at [698, 309] on span "Configure Inputs" at bounding box center [675, 312] width 158 height 18
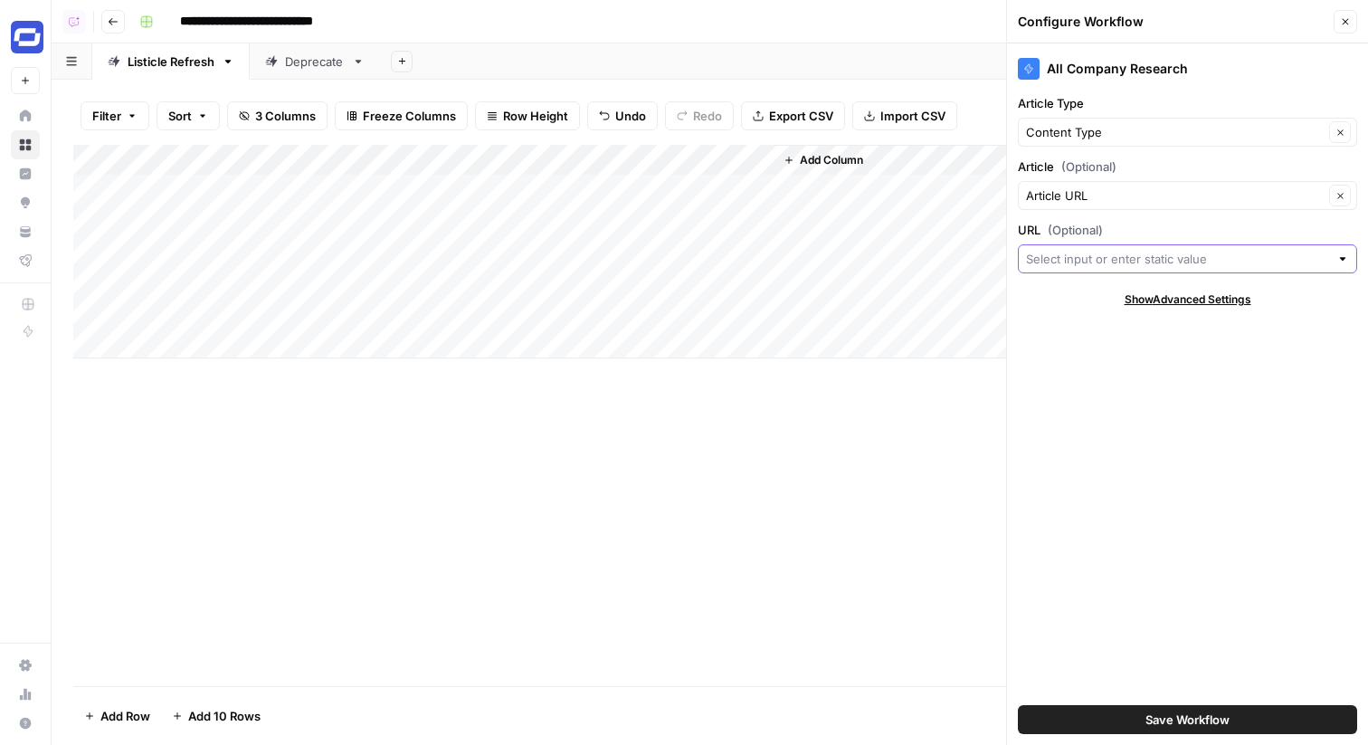
click at [1151, 262] on input "URL (Optional)" at bounding box center [1177, 259] width 303 height 18
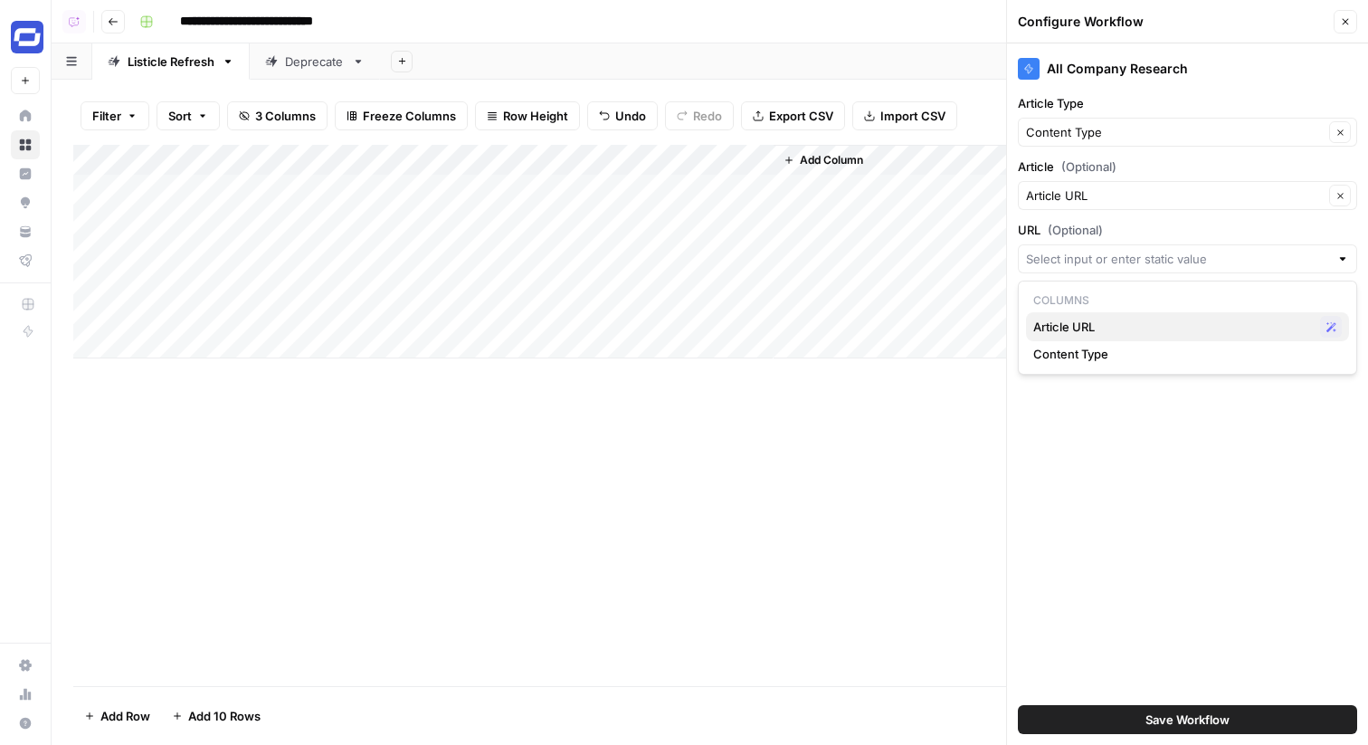
click at [1127, 322] on span "Article URL" at bounding box center [1174, 327] width 280 height 18
type input "Article URL"
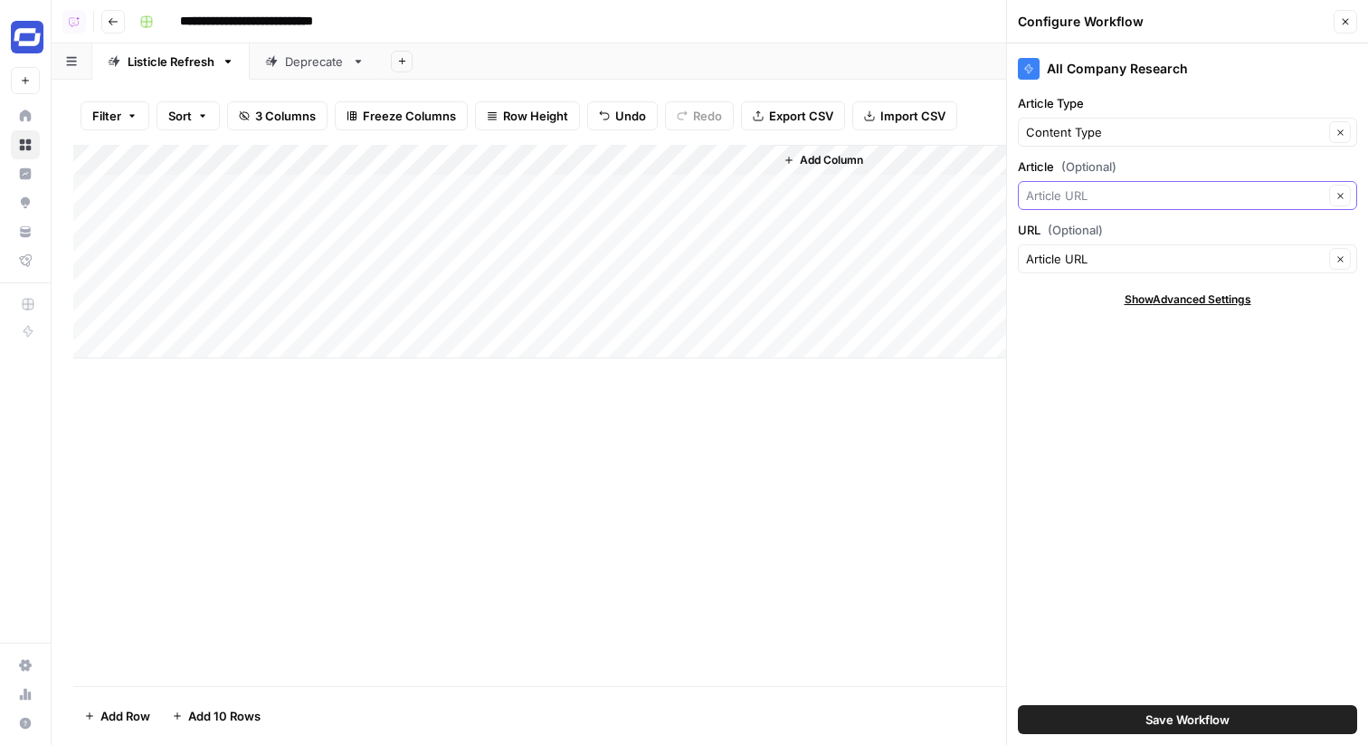
click at [1133, 192] on input "Article (Optional)" at bounding box center [1175, 195] width 298 height 18
click at [1345, 188] on button "Clear" at bounding box center [1341, 196] width 22 height 22
type input "Article URL"
click at [1204, 520] on div "All Company Research Article Type Content Type Clear Article (Optional) Article…" at bounding box center [1187, 393] width 361 height 701
click at [1342, 193] on icon "button" at bounding box center [1340, 195] width 5 height 5
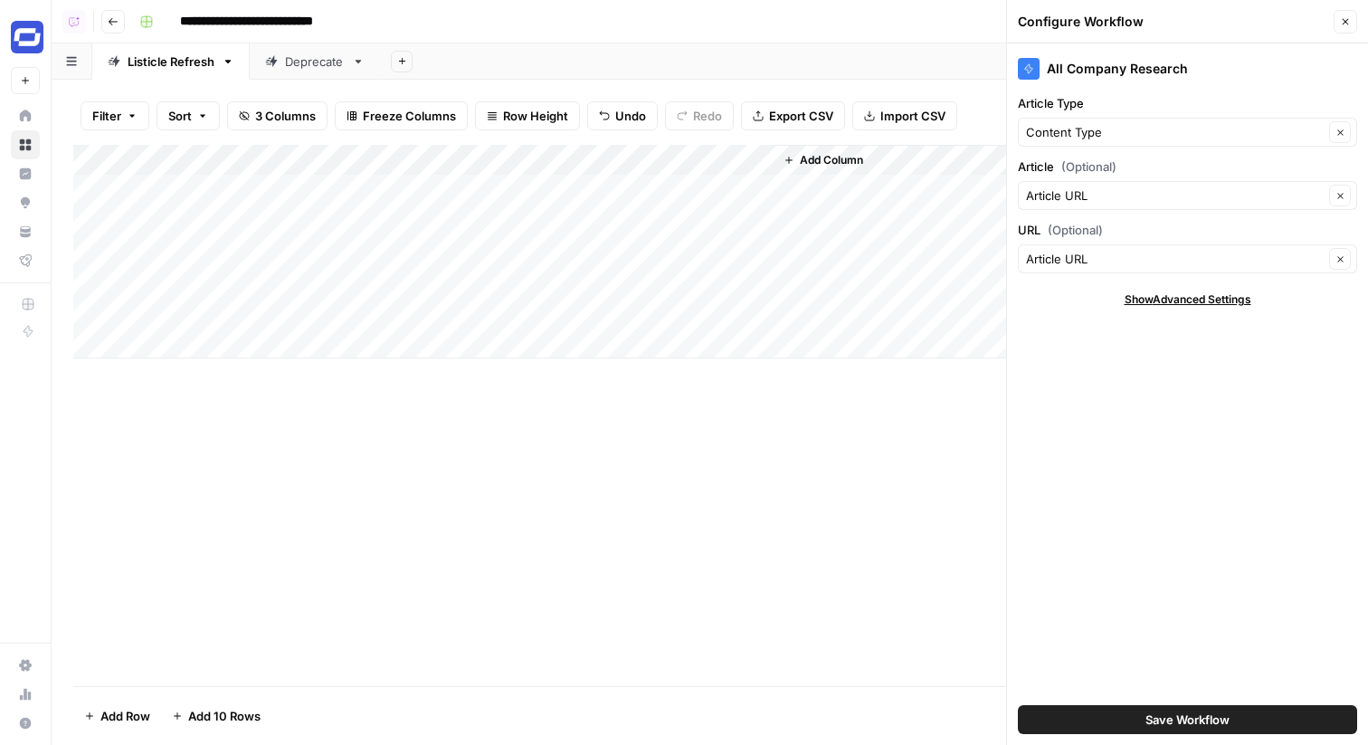
click at [678, 157] on div "Add Column" at bounding box center [709, 252] width 1273 height 214
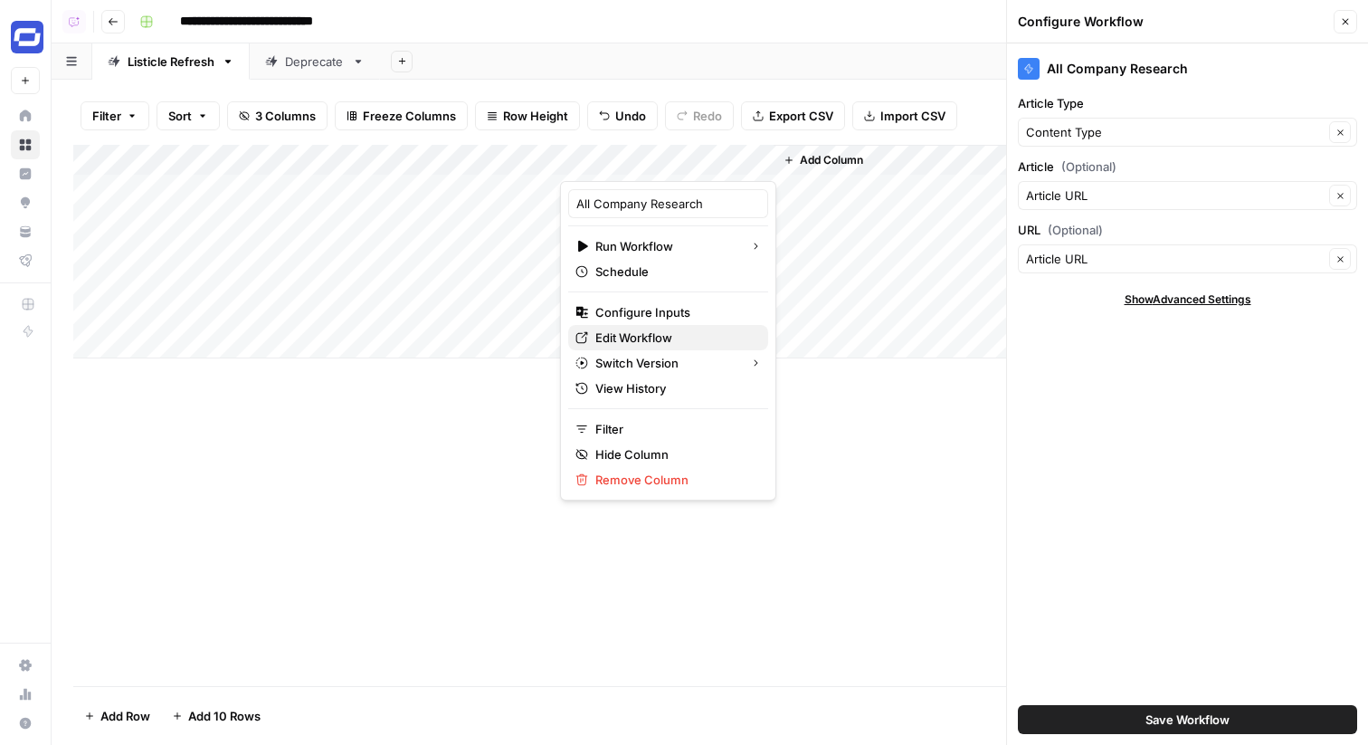
click at [653, 333] on span "Edit Workflow" at bounding box center [675, 338] width 158 height 18
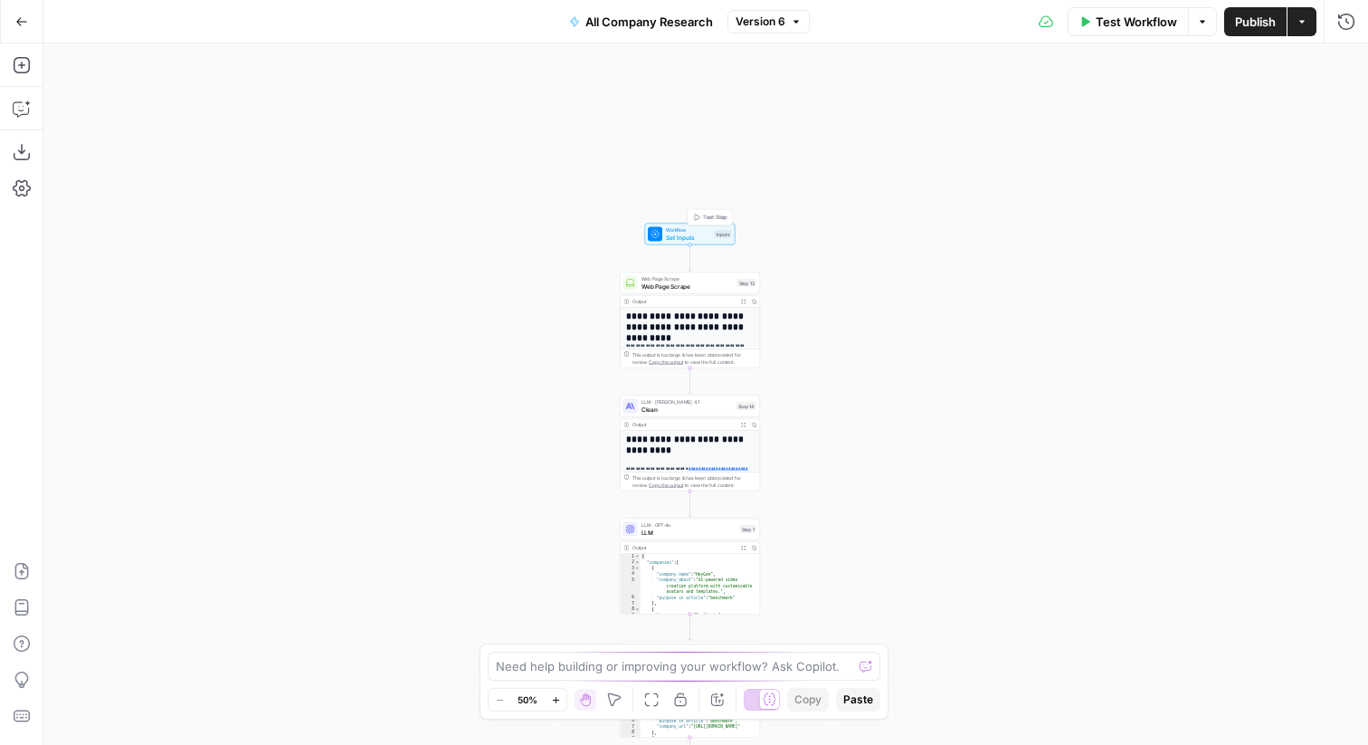
click at [691, 230] on span "Workflow" at bounding box center [688, 229] width 45 height 7
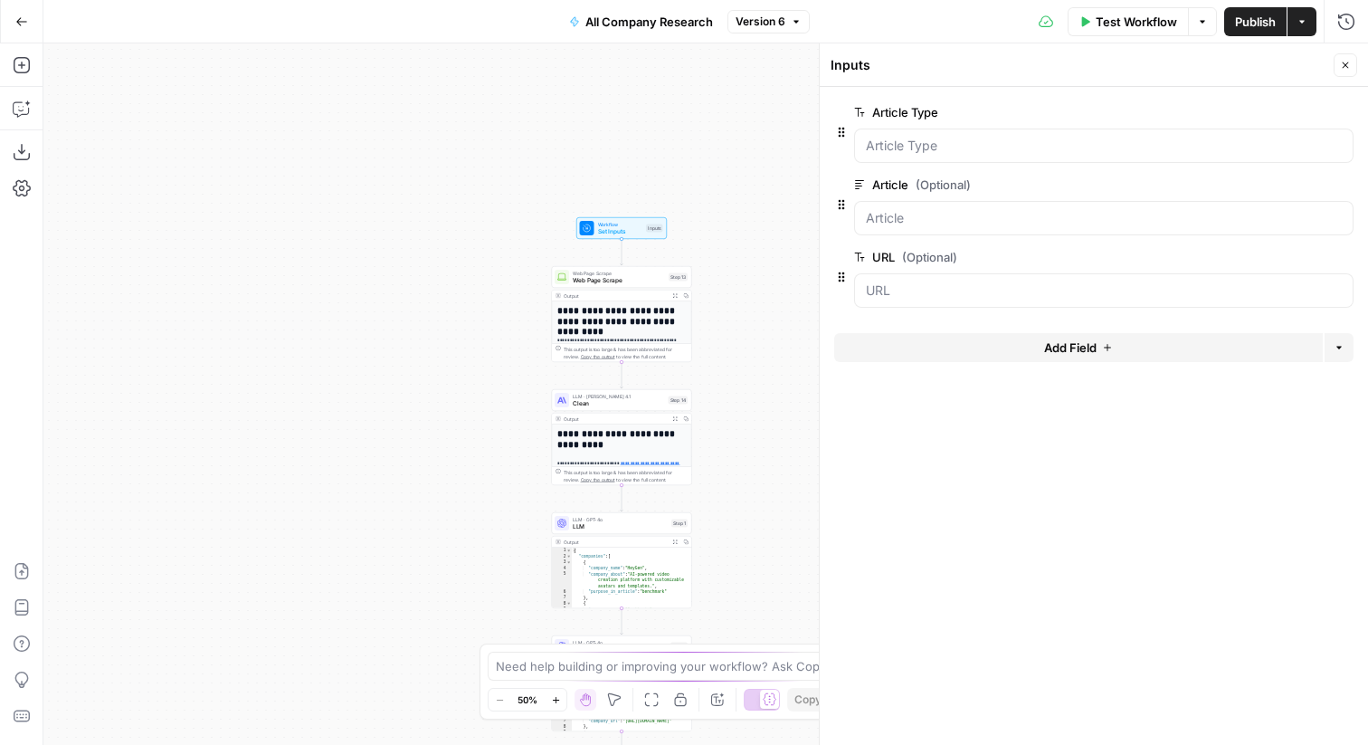
click at [1348, 185] on button "Delete group" at bounding box center [1343, 185] width 22 height 22
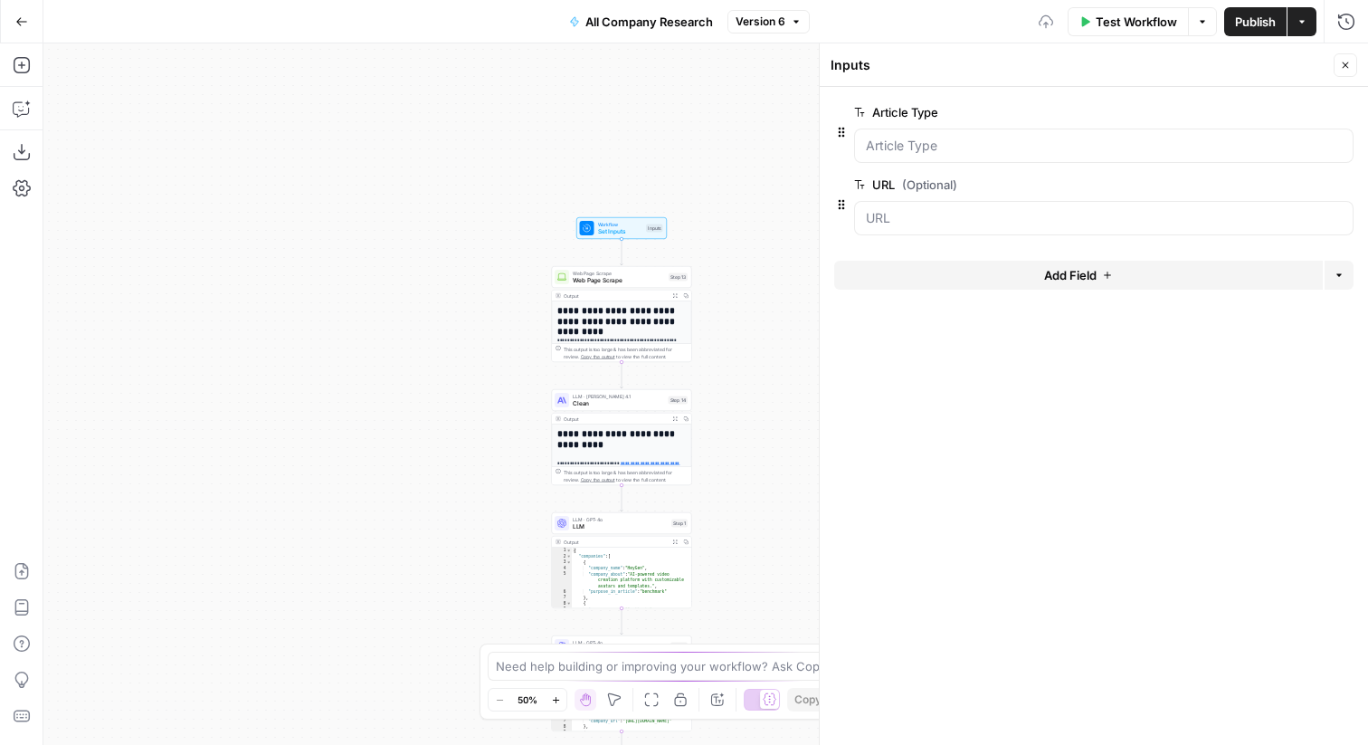
click at [1356, 69] on button "Close" at bounding box center [1346, 65] width 24 height 24
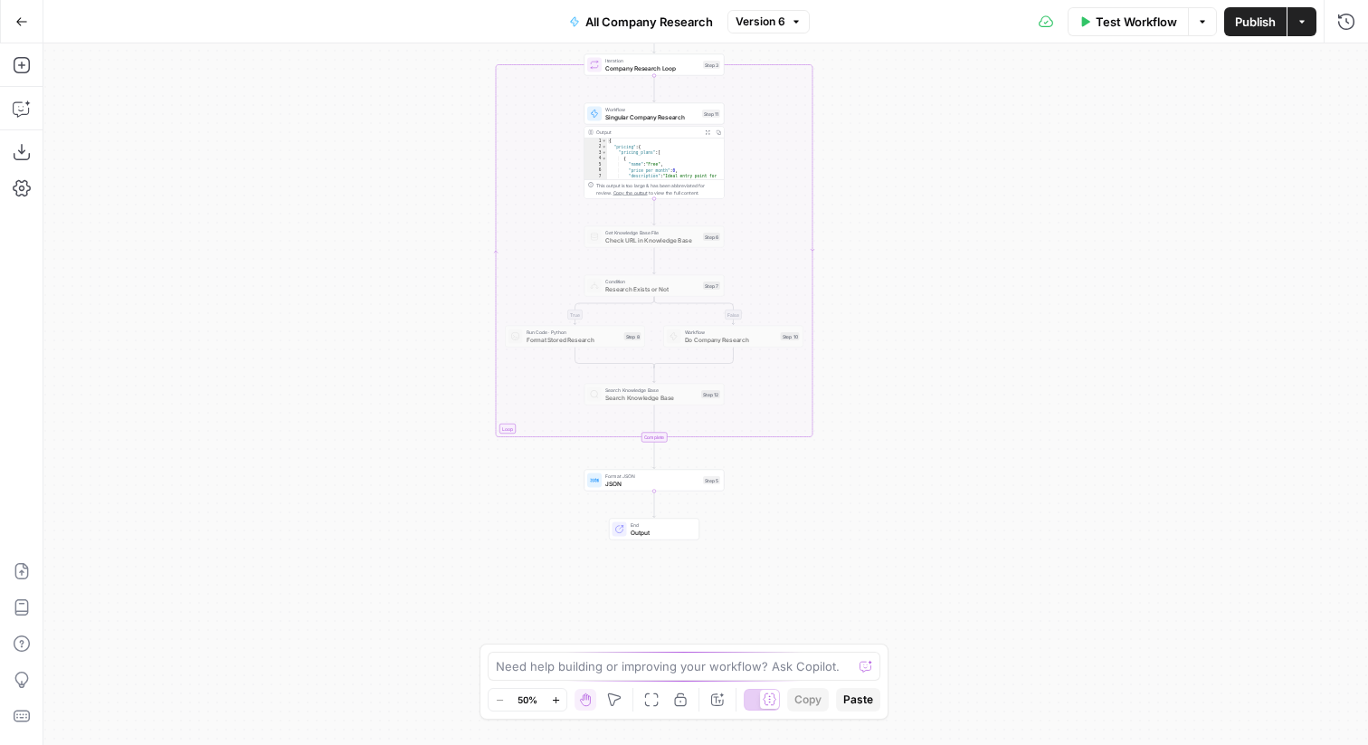
click at [708, 118] on div "Workflow Singular Company Research Step 11 Copy step Delete step Add Note Test" at bounding box center [653, 113] width 133 height 15
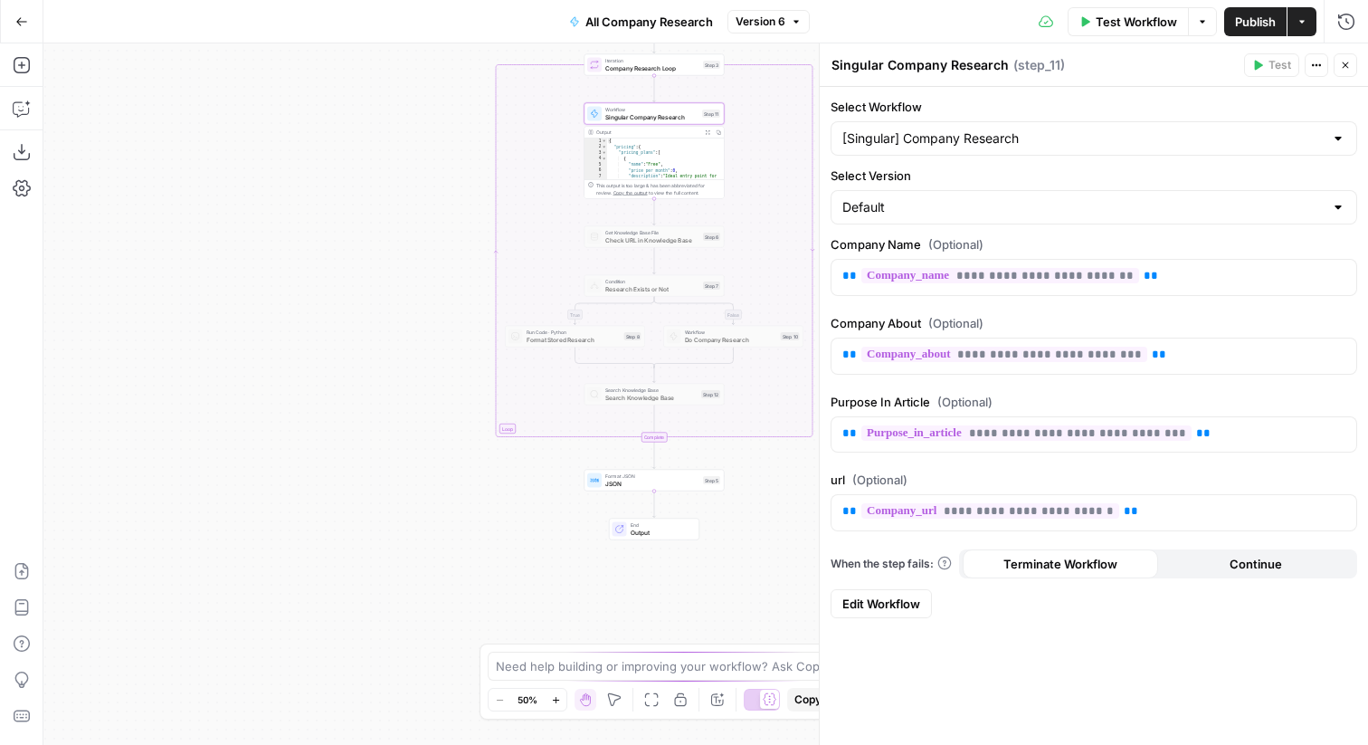
click at [1350, 67] on icon "button" at bounding box center [1345, 65] width 11 height 11
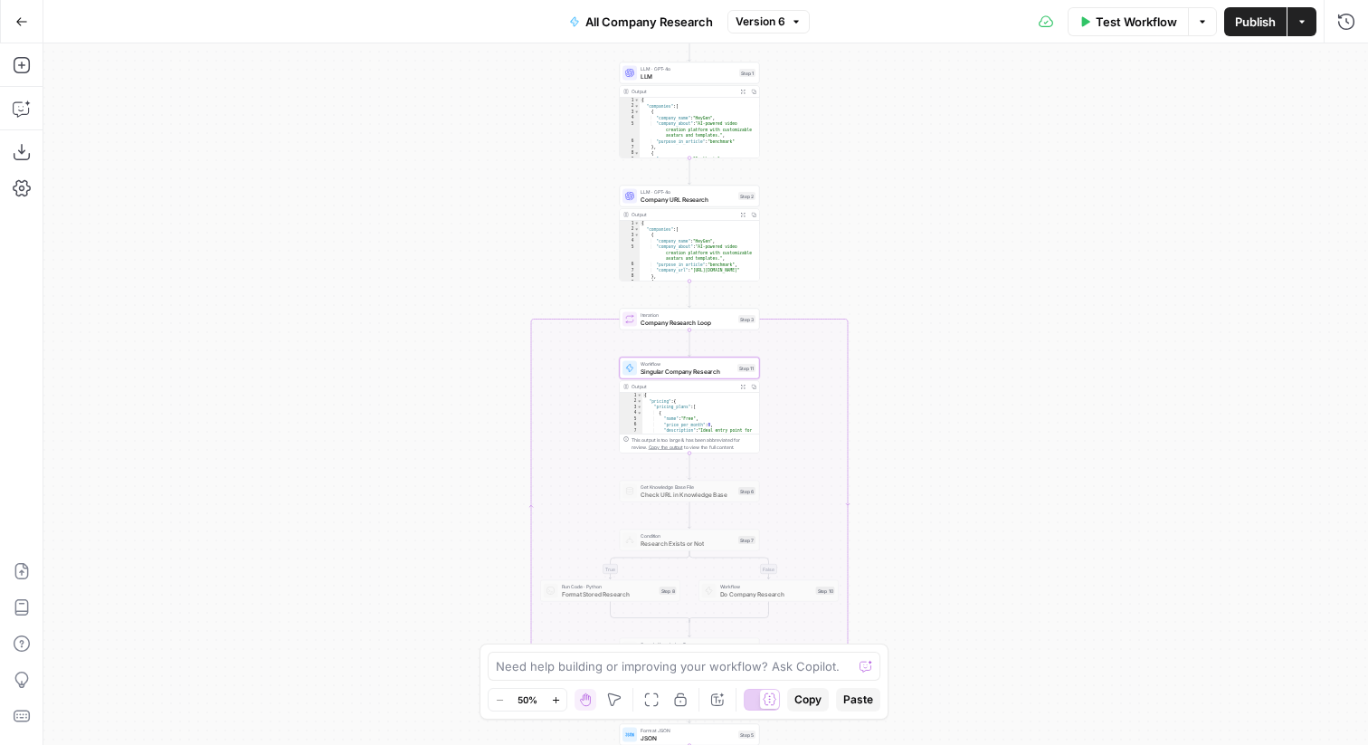
click at [1253, 14] on span "Publish" at bounding box center [1255, 22] width 41 height 18
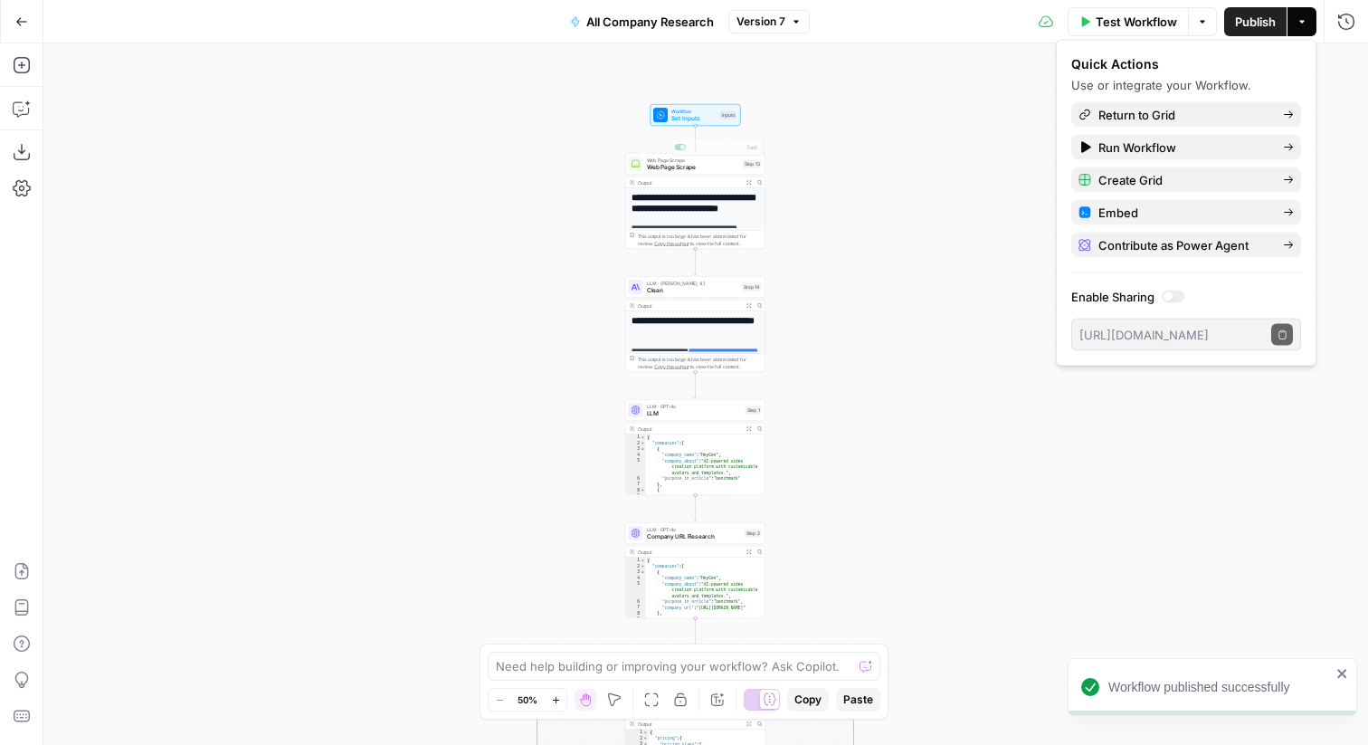
click at [720, 118] on div "Inputs" at bounding box center [728, 115] width 17 height 8
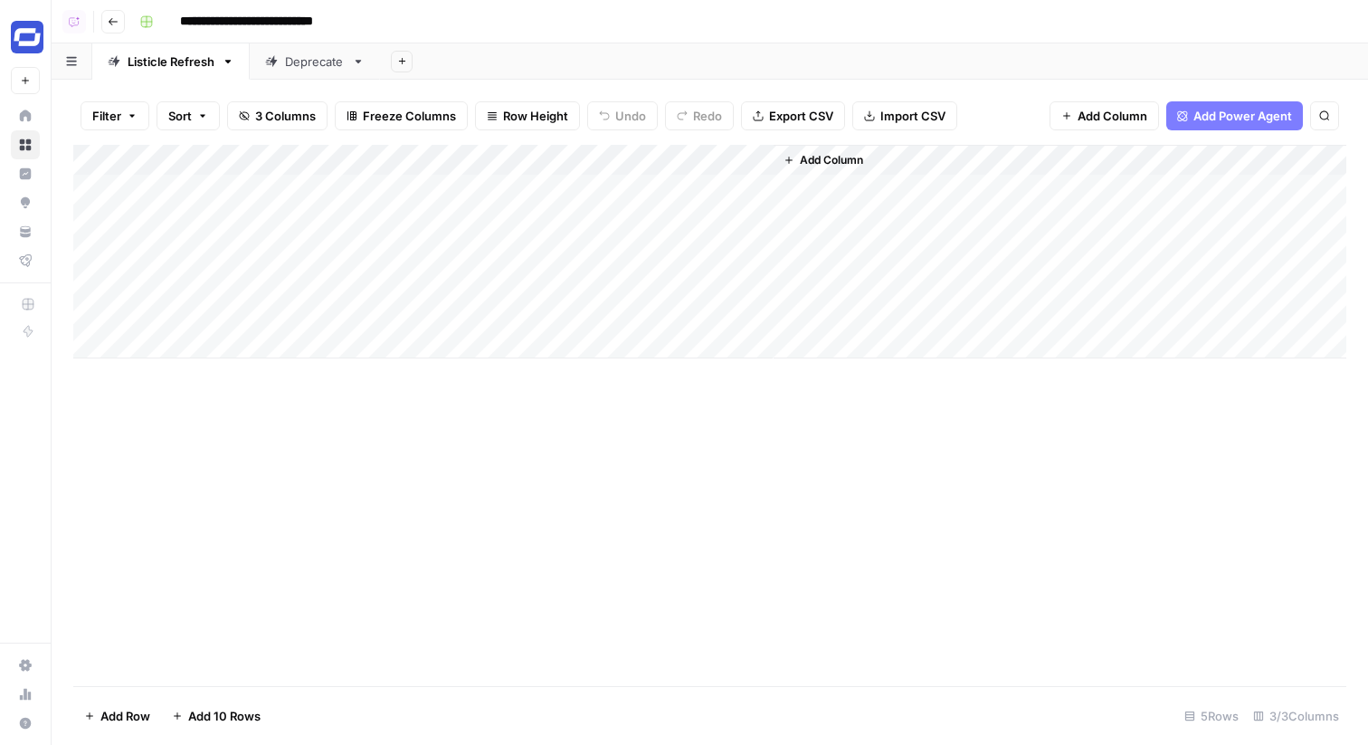
click at [688, 152] on div "Add Column" at bounding box center [709, 252] width 1273 height 214
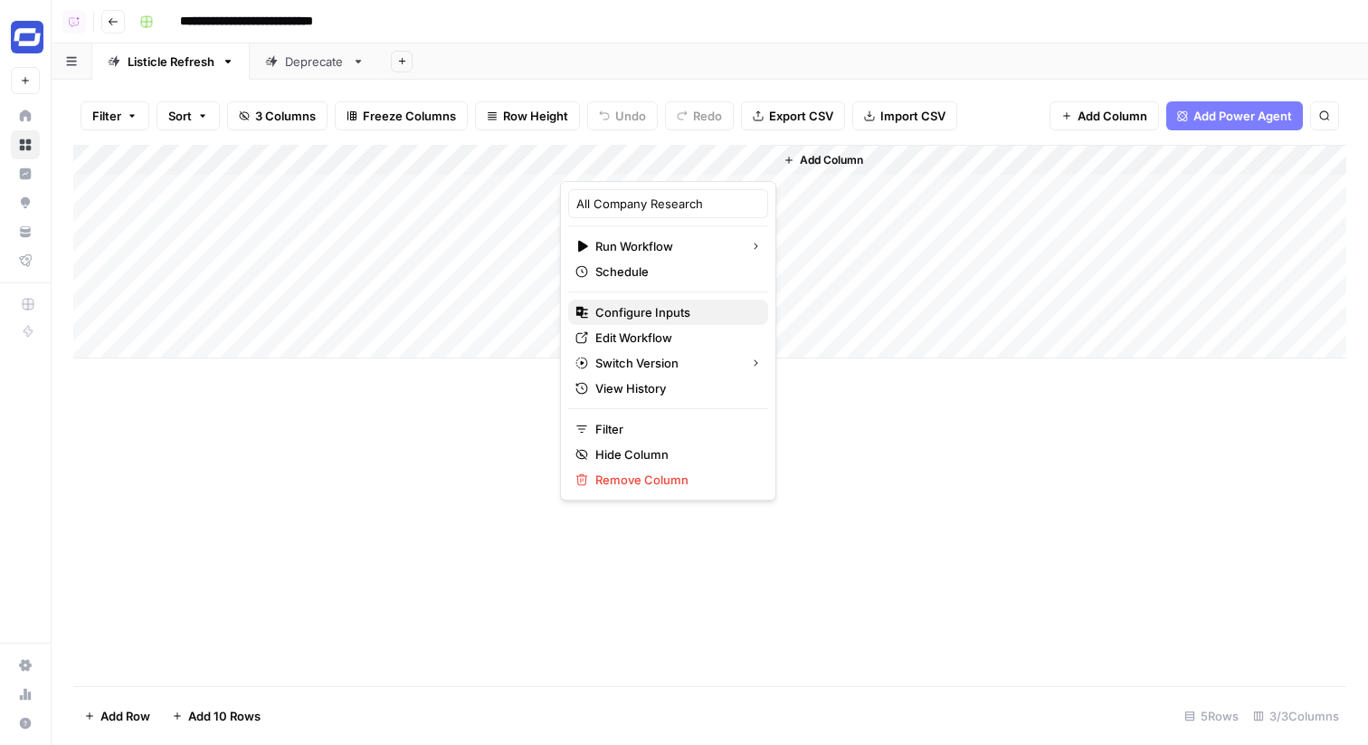
click at [675, 308] on span "Configure Inputs" at bounding box center [675, 312] width 158 height 18
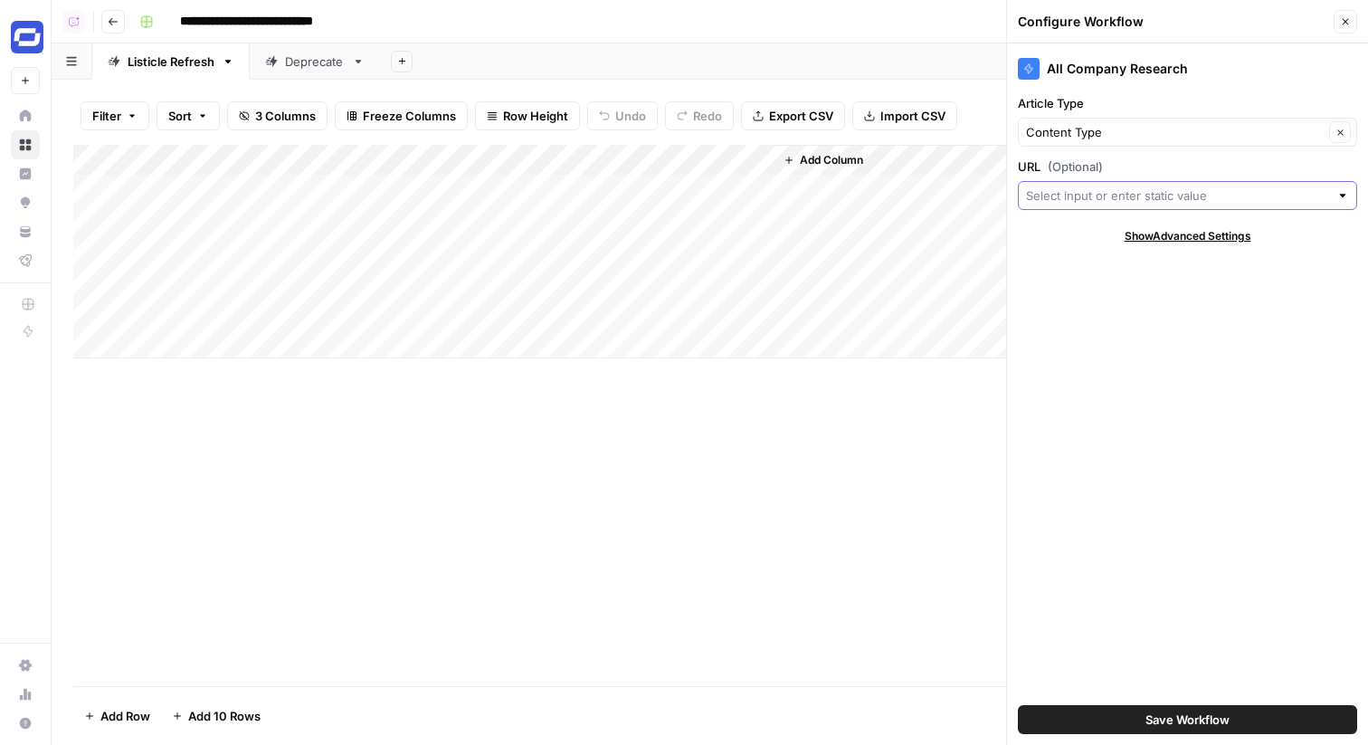
click at [1124, 186] on input "URL (Optional)" at bounding box center [1177, 195] width 303 height 18
click at [1098, 273] on div "Article URL Possible Match" at bounding box center [1188, 264] width 309 height 22
type input "Article URL"
click at [1208, 719] on span "Save Workflow" at bounding box center [1188, 719] width 84 height 18
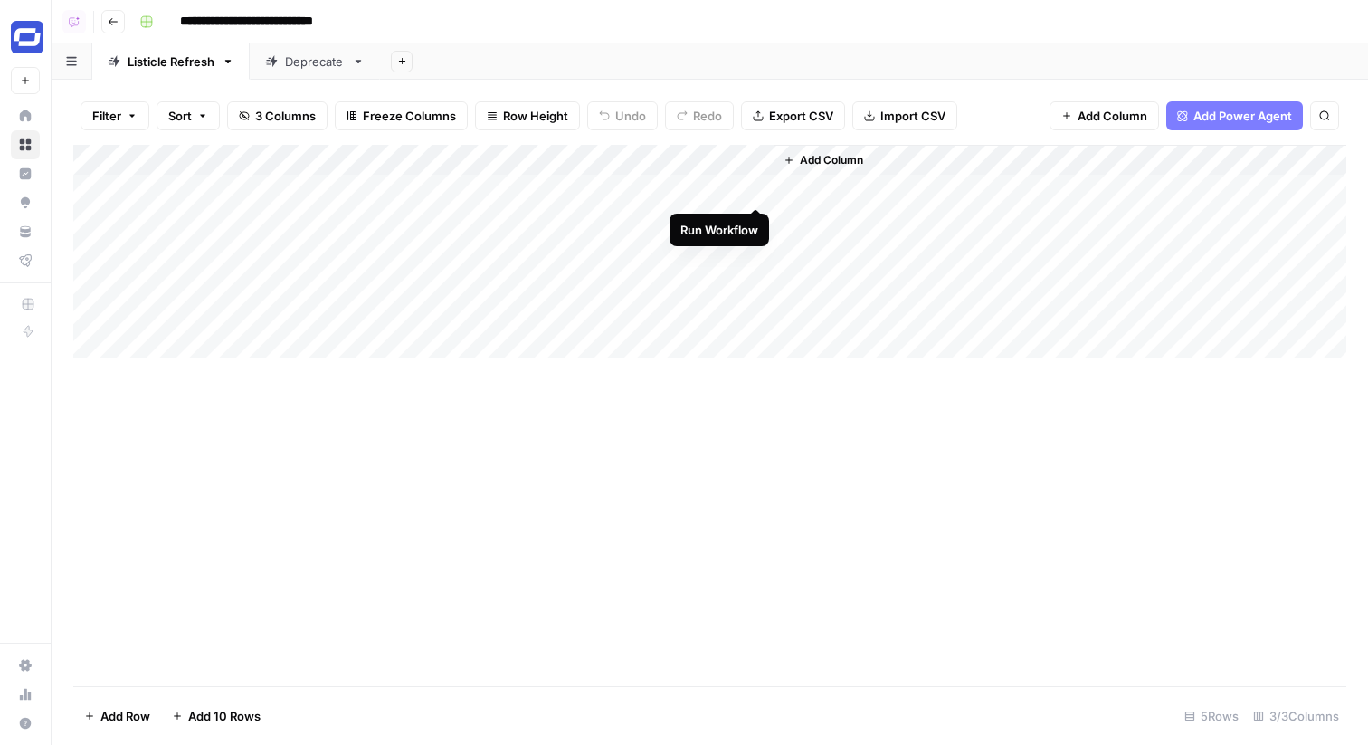
click at [750, 187] on div "Add Column" at bounding box center [709, 252] width 1273 height 214
click at [316, 61] on div "Deprecate" at bounding box center [315, 61] width 60 height 18
click at [180, 62] on div "Listicle Refresh" at bounding box center [171, 61] width 87 height 18
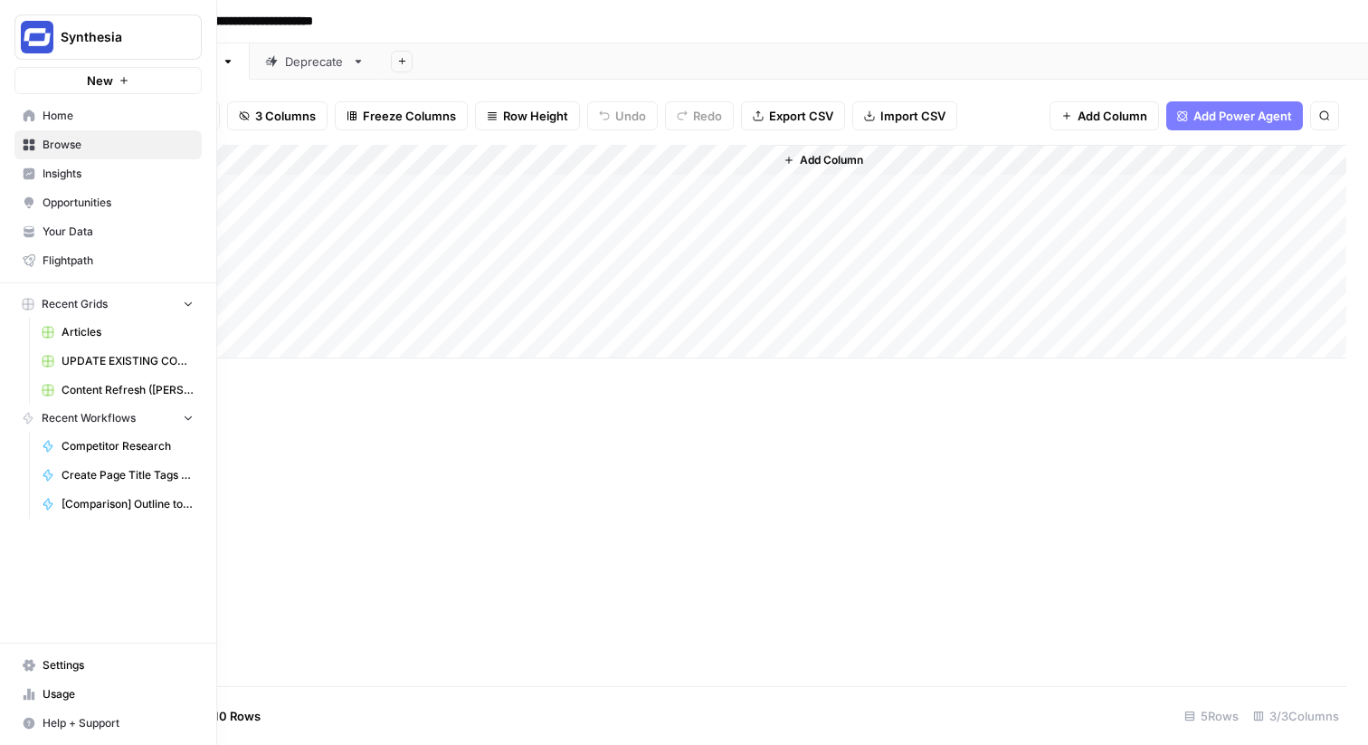
click at [27, 112] on icon at bounding box center [30, 116] width 12 height 12
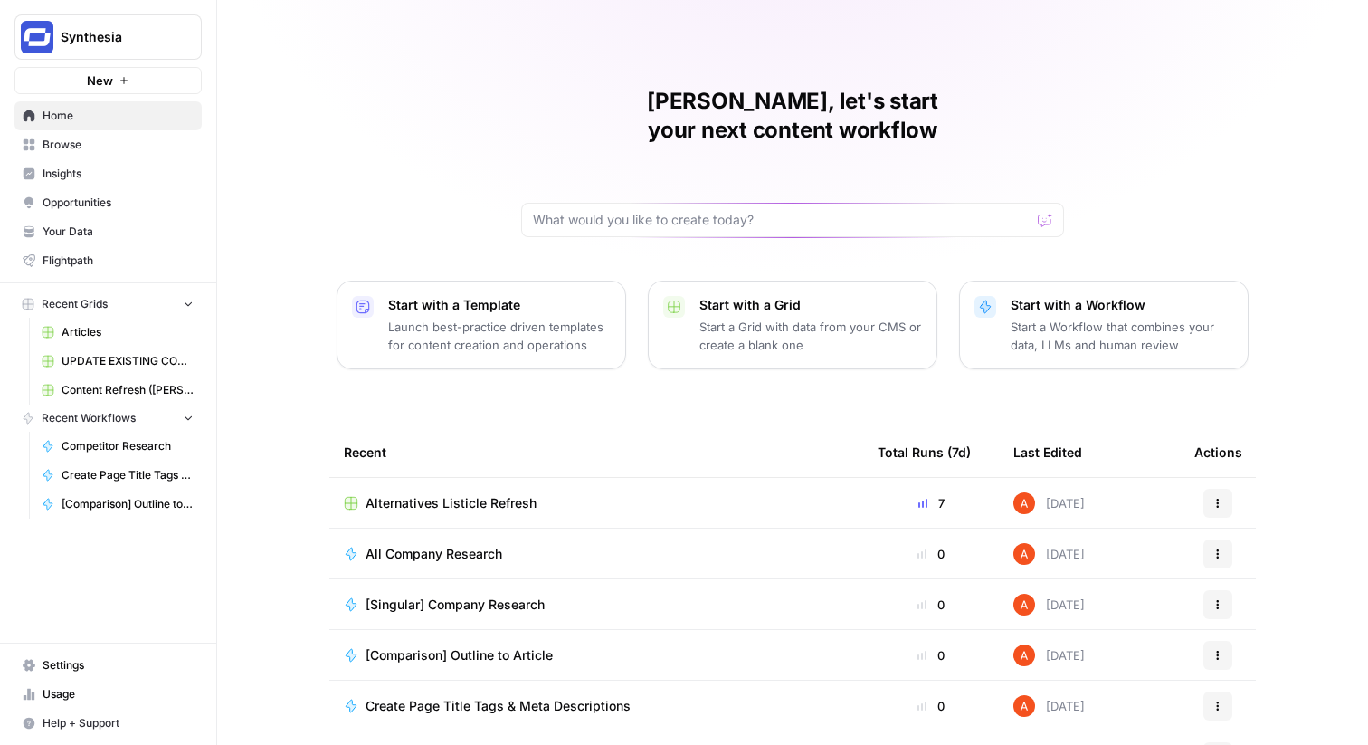
click at [450, 494] on span "Alternatives Listicle Refresh" at bounding box center [451, 503] width 171 height 18
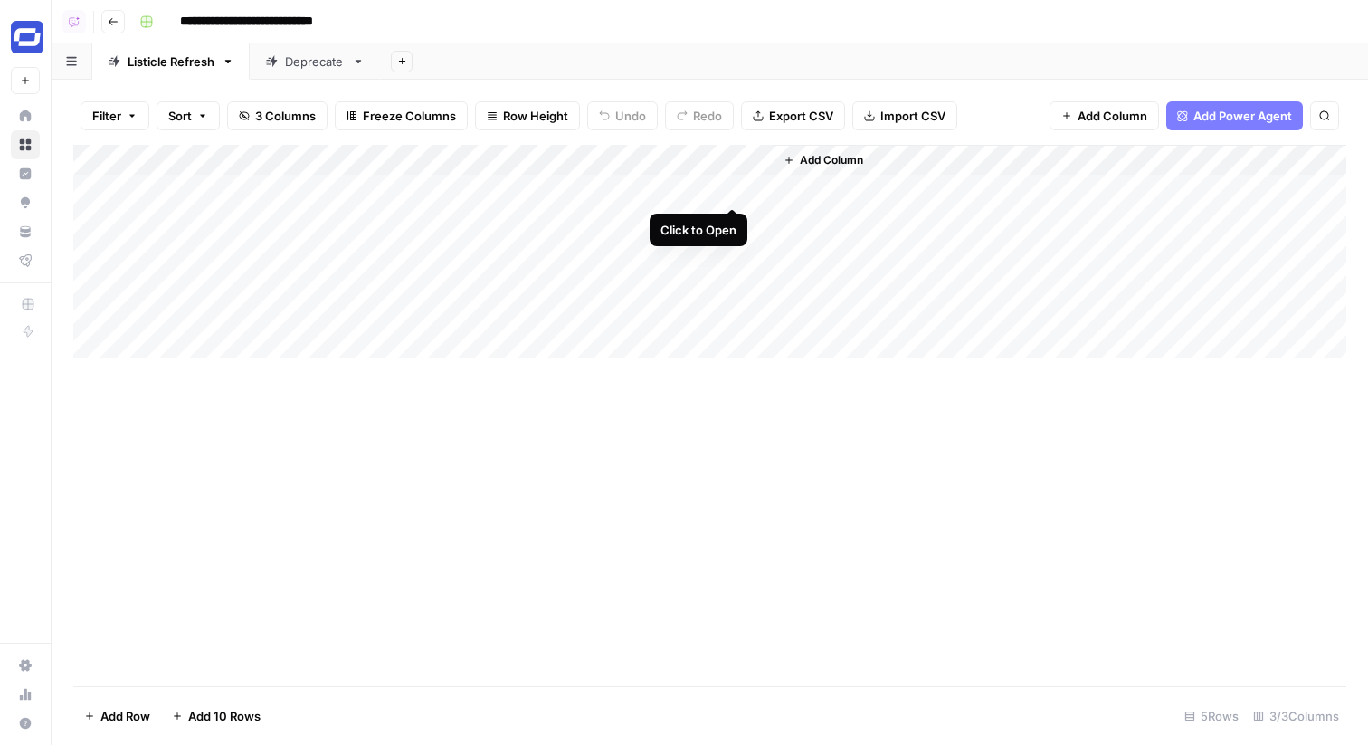
click at [734, 193] on div "Add Column" at bounding box center [709, 252] width 1273 height 214
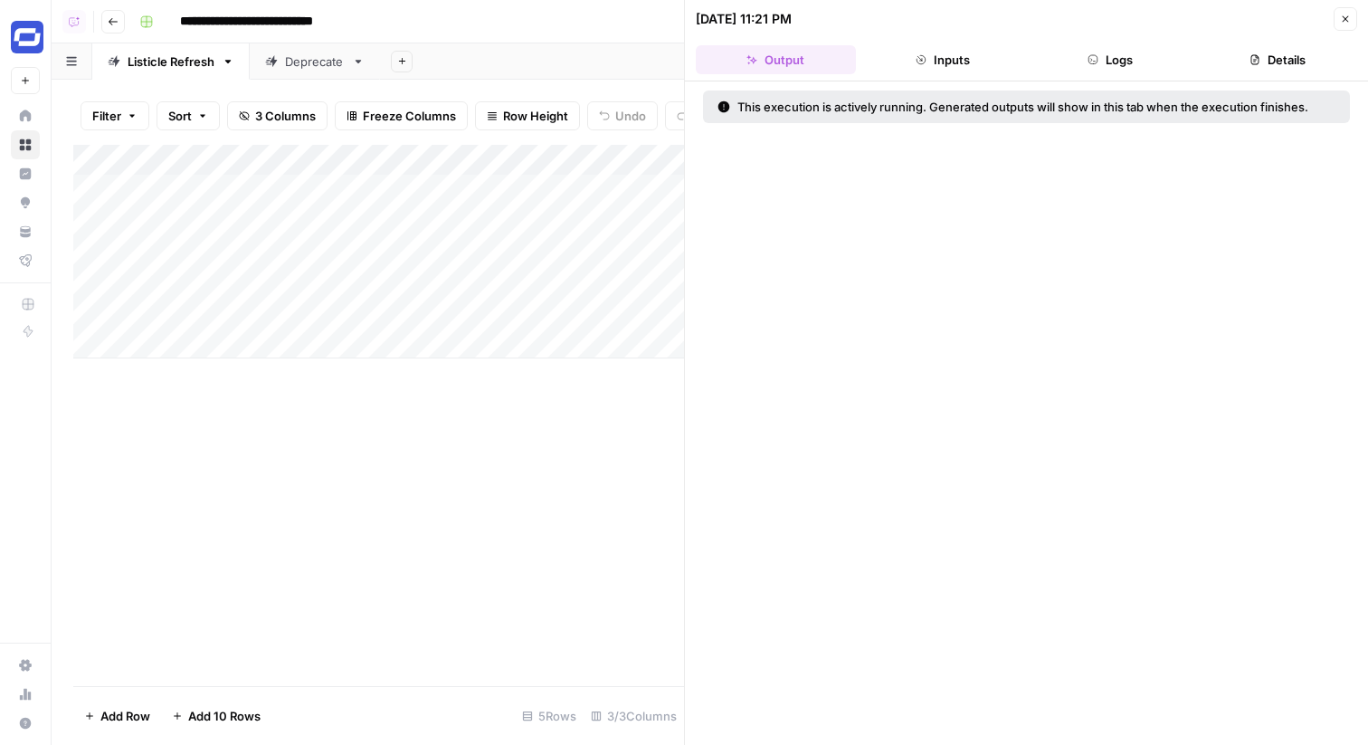
click at [1152, 73] on header "[DATE] 11:21 PM Close Output Inputs Logs Details" at bounding box center [1026, 40] width 683 height 81
click at [1128, 73] on button "Logs" at bounding box center [1111, 59] width 160 height 29
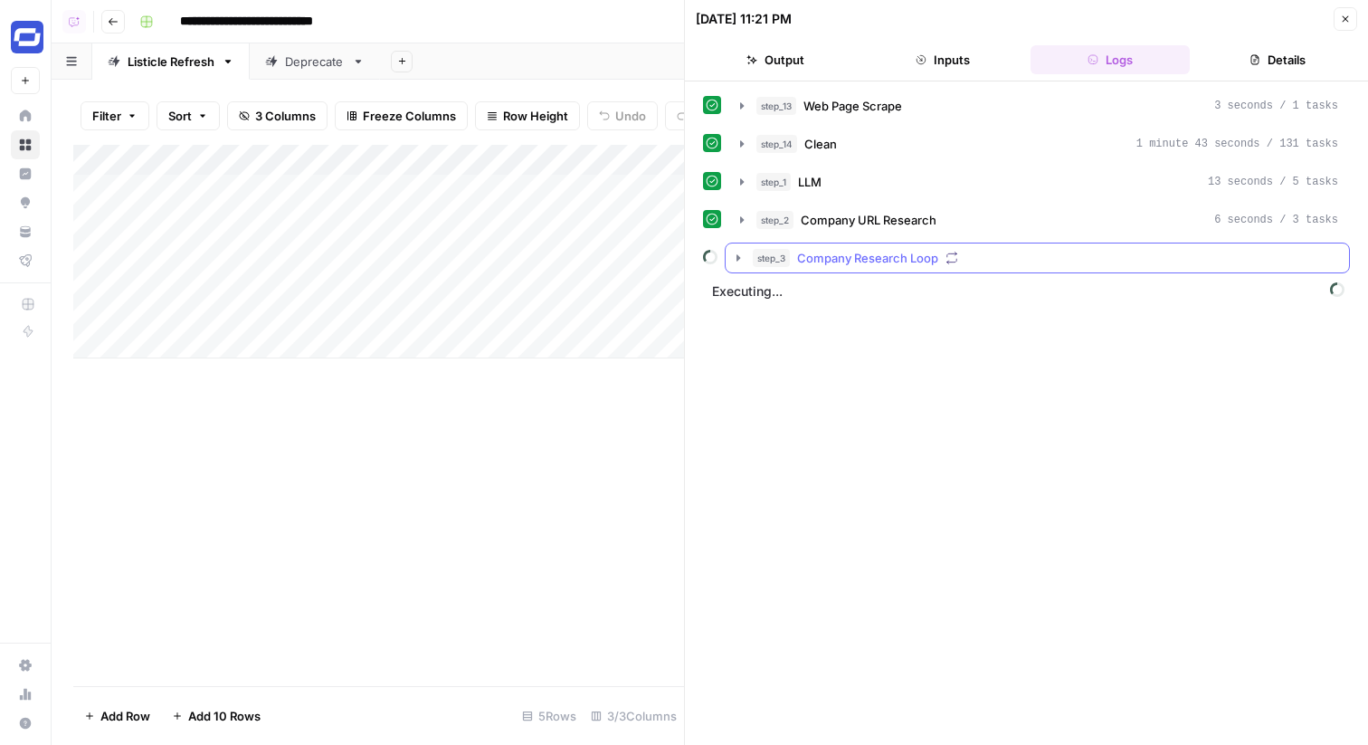
click at [948, 271] on button "step_3 Company Research Loop" at bounding box center [1038, 257] width 624 height 29
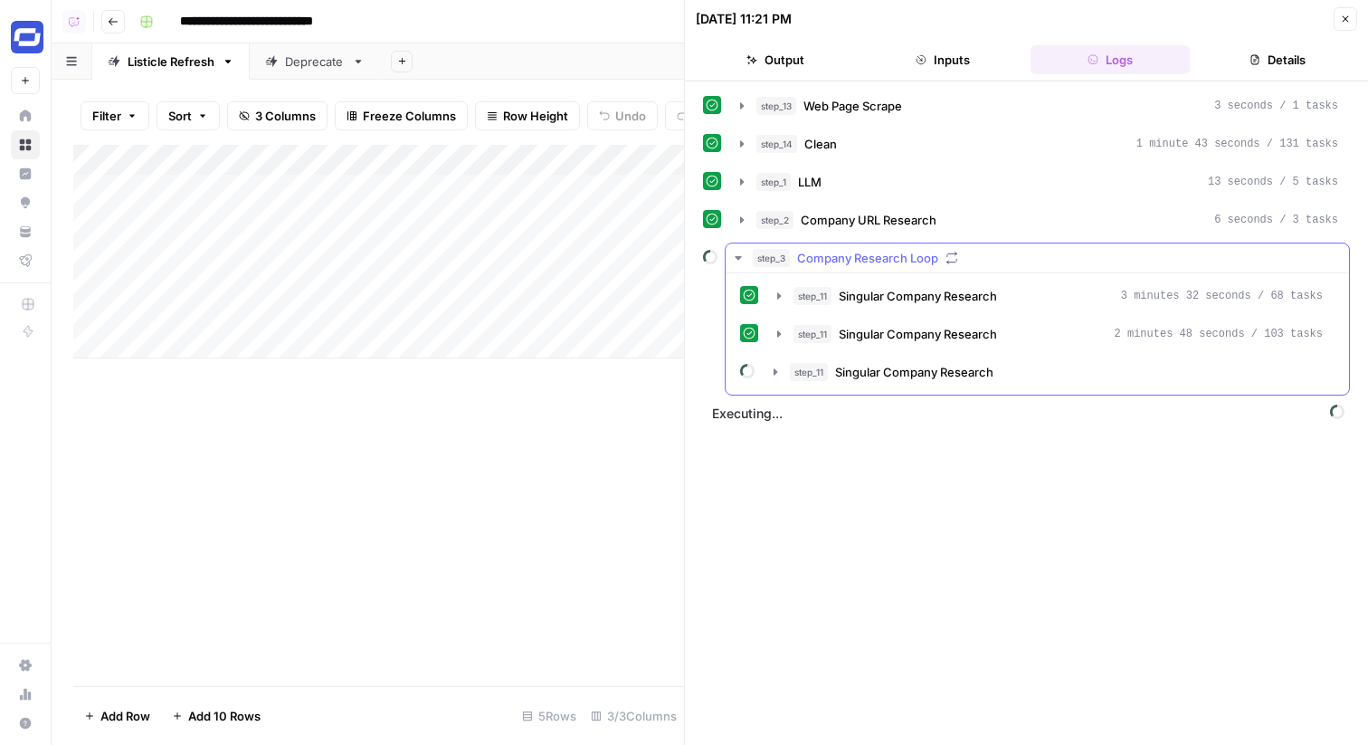
click at [968, 339] on span "Singular Company Research" at bounding box center [918, 334] width 158 height 18
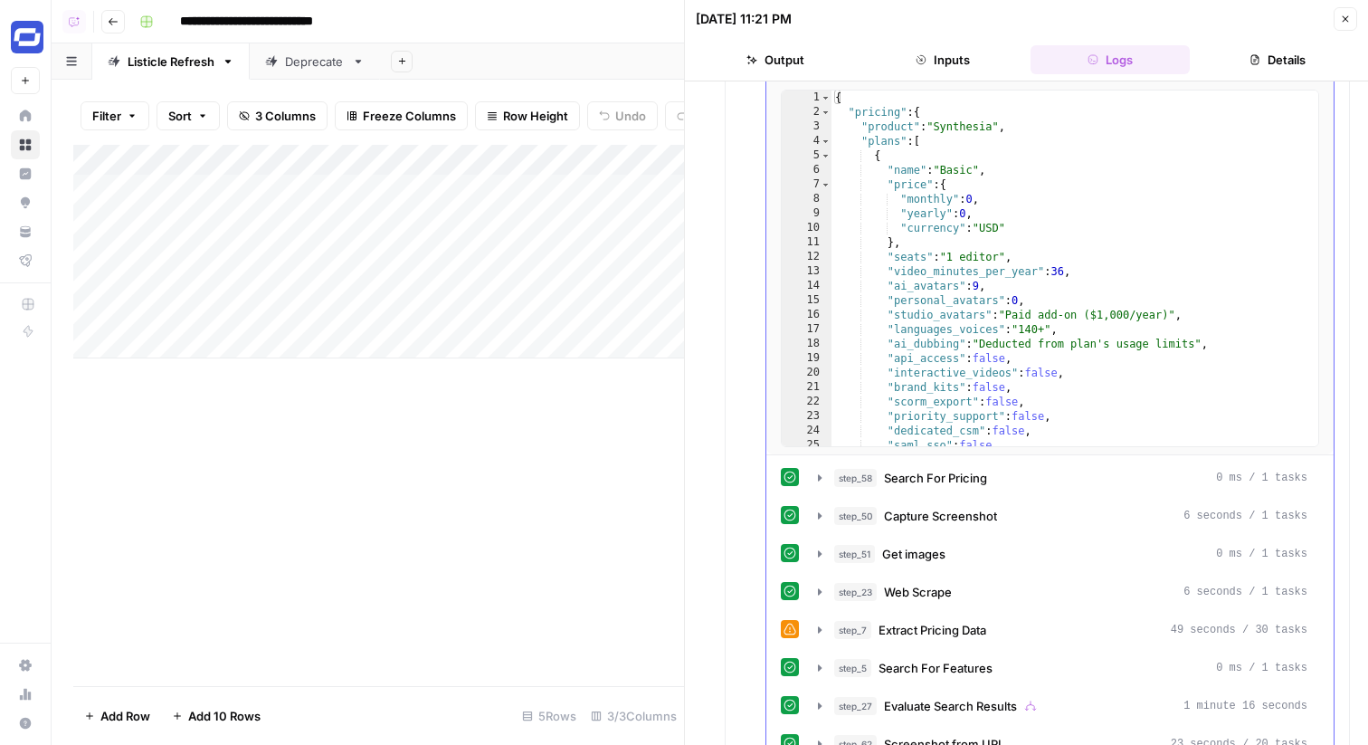
scroll to position [572, 0]
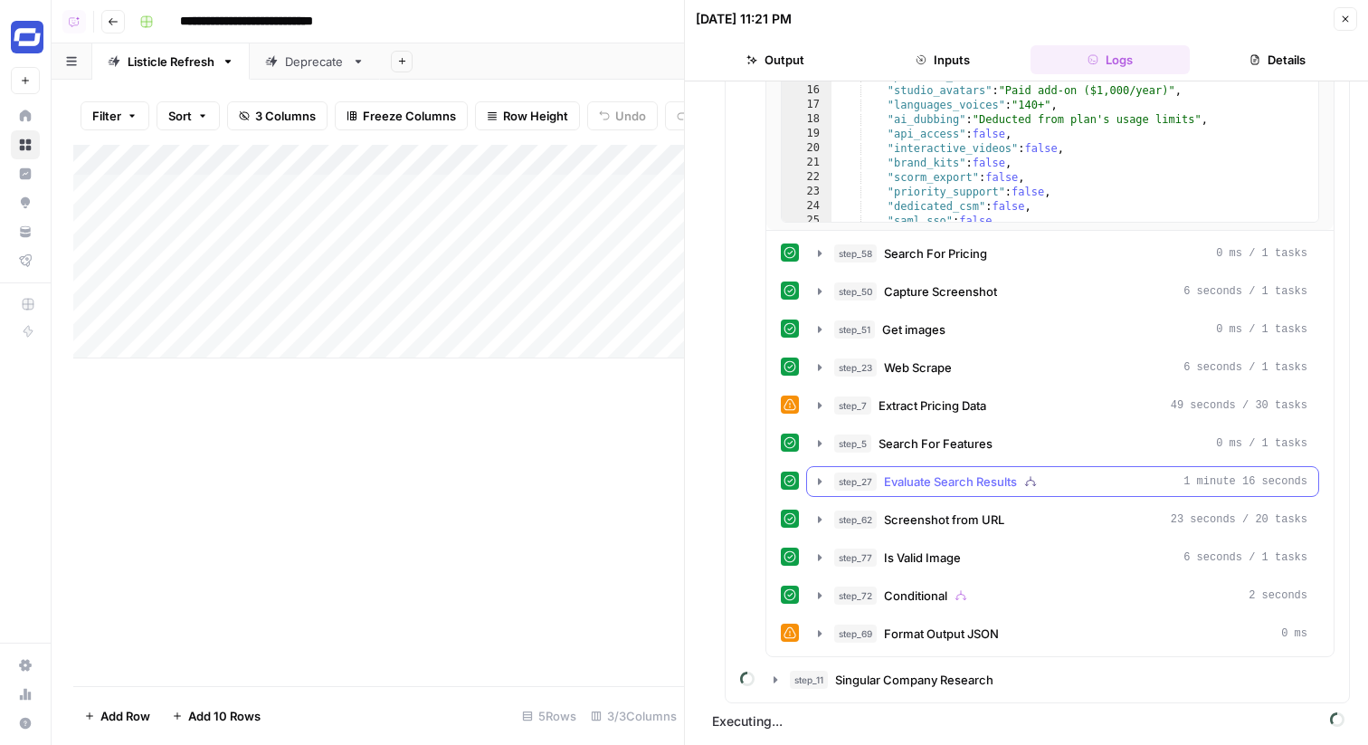
click at [996, 487] on span "Evaluate Search Results" at bounding box center [950, 481] width 133 height 18
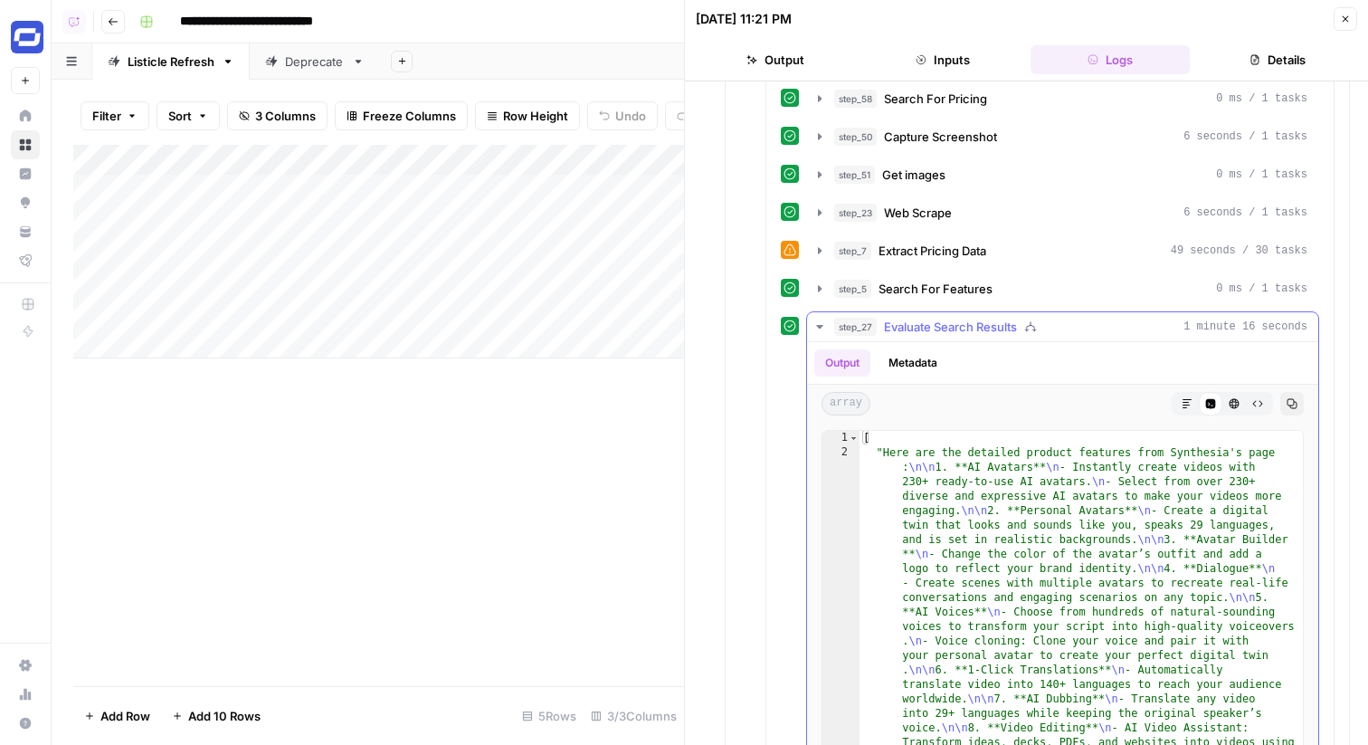
scroll to position [883, 0]
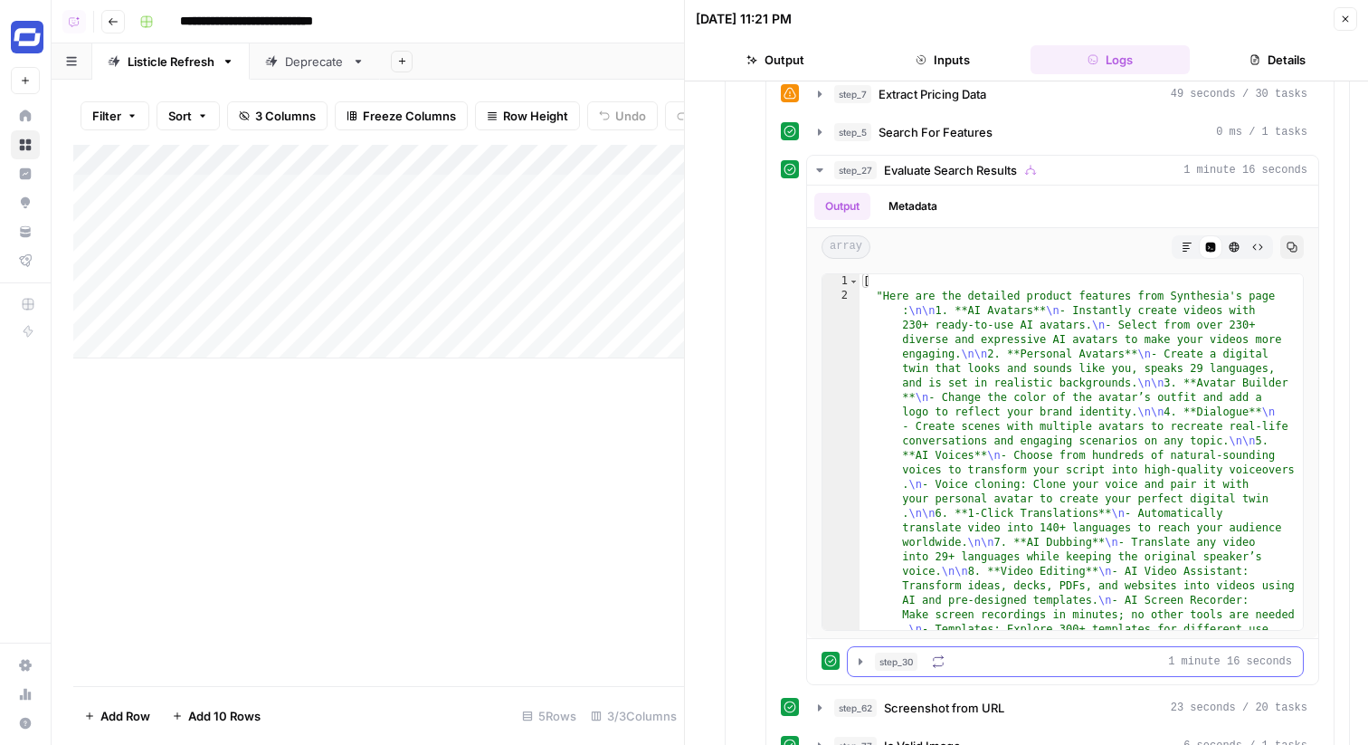
click at [955, 662] on div "step_30 1 minute 16 seconds" at bounding box center [1083, 662] width 417 height 18
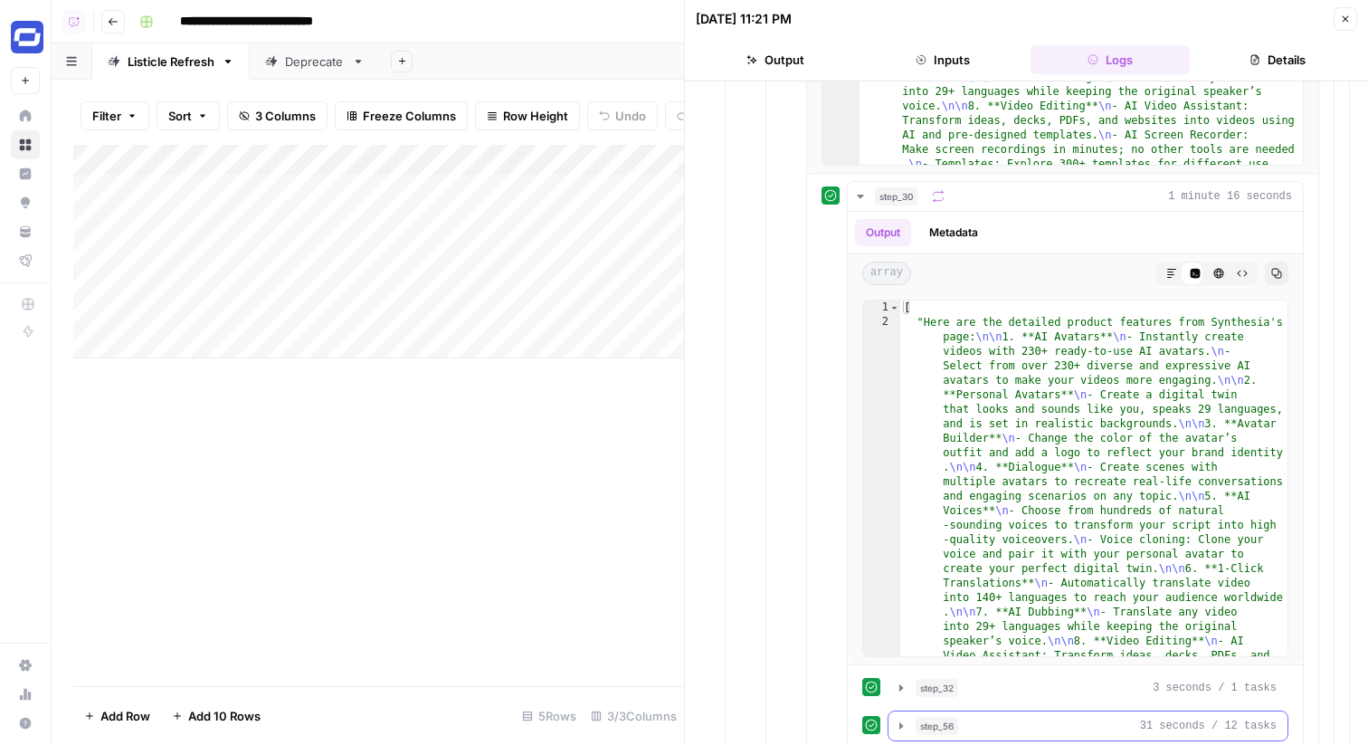
scroll to position [1420, 0]
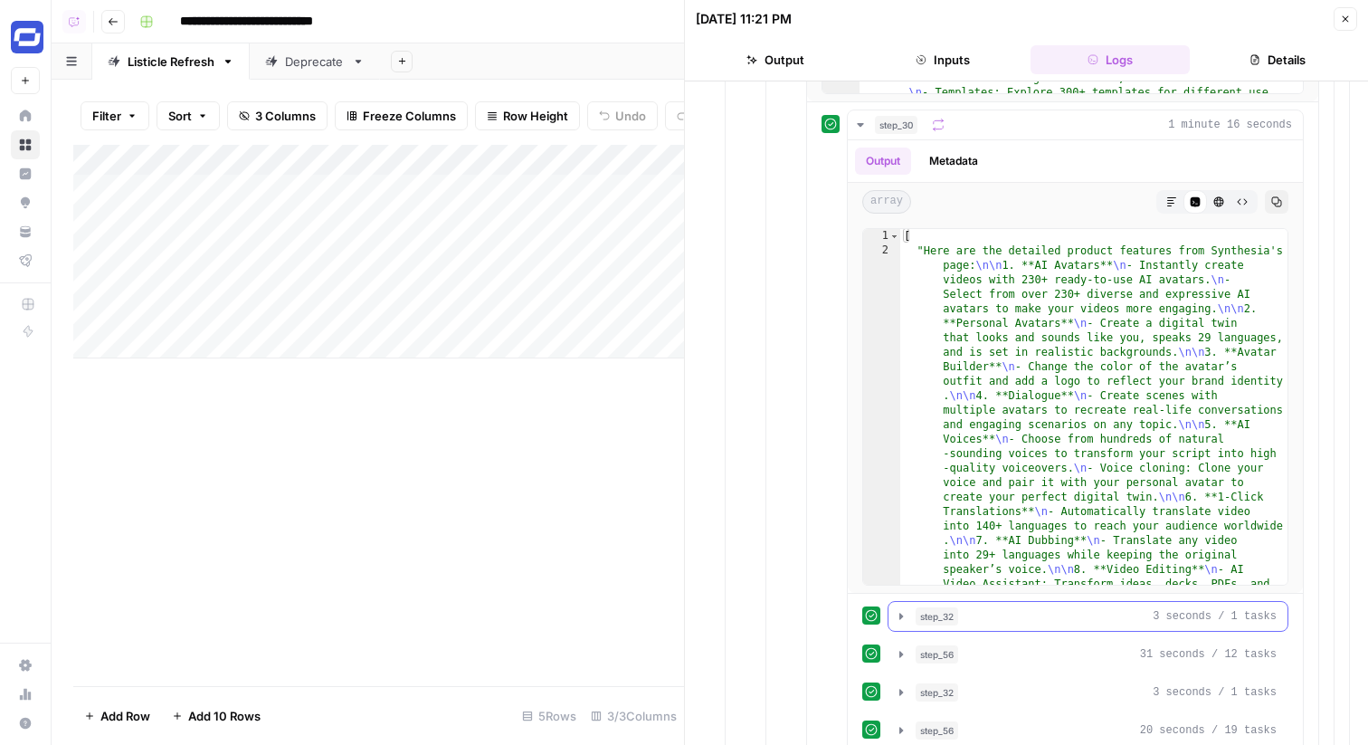
click at [969, 624] on div "step_32 3 seconds / 1 tasks" at bounding box center [1096, 616] width 361 height 18
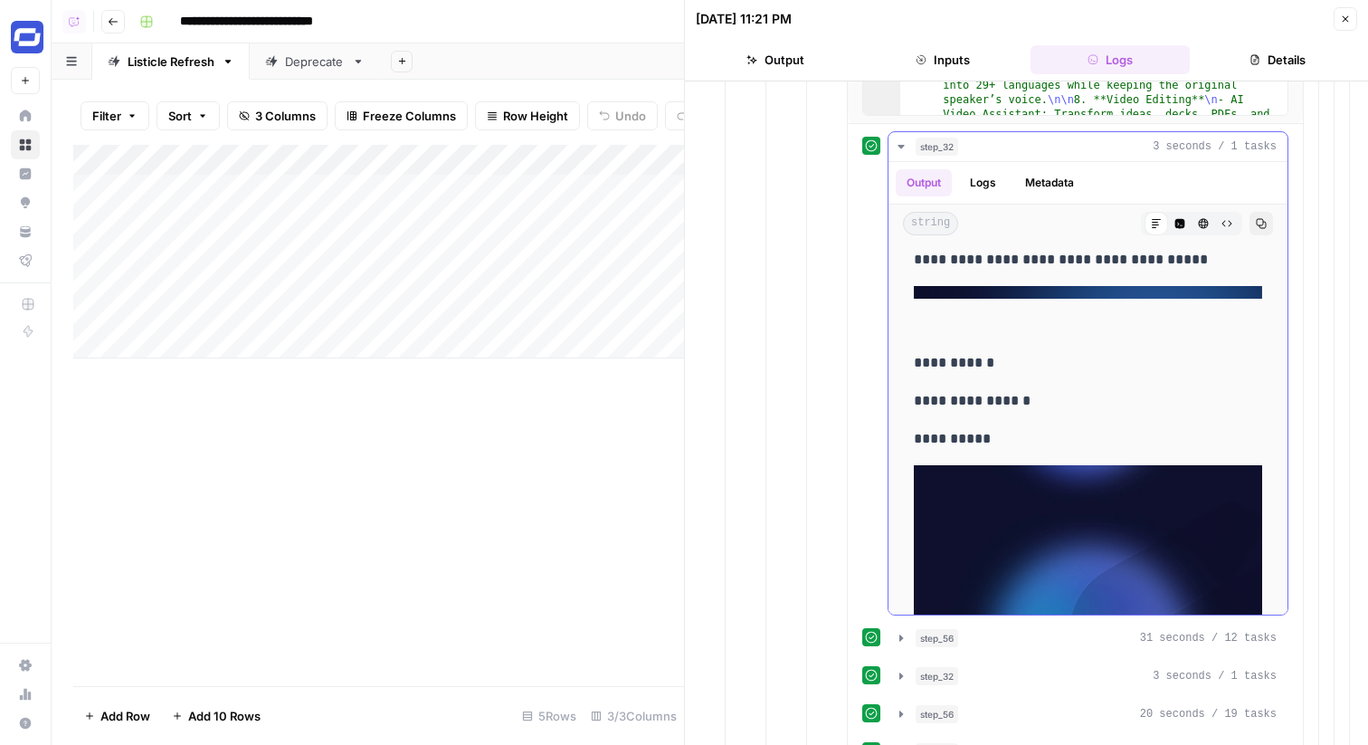
scroll to position [145, 0]
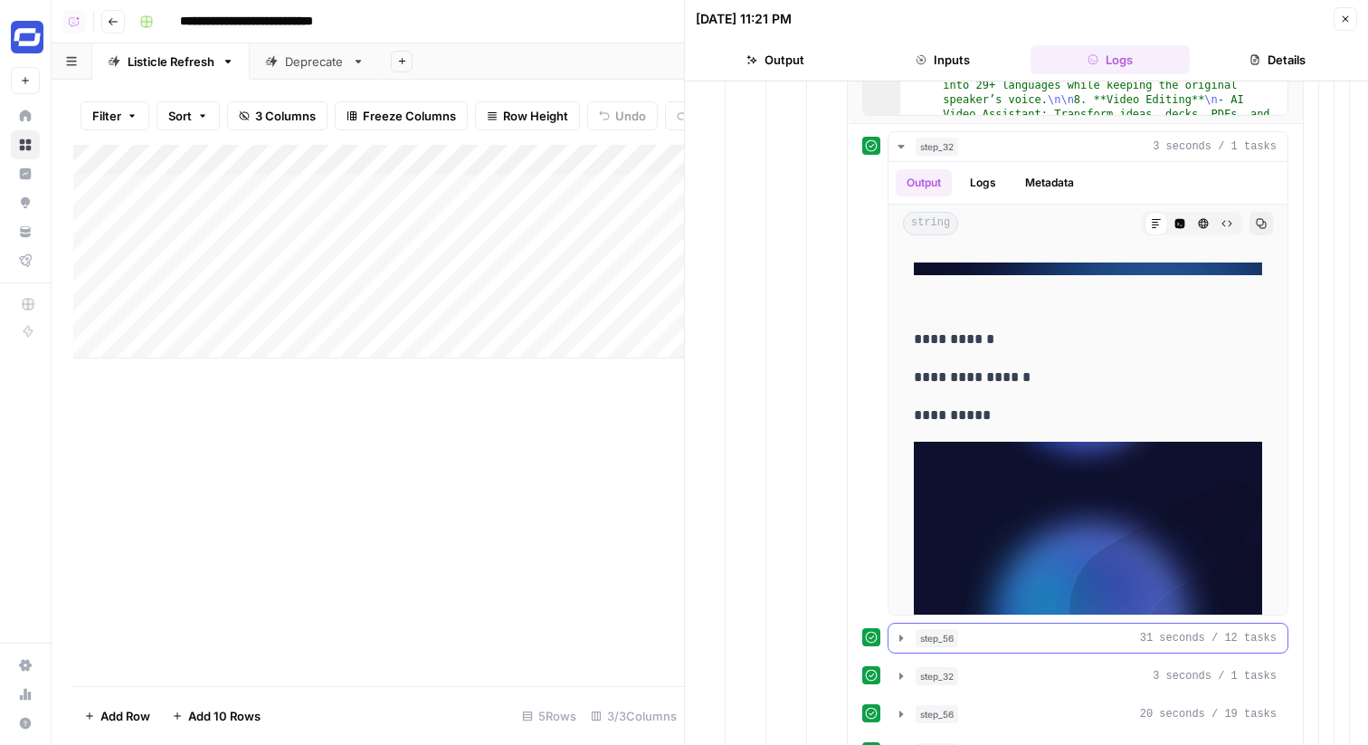
click at [1031, 634] on div "step_56 31 seconds / 12 tasks" at bounding box center [1096, 638] width 361 height 18
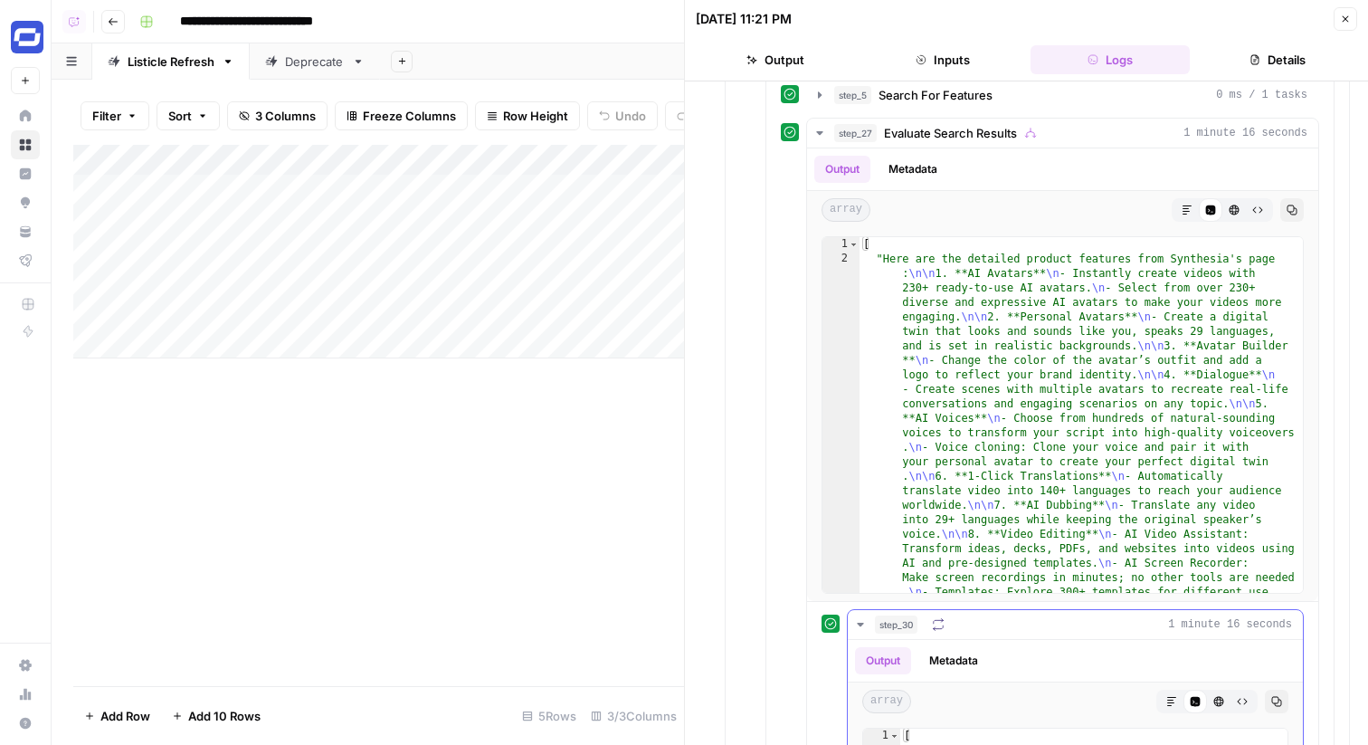
scroll to position [905, 0]
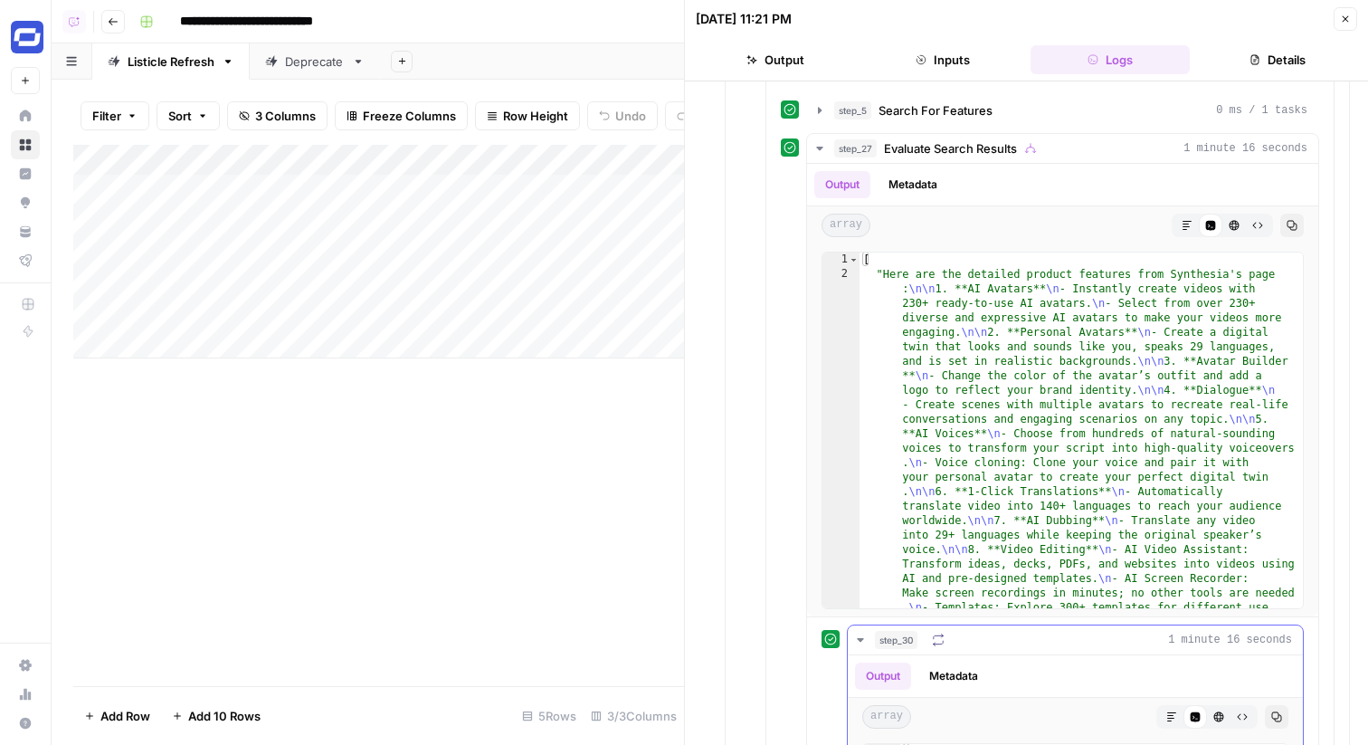
click at [939, 646] on div "step_30 1 minute 16 seconds" at bounding box center [1083, 640] width 417 height 18
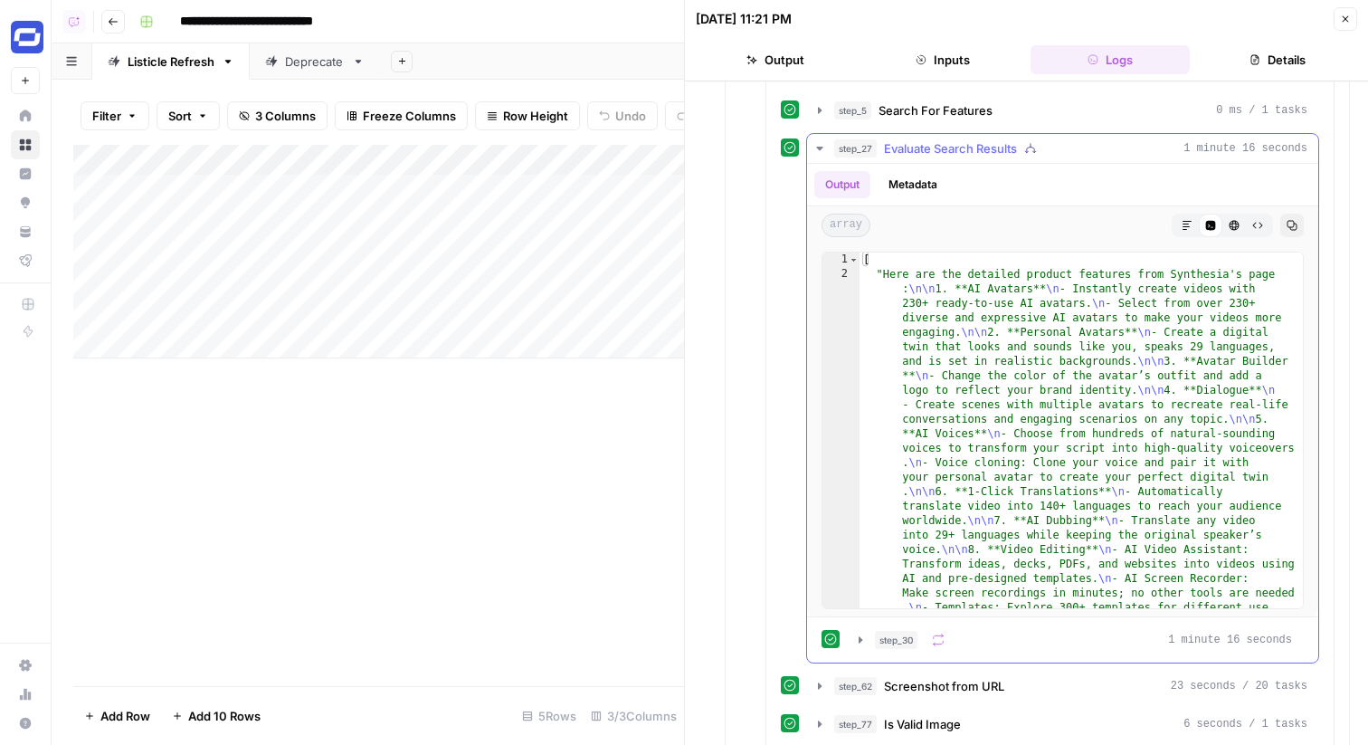
click at [945, 139] on span "Evaluate Search Results" at bounding box center [950, 148] width 133 height 18
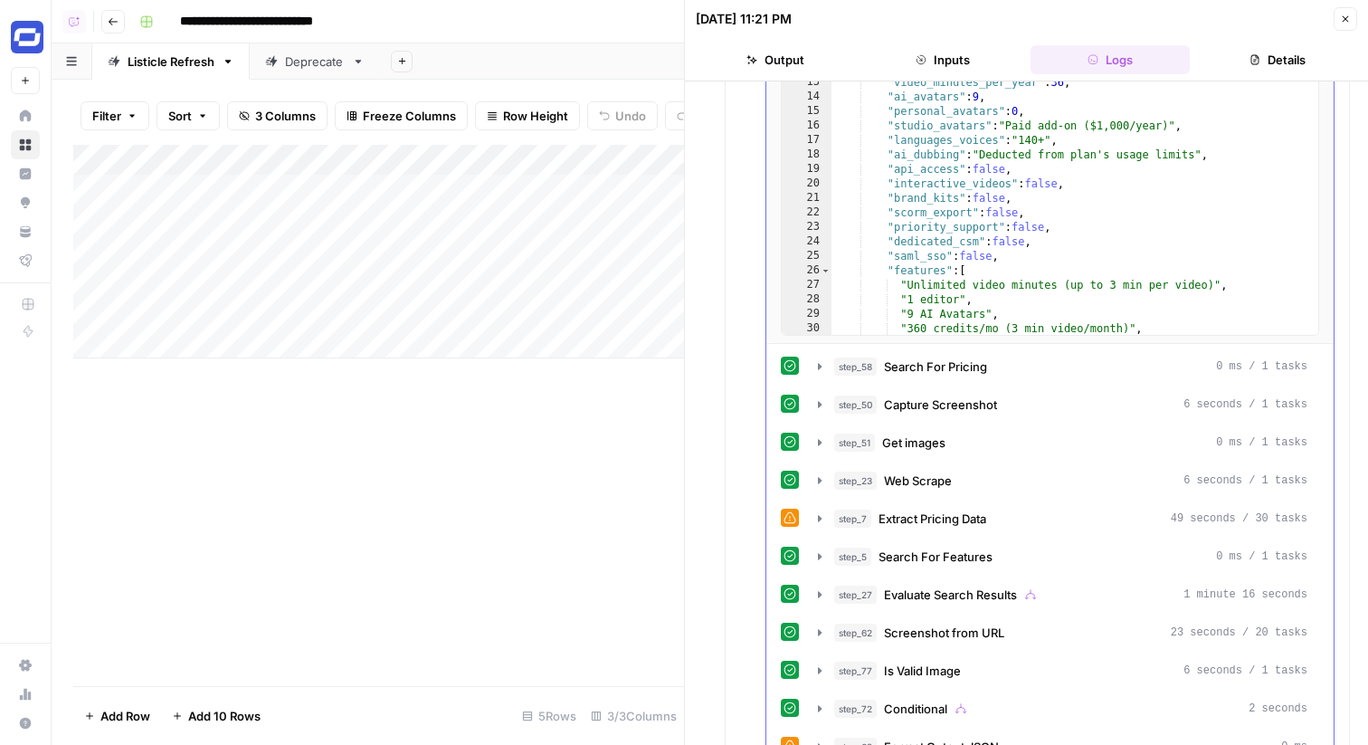
scroll to position [0, 0]
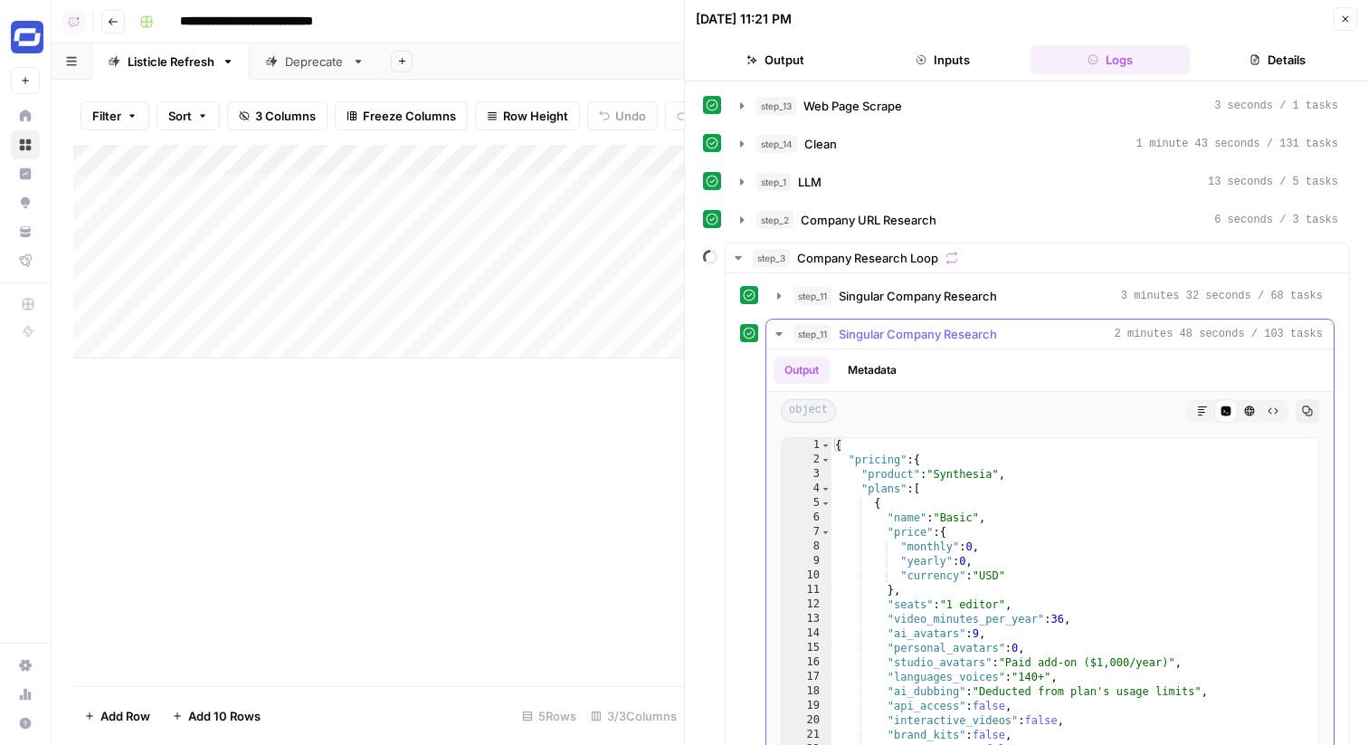
click at [938, 341] on span "Singular Company Research" at bounding box center [918, 334] width 158 height 18
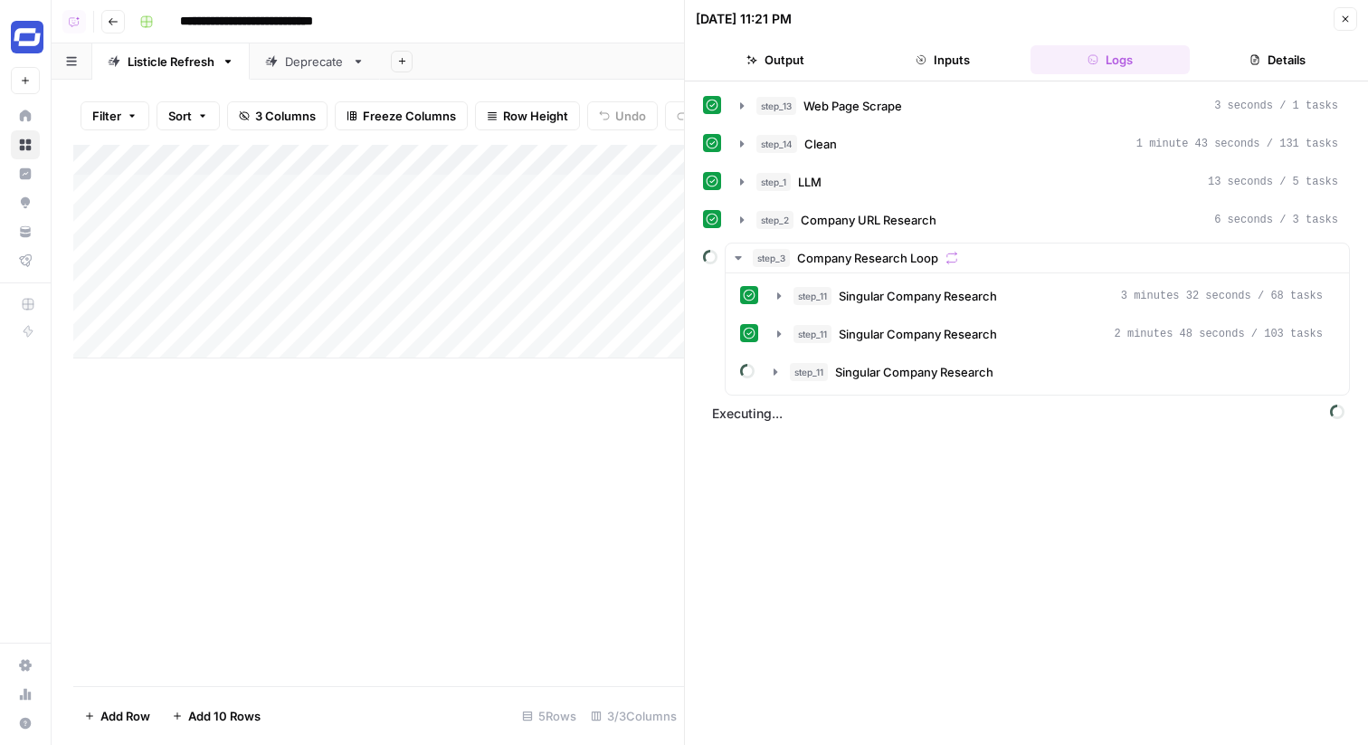
click at [1344, 19] on icon "button" at bounding box center [1345, 19] width 11 height 11
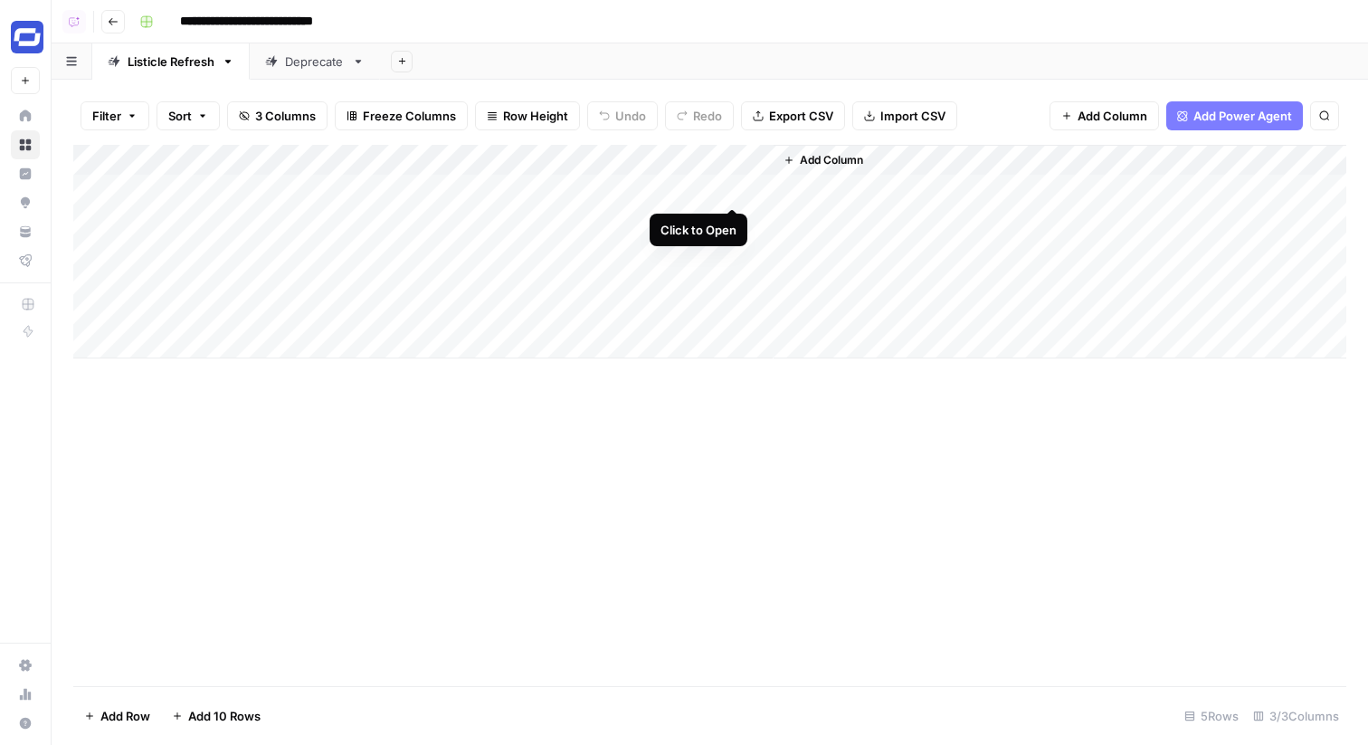
click at [730, 193] on div "Add Column" at bounding box center [709, 252] width 1273 height 214
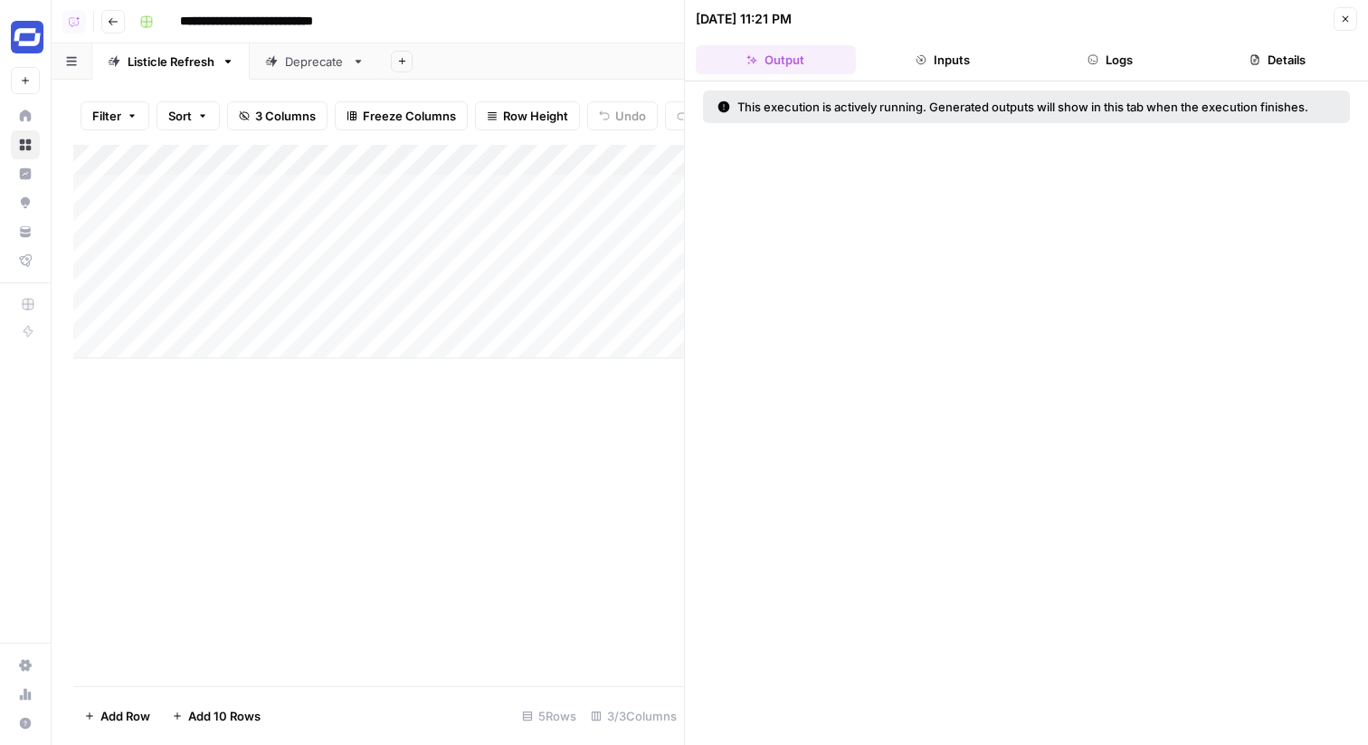
click at [1098, 62] on button "Logs" at bounding box center [1111, 59] width 160 height 29
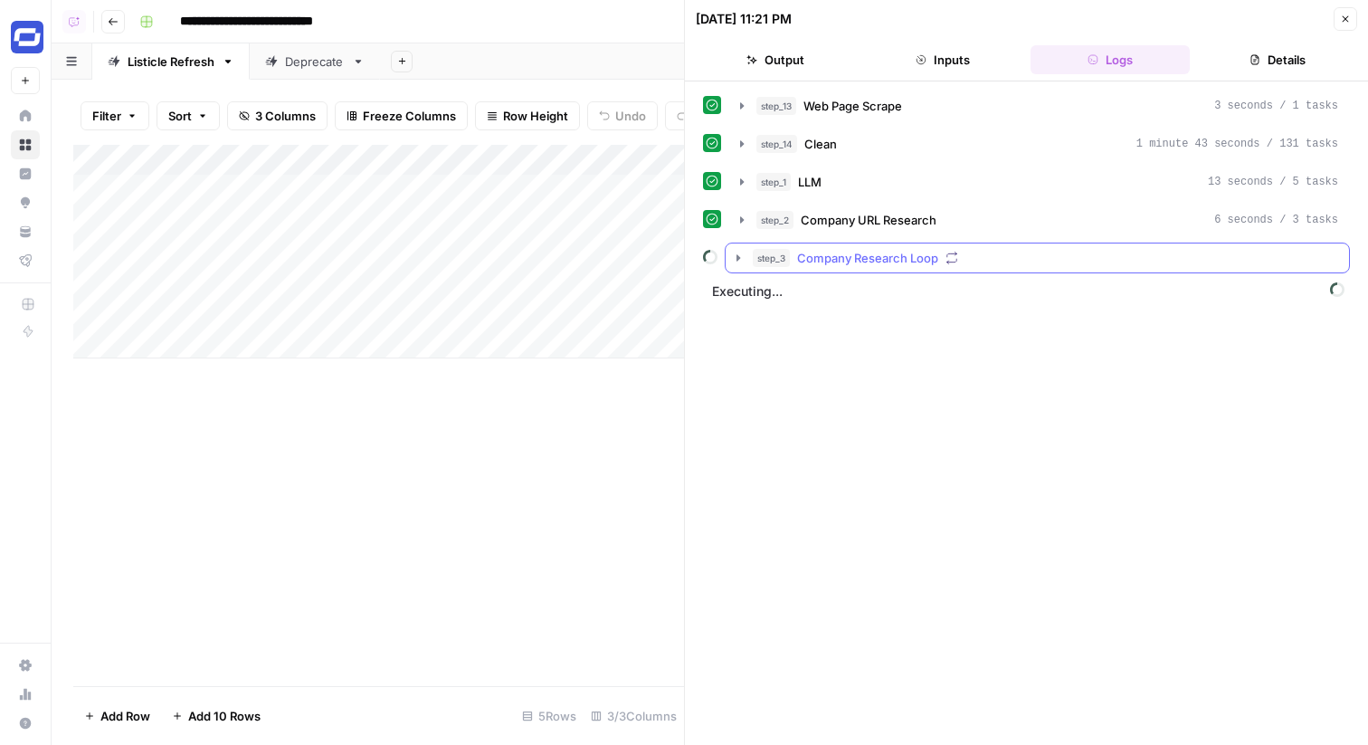
click at [1053, 248] on button "step_3 Company Research Loop" at bounding box center [1038, 257] width 624 height 29
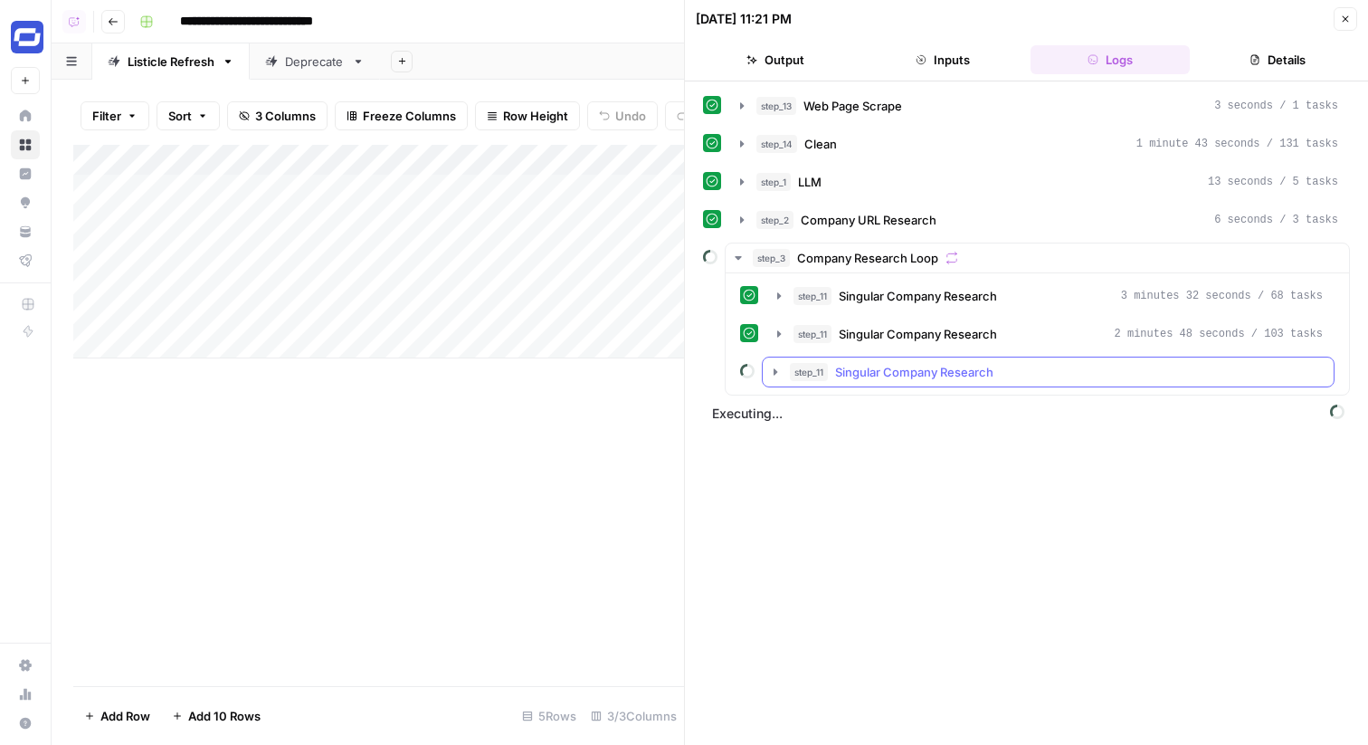
click at [1026, 368] on div "step_11 Singular Company Research" at bounding box center [1056, 372] width 533 height 18
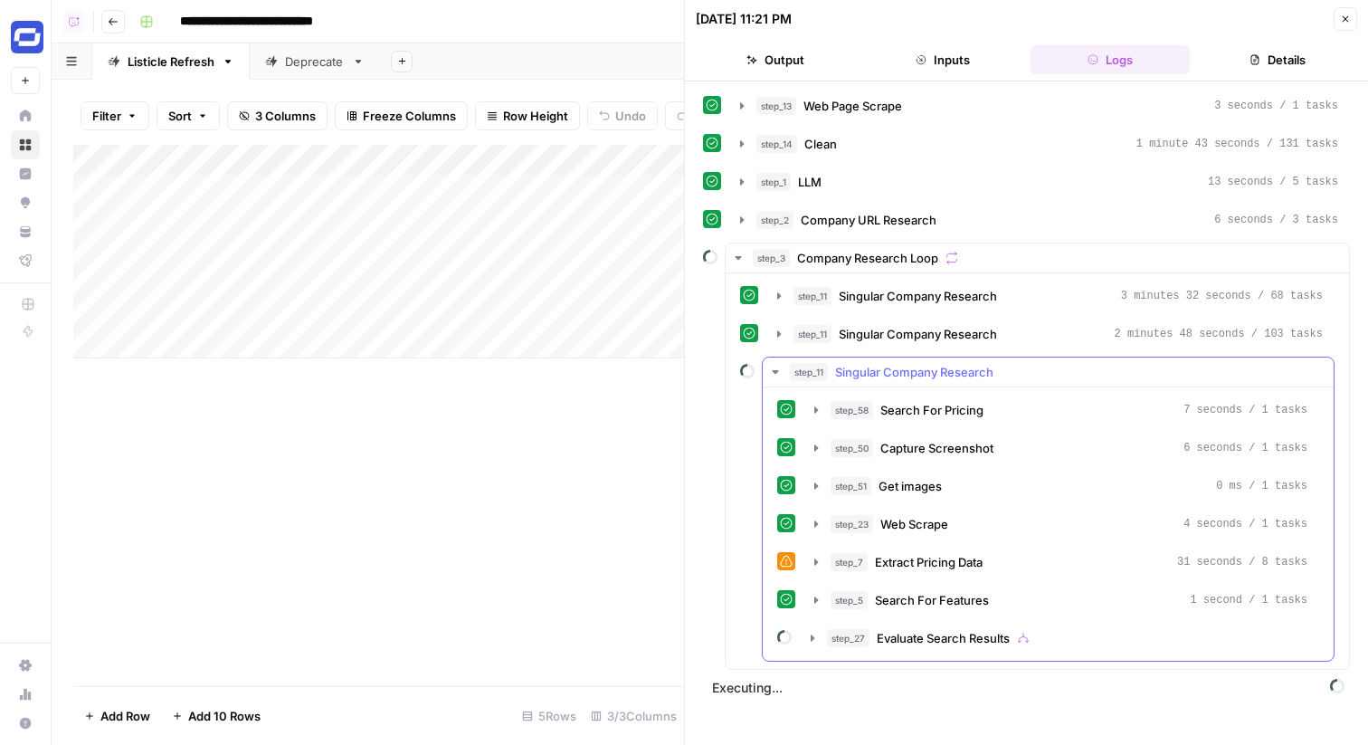
click at [1026, 368] on div "step_11 Singular Company Research" at bounding box center [1056, 372] width 533 height 18
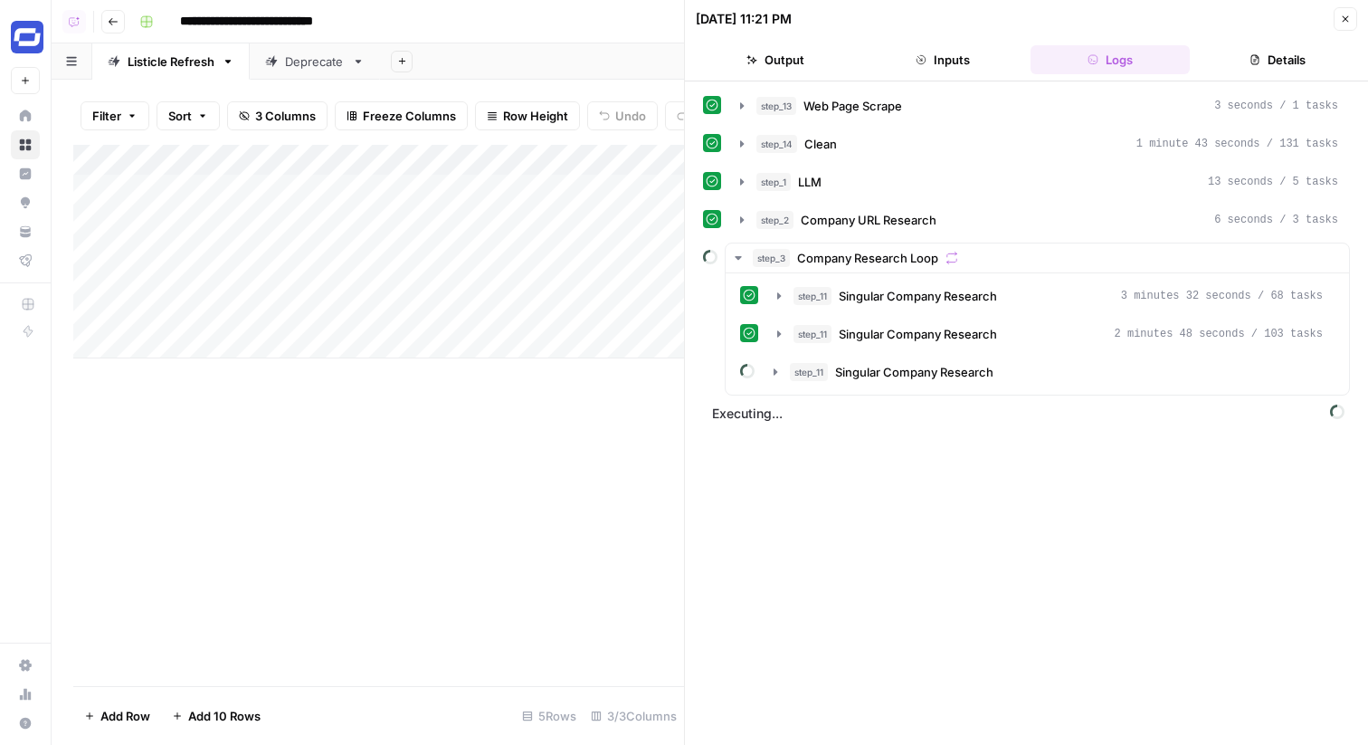
click at [1335, 21] on button "Close" at bounding box center [1346, 19] width 24 height 24
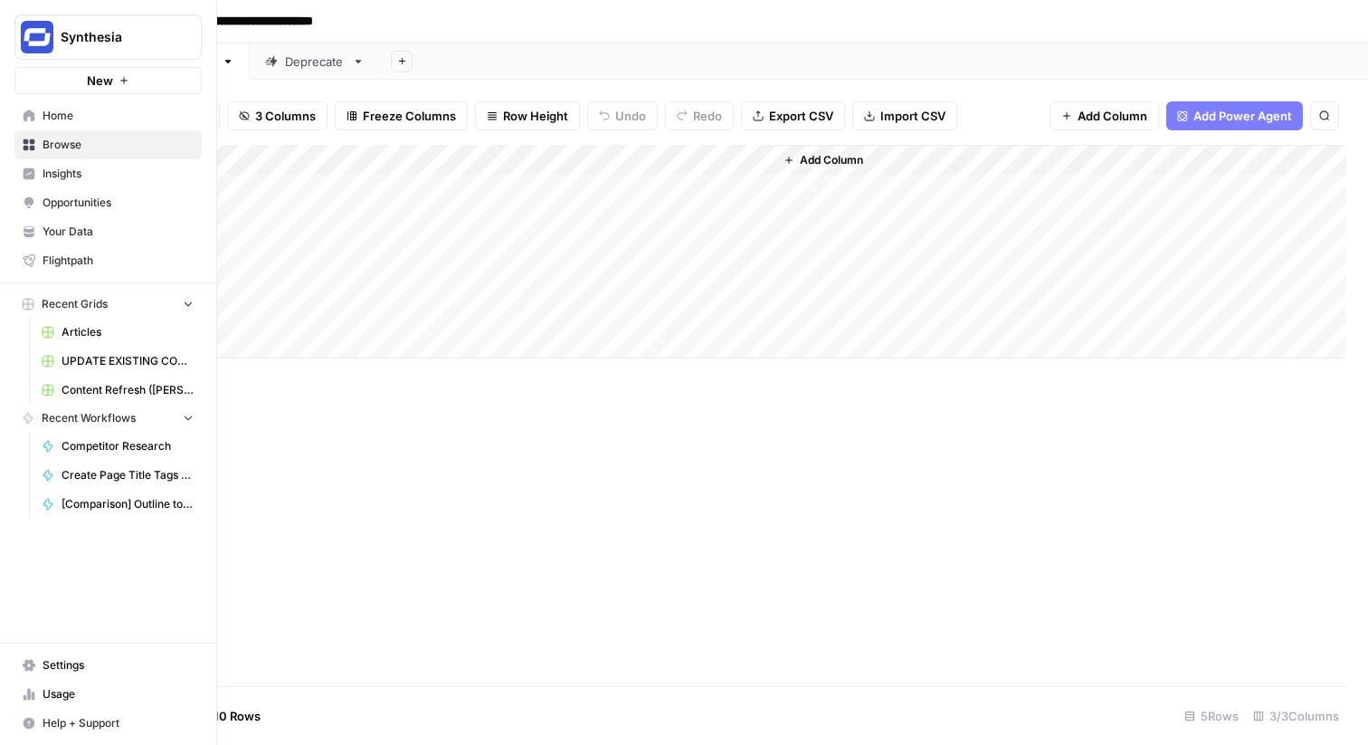
click at [49, 120] on span "Home" at bounding box center [118, 116] width 151 height 16
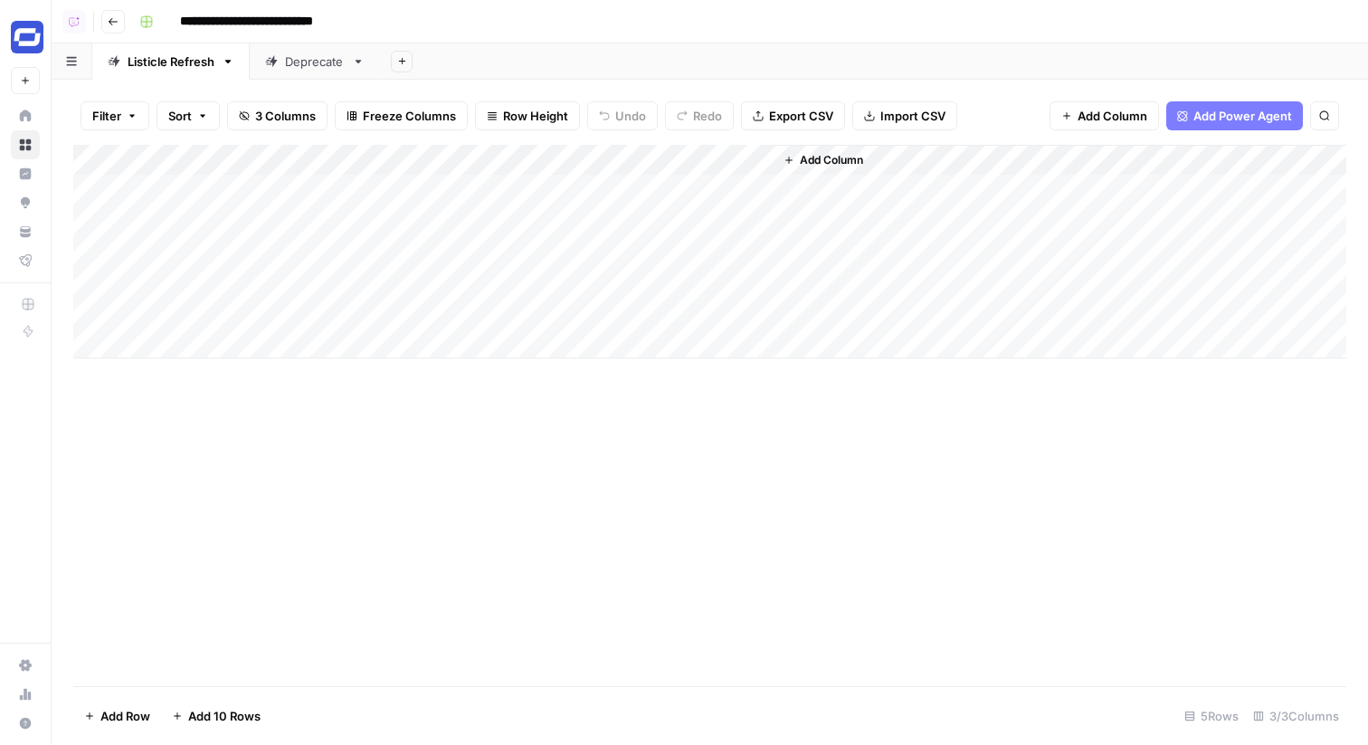
click at [732, 184] on div "Add Column" at bounding box center [709, 252] width 1273 height 214
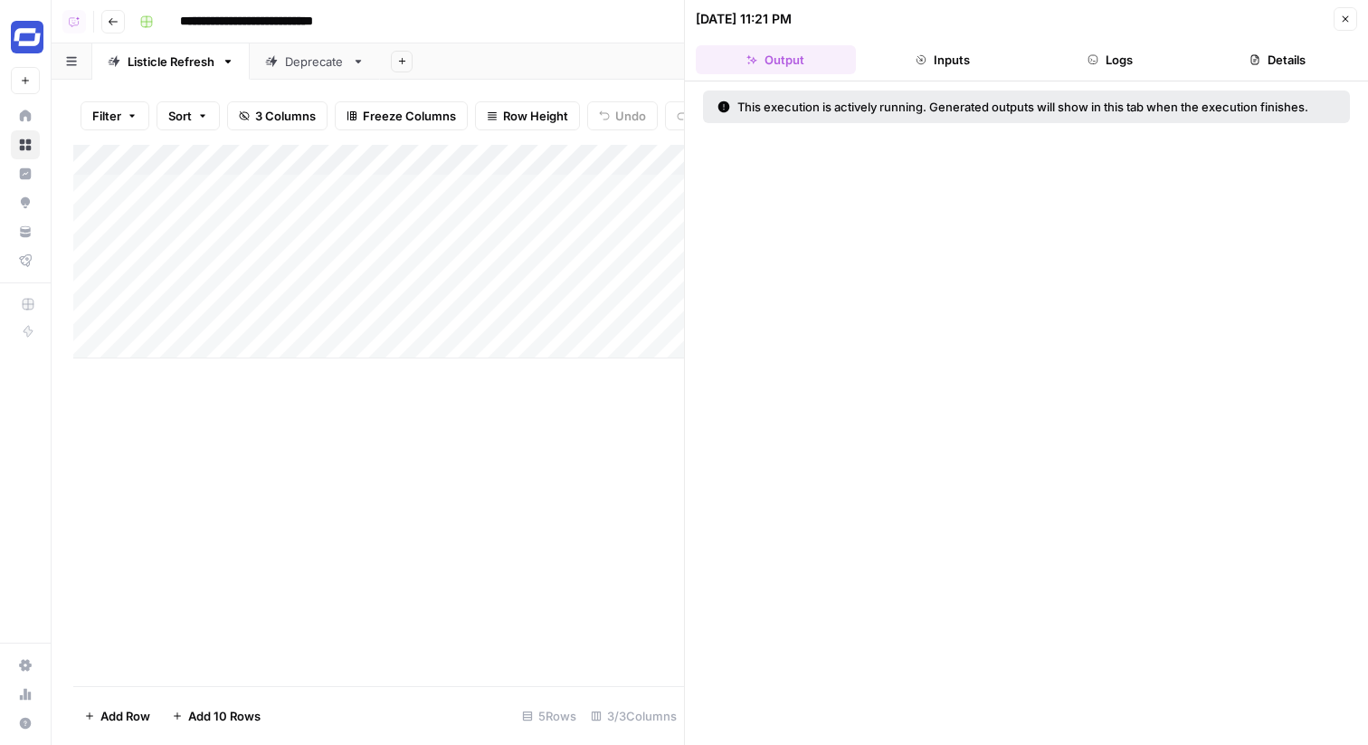
click at [1152, 52] on button "Logs" at bounding box center [1111, 59] width 160 height 29
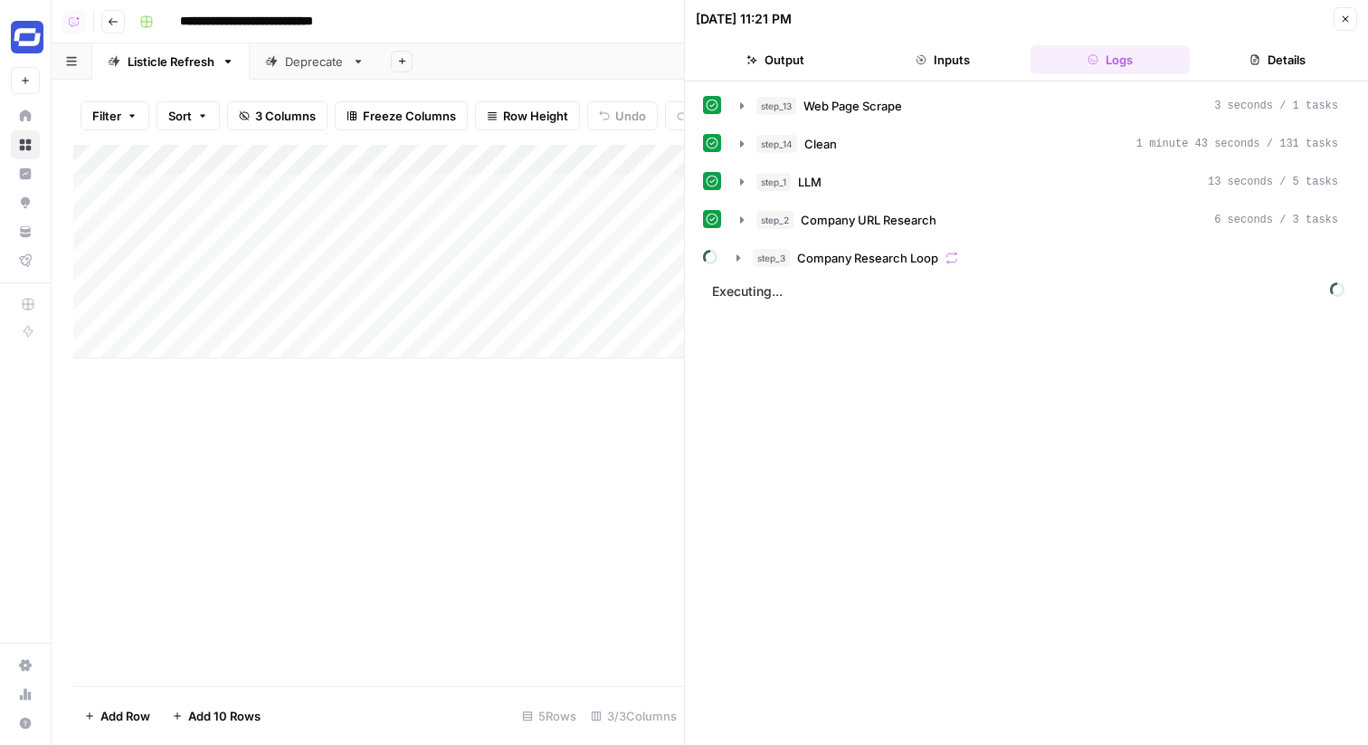
click at [960, 261] on div "step_3 Company Research Loop" at bounding box center [1046, 258] width 586 height 18
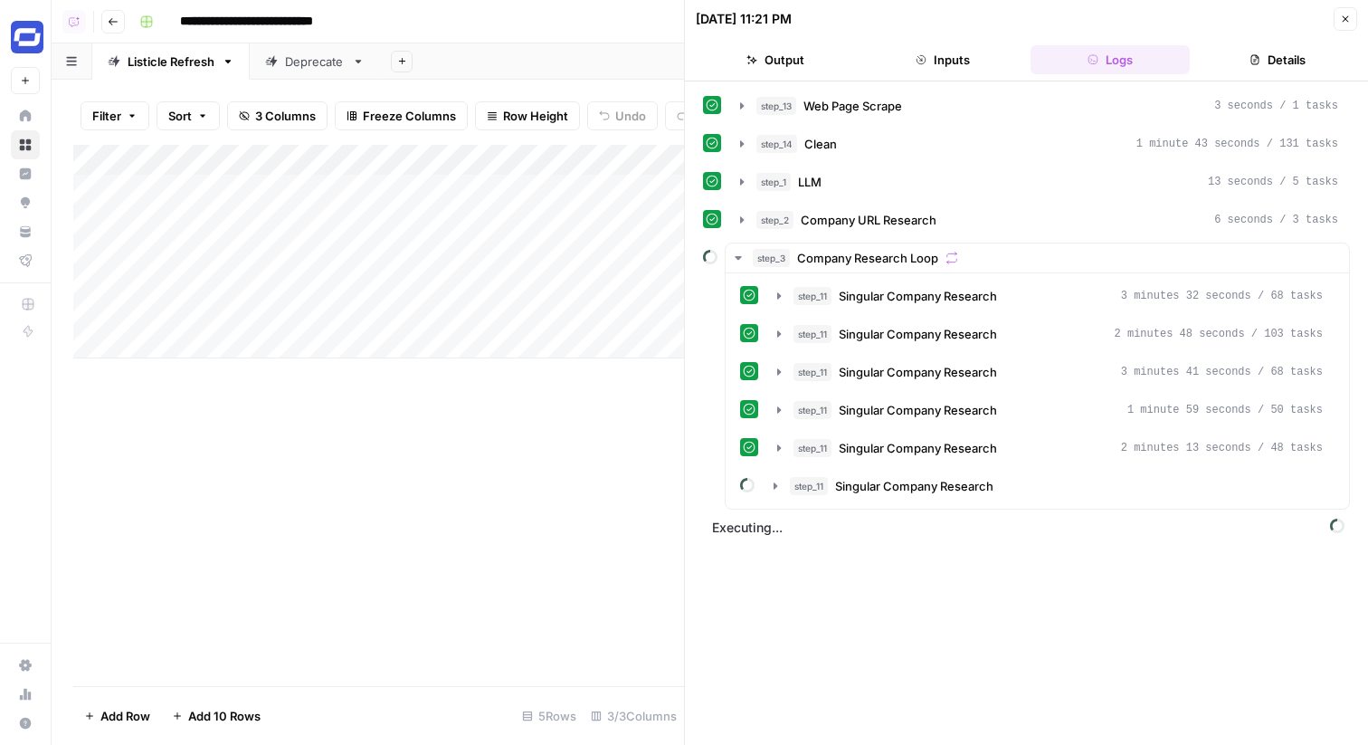
click at [1349, 16] on icon "button" at bounding box center [1345, 19] width 11 height 11
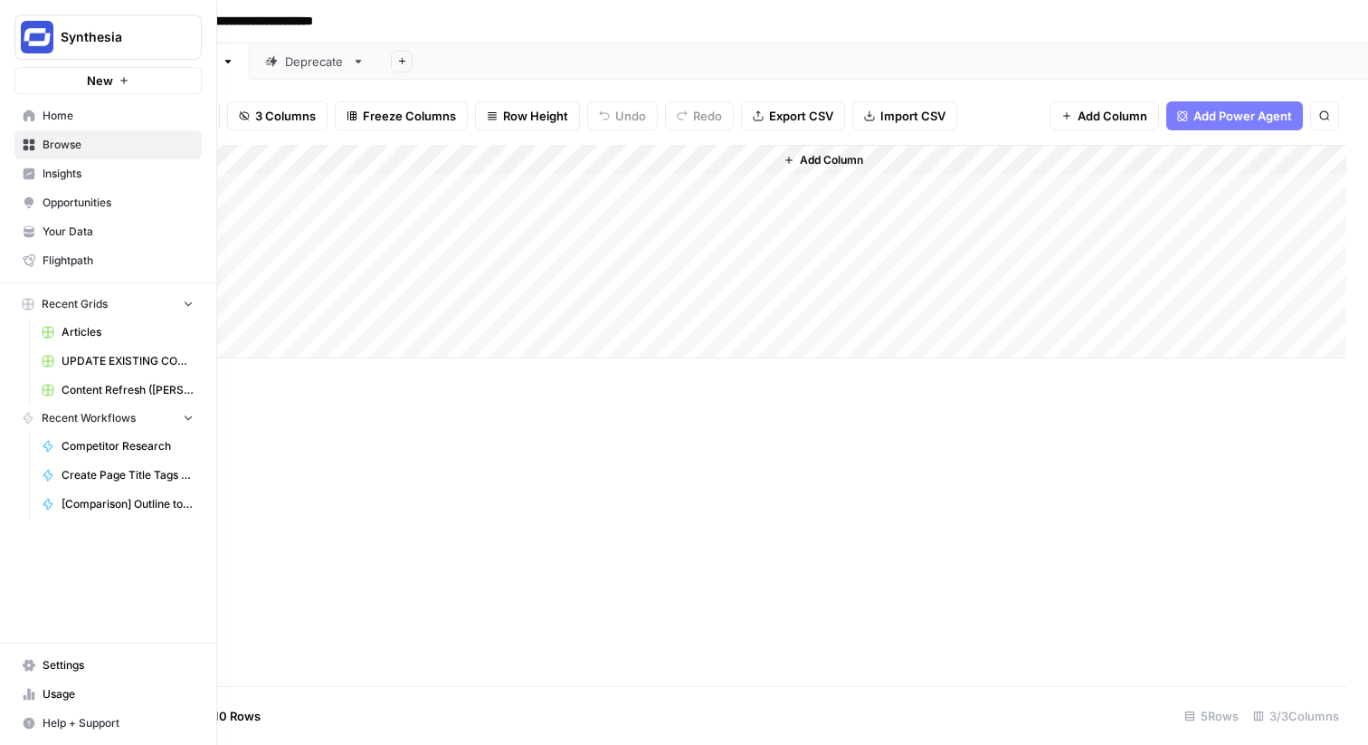
click at [24, 107] on link "Home" at bounding box center [107, 115] width 187 height 29
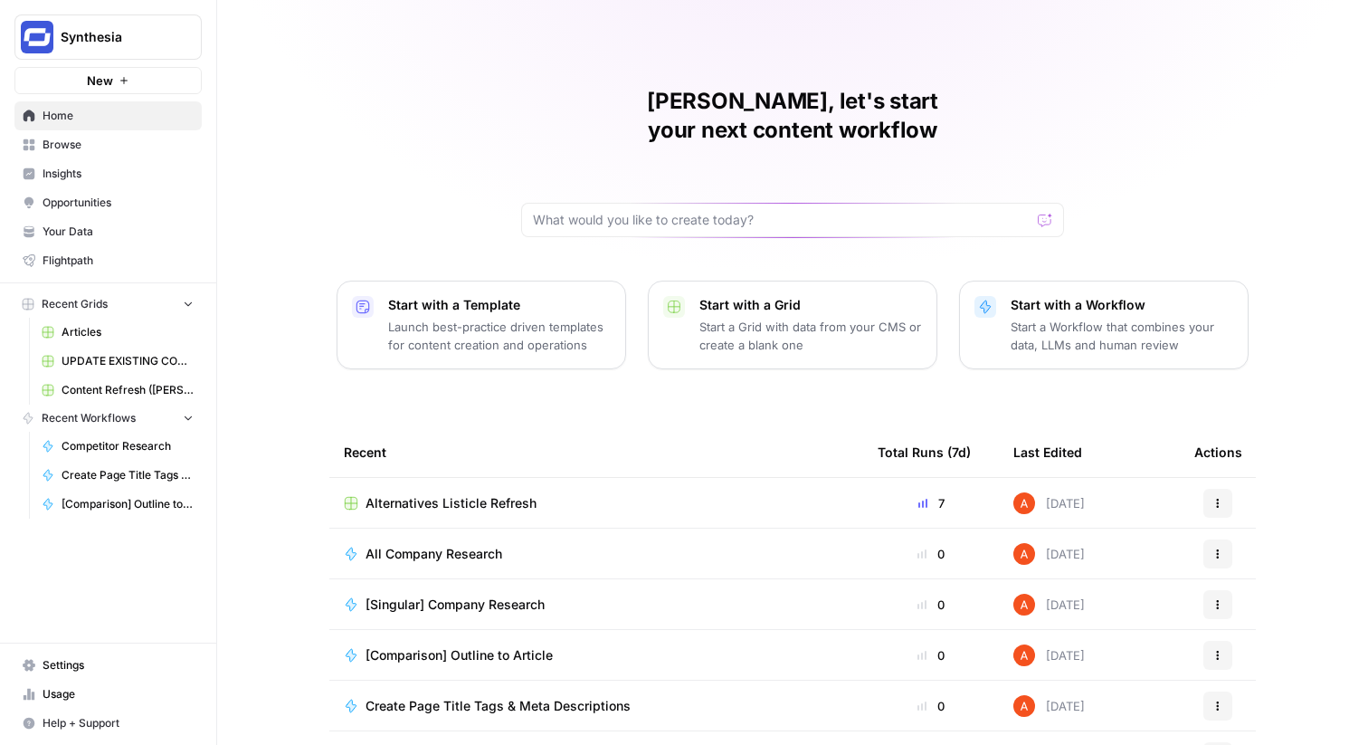
click at [415, 494] on span "Alternatives Listicle Refresh" at bounding box center [451, 503] width 171 height 18
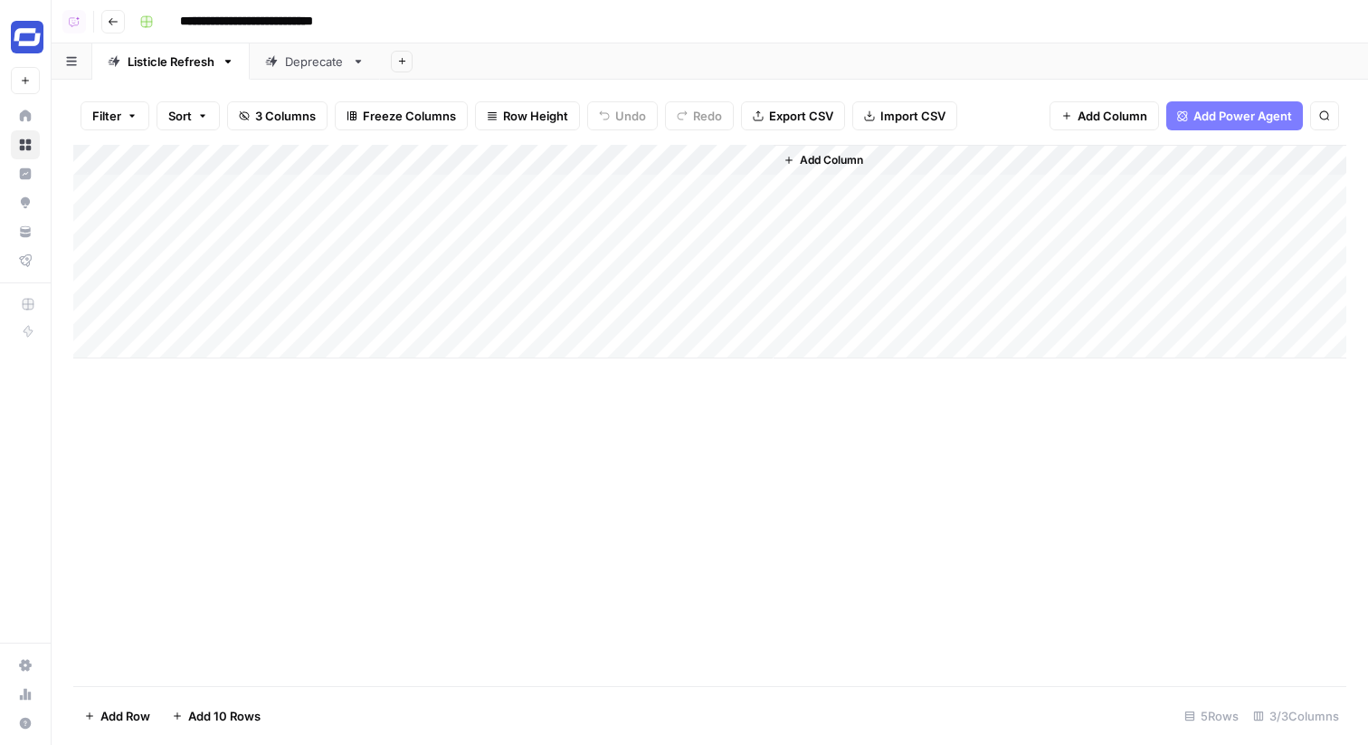
click at [632, 167] on div "Add Column" at bounding box center [709, 252] width 1273 height 214
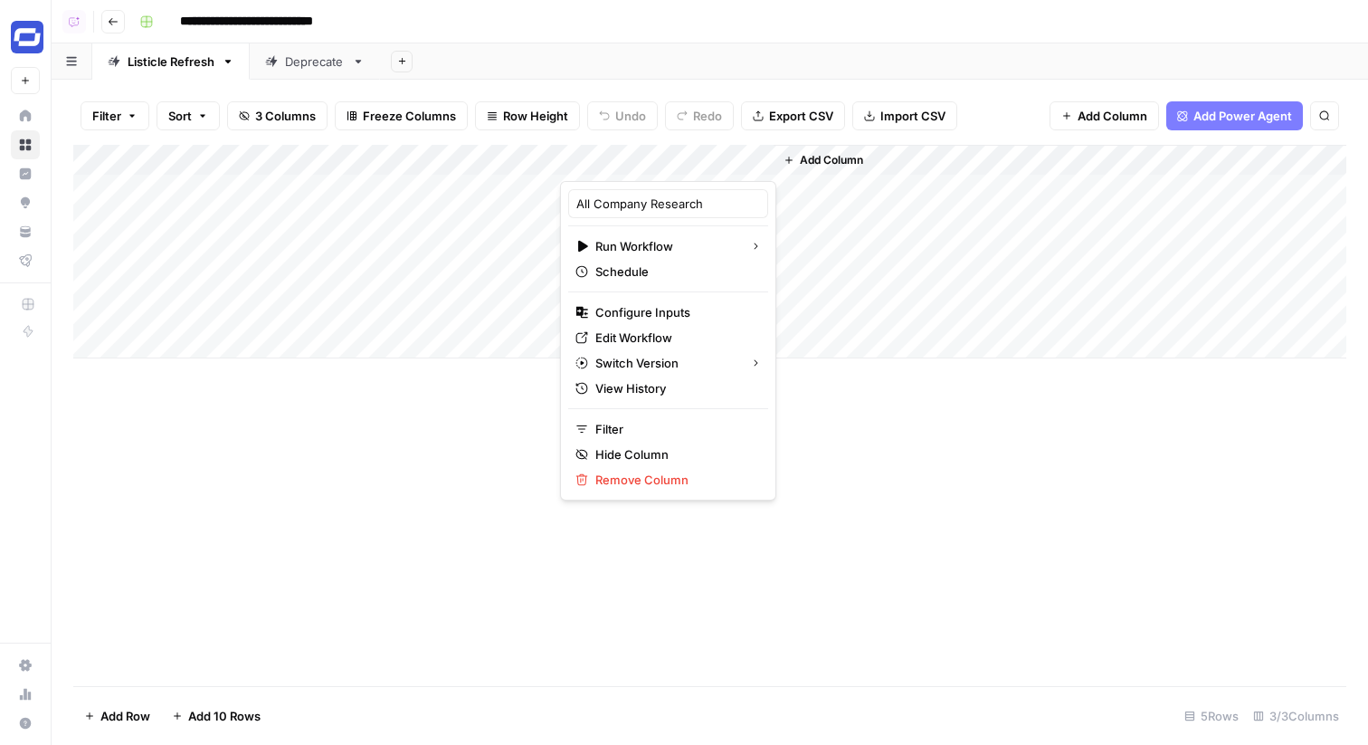
click at [830, 16] on div "**********" at bounding box center [741, 21] width 1218 height 29
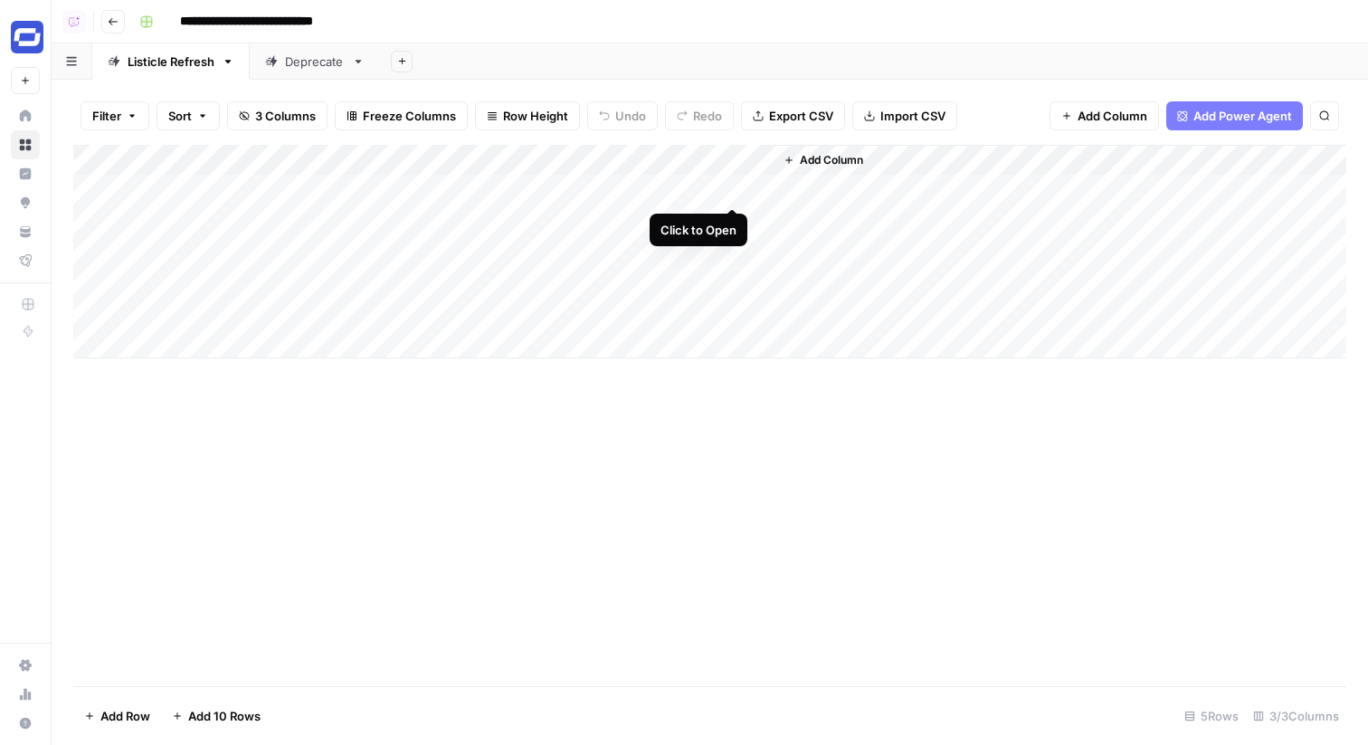
click at [728, 192] on div "Add Column" at bounding box center [709, 252] width 1273 height 214
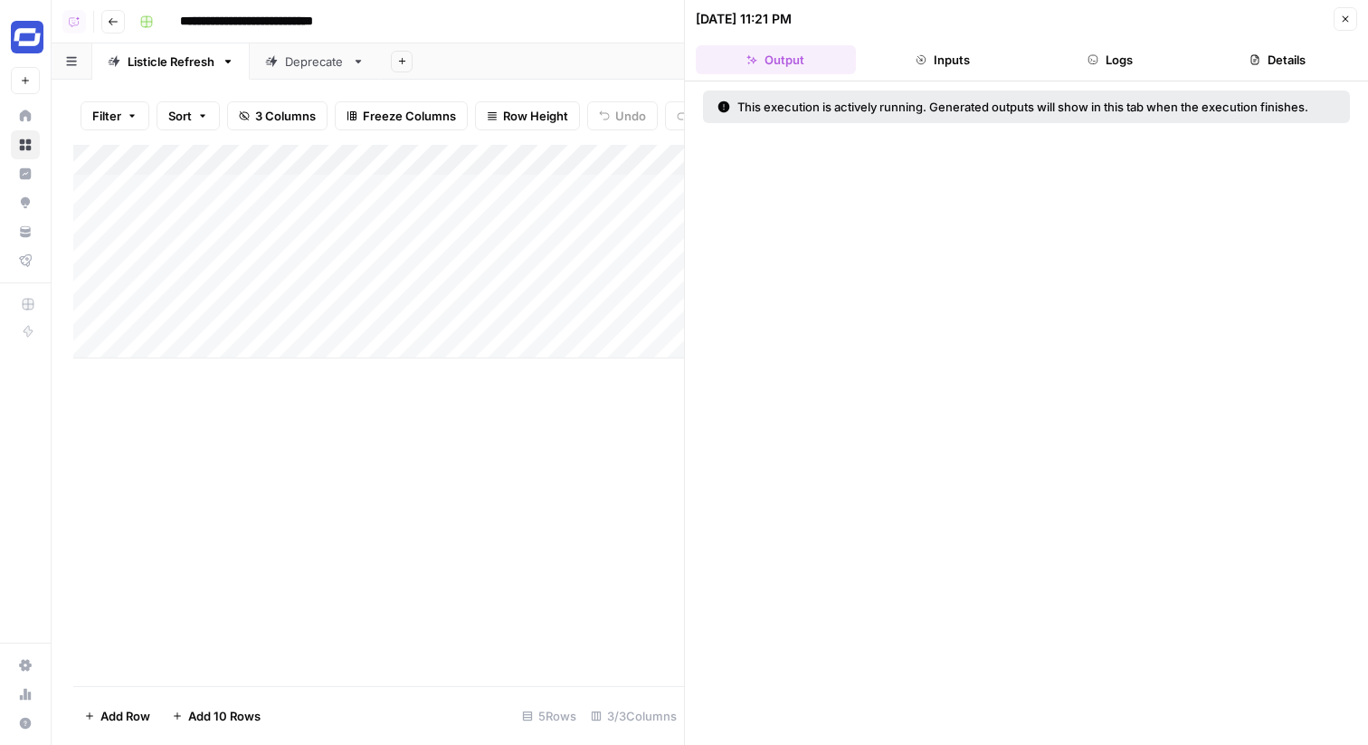
click at [1072, 46] on button "Logs" at bounding box center [1111, 59] width 160 height 29
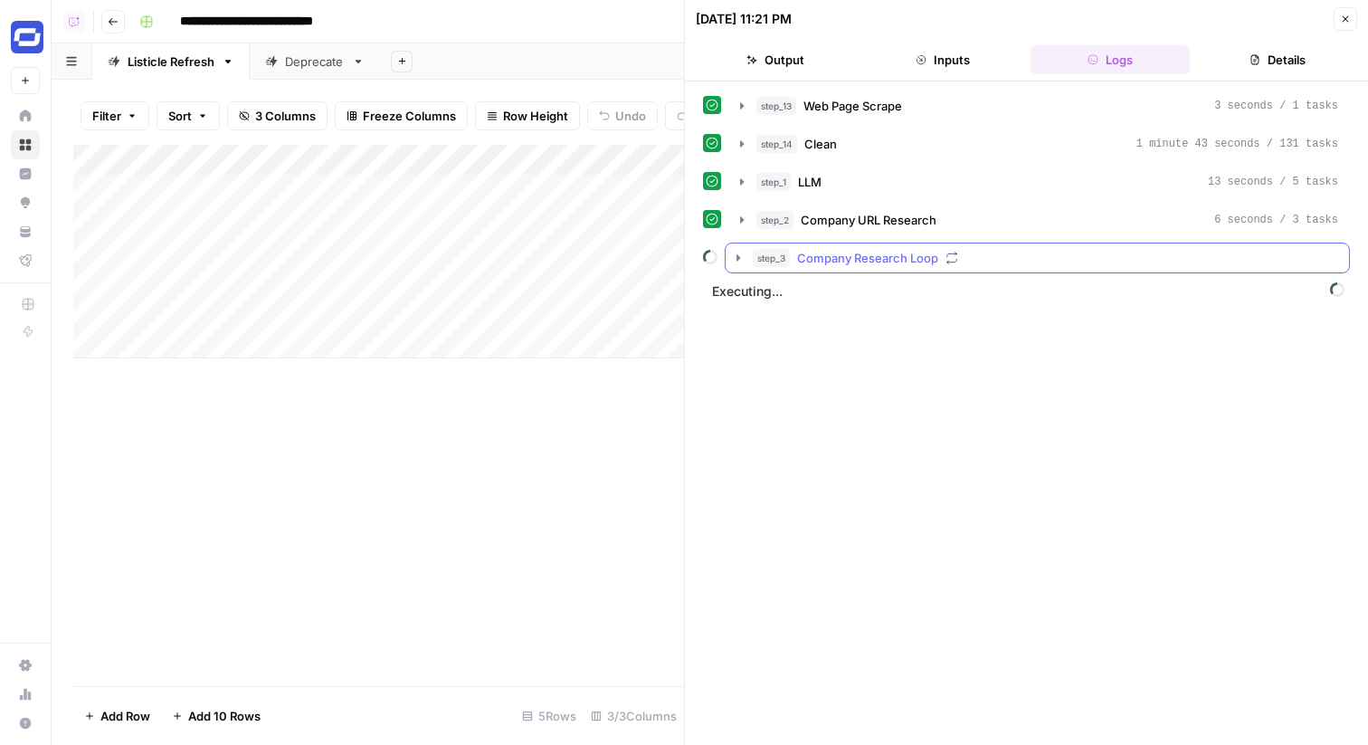
click at [1111, 258] on div "step_3 Company Research Loop" at bounding box center [1046, 258] width 586 height 18
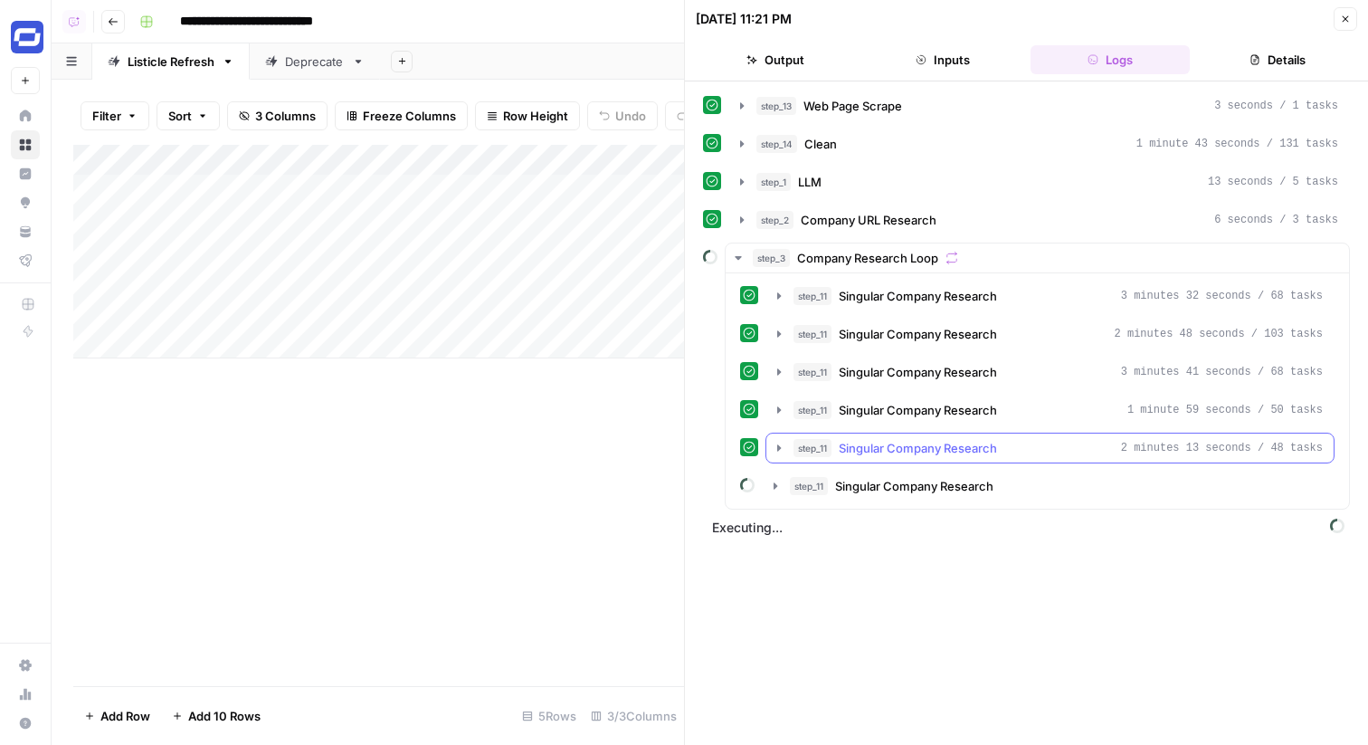
click at [1117, 457] on button "step_11 Singular Company Research 2 minutes 13 seconds / 48 tasks" at bounding box center [1050, 448] width 567 height 29
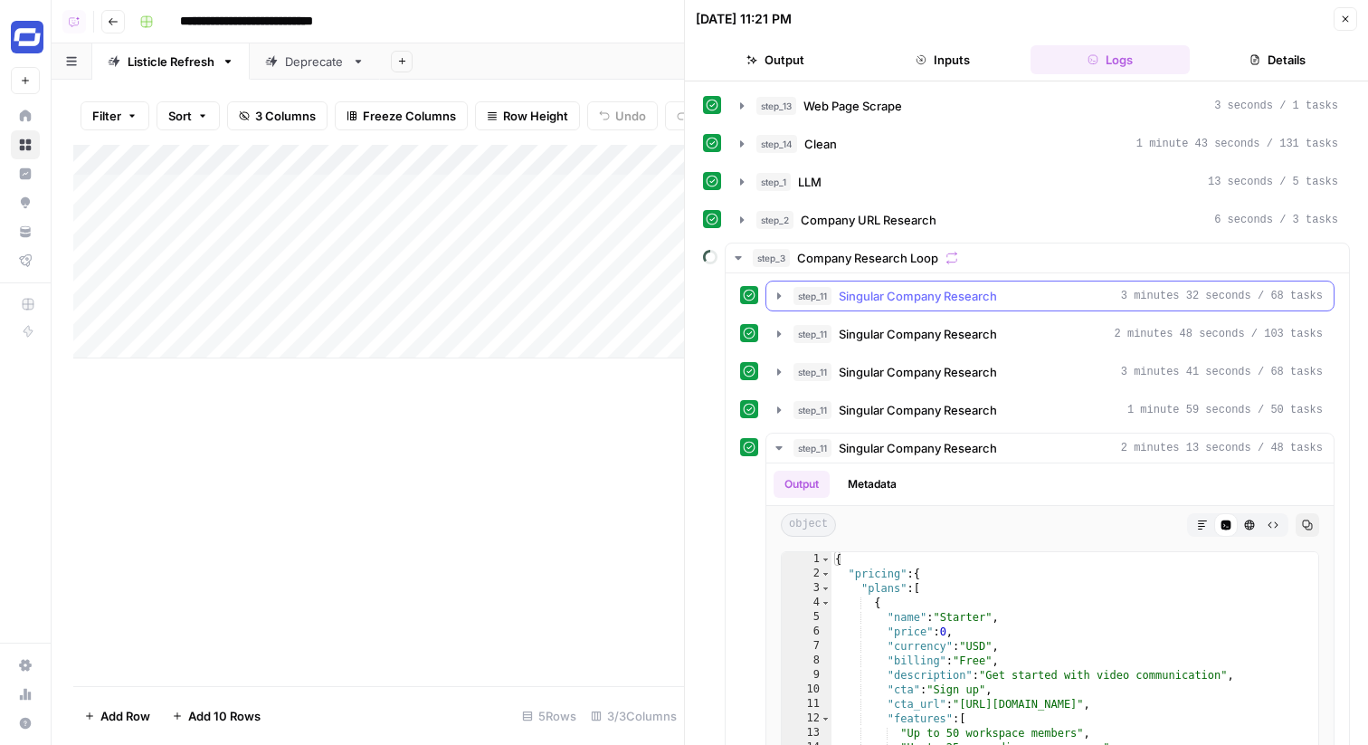
click at [1147, 299] on span "3 minutes 32 seconds / 68 tasks" at bounding box center [1222, 296] width 202 height 16
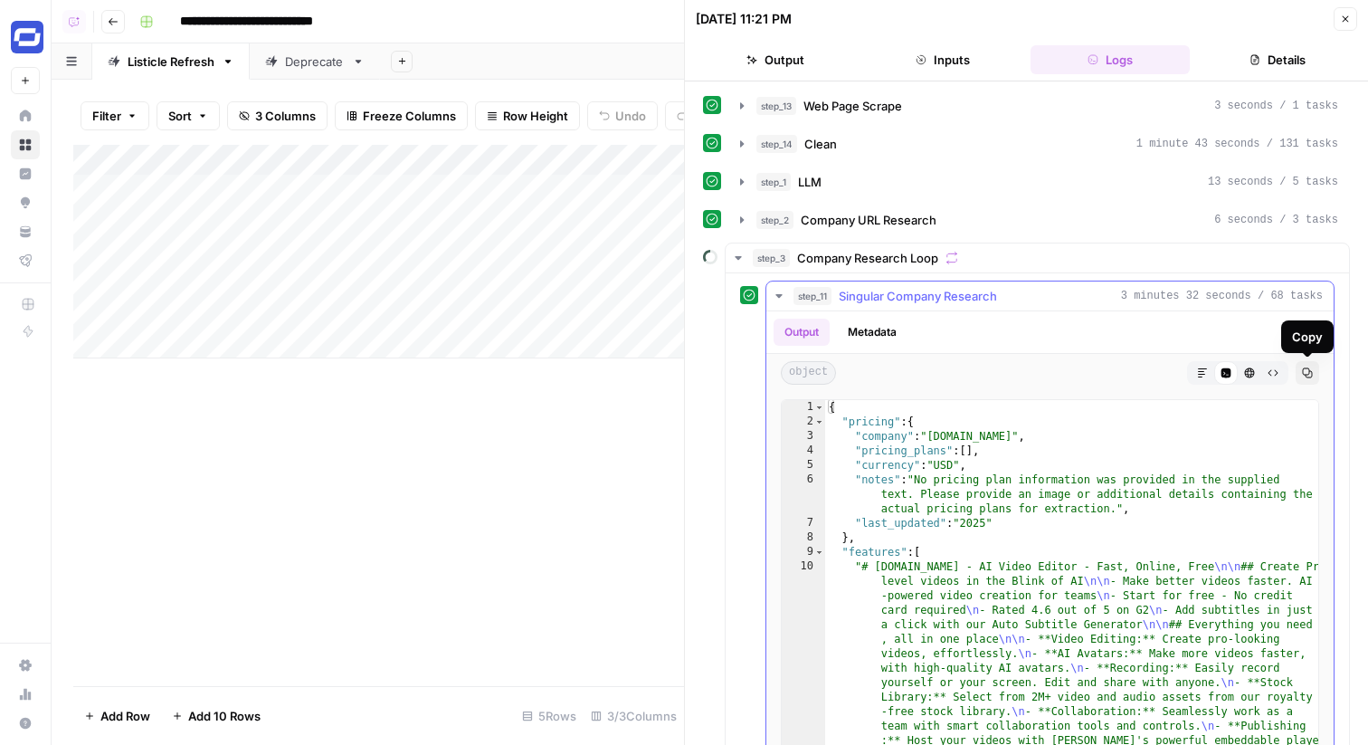
click at [1299, 371] on button "Copy" at bounding box center [1308, 373] width 24 height 24
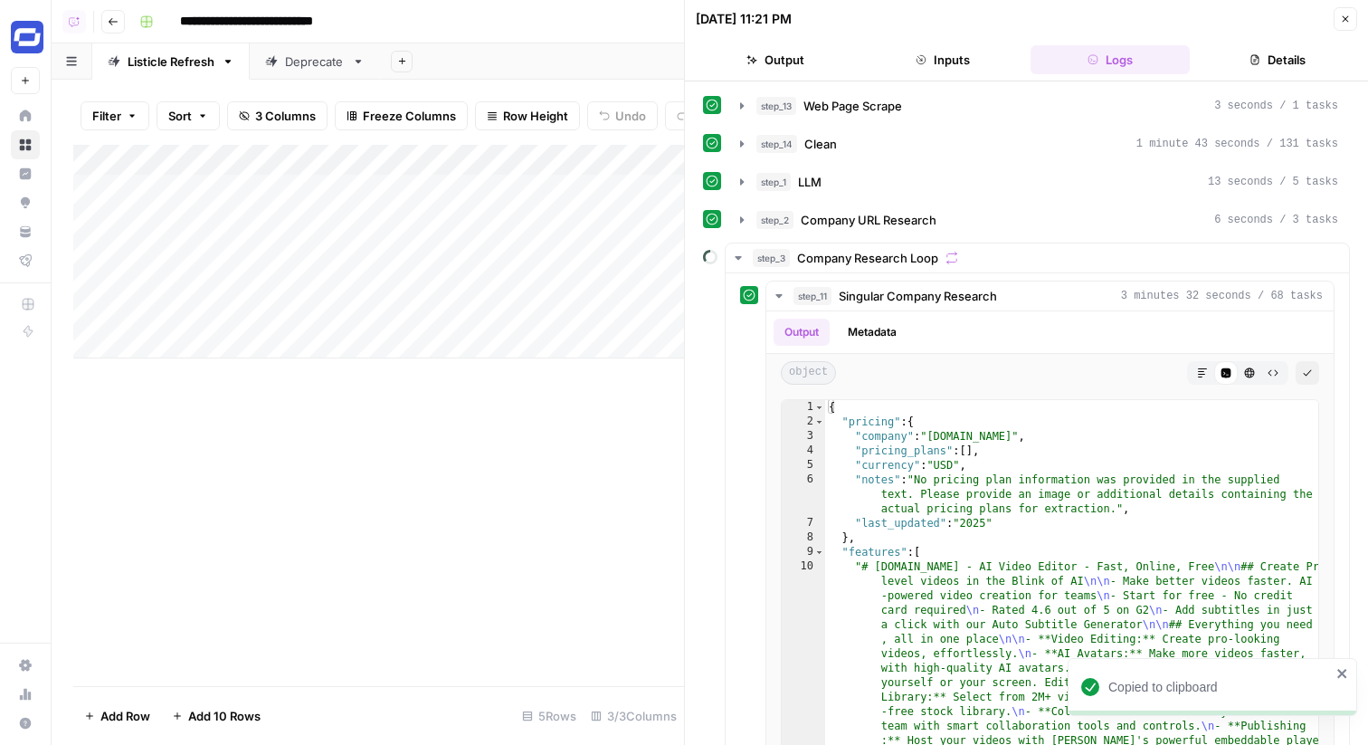
click at [1351, 10] on button "Close" at bounding box center [1346, 19] width 24 height 24
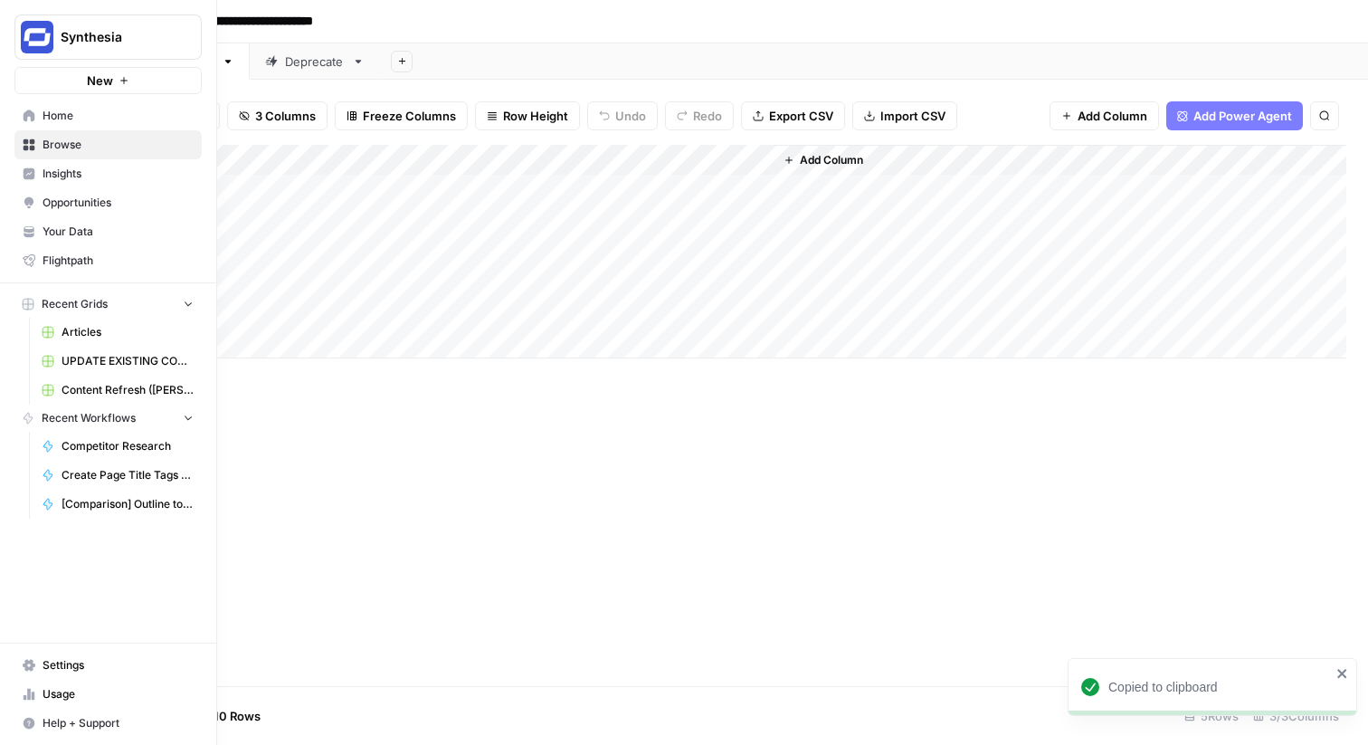
click at [31, 117] on icon at bounding box center [30, 116] width 12 height 12
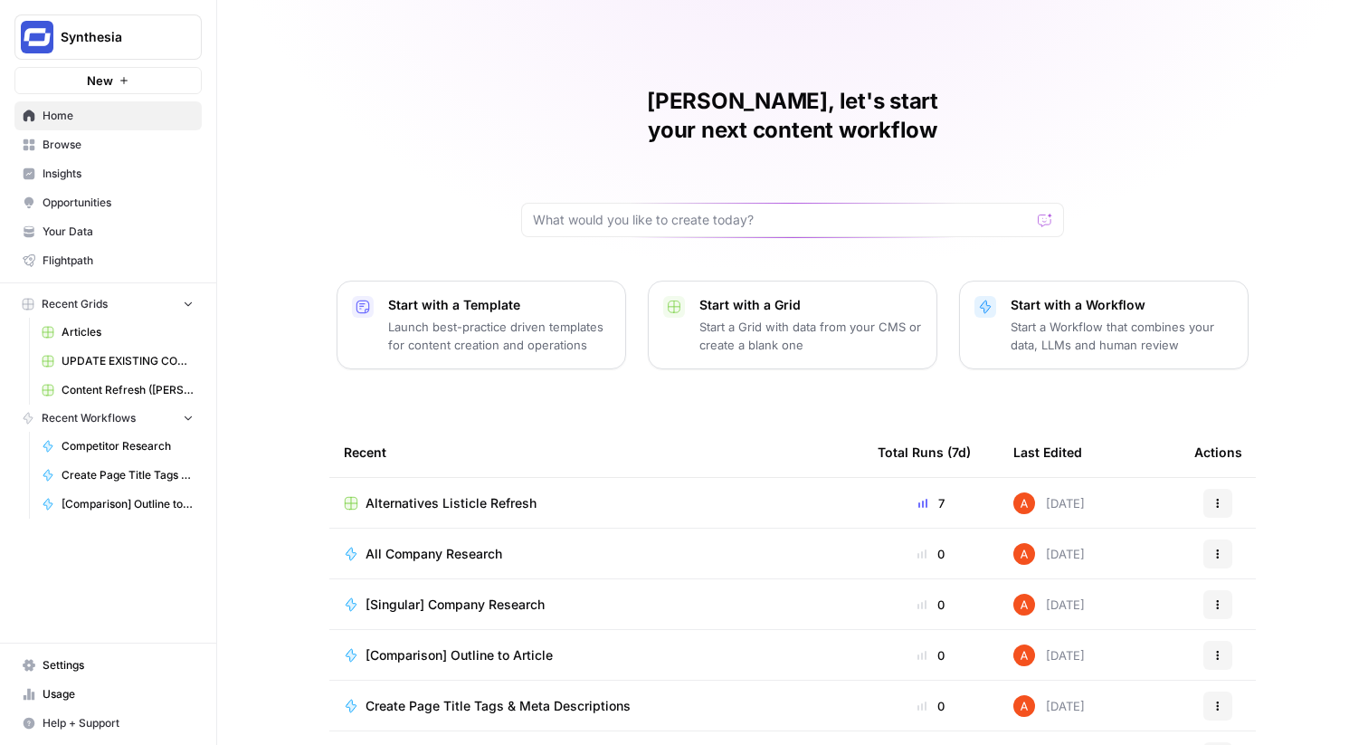
scroll to position [88, 0]
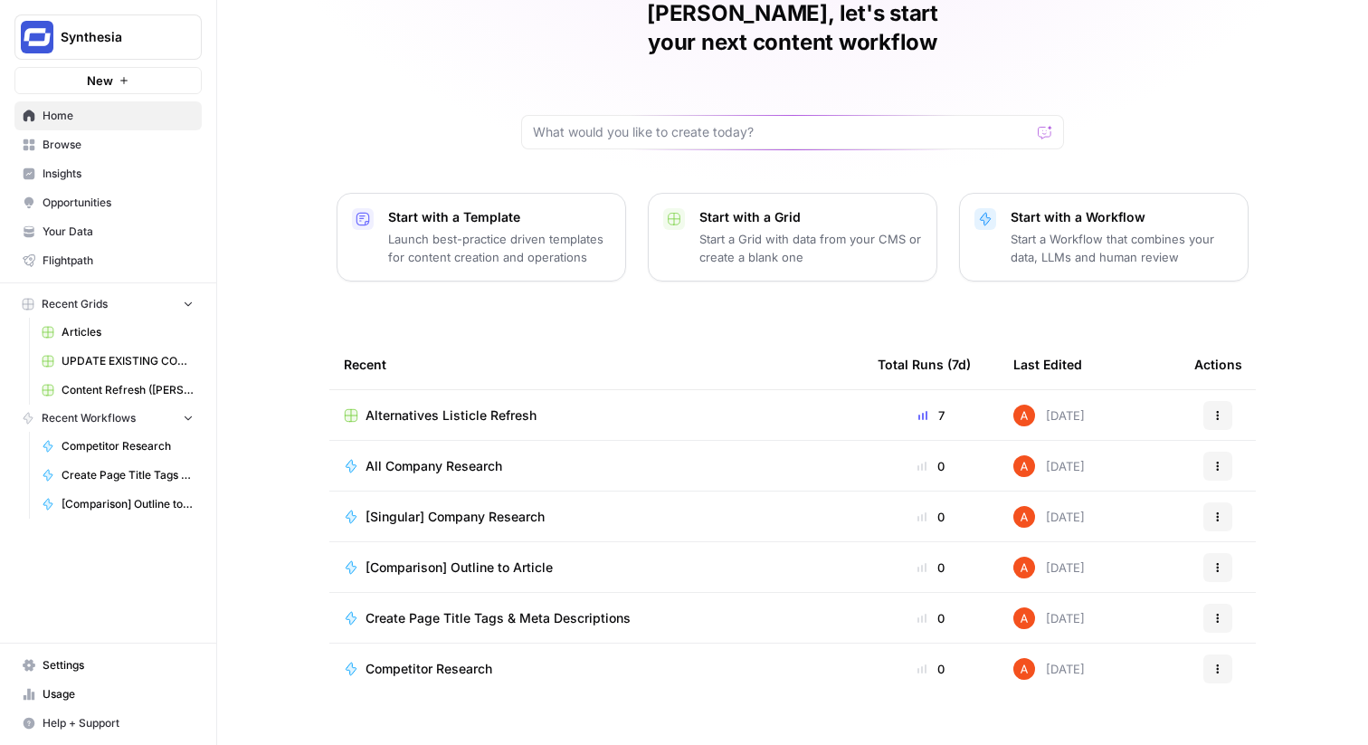
click at [70, 145] on span "Browse" at bounding box center [118, 145] width 151 height 16
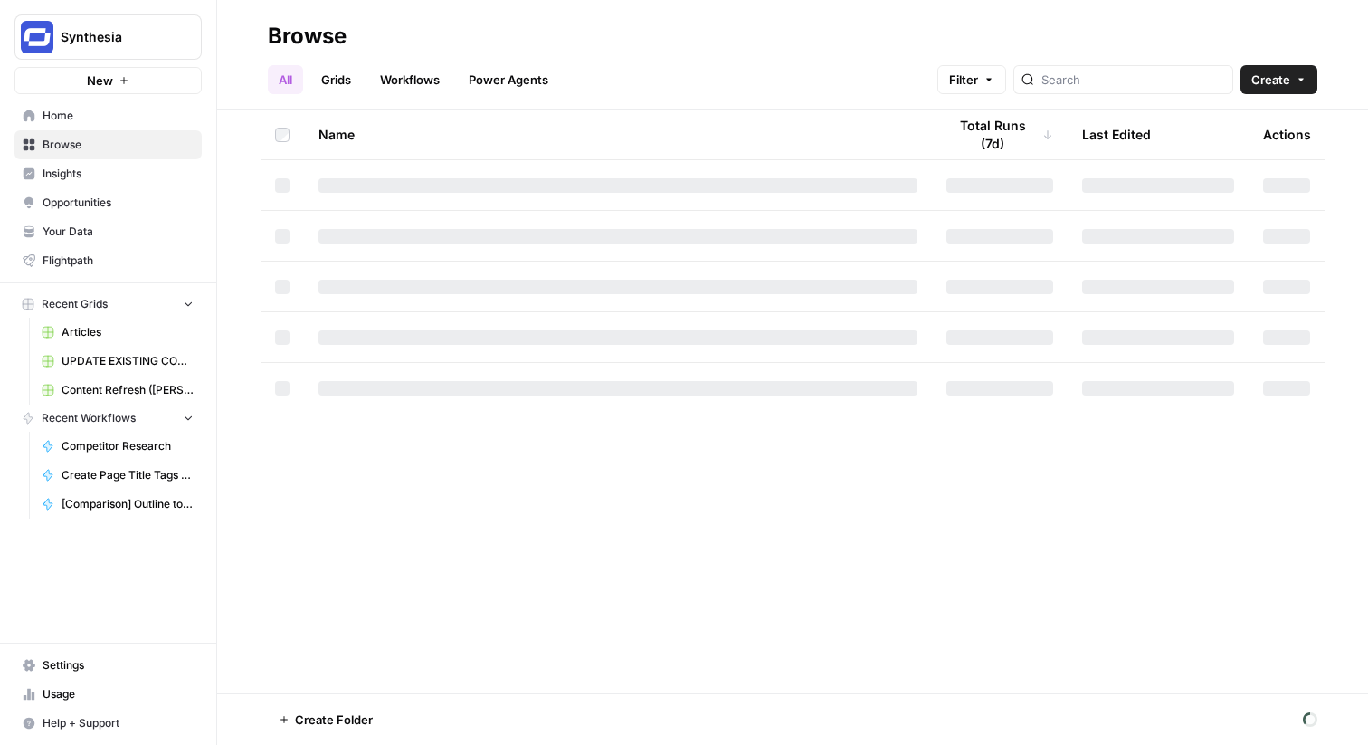
click at [395, 74] on link "Workflows" at bounding box center [409, 79] width 81 height 29
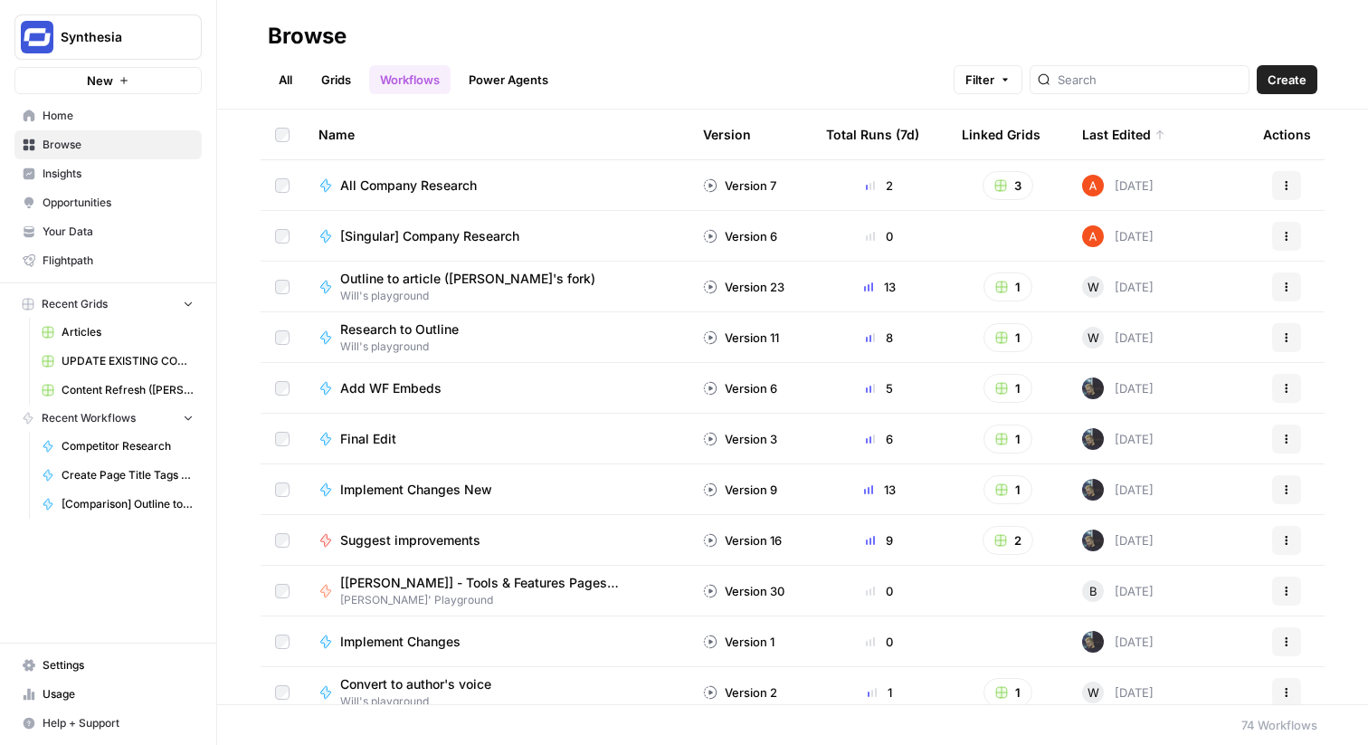
click at [1289, 75] on span "Create" at bounding box center [1287, 80] width 39 height 18
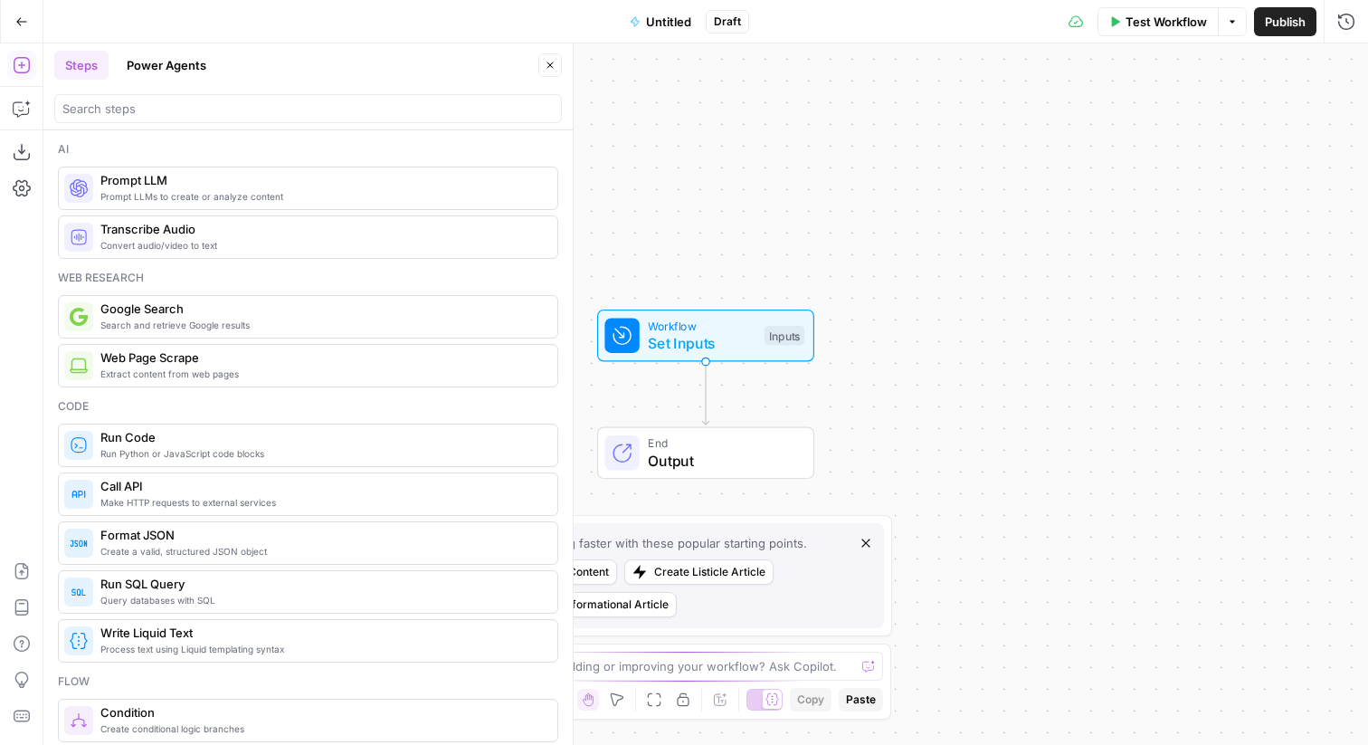
click at [641, 25] on icon "button" at bounding box center [635, 21] width 11 height 11
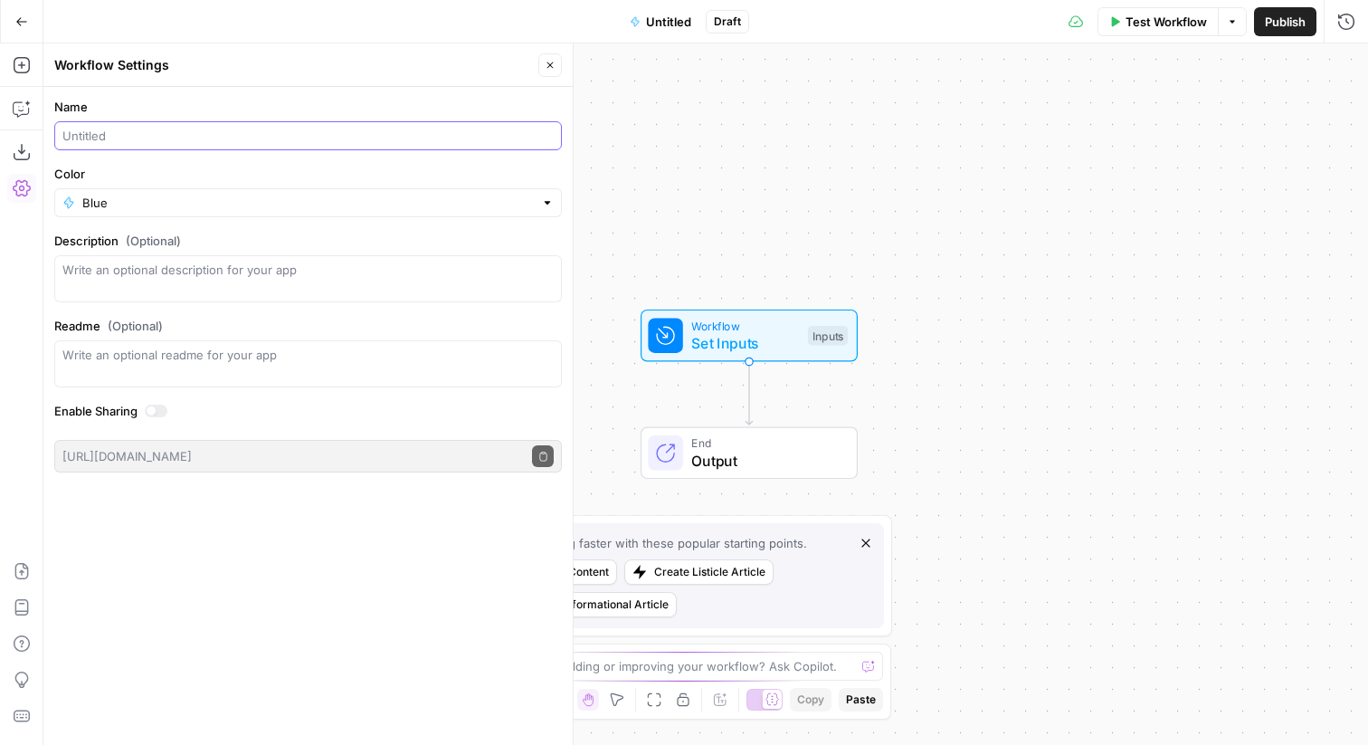
click at [207, 135] on input "Name" at bounding box center [307, 136] width 491 height 18
type input "Refresh Listicle"
click at [552, 61] on icon "button" at bounding box center [550, 65] width 11 height 11
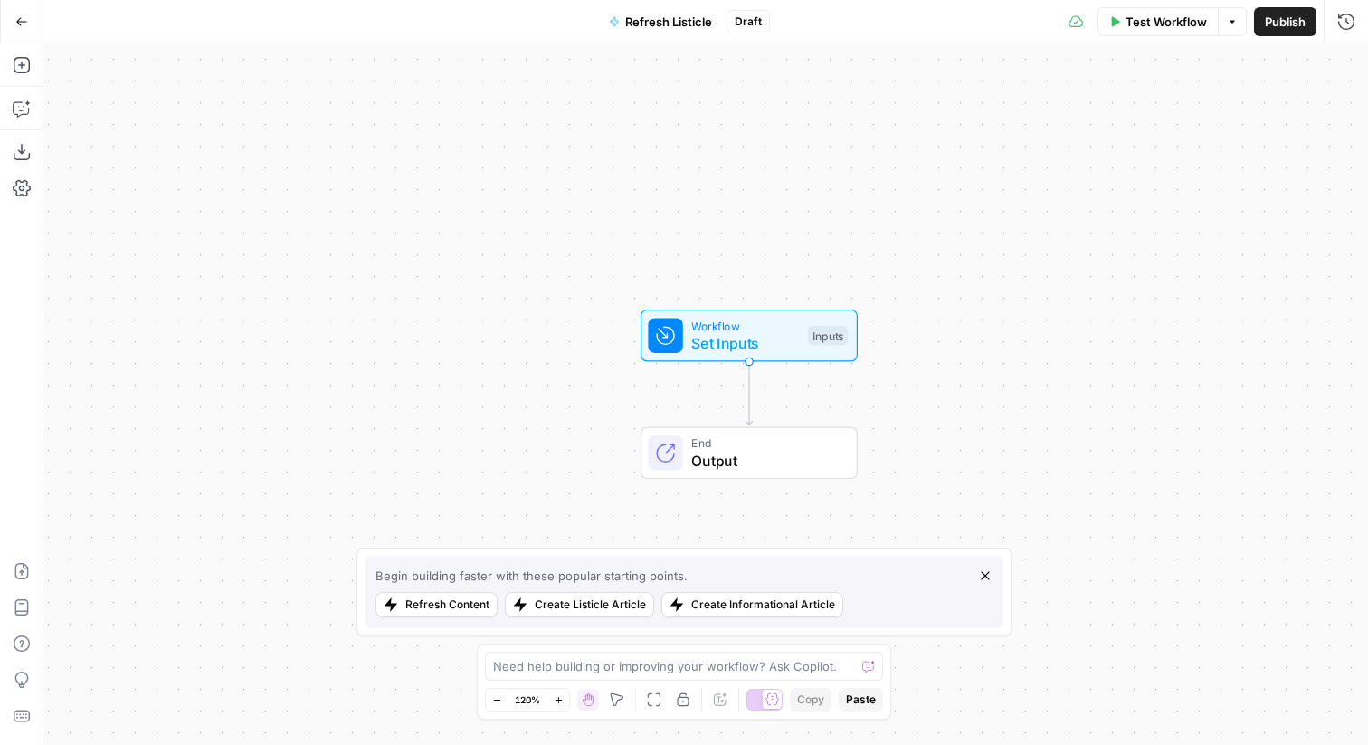
click at [712, 329] on span "Workflow" at bounding box center [745, 325] width 108 height 17
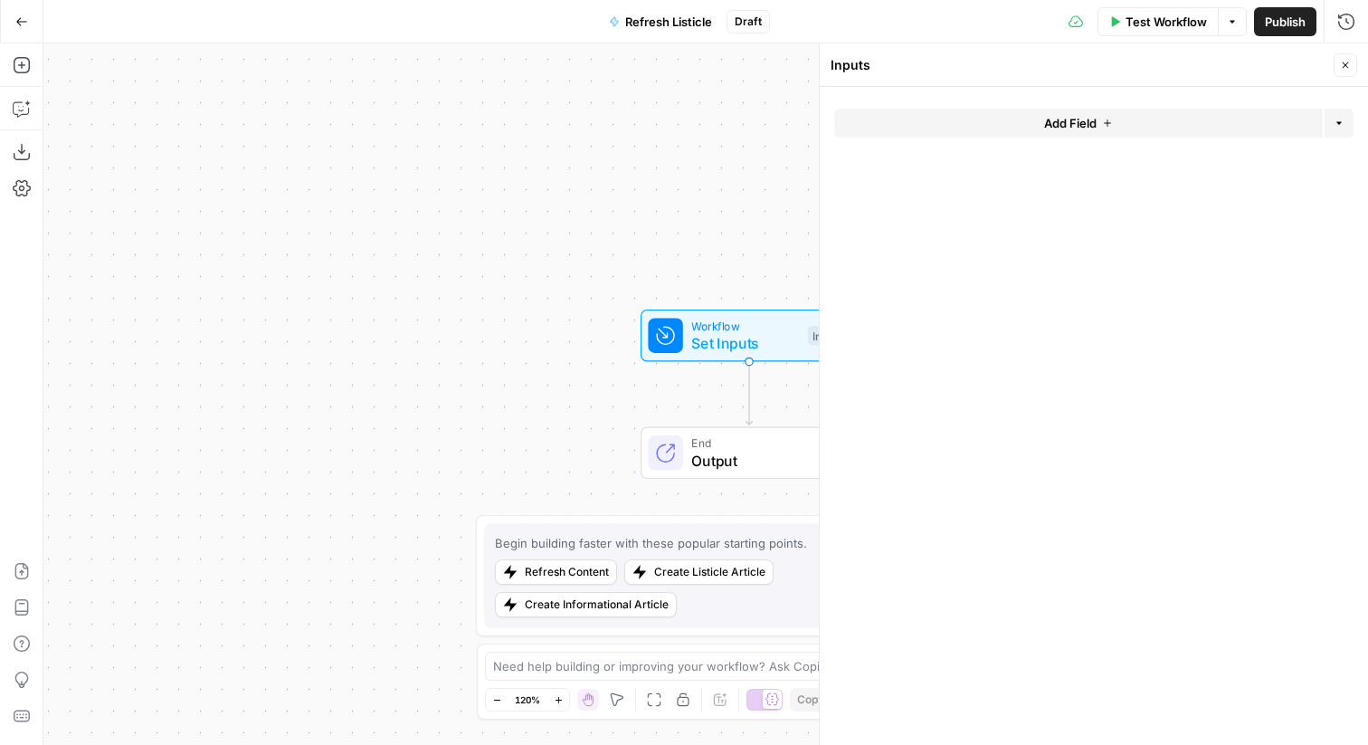
click at [1053, 128] on span "Add Field" at bounding box center [1070, 123] width 52 height 18
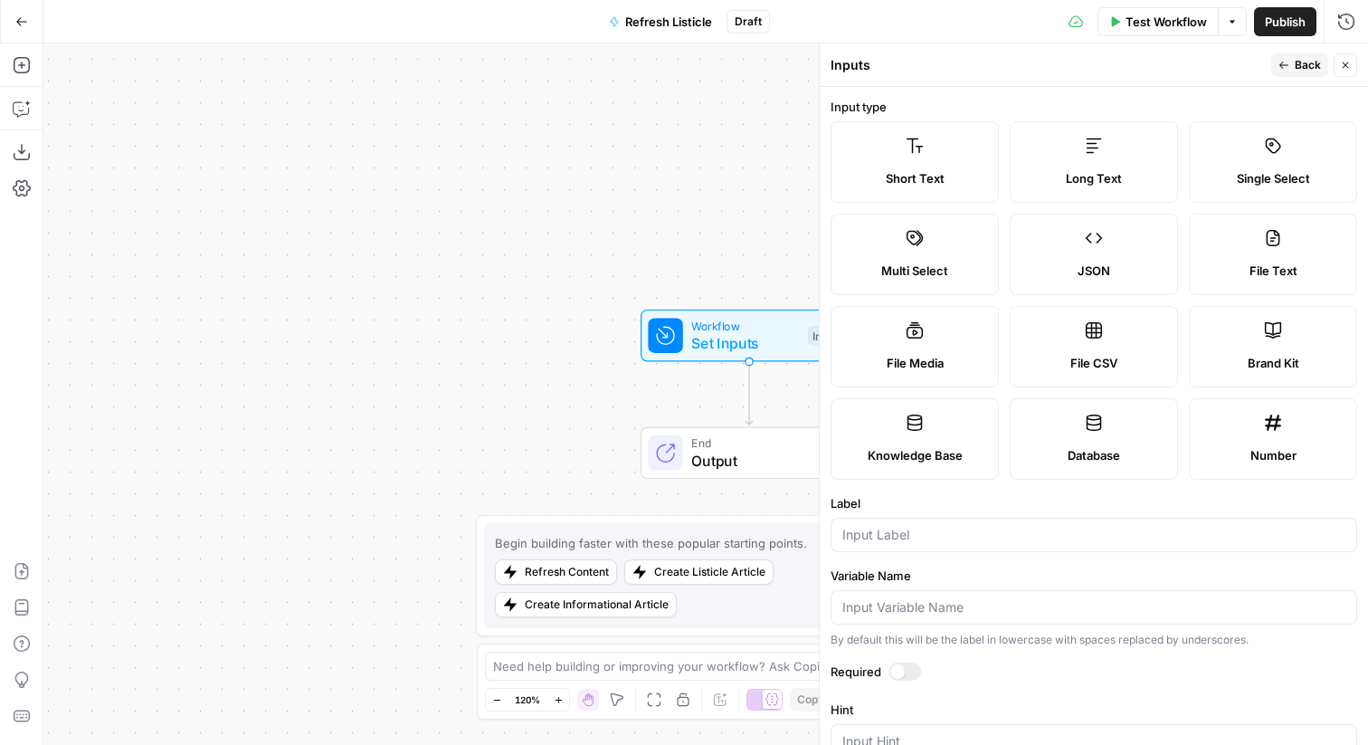
click at [1066, 160] on label "Long Text" at bounding box center [1094, 161] width 168 height 81
click at [921, 538] on input "Label" at bounding box center [1094, 535] width 503 height 18
type input "Article"
click at [1306, 67] on span "Back" at bounding box center [1308, 65] width 26 height 16
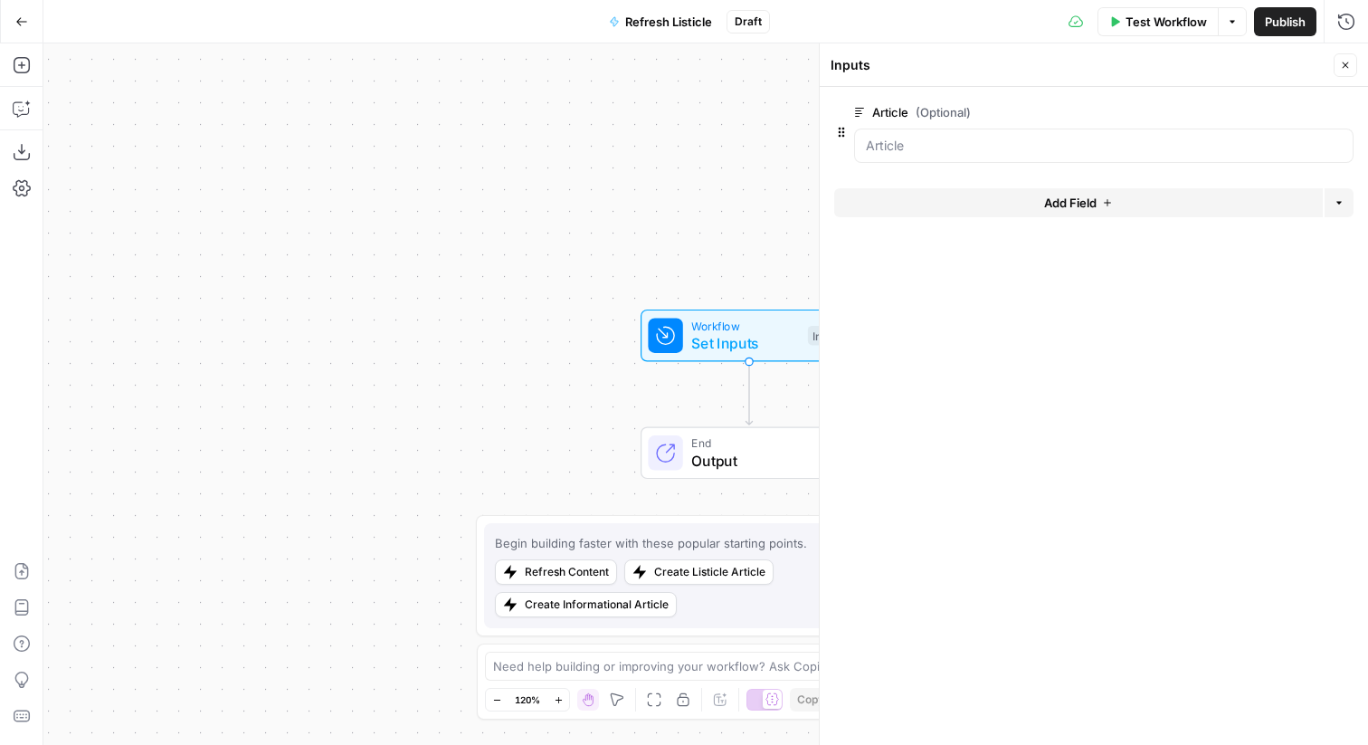
click at [1306, 109] on button "edit field" at bounding box center [1294, 112] width 70 height 22
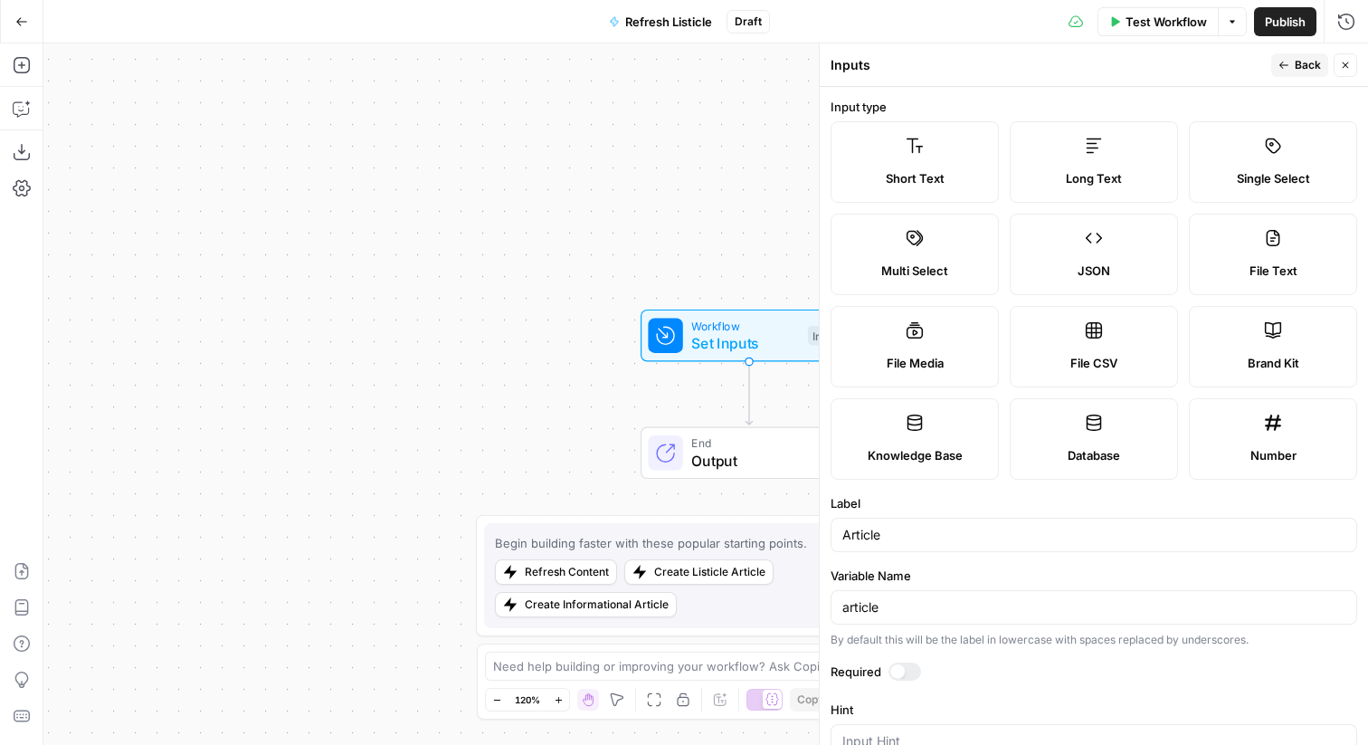
click at [902, 667] on div at bounding box center [898, 671] width 14 height 14
click at [1301, 63] on span "Back" at bounding box center [1308, 65] width 26 height 16
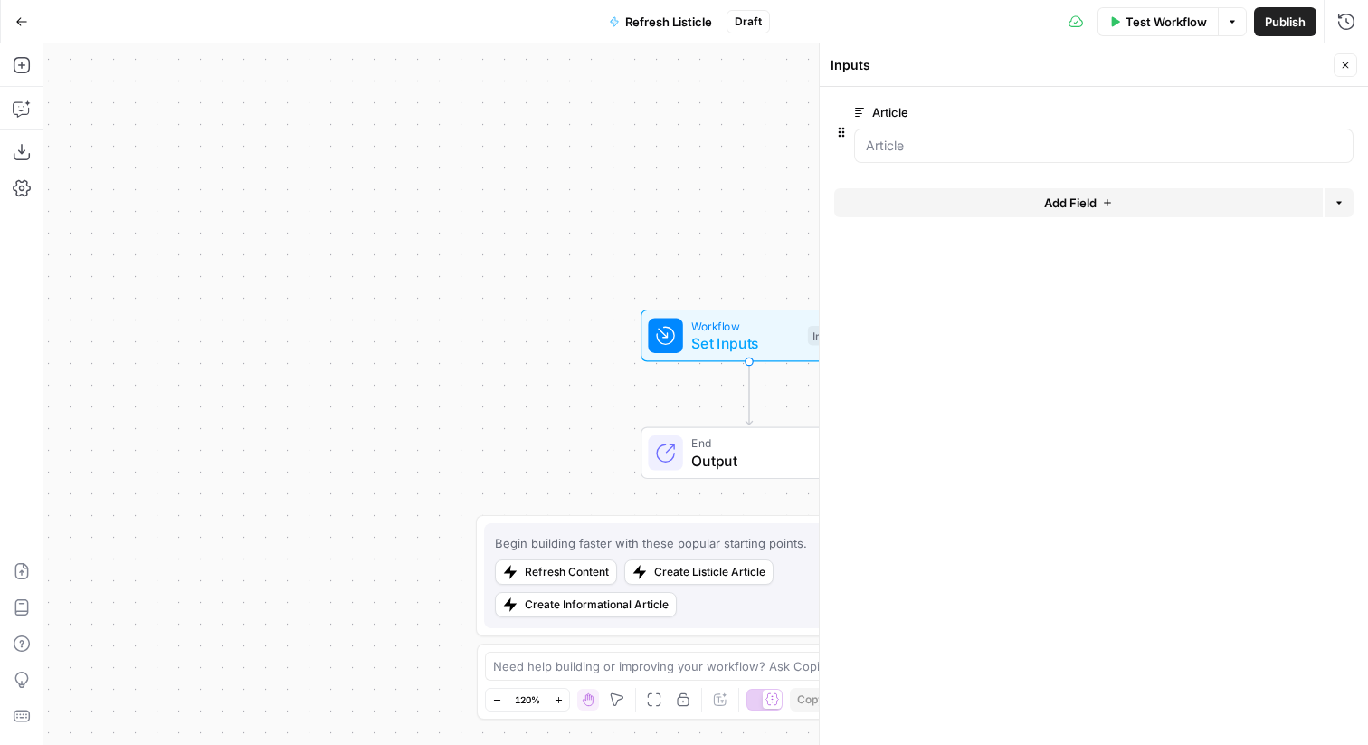
click at [1164, 218] on div "Add Field Options" at bounding box center [1094, 209] width 520 height 43
click at [1150, 205] on button "Add Field" at bounding box center [1078, 202] width 489 height 29
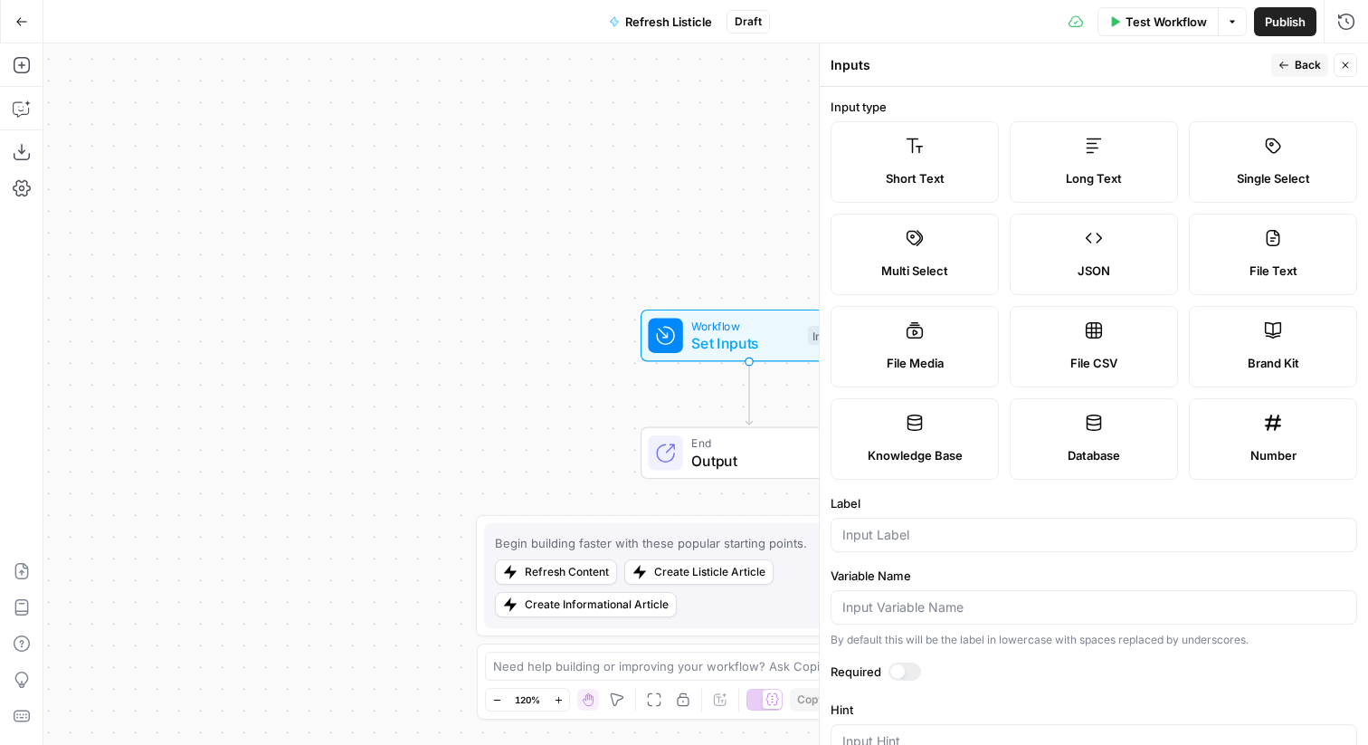
click at [1104, 264] on span "JSON" at bounding box center [1094, 271] width 33 height 18
click at [920, 539] on input "Label" at bounding box center [1094, 535] width 503 height 18
type input "All Company Research"
click at [898, 667] on div at bounding box center [898, 671] width 14 height 14
click at [1313, 62] on span "Back" at bounding box center [1308, 65] width 26 height 16
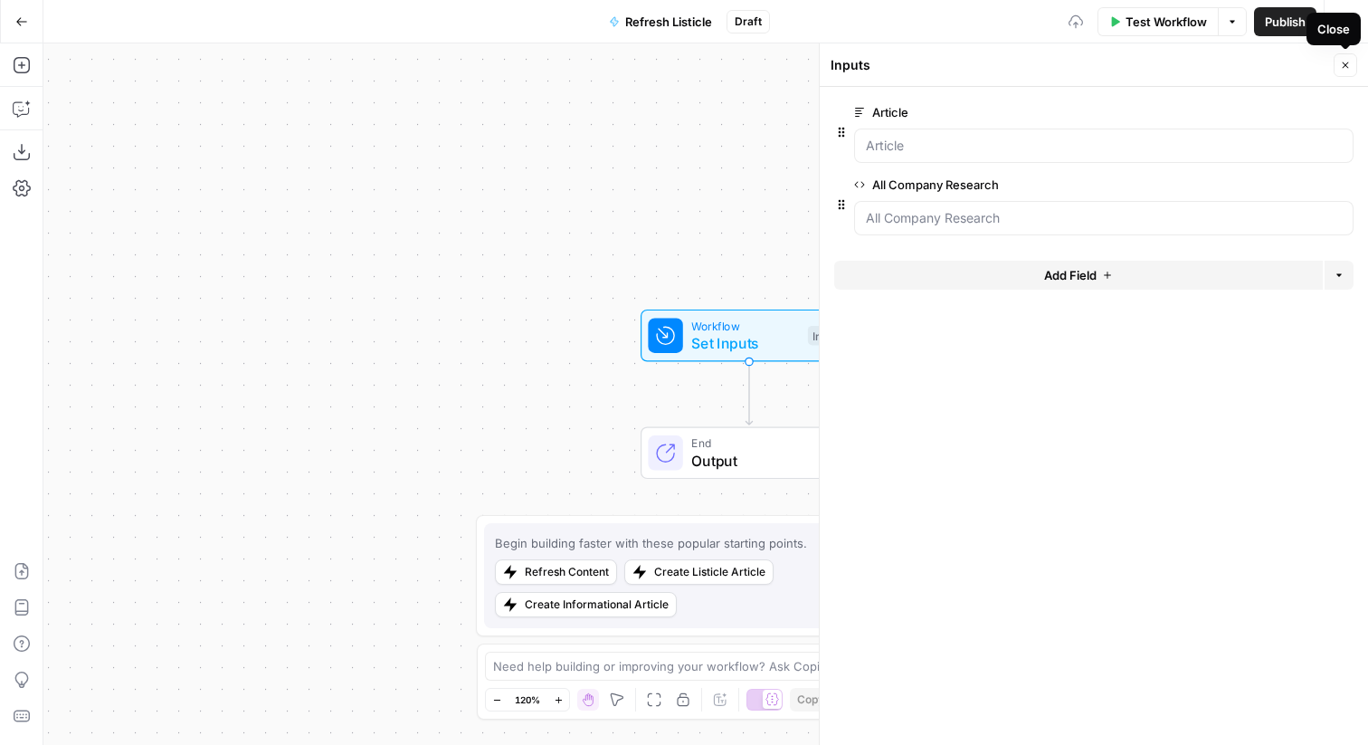
click at [1339, 62] on button "Close" at bounding box center [1346, 65] width 24 height 24
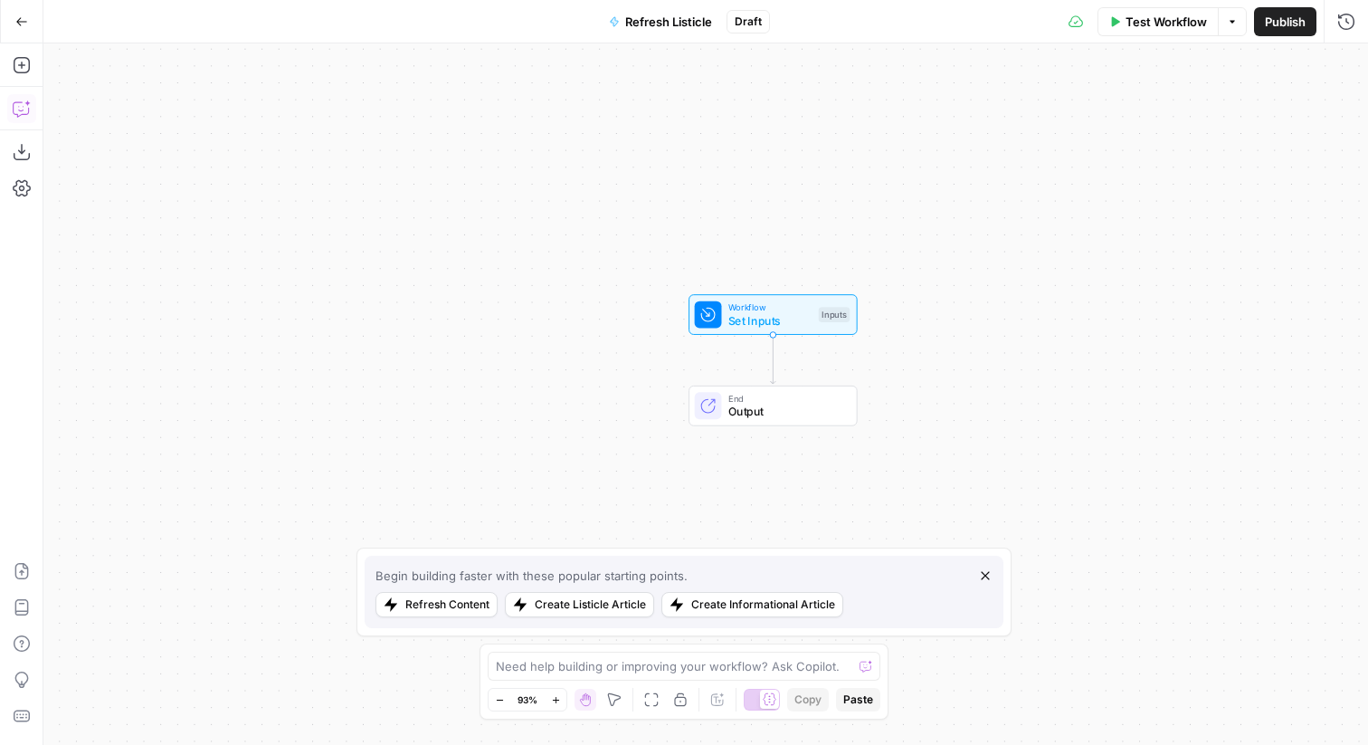
click at [21, 114] on icon "button" at bounding box center [20, 109] width 15 height 14
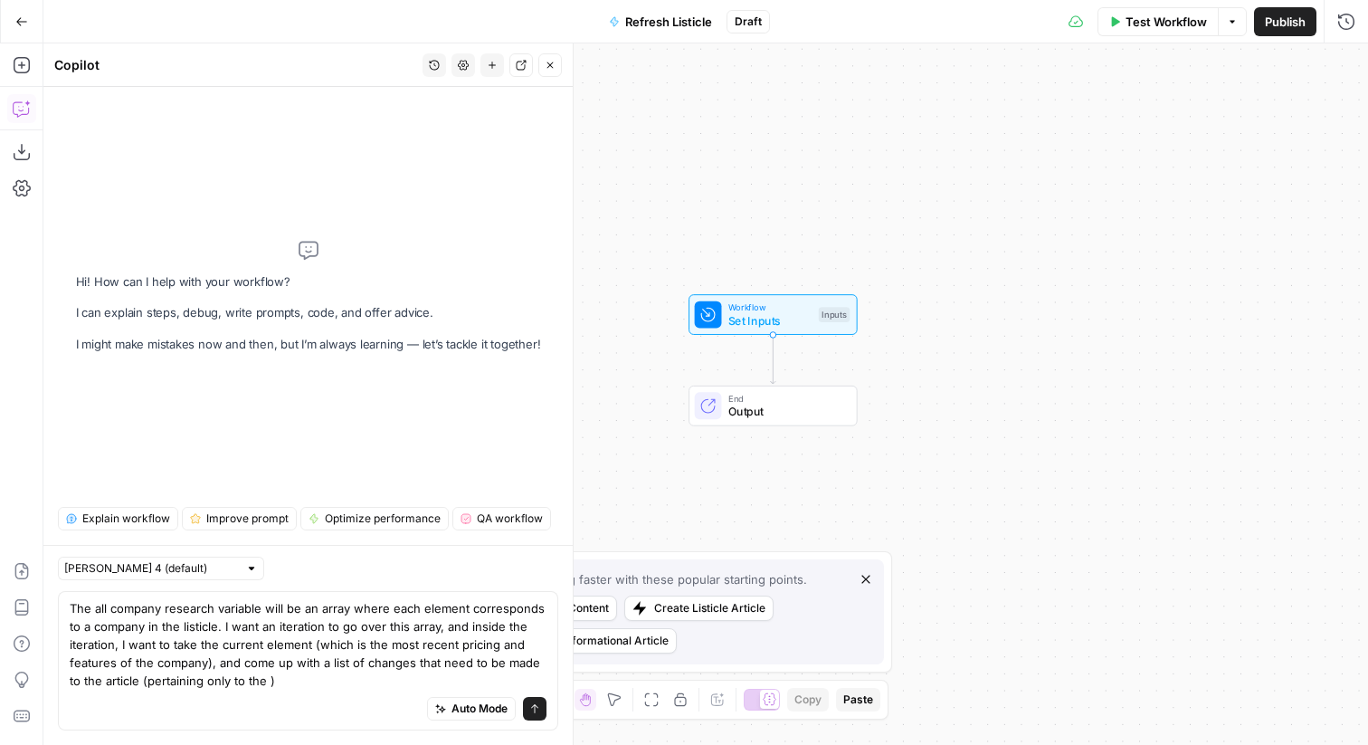
click at [105, 680] on textarea "The all company research variable will be an array where each element correspon…" at bounding box center [308, 644] width 477 height 91
click at [190, 677] on textarea "The all company research variable will be an array where each element correspon…" at bounding box center [308, 644] width 477 height 91
click at [210, 682] on textarea "The all company research variable will be an array where each element correspon…" at bounding box center [308, 644] width 477 height 91
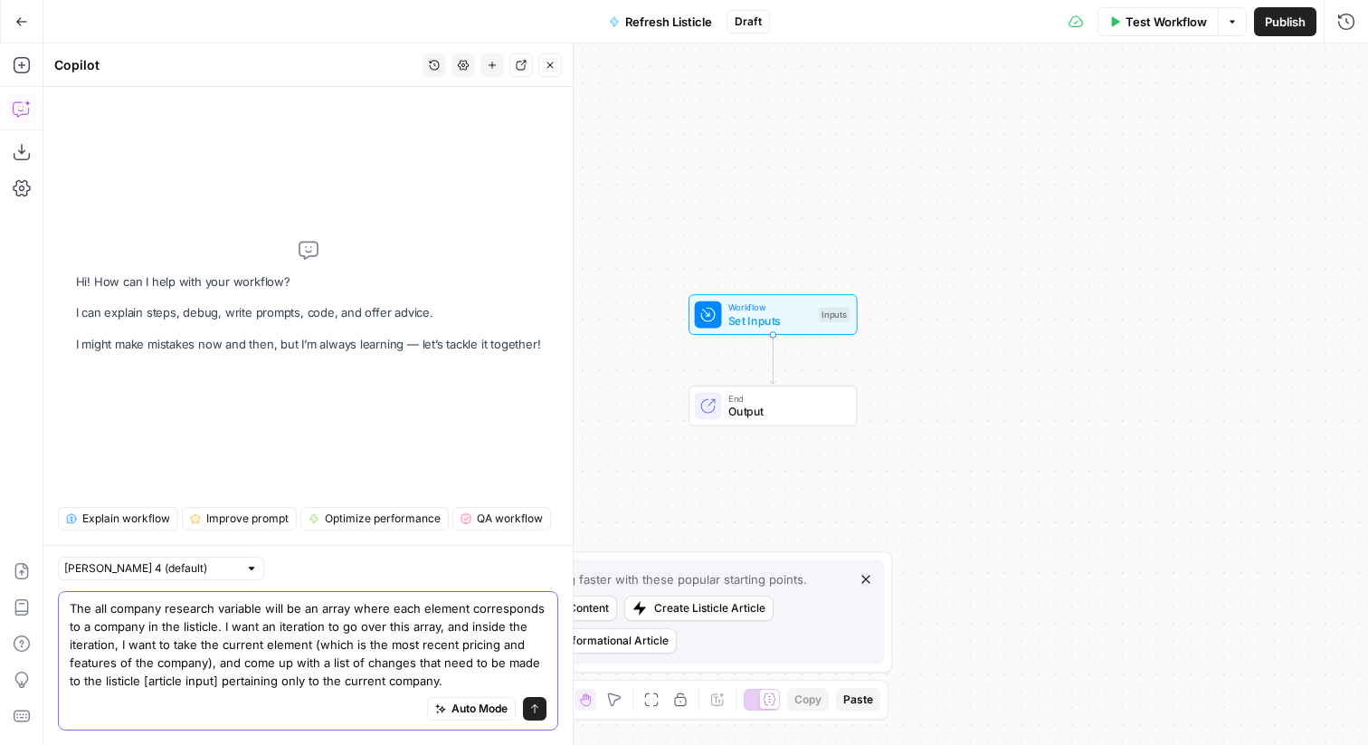
click at [330, 664] on textarea "The all company research variable will be an array where each element correspon…" at bounding box center [308, 644] width 477 height 91
click at [471, 675] on textarea "The all company research variable will be an array where each element correspon…" at bounding box center [308, 644] width 477 height 91
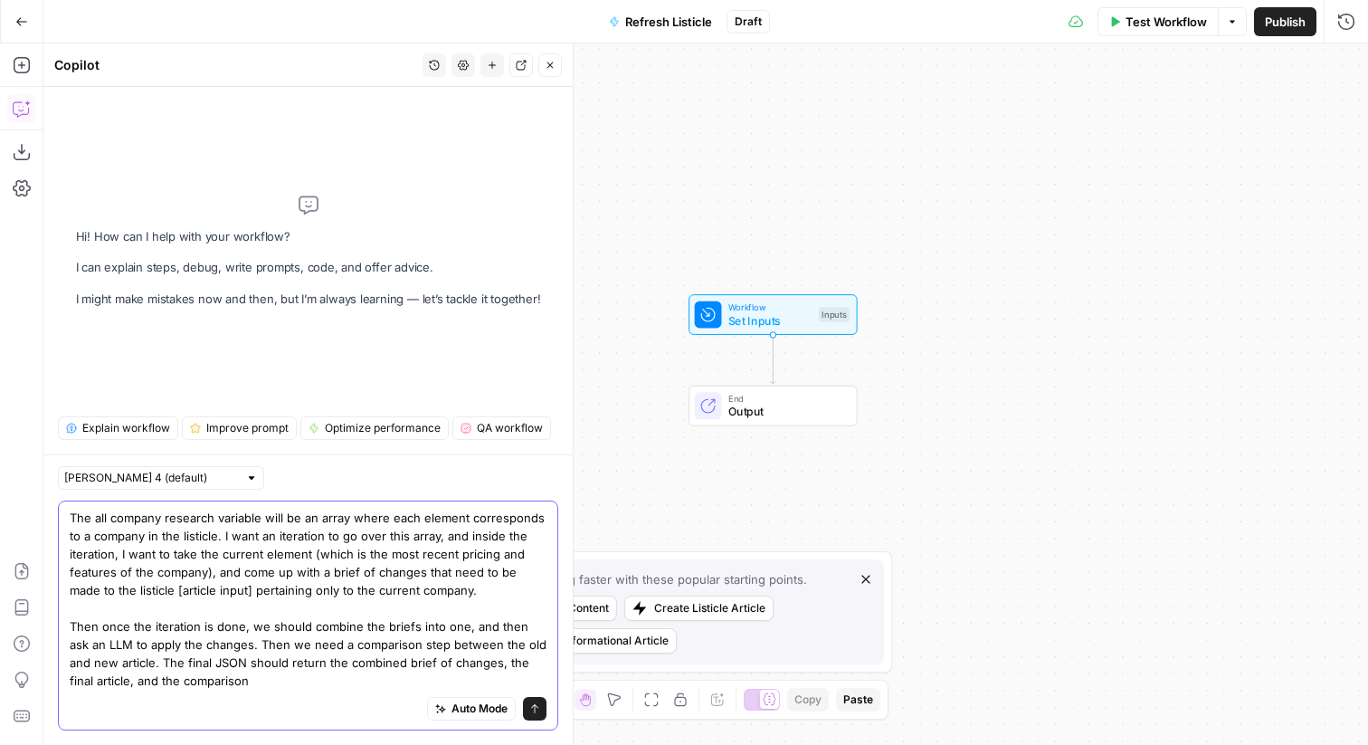
type textarea "The all company research variable will be an array where each element correspon…"
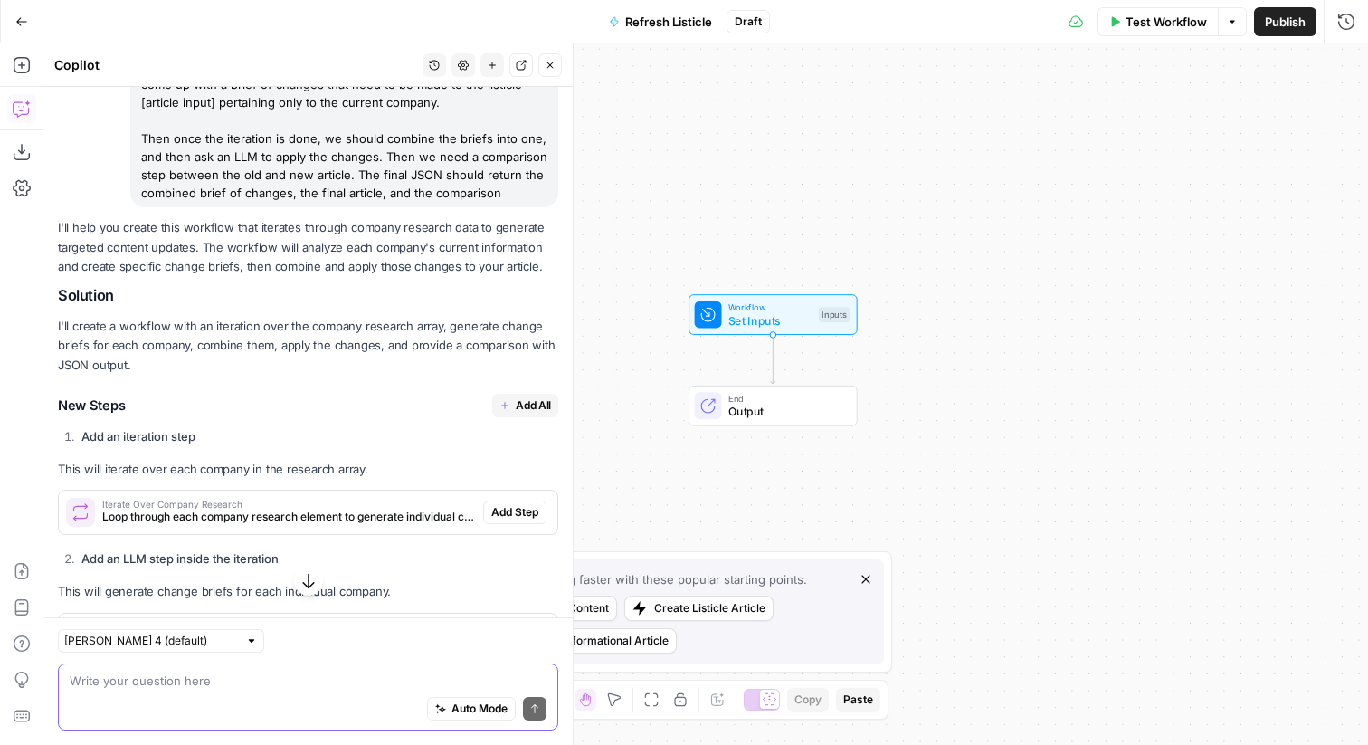
scroll to position [183, 0]
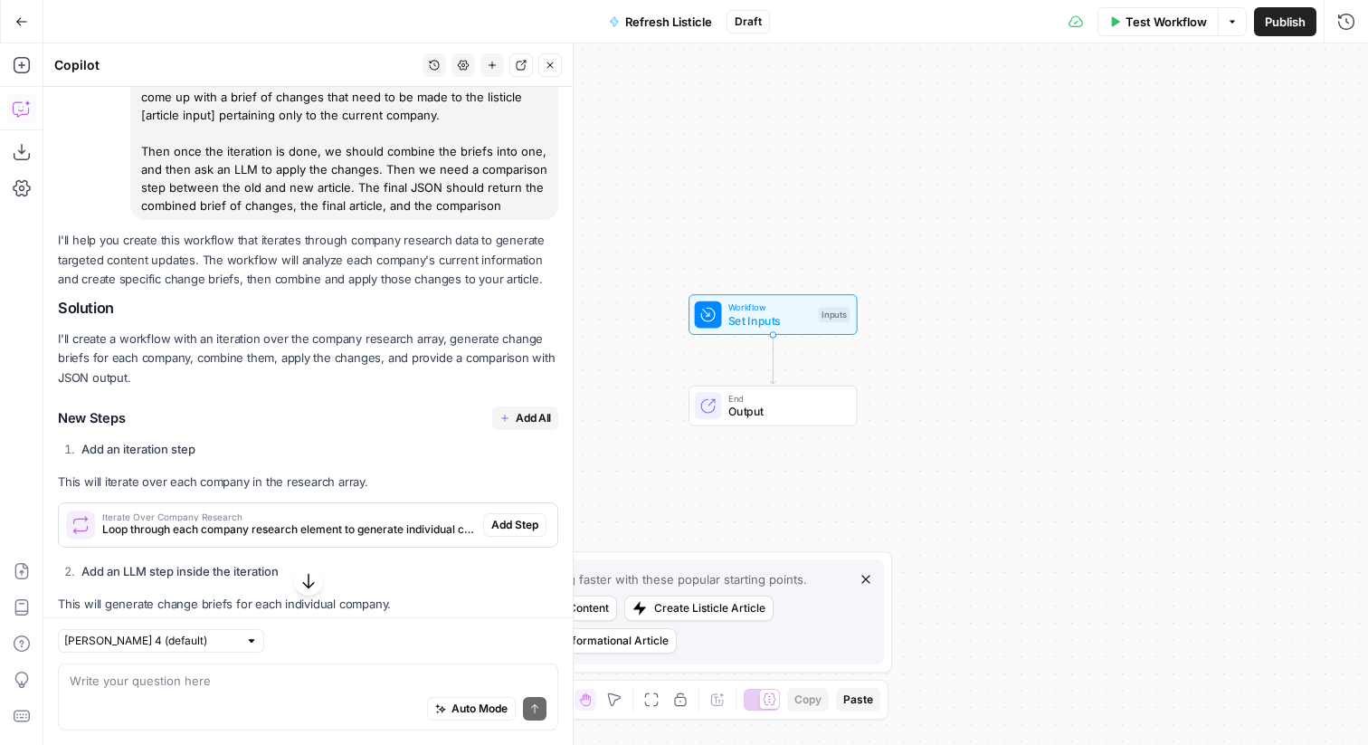
click at [529, 423] on span "Add All" at bounding box center [533, 418] width 35 height 16
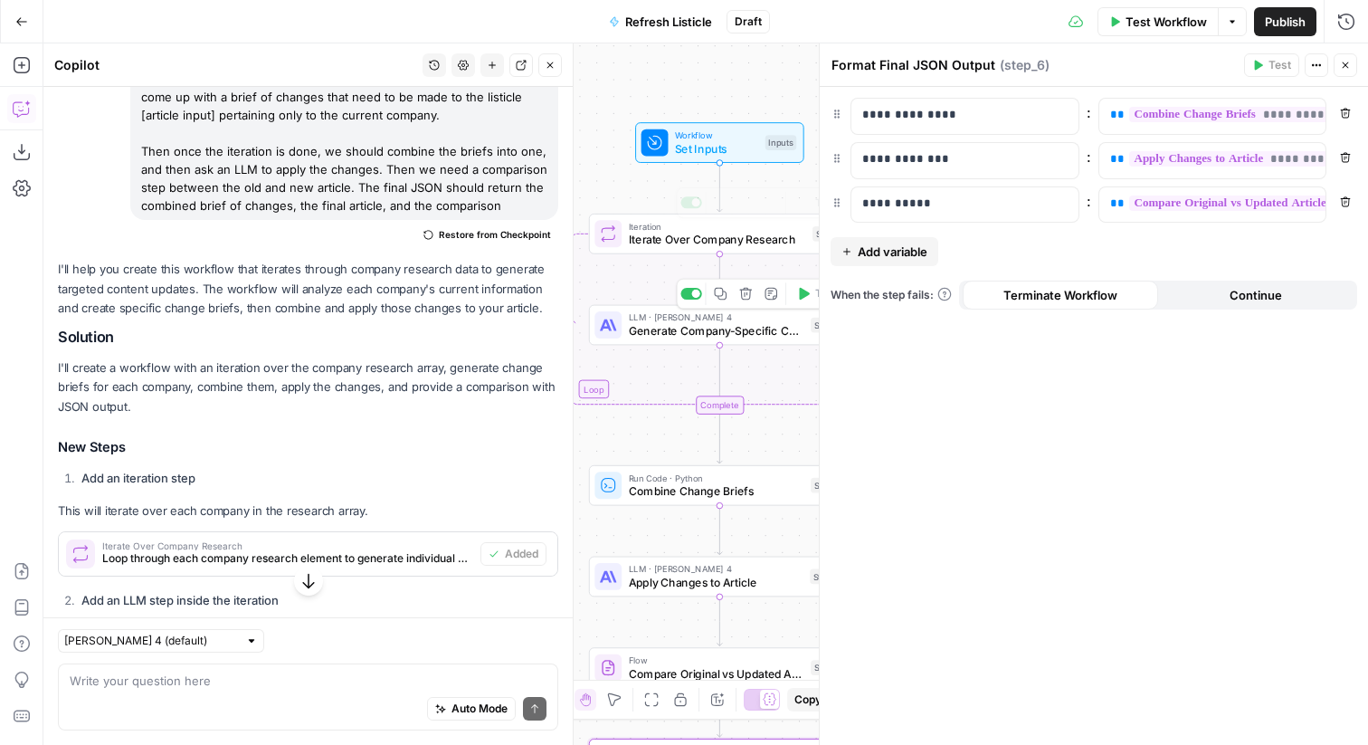
click at [729, 151] on span "Set Inputs" at bounding box center [716, 148] width 83 height 17
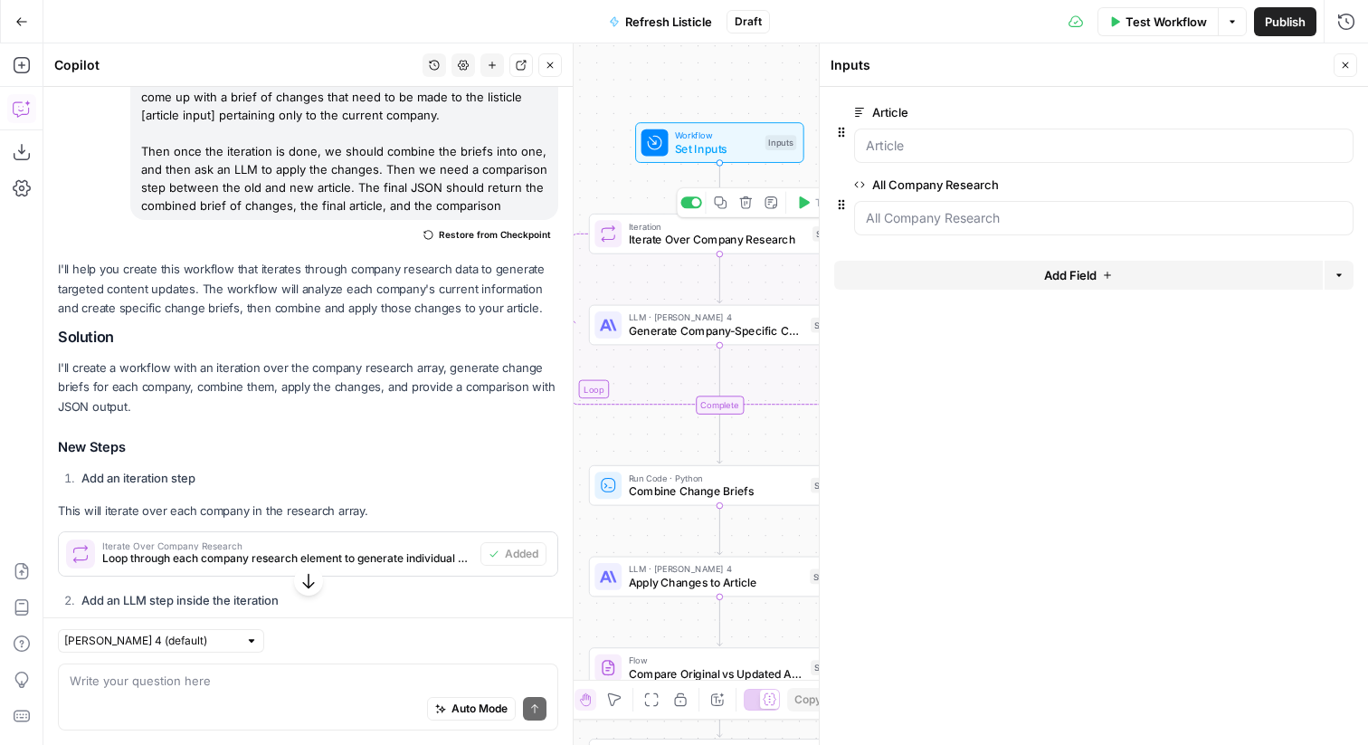
click at [759, 243] on span "Iterate Over Company Research" at bounding box center [717, 239] width 177 height 17
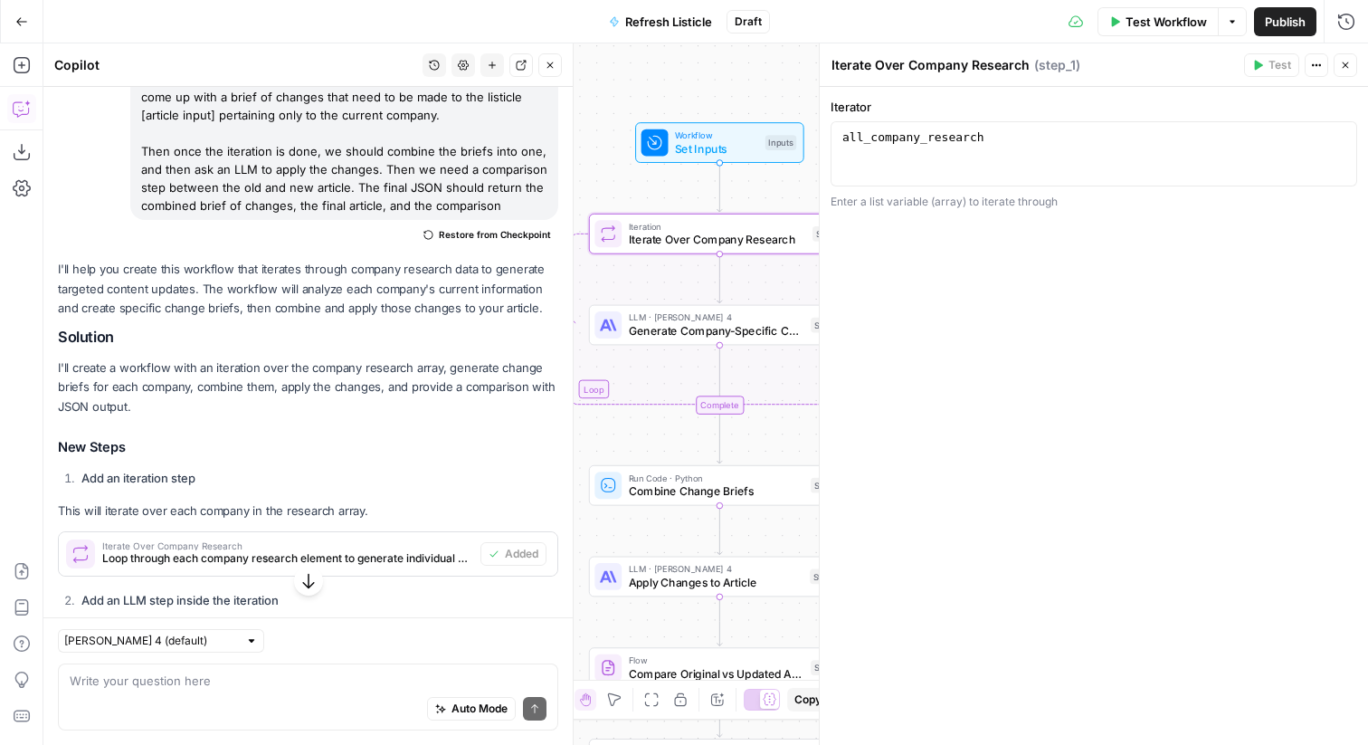
click at [1285, 13] on span "Publish" at bounding box center [1285, 22] width 41 height 18
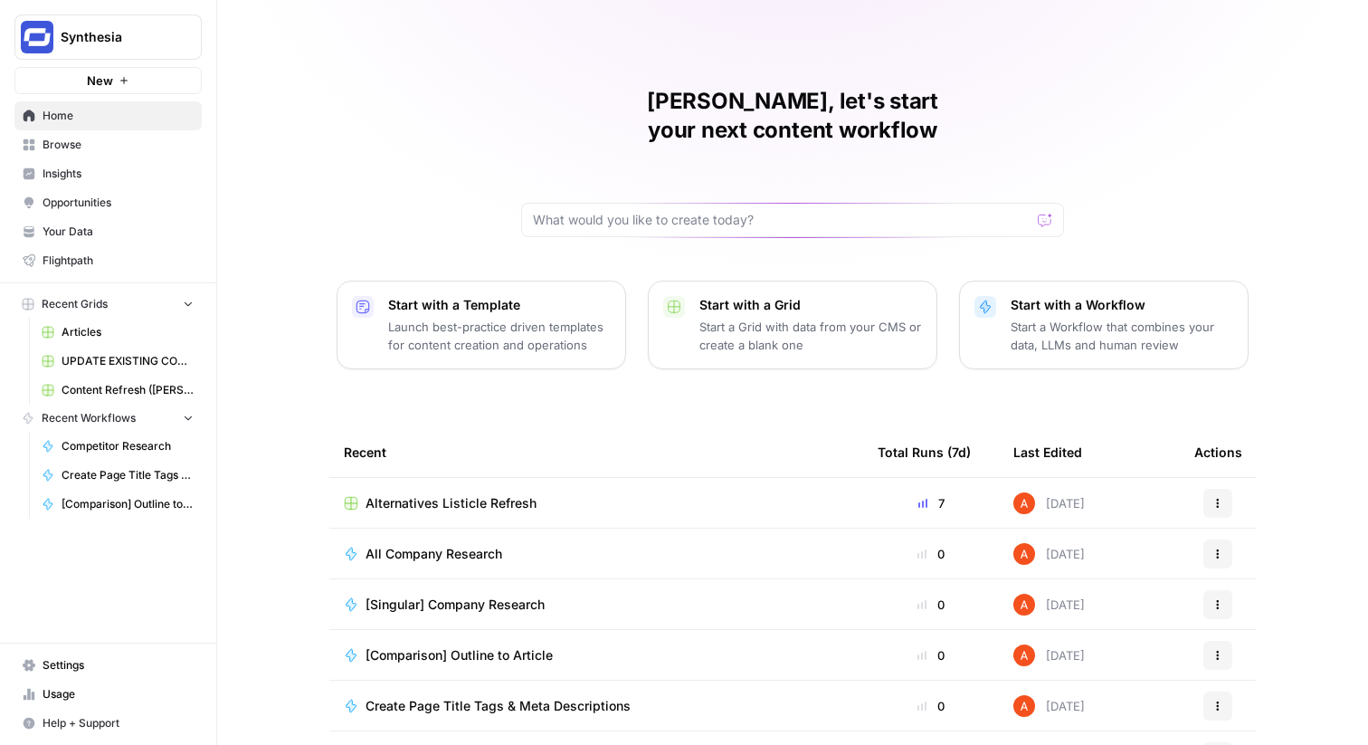
scroll to position [88, 0]
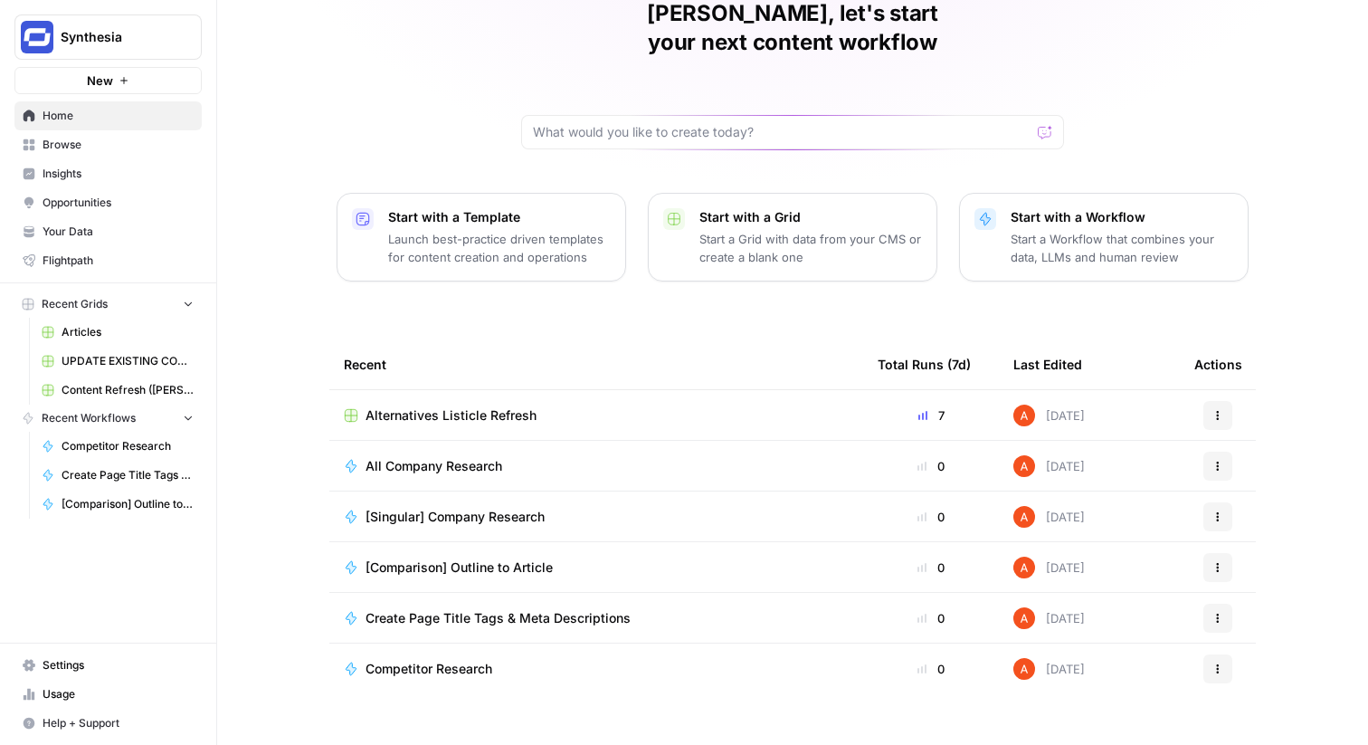
click at [444, 497] on td "[Singular] Company Research" at bounding box center [596, 516] width 534 height 50
click at [437, 508] on span "[Singular] Company Research" at bounding box center [455, 517] width 179 height 18
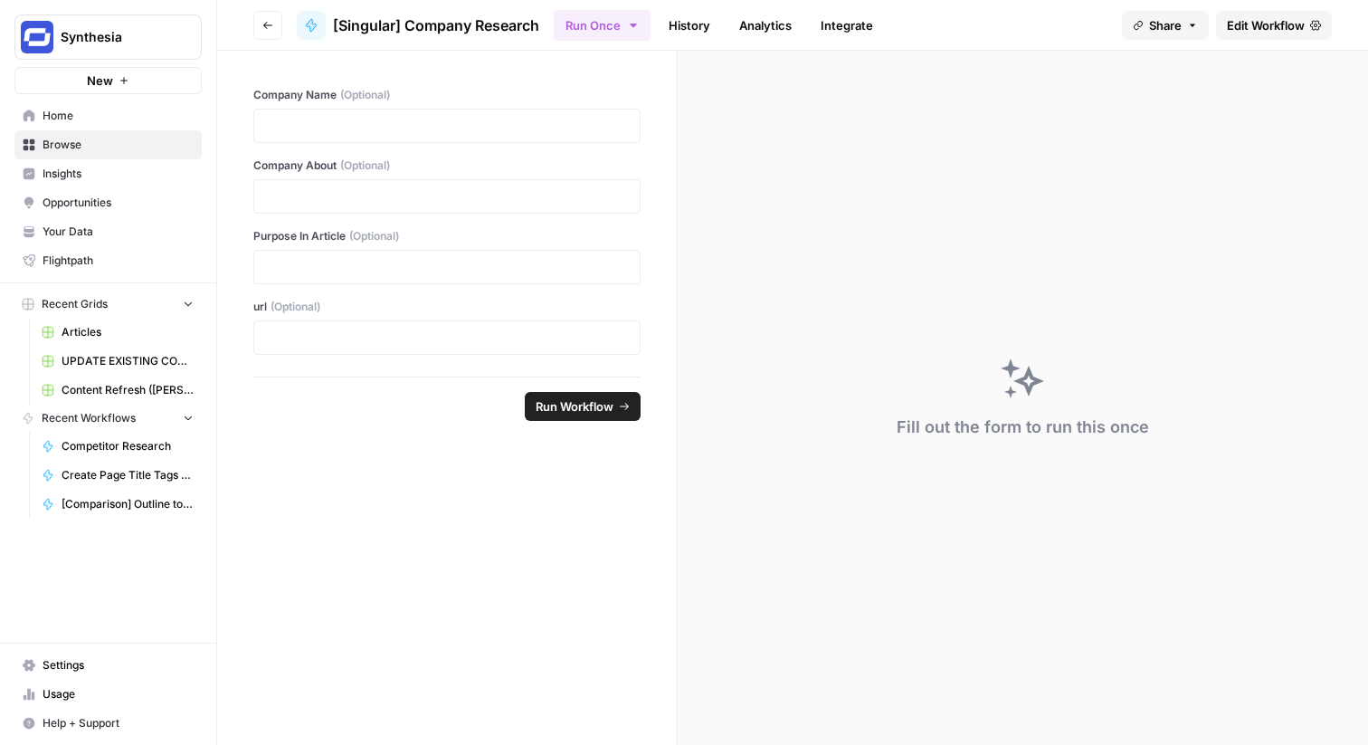
click at [1275, 28] on span "Edit Workflow" at bounding box center [1266, 25] width 78 height 18
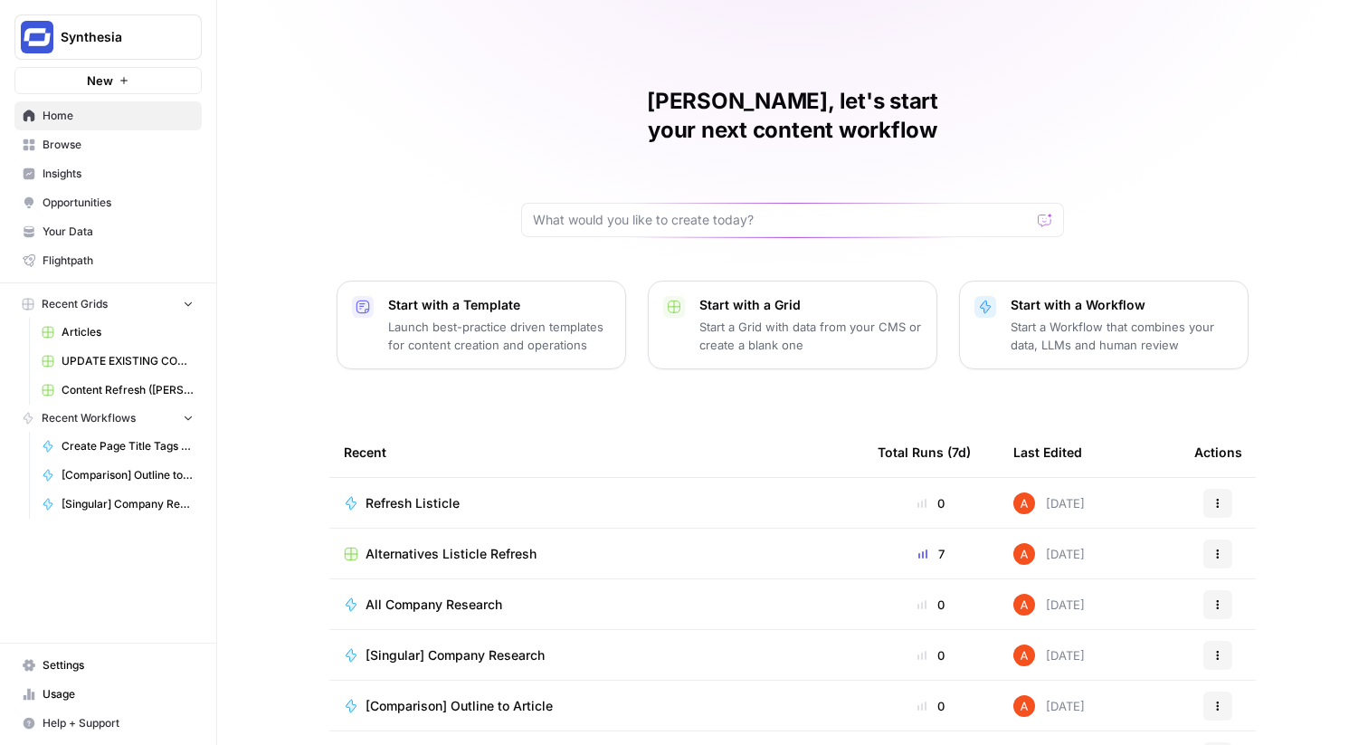
click at [421, 545] on span "Alternatives Listicle Refresh" at bounding box center [451, 554] width 171 height 18
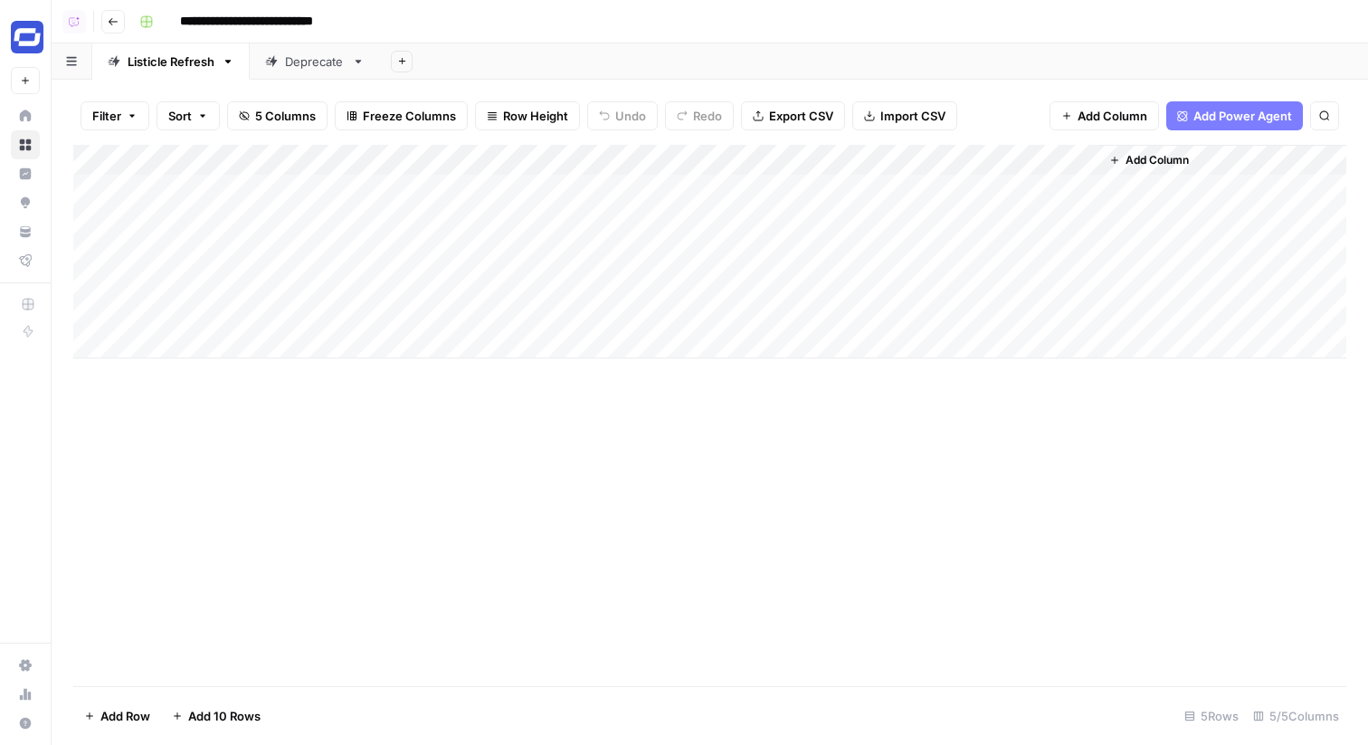
click at [1159, 167] on span "Add Column" at bounding box center [1157, 160] width 63 height 16
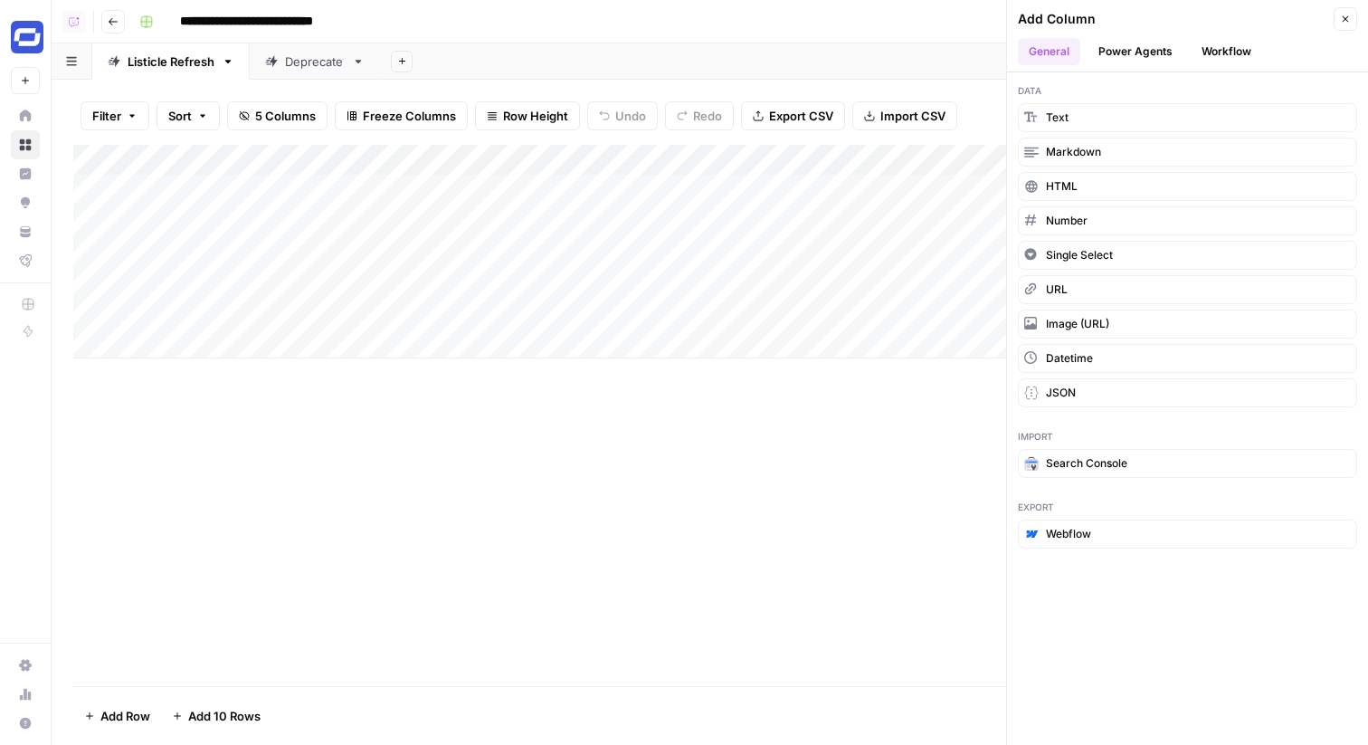
click at [1144, 52] on button "Power Agents" at bounding box center [1136, 51] width 96 height 27
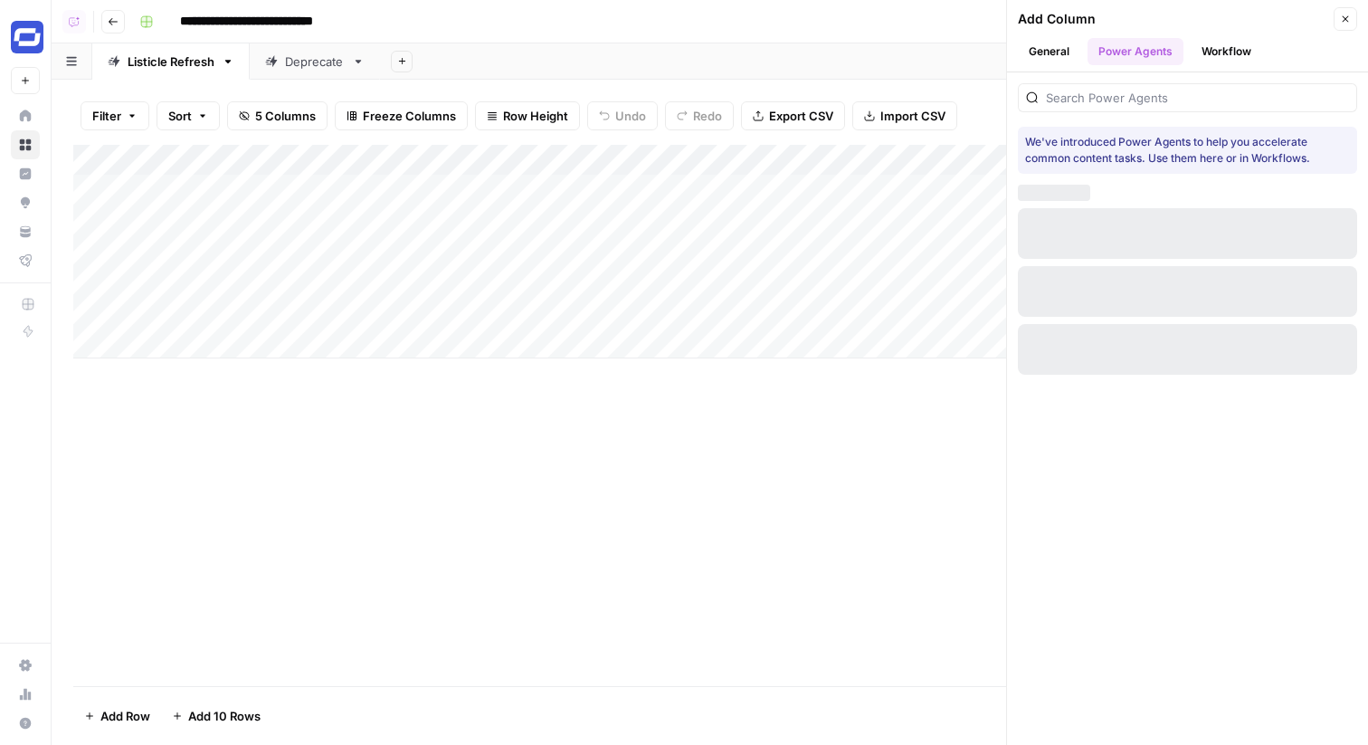
click at [1238, 52] on button "Workflow" at bounding box center [1226, 51] width 71 height 27
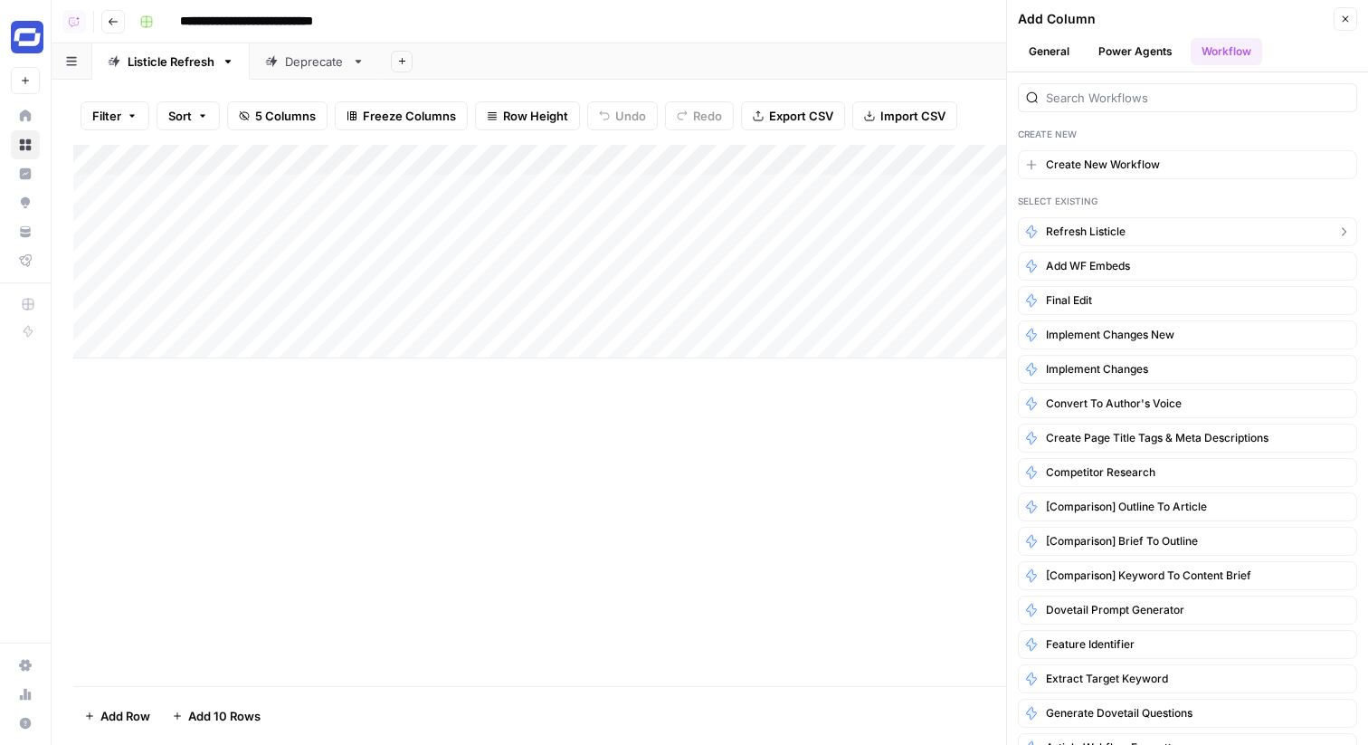
click at [1125, 226] on span "Refresh Listicle" at bounding box center [1086, 232] width 80 height 16
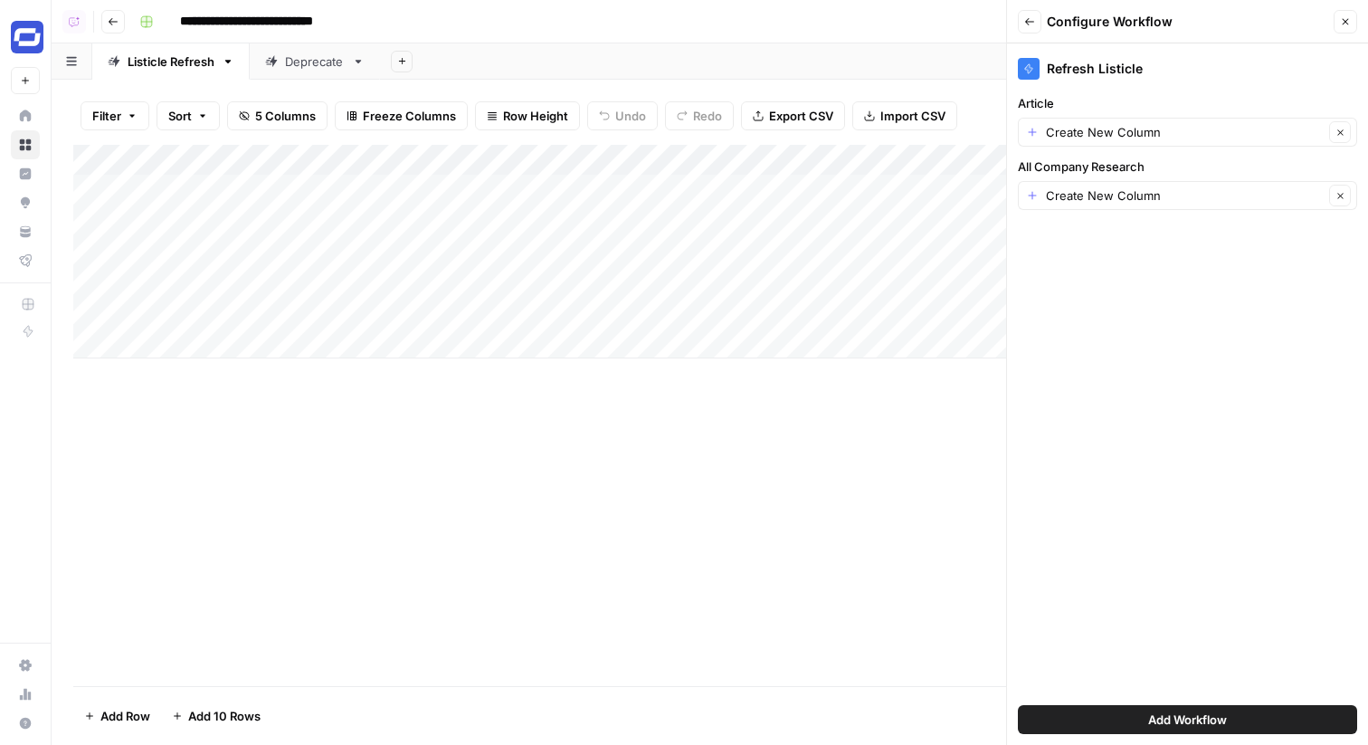
scroll to position [0, 115]
click at [1064, 141] on div "Create New Column Clear" at bounding box center [1187, 132] width 339 height 29
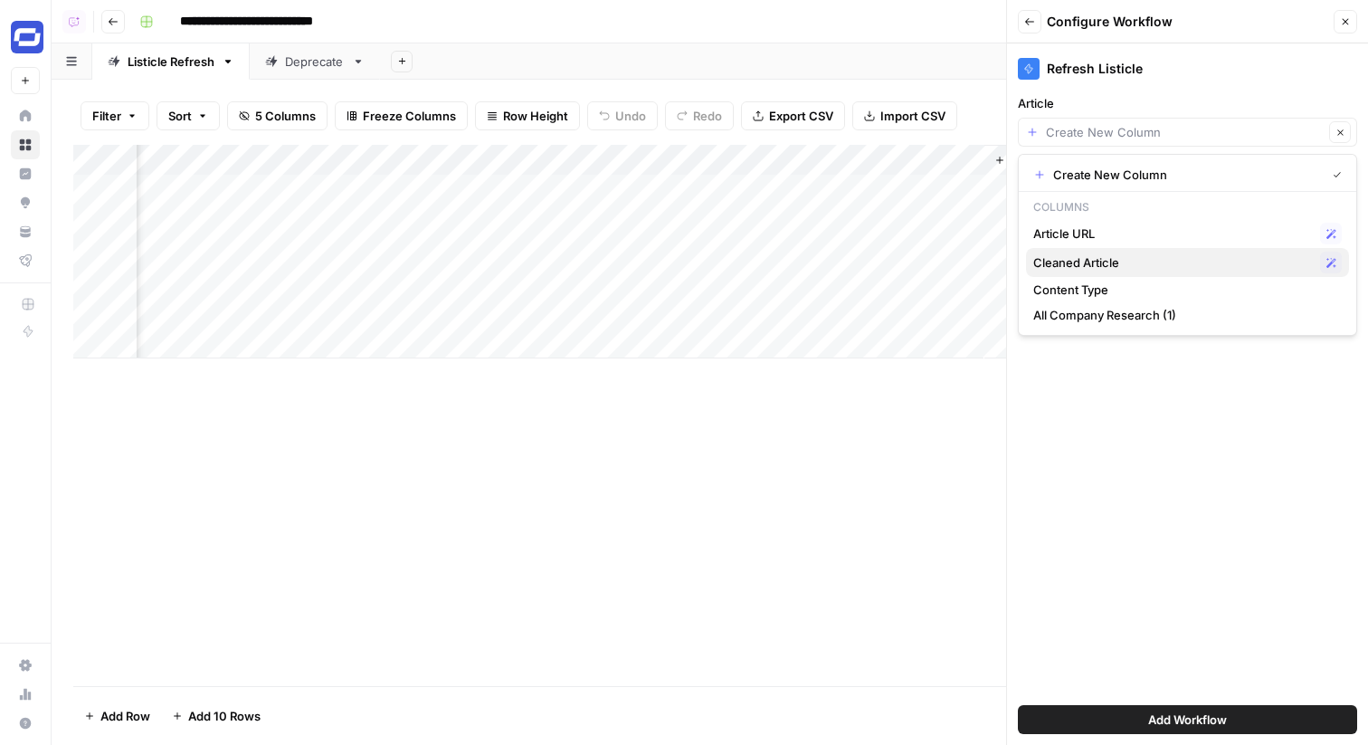
click at [1086, 261] on span "Cleaned Article" at bounding box center [1174, 262] width 280 height 18
type input "Cleaned Article"
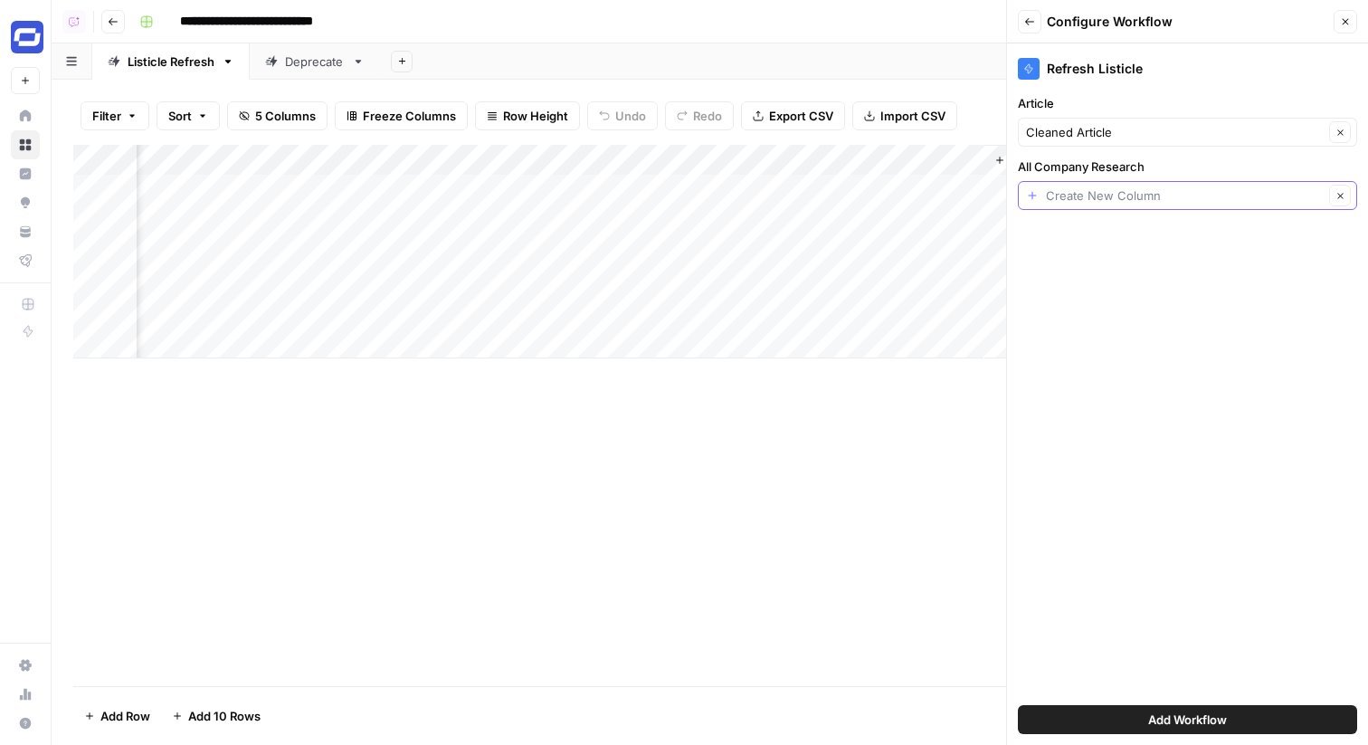
click at [1088, 199] on input "All Company Research" at bounding box center [1185, 195] width 278 height 18
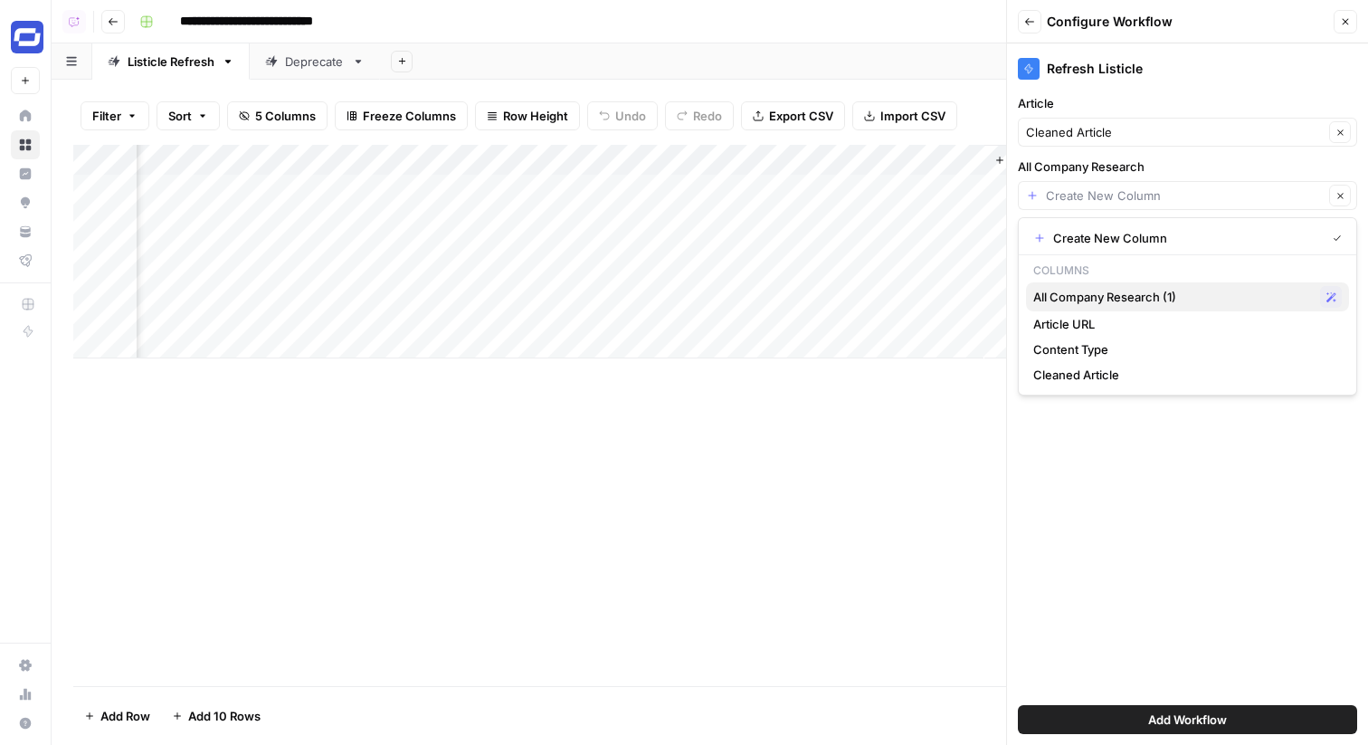
click at [1116, 302] on span "All Company Research (1)" at bounding box center [1174, 297] width 280 height 18
type input "All Company Research (1)"
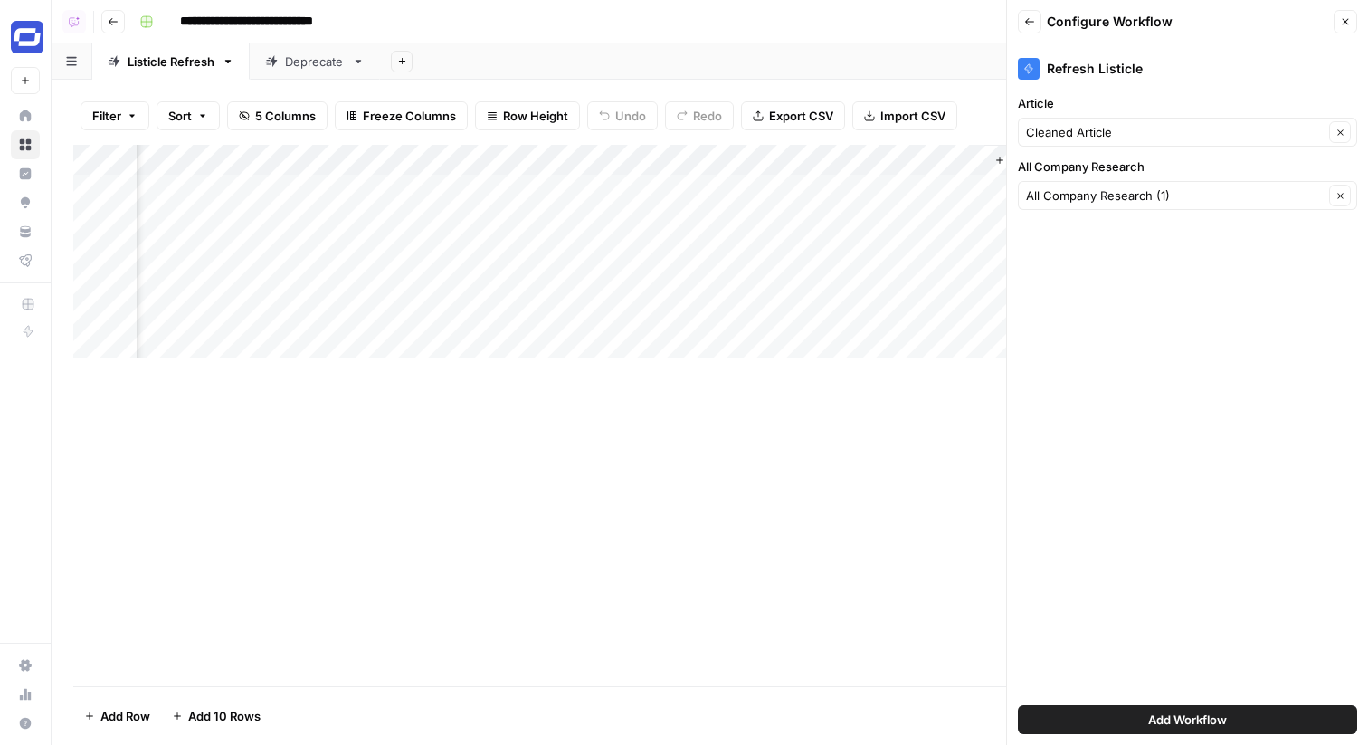
click at [1244, 714] on button "Add Workflow" at bounding box center [1187, 719] width 339 height 29
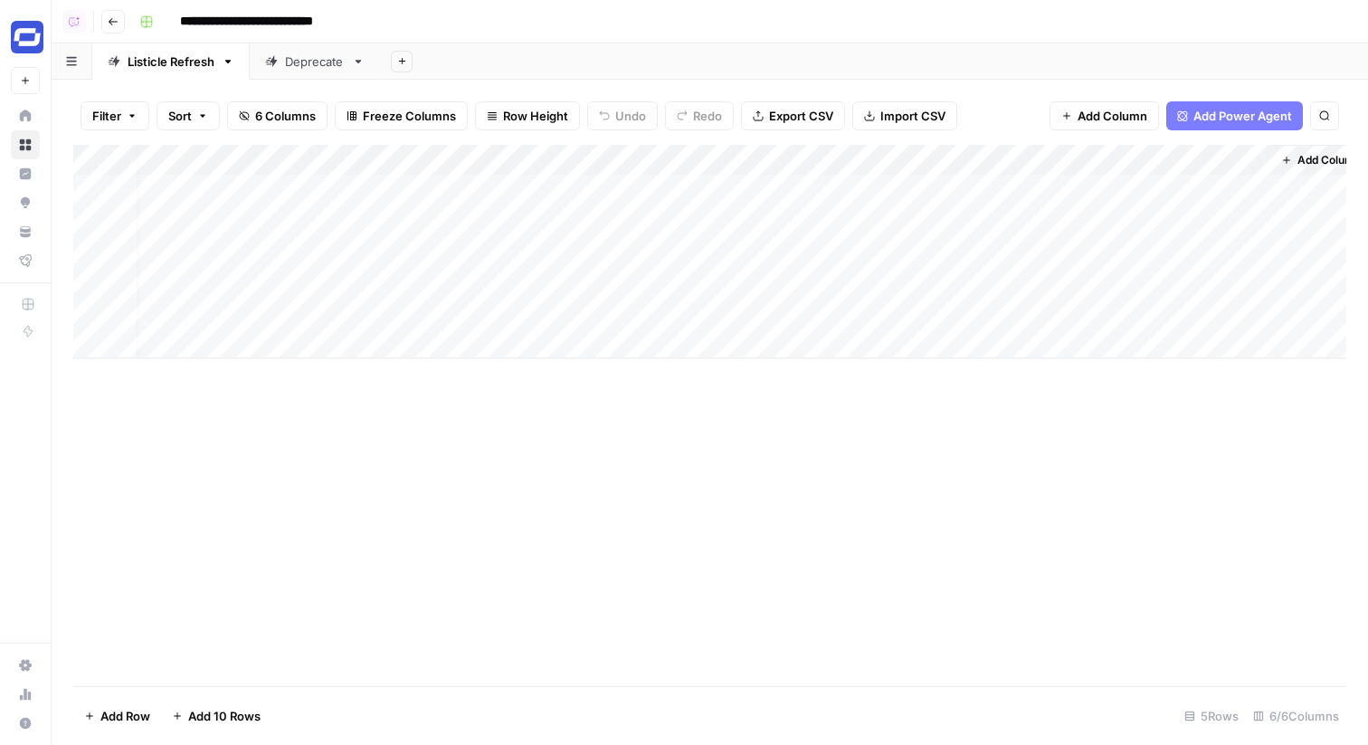
scroll to position [0, 25]
click at [1172, 190] on div "Add Column" at bounding box center [709, 252] width 1273 height 214
click at [1234, 194] on div "Add Column" at bounding box center [709, 252] width 1273 height 214
click at [1199, 190] on div "Add Column" at bounding box center [709, 252] width 1273 height 214
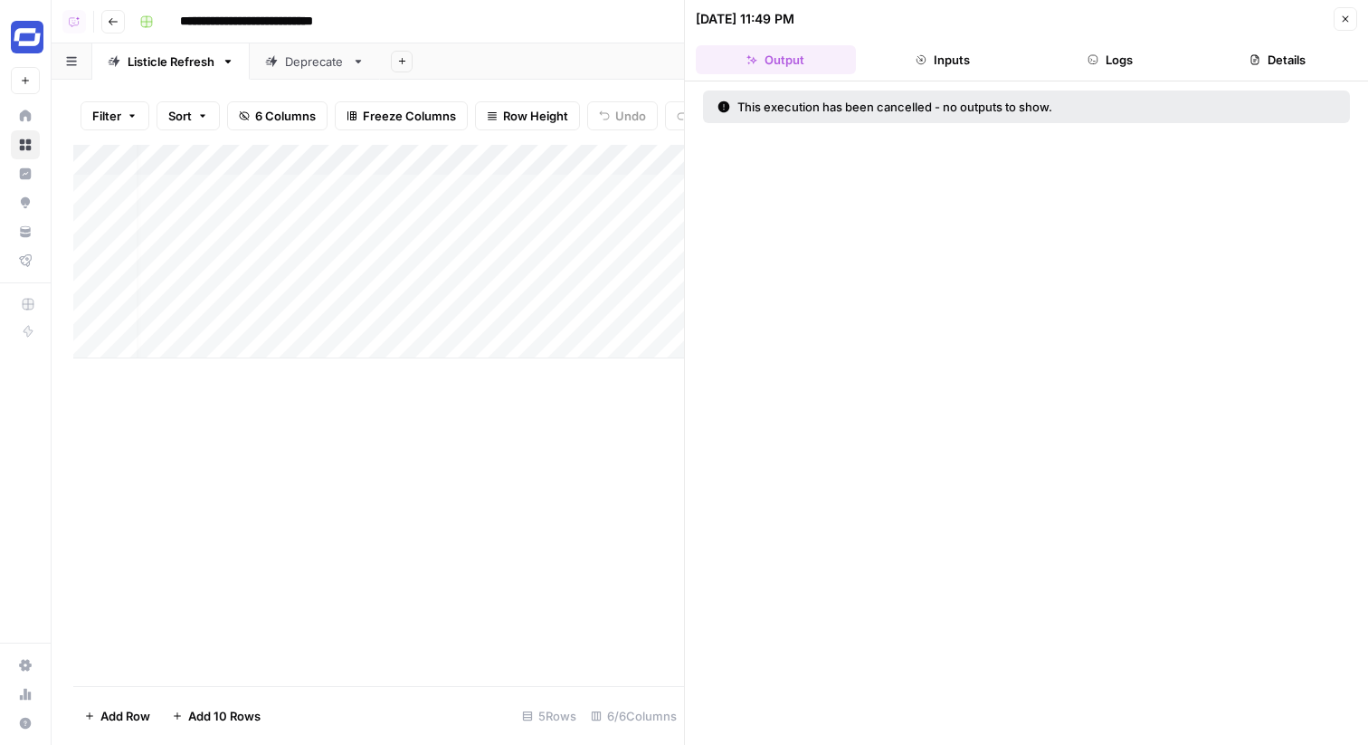
click at [1350, 10] on button "Close" at bounding box center [1346, 19] width 24 height 24
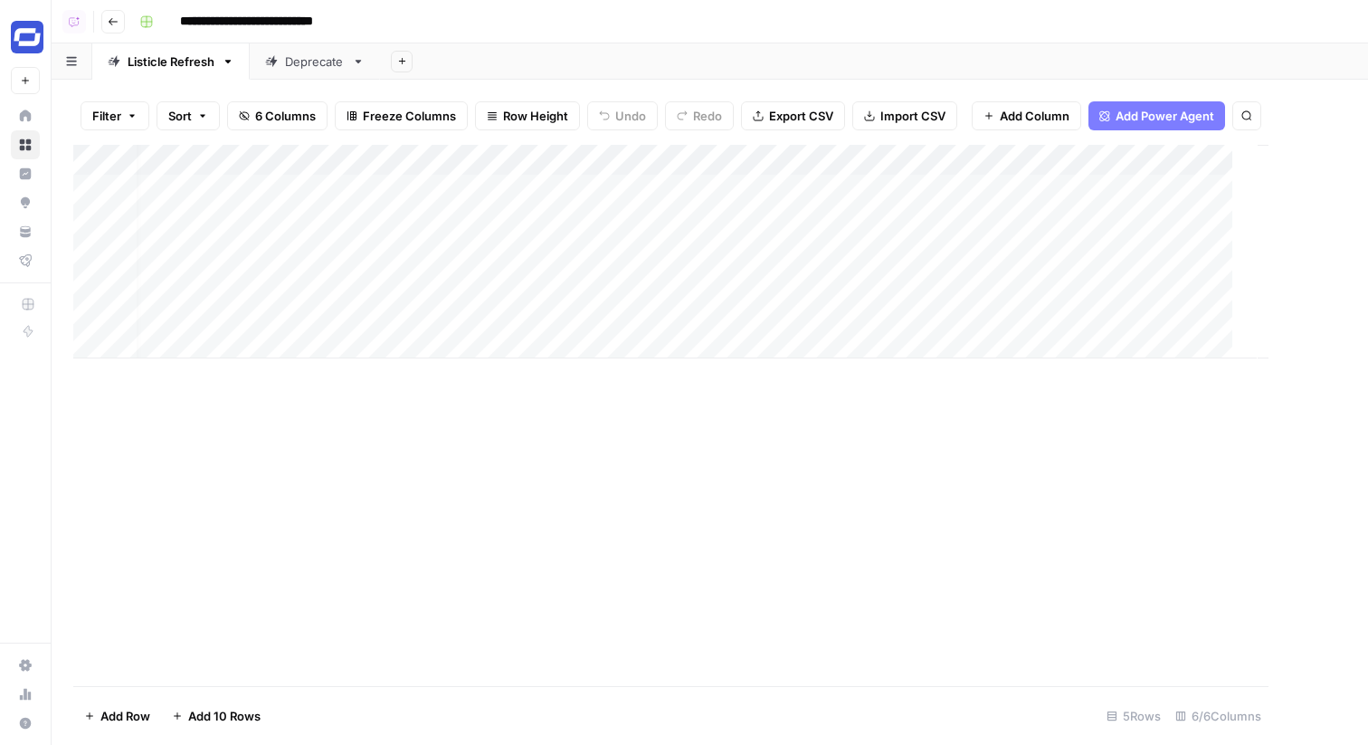
scroll to position [0, 4]
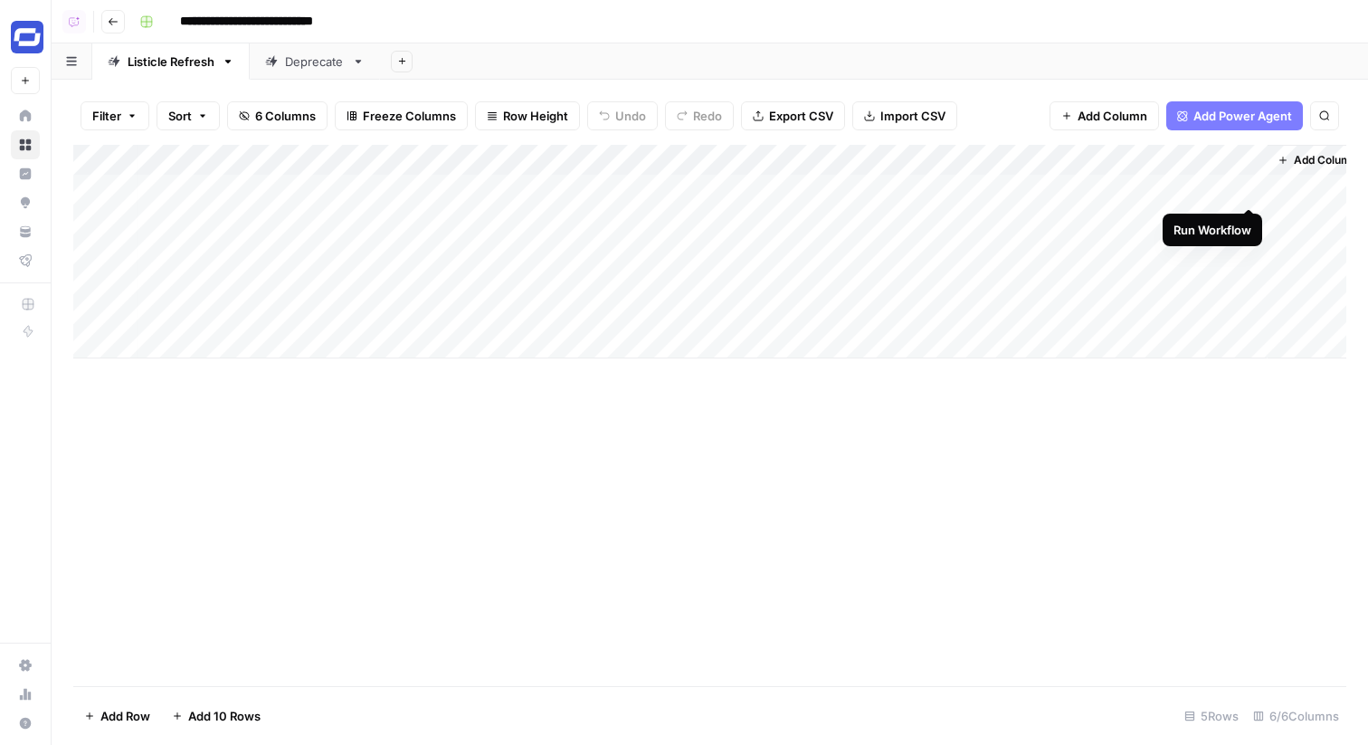
click at [1256, 186] on div "Add Column" at bounding box center [709, 252] width 1273 height 214
click at [910, 189] on div "Add Column" at bounding box center [709, 252] width 1273 height 214
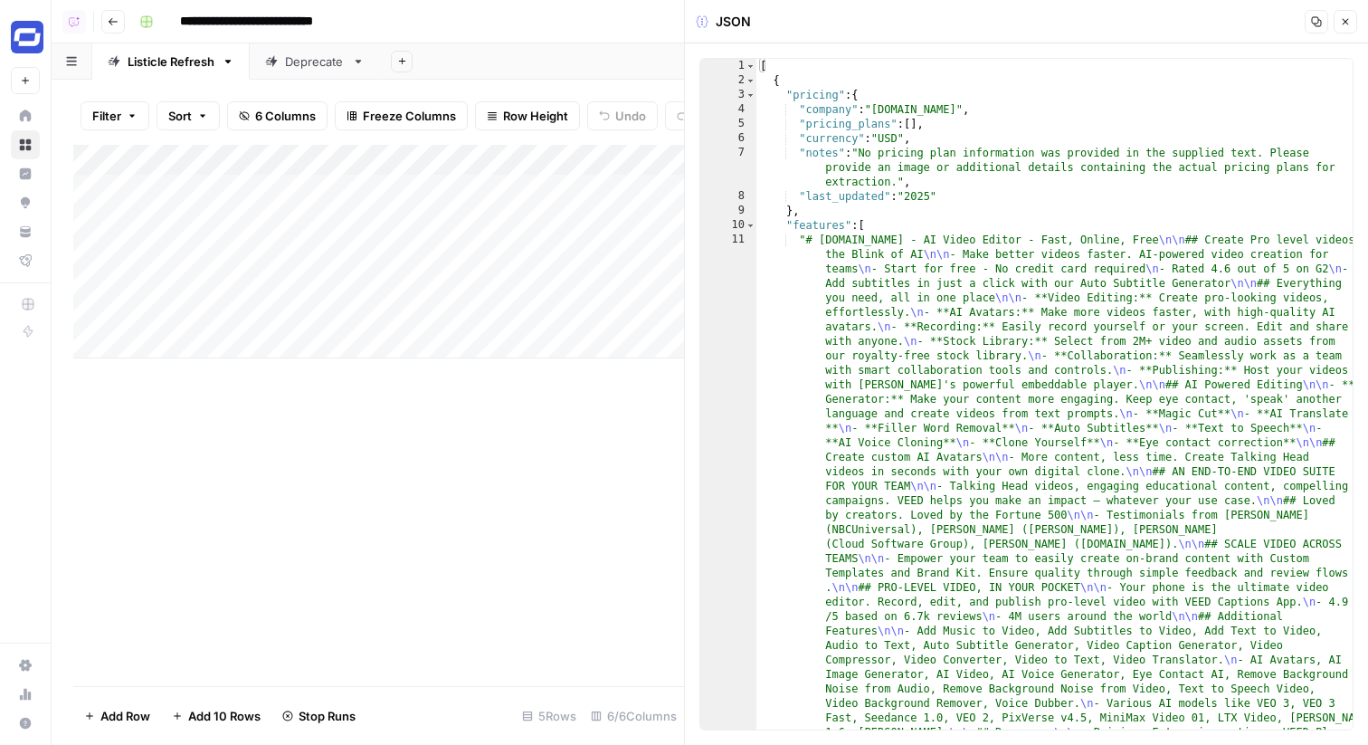
click at [1316, 24] on icon "button" at bounding box center [1316, 21] width 11 height 11
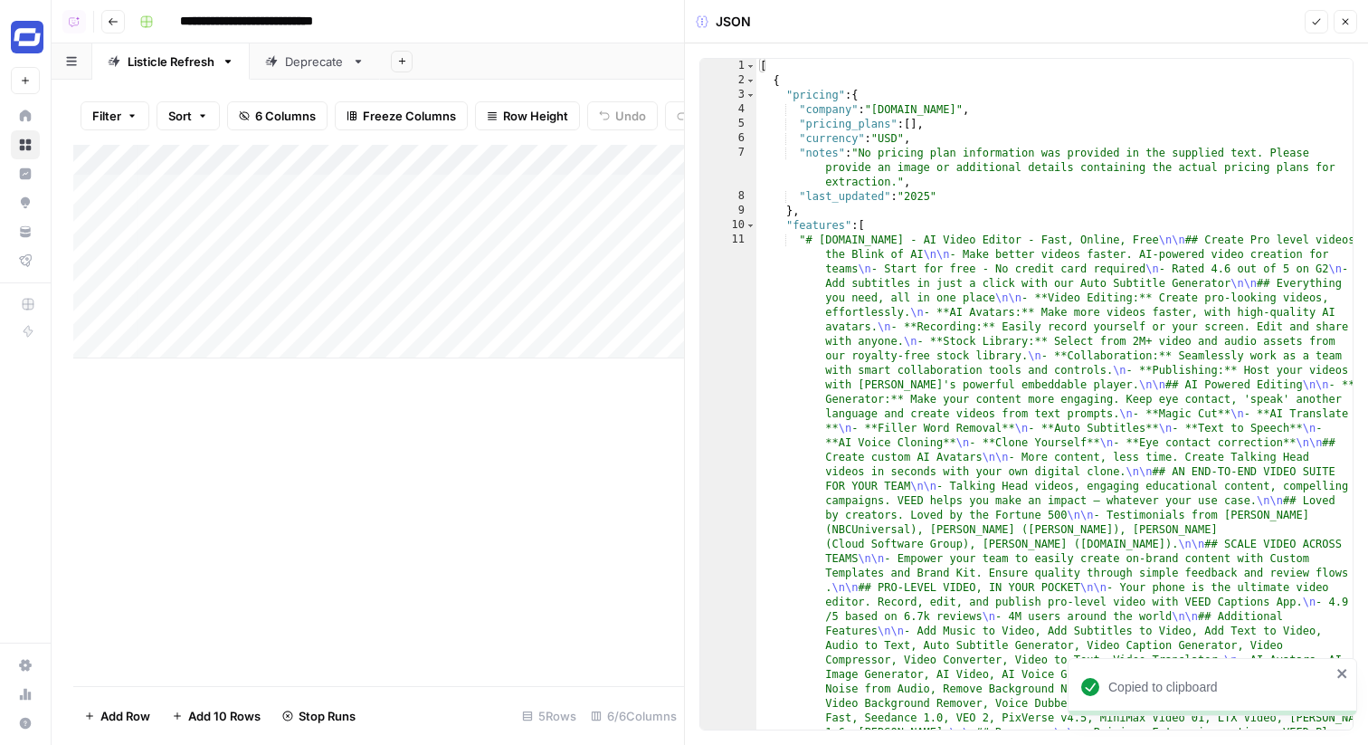
click at [1349, 24] on icon "button" at bounding box center [1345, 21] width 11 height 11
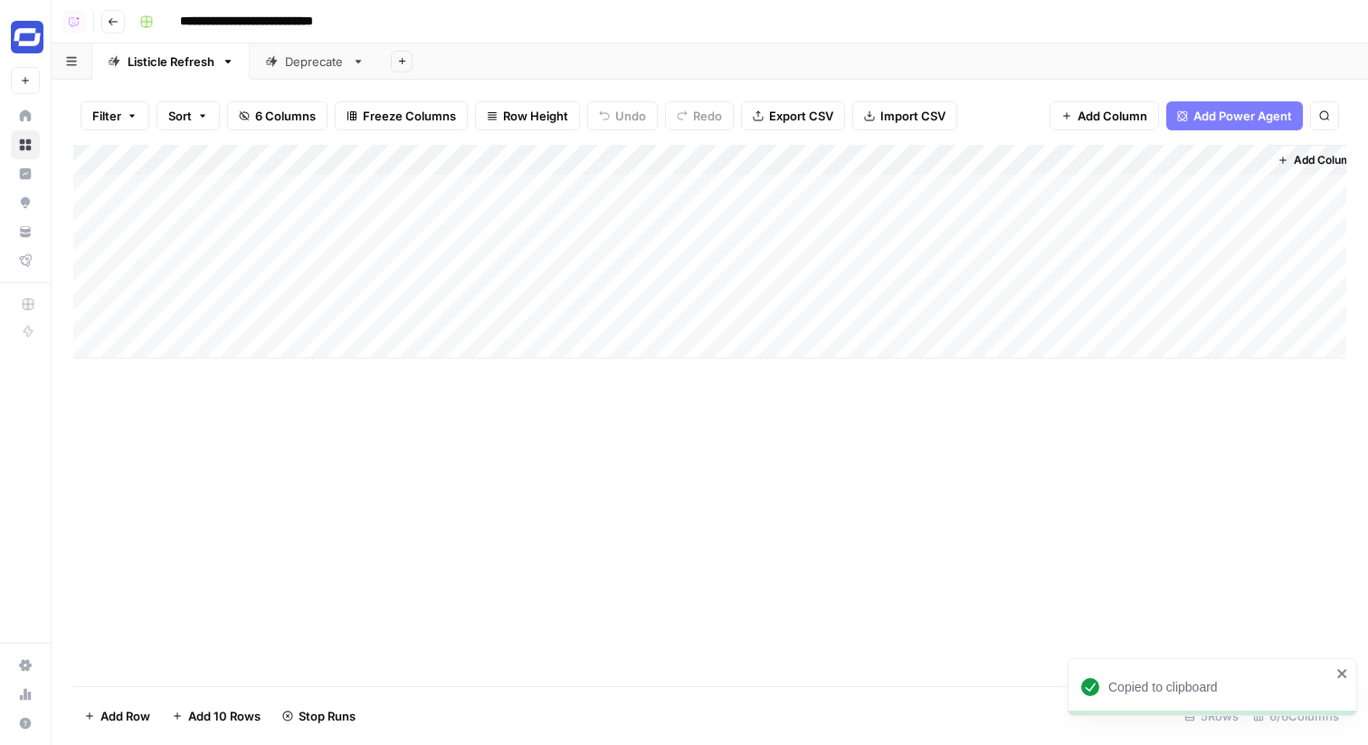
click at [1206, 157] on div "Add Column" at bounding box center [709, 252] width 1273 height 214
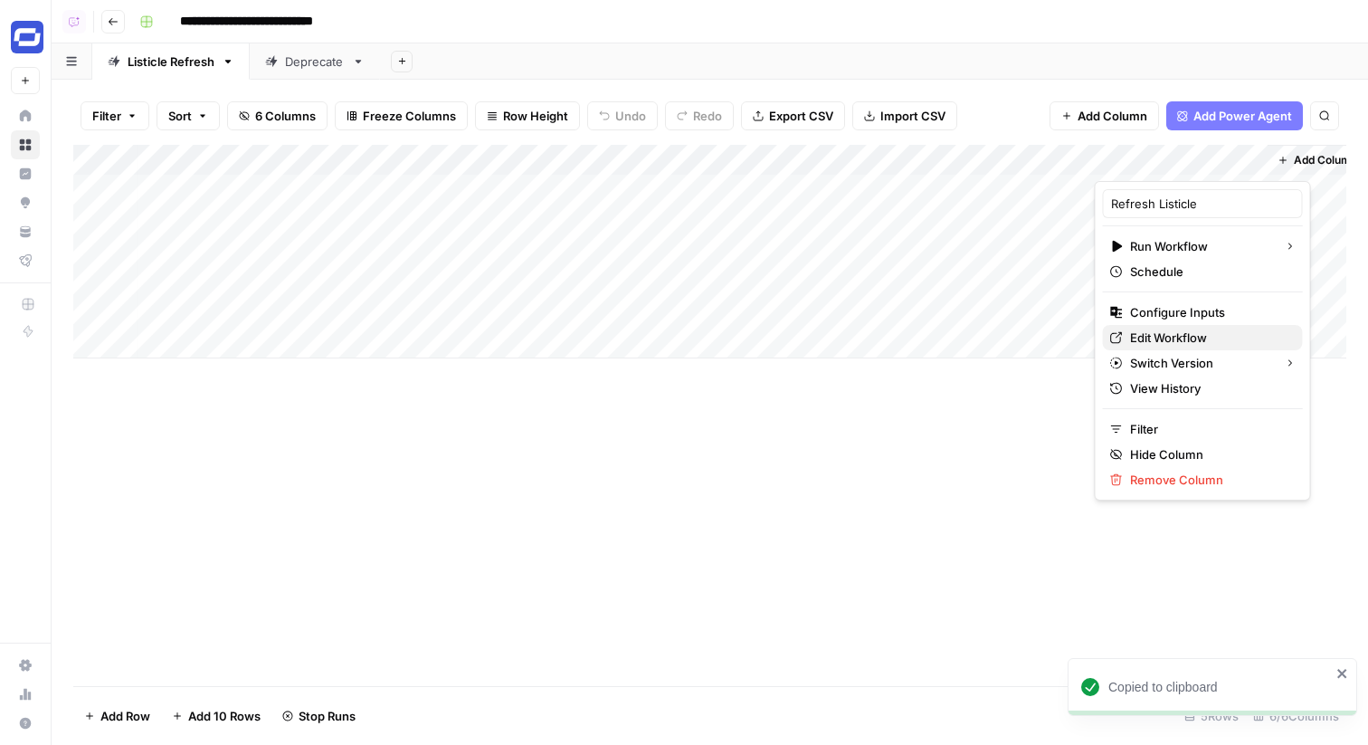
click at [1155, 333] on span "Edit Workflow" at bounding box center [1209, 338] width 158 height 18
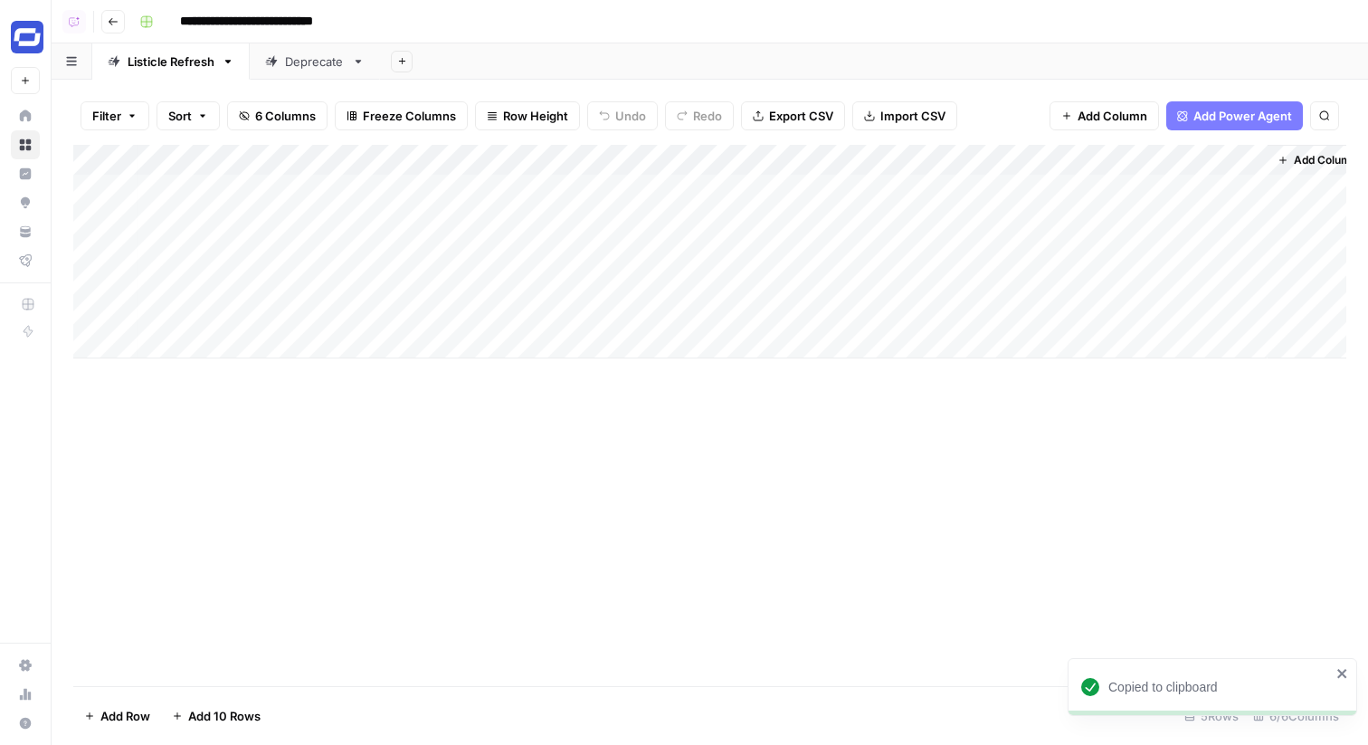
click at [1073, 180] on div "Add Column" at bounding box center [709, 252] width 1273 height 214
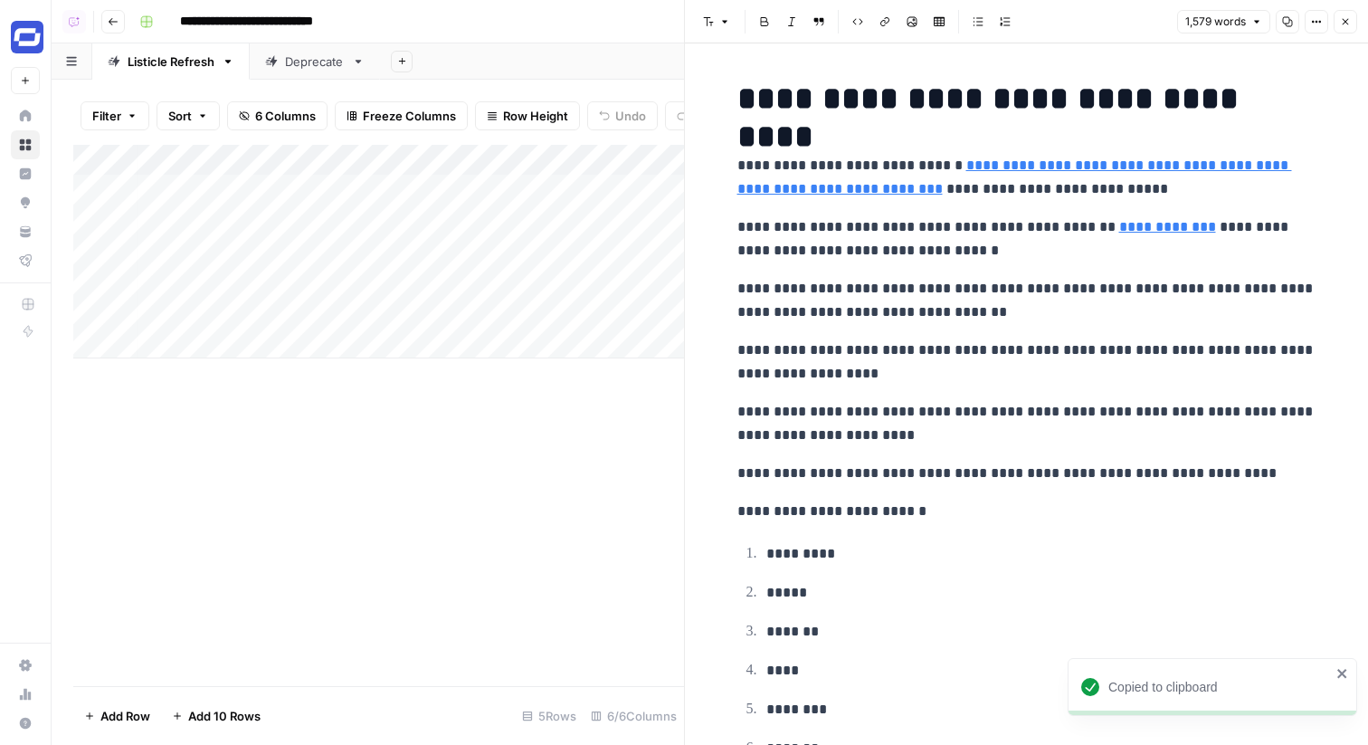
click at [1311, 25] on icon "button" at bounding box center [1316, 21] width 11 height 11
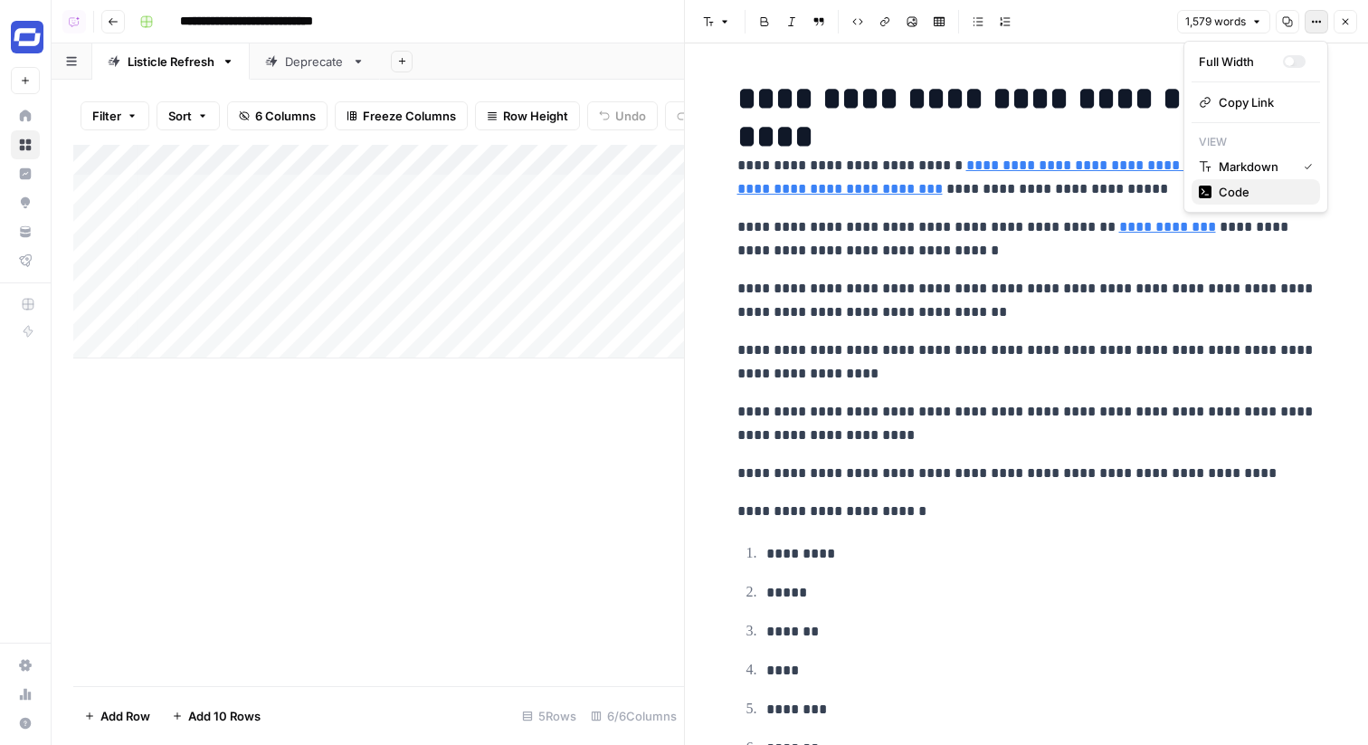
click at [1234, 184] on span "Code" at bounding box center [1262, 192] width 87 height 18
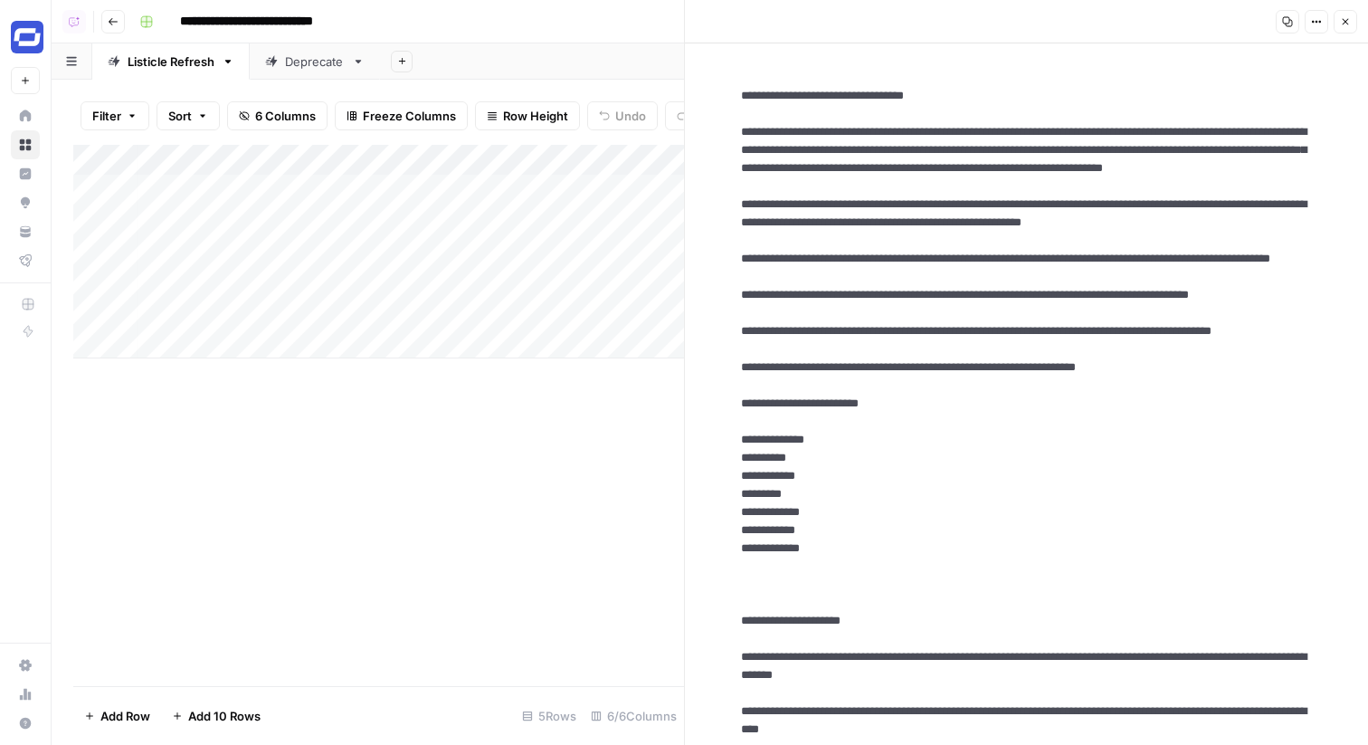
click at [1360, 16] on header "Copy Options Close" at bounding box center [1026, 21] width 683 height 43
click at [1352, 27] on button "Close" at bounding box center [1346, 22] width 24 height 24
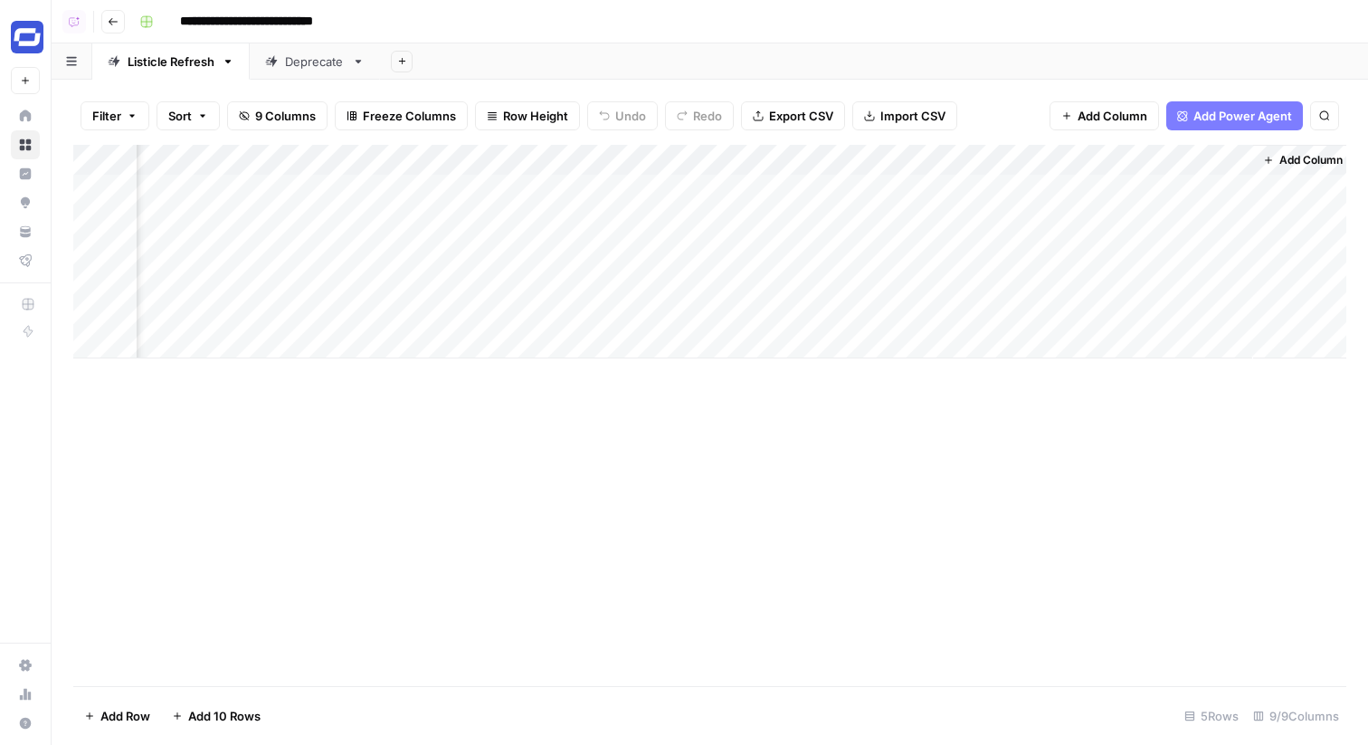
scroll to position [0, 514]
click at [1068, 193] on div "Add Column" at bounding box center [709, 252] width 1273 height 214
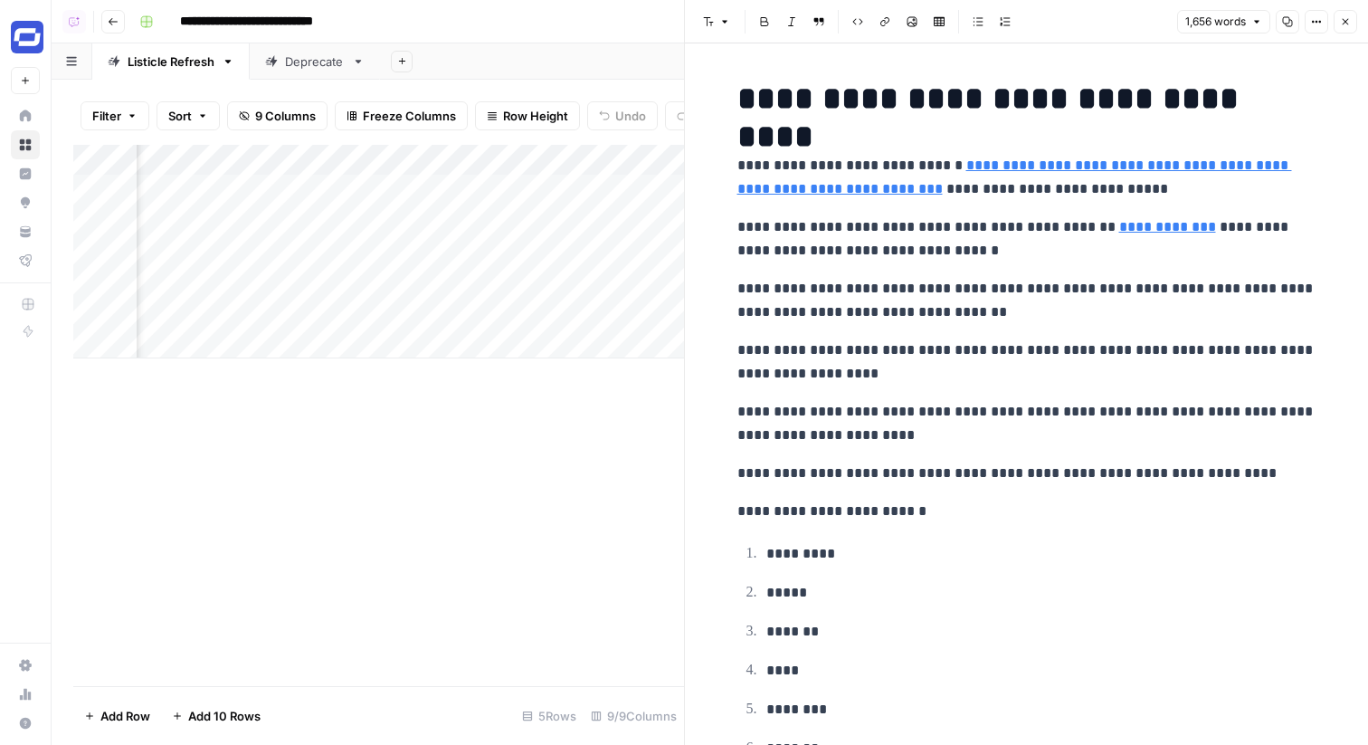
click at [1351, 14] on button "Close" at bounding box center [1346, 22] width 24 height 24
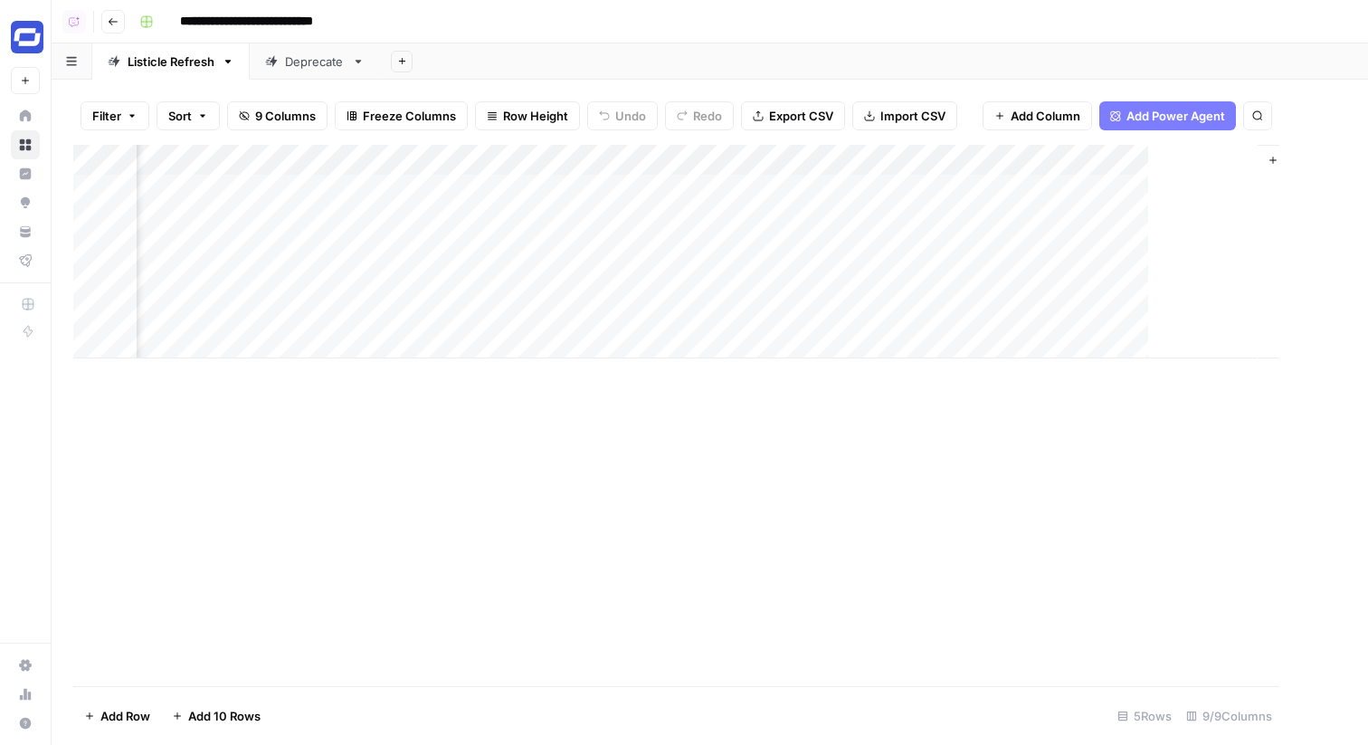
scroll to position [0, 492]
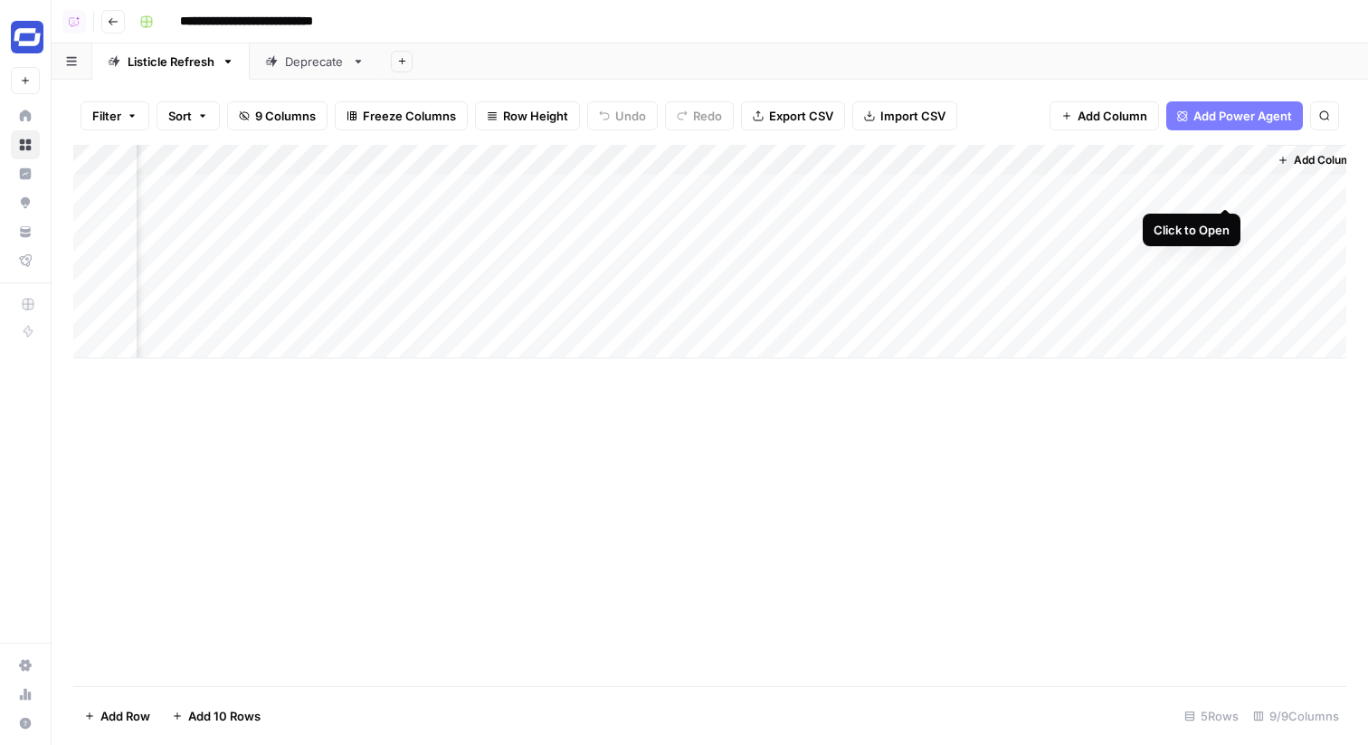
click at [1225, 191] on div "Add Column" at bounding box center [709, 252] width 1273 height 214
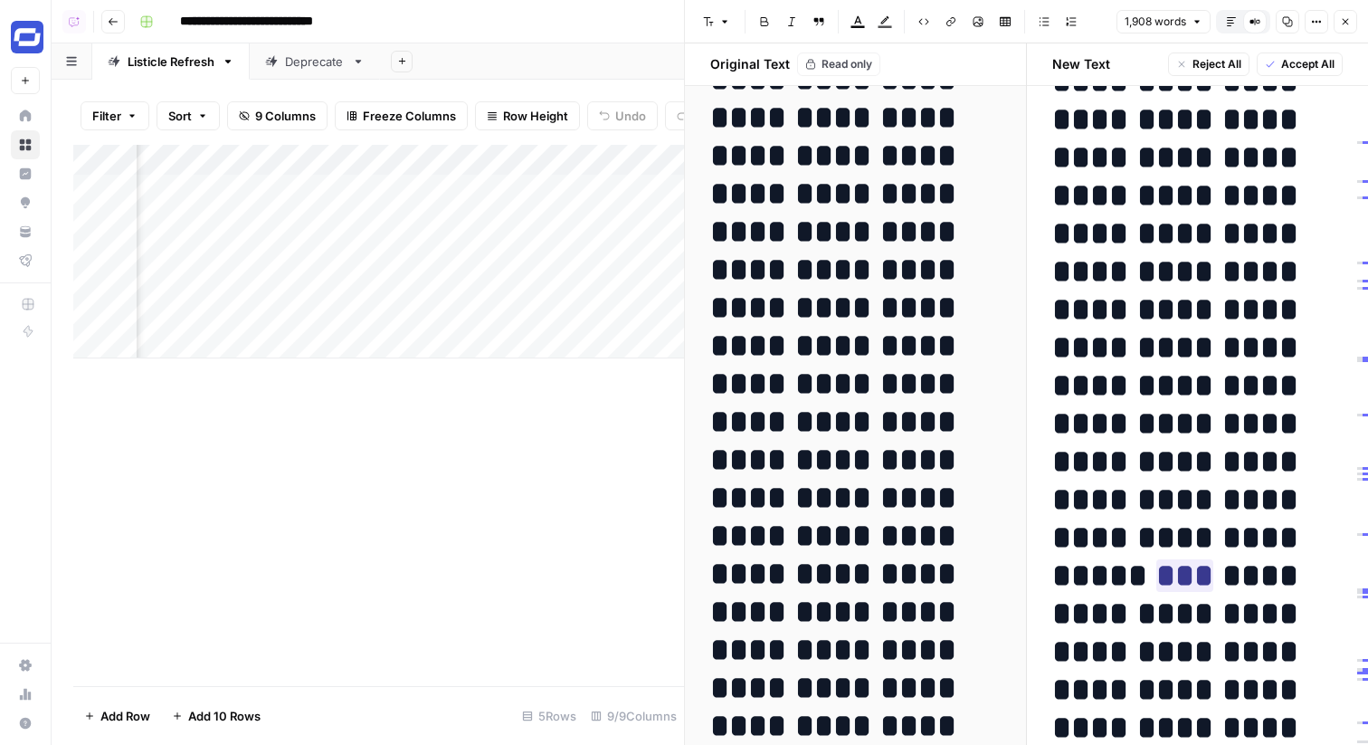
scroll to position [4802, 0]
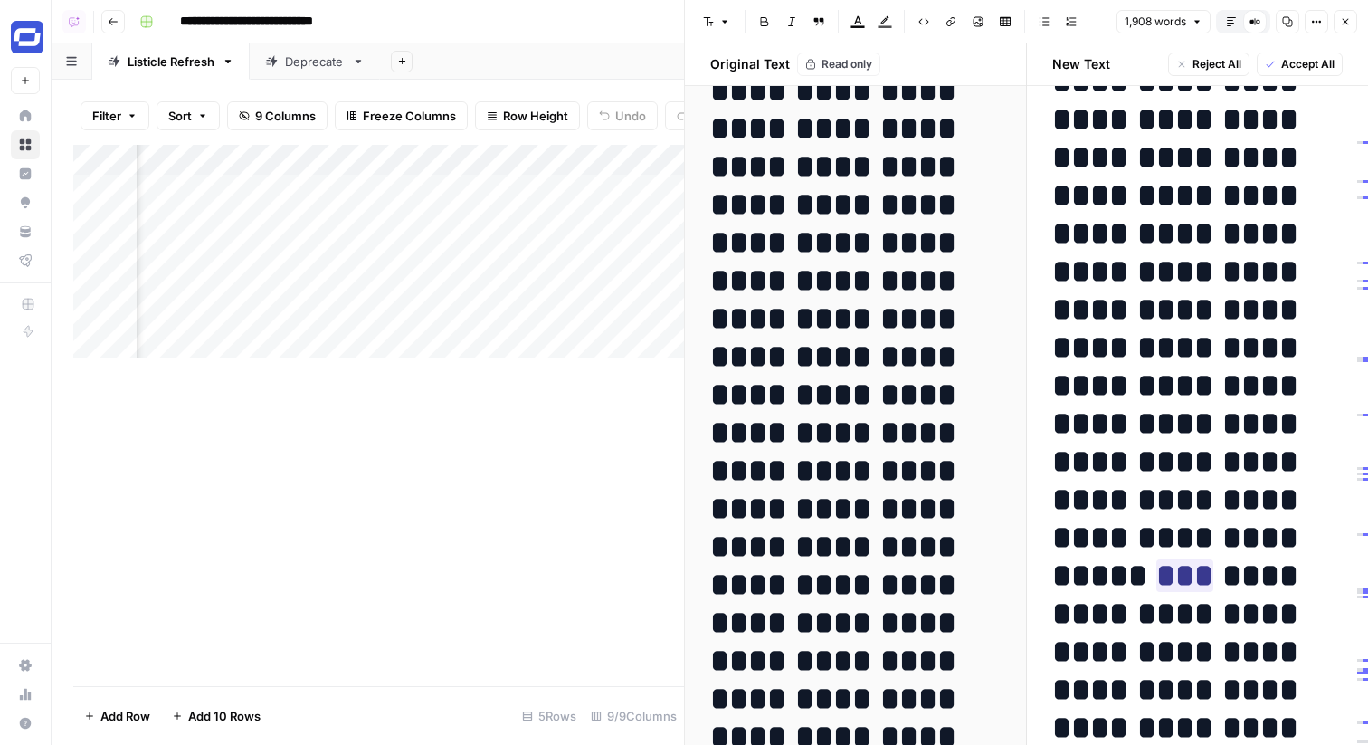
click at [1342, 22] on icon "button" at bounding box center [1345, 21] width 11 height 11
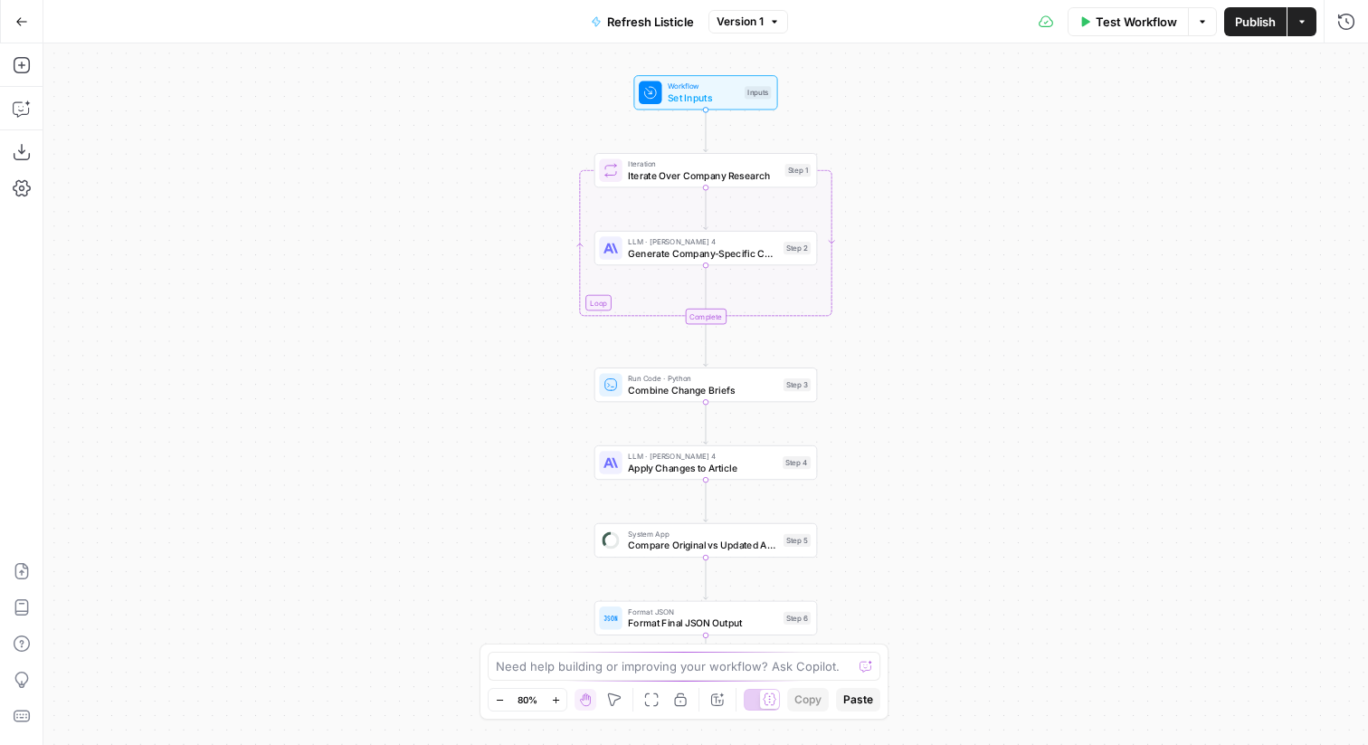
click at [1103, 17] on span "Test Workflow" at bounding box center [1136, 22] width 81 height 18
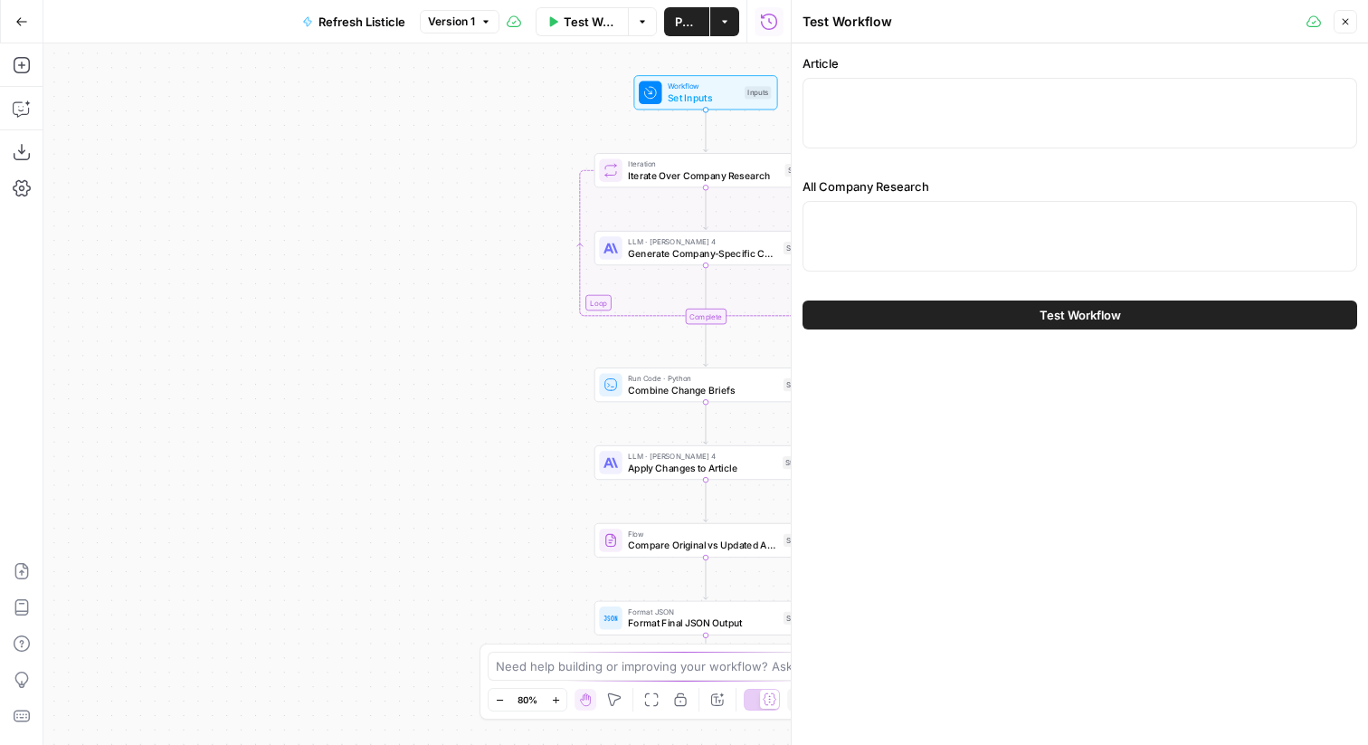
click at [918, 249] on div at bounding box center [1080, 236] width 555 height 71
paste textarea "[{"pricing":{"company":"[DOMAIN_NAME]","pricing_plans":[],"currency":"USD","not…"
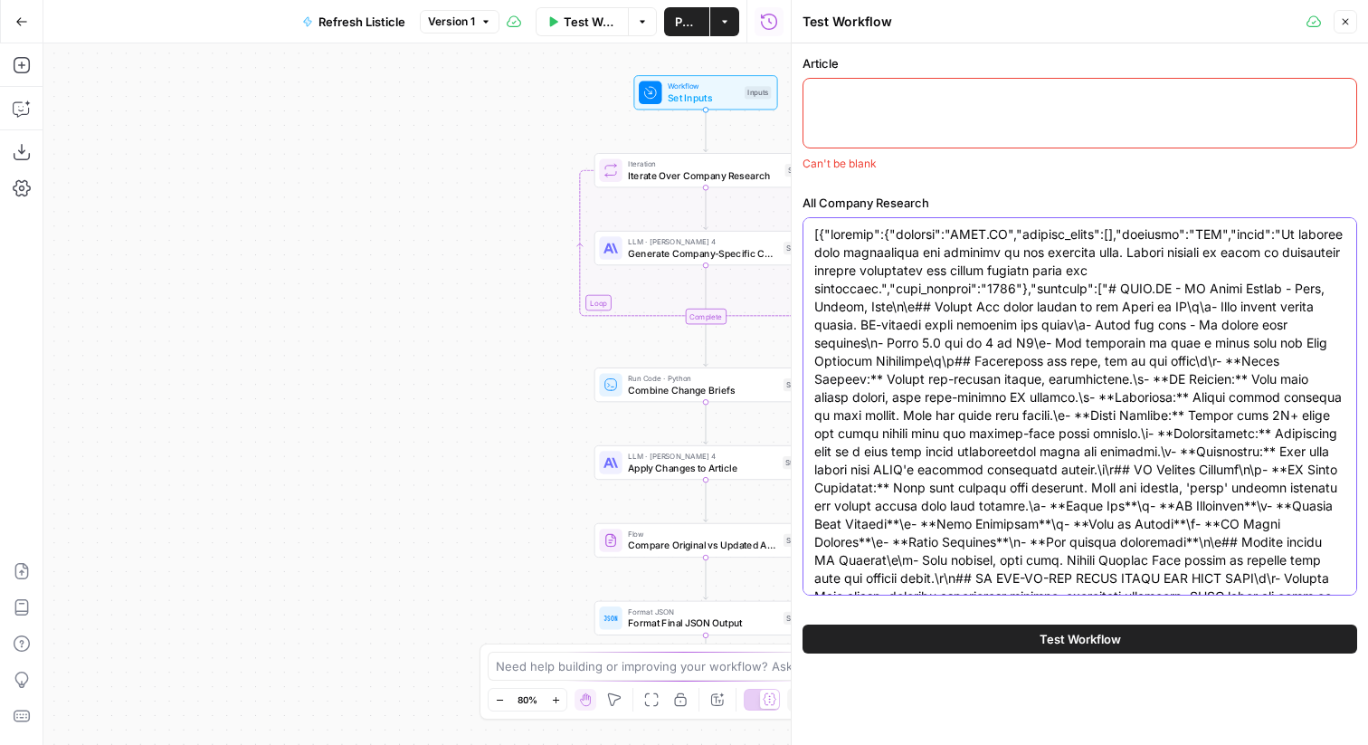
type textarea "[{"pricing":{"company":"[DOMAIN_NAME]","pricing_plans":[],"currency":"USD","not…"
click at [987, 148] on div at bounding box center [1080, 113] width 555 height 71
paste textarea "# Lor 2 Ipsu.do Sitametconse ad 3928 Elitseddo ei temporin, ut 0267, [labore et…"
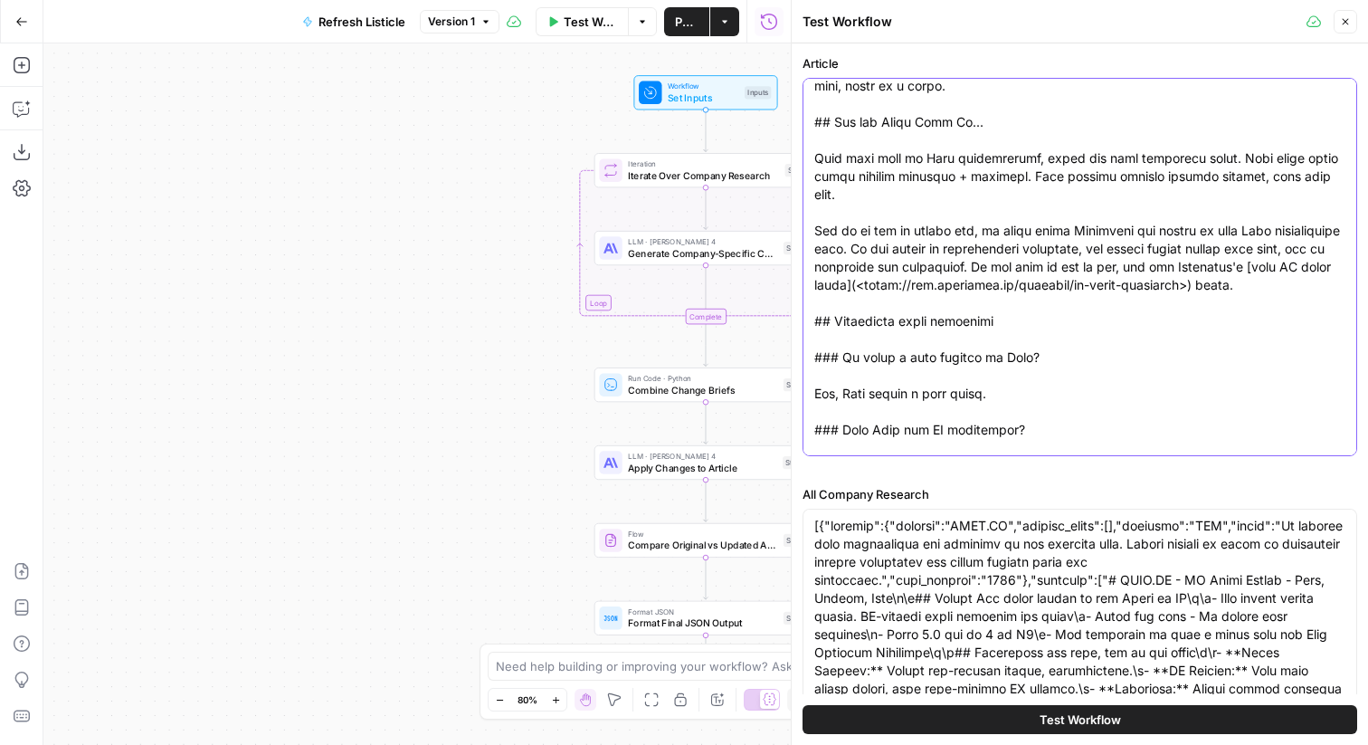
type textarea "# Lor 2 Ipsu.do Sitametconse ad 3928 Elitseddo ei temporin, ut 0267, [labore et…"
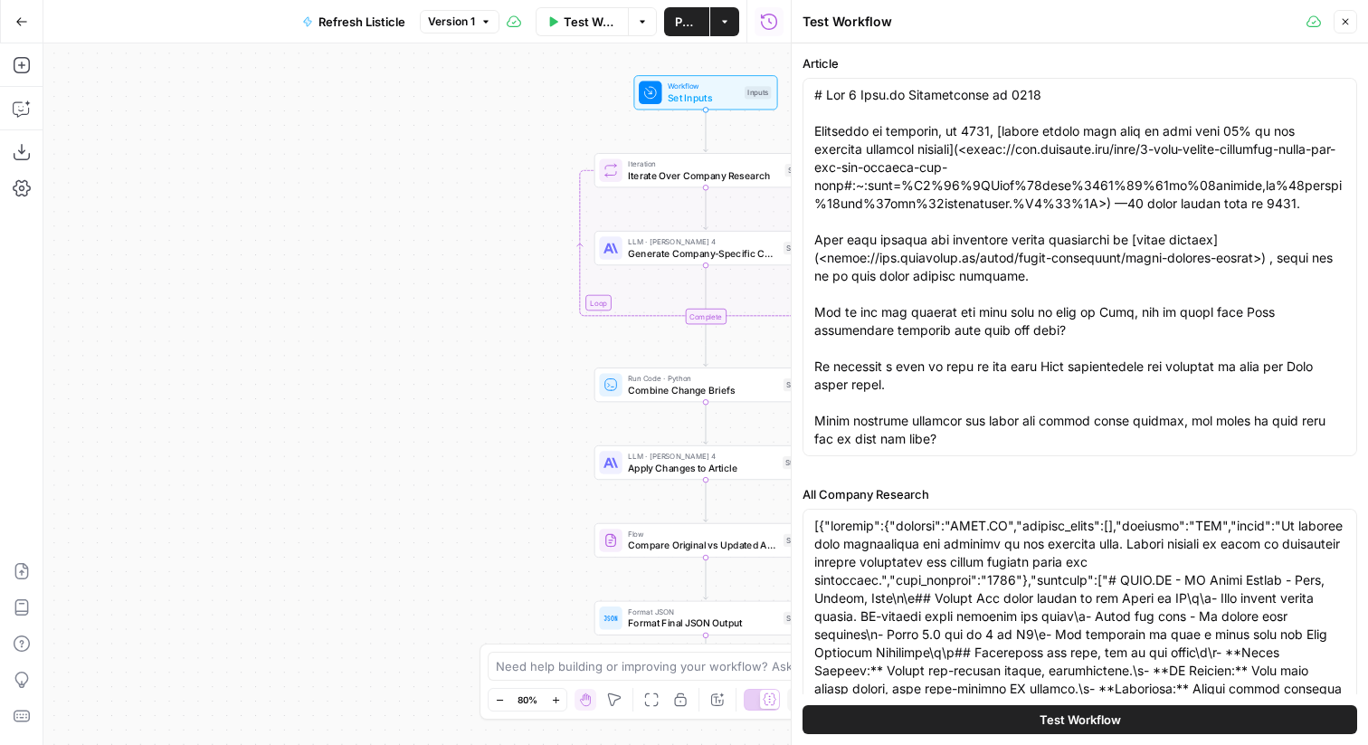
click at [1112, 719] on span "Test Workflow" at bounding box center [1080, 719] width 81 height 18
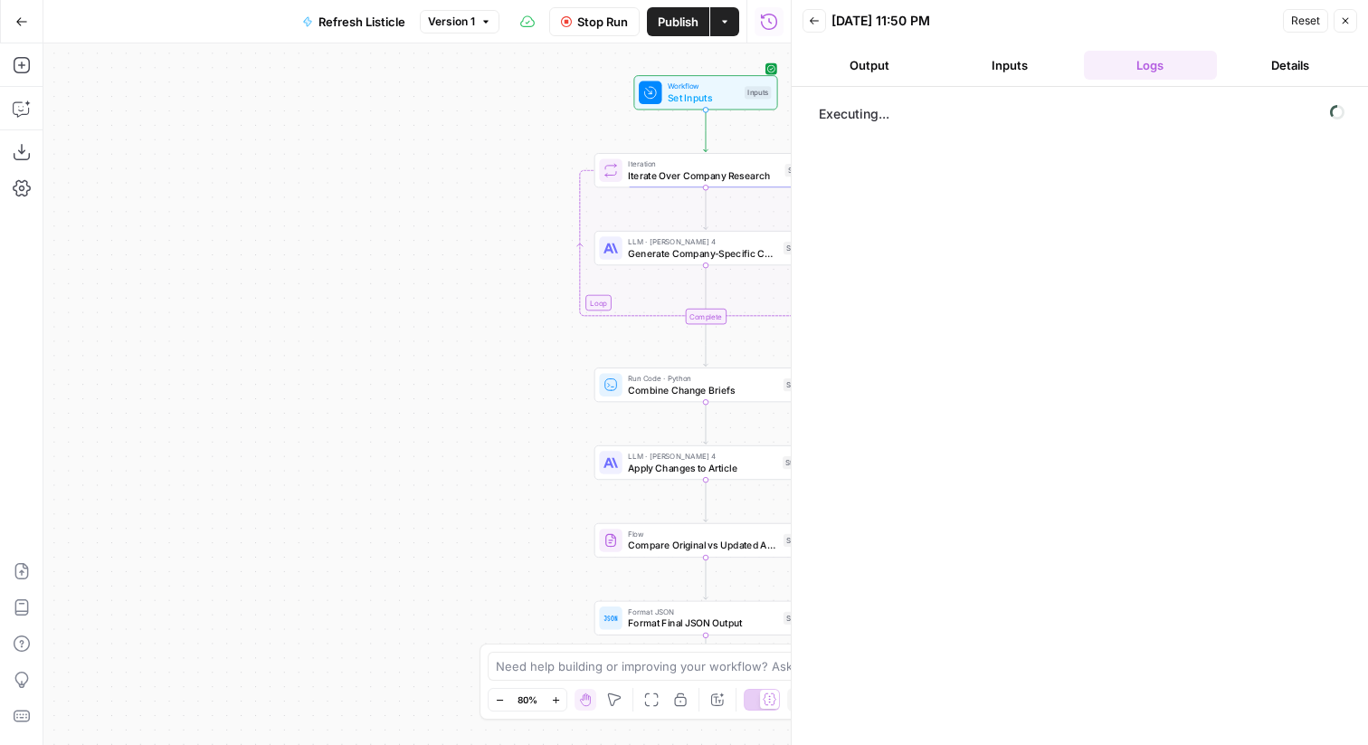
click at [1353, 29] on button "Close" at bounding box center [1346, 21] width 24 height 24
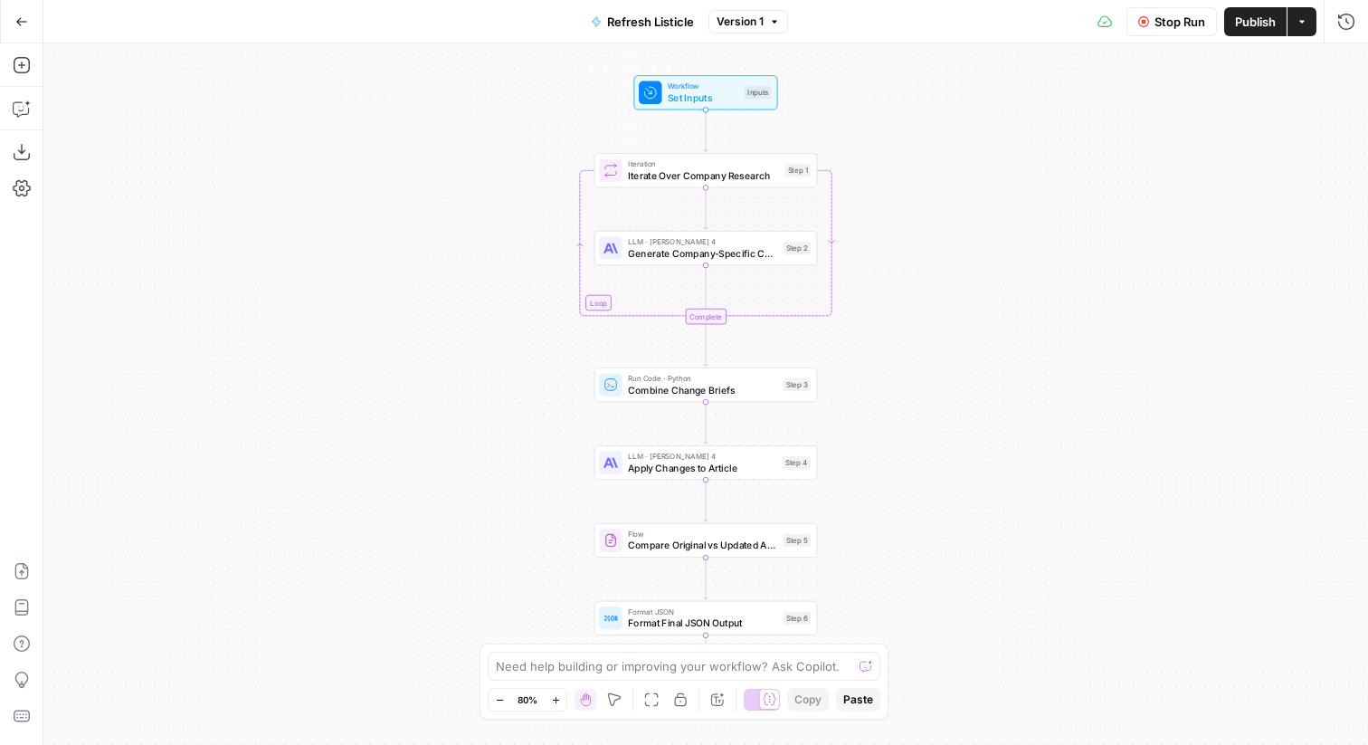
click at [739, 176] on span "Iterate Over Company Research" at bounding box center [703, 175] width 151 height 14
click at [1350, 65] on span "Close" at bounding box center [1350, 65] width 1 height 1
click at [1347, 15] on icon "button" at bounding box center [1347, 22] width 18 height 18
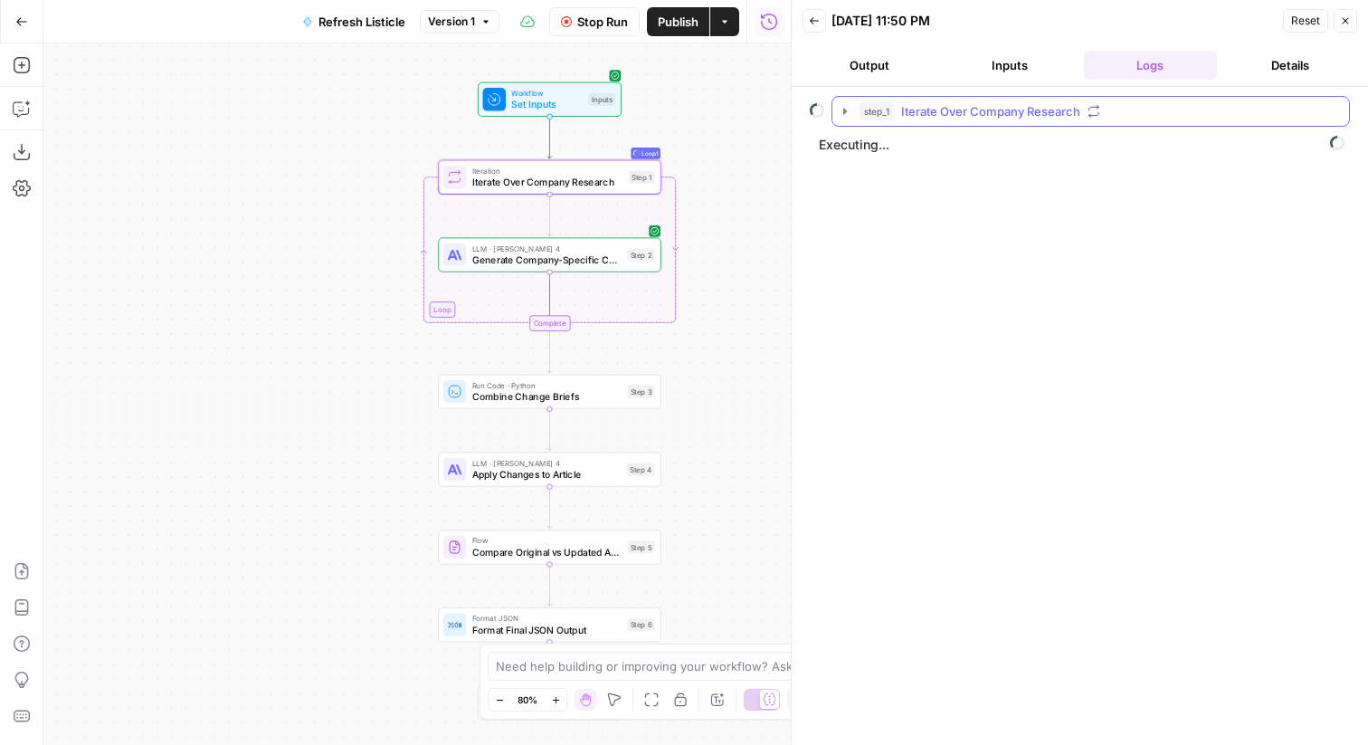
click at [847, 108] on icon "button" at bounding box center [845, 111] width 14 height 14
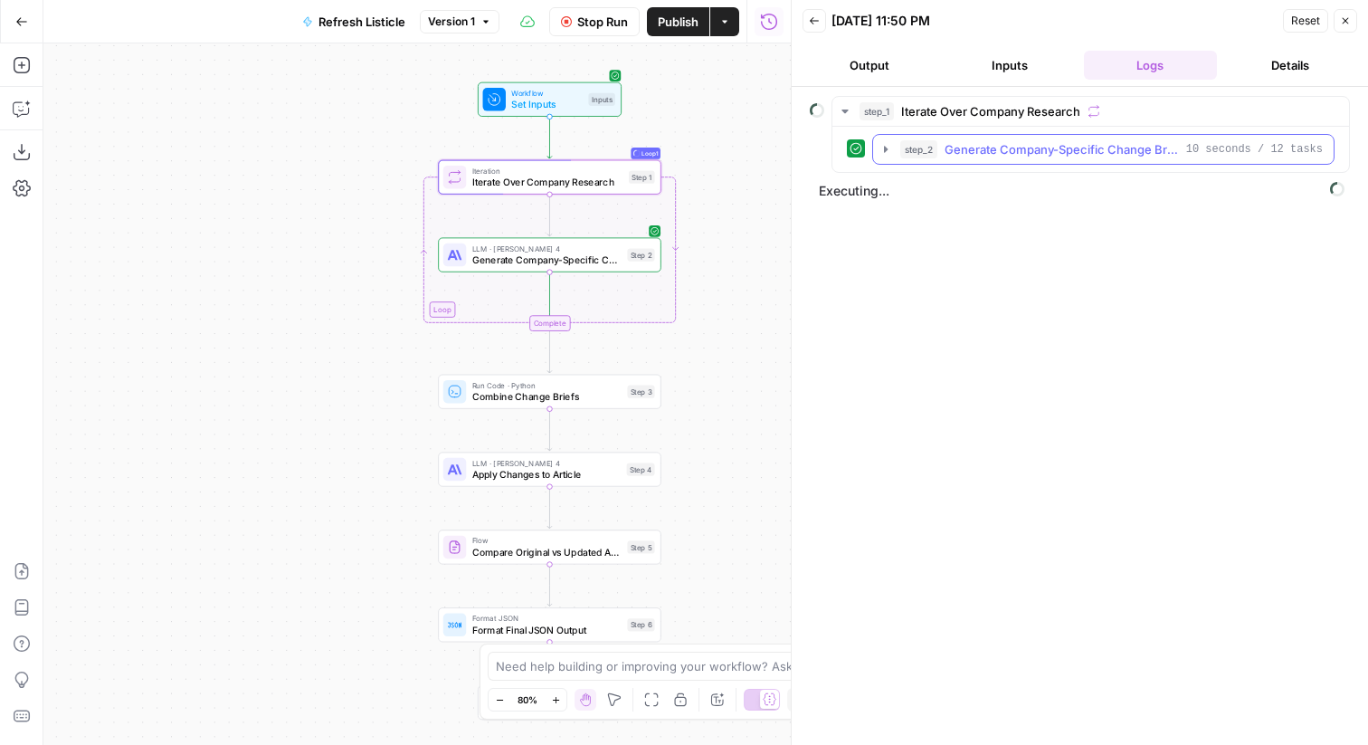
click at [988, 146] on span "Generate Company-Specific Change Brief" at bounding box center [1062, 149] width 234 height 18
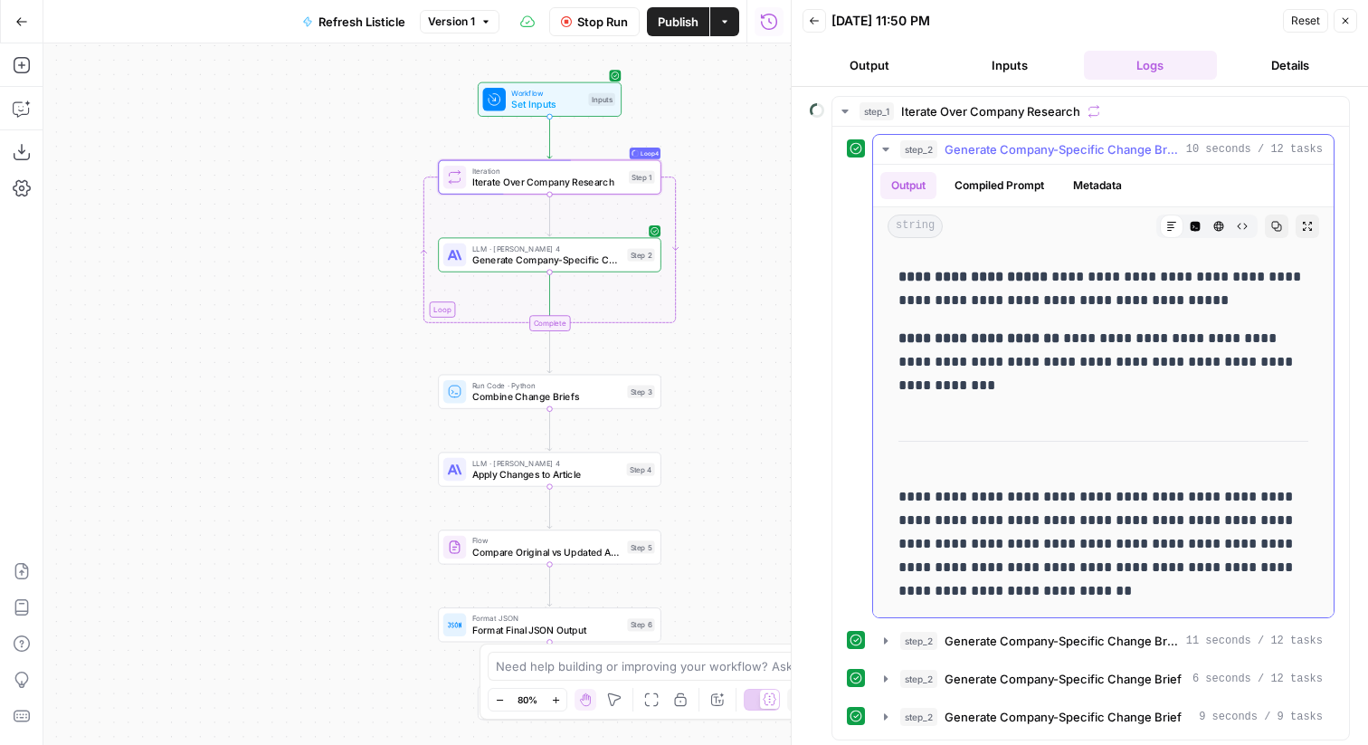
scroll to position [37, 0]
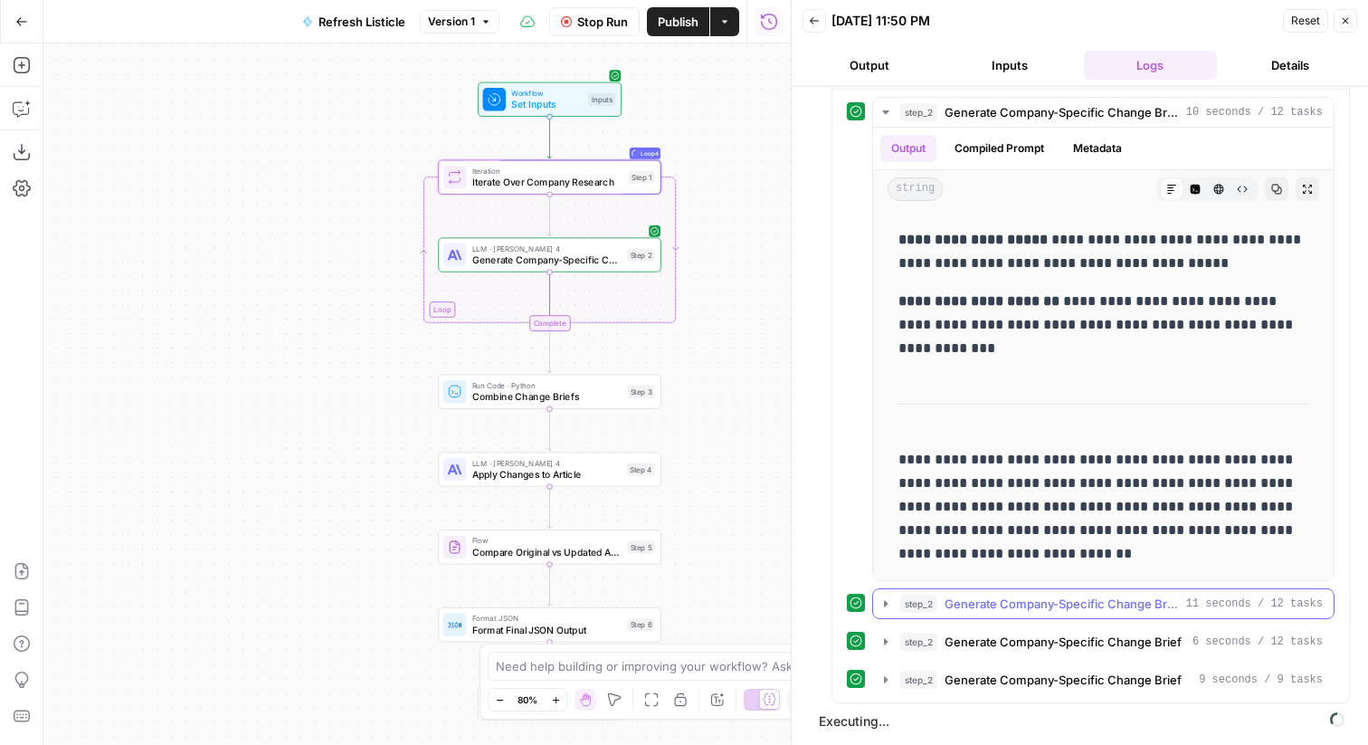
click at [1073, 609] on span "Generate Company-Specific Change Brief" at bounding box center [1062, 604] width 234 height 18
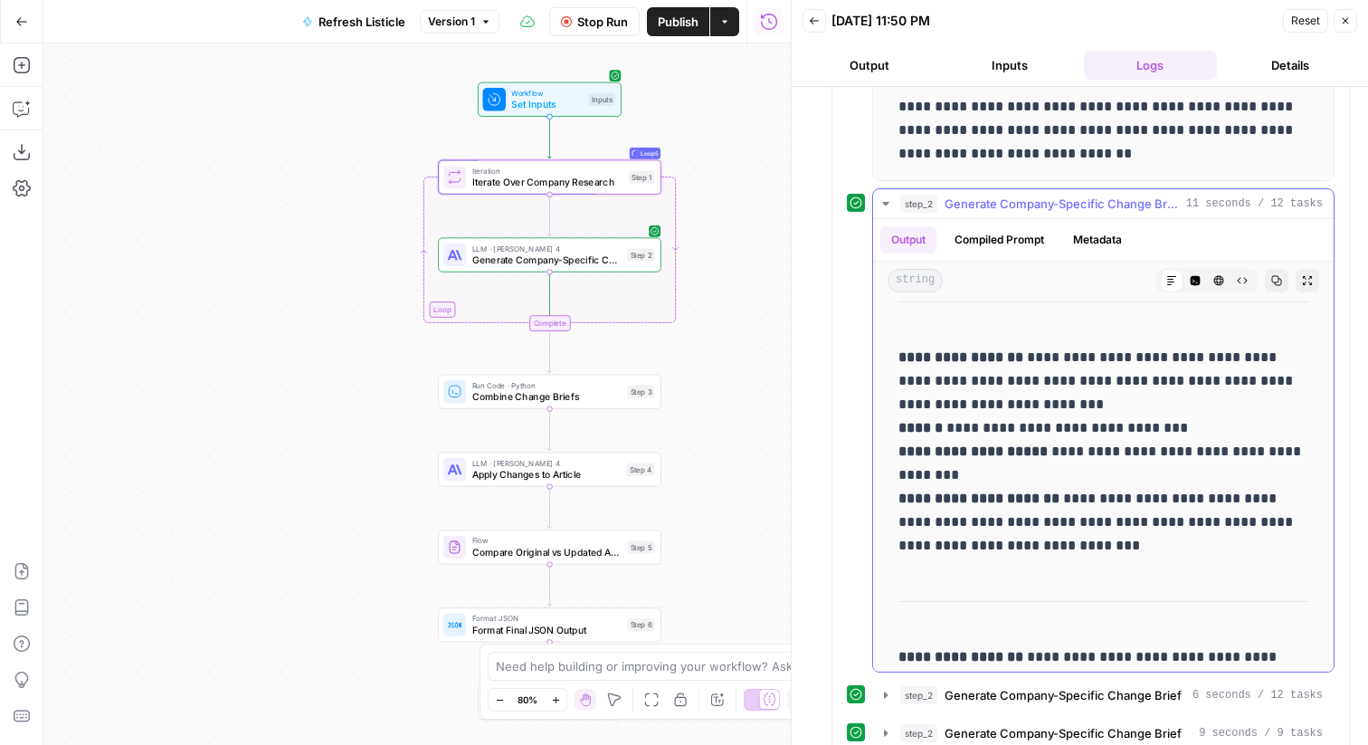
scroll to position [136, 0]
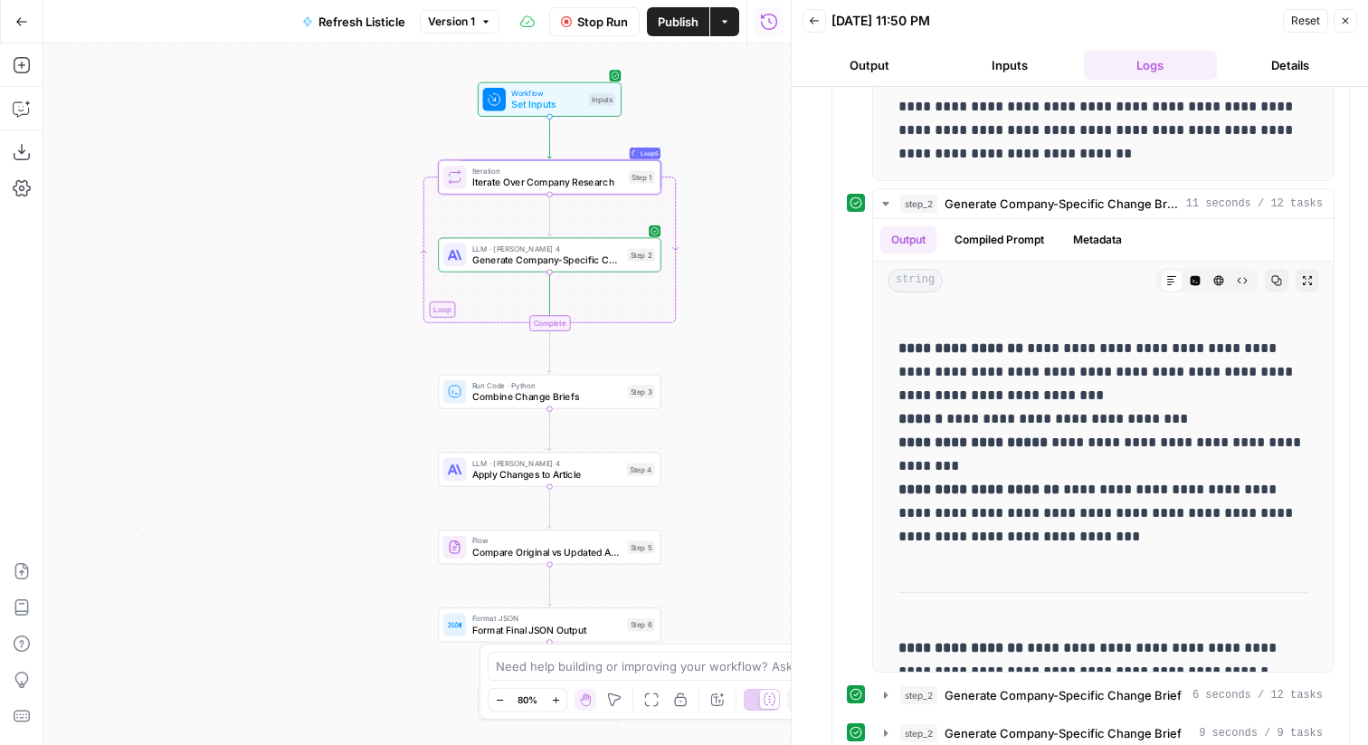
click at [624, 24] on span "Stop Run" at bounding box center [602, 22] width 51 height 18
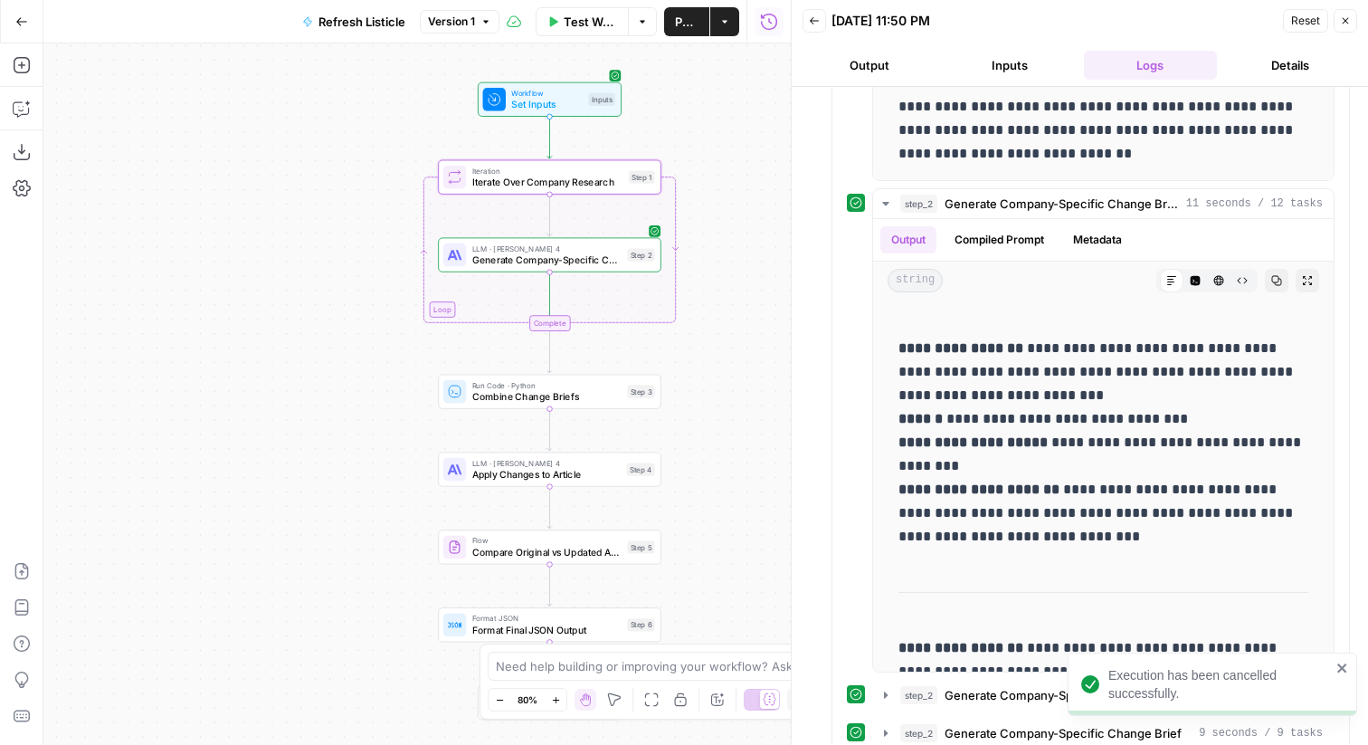
click at [616, 242] on div "LLM · [PERSON_NAME] 4 Generate Company-Specific Change Brief Step 2 Copy step D…" at bounding box center [550, 254] width 224 height 34
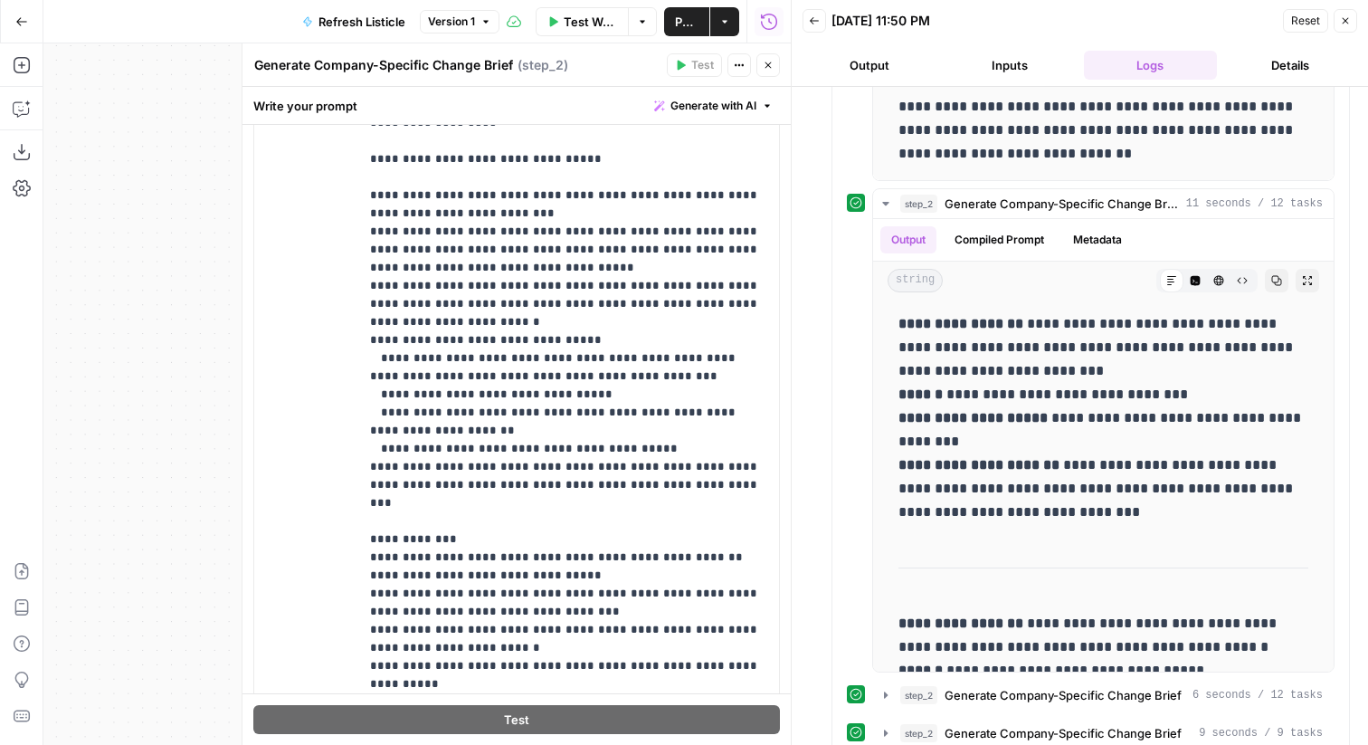
scroll to position [25, 0]
click at [692, 478] on p "**********" at bounding box center [569, 466] width 398 height 1068
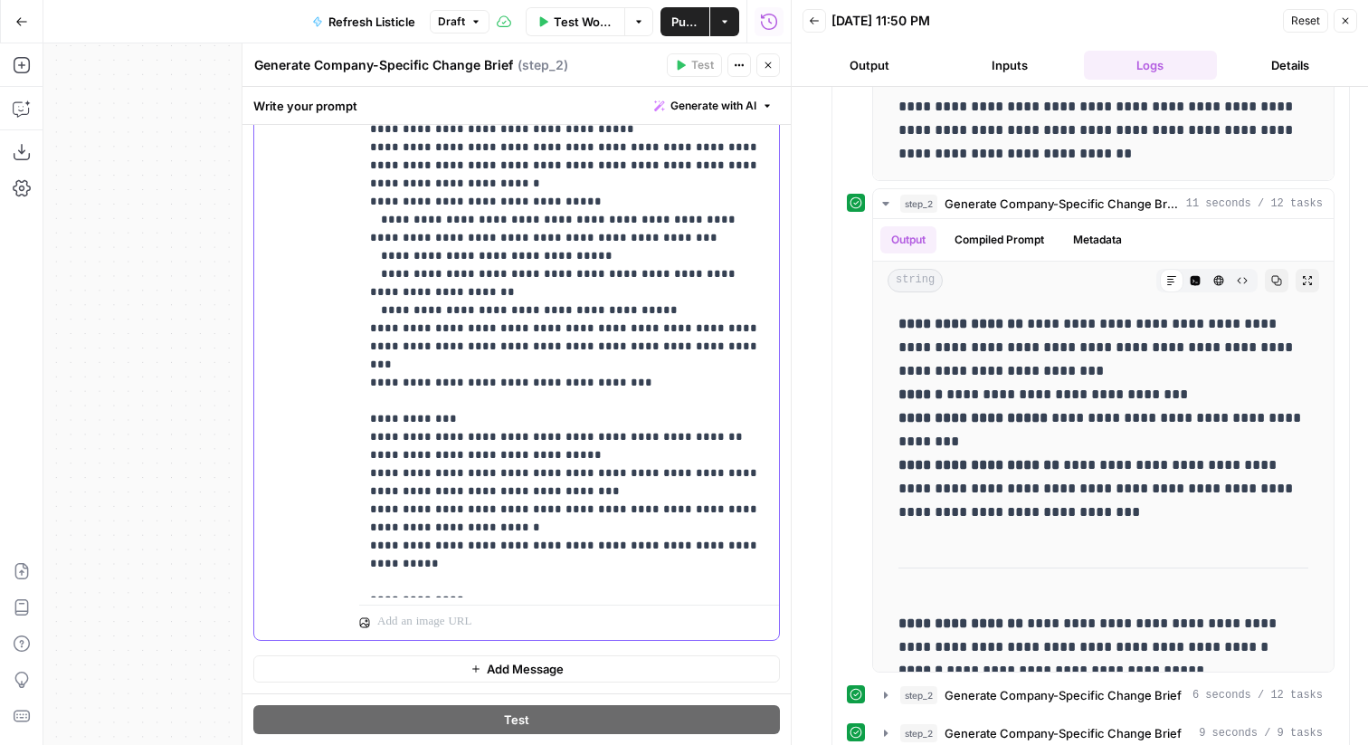
scroll to position [39, 0]
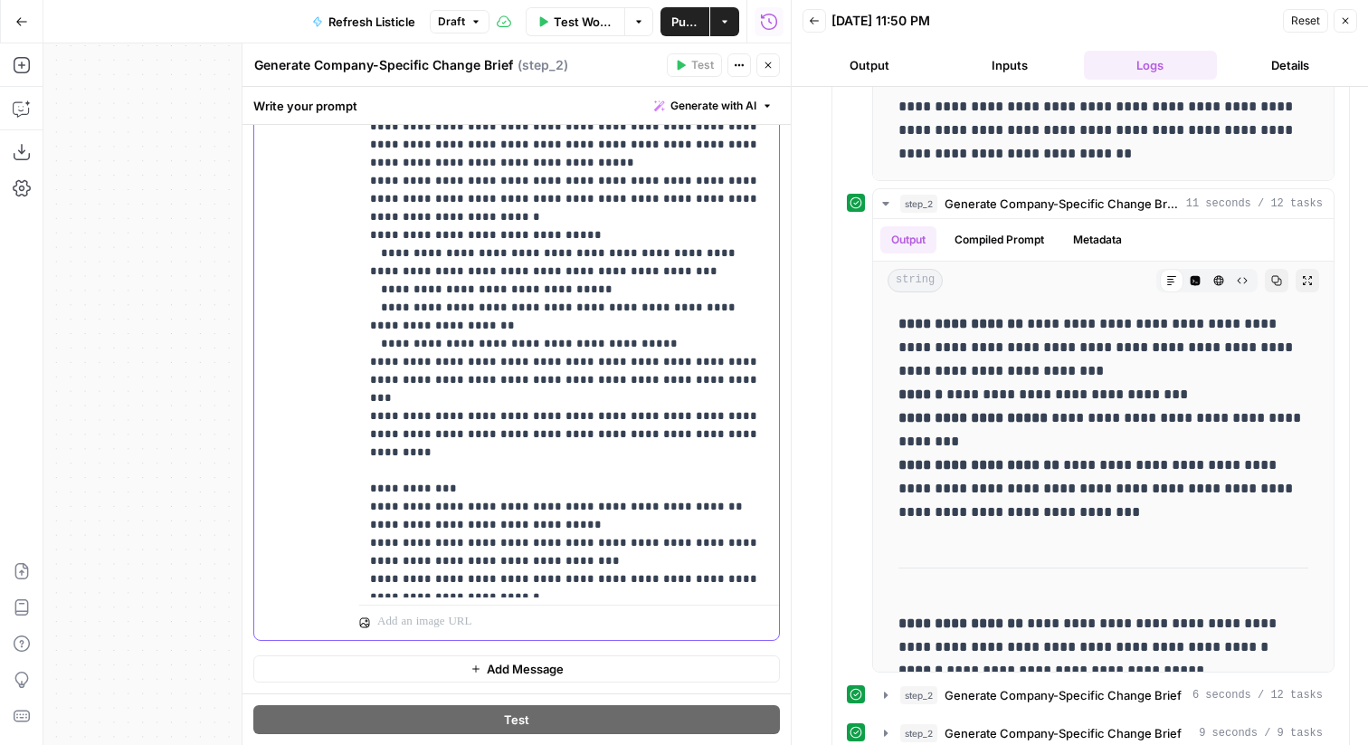
click at [726, 394] on p "**********" at bounding box center [569, 380] width 398 height 1104
click at [755, 415] on p "**********" at bounding box center [569, 380] width 398 height 1104
click at [1352, 16] on button "Close" at bounding box center [1346, 21] width 24 height 24
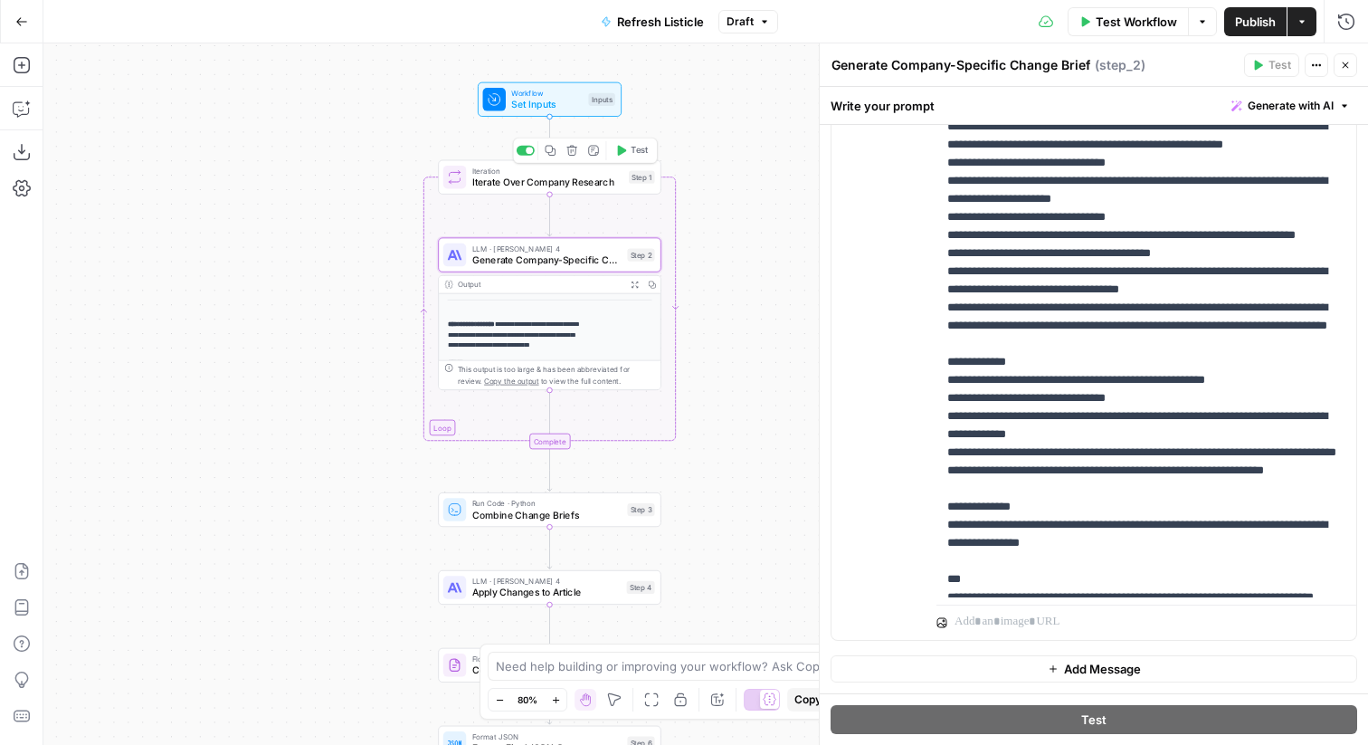
click at [639, 157] on button "Test" at bounding box center [632, 150] width 44 height 19
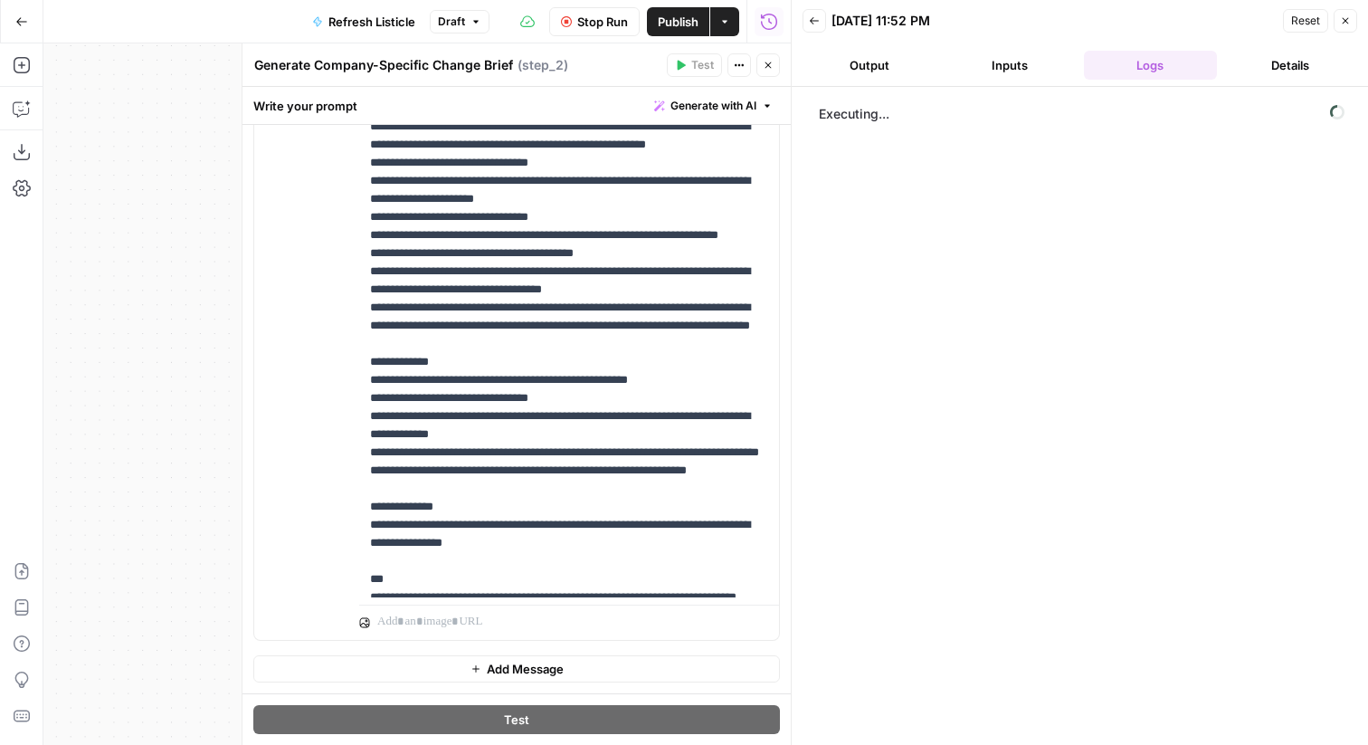
click at [778, 62] on button "Close" at bounding box center [769, 65] width 24 height 24
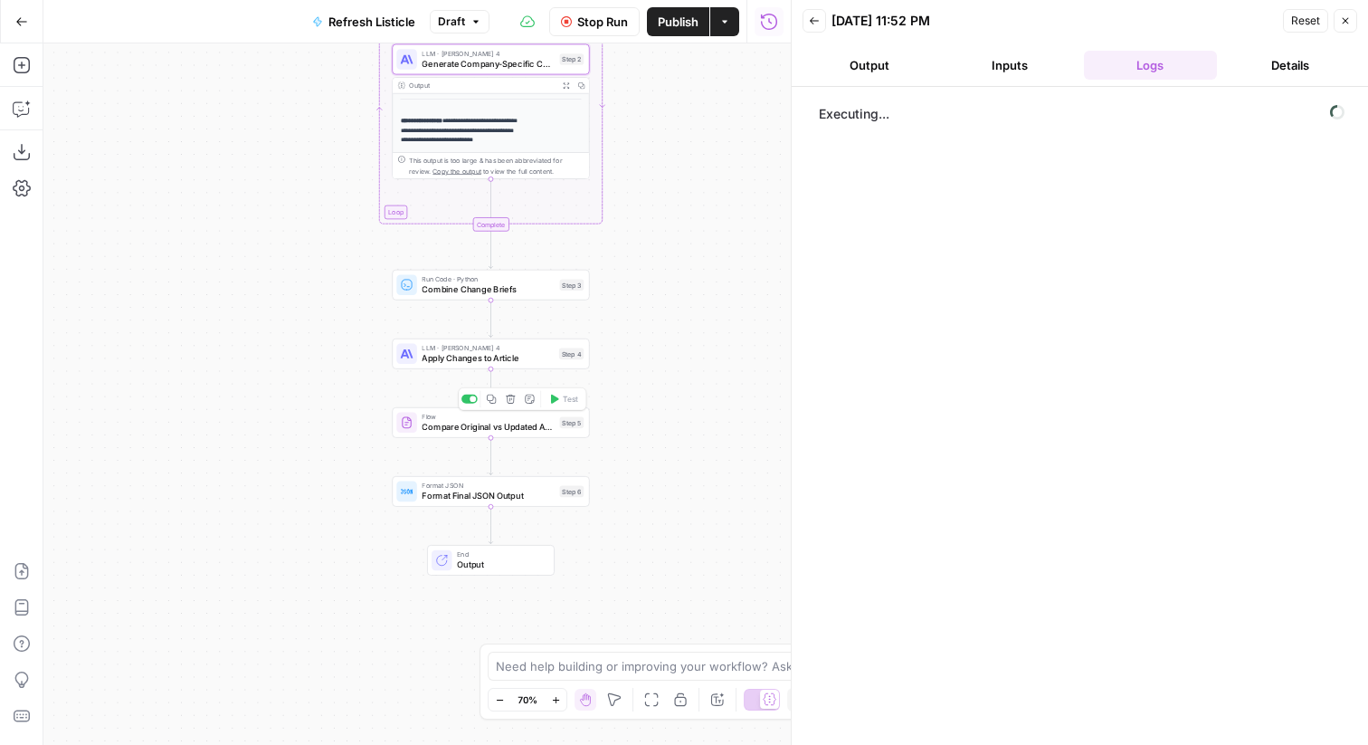
click at [564, 429] on div "Flow Compare Original vs Updated Article Step 5 Copy step Delete step Add Note …" at bounding box center [489, 423] width 187 height 22
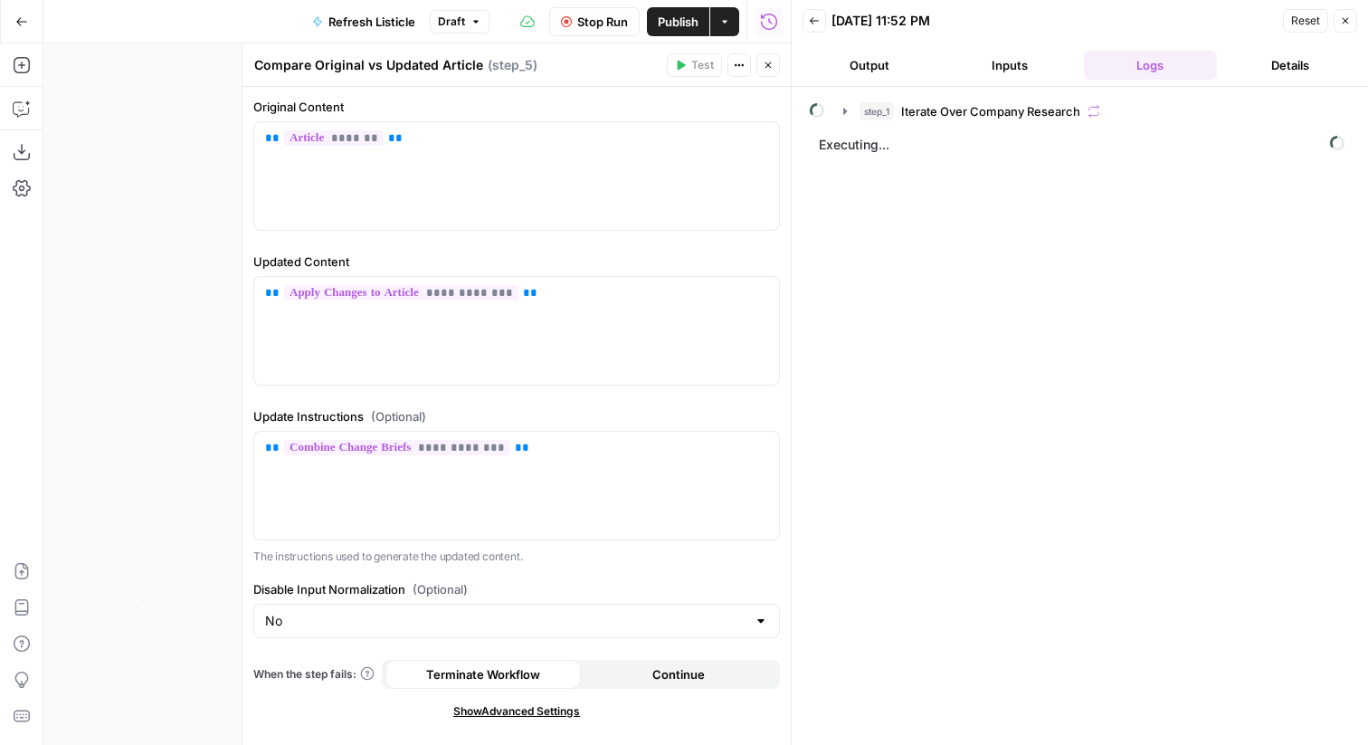
click at [770, 64] on icon "button" at bounding box center [768, 65] width 11 height 11
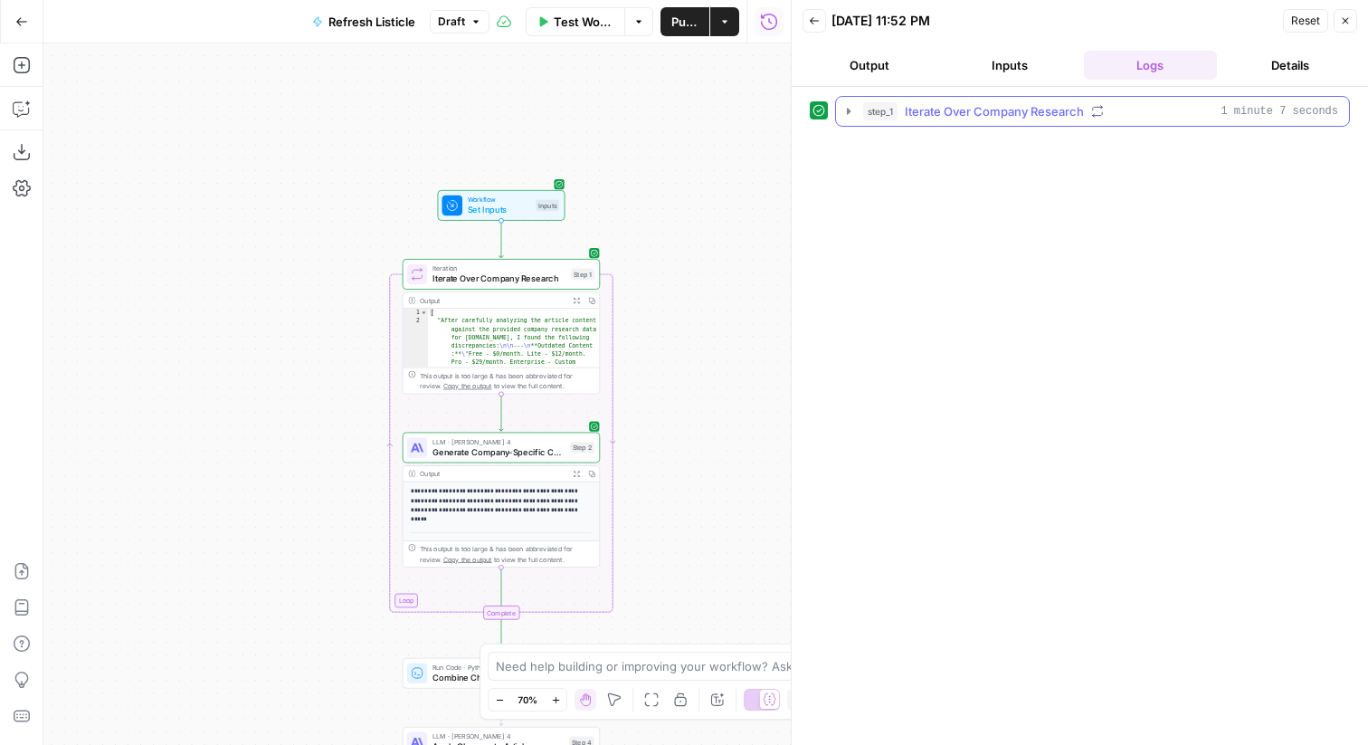
click at [981, 115] on span "Iterate Over Company Research" at bounding box center [994, 111] width 179 height 18
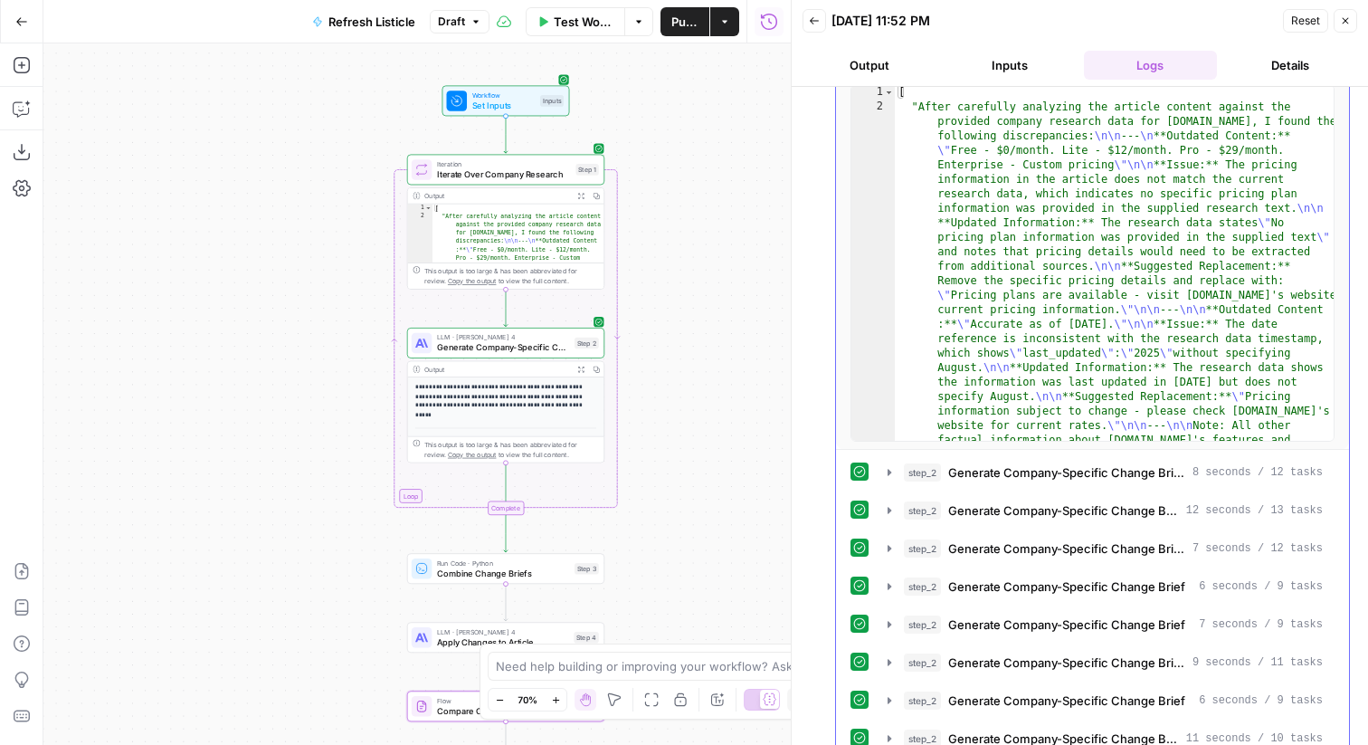
scroll to position [157, 0]
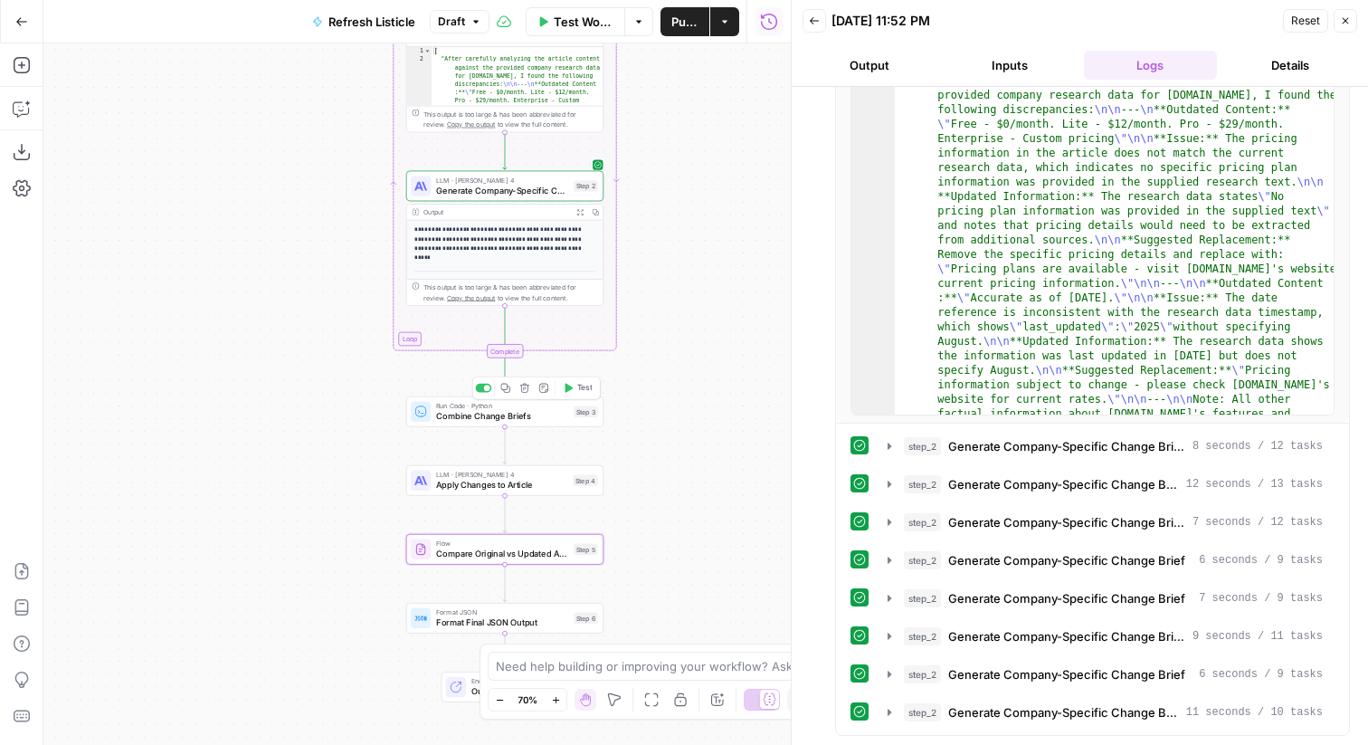
click at [576, 383] on button "Test" at bounding box center [578, 388] width 40 height 16
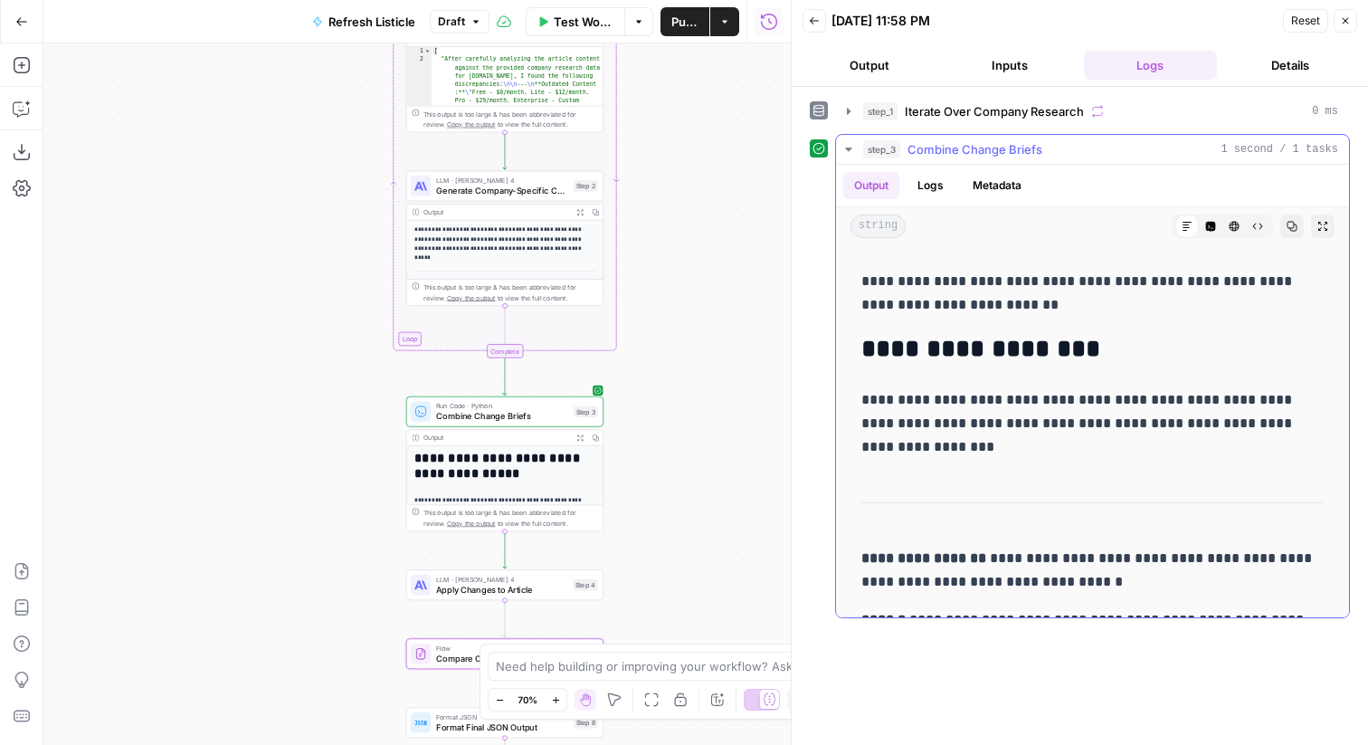
scroll to position [91, 0]
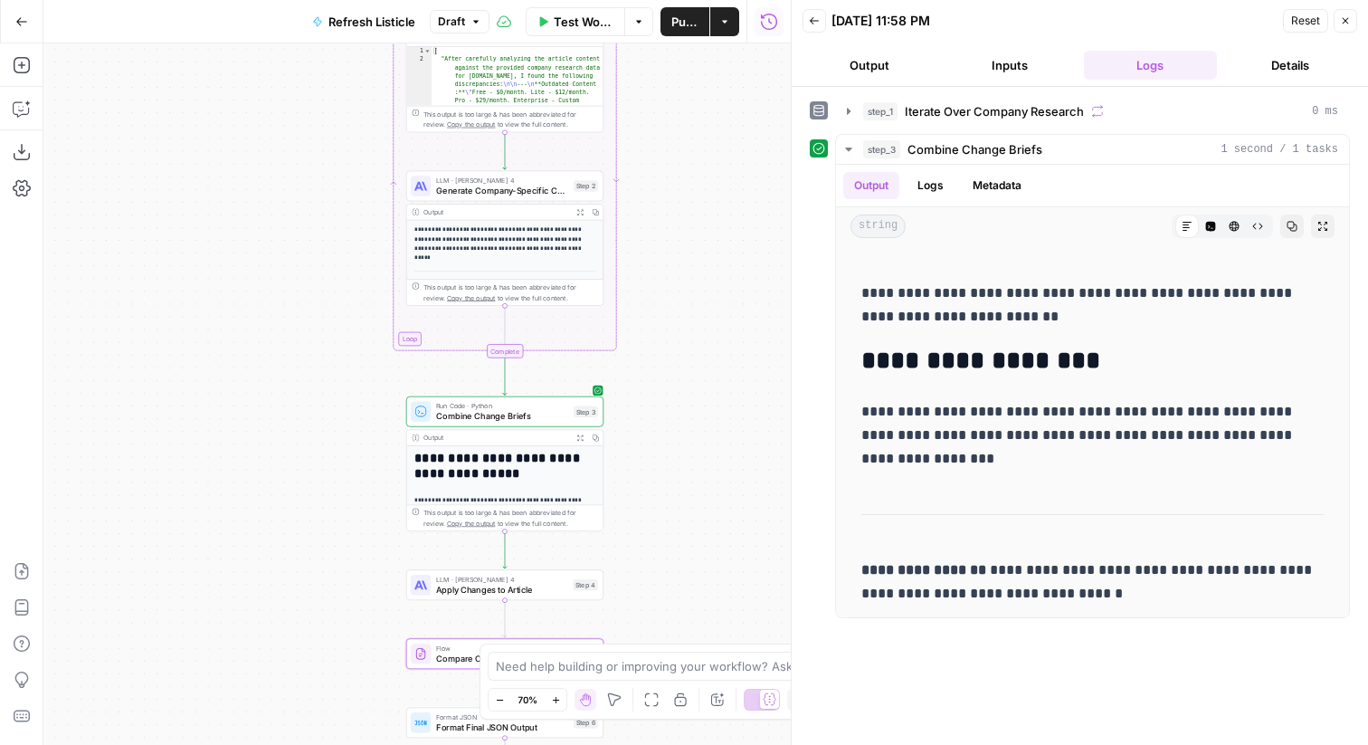
click at [525, 410] on span "Combine Change Briefs" at bounding box center [502, 416] width 132 height 13
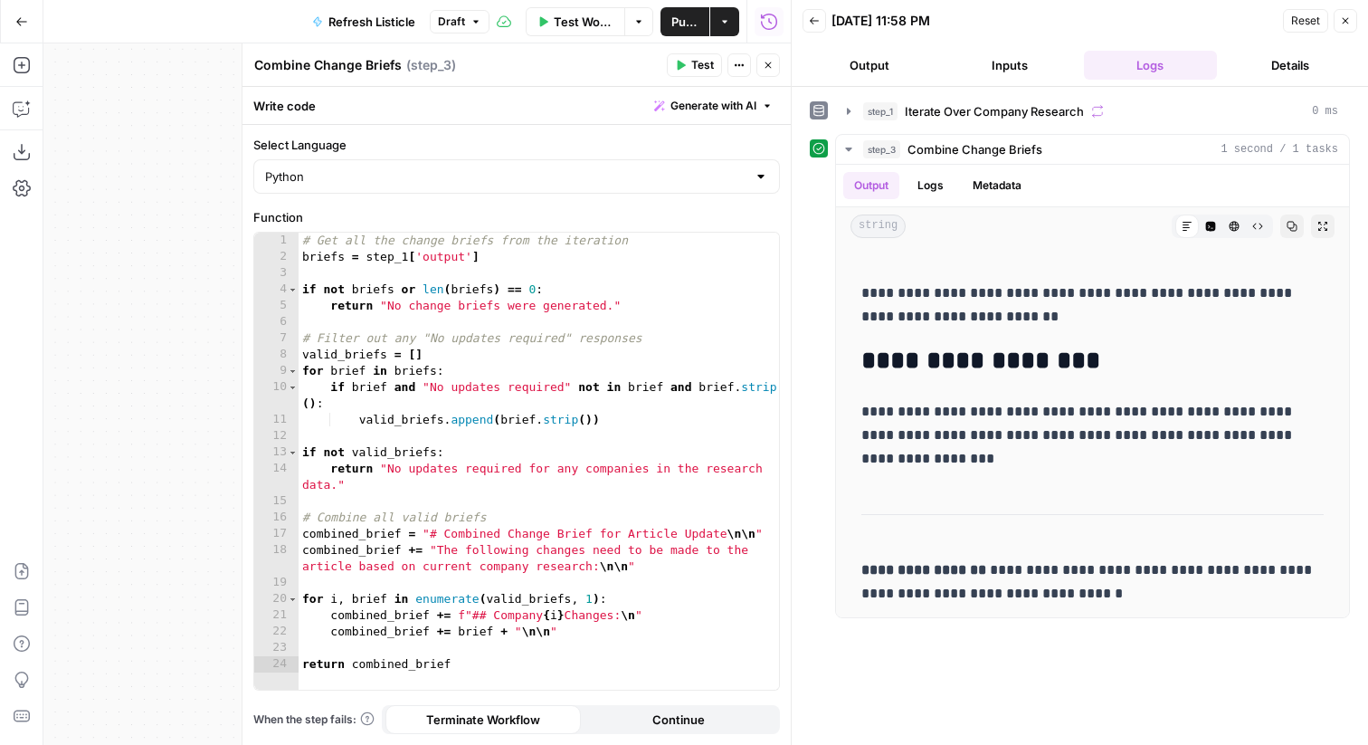
click at [767, 70] on button "Close" at bounding box center [769, 65] width 24 height 24
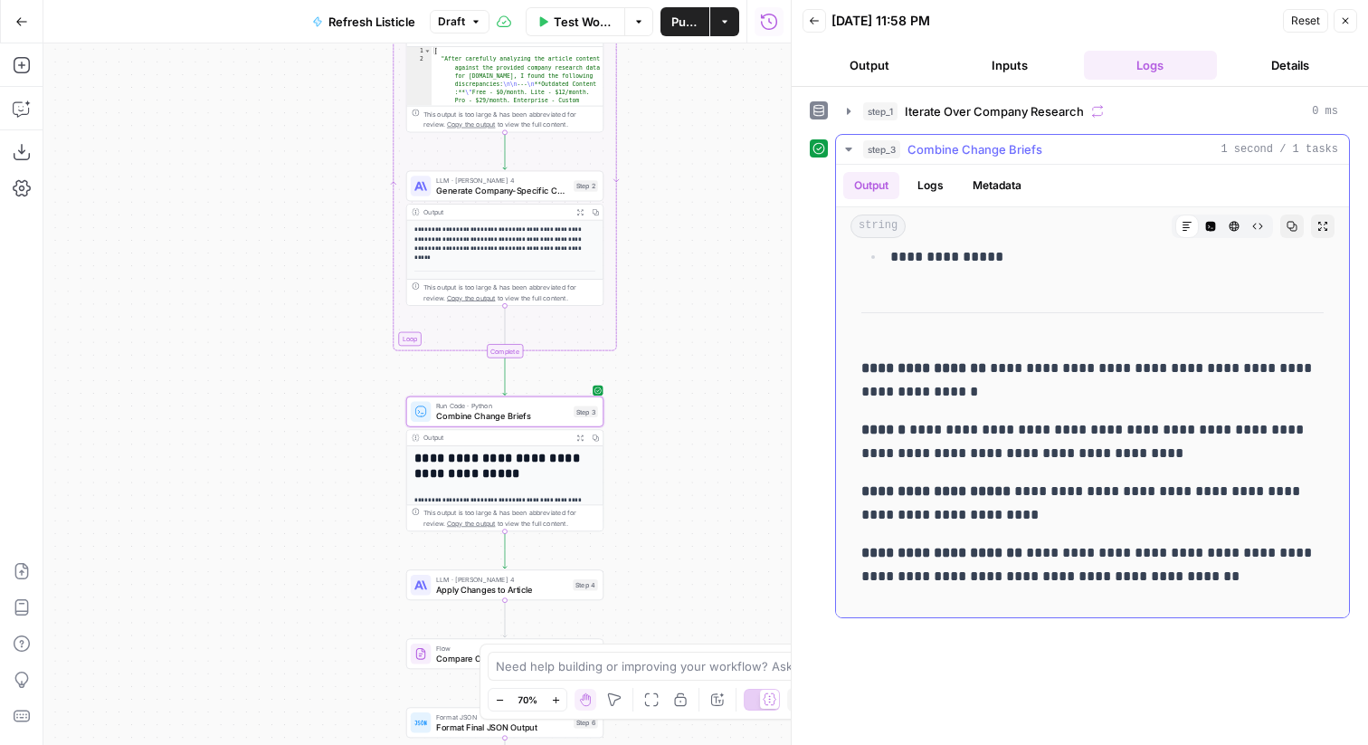
scroll to position [6117, 0]
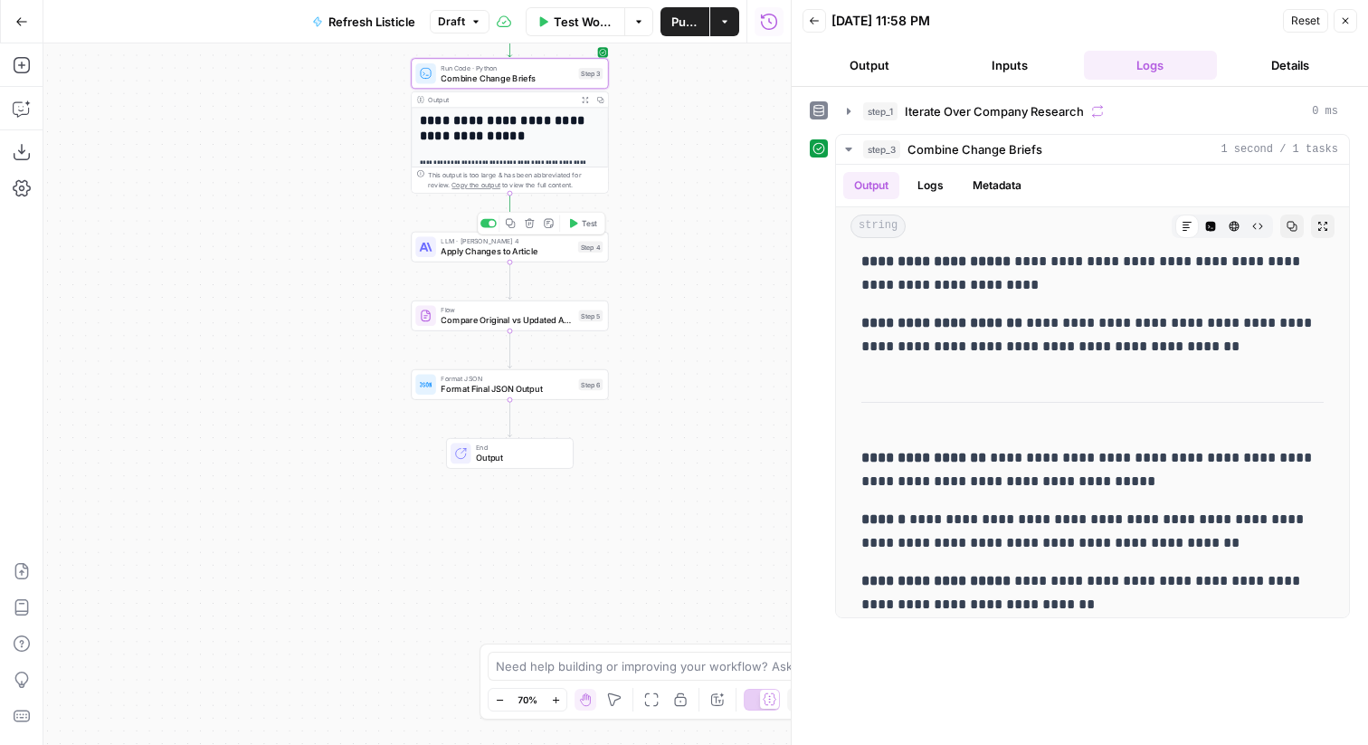
click at [567, 245] on span "Apply Changes to Article" at bounding box center [507, 251] width 132 height 13
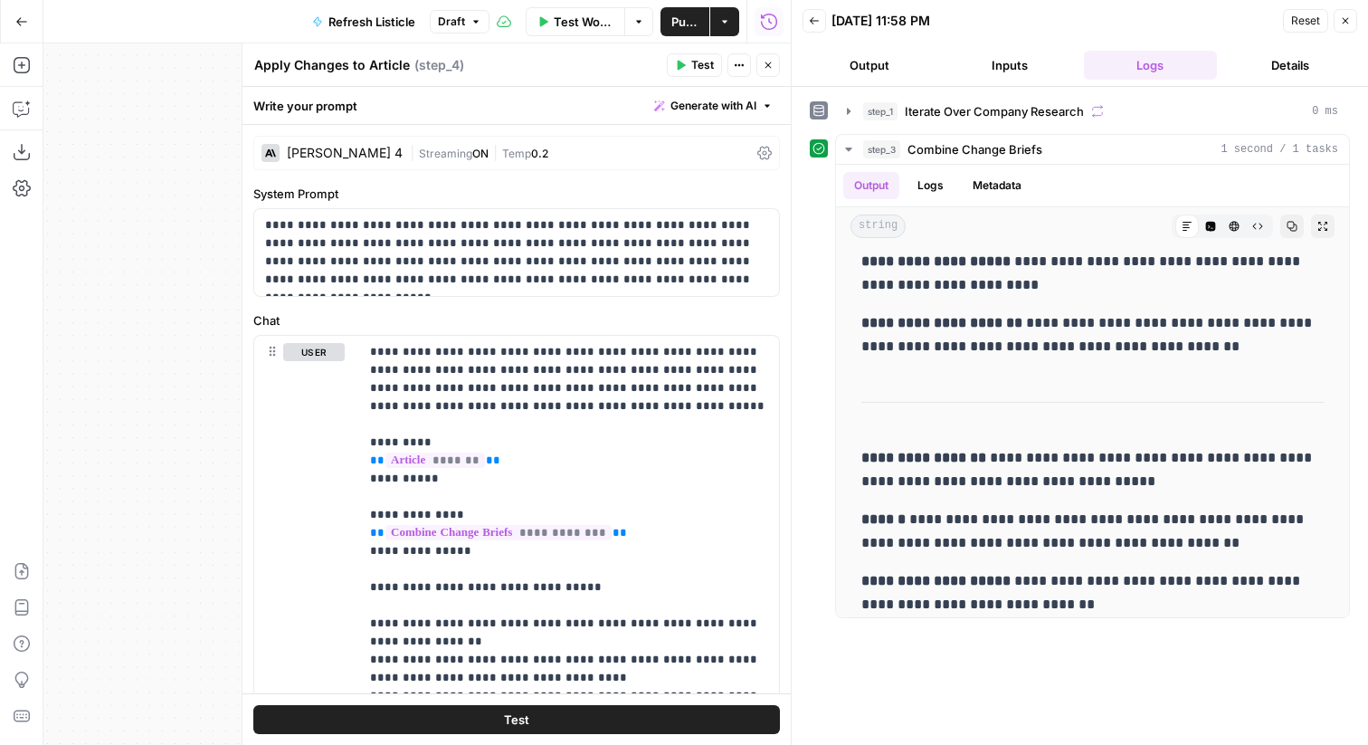
click at [441, 138] on div "[PERSON_NAME] 4 | Streaming ON | Temp 0.2" at bounding box center [516, 153] width 527 height 34
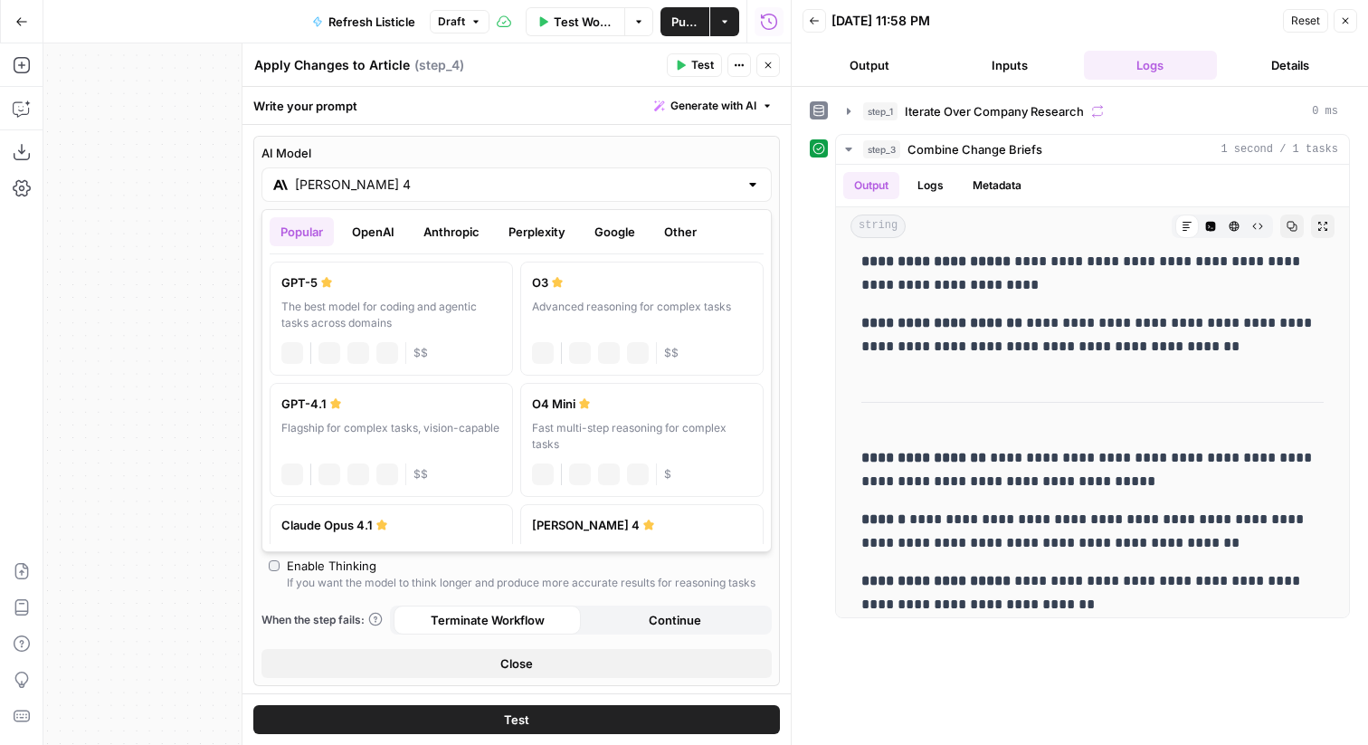
click at [444, 185] on input "[PERSON_NAME] 4" at bounding box center [516, 185] width 443 height 18
click at [353, 307] on div "The best model for coding and agentic tasks across domains" at bounding box center [391, 315] width 220 height 33
type input "GPT-5"
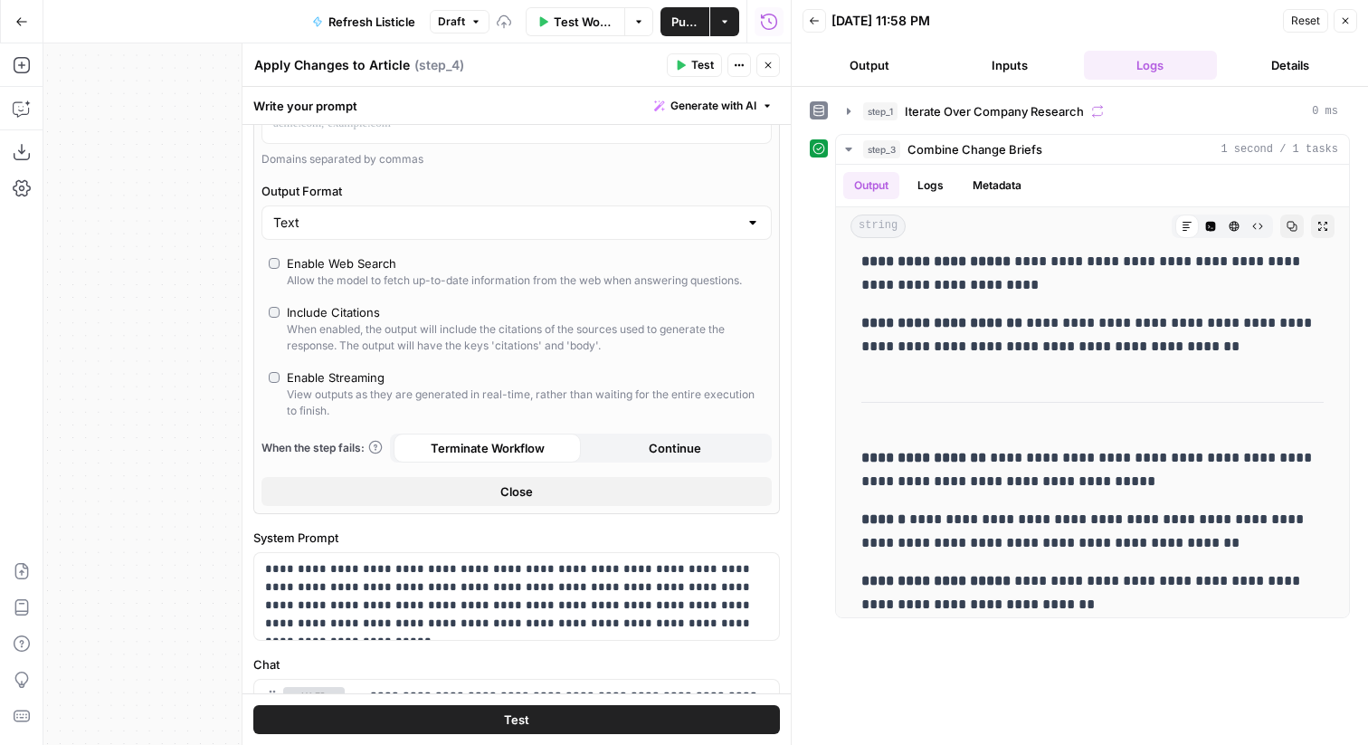
scroll to position [438, 0]
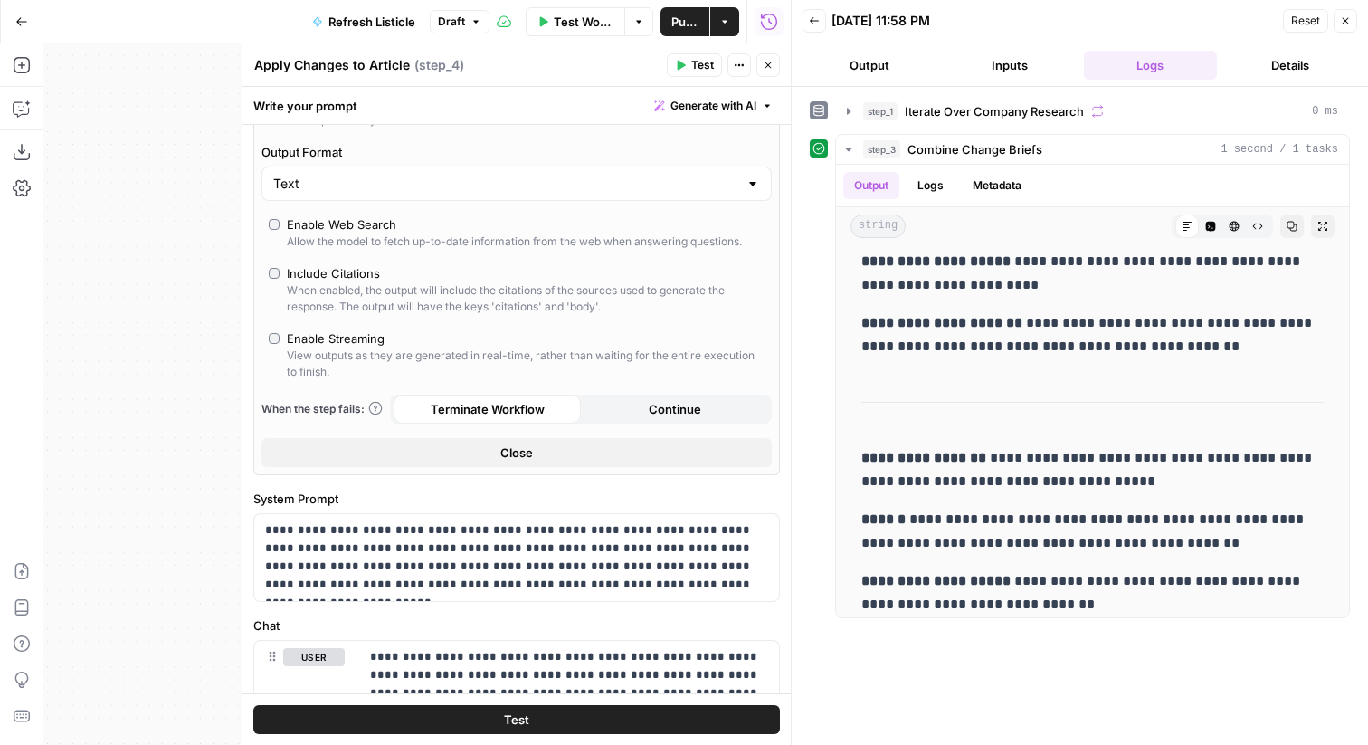
click at [493, 455] on button "Close" at bounding box center [517, 452] width 510 height 29
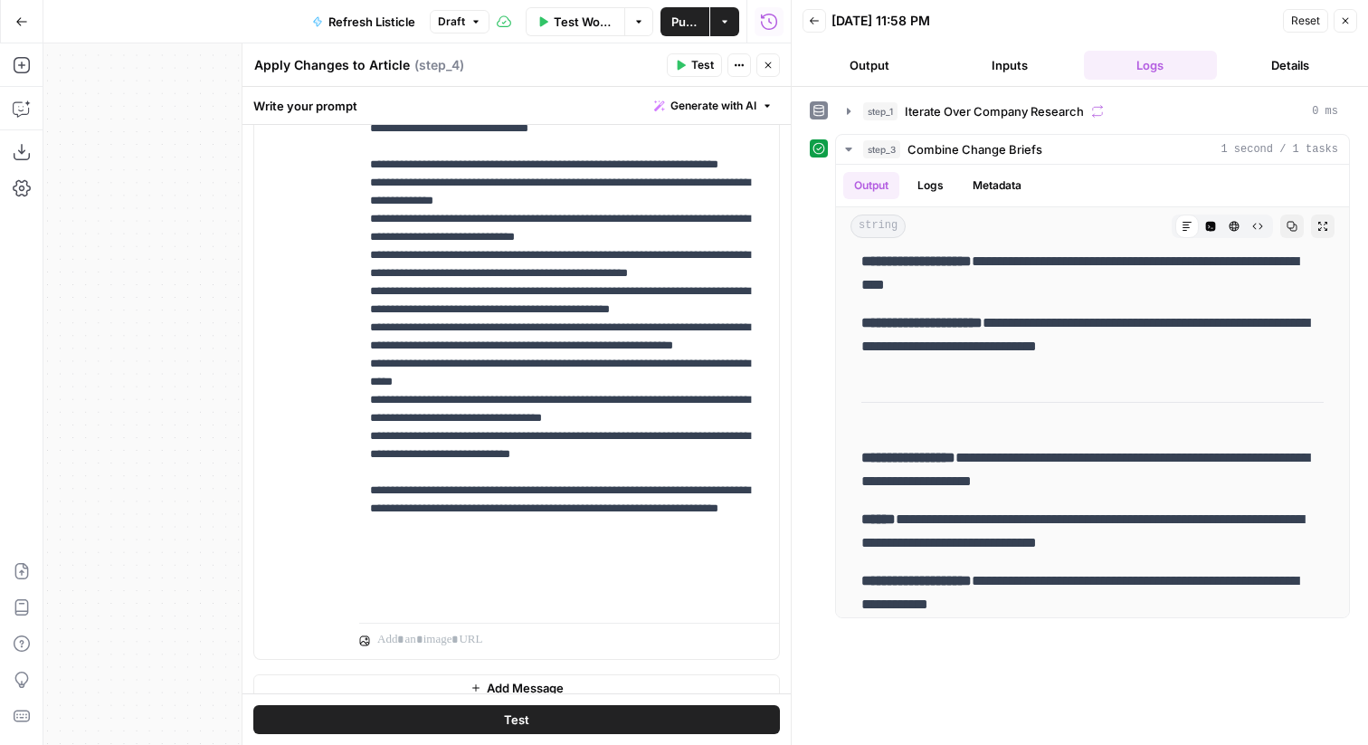
scroll to position [460, 0]
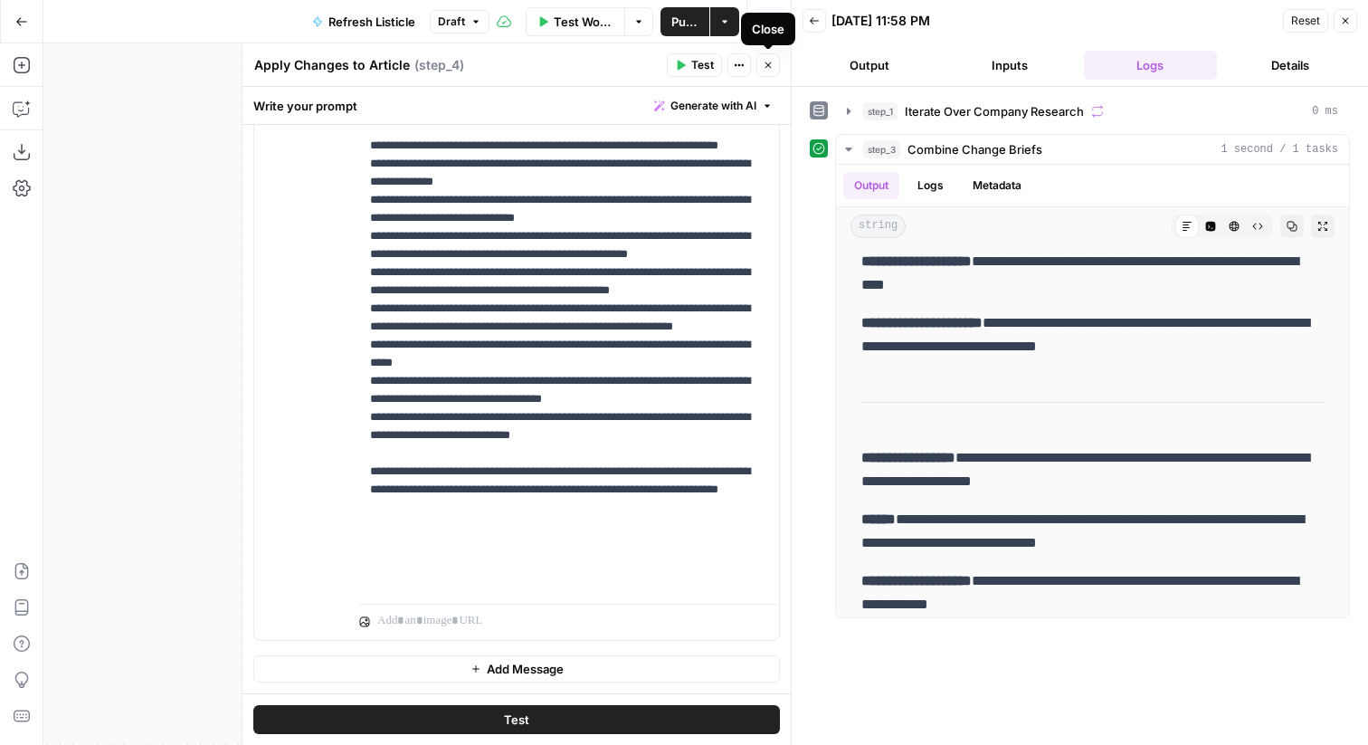
click at [767, 62] on icon "button" at bounding box center [768, 65] width 11 height 11
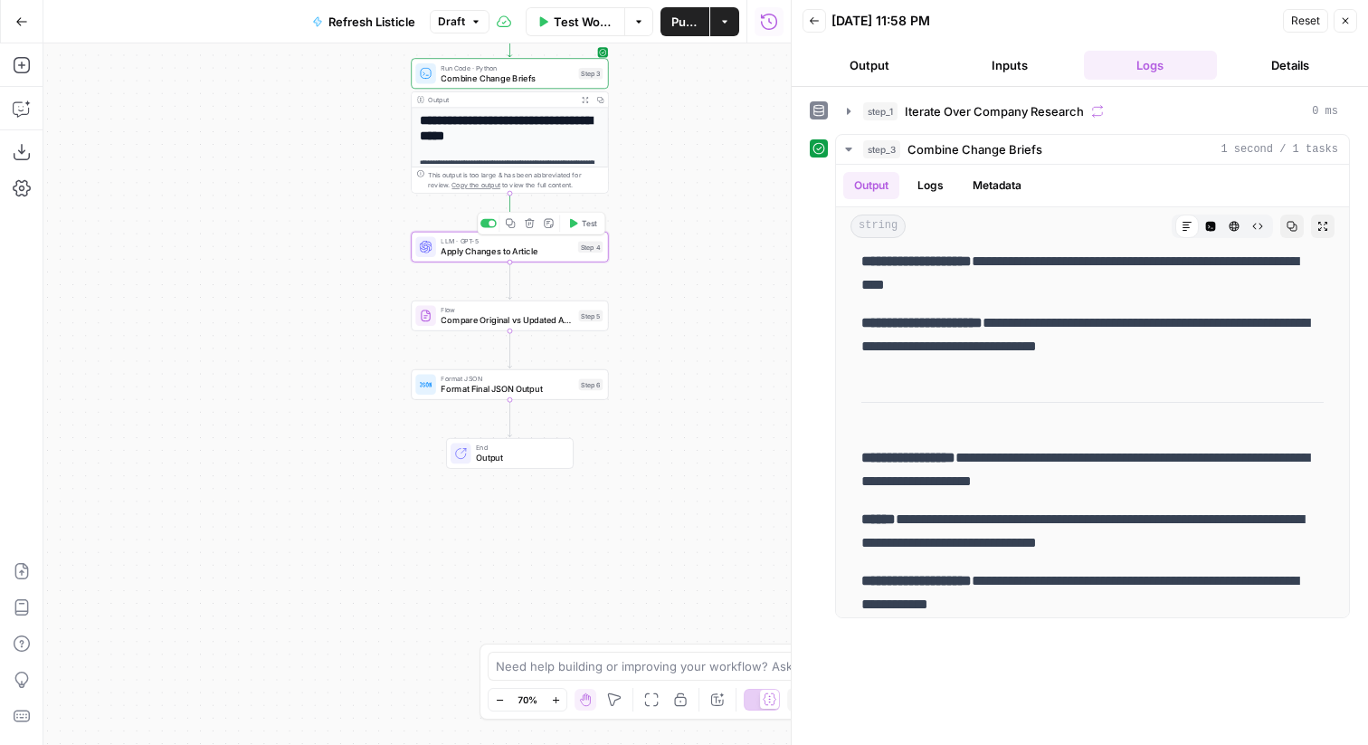
click at [586, 226] on span "Test" at bounding box center [589, 223] width 15 height 12
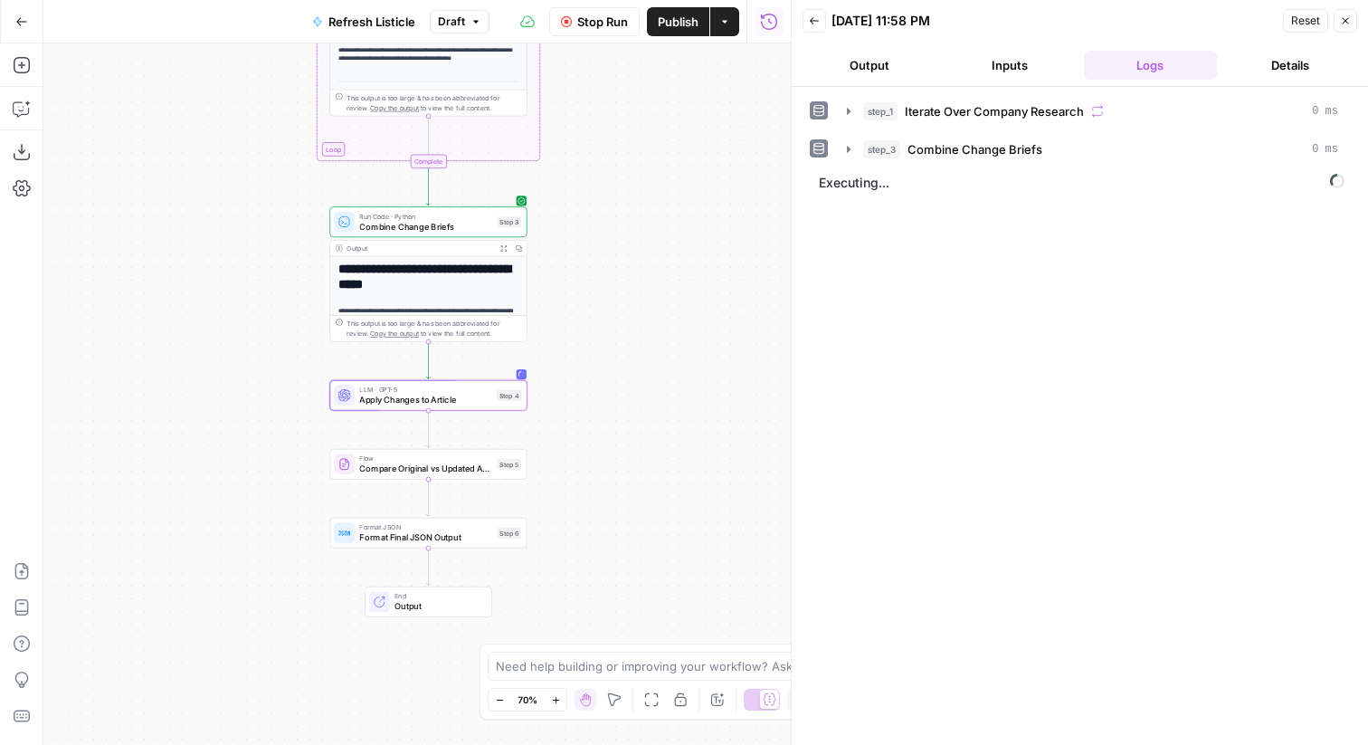
click at [577, 16] on span "Stop Run" at bounding box center [602, 22] width 51 height 18
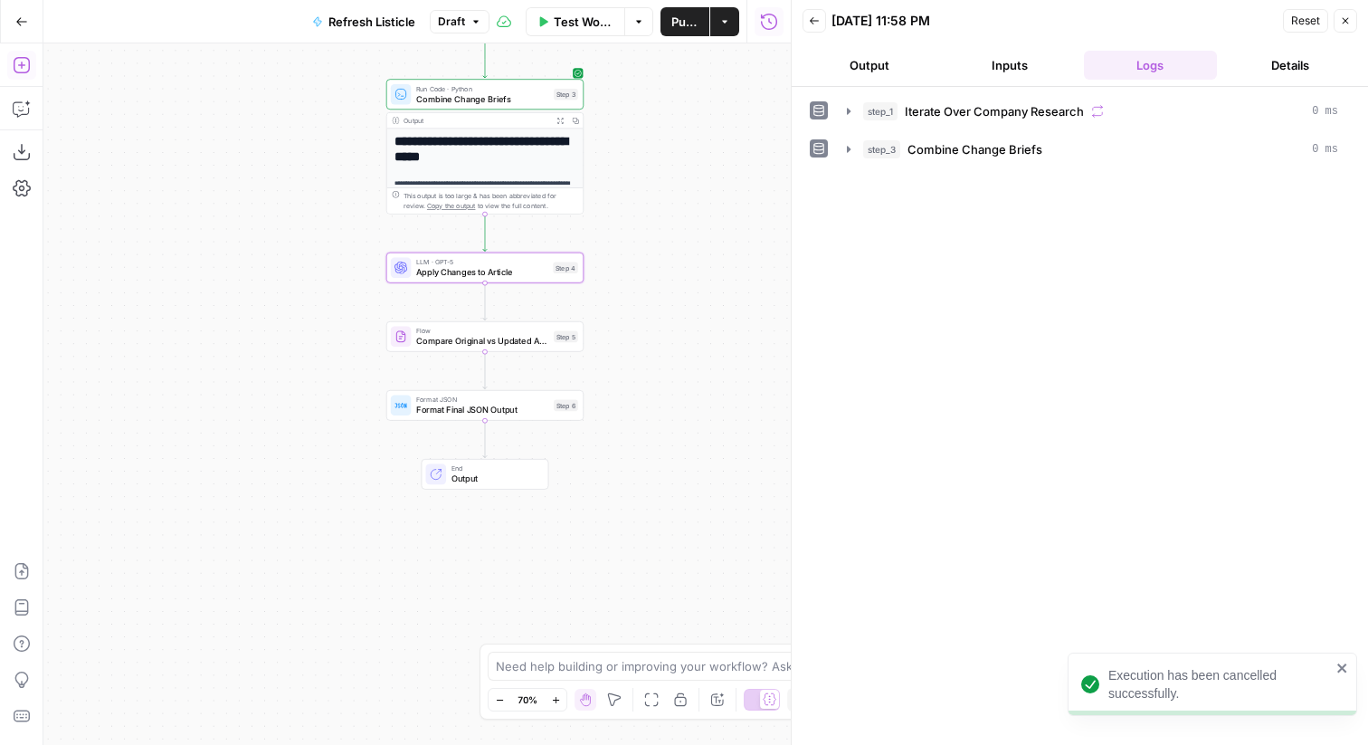
click at [27, 59] on icon "button" at bounding box center [21, 65] width 16 height 16
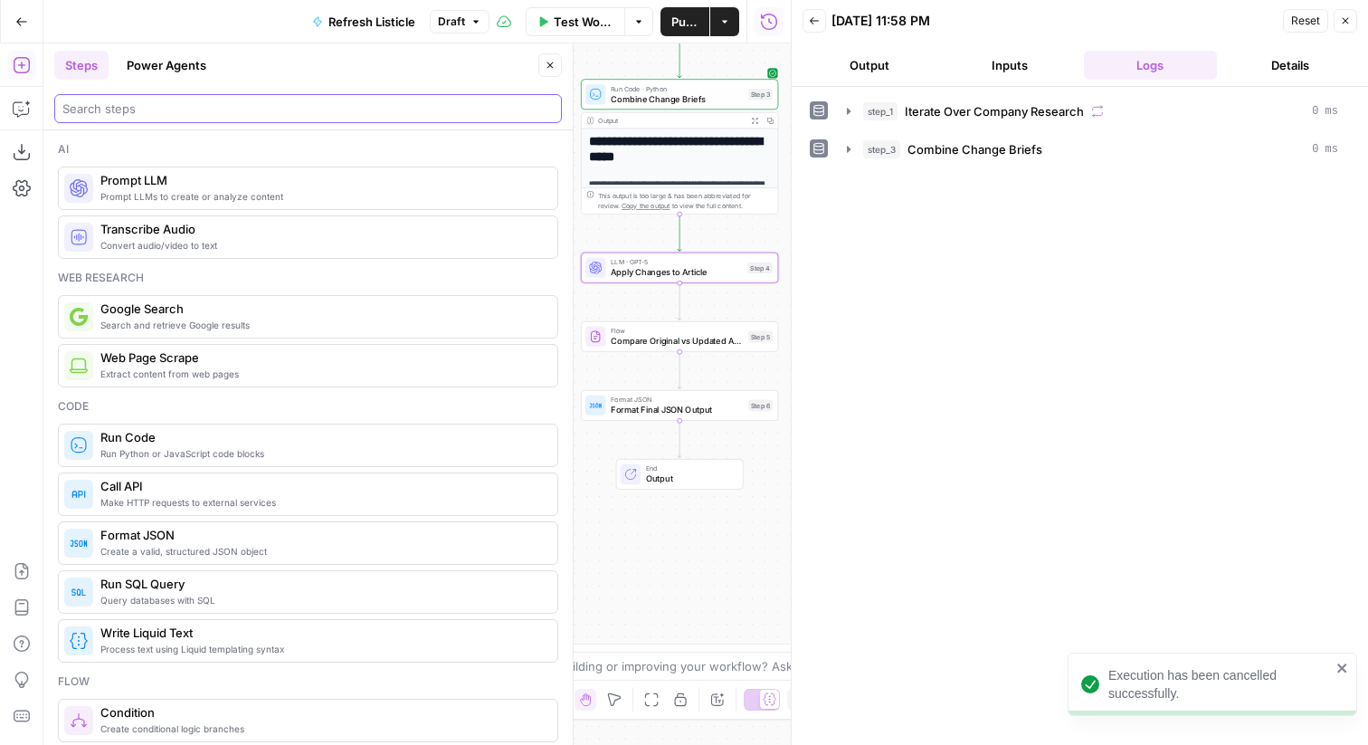
click at [150, 110] on input "search" at bounding box center [307, 109] width 491 height 18
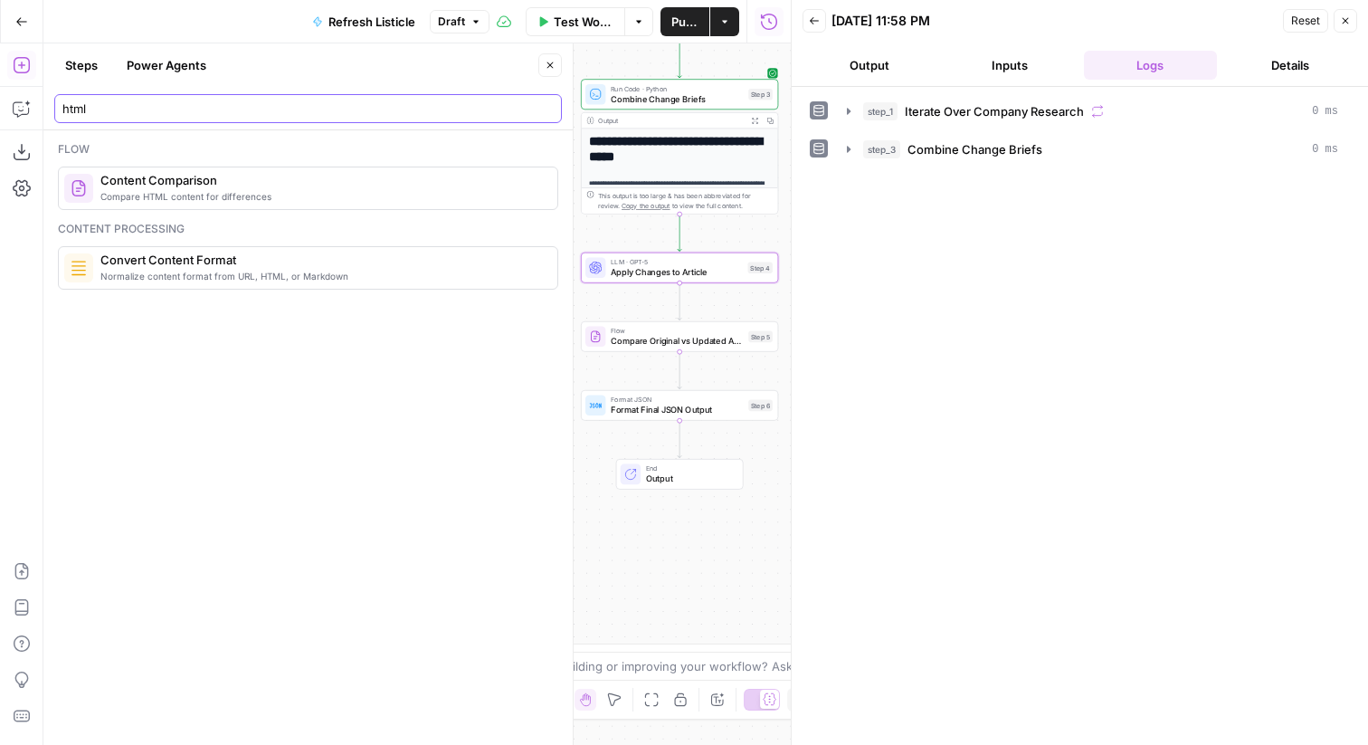
type input "html"
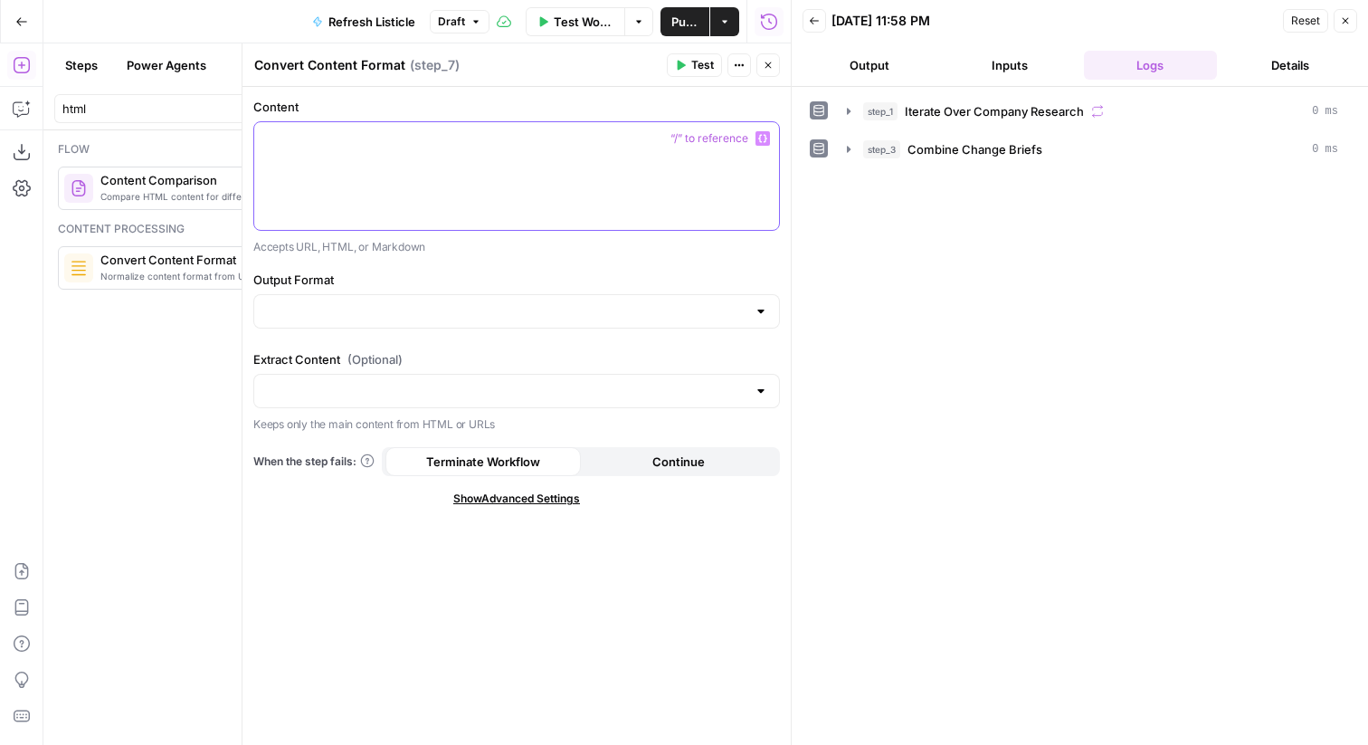
click at [587, 156] on div at bounding box center [516, 176] width 525 height 108
click at [1342, 7] on div "Reset Close" at bounding box center [1320, 20] width 74 height 27
click at [1349, 25] on icon "button" at bounding box center [1345, 20] width 11 height 11
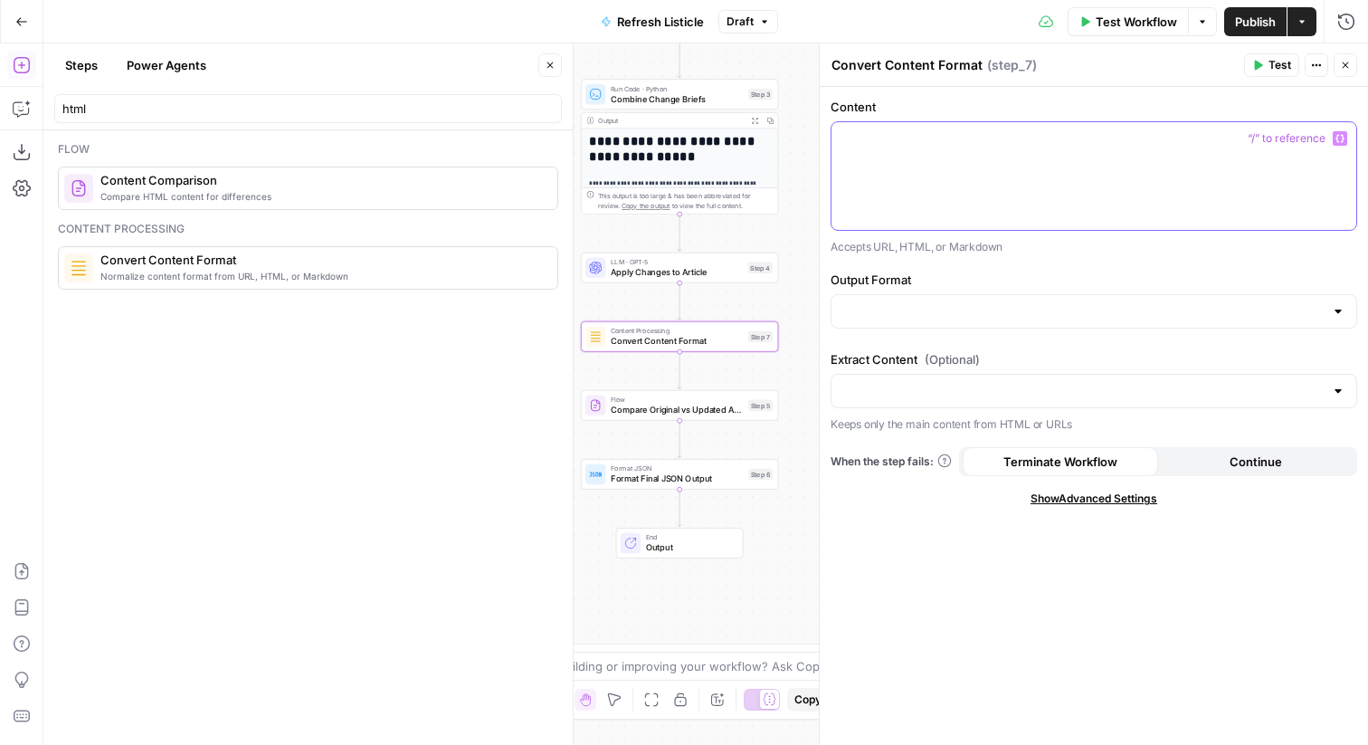
click at [1051, 184] on div at bounding box center [1094, 176] width 525 height 108
click at [1337, 131] on button "Variables Menu" at bounding box center [1340, 138] width 14 height 14
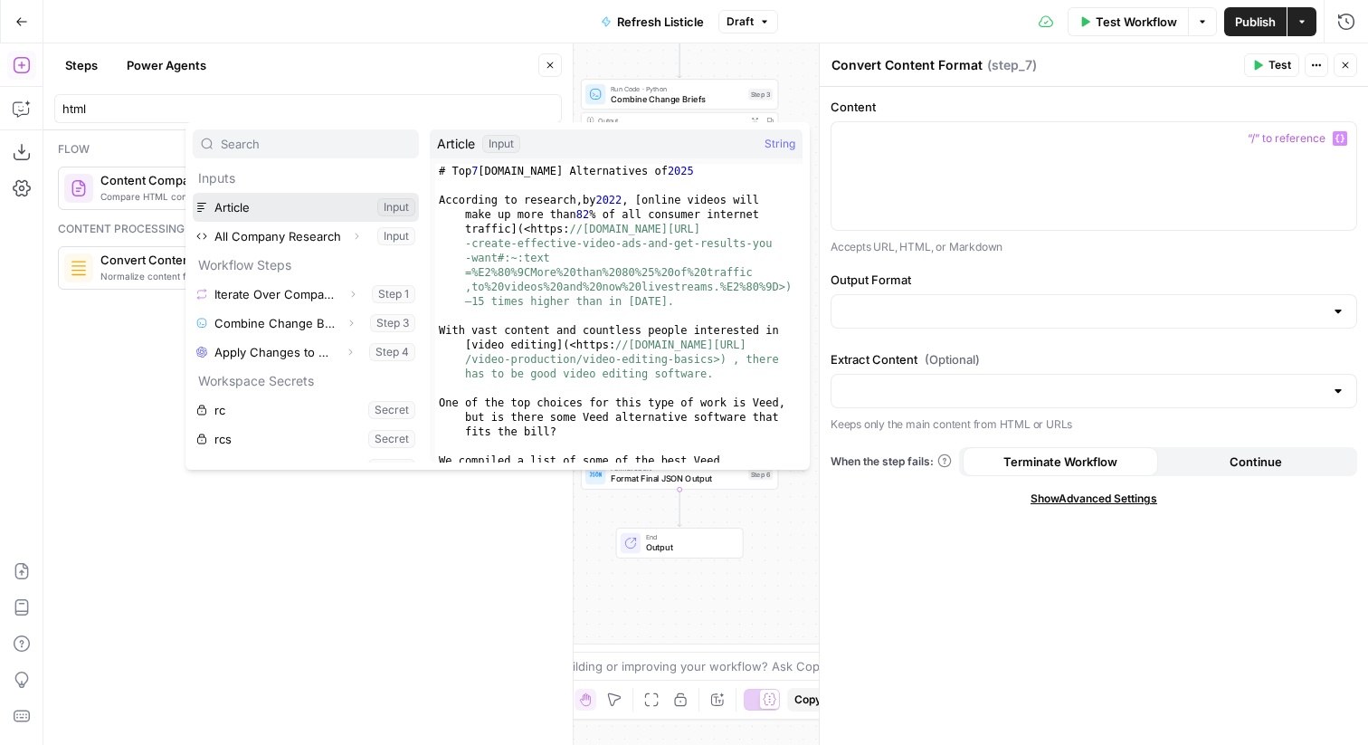
click at [300, 207] on button "Select variable Article" at bounding box center [306, 207] width 226 height 29
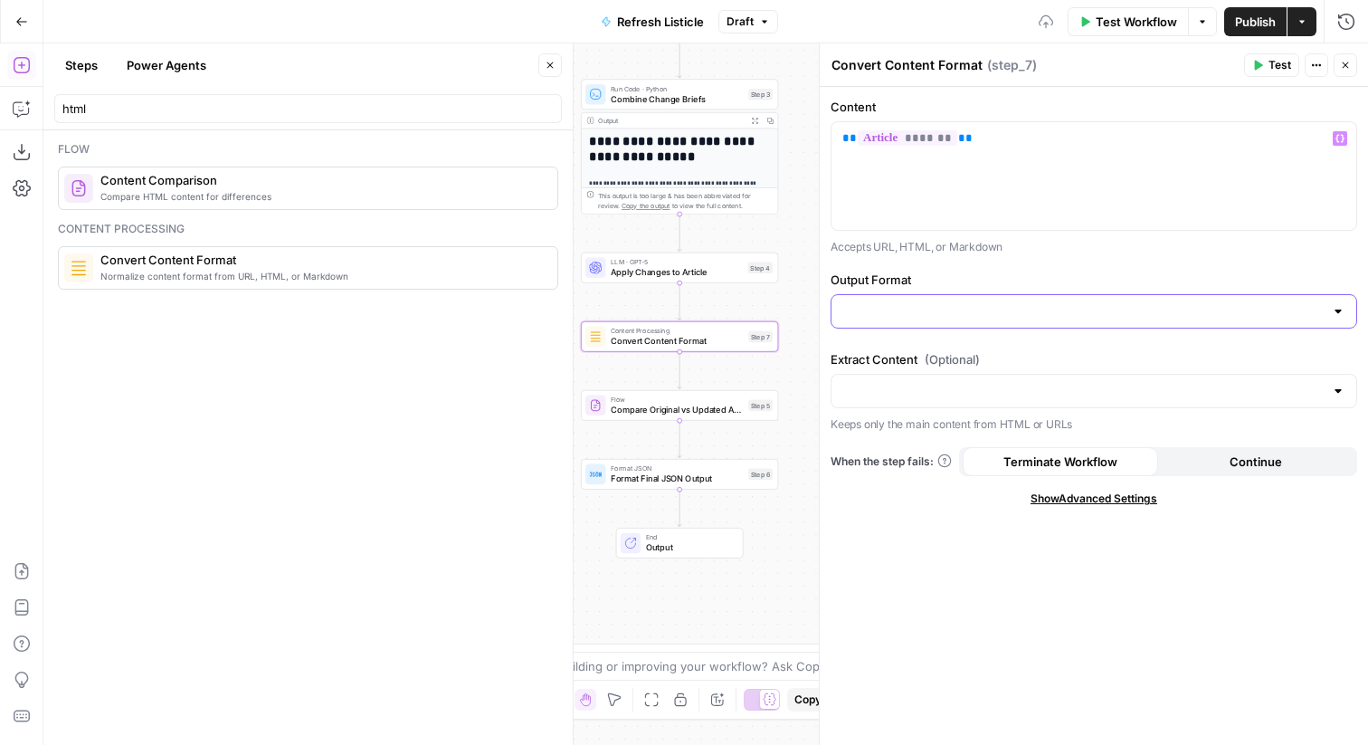
click at [922, 310] on input "Output Format" at bounding box center [1083, 311] width 481 height 18
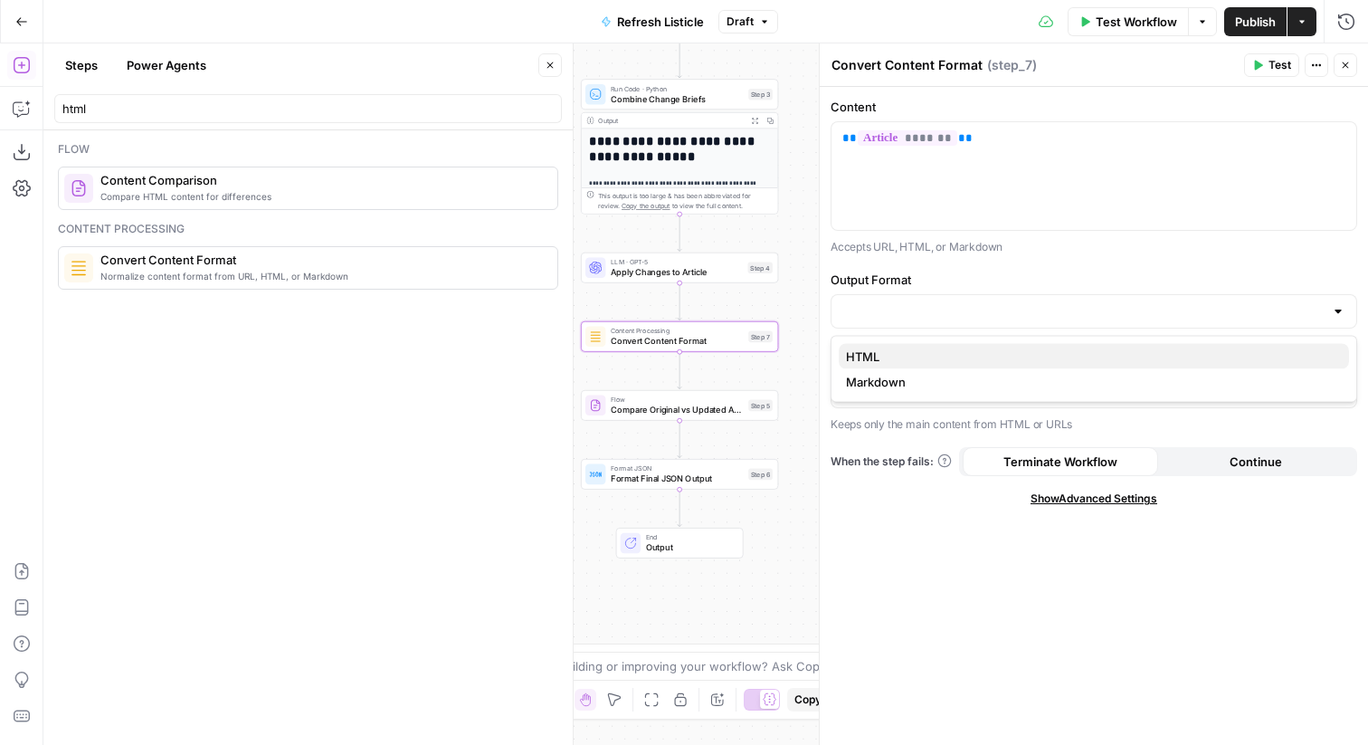
click at [899, 354] on span "HTML" at bounding box center [1090, 357] width 489 height 18
type input "HTML"
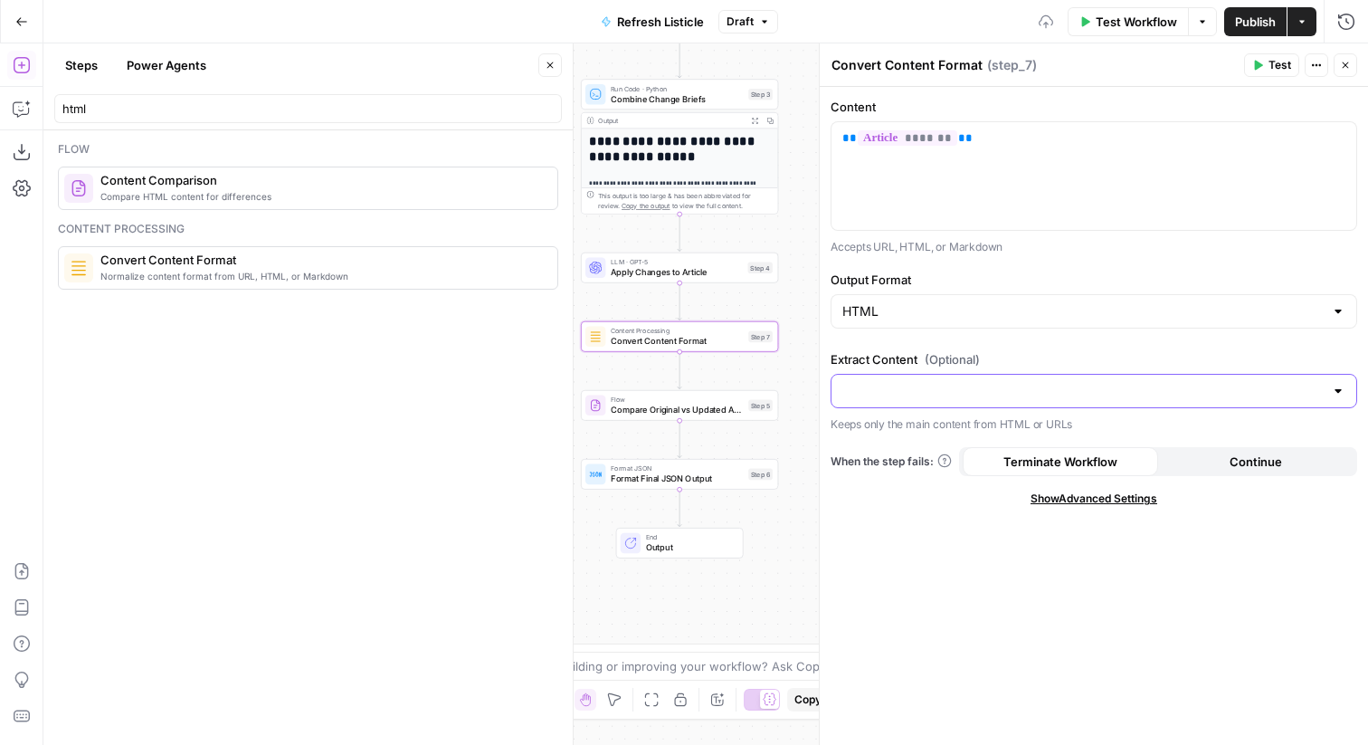
click at [911, 383] on input "Extract Content (Optional)" at bounding box center [1083, 391] width 481 height 18
click at [917, 346] on div "Content ** ******* ** Accepts URL, HTML, or Markdown Output Format HTML Extract…" at bounding box center [1094, 416] width 548 height 658
click at [1269, 63] on span "Test" at bounding box center [1280, 65] width 23 height 16
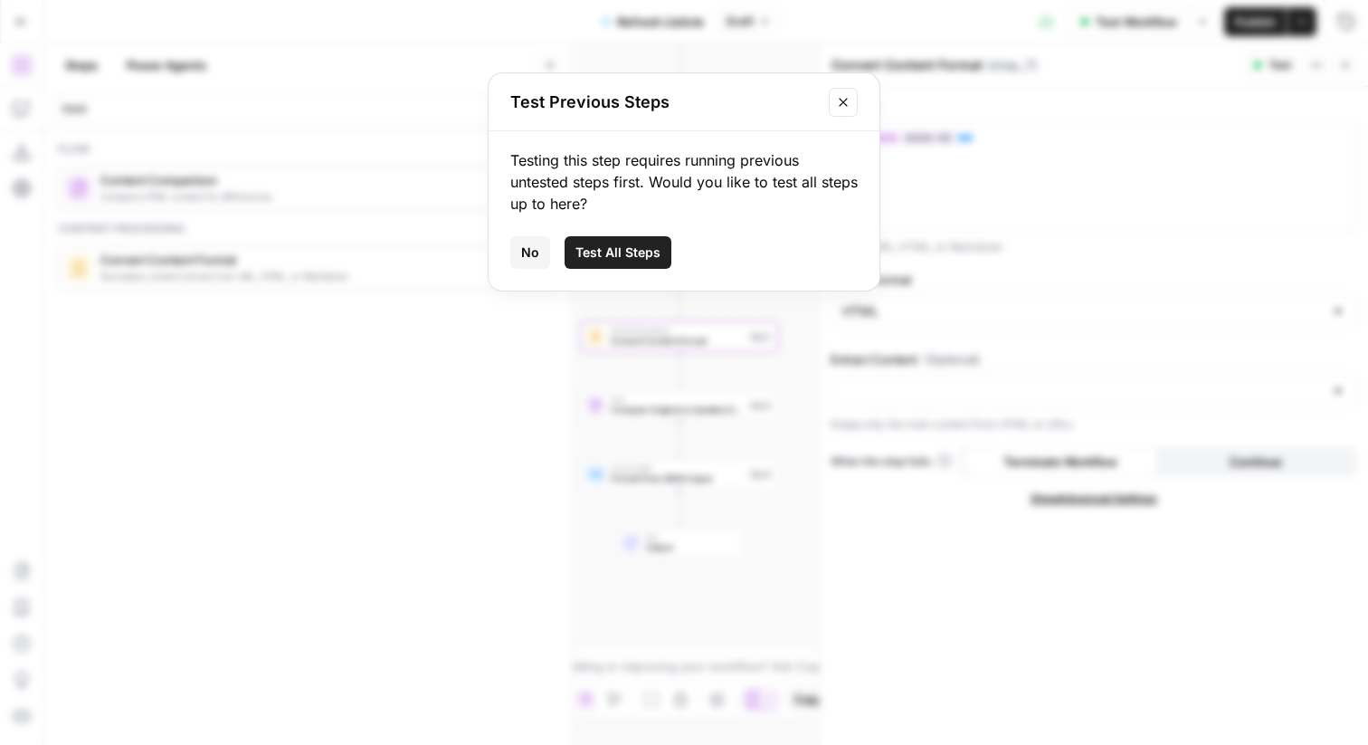
click at [632, 256] on span "Test All Steps" at bounding box center [618, 252] width 85 height 18
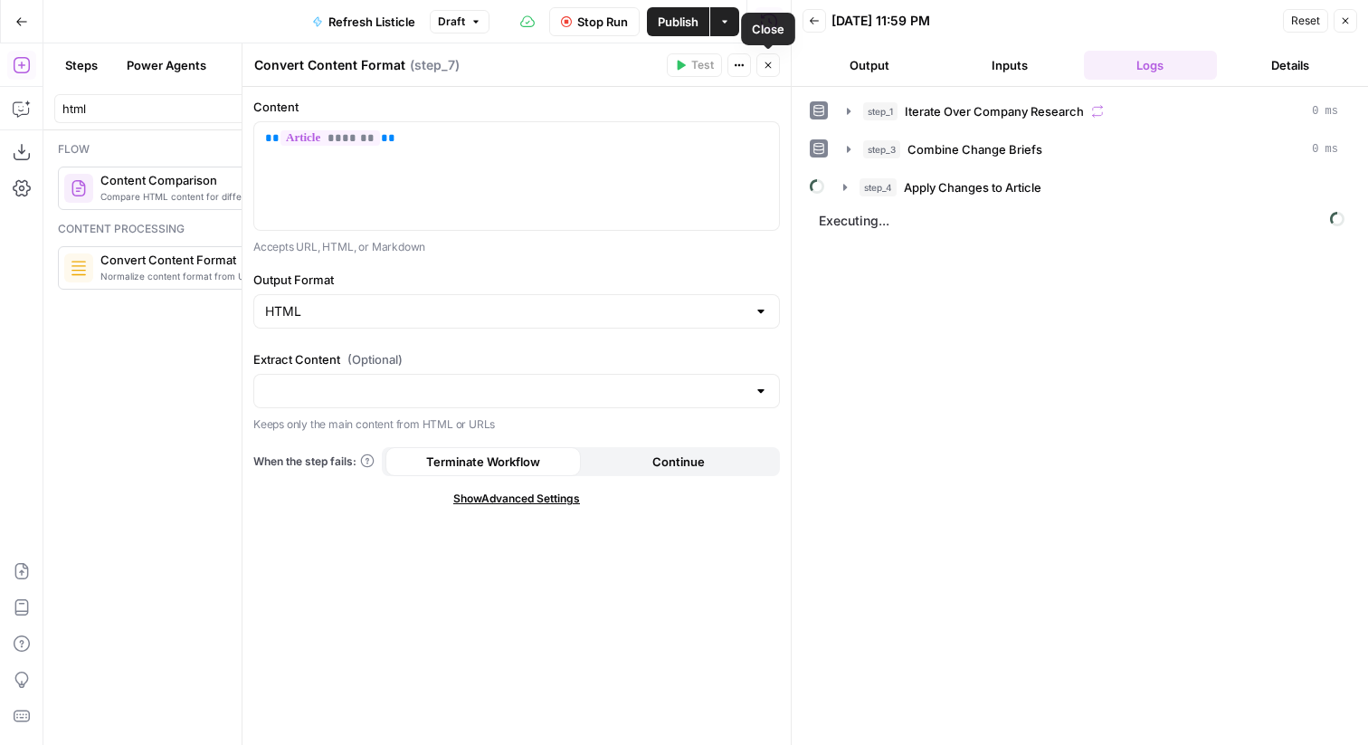
click at [763, 63] on icon "button" at bounding box center [768, 65] width 11 height 11
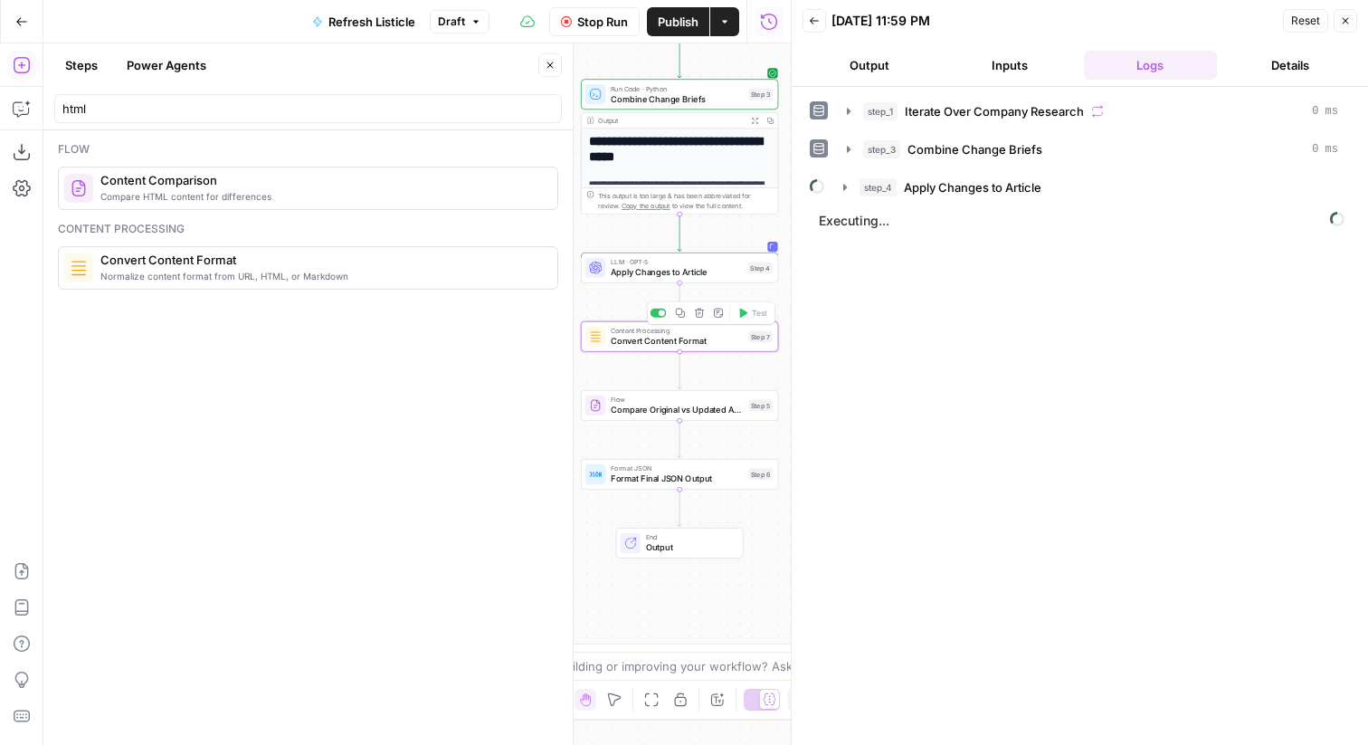
click at [662, 338] on span "Convert Content Format" at bounding box center [677, 341] width 132 height 13
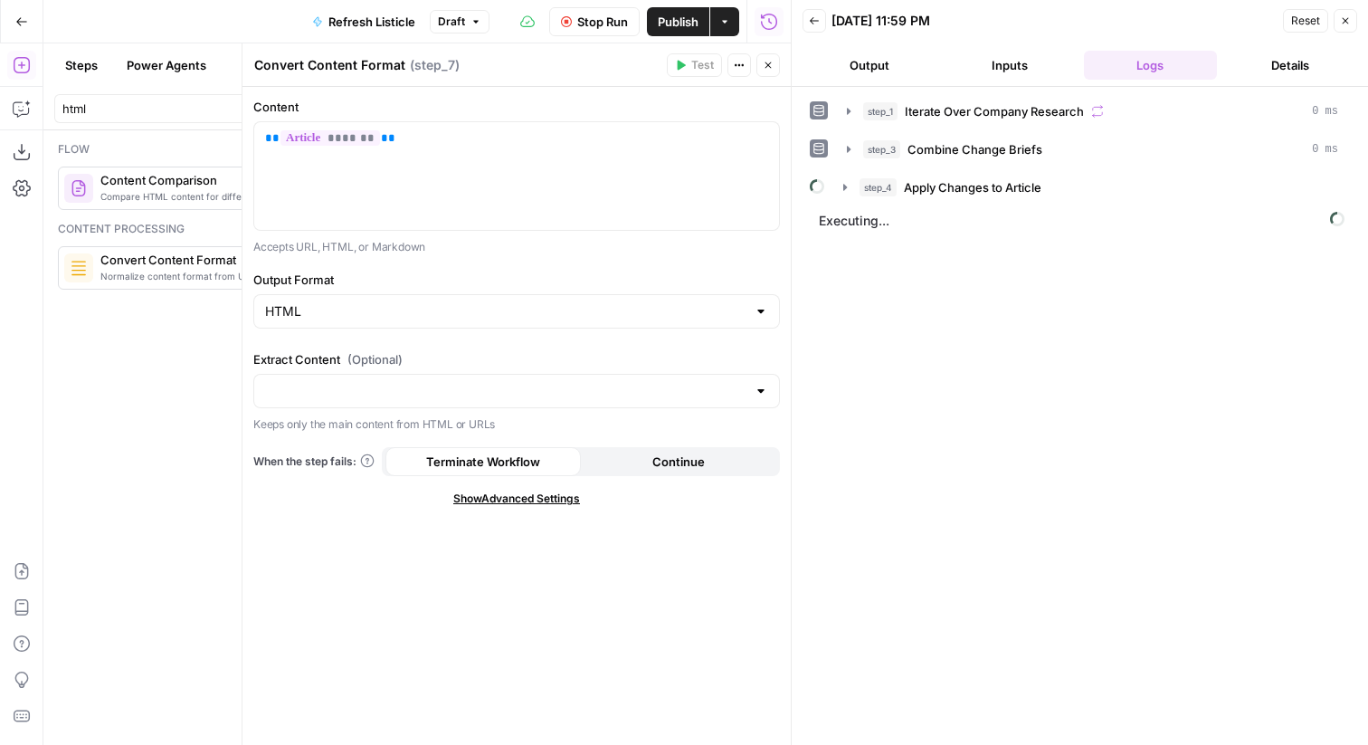
click at [764, 56] on button "Close" at bounding box center [769, 65] width 24 height 24
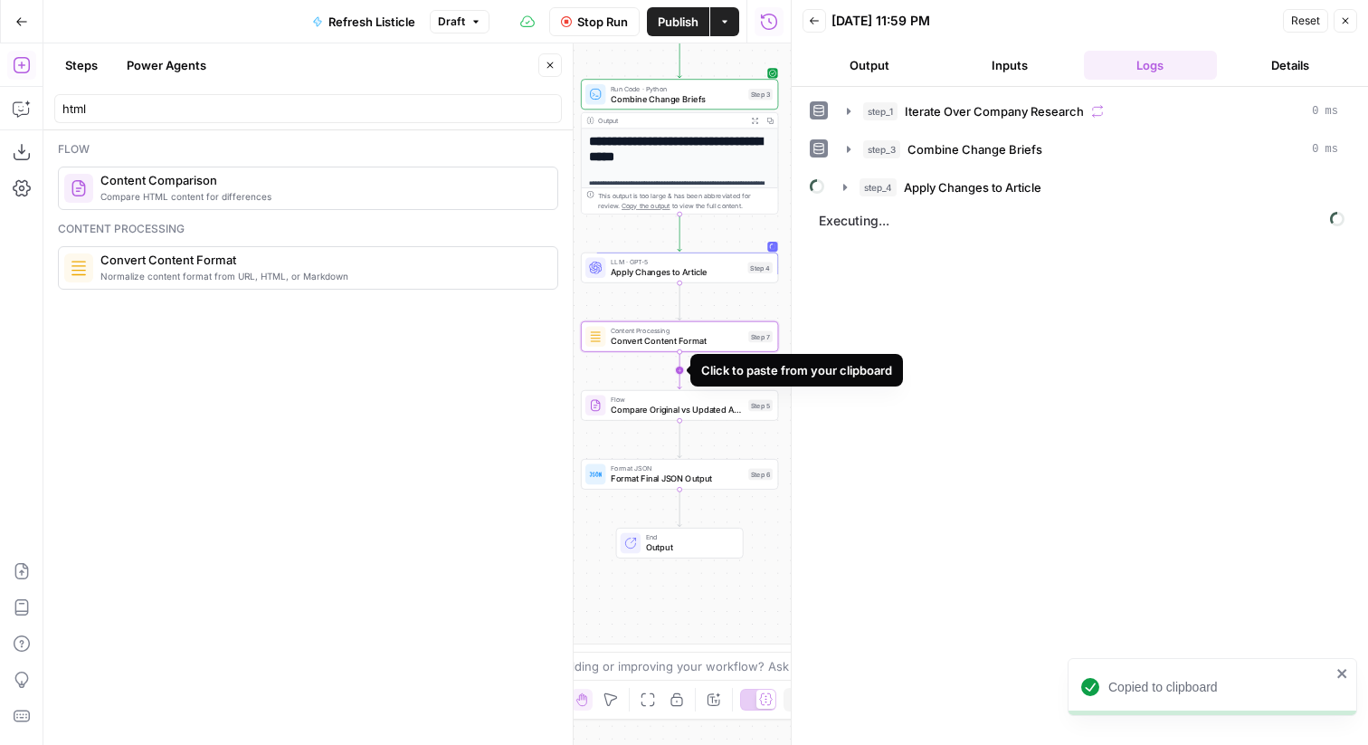
click at [679, 362] on icon "Edge from step_7 to step_5" at bounding box center [680, 370] width 4 height 37
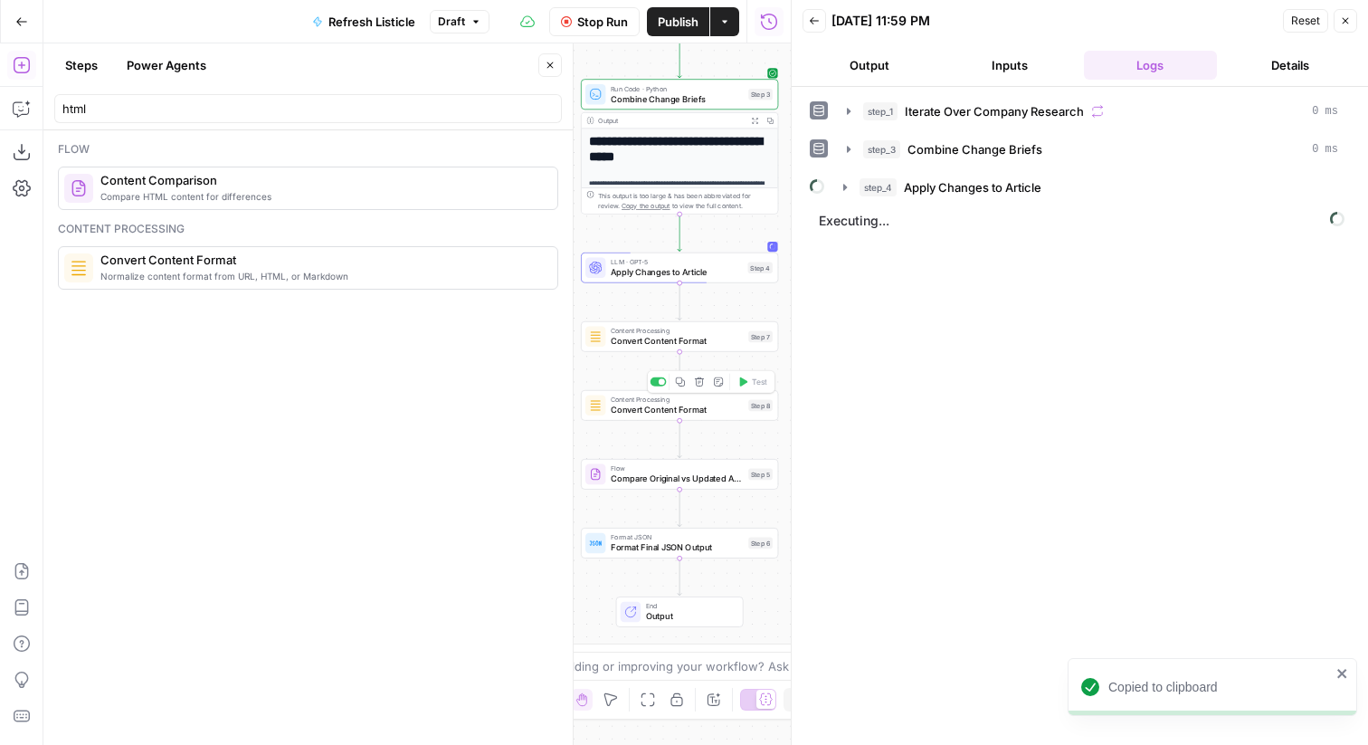
click at [667, 403] on span "Content Processing" at bounding box center [677, 400] width 132 height 10
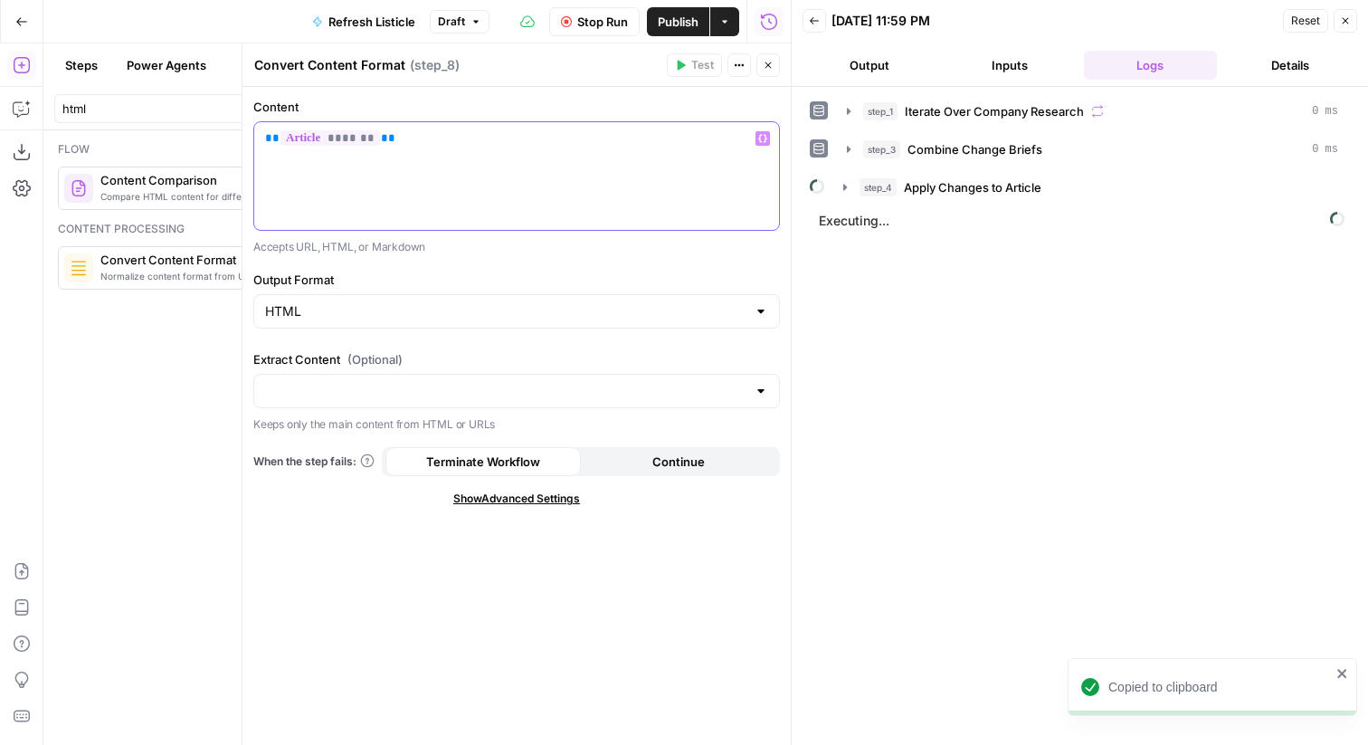
click at [481, 174] on div "** ******* **" at bounding box center [516, 176] width 525 height 108
click at [764, 136] on icon "button" at bounding box center [762, 138] width 9 height 9
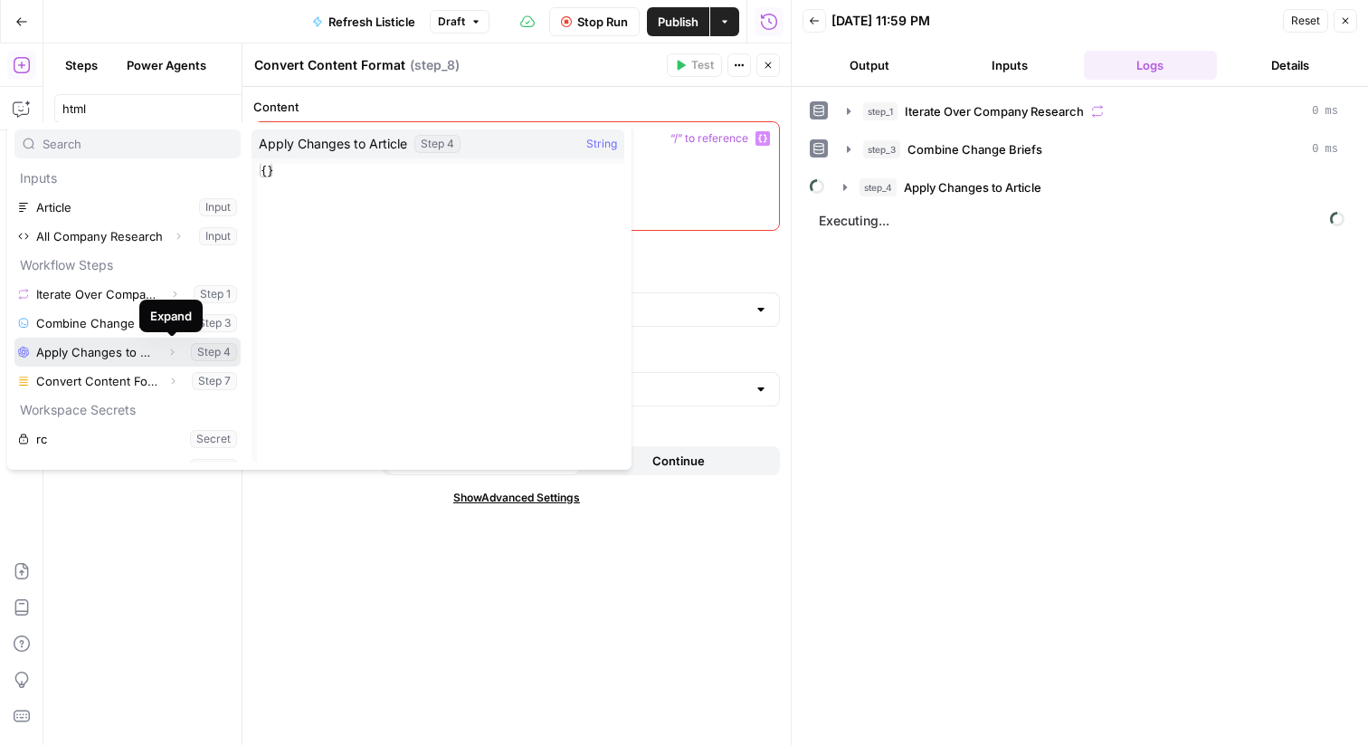
click at [167, 352] on icon "button" at bounding box center [172, 352] width 11 height 11
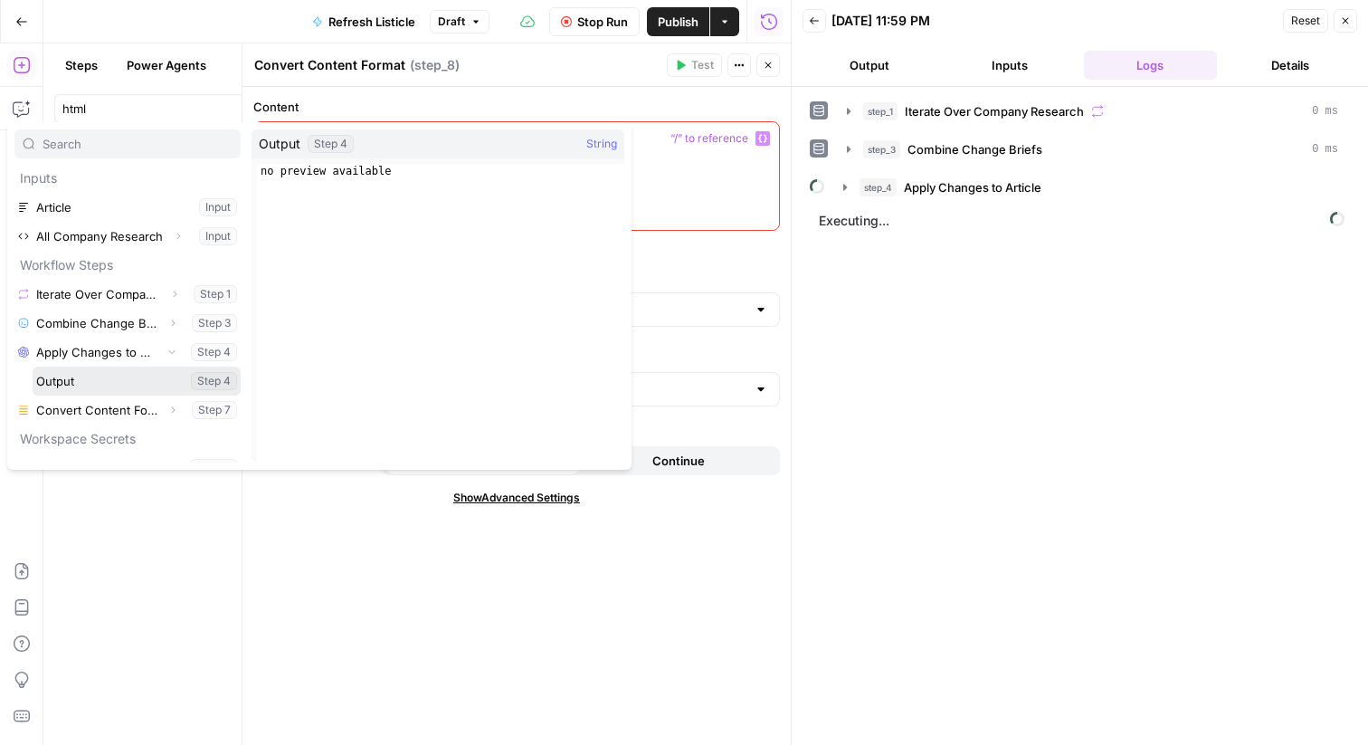
click at [85, 377] on button "Select variable Output" at bounding box center [137, 381] width 208 height 29
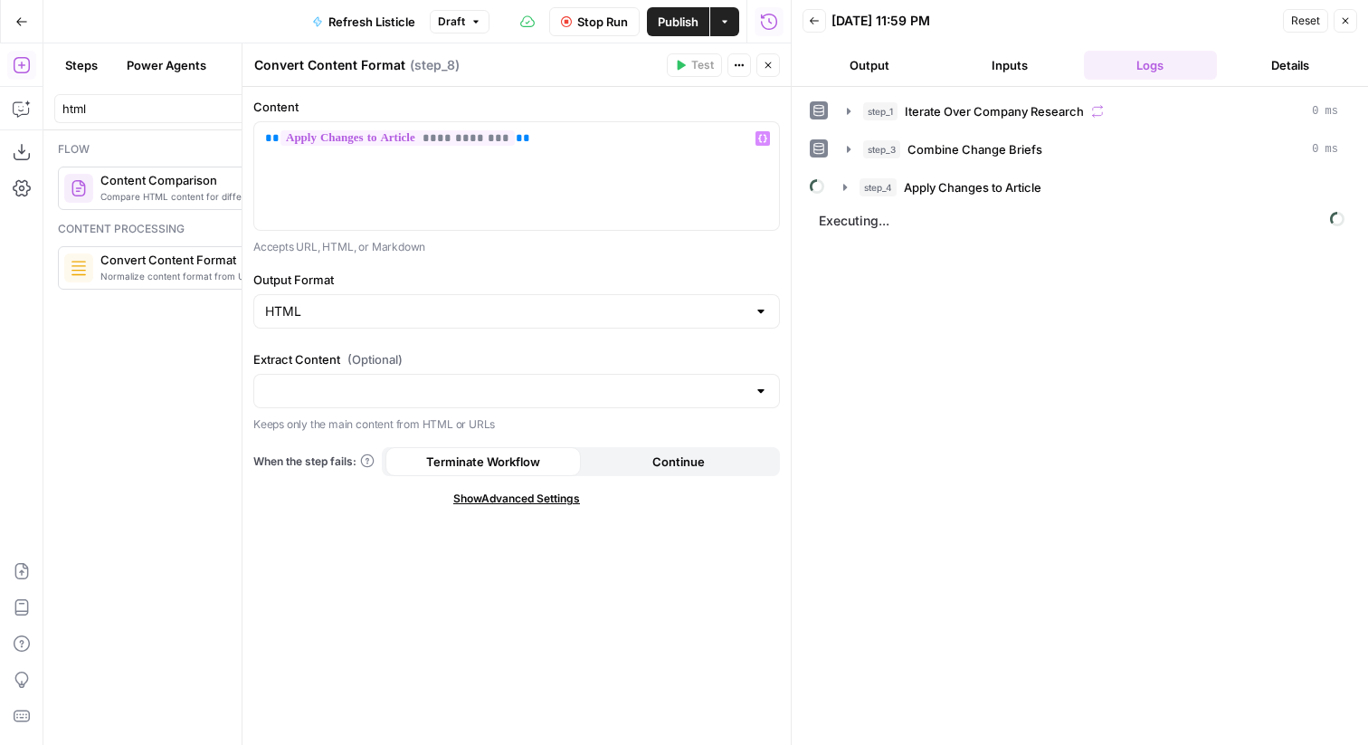
click at [769, 62] on icon "button" at bounding box center [768, 65] width 11 height 11
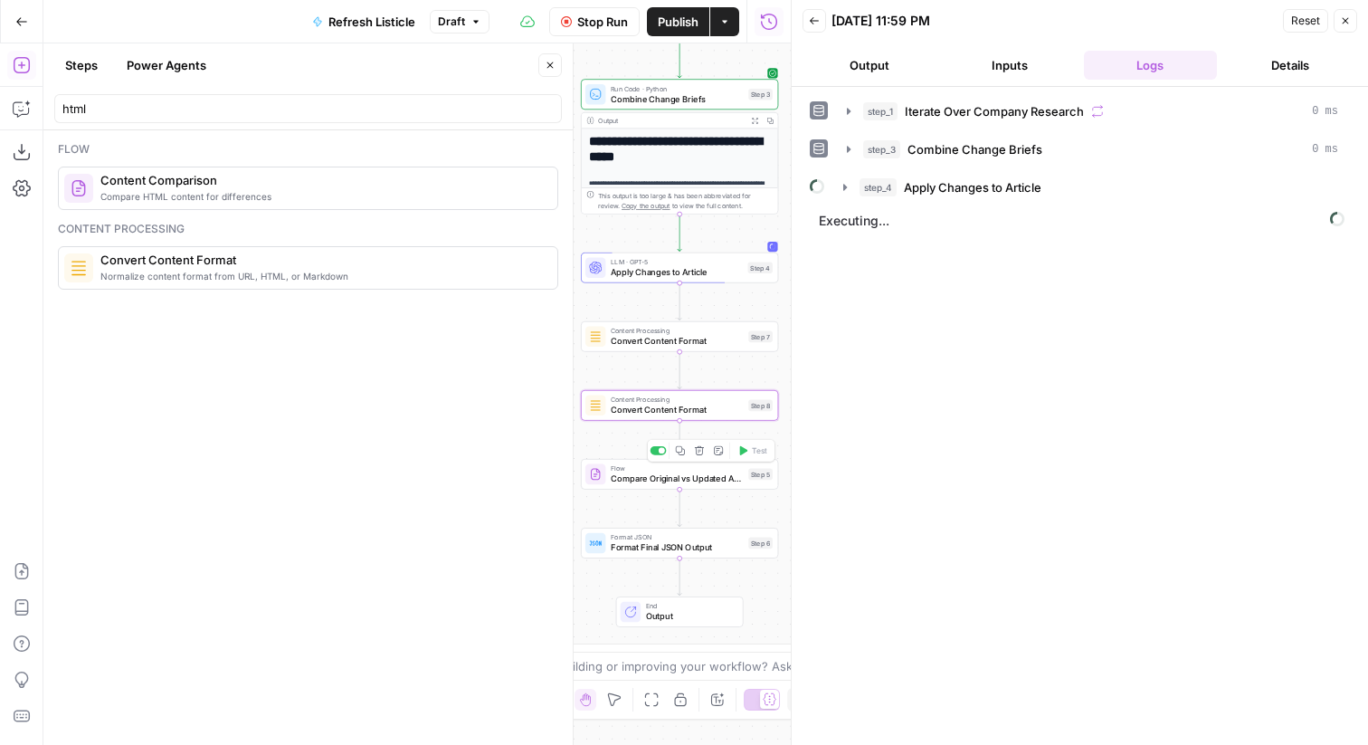
click at [762, 478] on div "Step 5" at bounding box center [760, 475] width 24 height 12
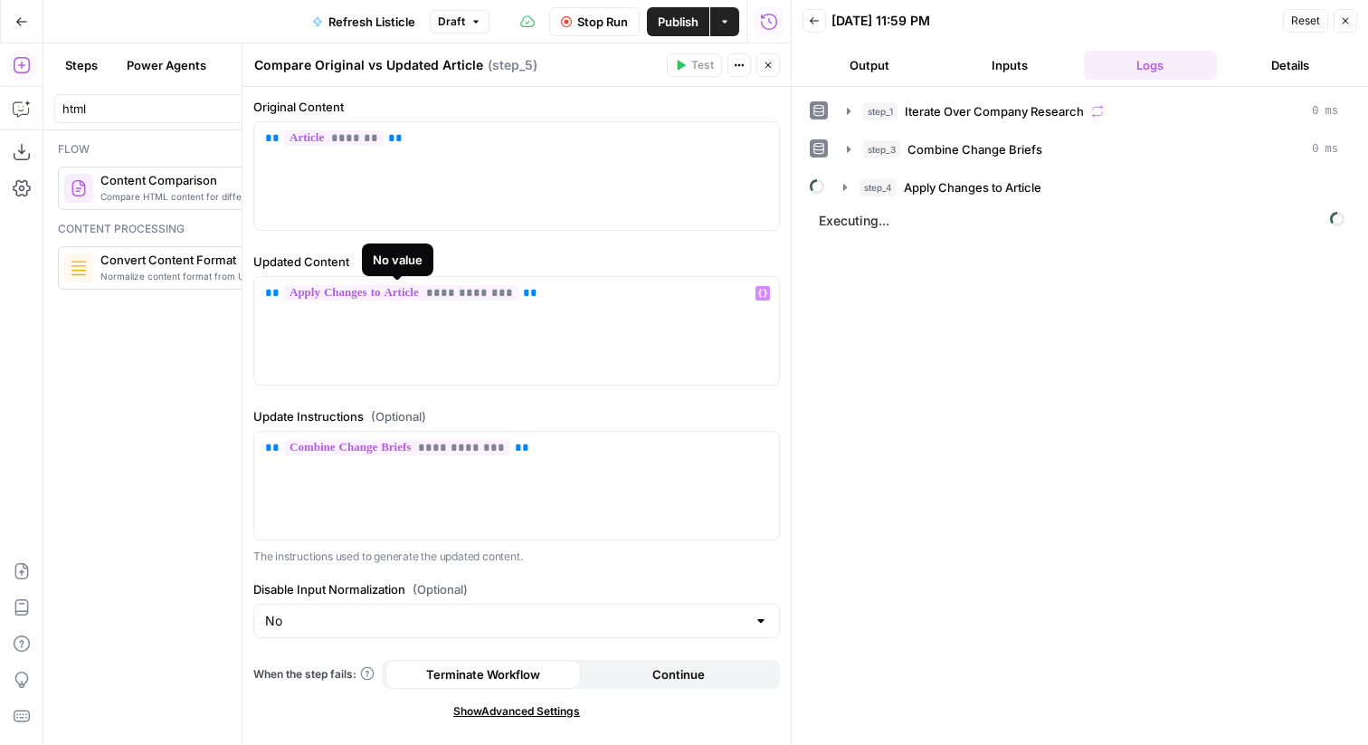
click at [474, 295] on span "**********" at bounding box center [401, 292] width 234 height 15
click at [491, 175] on div "** ******* **" at bounding box center [516, 176] width 525 height 108
click at [470, 142] on span "**********" at bounding box center [400, 137] width 232 height 15
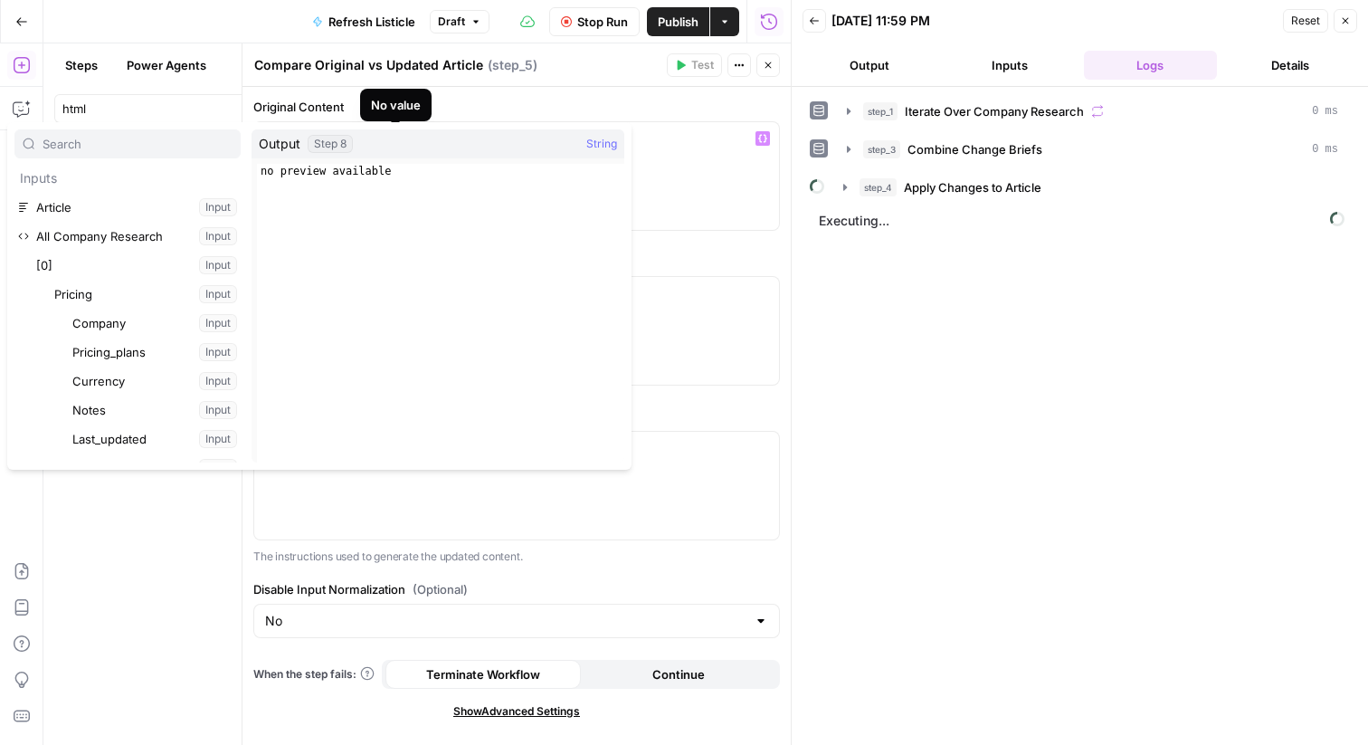
scroll to position [39630, 0]
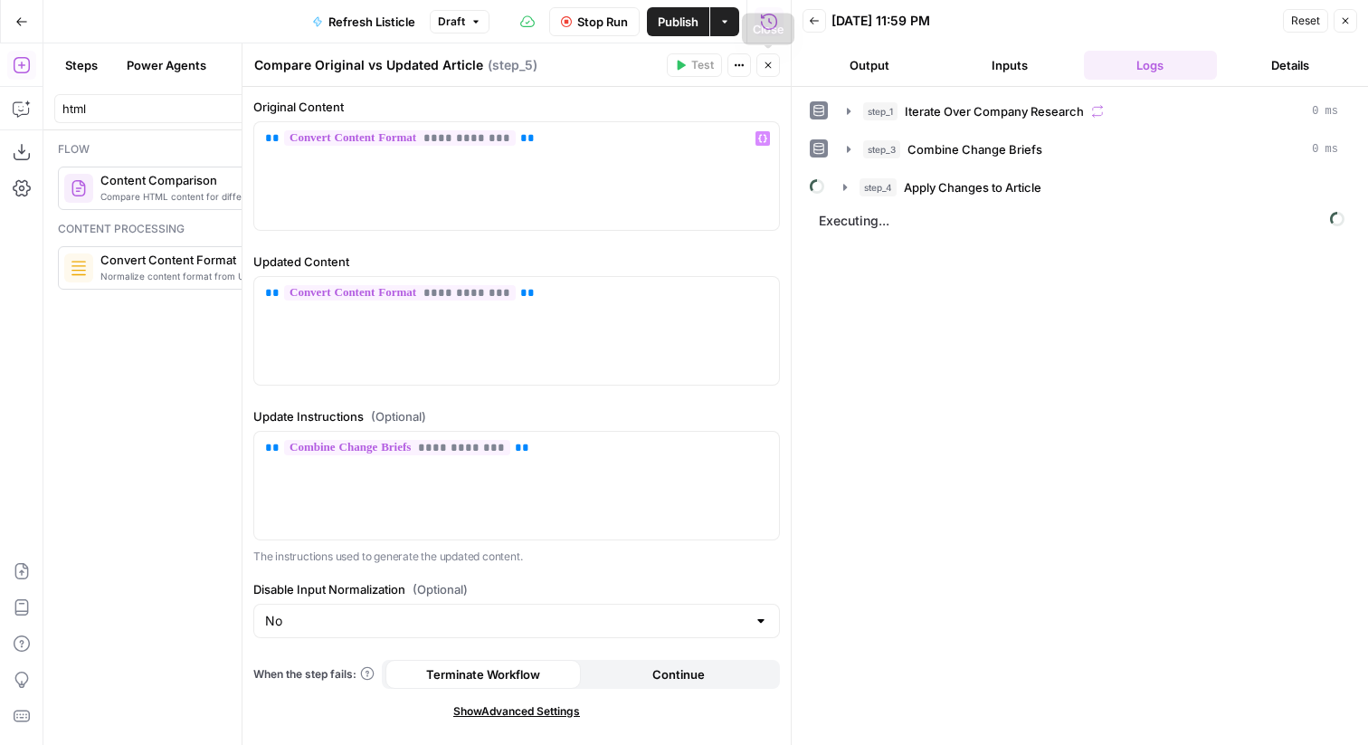
click at [775, 61] on button "Close" at bounding box center [769, 65] width 24 height 24
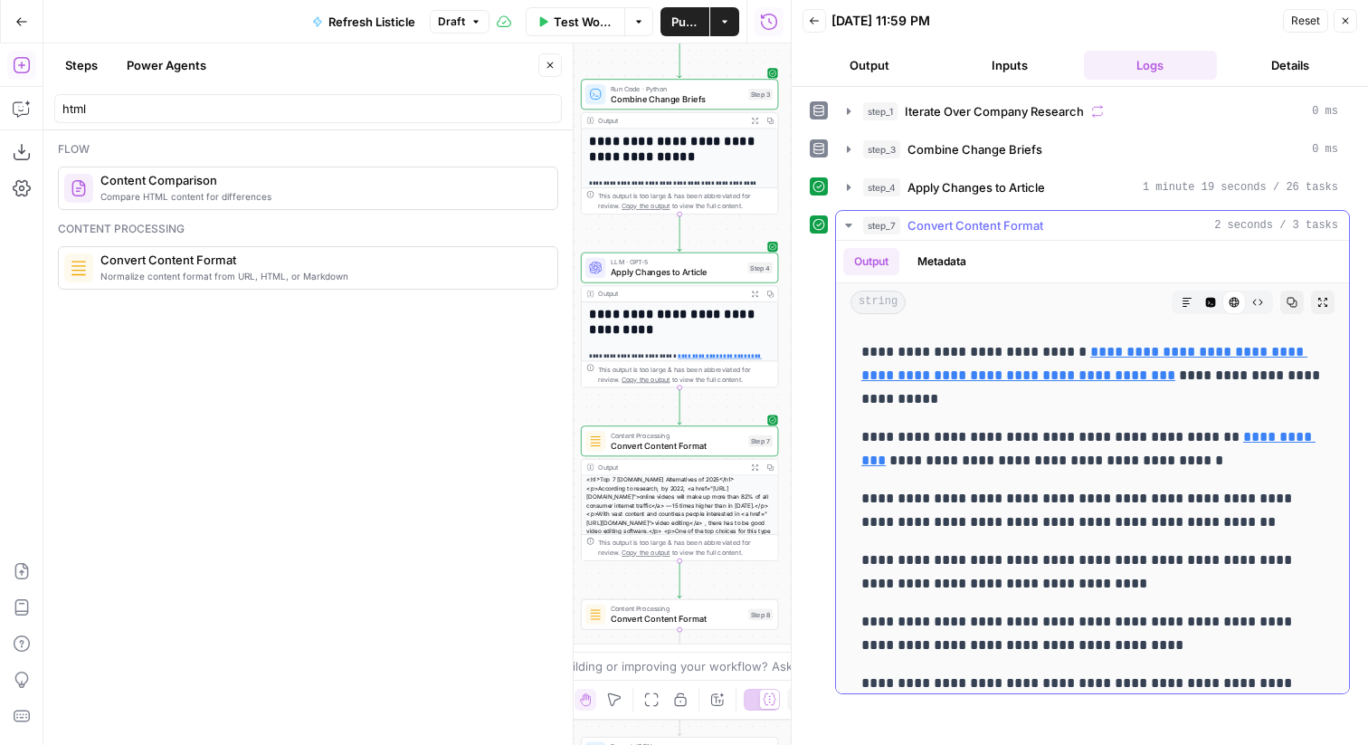
scroll to position [193, 0]
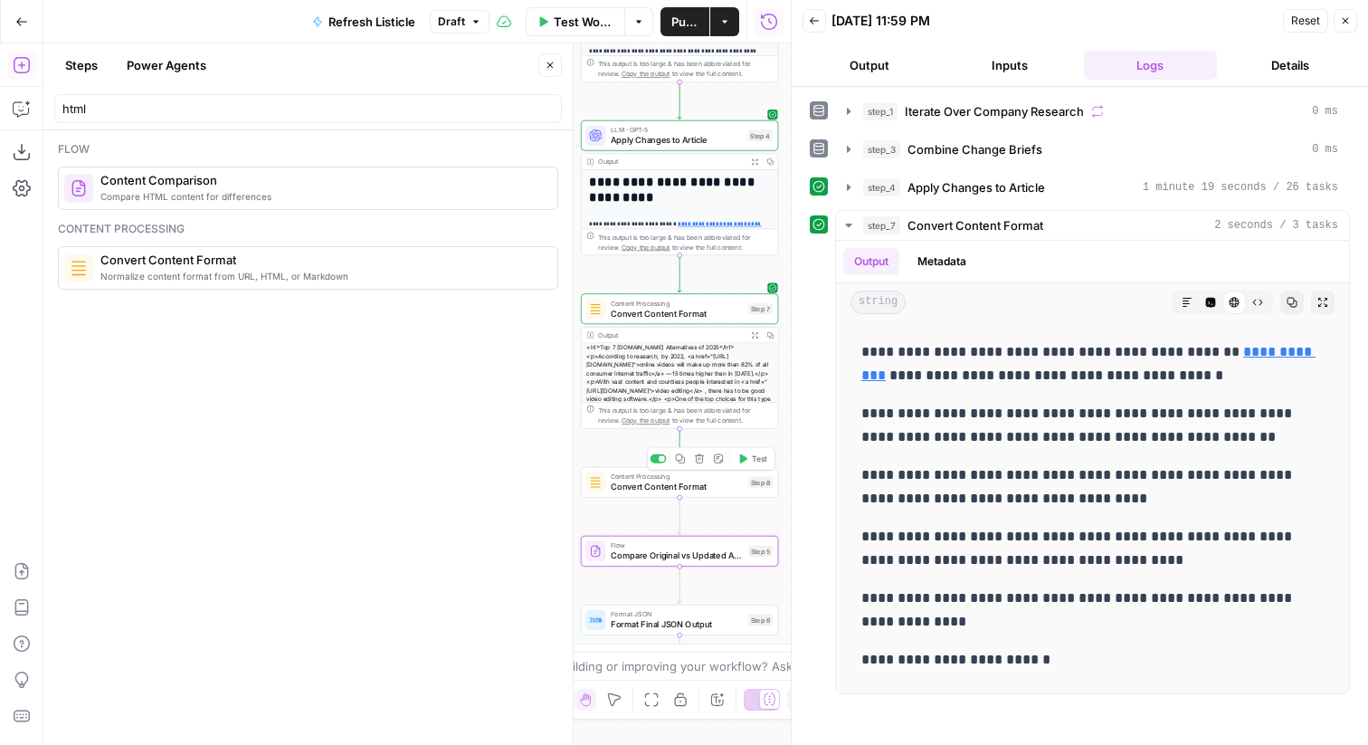
click at [766, 459] on span "Test" at bounding box center [759, 459] width 15 height 12
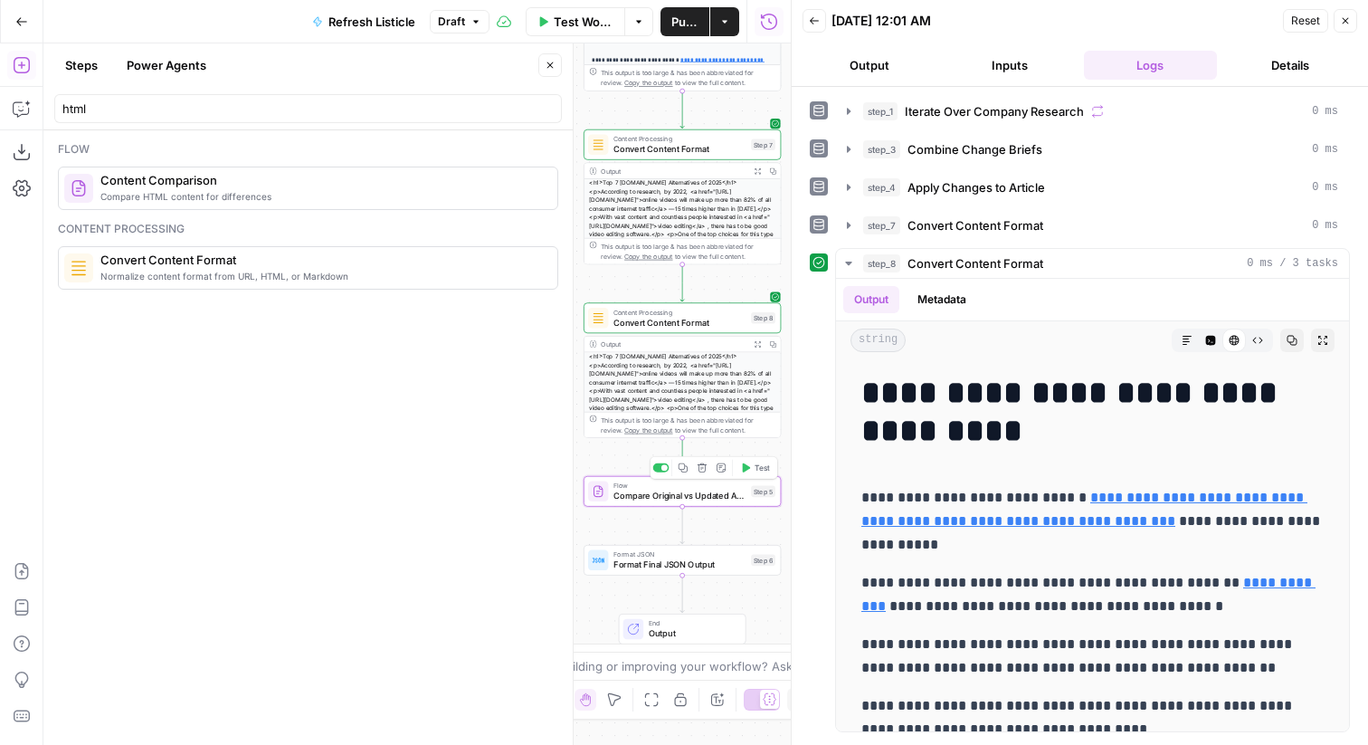
click at [757, 462] on span "Test" at bounding box center [762, 468] width 15 height 12
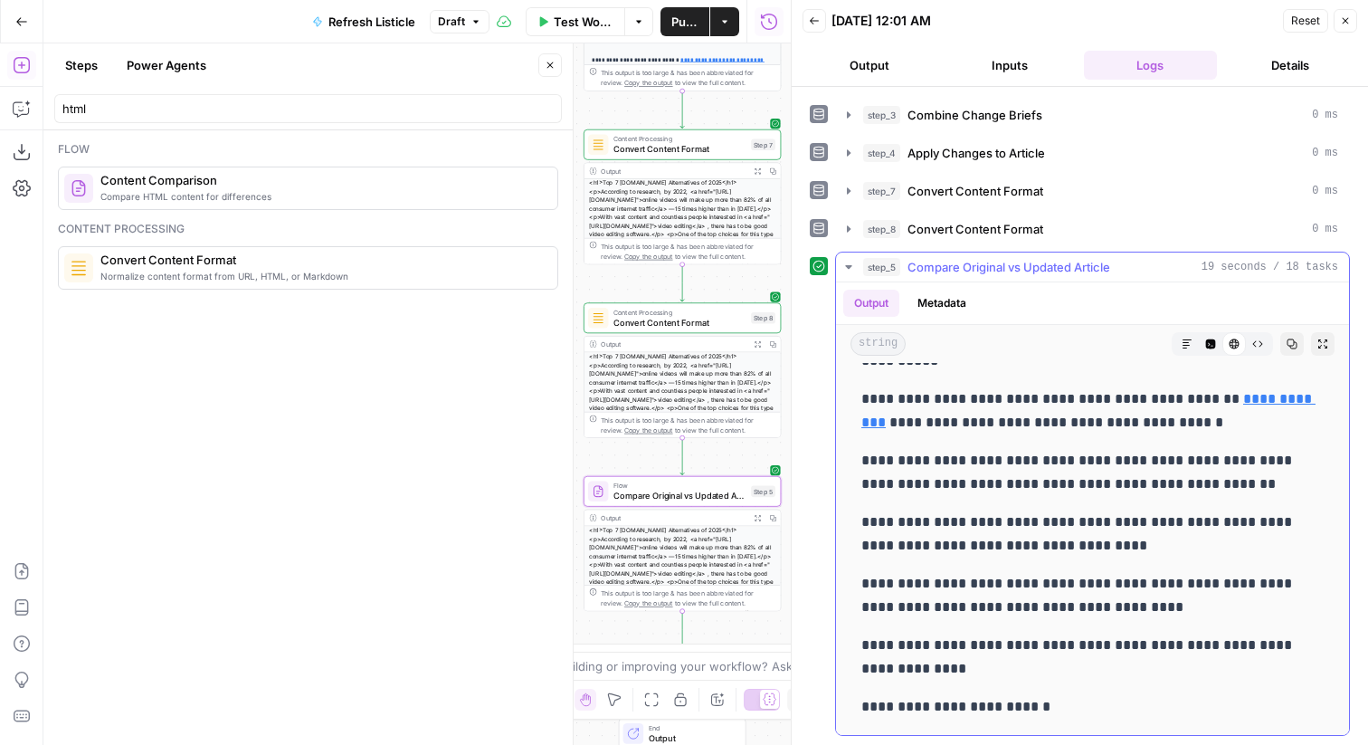
scroll to position [31, 0]
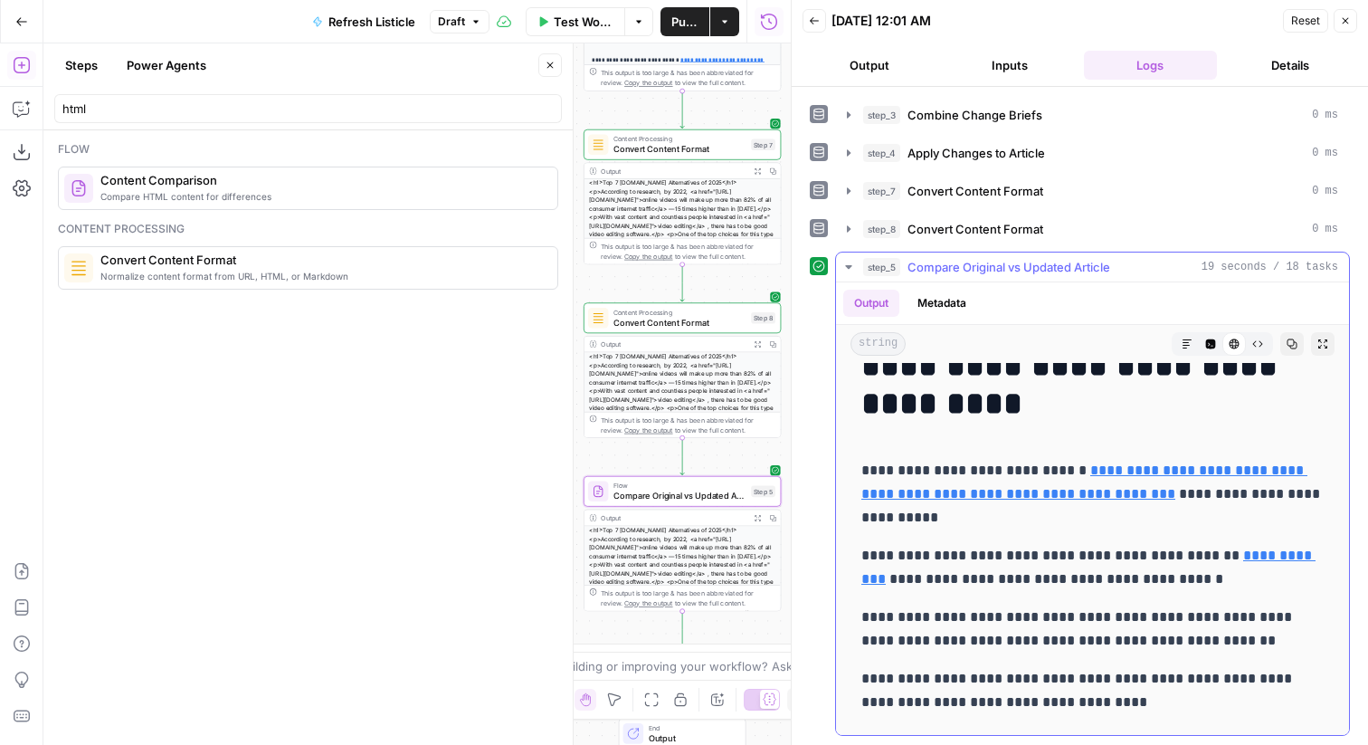
click at [1082, 271] on span "Compare Original vs Updated Article" at bounding box center [1009, 267] width 203 height 18
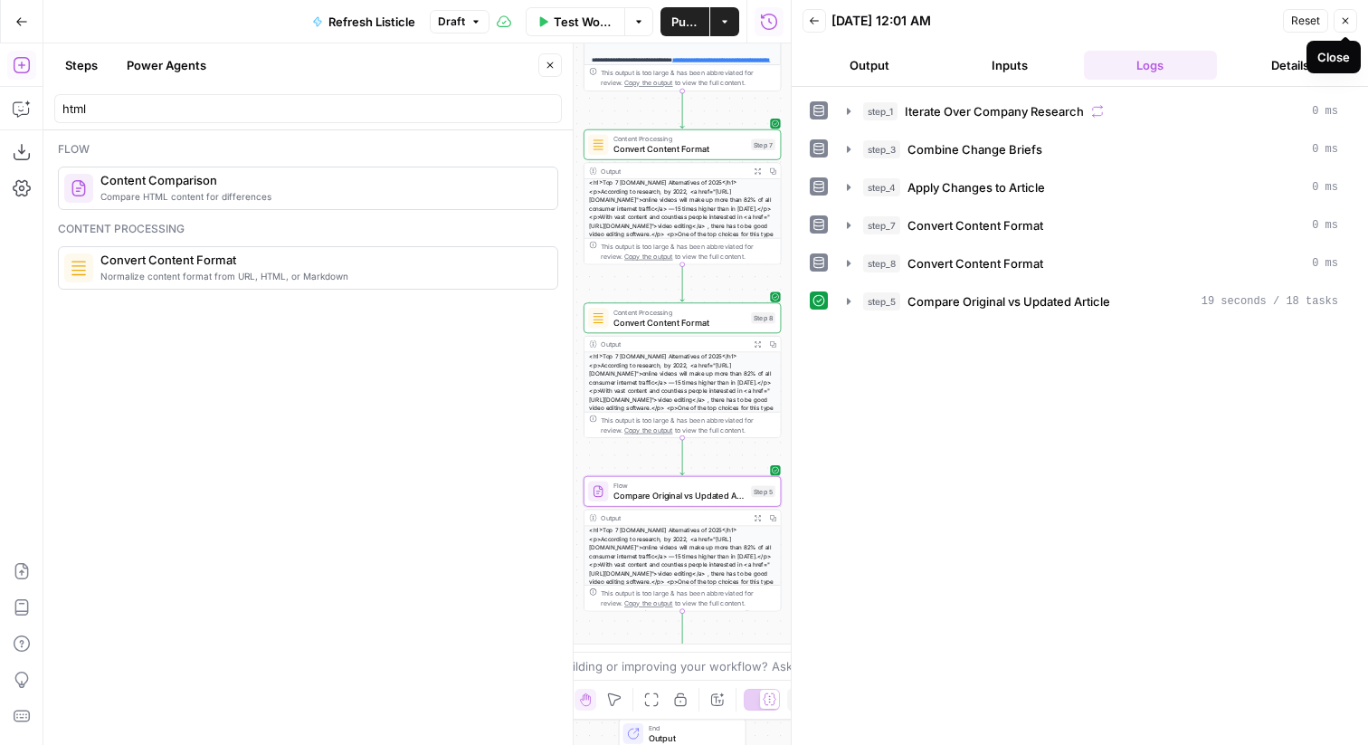
click at [1348, 22] on icon "button" at bounding box center [1345, 20] width 11 height 11
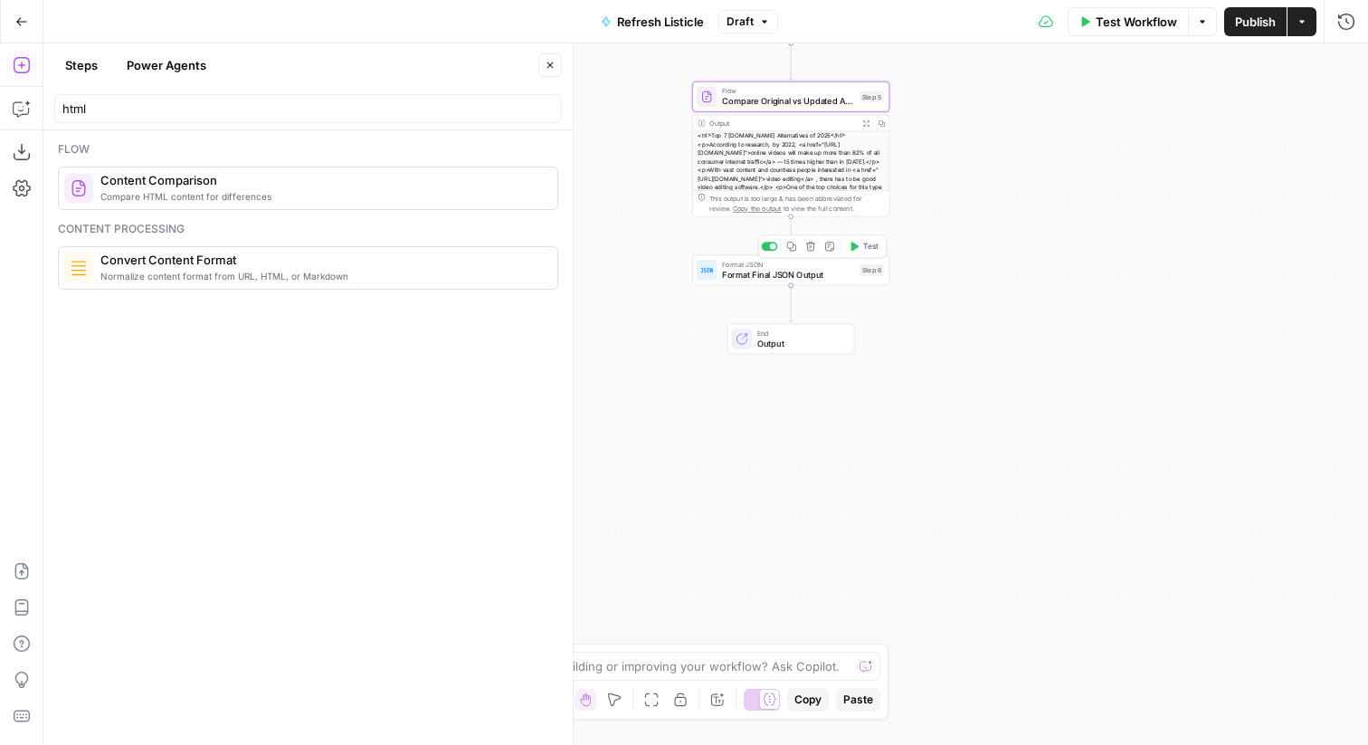
click at [849, 270] on span "Format Final JSON Output" at bounding box center [788, 274] width 132 height 13
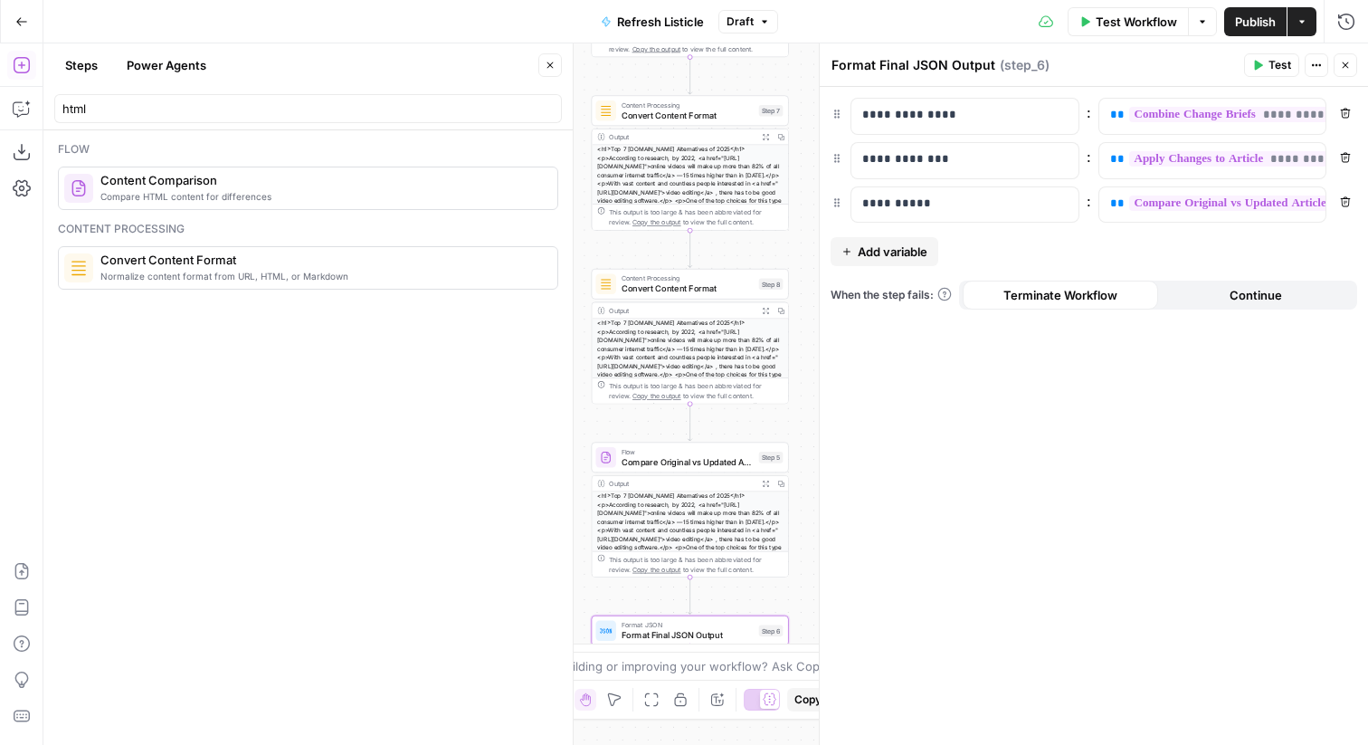
scroll to position [110, 0]
click at [1342, 73] on button "Close" at bounding box center [1346, 65] width 24 height 24
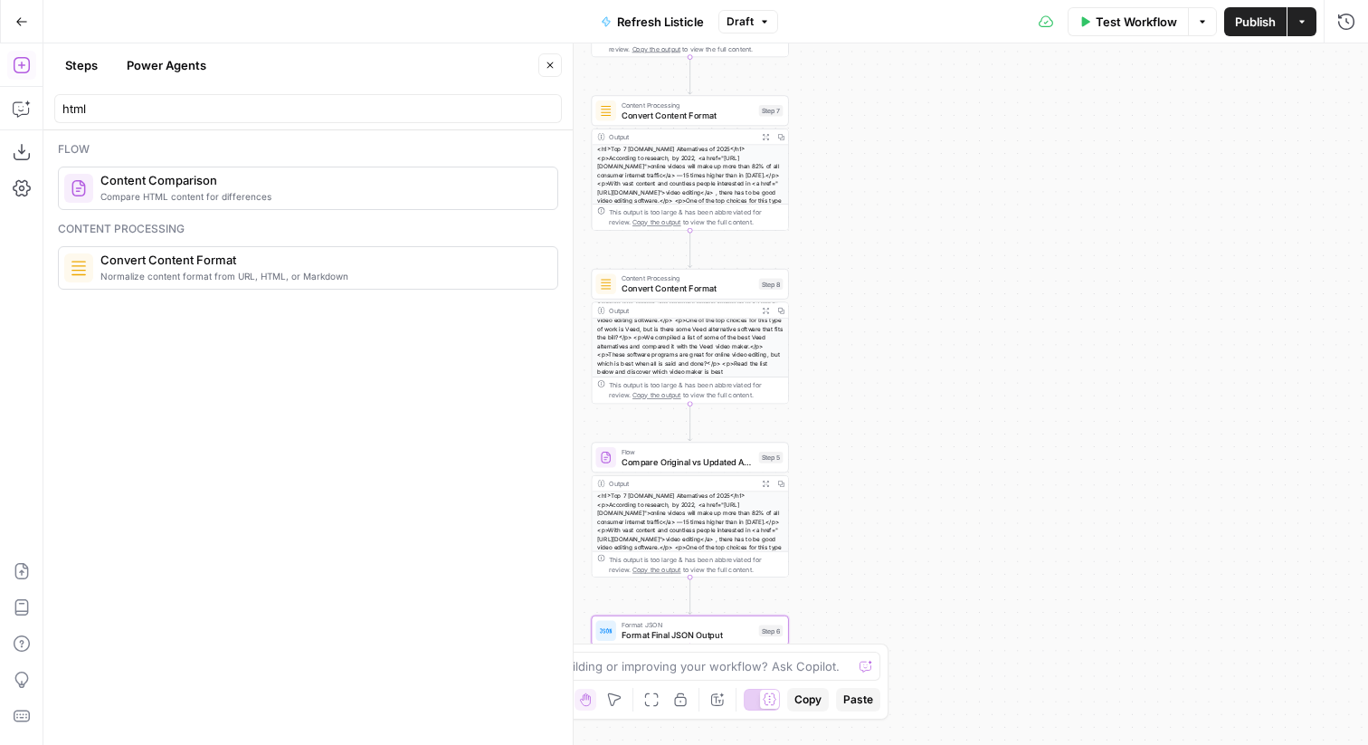
click at [1243, 22] on span "Publish" at bounding box center [1255, 22] width 41 height 18
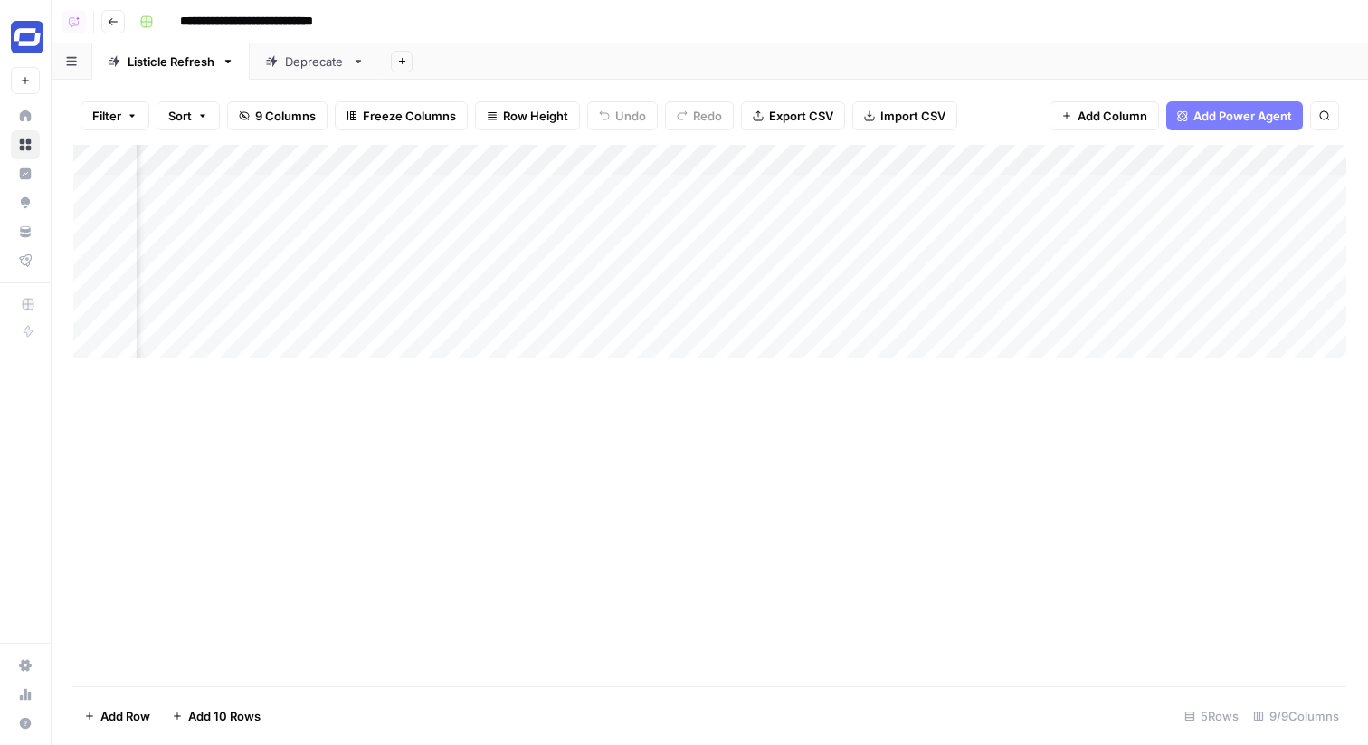
scroll to position [0, 514]
click at [720, 188] on div "Add Column" at bounding box center [709, 252] width 1273 height 214
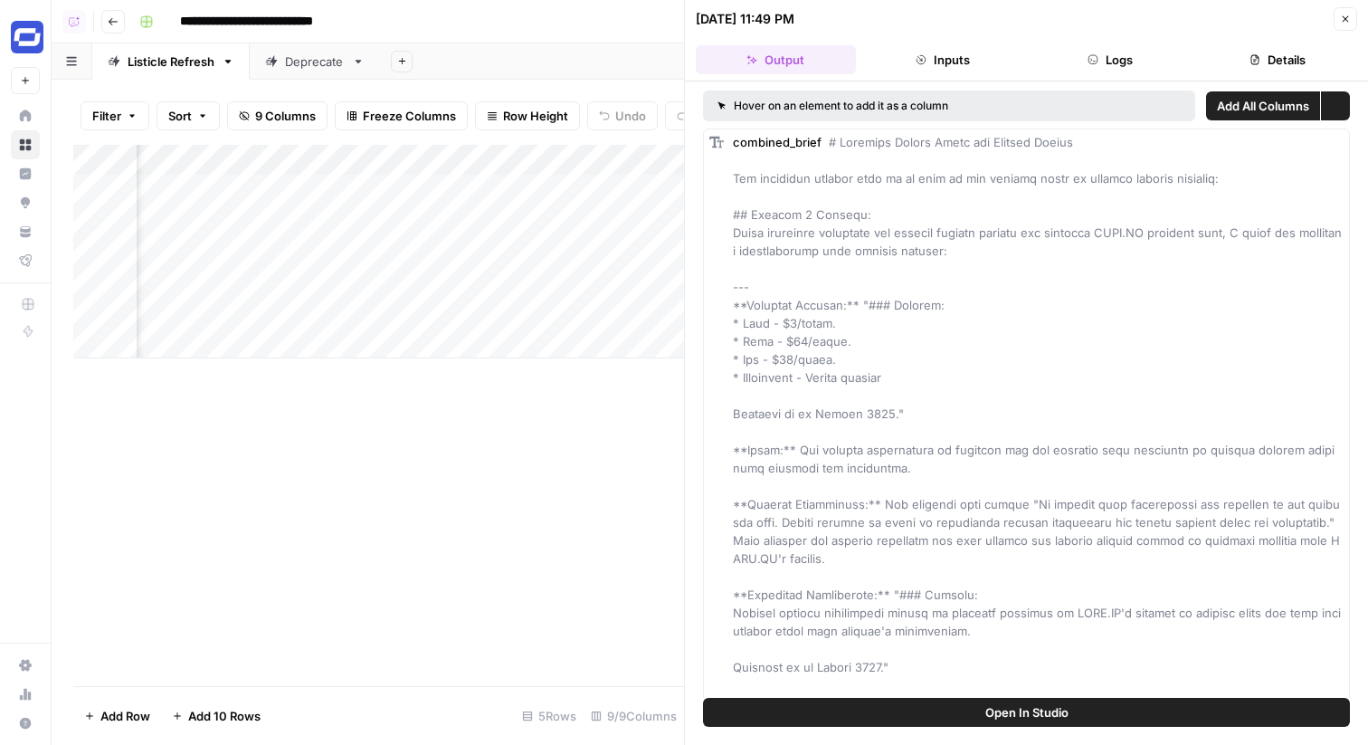
click at [1131, 57] on button "Logs" at bounding box center [1111, 59] width 160 height 29
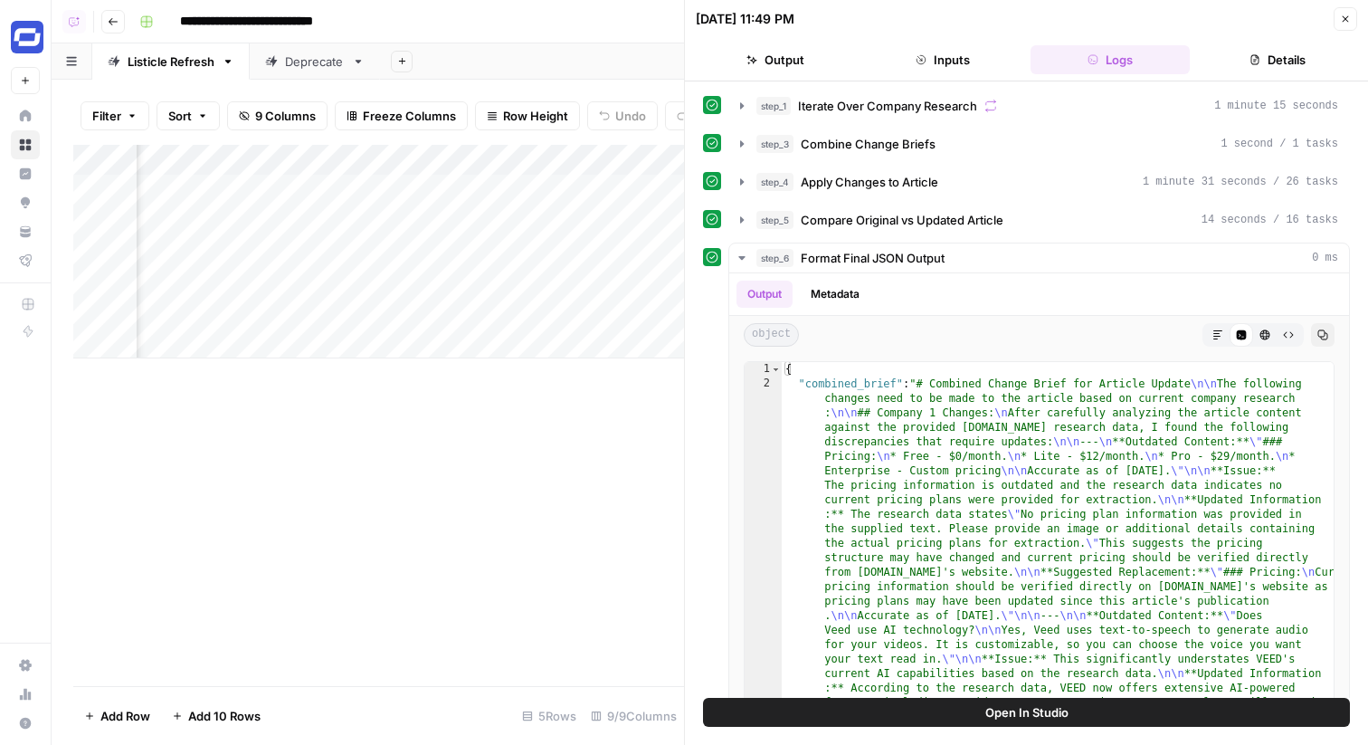
click at [1349, 14] on icon "button" at bounding box center [1345, 19] width 11 height 11
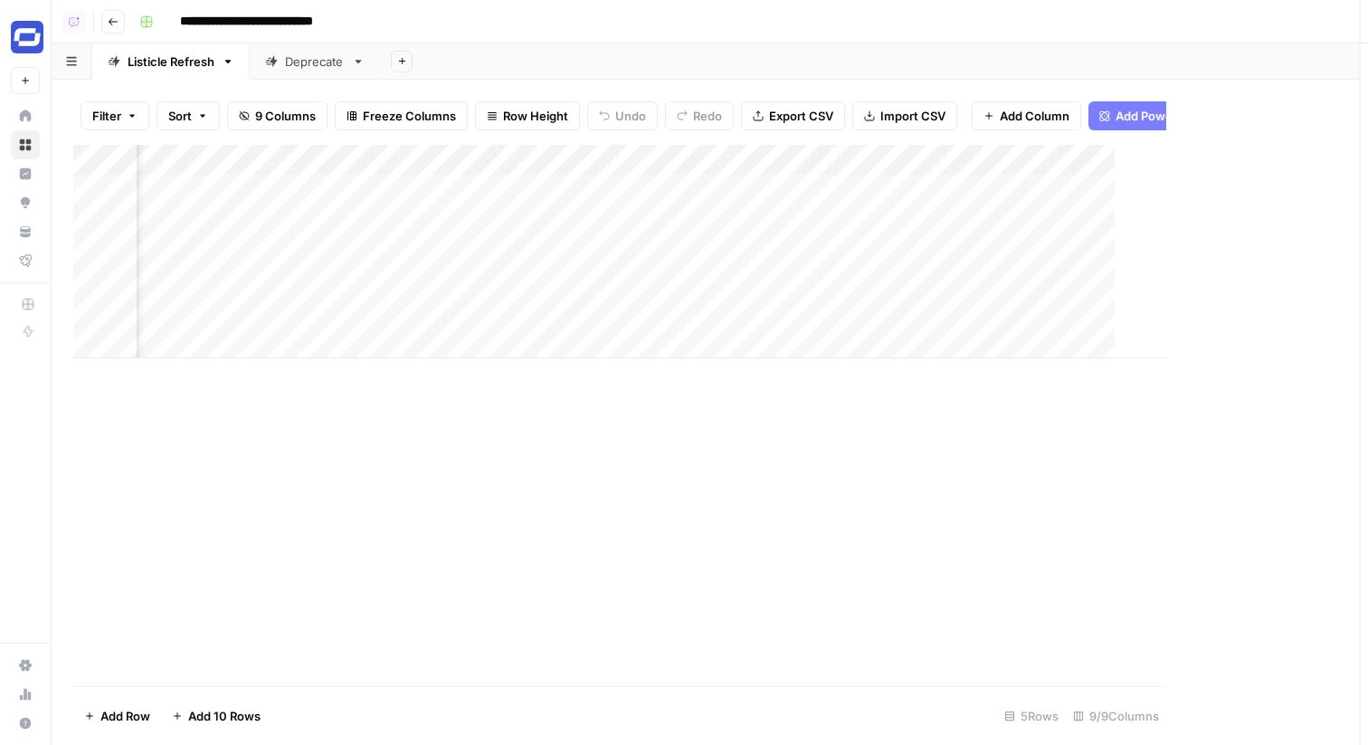
scroll to position [0, 492]
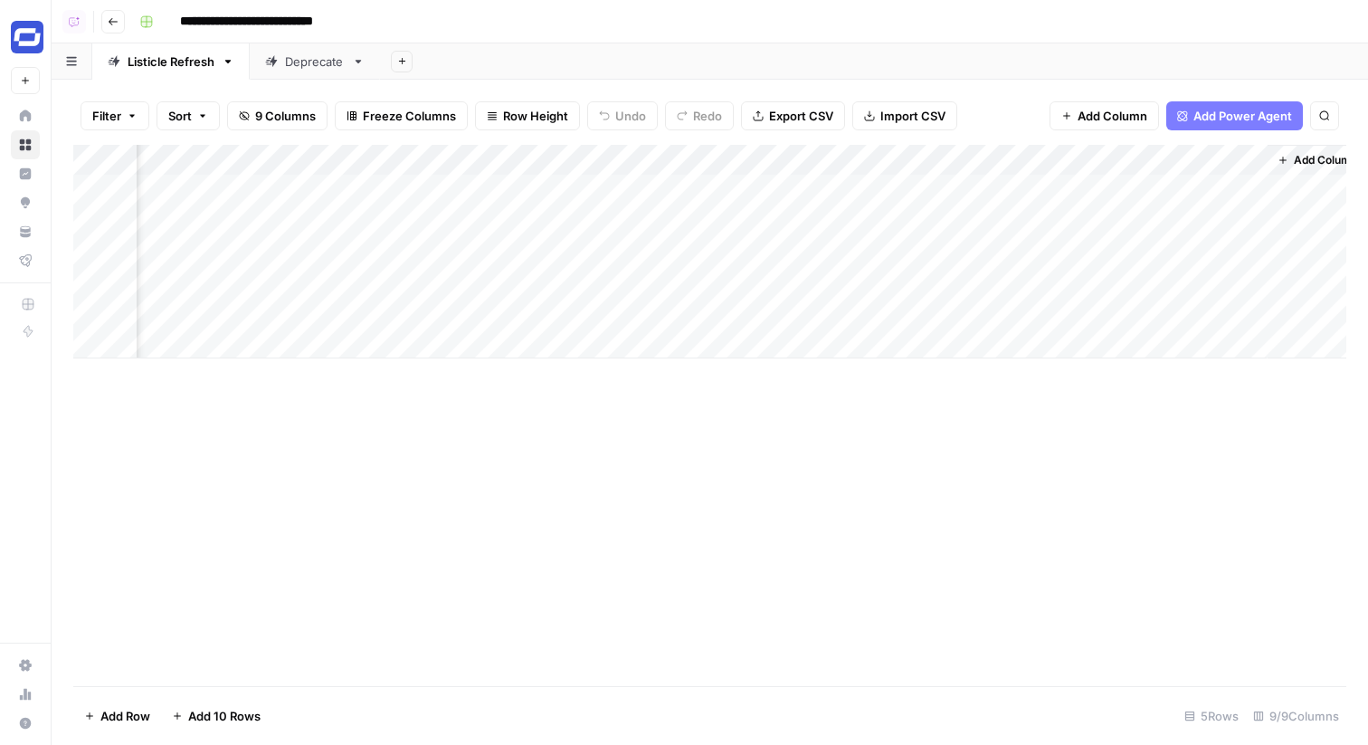
click at [761, 186] on div "Add Column" at bounding box center [709, 252] width 1273 height 214
type input "**********"
click at [1198, 191] on div "Add Column" at bounding box center [709, 252] width 1273 height 214
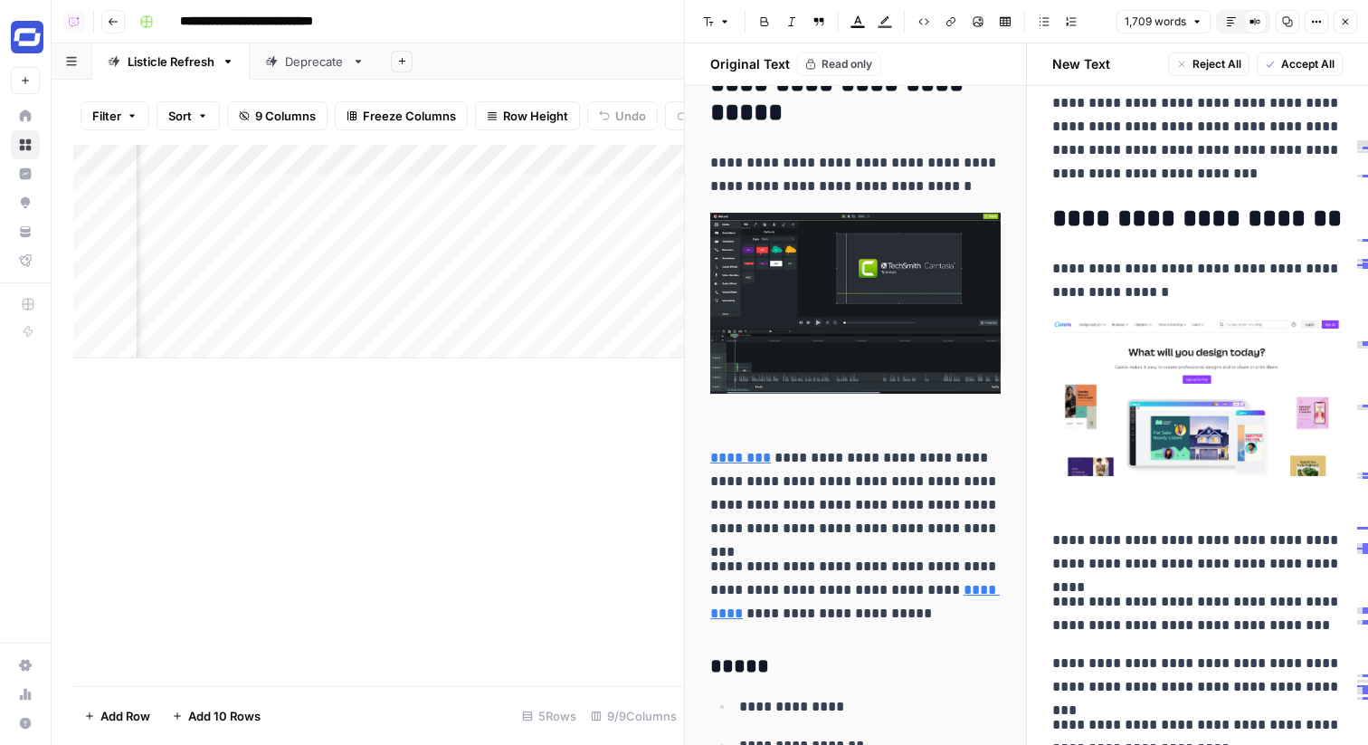
scroll to position [4535, 0]
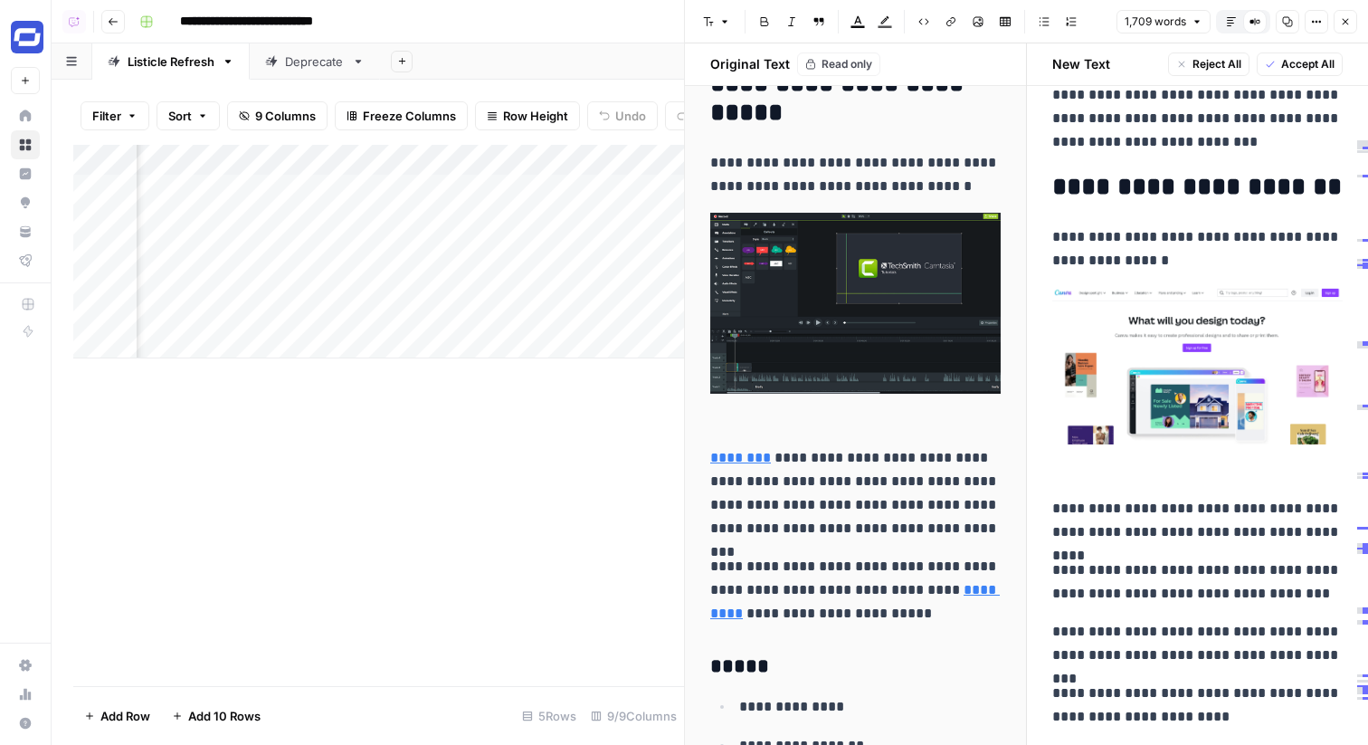
click at [1341, 25] on icon "button" at bounding box center [1345, 21] width 11 height 11
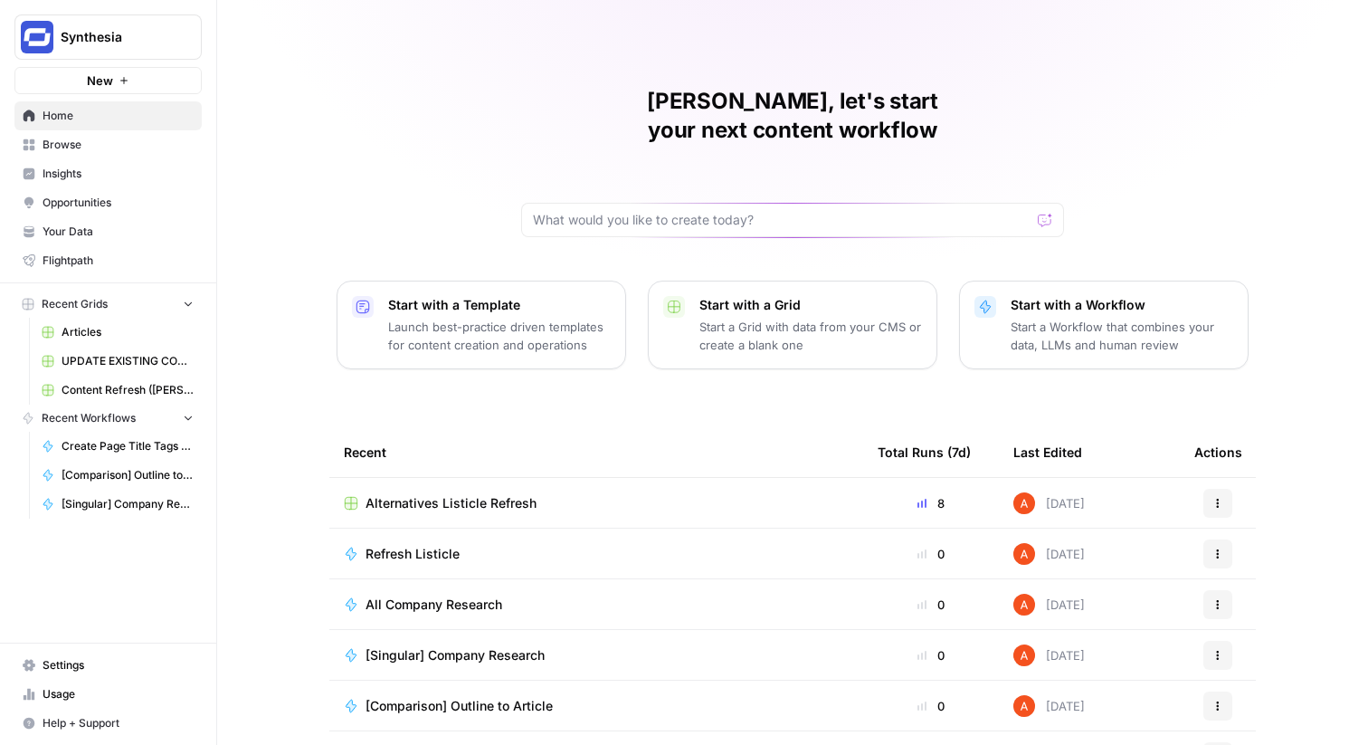
click at [152, 33] on span "Synthesia" at bounding box center [116, 37] width 110 height 18
type input "ice tr"
click at [148, 135] on span "Ice Travel Group" at bounding box center [174, 136] width 239 height 18
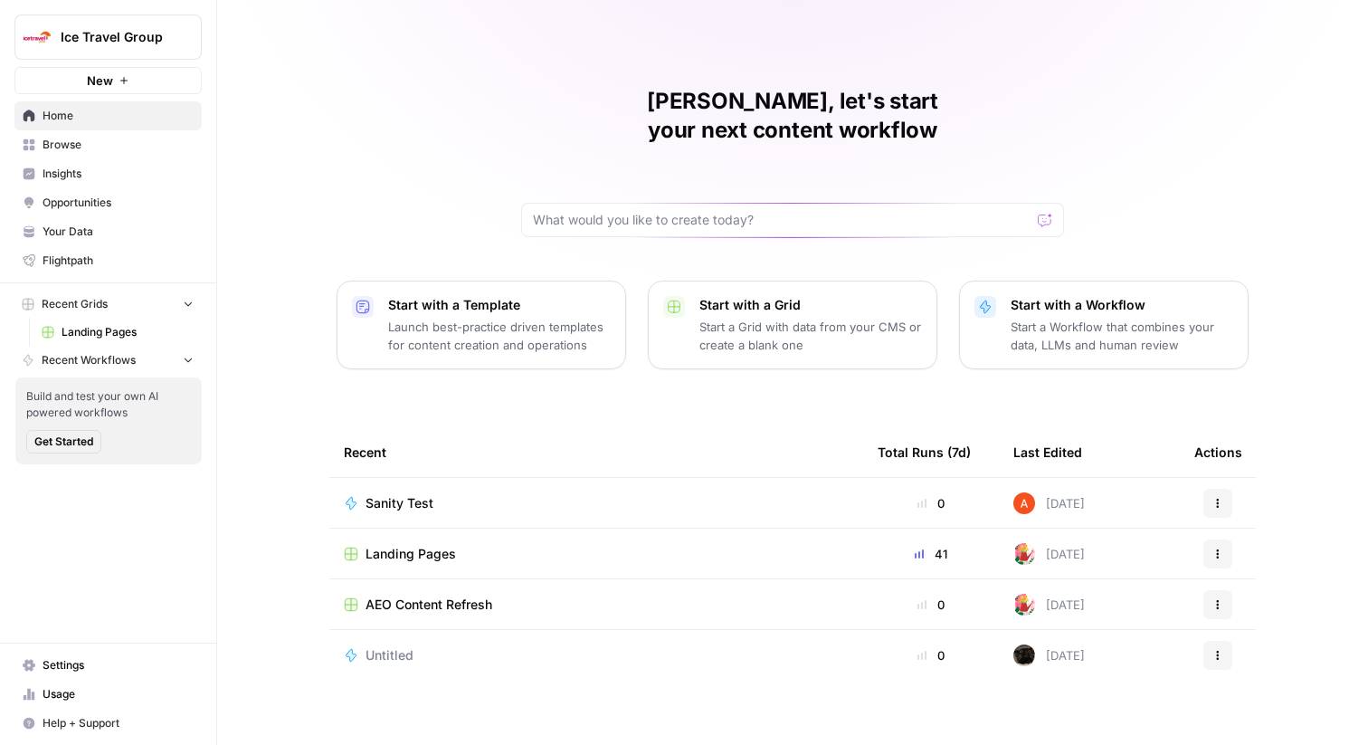
click at [164, 148] on span "Browse" at bounding box center [118, 145] width 151 height 16
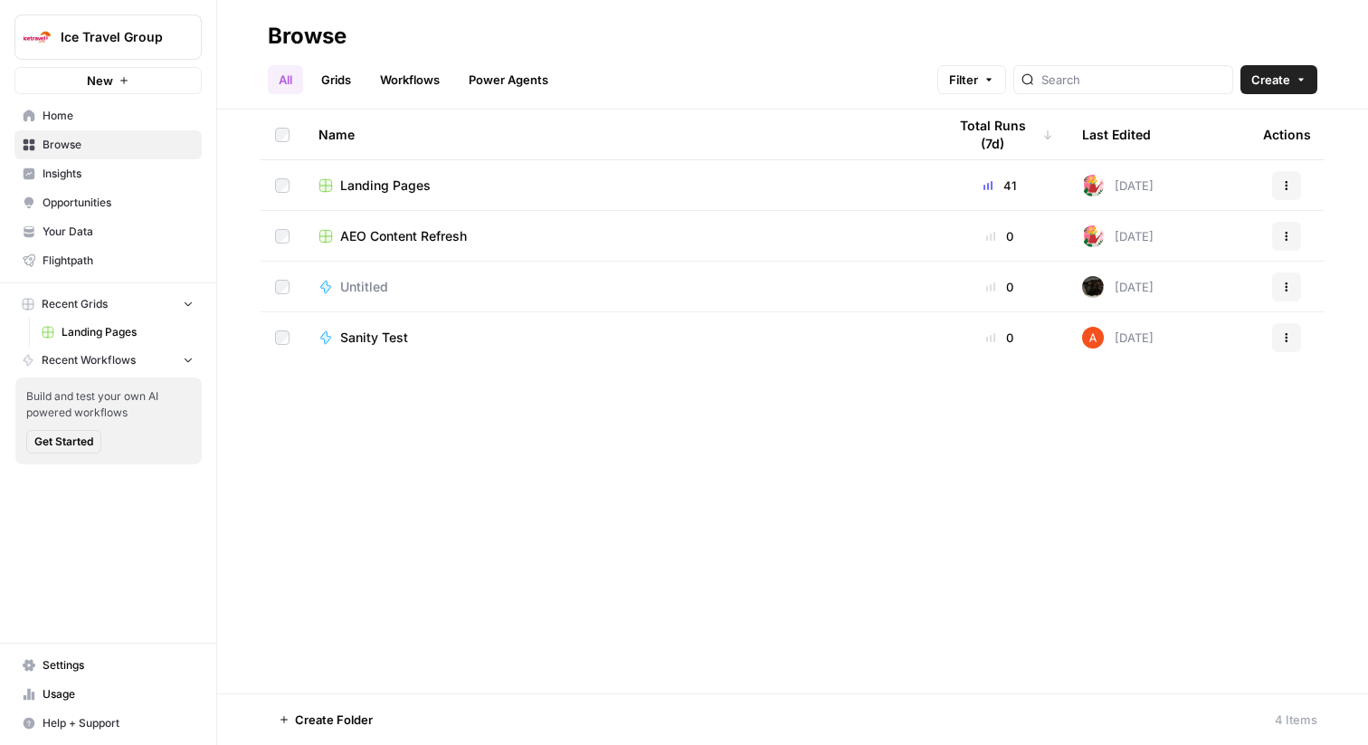
click at [395, 194] on span "Landing Pages" at bounding box center [385, 185] width 91 height 18
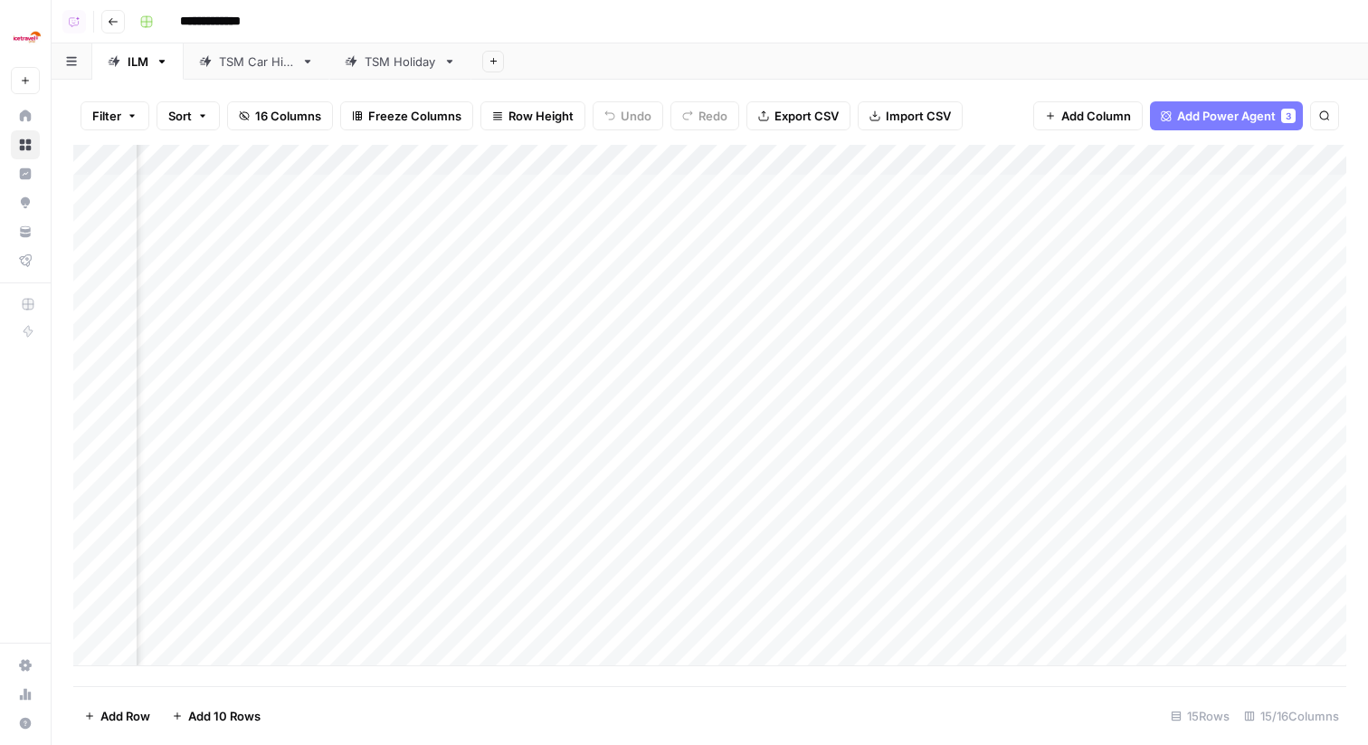
scroll to position [0, 1183]
click at [910, 166] on div "Add Column" at bounding box center [709, 405] width 1273 height 521
click at [247, 48] on link "TSM Car Hire" at bounding box center [257, 61] width 146 height 36
click at [800, 157] on div "Add Column" at bounding box center [709, 252] width 1273 height 214
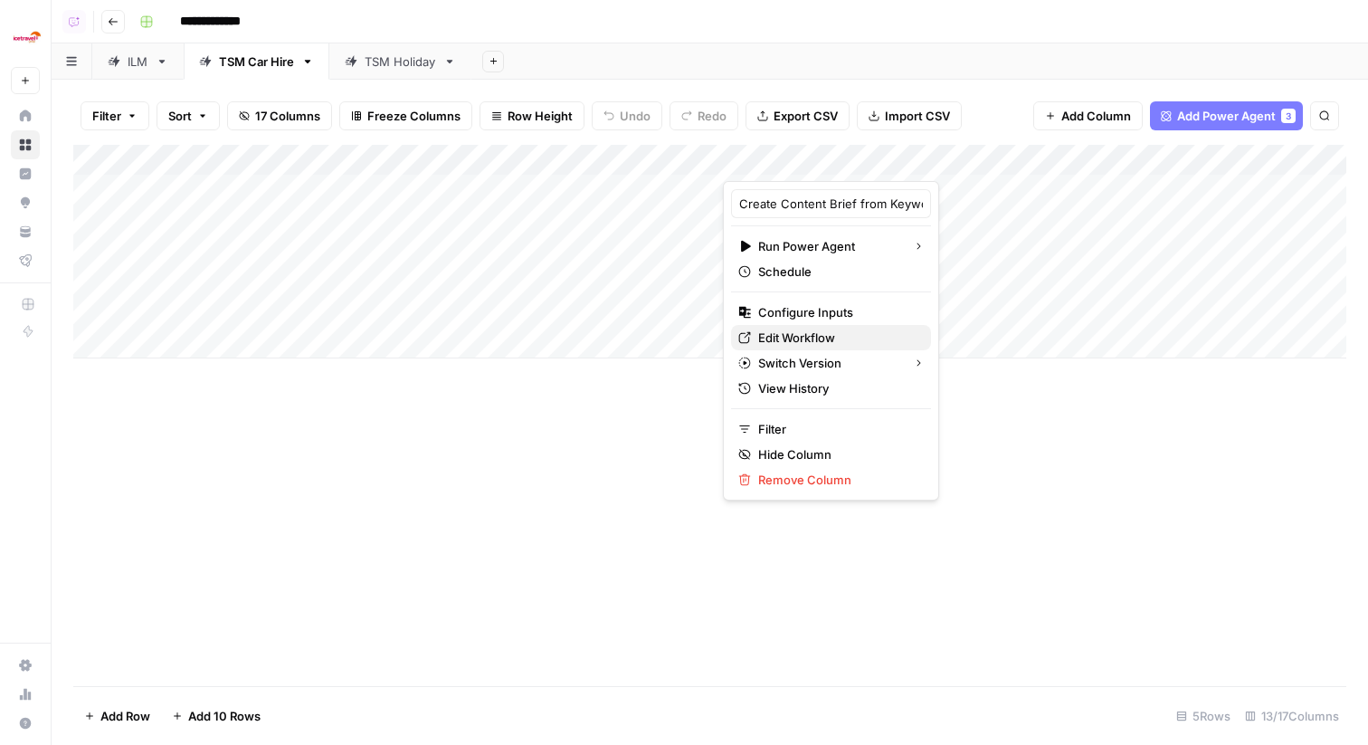
click at [802, 342] on span "Edit Workflow" at bounding box center [837, 338] width 158 height 18
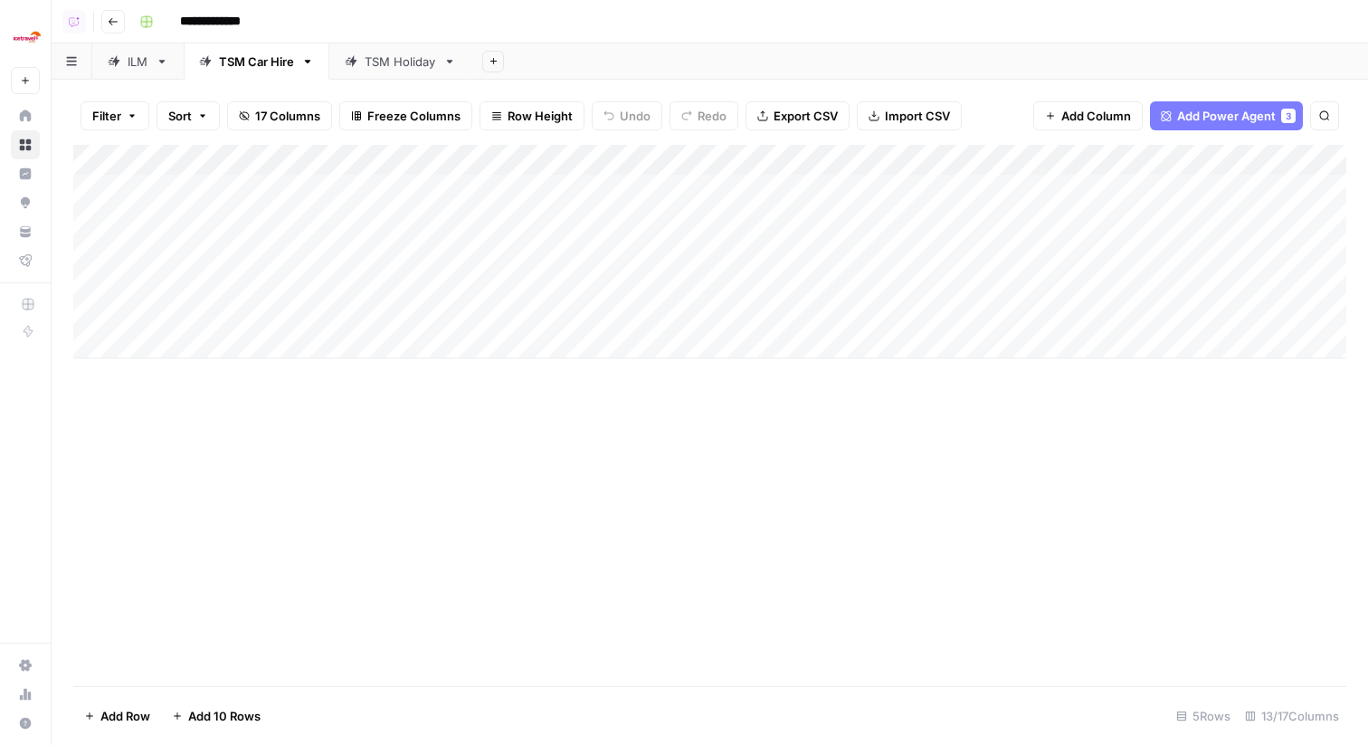
click at [337, 154] on div "Add Column" at bounding box center [709, 252] width 1273 height 214
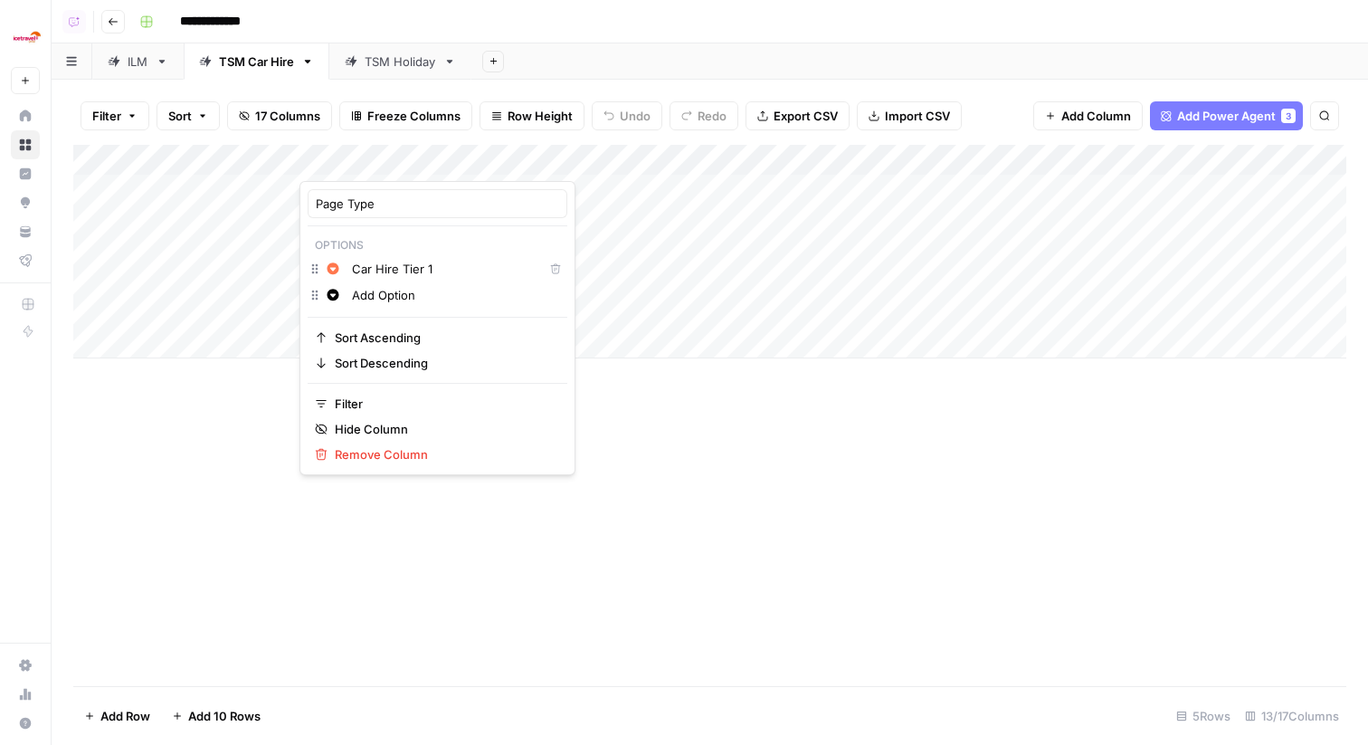
click at [385, 274] on input "Car Hire Tier 1" at bounding box center [444, 269] width 184 height 18
click at [388, 300] on input "Add Option" at bounding box center [455, 295] width 207 height 18
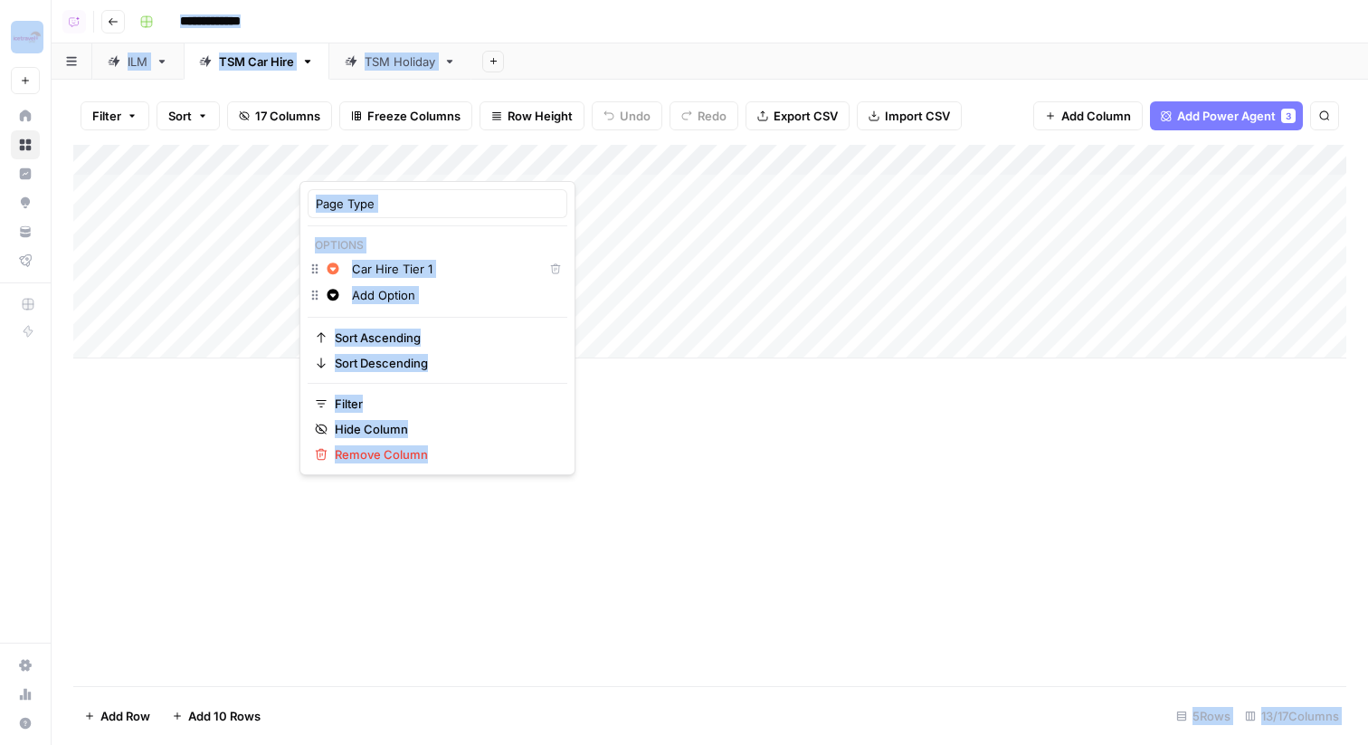
click at [418, 293] on input "Add Option" at bounding box center [455, 295] width 207 height 18
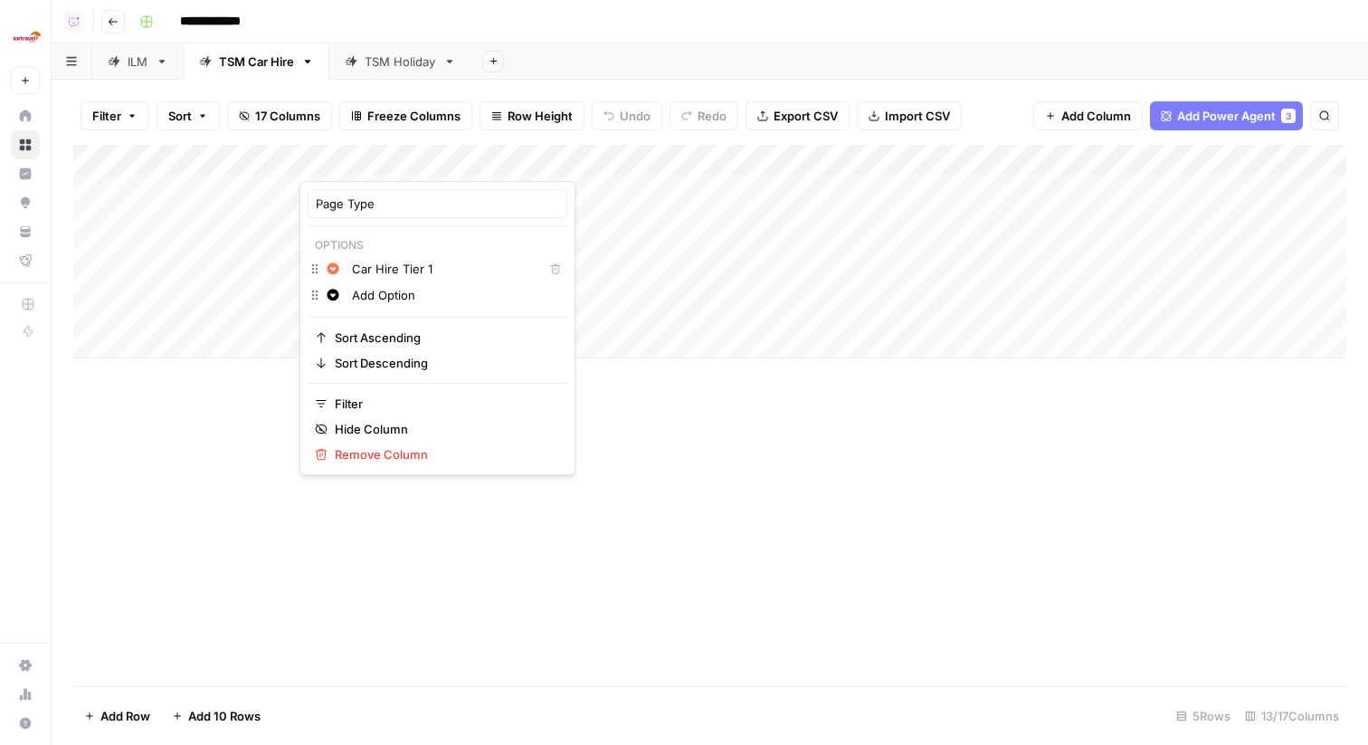
paste input "Car Hire Tier 1"
click at [334, 297] on icon "button" at bounding box center [334, 295] width 12 height 12
click at [455, 298] on input "Car Hire Tier 1" at bounding box center [455, 295] width 207 height 18
click at [338, 291] on icon "button" at bounding box center [333, 295] width 13 height 13
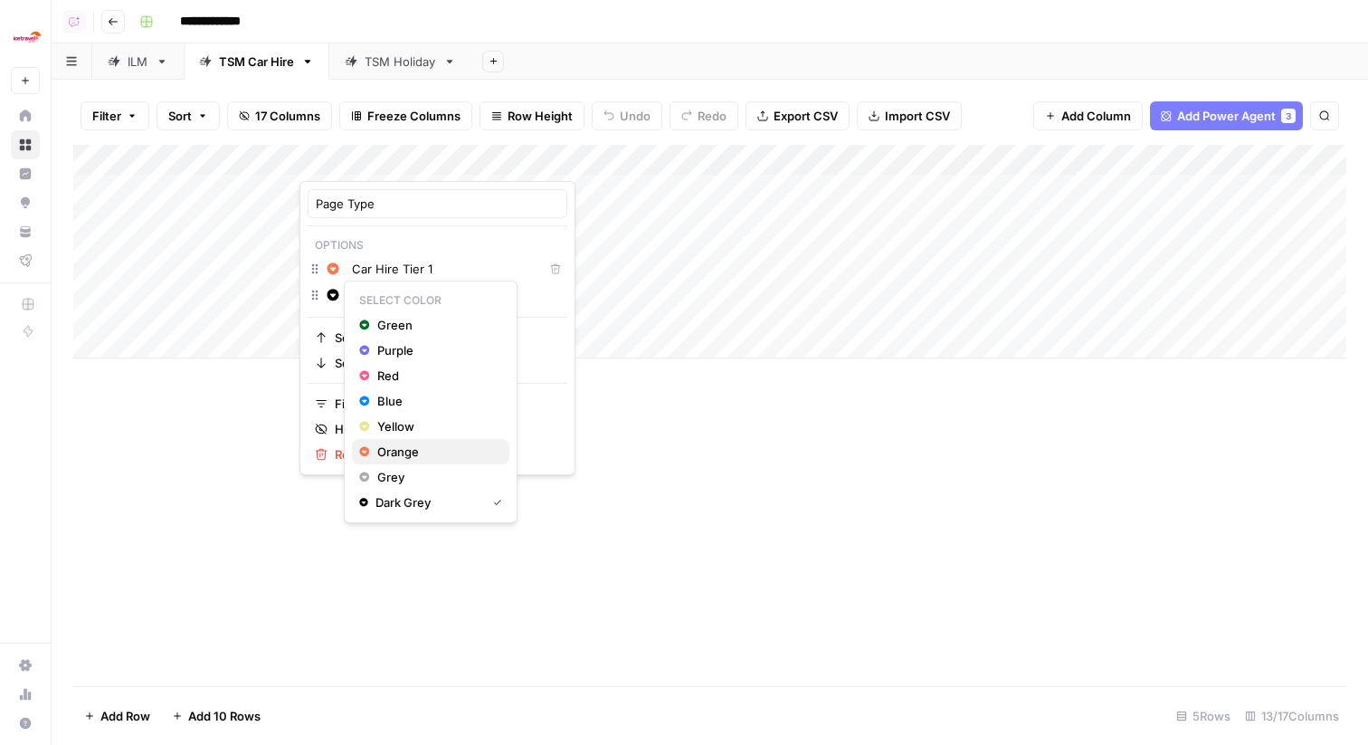
click at [406, 453] on span "Orange" at bounding box center [436, 452] width 118 height 18
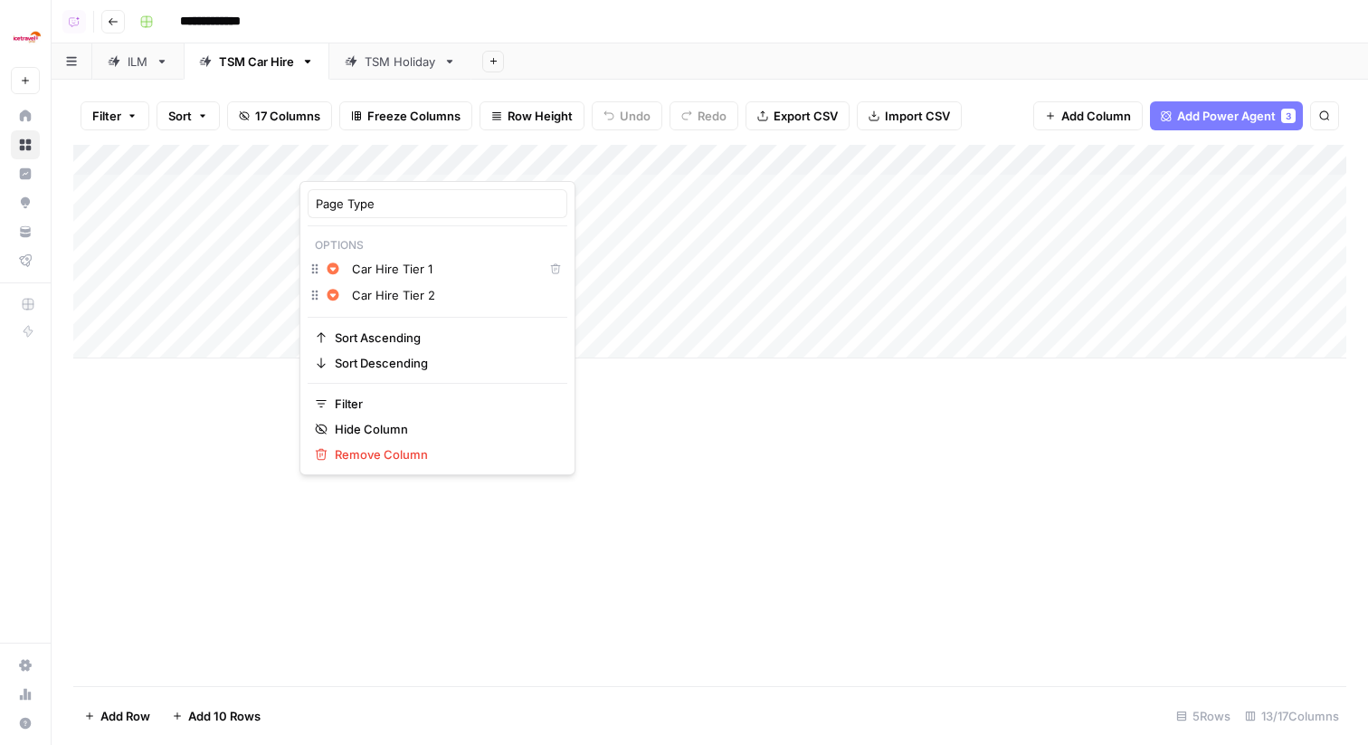
click at [452, 294] on input "Car Hire Tier 2" at bounding box center [455, 295] width 207 height 18
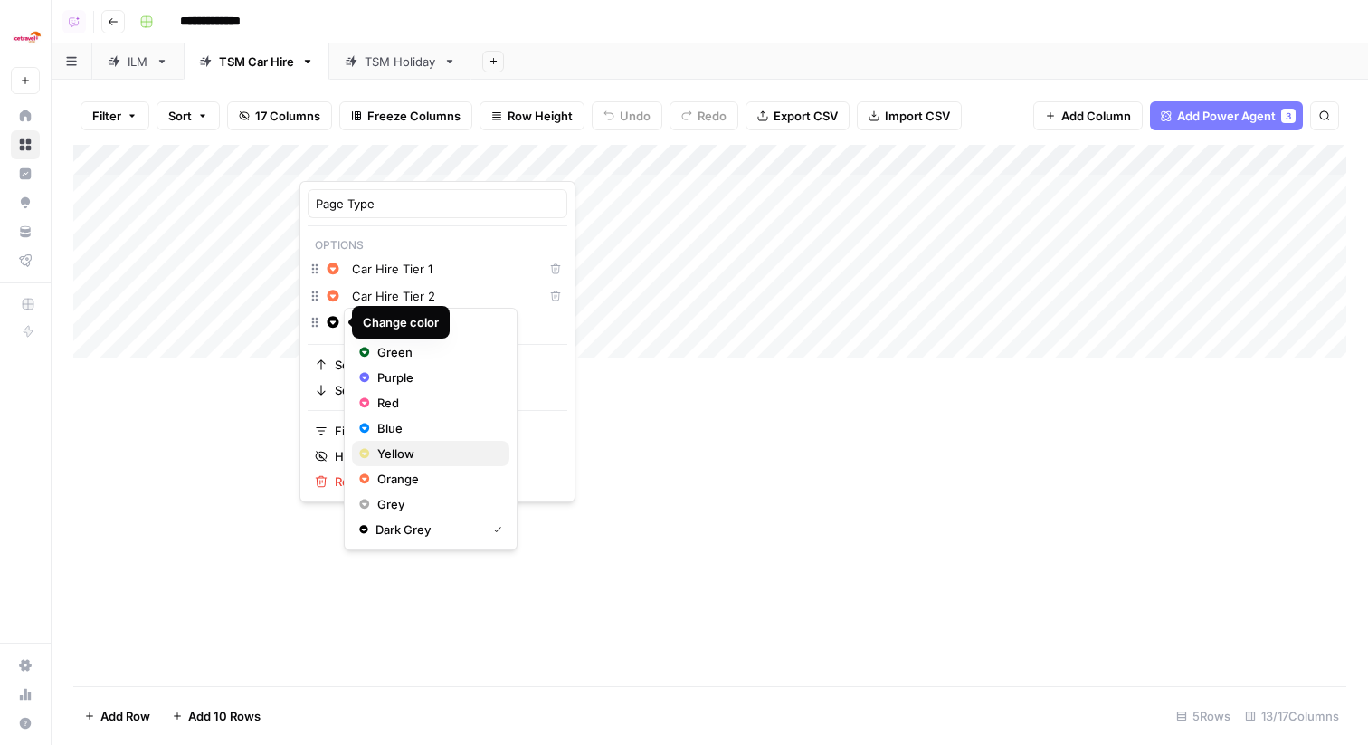
click at [394, 448] on span "Yellow" at bounding box center [436, 453] width 118 height 18
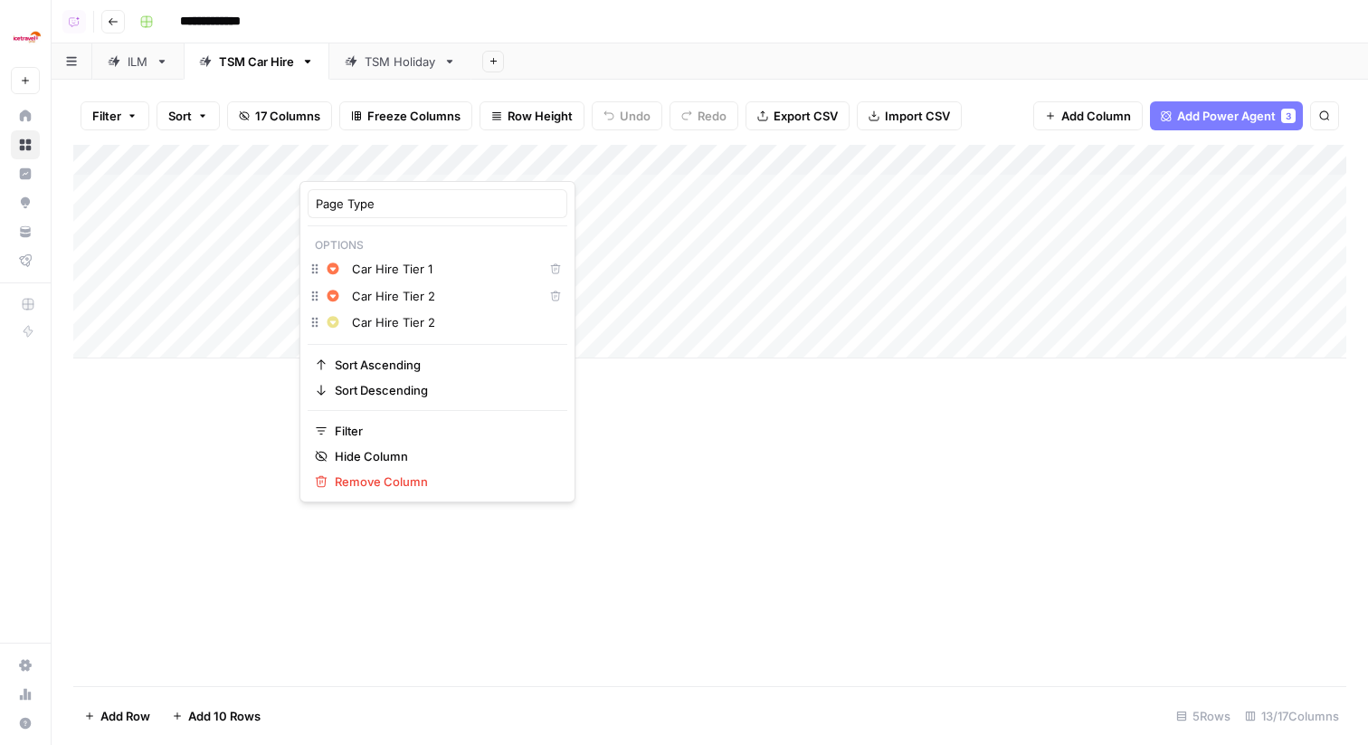
click at [447, 329] on input "Car Hire Tier 2" at bounding box center [455, 322] width 207 height 18
type input "Car Hire Tier 3"
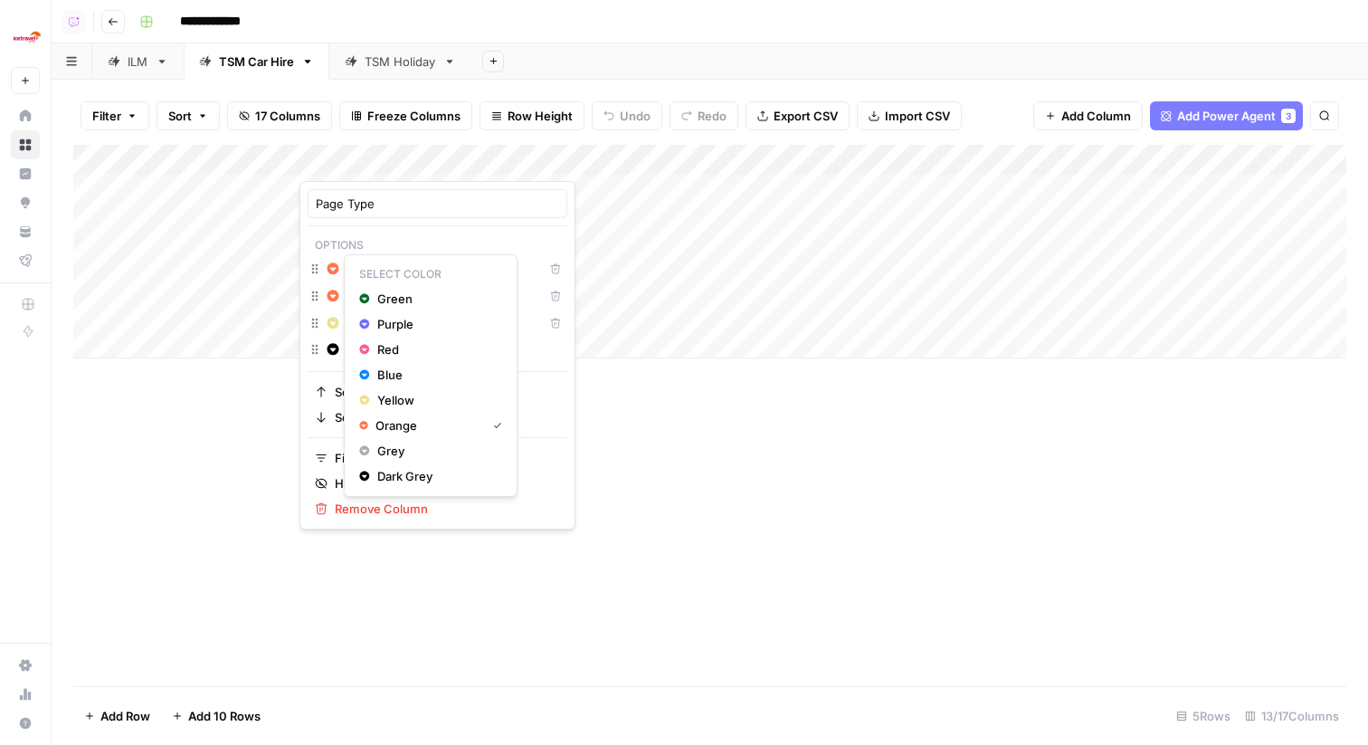
click at [336, 269] on icon "button" at bounding box center [334, 268] width 12 height 12
click at [371, 345] on div "Red" at bounding box center [430, 349] width 143 height 18
click at [180, 450] on div "Add Column" at bounding box center [709, 415] width 1273 height 541
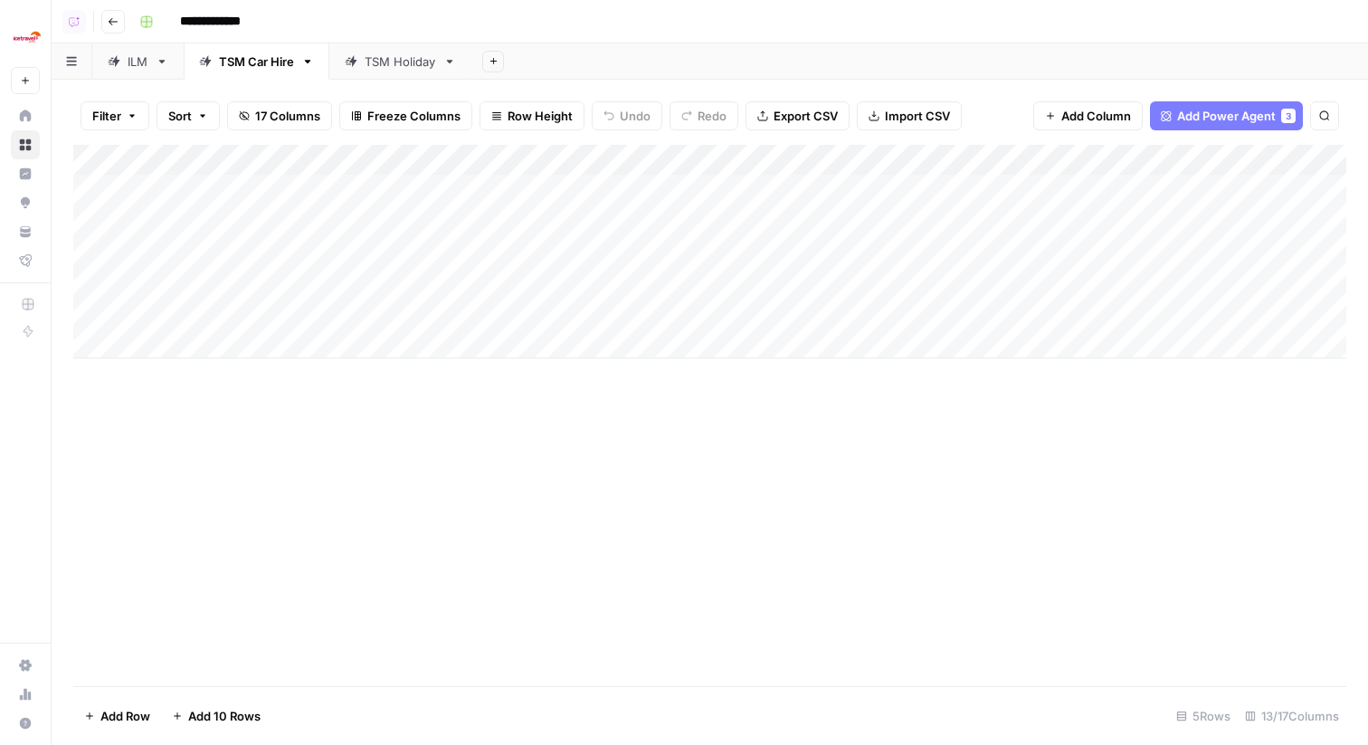
click at [350, 510] on div "Add Column" at bounding box center [709, 415] width 1273 height 541
click at [255, 353] on div "Add Column" at bounding box center [709, 252] width 1273 height 214
click at [434, 352] on div "Add Column" at bounding box center [709, 267] width 1273 height 244
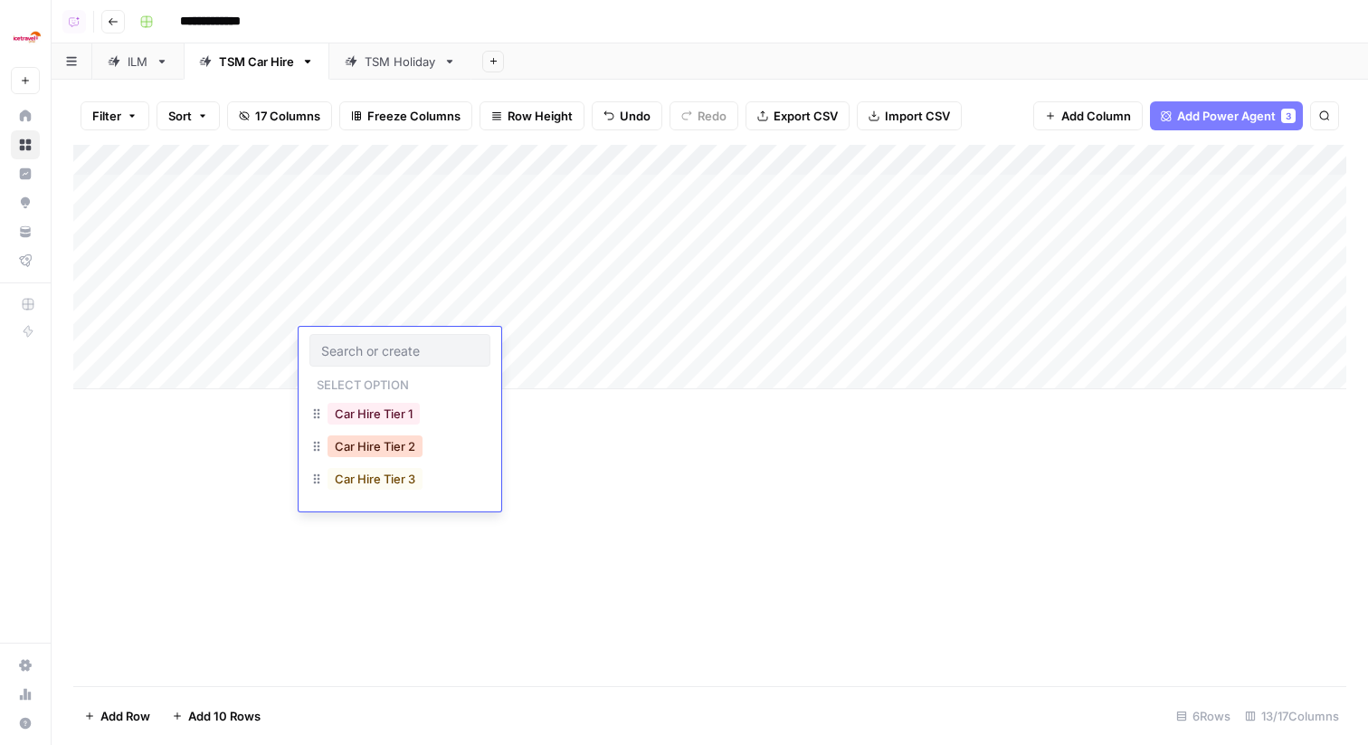
click at [395, 455] on button "Car Hire Tier 2" at bounding box center [375, 446] width 95 height 22
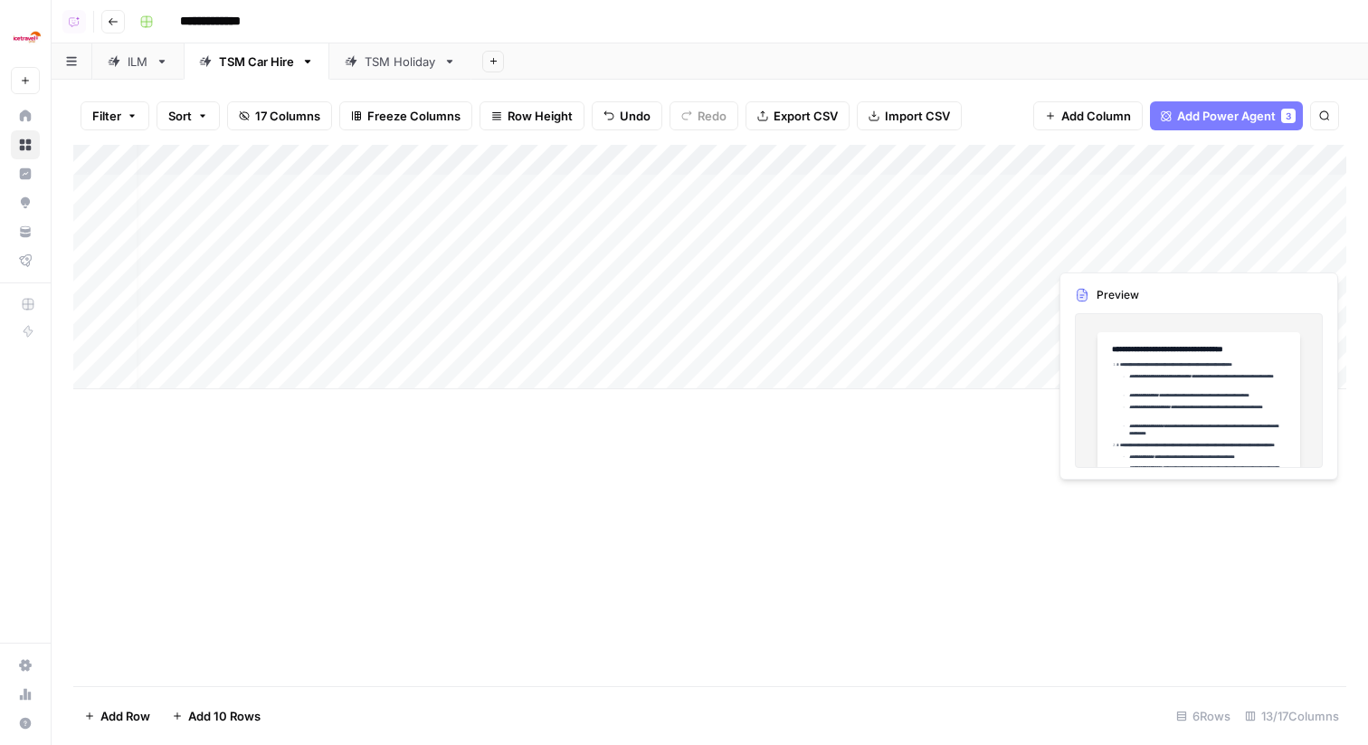
scroll to position [0, 1107]
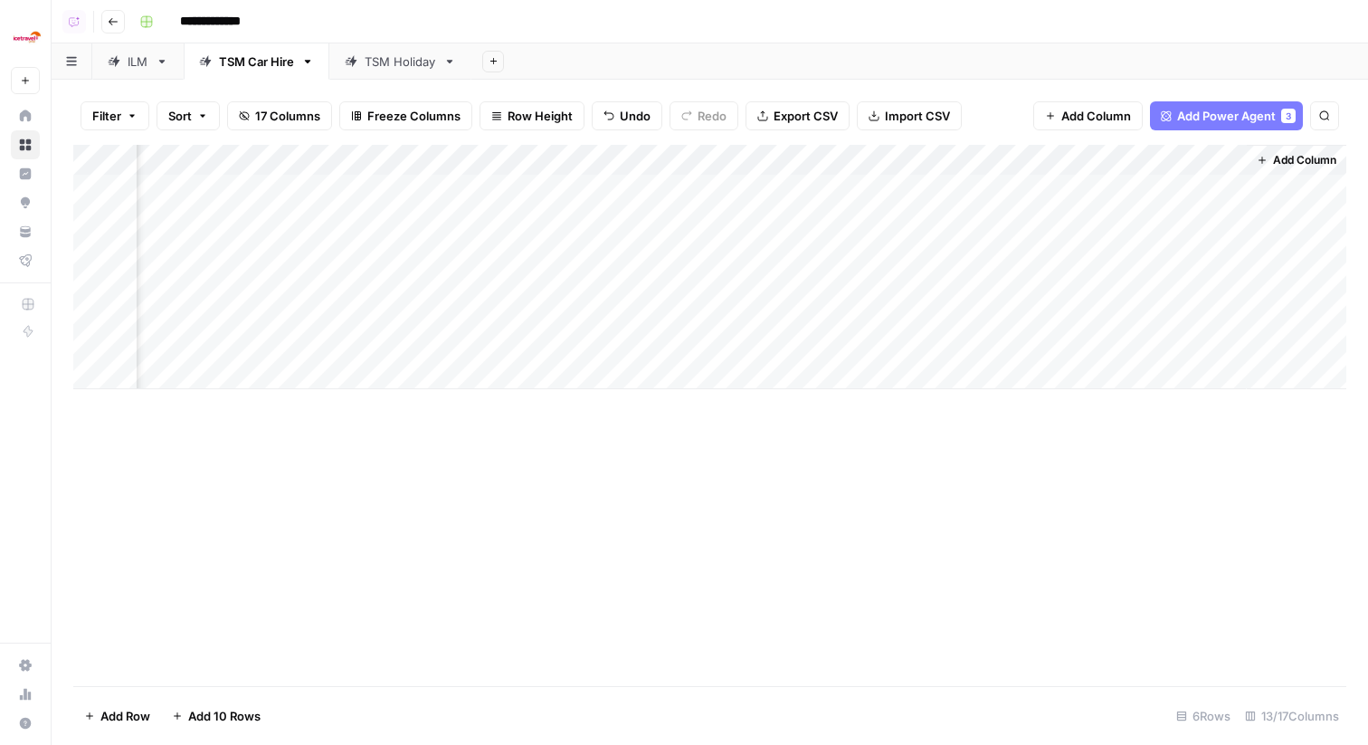
click at [821, 144] on div "Filter Sort 17 Columns Freeze Columns Row Height Undo Redo Export CSV Import CS…" at bounding box center [709, 116] width 1273 height 58
click at [832, 154] on div "Add Column" at bounding box center [709, 267] width 1273 height 244
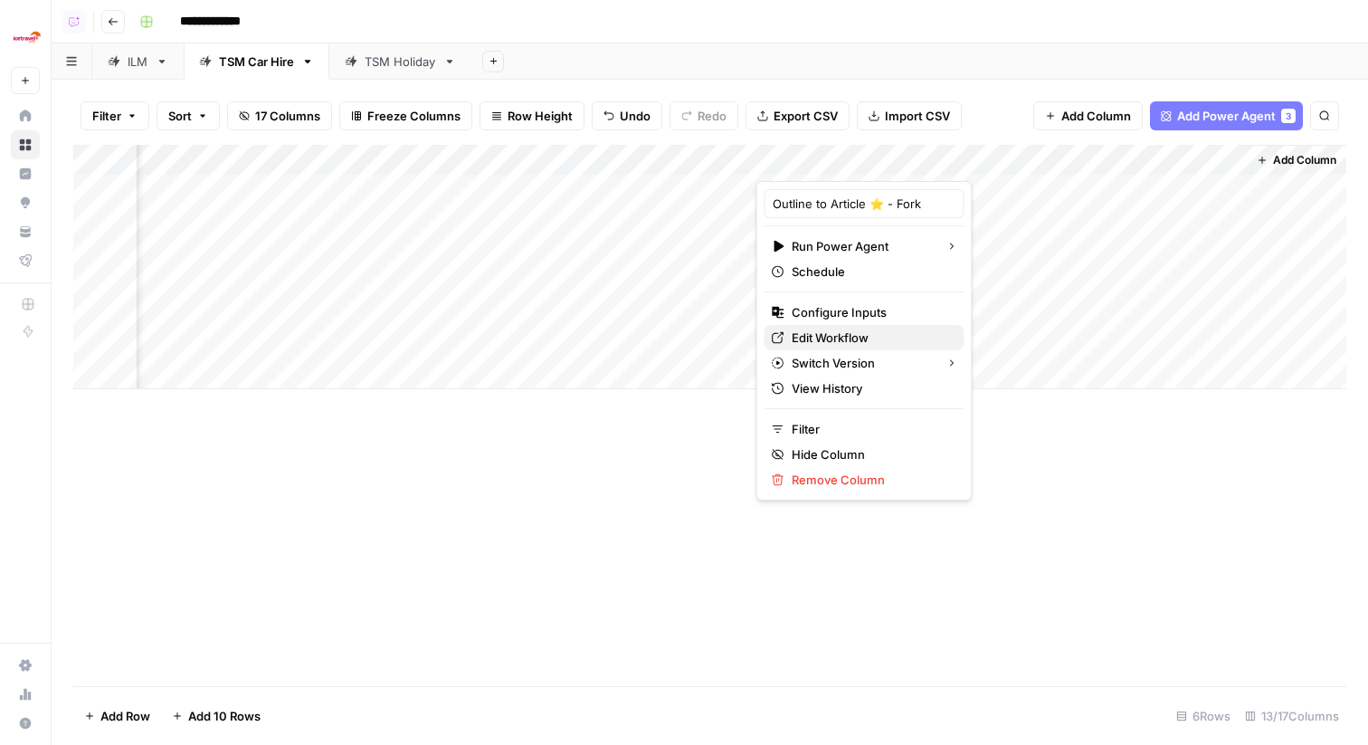
click at [848, 336] on span "Edit Workflow" at bounding box center [871, 338] width 158 height 18
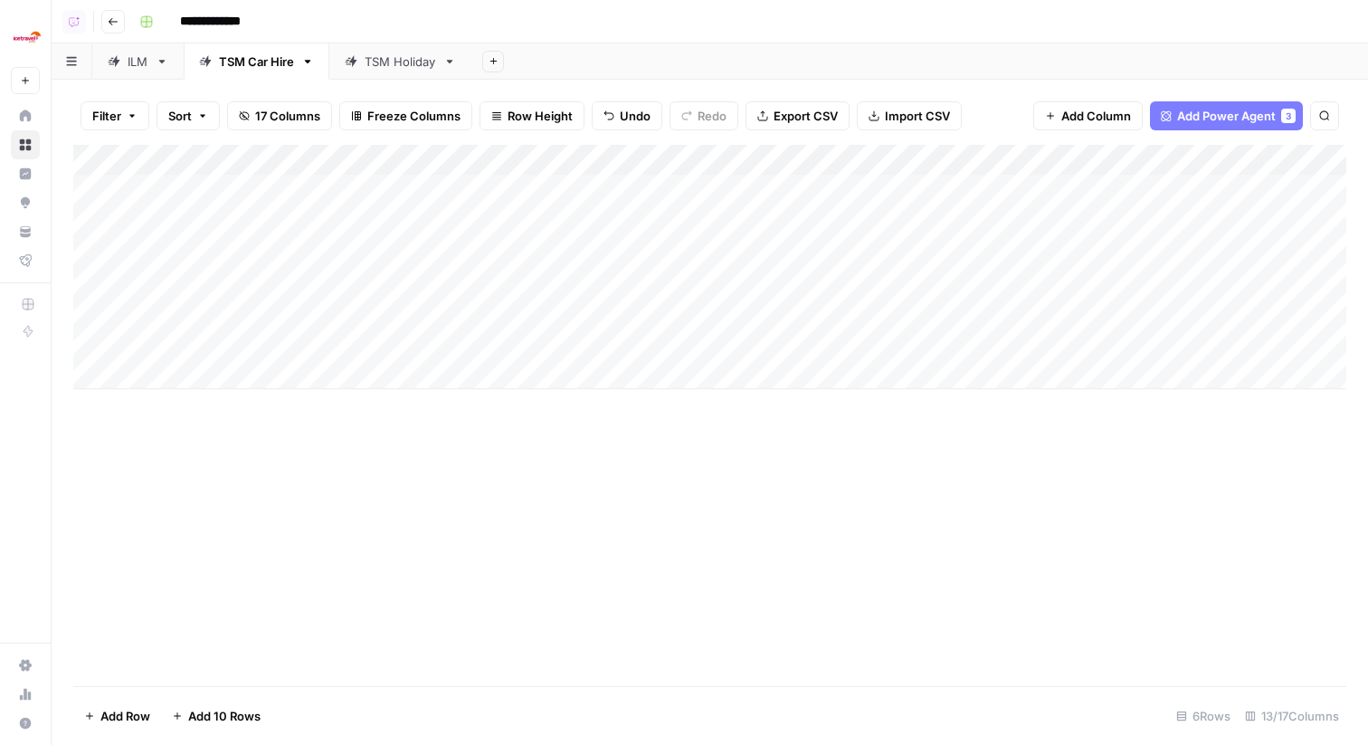
scroll to position [0, 0]
click at [237, 314] on div "Add Column" at bounding box center [709, 267] width 1273 height 244
click at [237, 340] on div "Add Column" at bounding box center [709, 267] width 1273 height 244
click at [526, 319] on div "Add Column" at bounding box center [709, 267] width 1273 height 244
click at [535, 345] on div "Add Column" at bounding box center [709, 267] width 1273 height 244
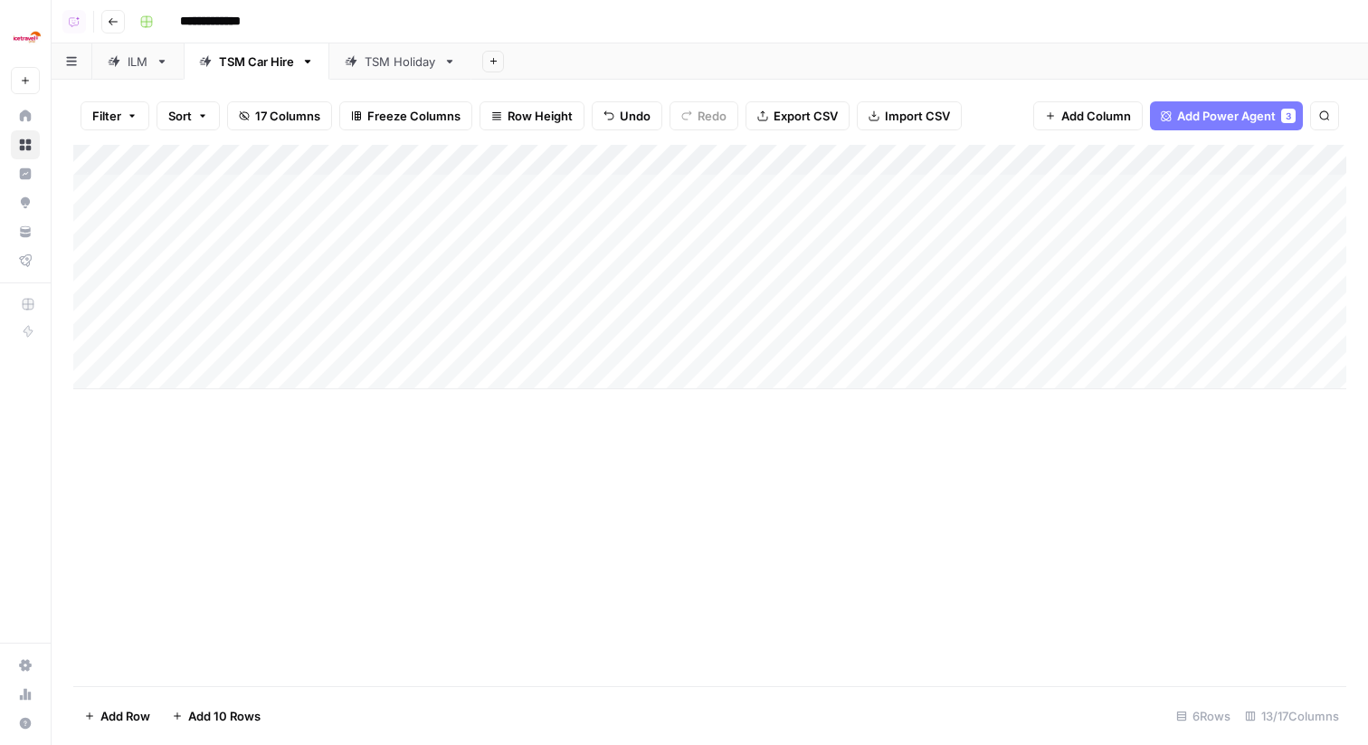
click at [818, 342] on div "Add Column" at bounding box center [709, 267] width 1273 height 244
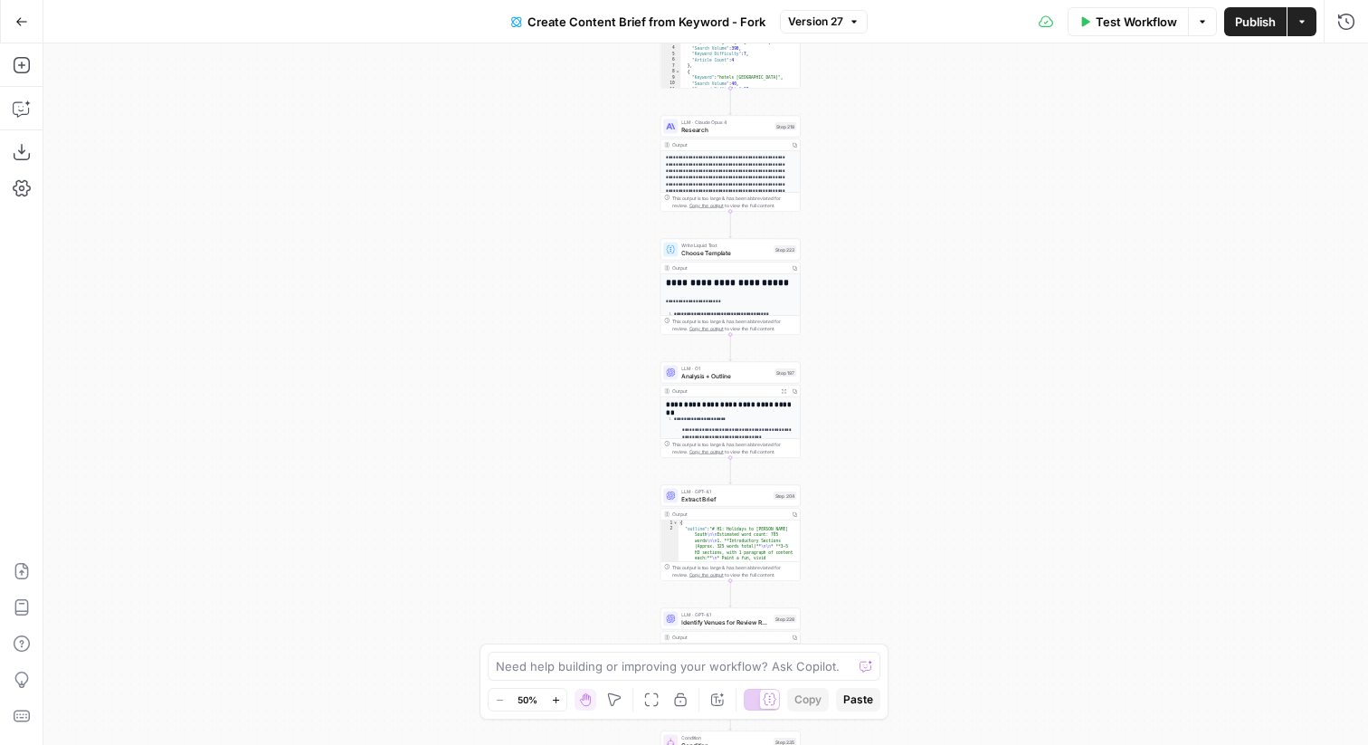
click at [764, 256] on span "Choose Template" at bounding box center [726, 252] width 89 height 9
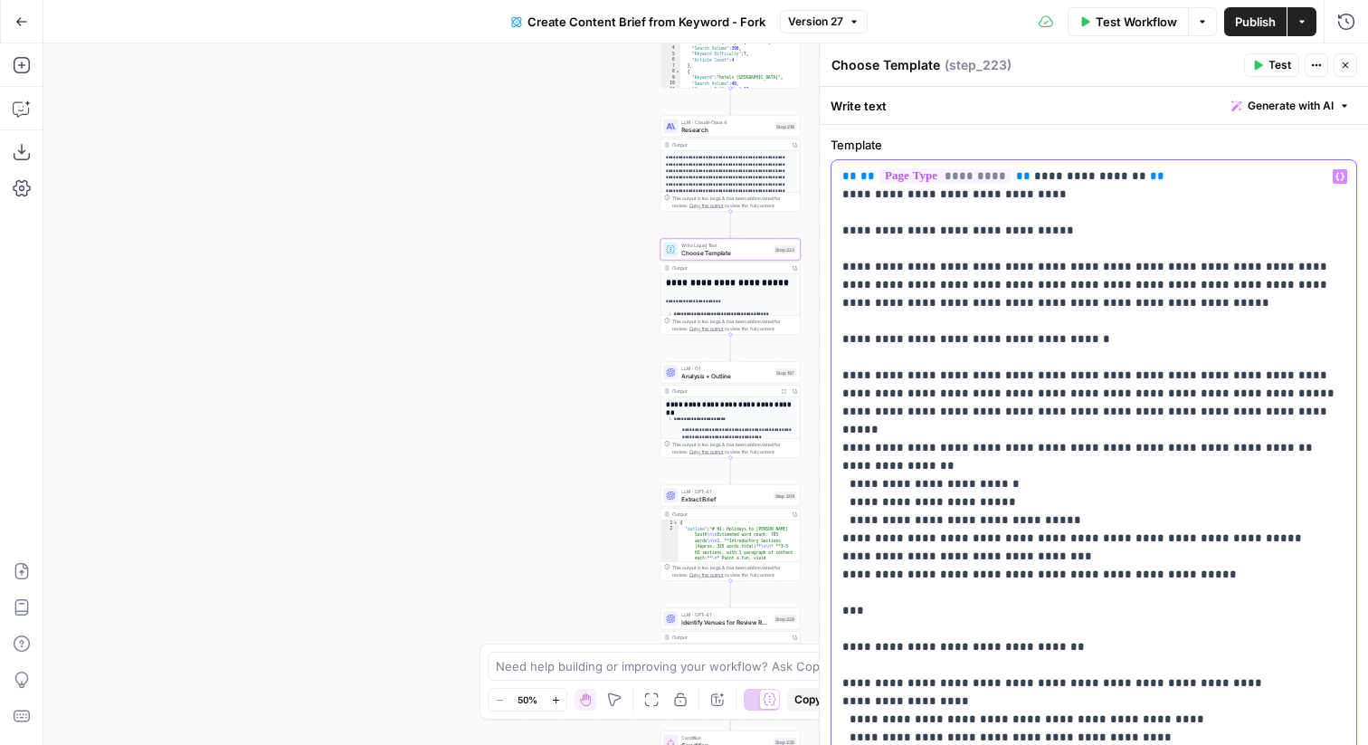
drag, startPoint x: 1216, startPoint y: 414, endPoint x: 824, endPoint y: 189, distance: 452.4
click at [824, 189] on div "**********" at bounding box center [1093, 393] width 549 height 701
copy p "**********"
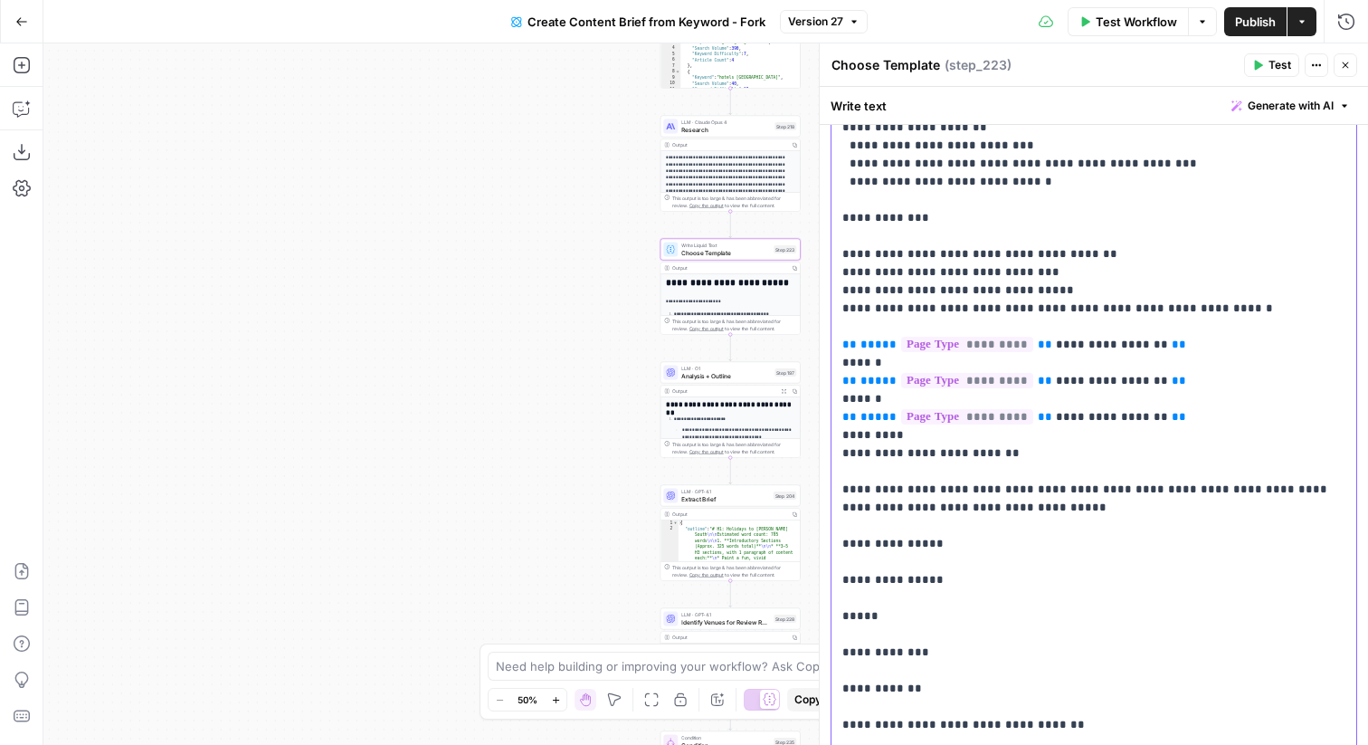
scroll to position [1141, 0]
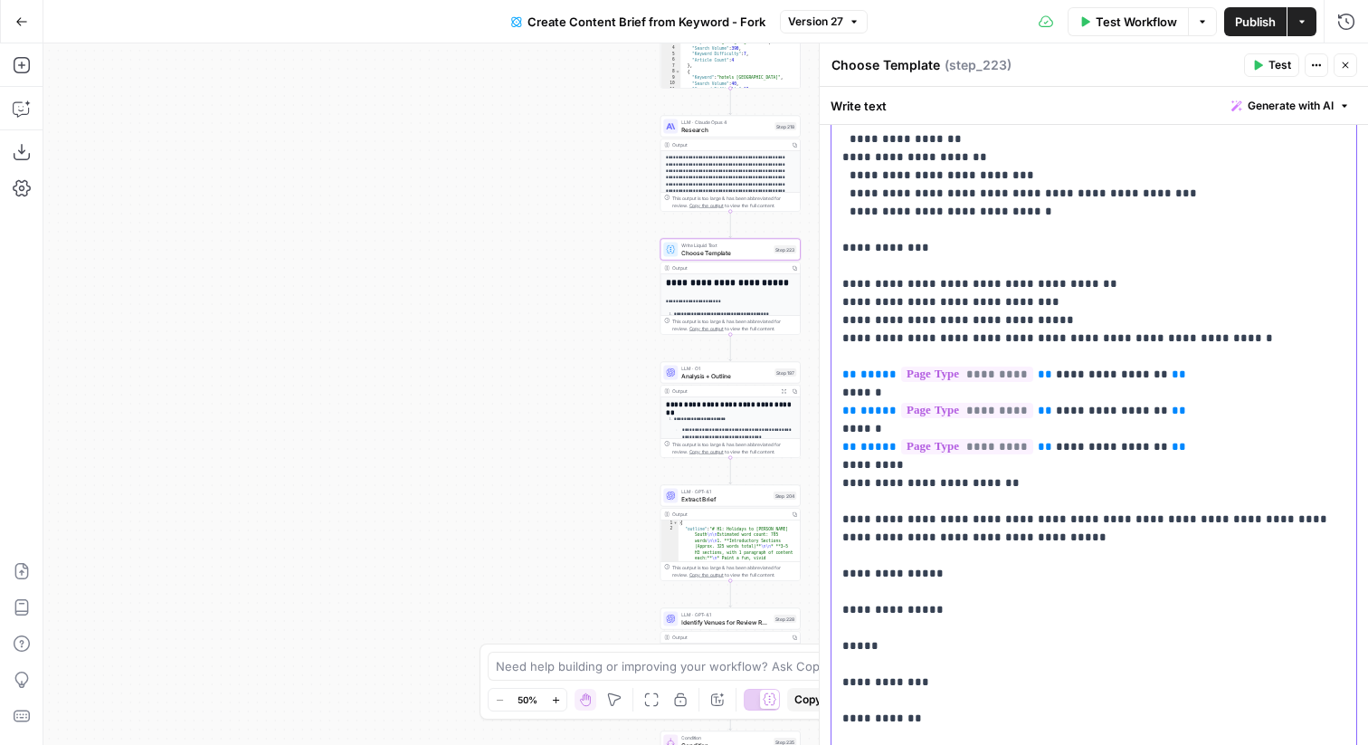
drag, startPoint x: 899, startPoint y: 375, endPoint x: 826, endPoint y: 373, distance: 72.4
click at [826, 373] on div "**********" at bounding box center [1093, 393] width 549 height 701
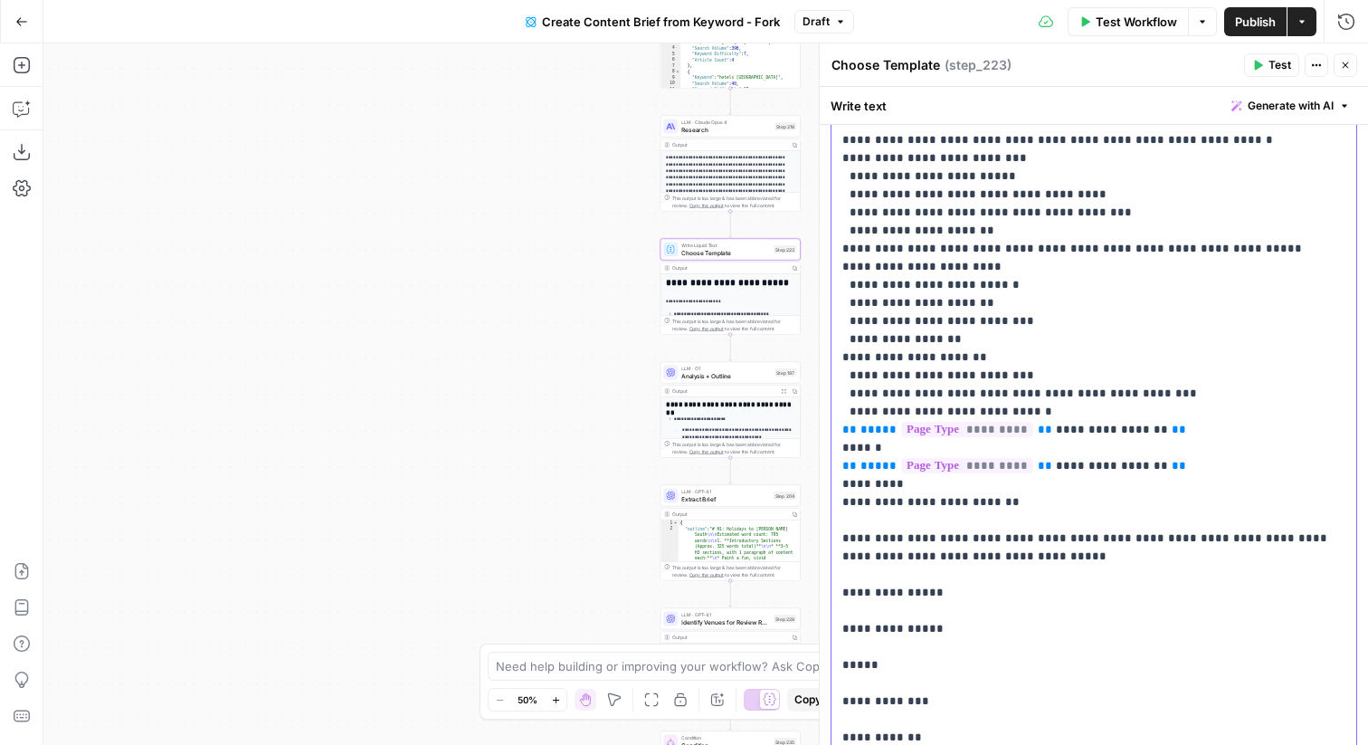
scroll to position [2008, 0]
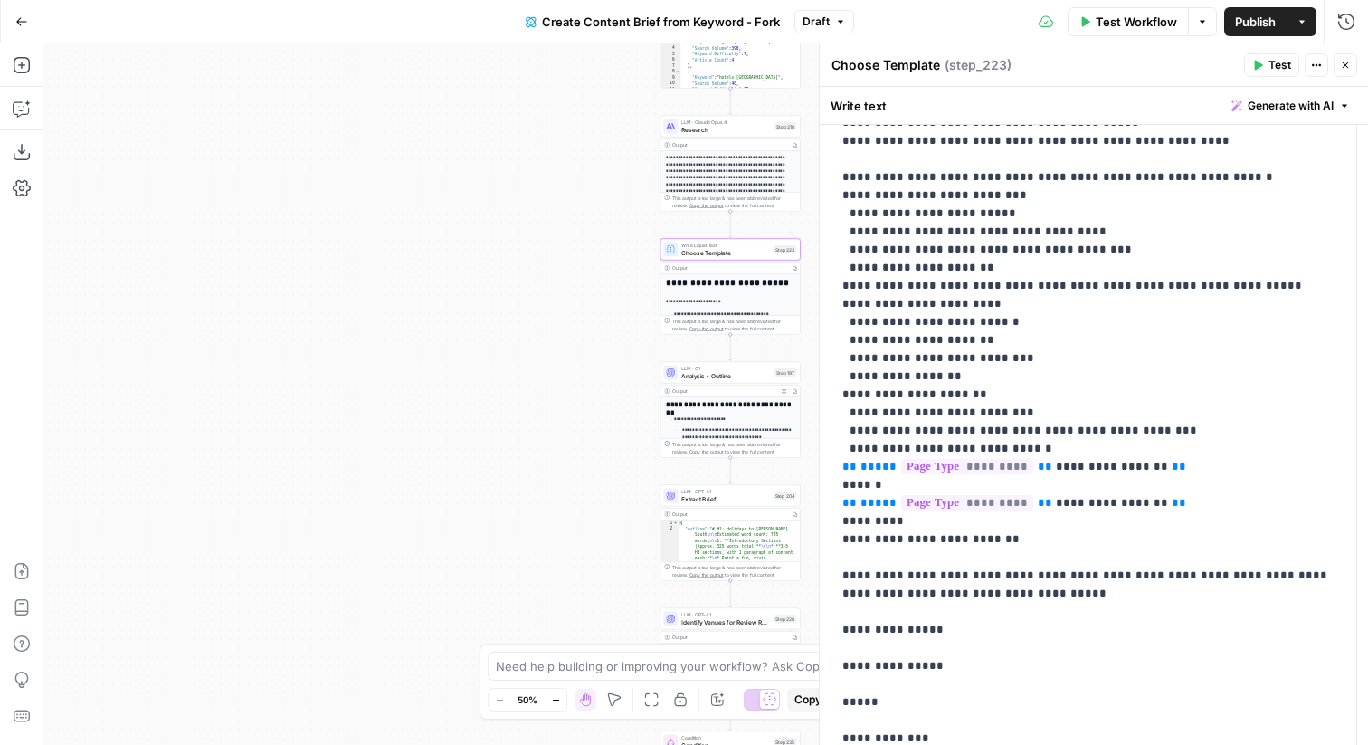
click at [523, 248] on div "true false Workflow Set Inputs Inputs Google Search Perform Google Search Step …" at bounding box center [705, 393] width 1325 height 701
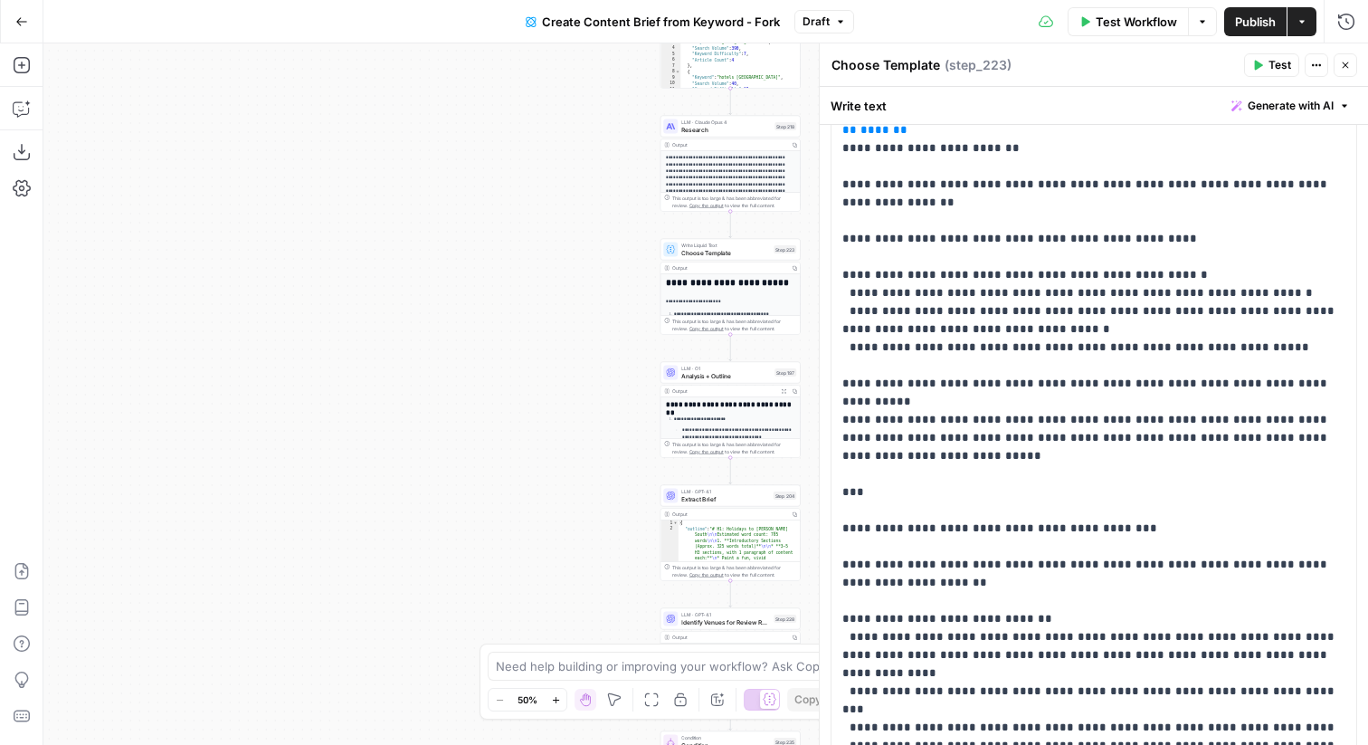
scroll to position [3922, 0]
click at [1352, 69] on button "Close" at bounding box center [1346, 65] width 24 height 24
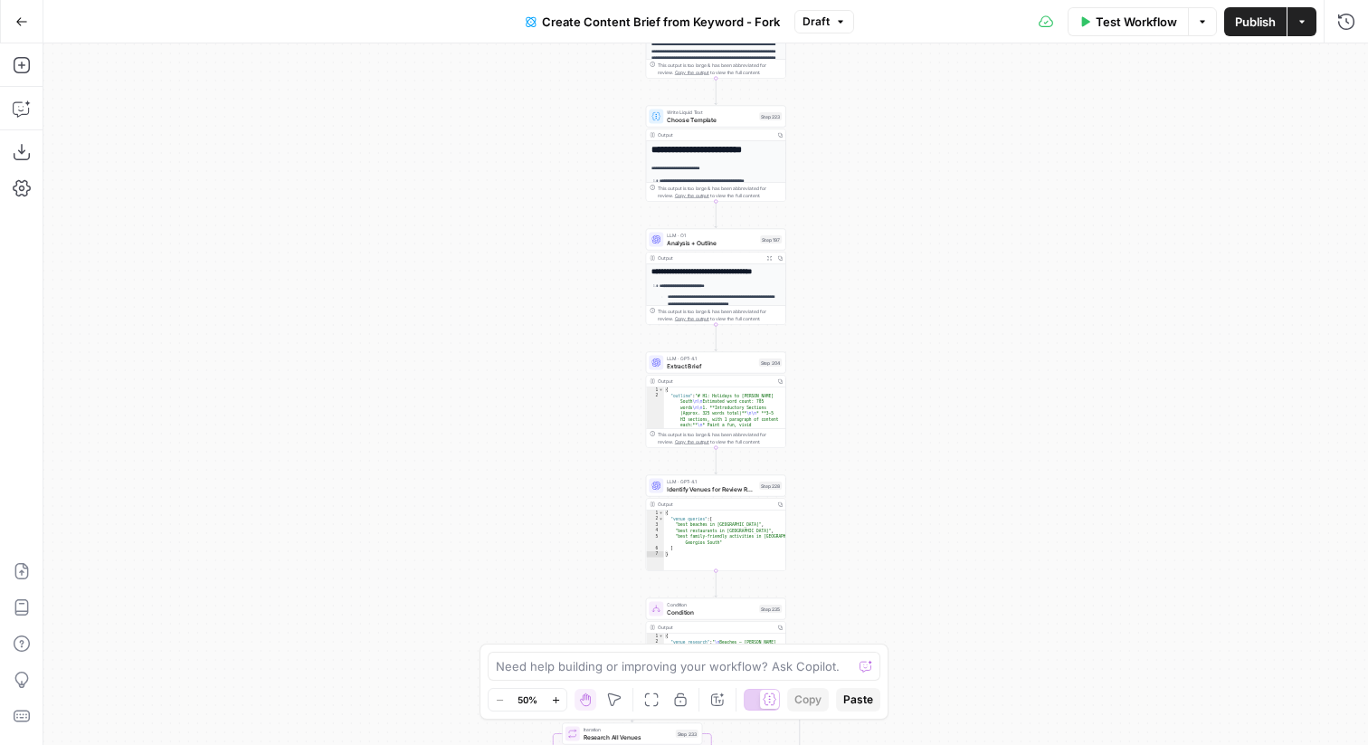
click at [1235, 25] on span "Publish" at bounding box center [1255, 22] width 41 height 18
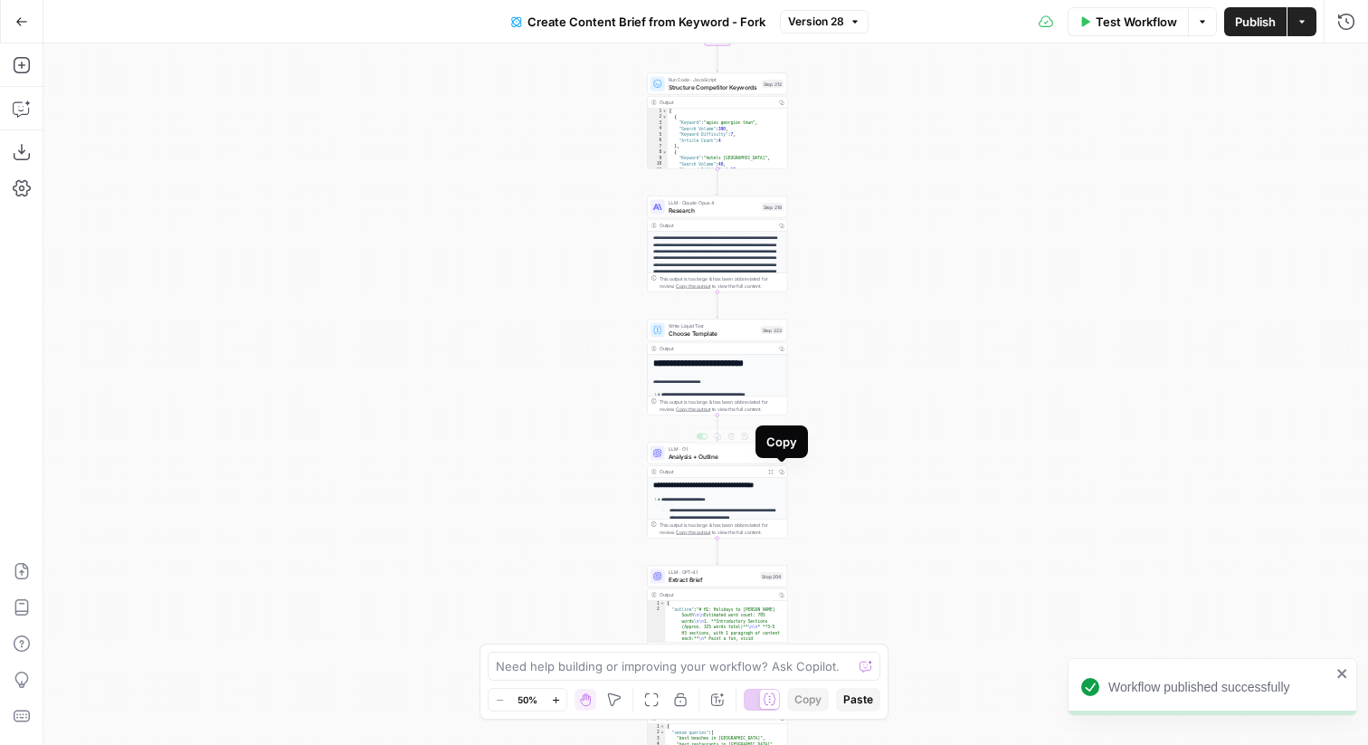
click at [760, 455] on div "Copy" at bounding box center [782, 441] width 52 height 33
click at [720, 456] on span "Analysis + Outline" at bounding box center [714, 456] width 90 height 9
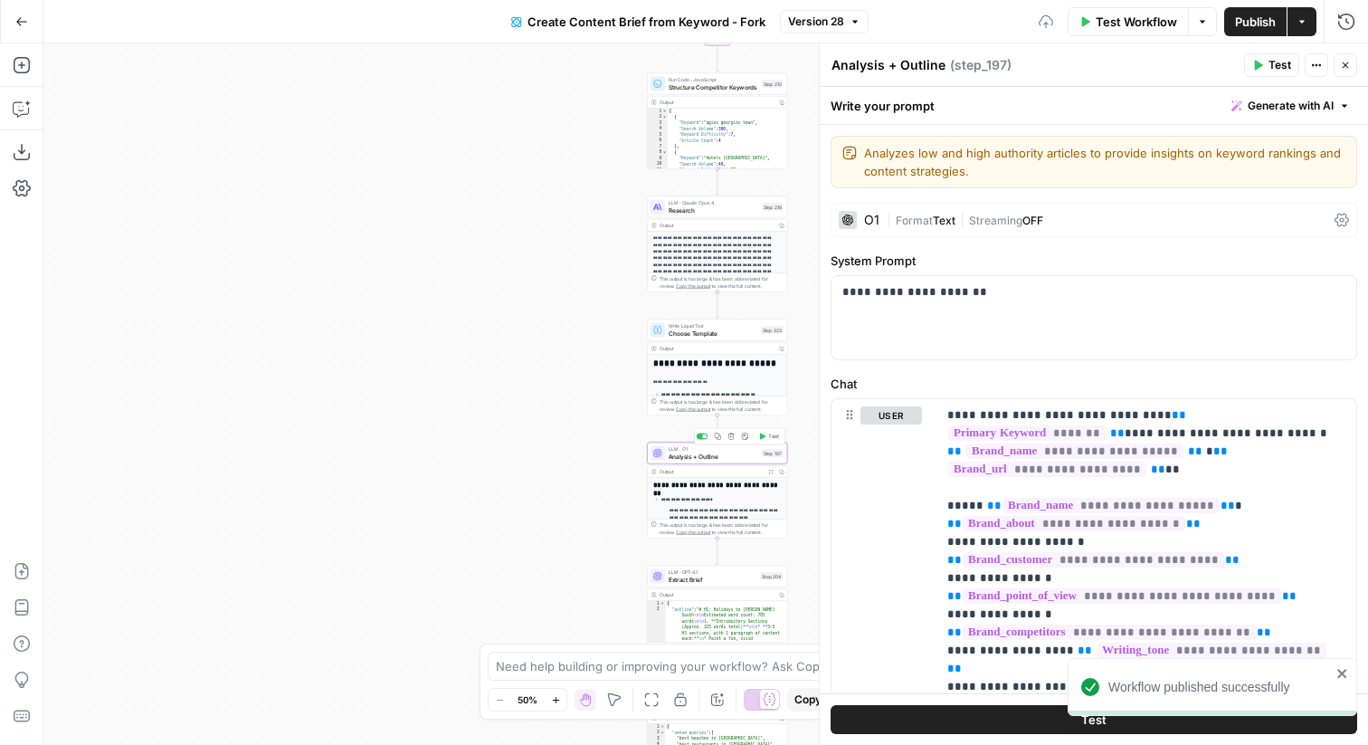
scroll to position [539, 0]
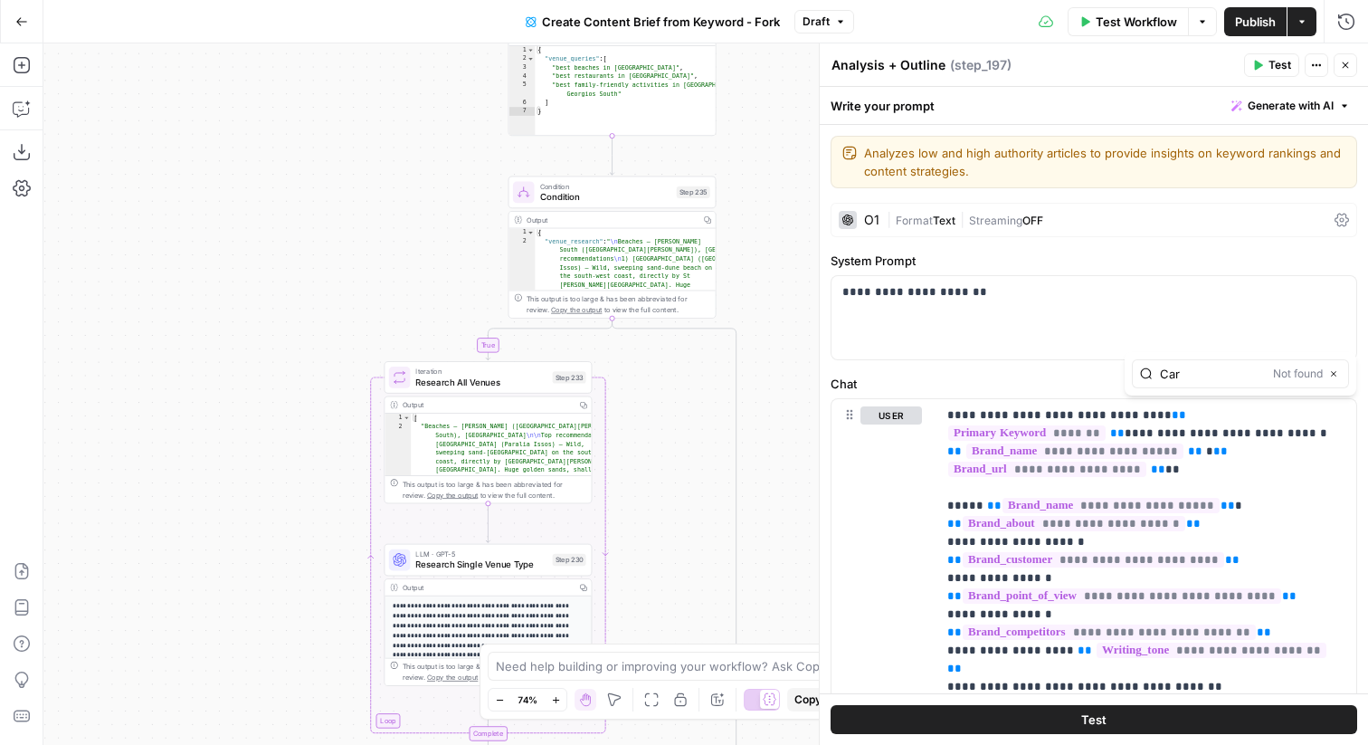
type input "Car"
click at [651, 183] on span "Condition" at bounding box center [605, 186] width 131 height 11
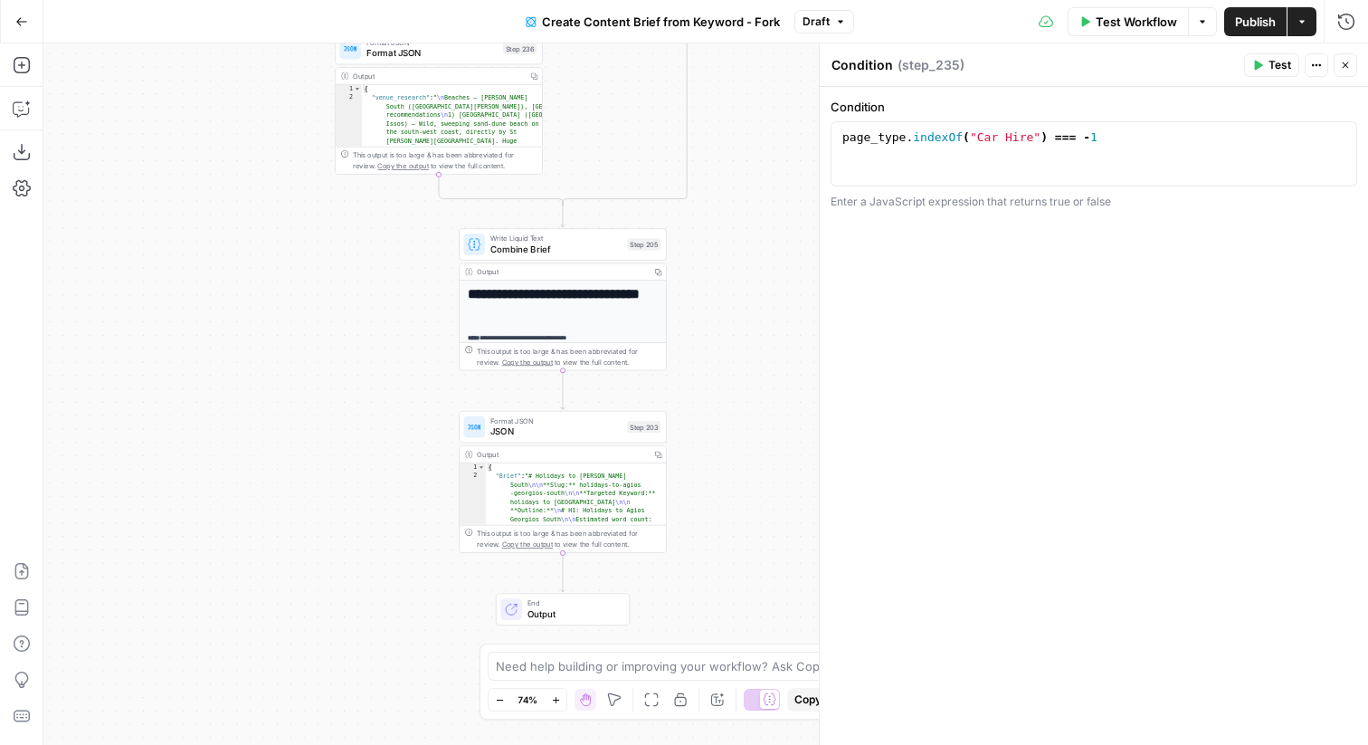
click at [1350, 67] on icon "button" at bounding box center [1345, 65] width 11 height 11
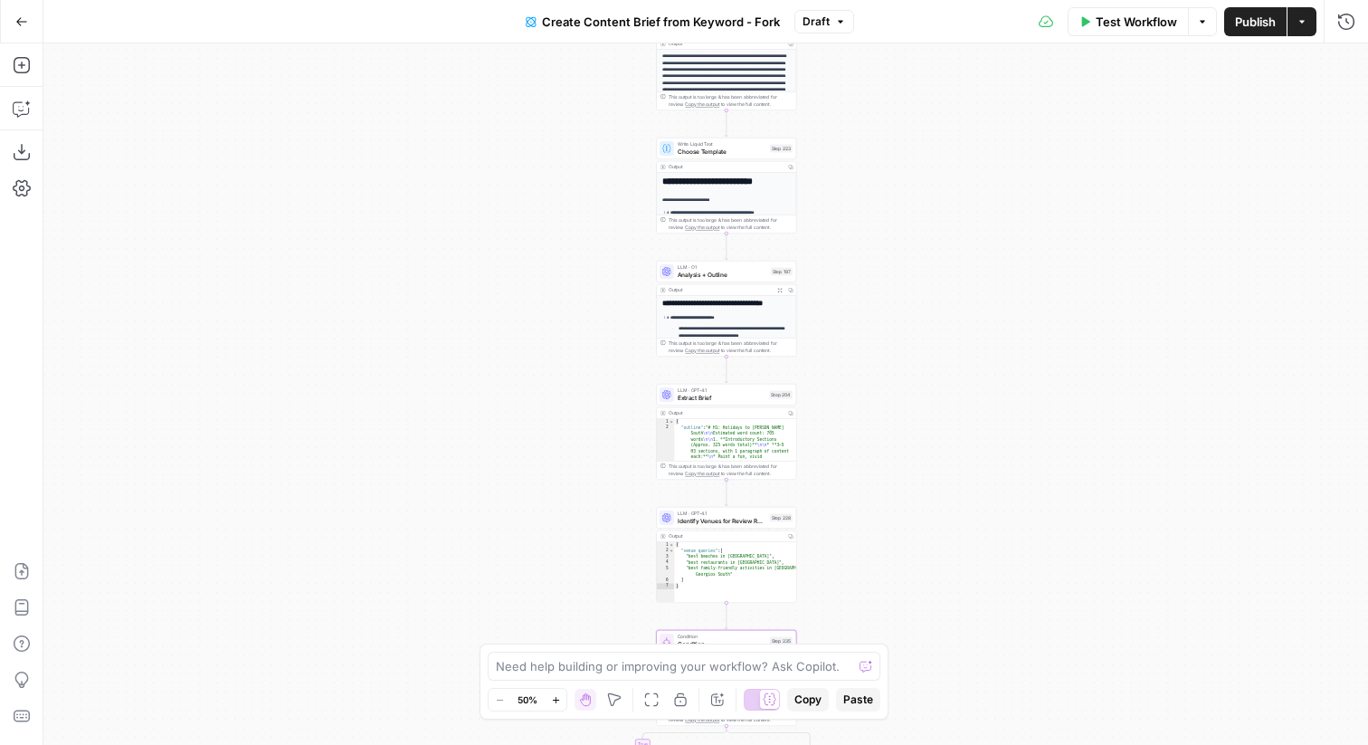
click at [691, 274] on span "Analysis + Outline" at bounding box center [723, 274] width 90 height 9
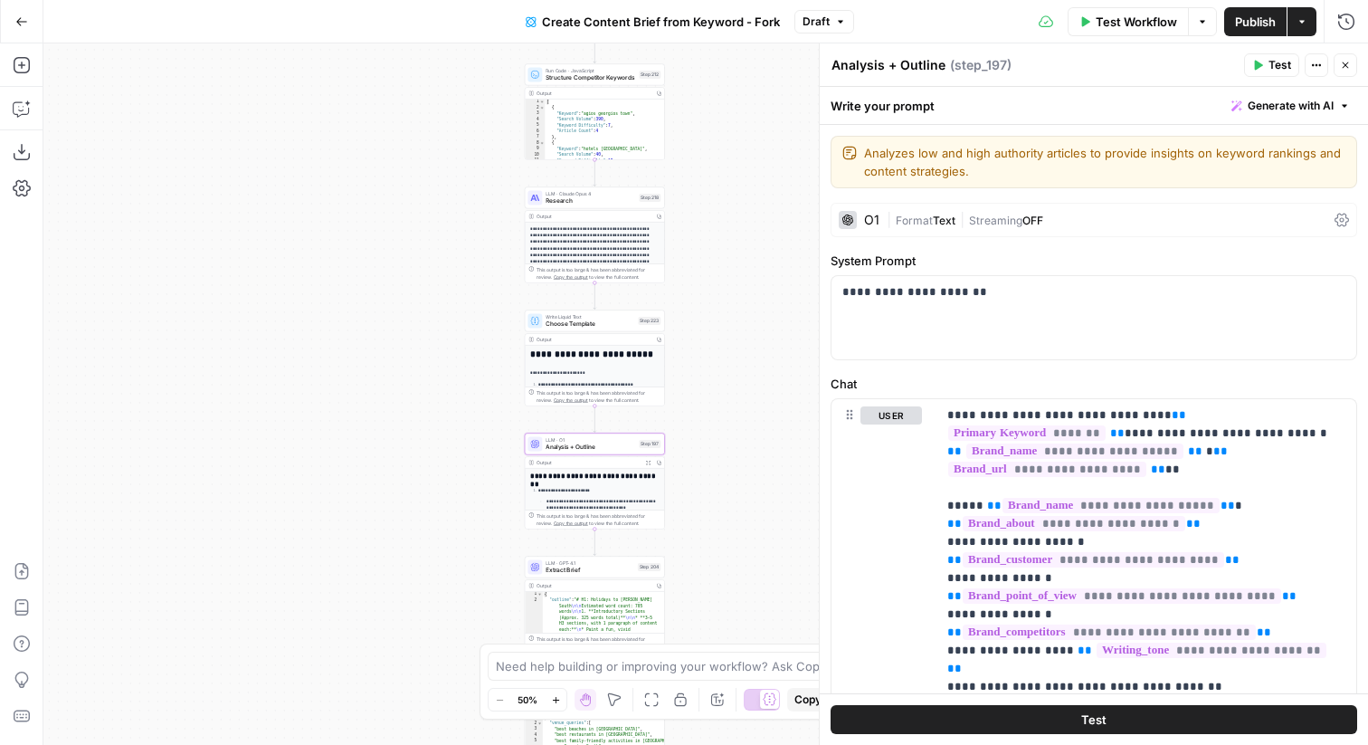
click at [628, 322] on span "Choose Template" at bounding box center [590, 323] width 89 height 9
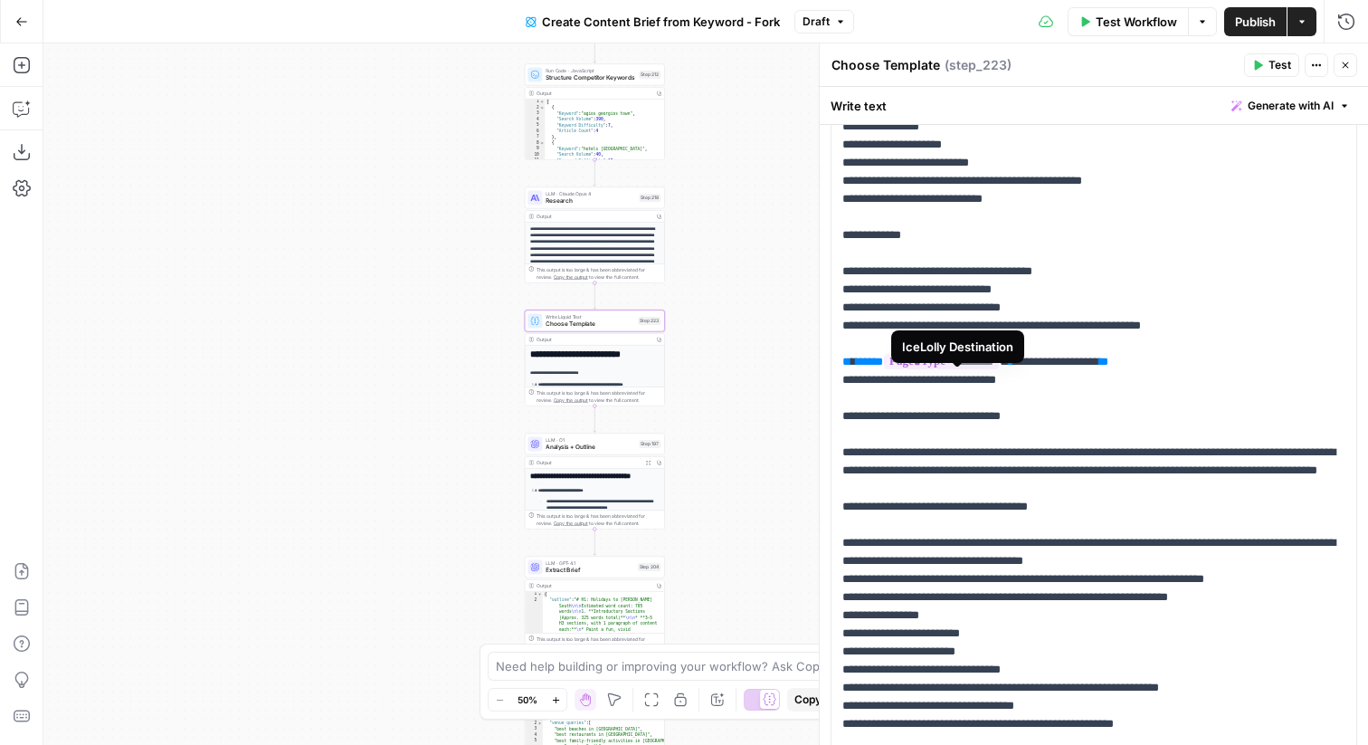
scroll to position [1097, 0]
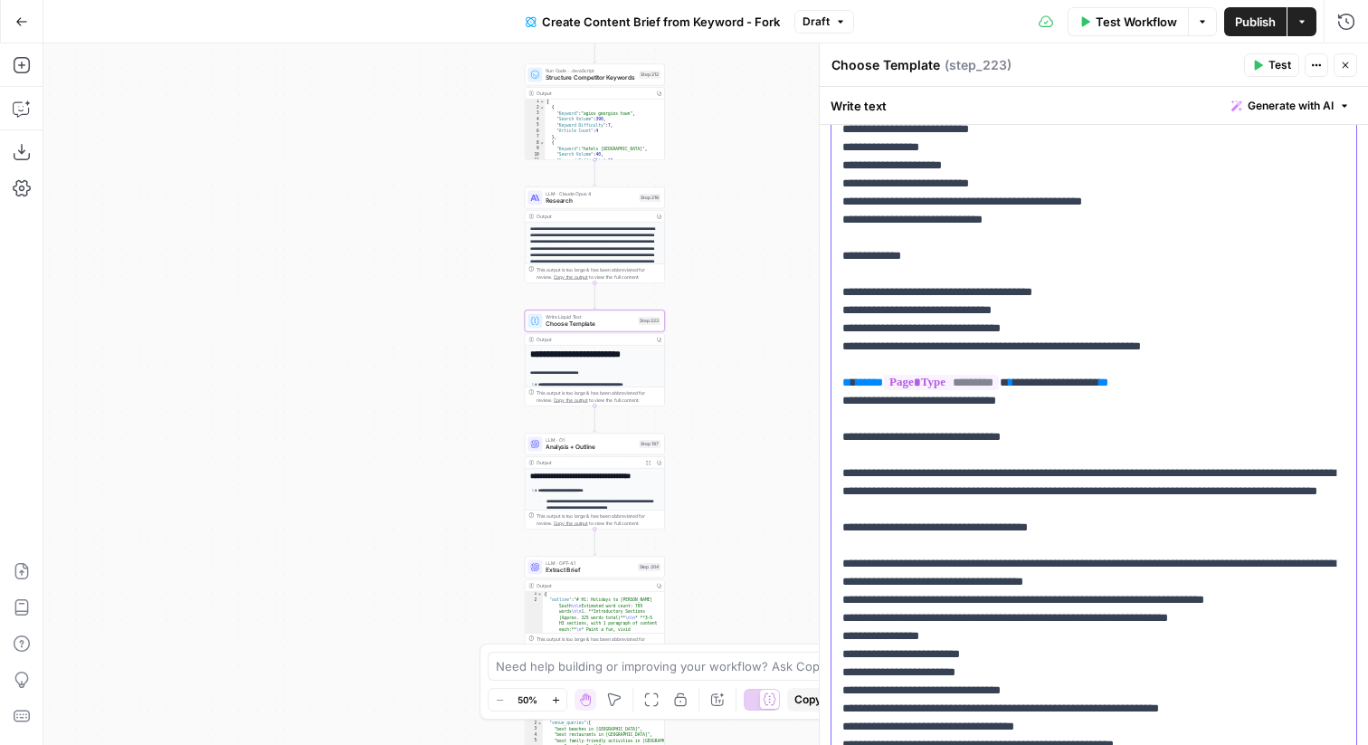
drag, startPoint x: 1076, startPoint y: 520, endPoint x: 841, endPoint y: 489, distance: 237.3
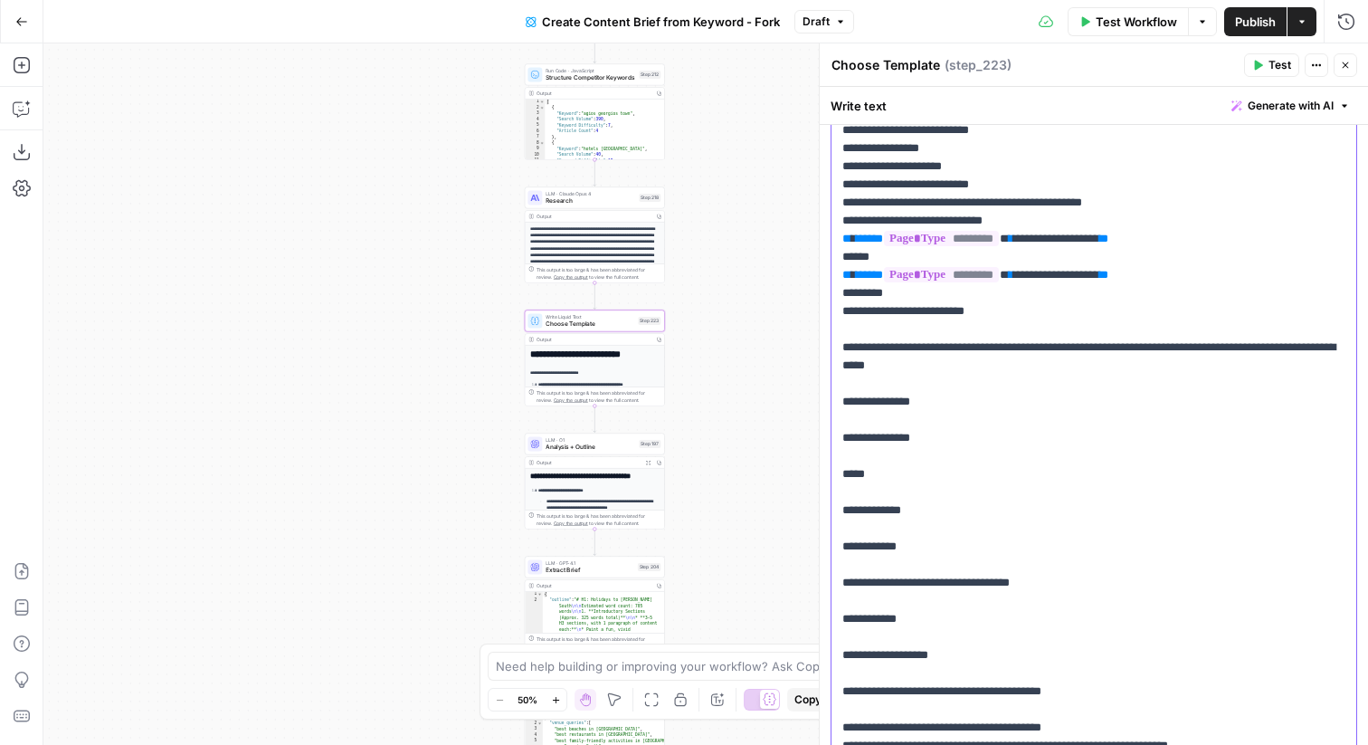
scroll to position [2155, 0]
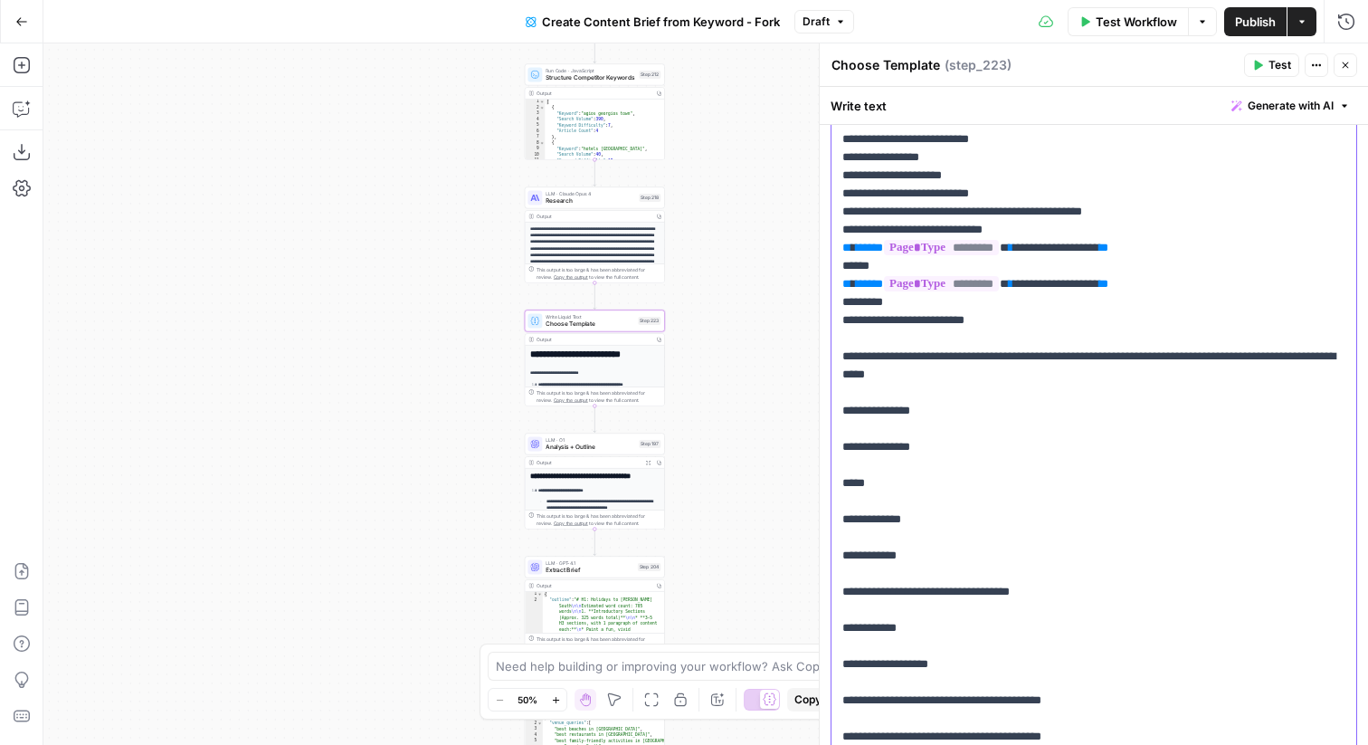
drag, startPoint x: 897, startPoint y: 302, endPoint x: 829, endPoint y: 302, distance: 67.9
click at [829, 302] on div "**********" at bounding box center [1094, 457] width 548 height 4974
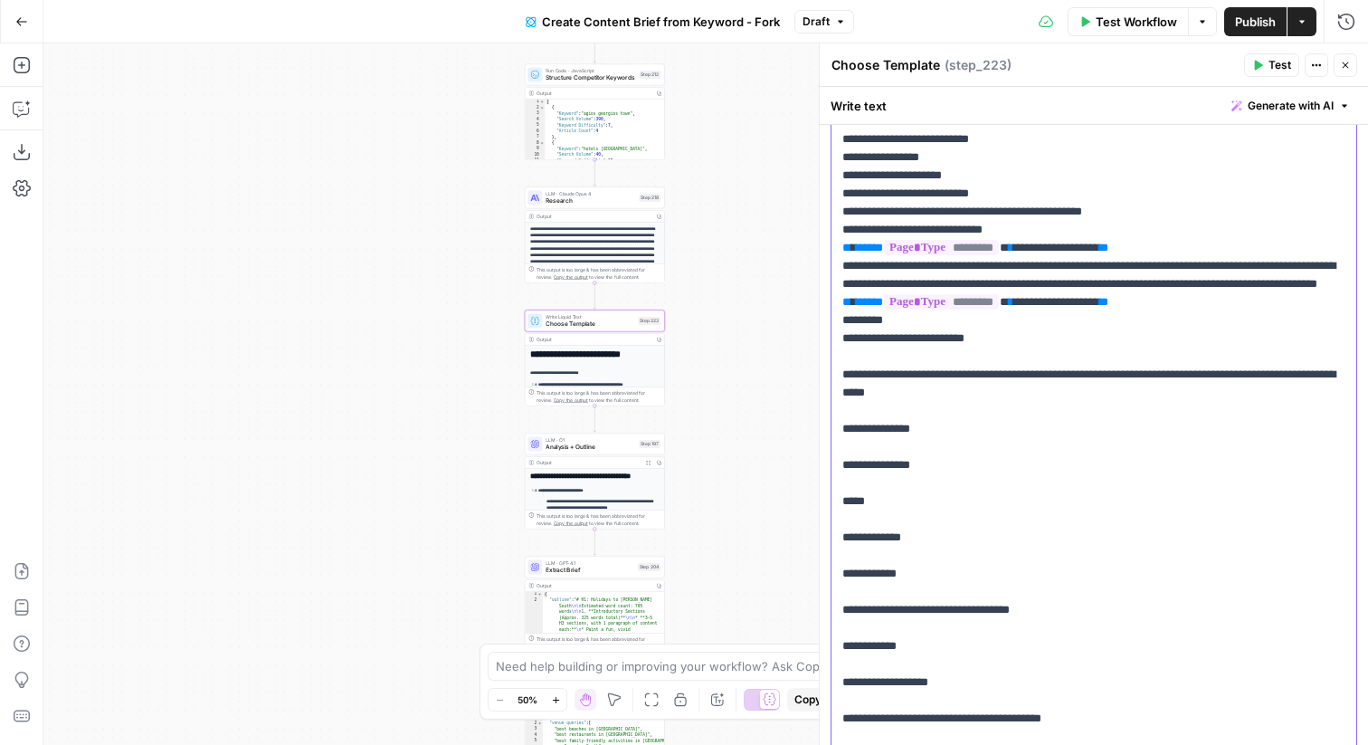
drag, startPoint x: 913, startPoint y: 365, endPoint x: 830, endPoint y: 366, distance: 83.3
click at [830, 366] on div "**********" at bounding box center [1094, 475] width 548 height 5010
drag, startPoint x: 891, startPoint y: 376, endPoint x: 833, endPoint y: 373, distance: 58.9
click at [833, 373] on div "**********" at bounding box center [1094, 465] width 525 height 4920
copy p "*********"
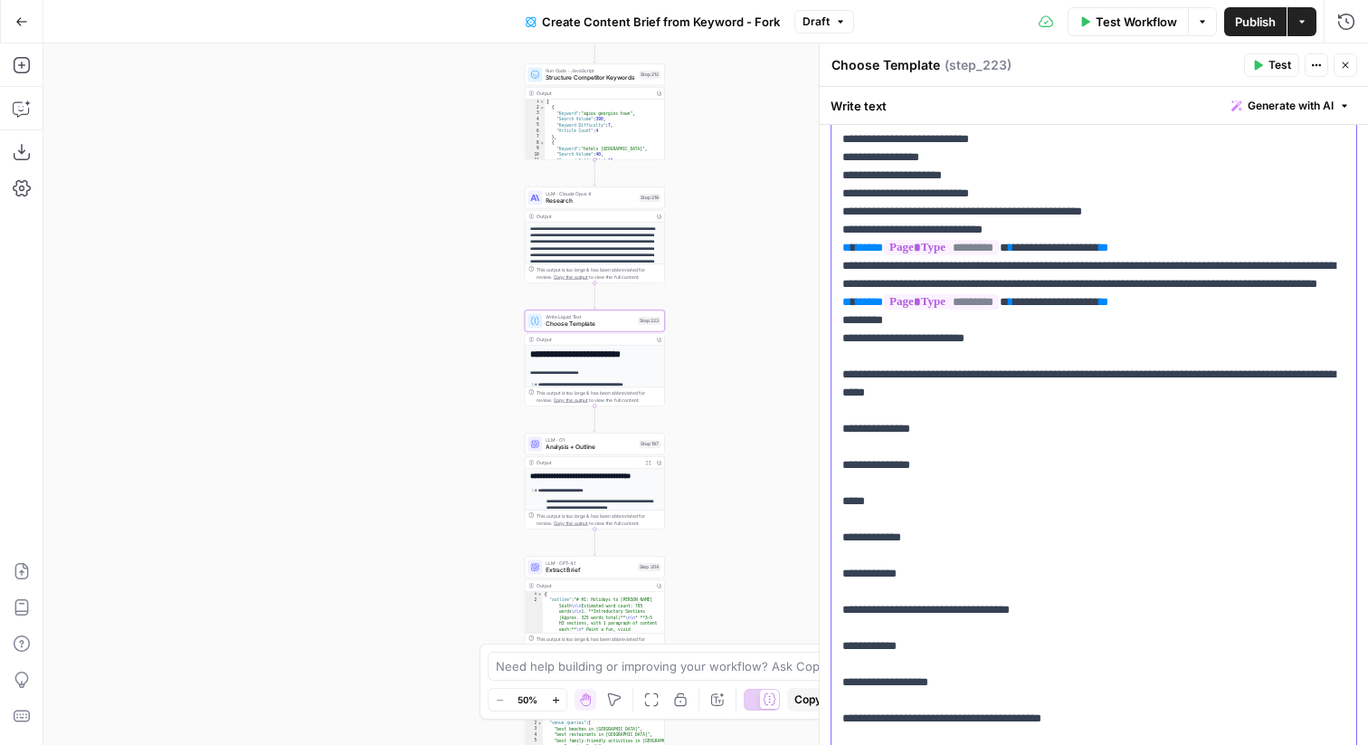
click at [992, 299] on p "**********" at bounding box center [1094, 465] width 503 height 4905
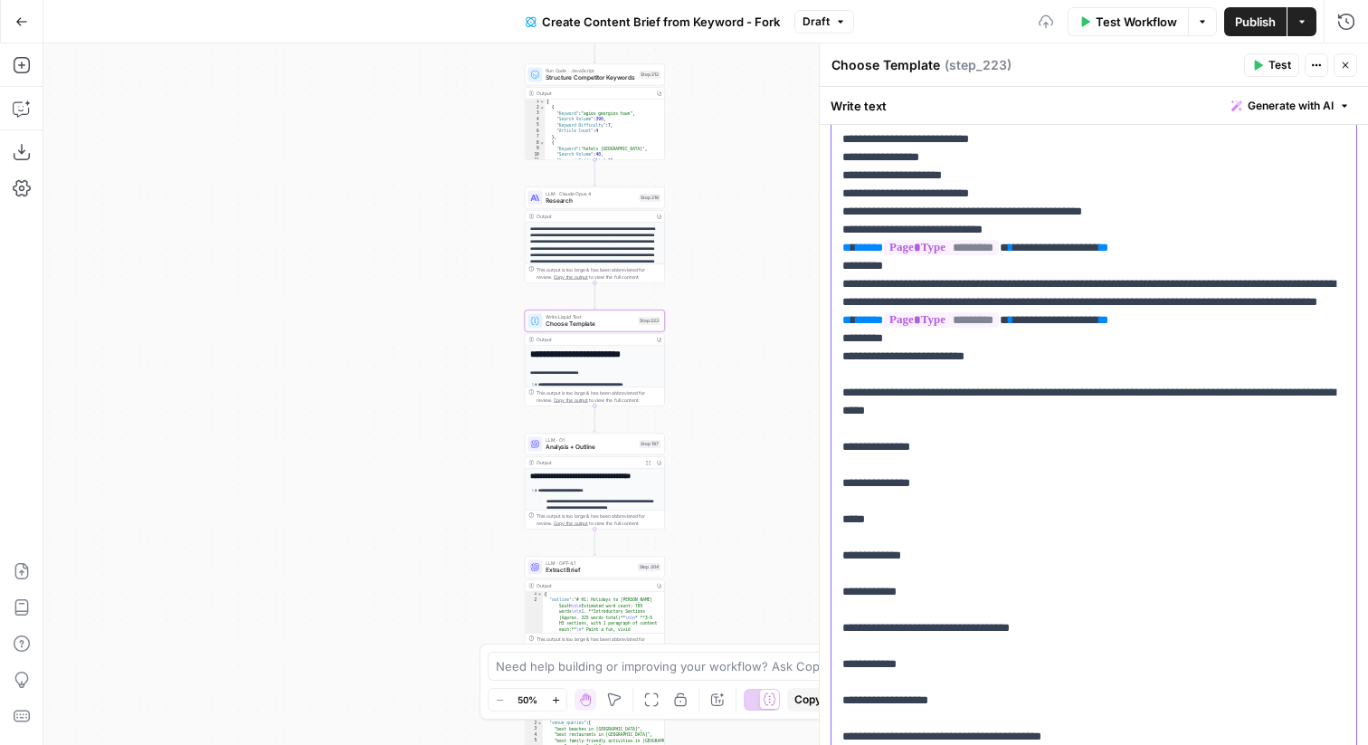
click at [1063, 350] on p "**********" at bounding box center [1094, 474] width 503 height 4923
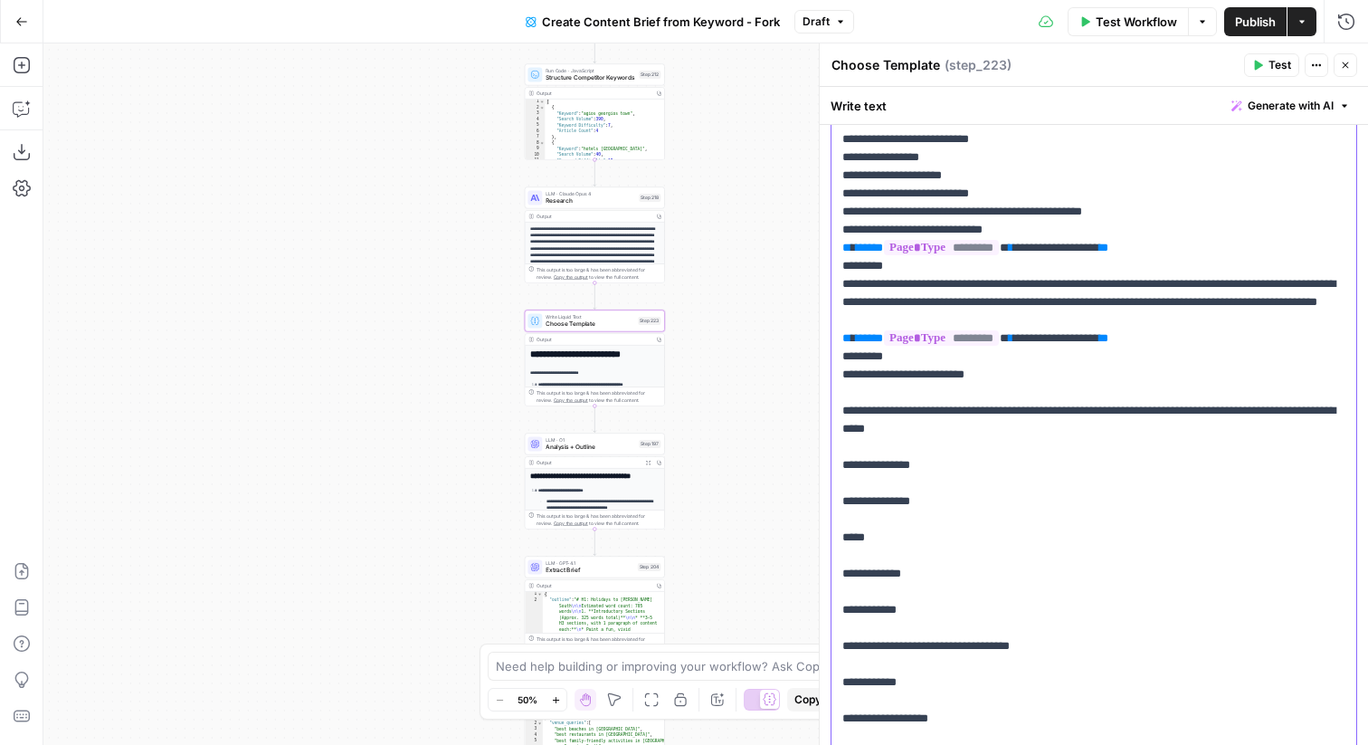
paste div
drag, startPoint x: 902, startPoint y: 303, endPoint x: 828, endPoint y: 293, distance: 74.9
click at [828, 293] on div "**********" at bounding box center [1093, 393] width 549 height 701
copy p "*********"
drag, startPoint x: 910, startPoint y: 371, endPoint x: 798, endPoint y: 363, distance: 111.6
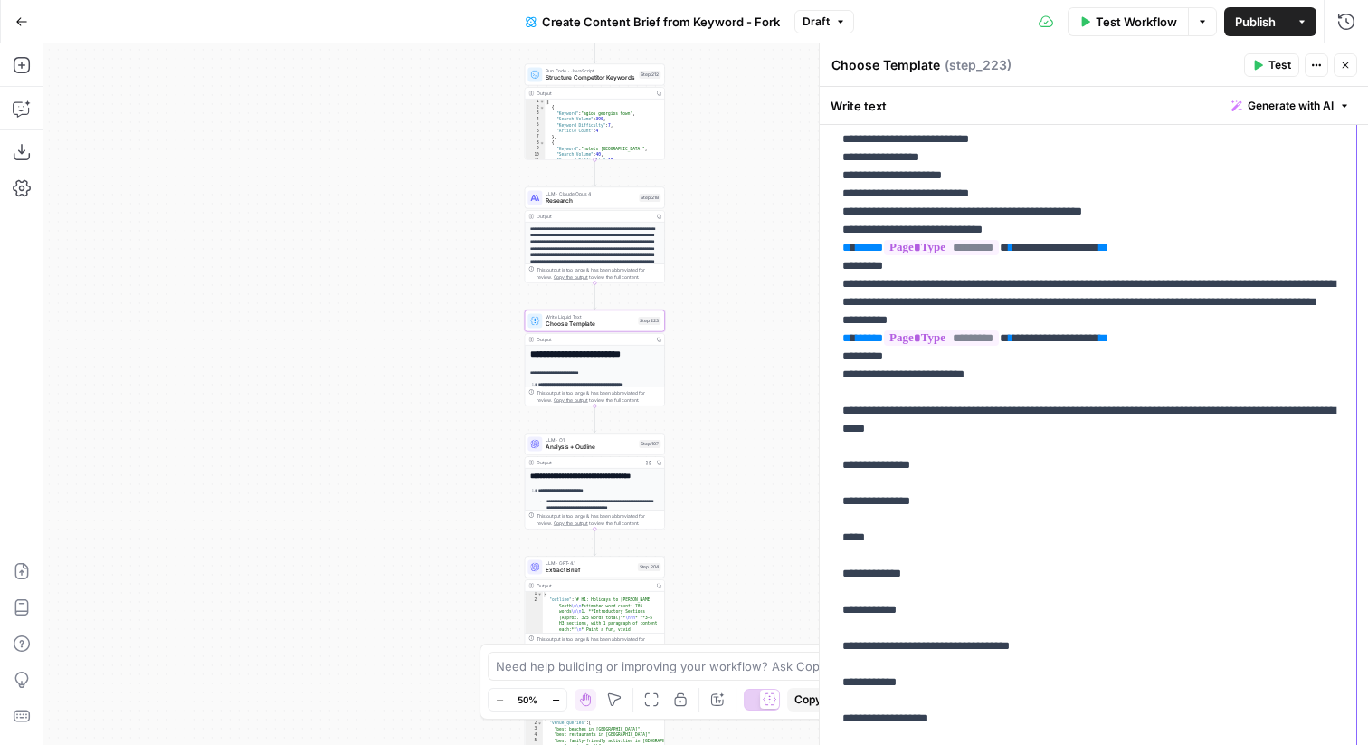
click at [798, 363] on body "Ice Travel Group New Home Browse Insights Opportunities Your Data Flightpath Re…" at bounding box center [684, 372] width 1368 height 745
click at [945, 376] on p "**********" at bounding box center [1094, 484] width 503 height 4942
drag, startPoint x: 909, startPoint y: 378, endPoint x: 815, endPoint y: 377, distance: 93.2
click at [819, 377] on div "**********" at bounding box center [1093, 393] width 549 height 701
copy p "**********"
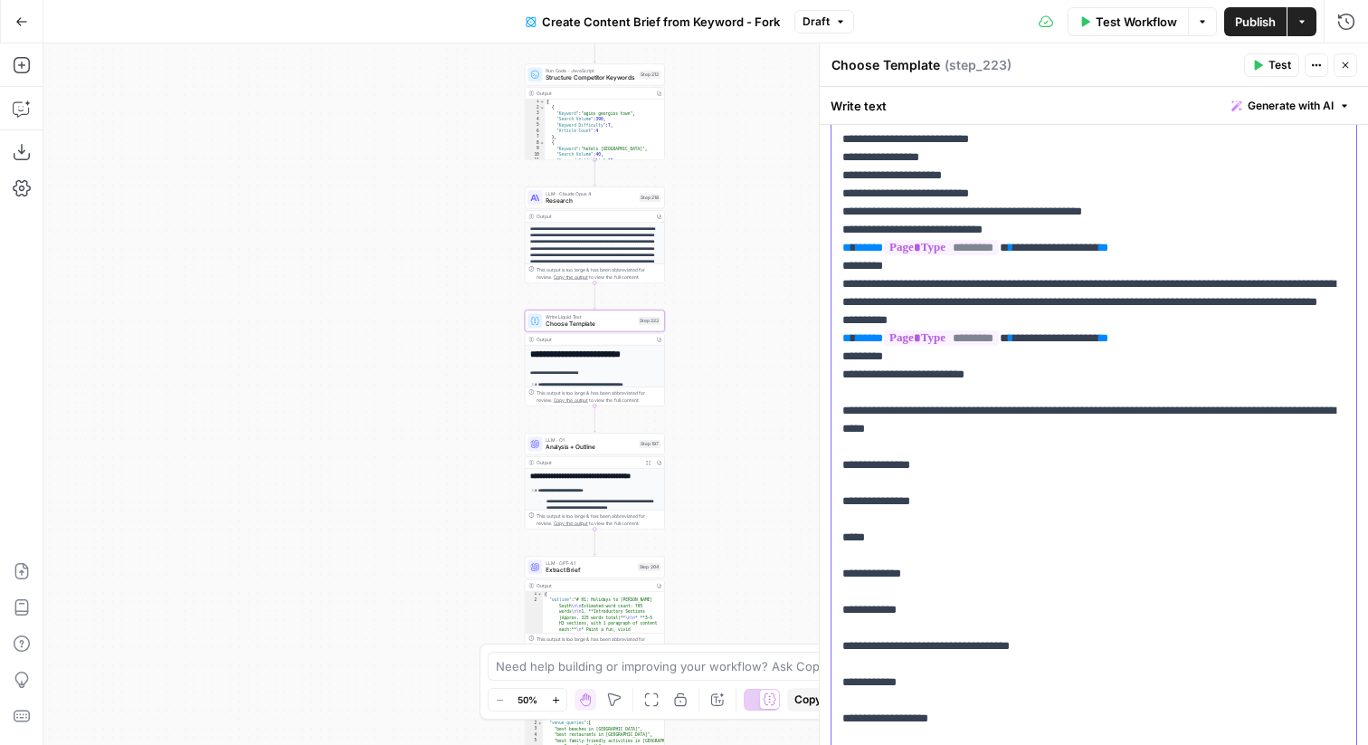
click at [999, 255] on span "*********" at bounding box center [941, 247] width 115 height 15
click at [1045, 281] on p "**********" at bounding box center [1094, 484] width 503 height 4942
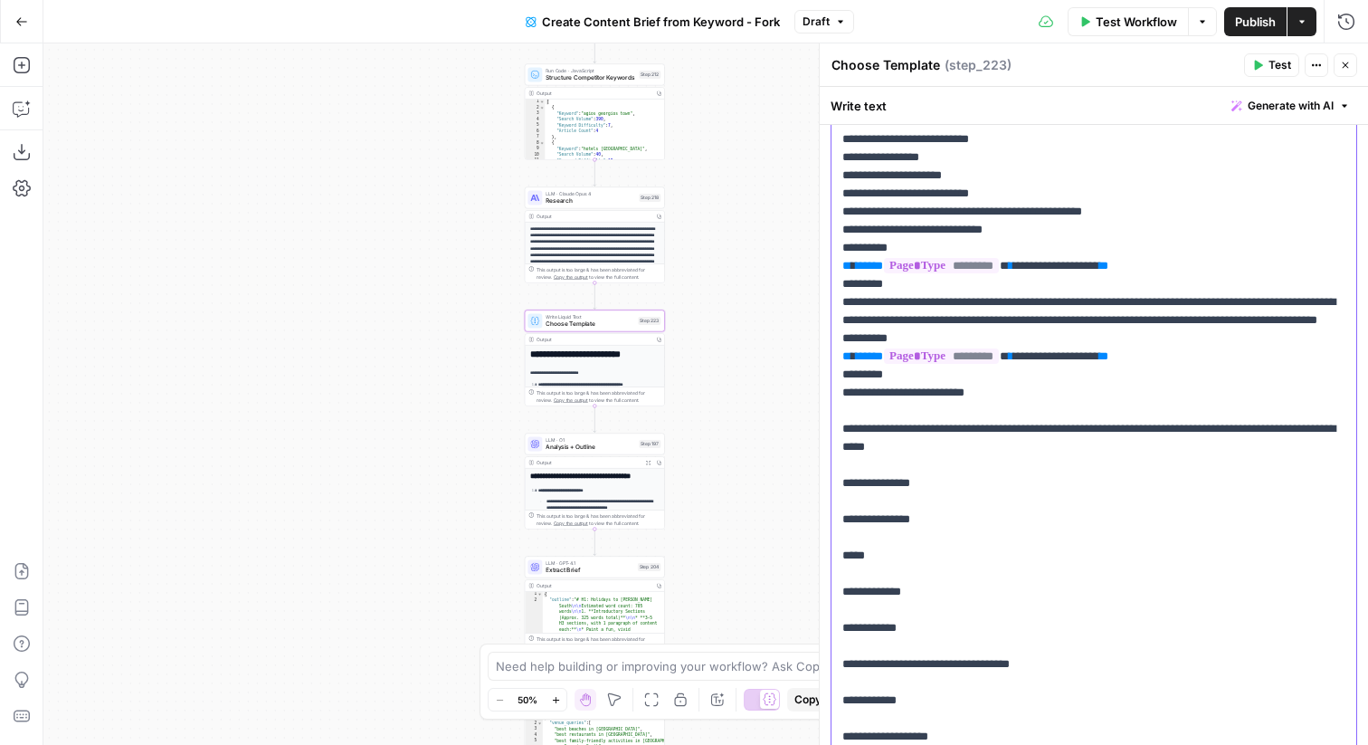
drag, startPoint x: 901, startPoint y: 317, endPoint x: 829, endPoint y: 317, distance: 72.4
click at [829, 317] on div "**********" at bounding box center [1094, 502] width 548 height 5065
copy p "*********"
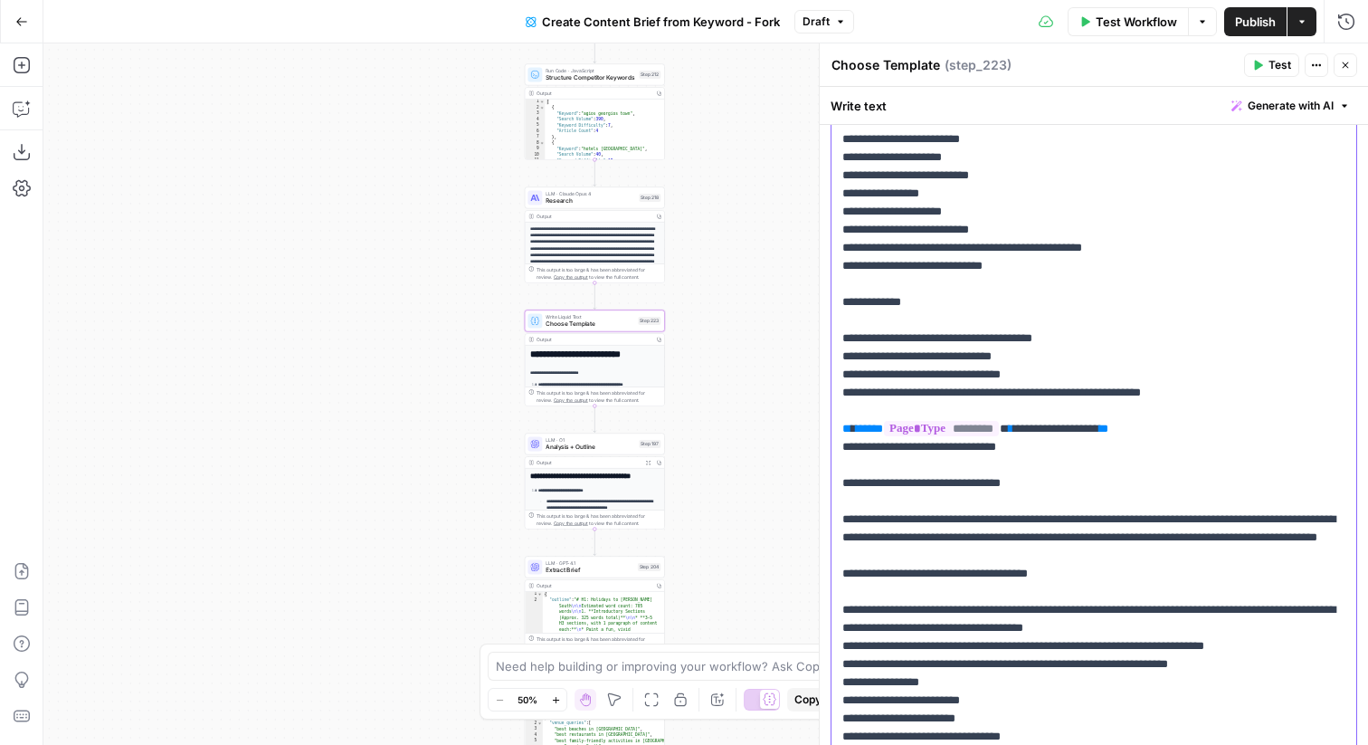
scroll to position [1031, 0]
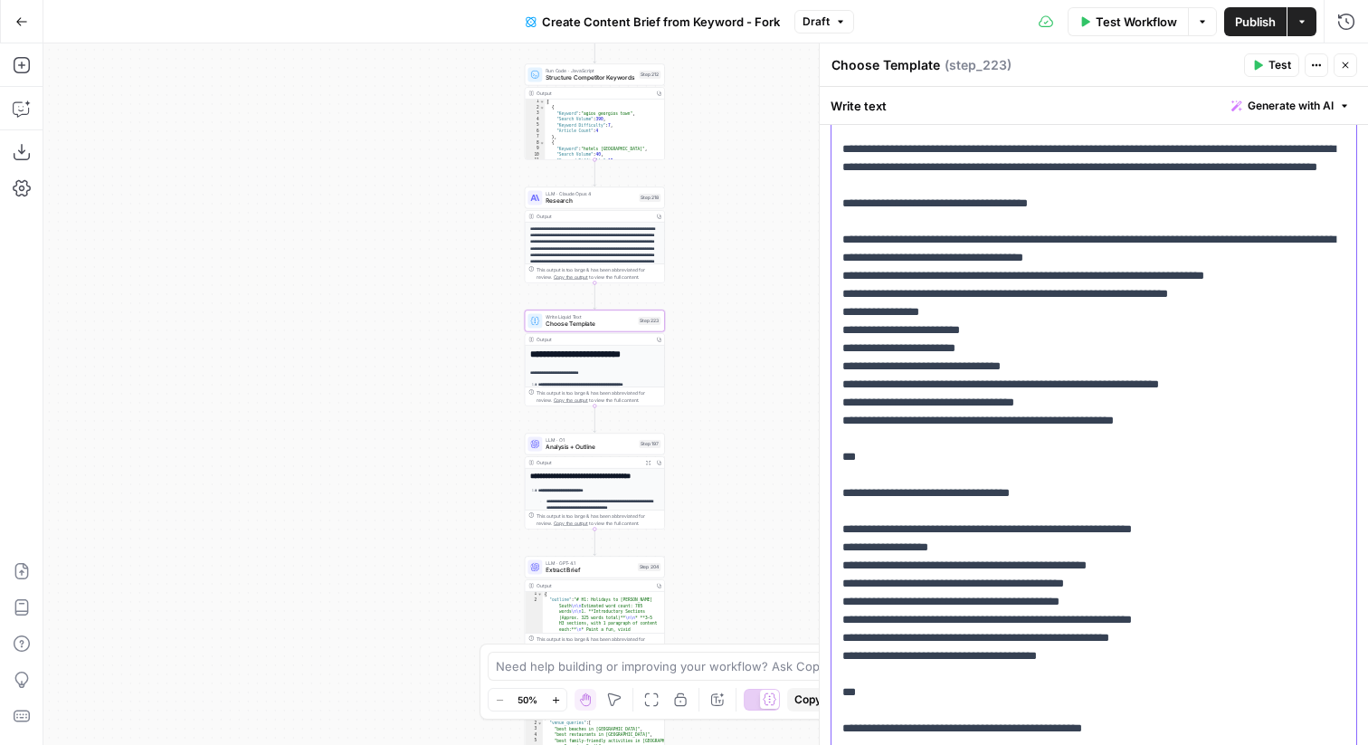
scroll to position [0, 0]
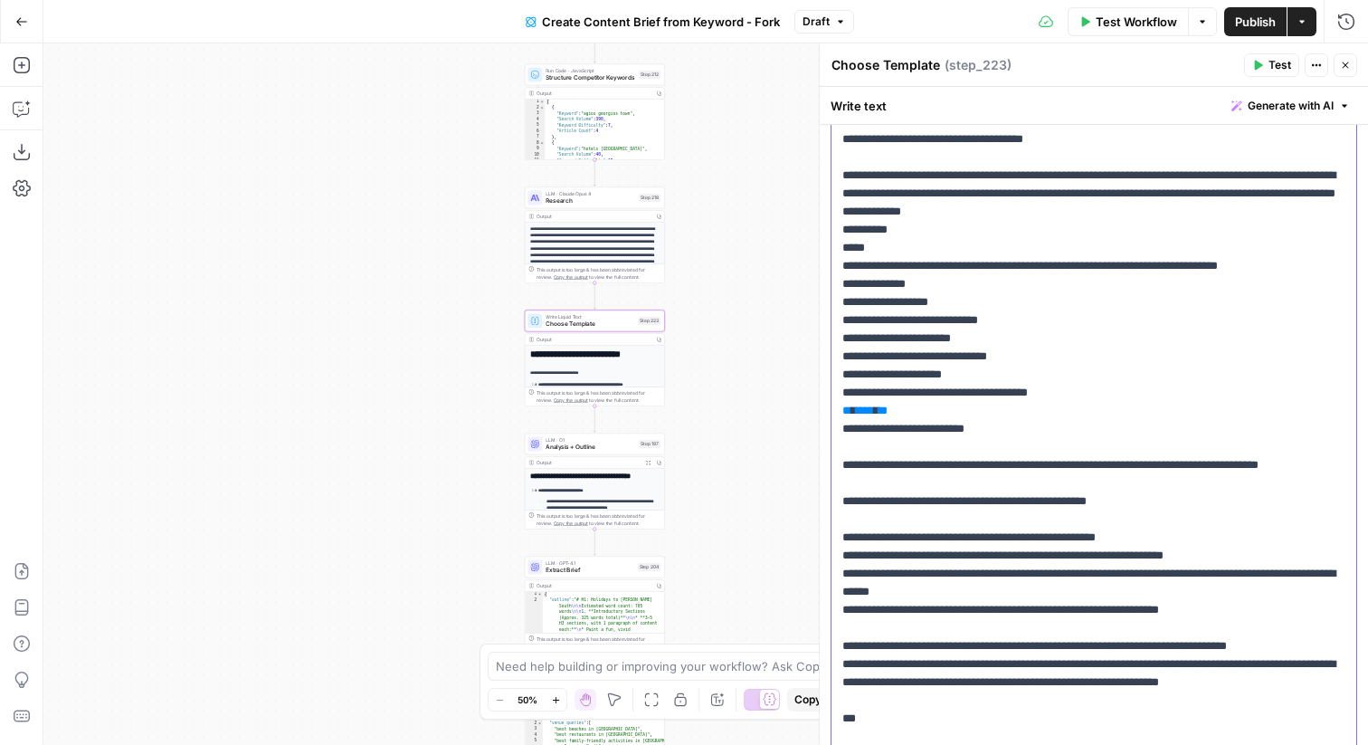
scroll to position [3541, 0]
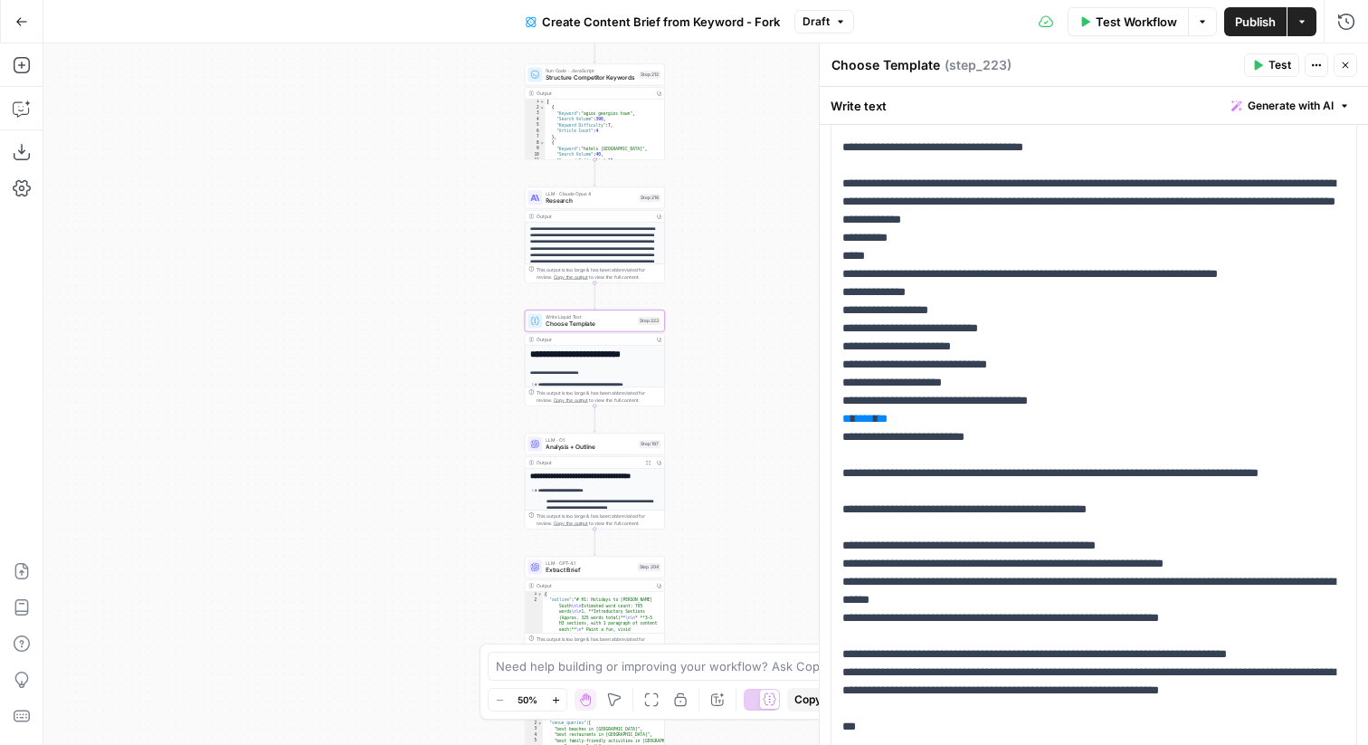
click at [1343, 69] on icon "button" at bounding box center [1345, 65] width 11 height 11
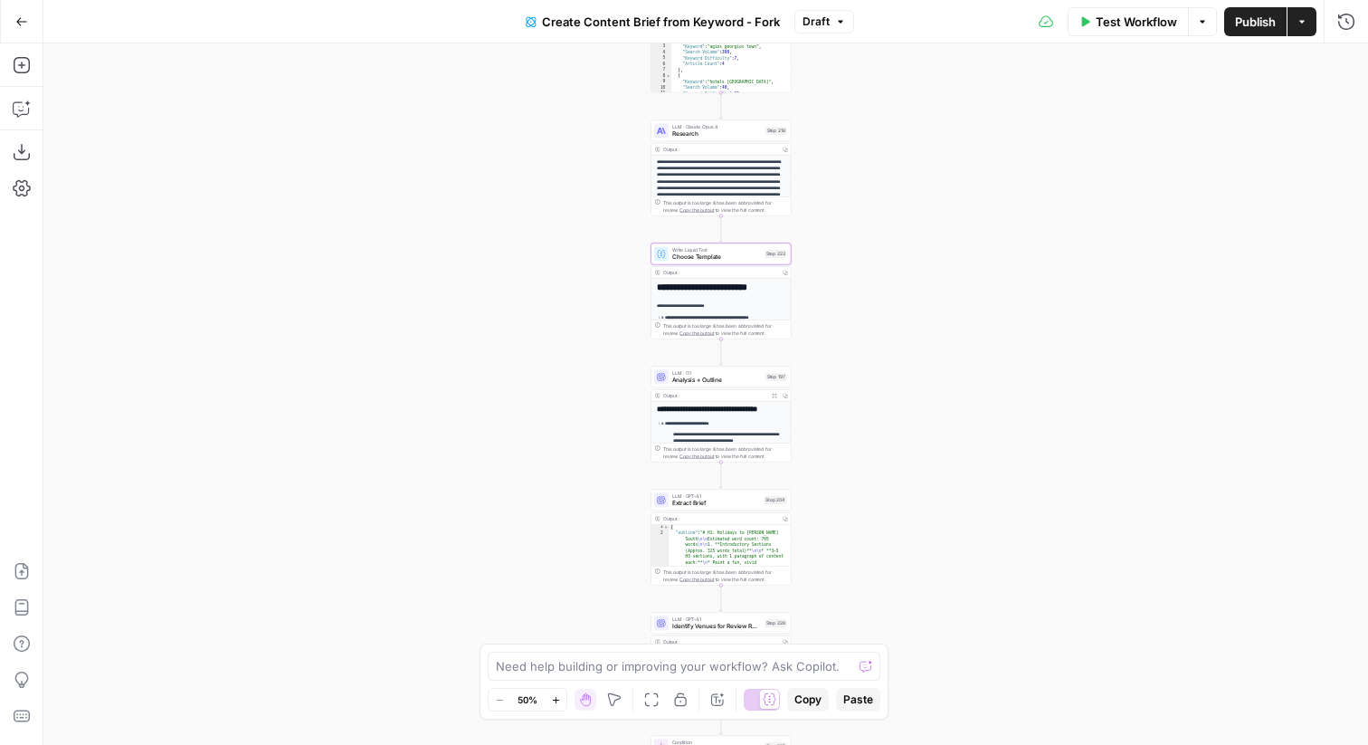
click at [761, 257] on div "Write Liquid Text Choose Template Step 223 Copy step Delete step Add Note Test" at bounding box center [720, 253] width 133 height 15
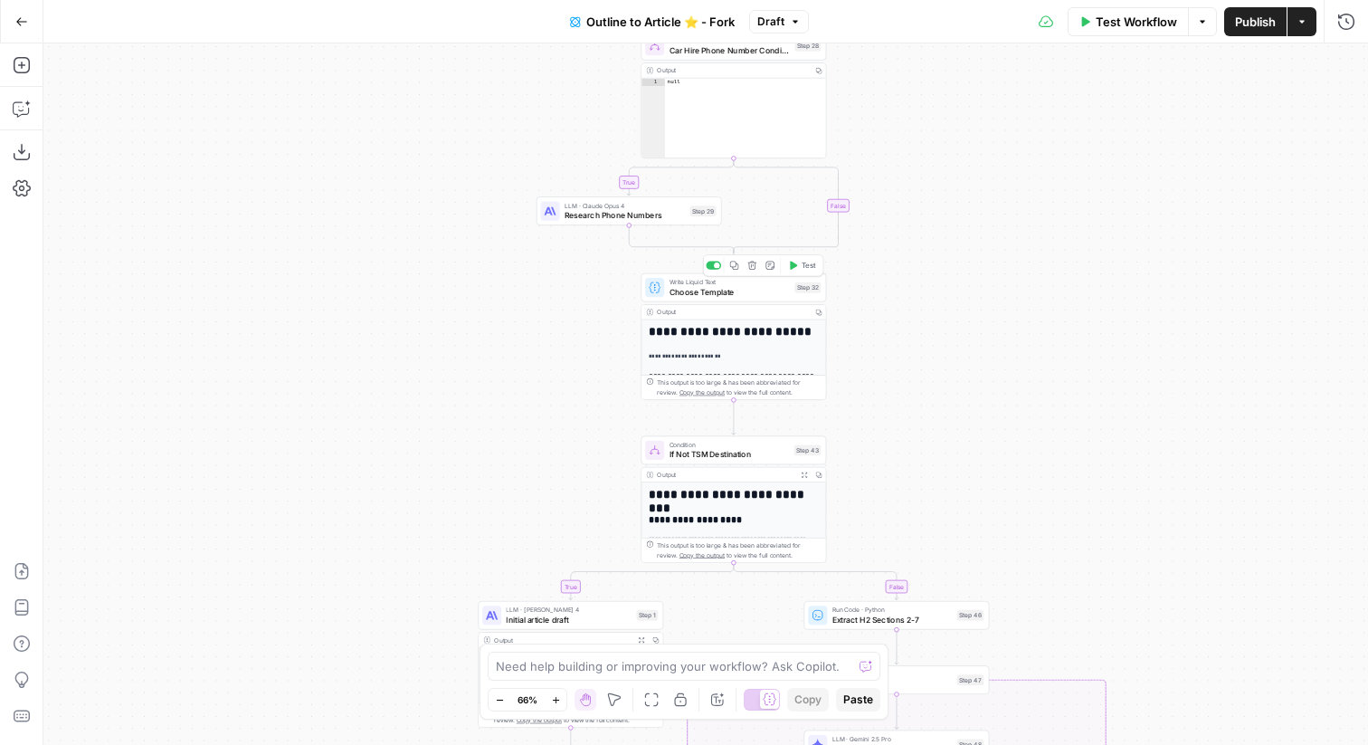
click at [719, 289] on span "Choose Template" at bounding box center [730, 292] width 120 height 12
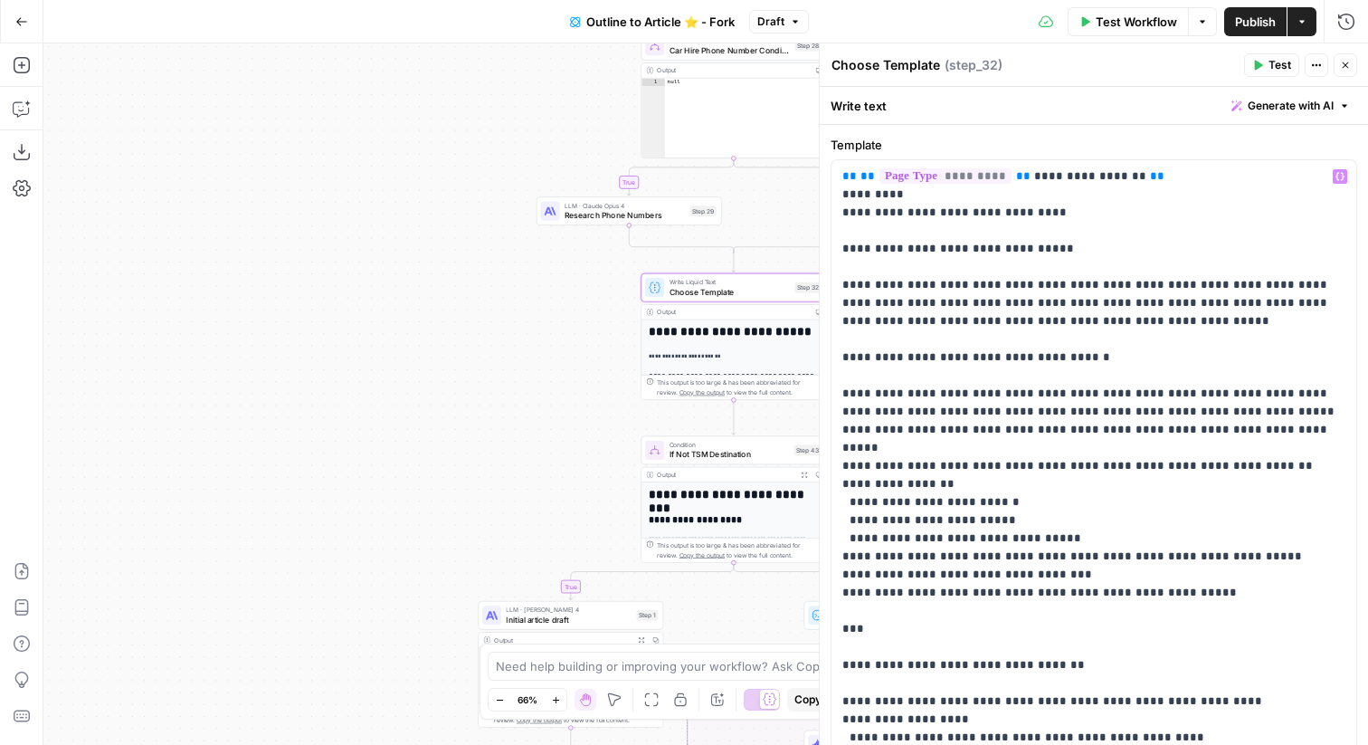
click at [1350, 62] on icon "button" at bounding box center [1345, 65] width 11 height 11
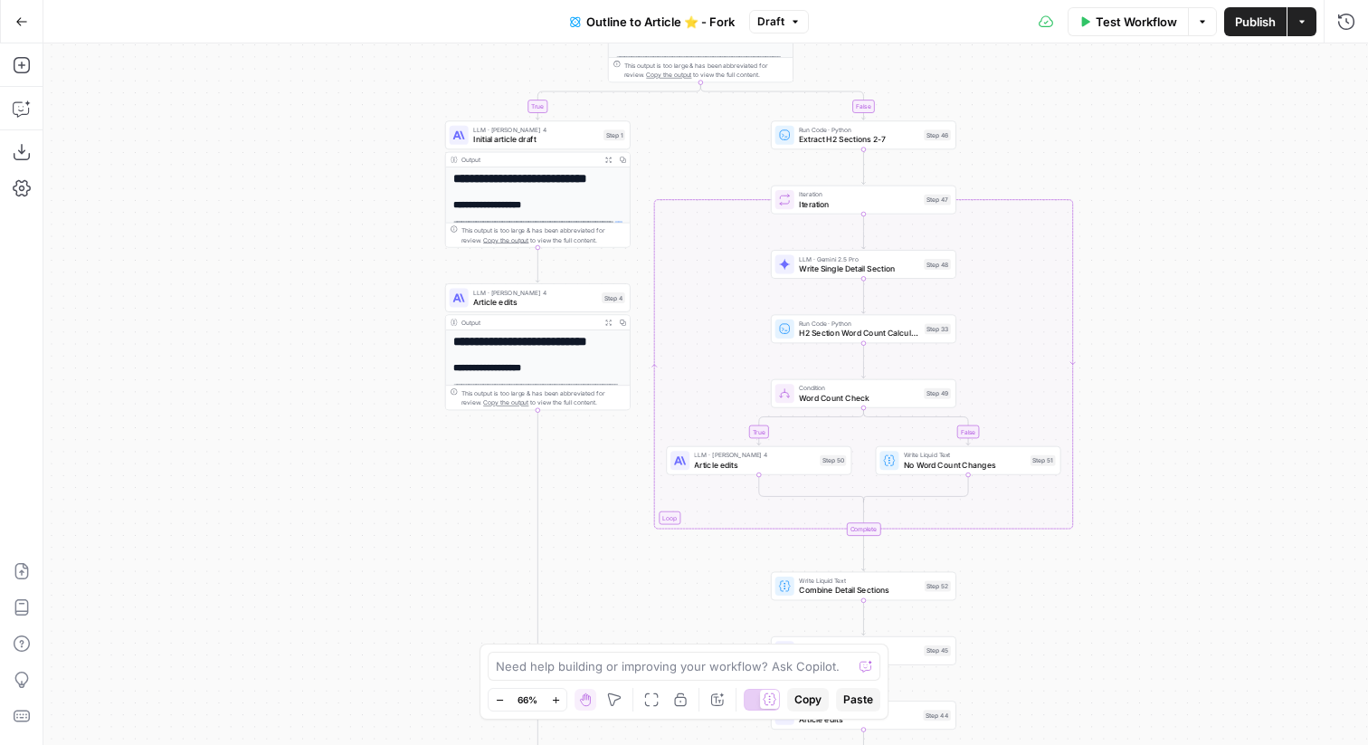
click at [529, 137] on span "Initial article draft" at bounding box center [536, 139] width 126 height 12
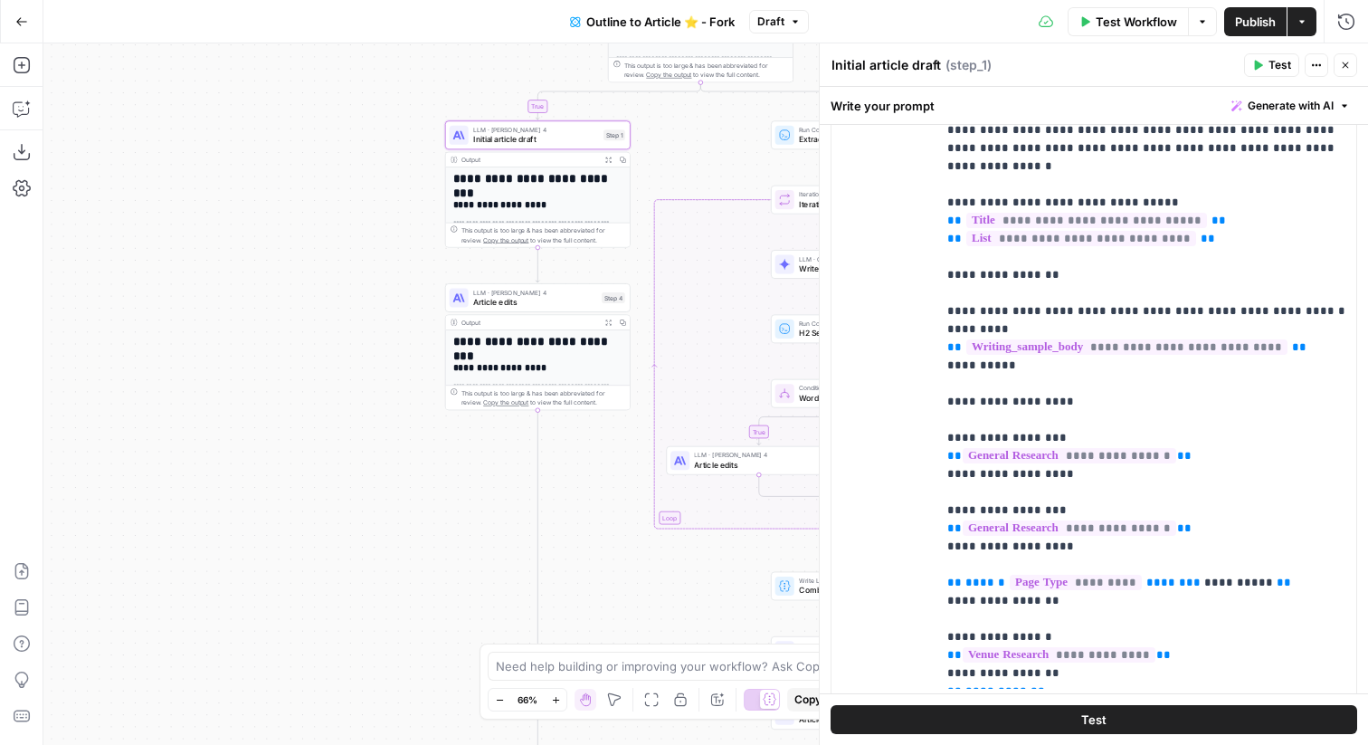
scroll to position [1407, 0]
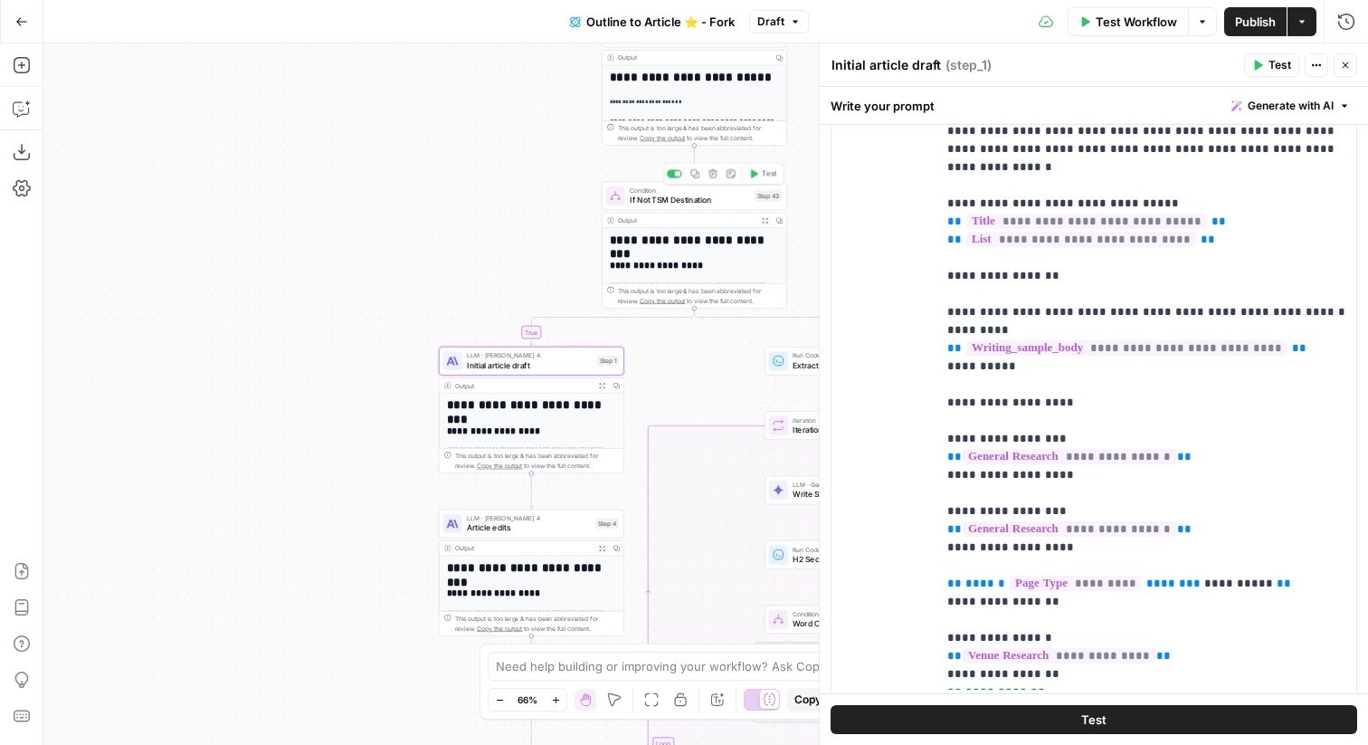
click at [642, 203] on span "If Not TSM Destination" at bounding box center [690, 200] width 120 height 12
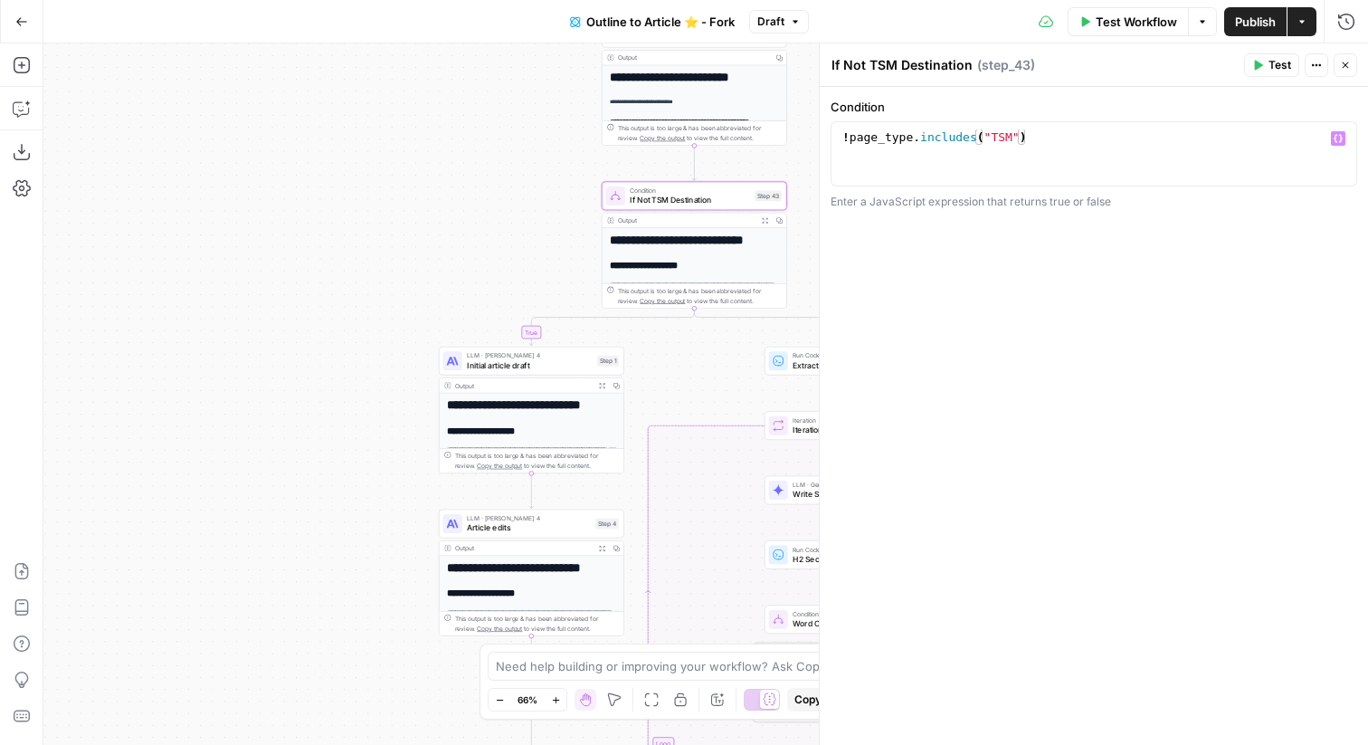
click at [1349, 63] on icon "button" at bounding box center [1345, 65] width 11 height 11
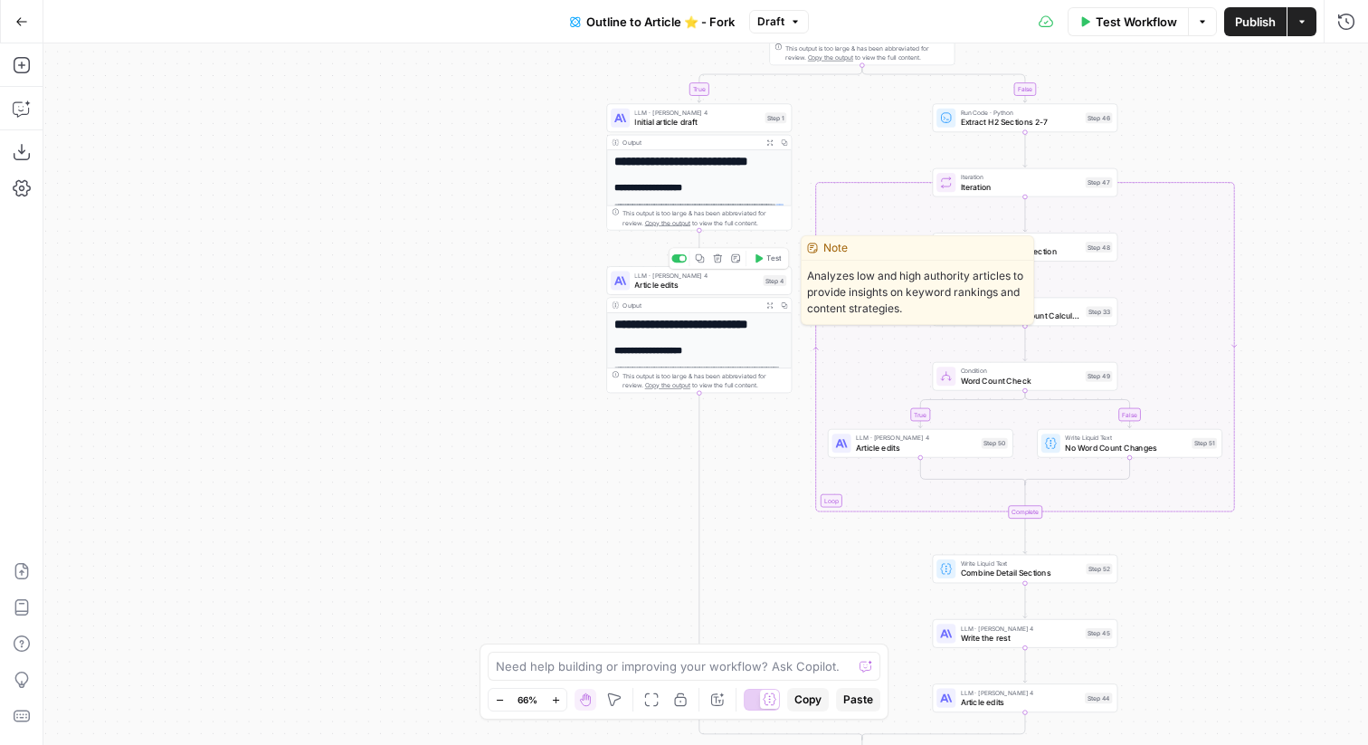
click at [635, 288] on span "Article edits" at bounding box center [696, 285] width 124 height 12
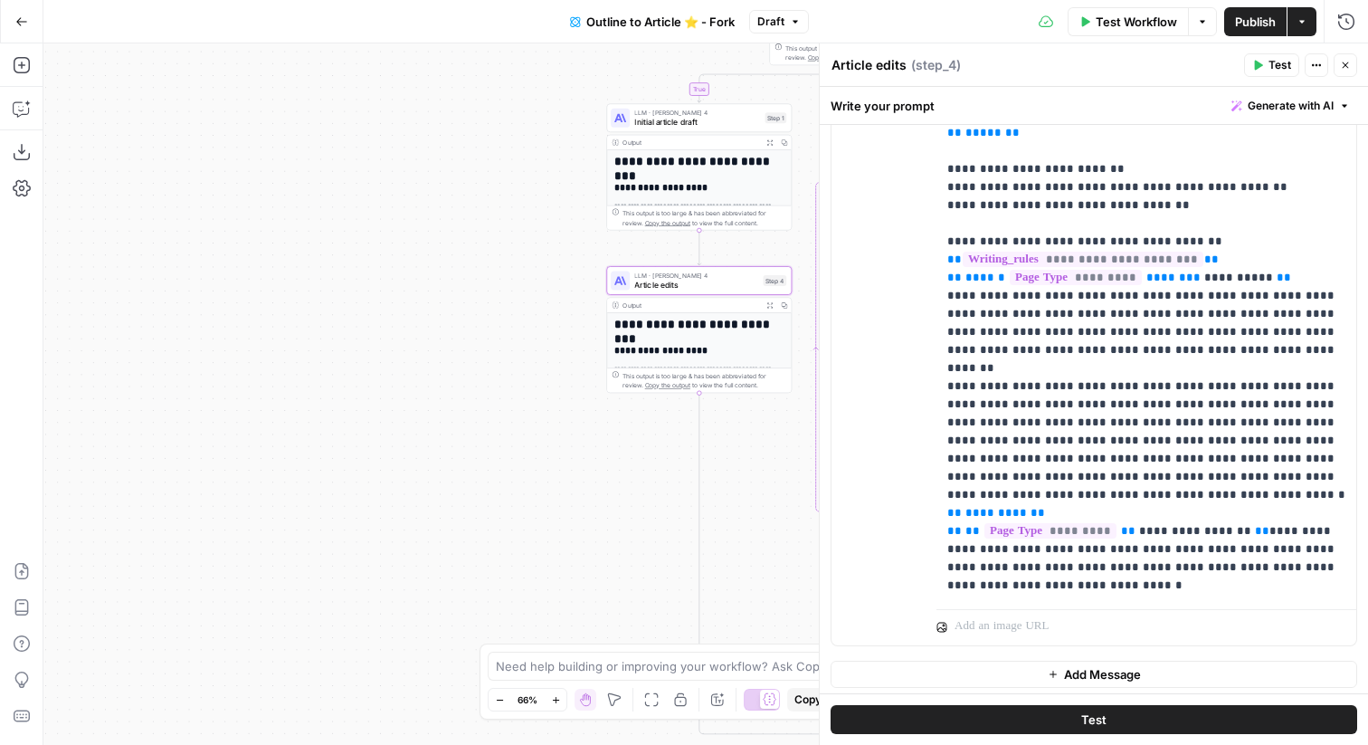
scroll to position [2950, 0]
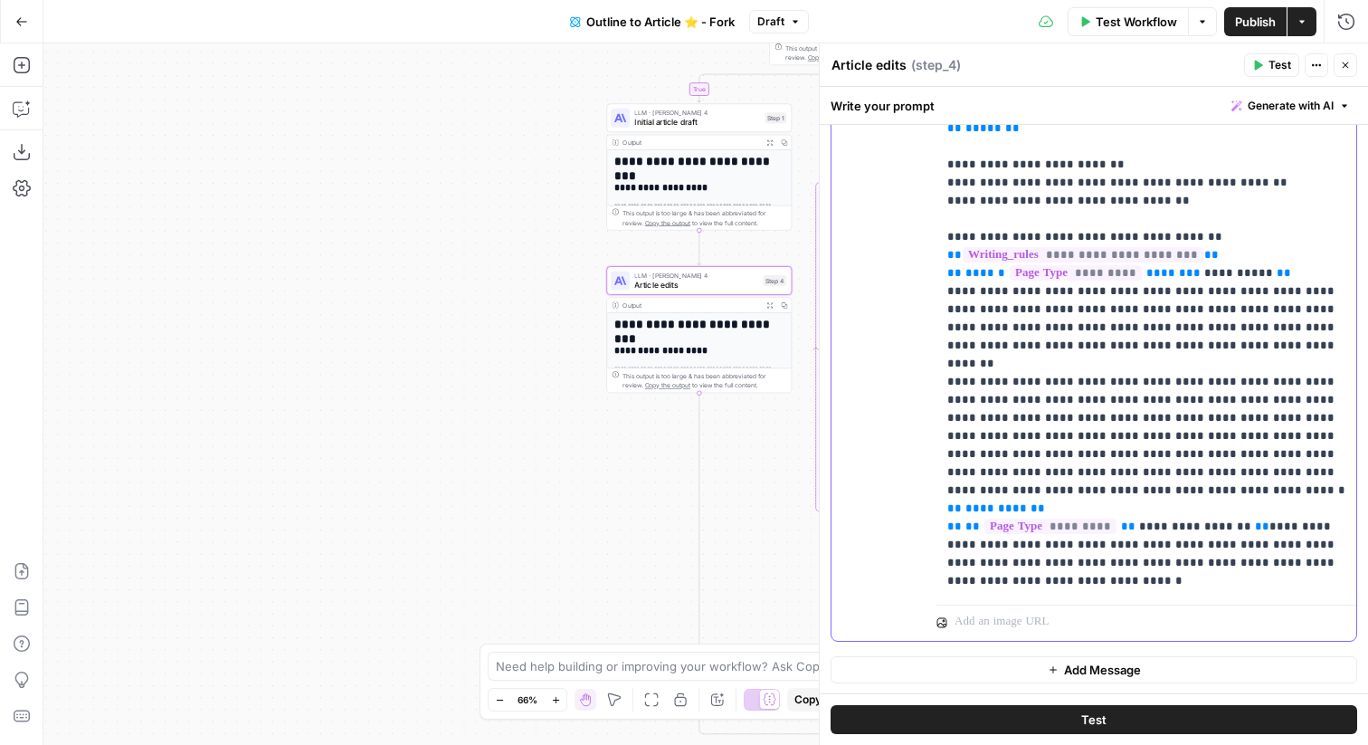
drag, startPoint x: 1253, startPoint y: 586, endPoint x: 930, endPoint y: 472, distance: 342.6
click at [930, 472] on div "**********" at bounding box center [1094, 250] width 525 height 780
copy p "**********"
click at [1235, 584] on p "**********" at bounding box center [1147, 210] width 398 height 760
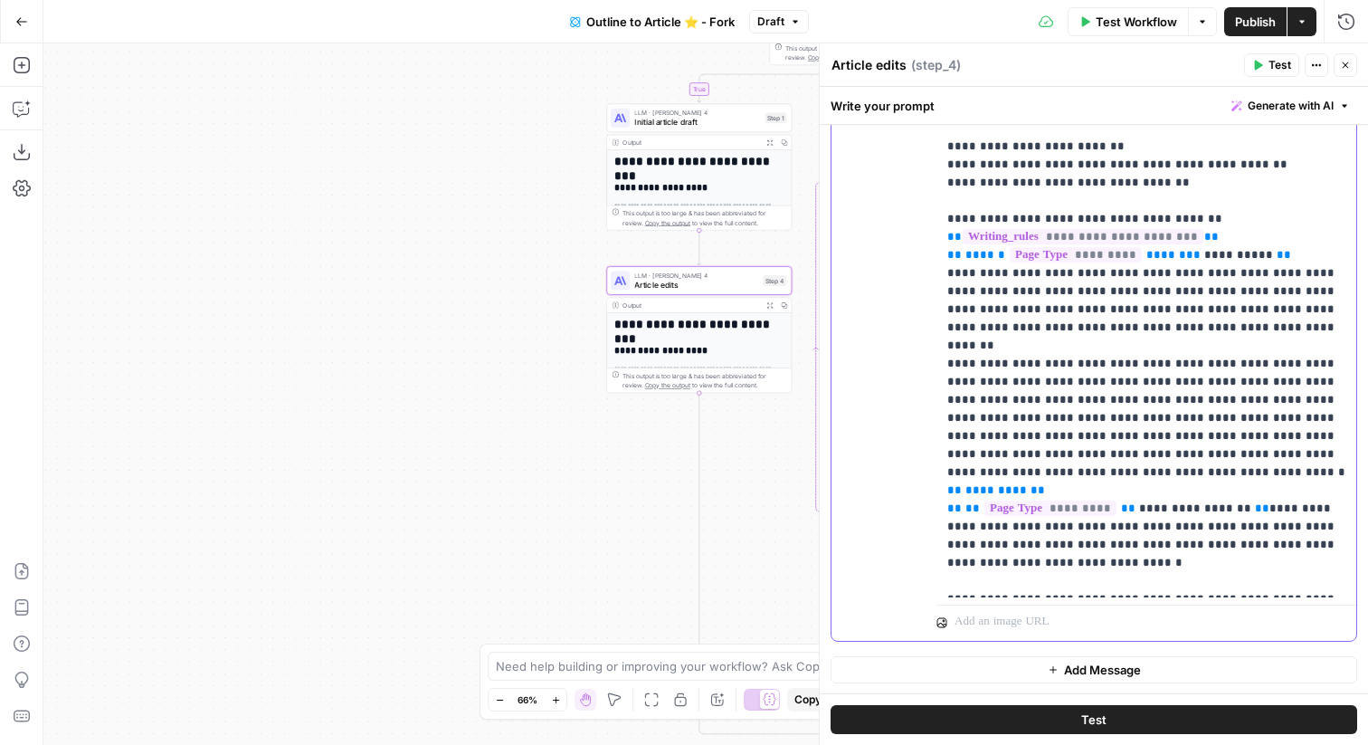
paste div
click at [1222, 629] on span "**********" at bounding box center [1195, 635] width 112 height 12
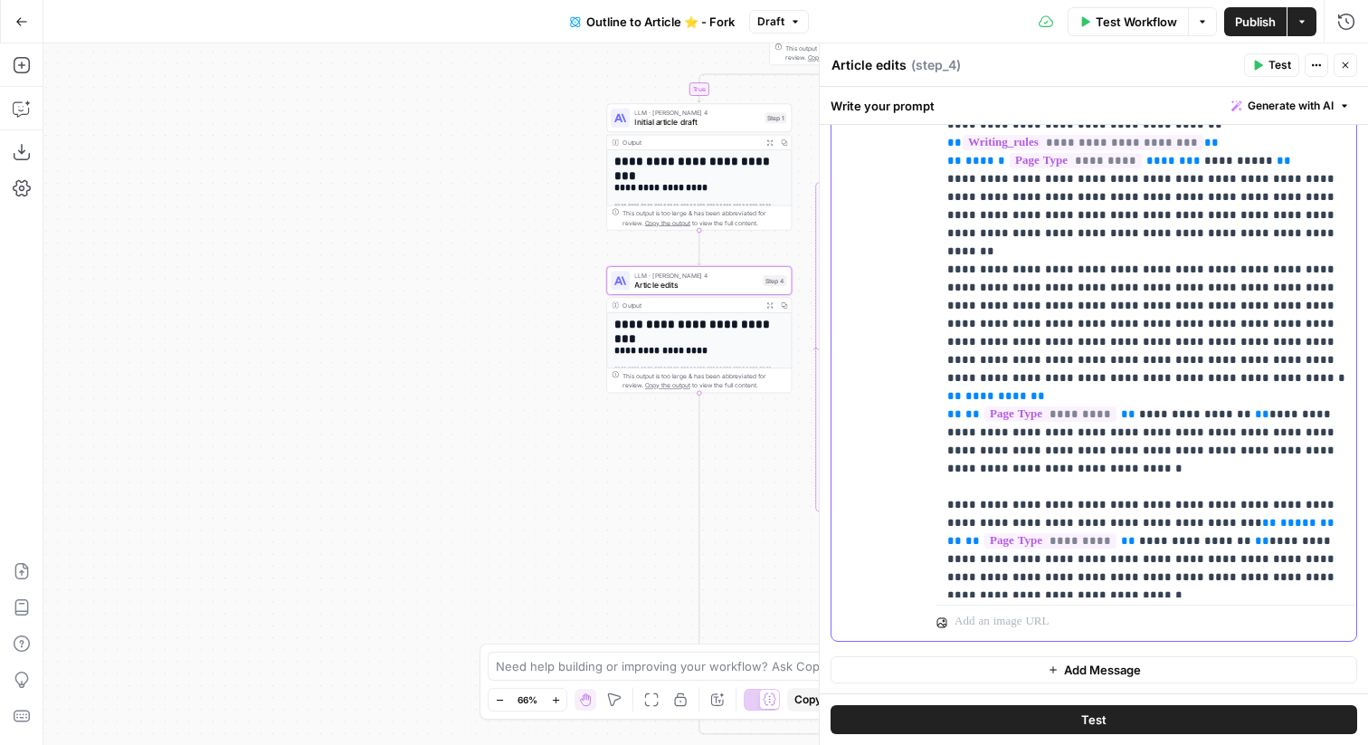
scroll to position [164, 0]
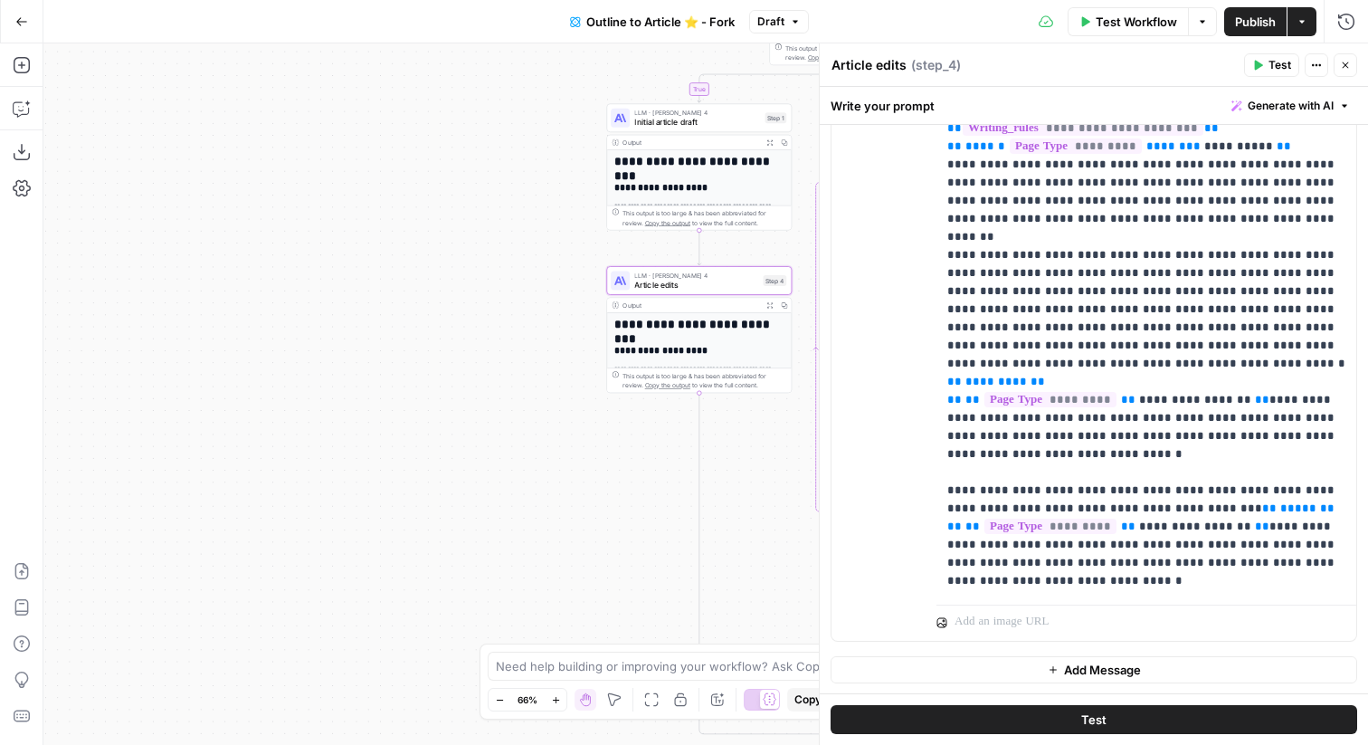
click at [1343, 71] on button "Close" at bounding box center [1346, 65] width 24 height 24
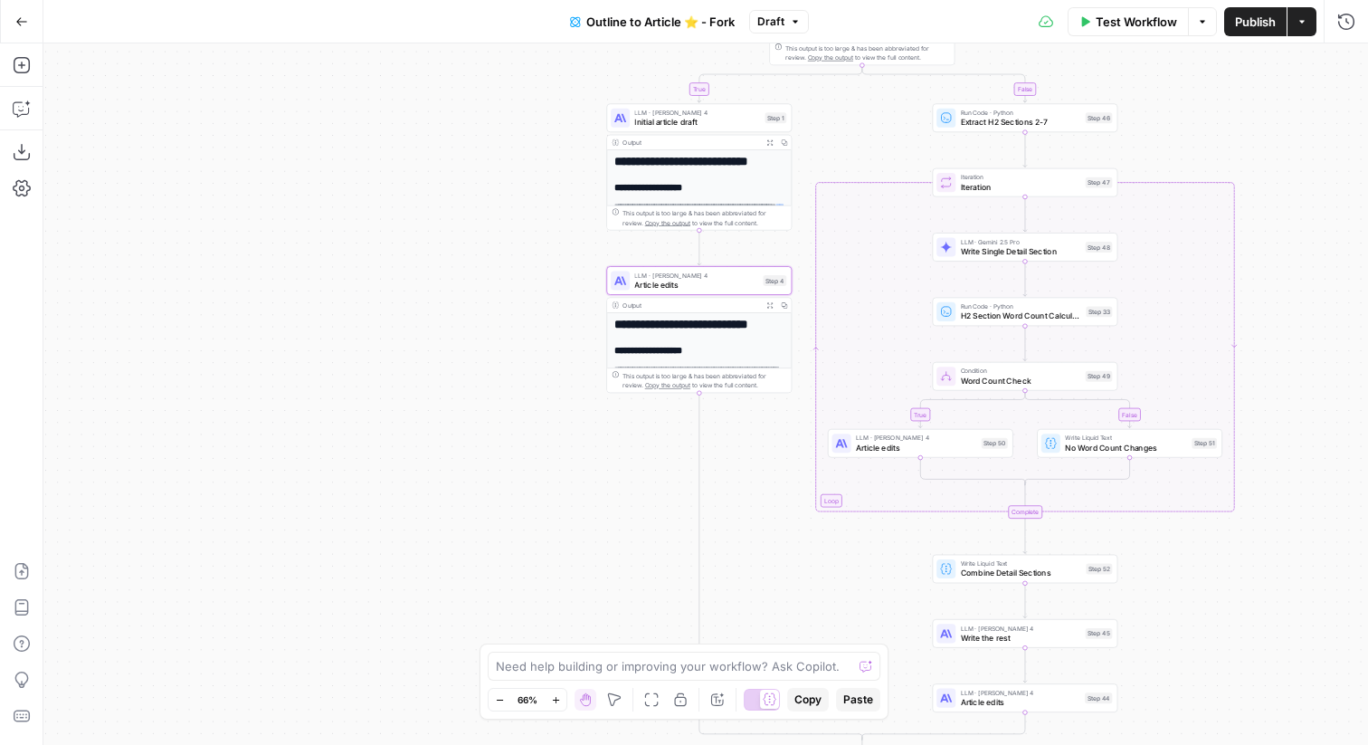
click at [1253, 23] on span "Publish" at bounding box center [1255, 22] width 41 height 18
